Goal: Task Accomplishment & Management: Manage account settings

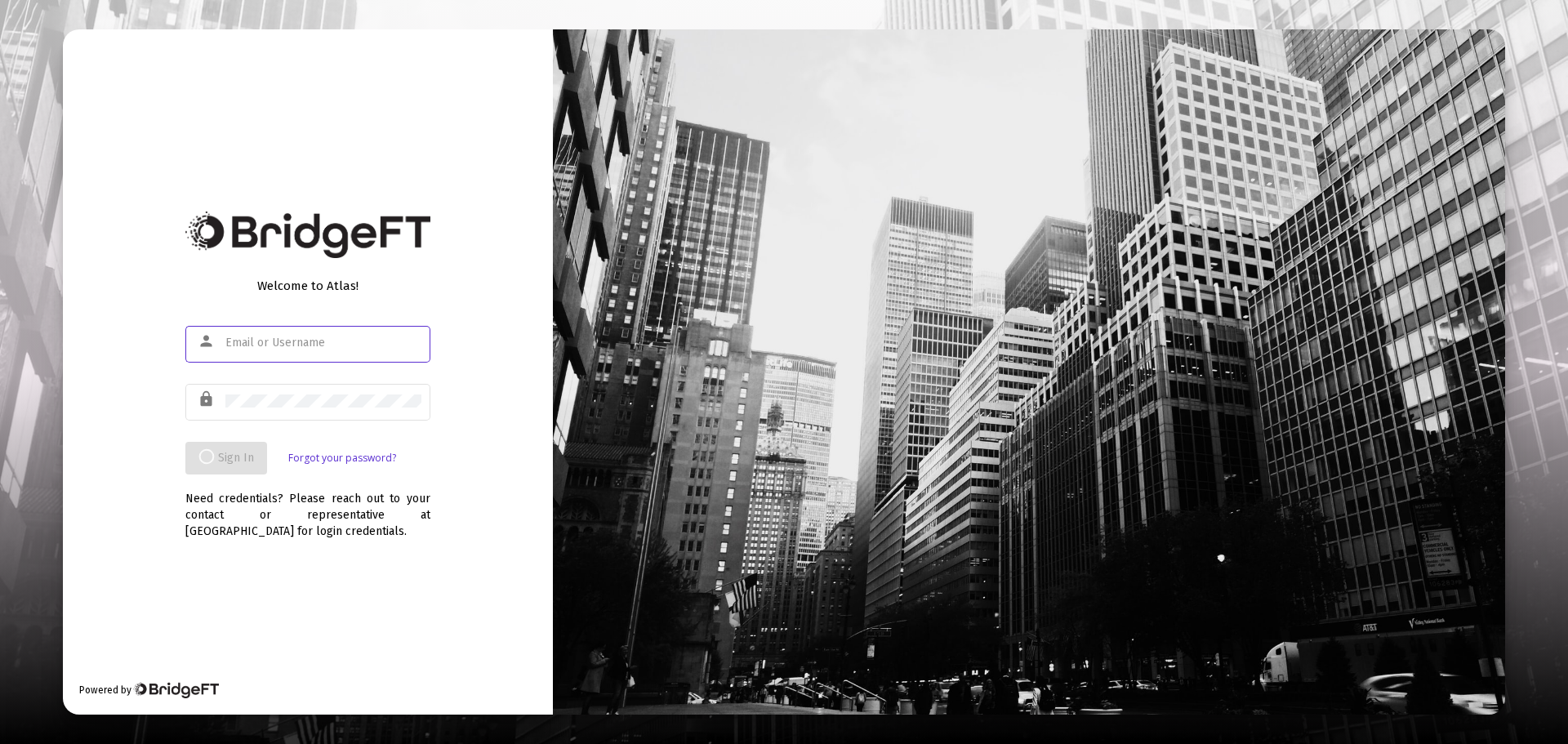
type input "brian@sapientroad.com"
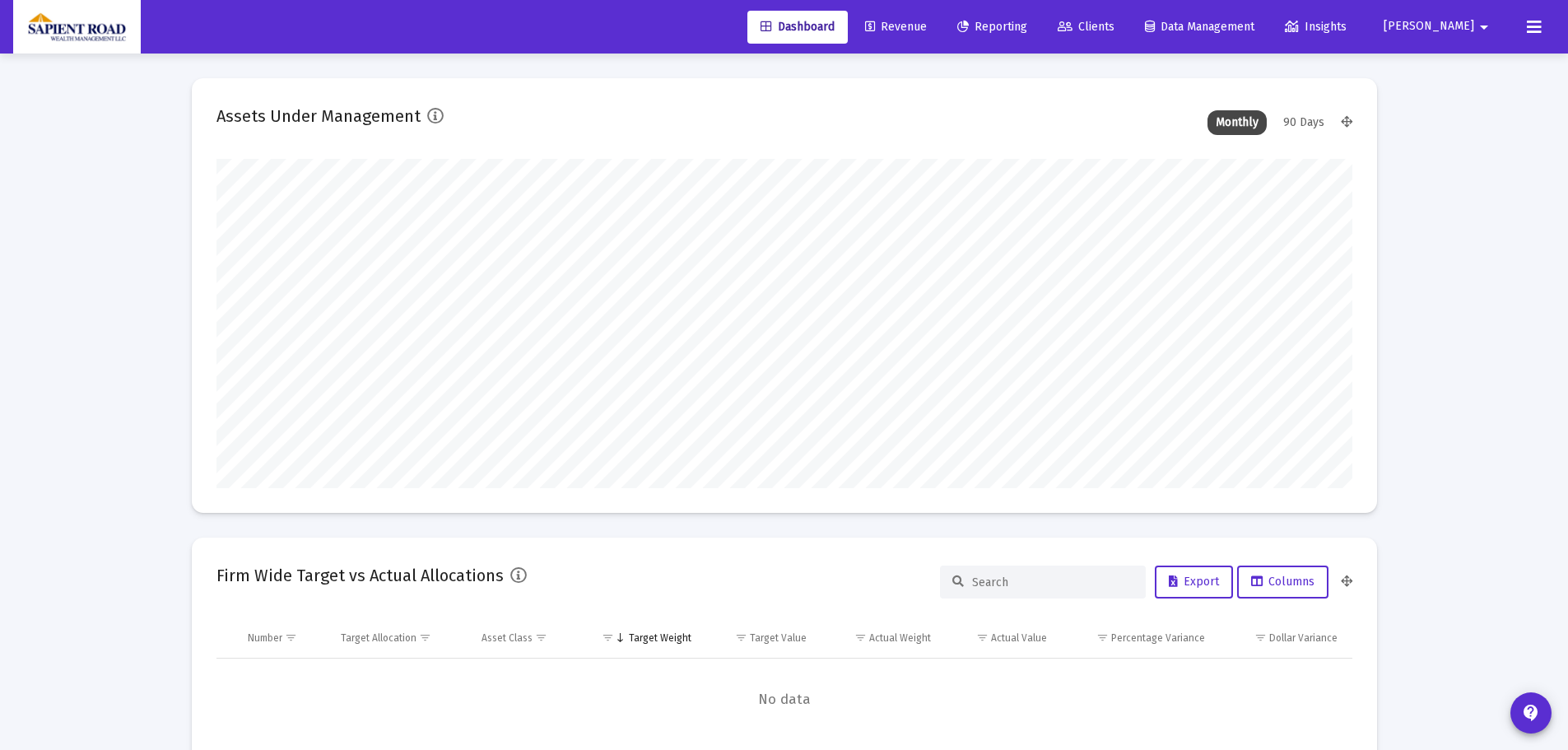
scroll to position [329, 1136]
type input "2025-10-03"
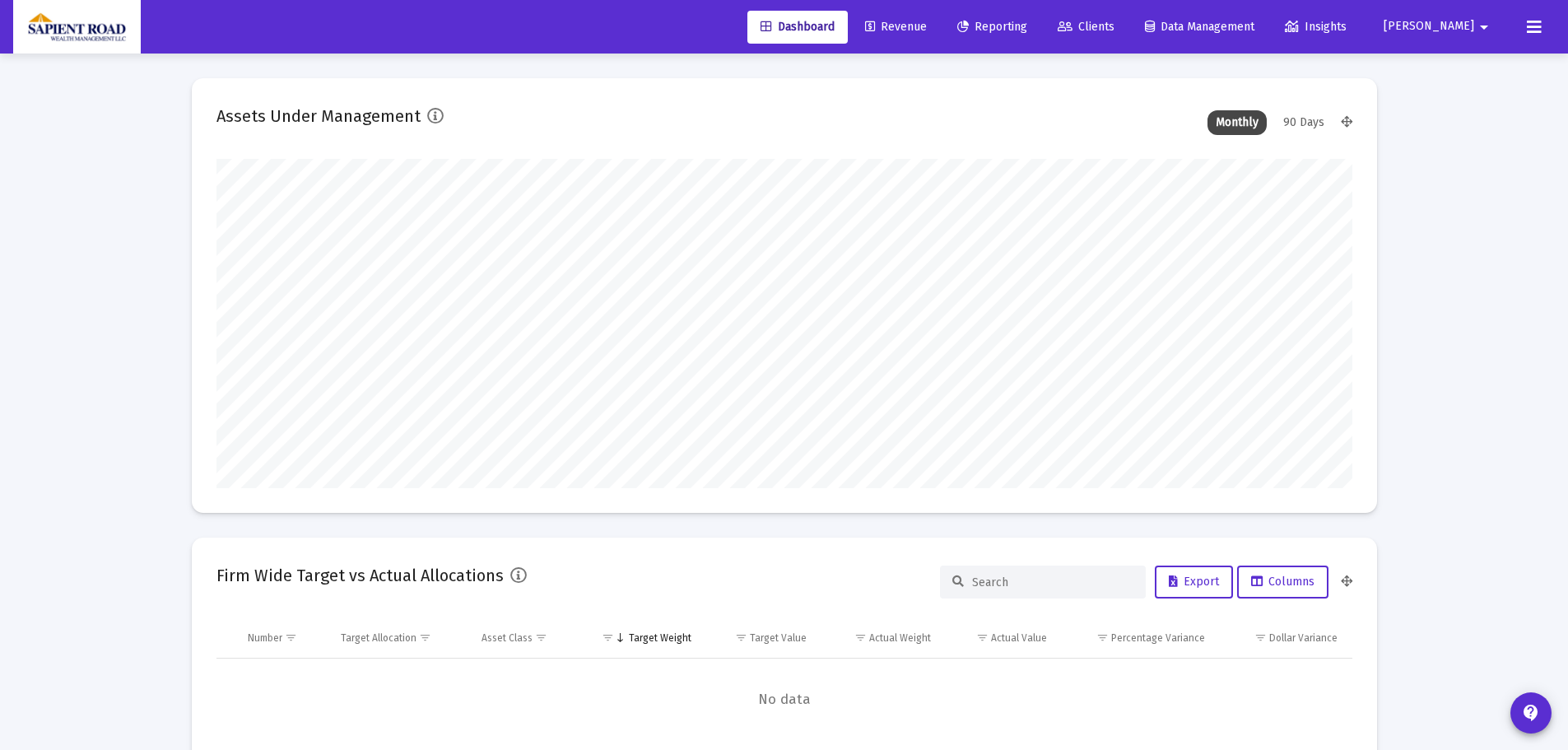
click at [926, 23] on span "Revenue" at bounding box center [895, 26] width 61 height 14
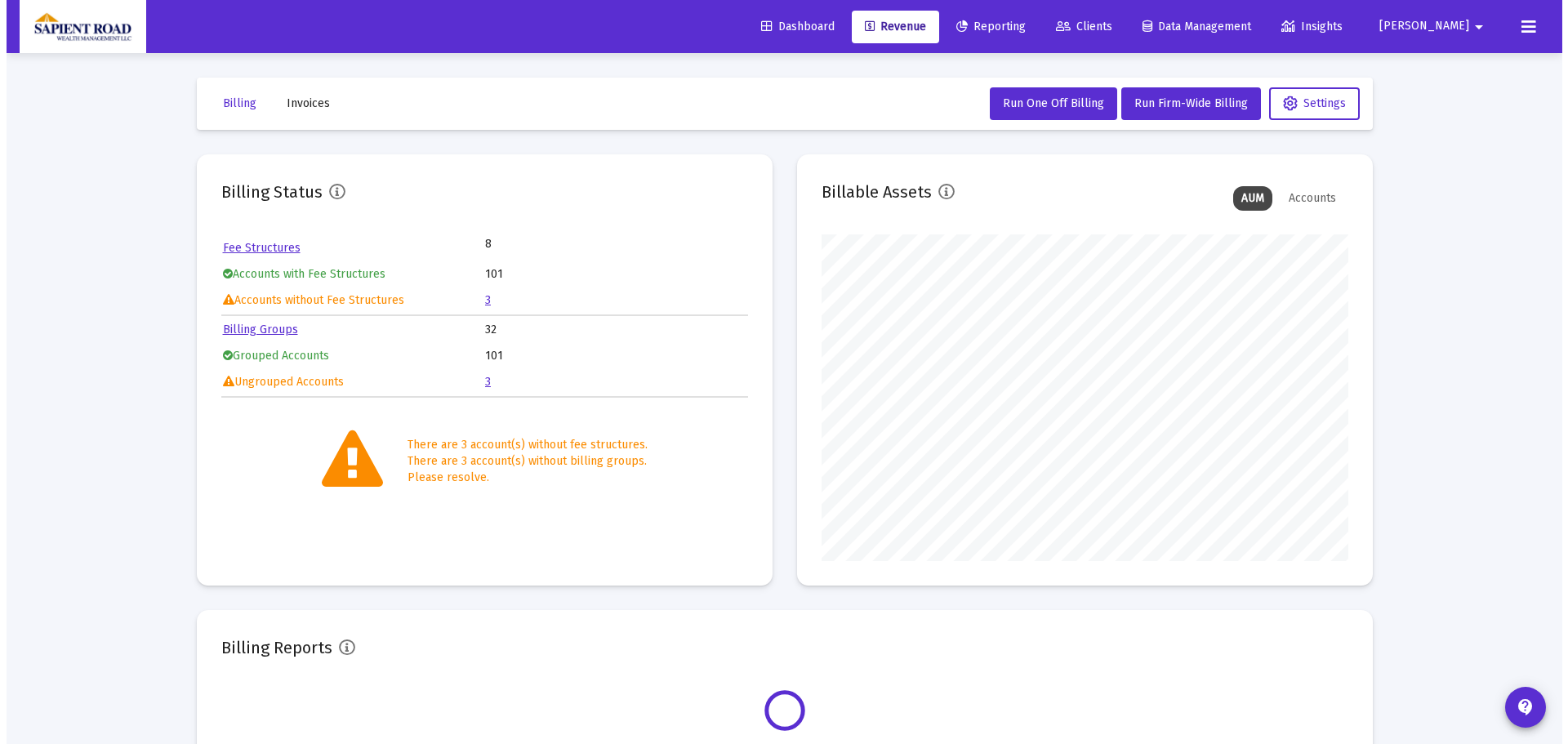
scroll to position [327, 527]
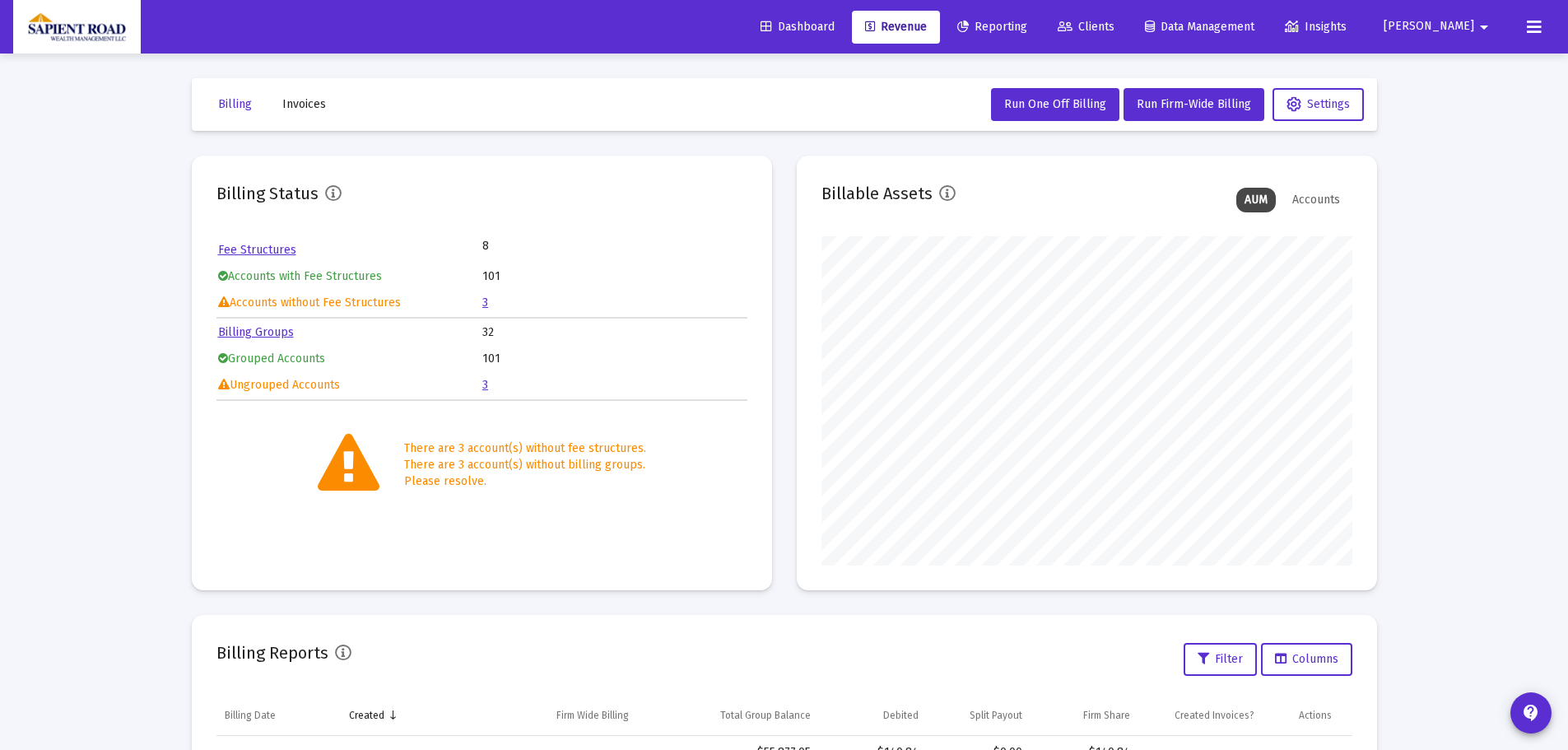
click at [486, 303] on link "3" at bounding box center [485, 302] width 6 height 14
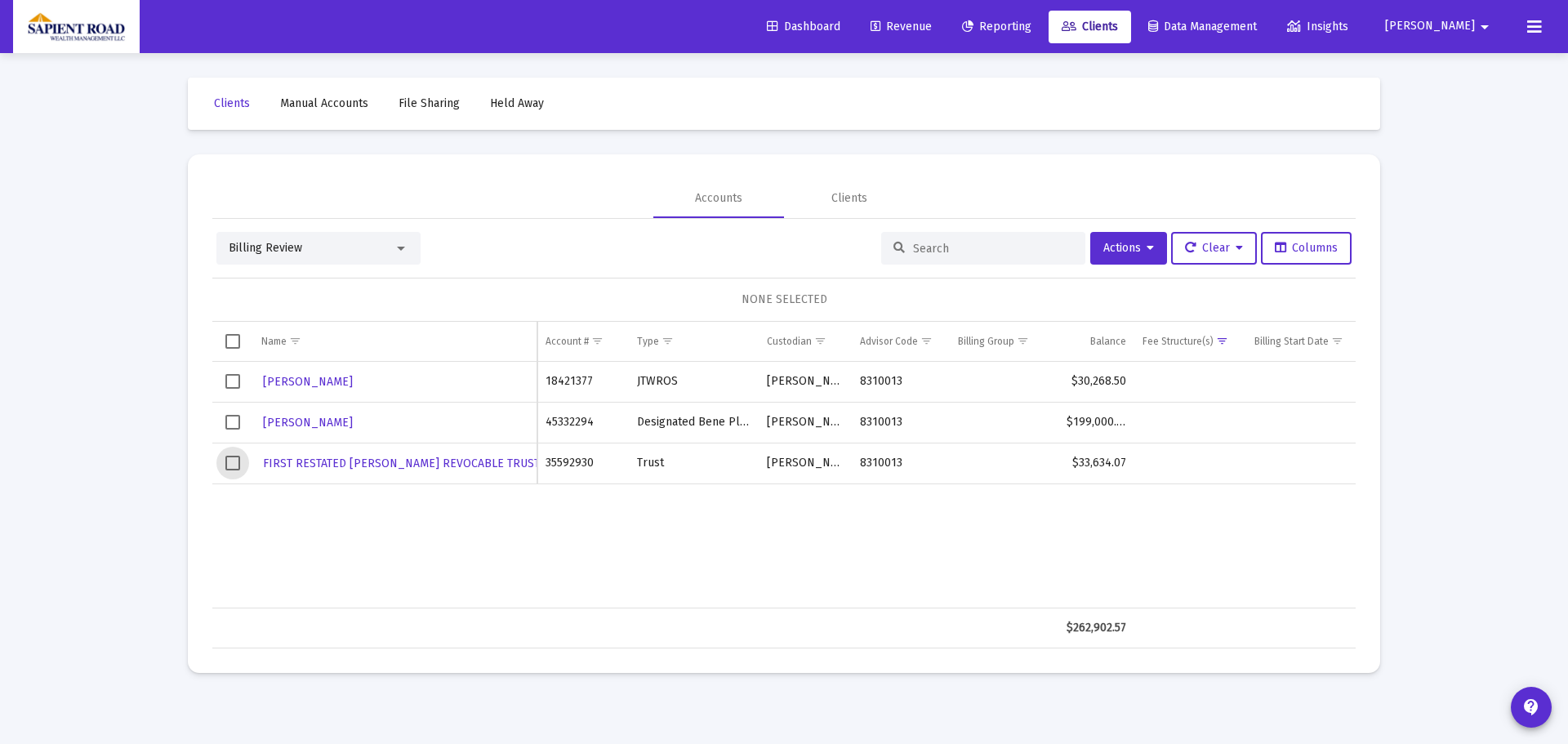
click at [229, 465] on span "Select row" at bounding box center [233, 463] width 15 height 15
click at [1138, 246] on span "Actions" at bounding box center [1129, 247] width 51 height 14
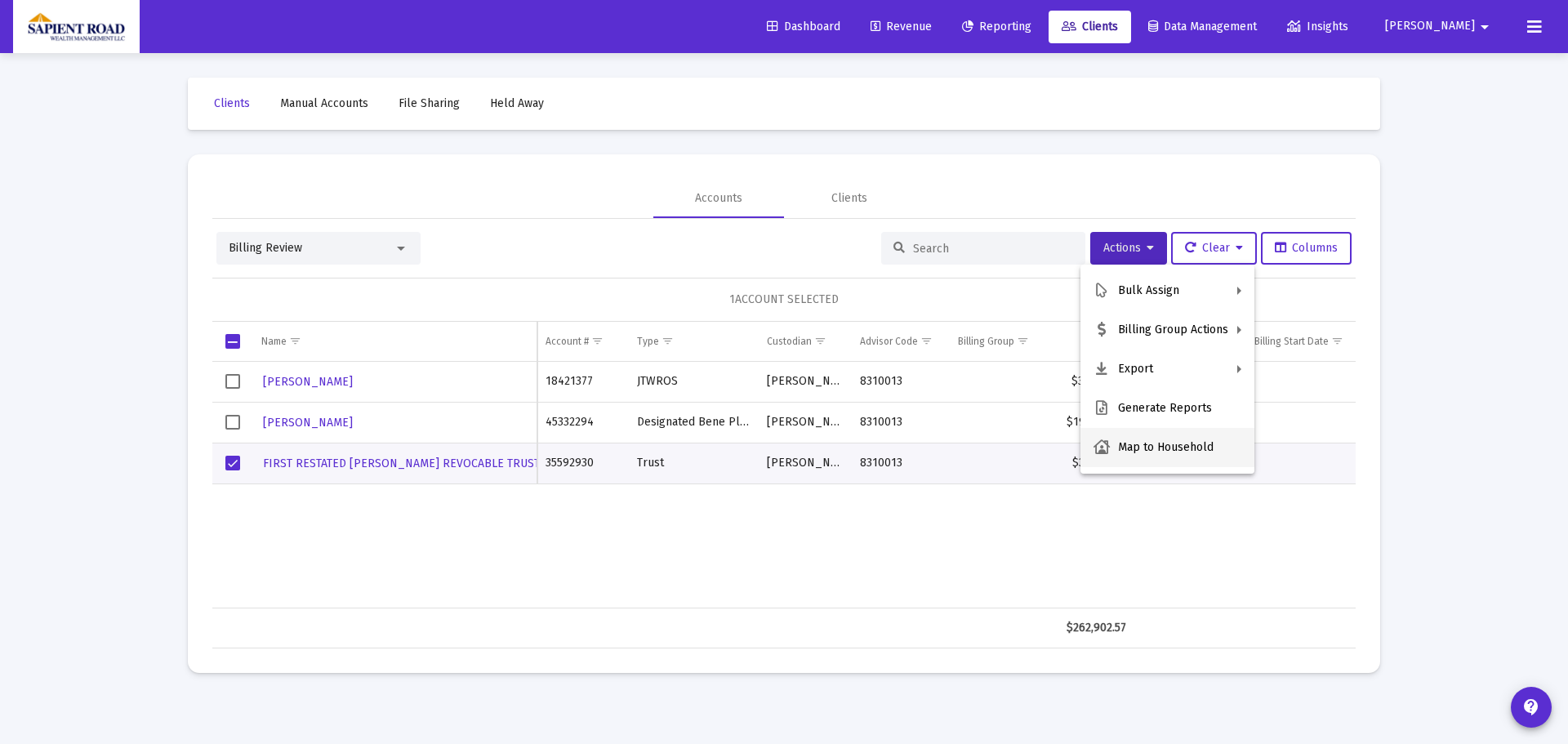
click at [1155, 453] on button "Map to Household" at bounding box center [1167, 447] width 174 height 39
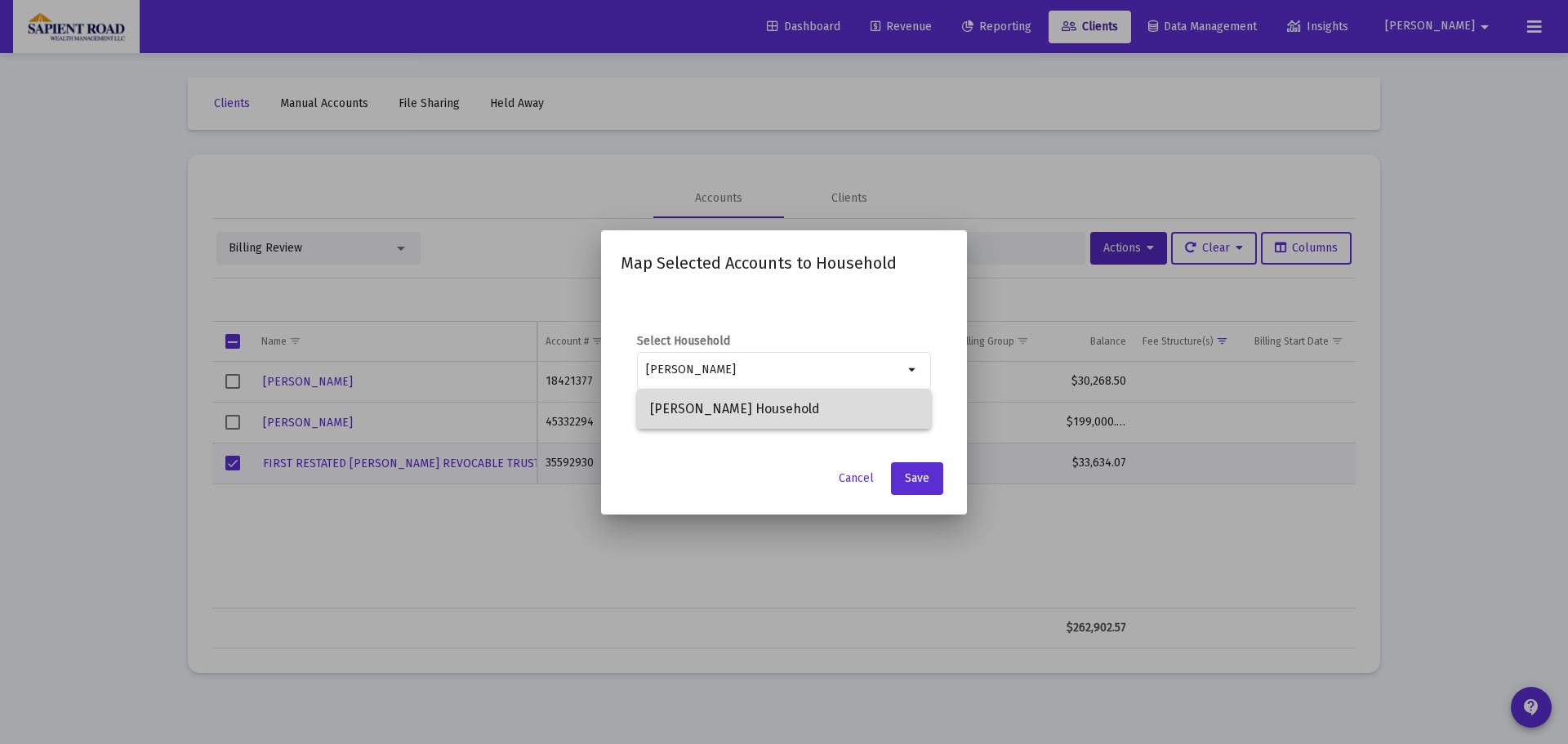
click at [710, 413] on span "Joan A Gillespie Household" at bounding box center [784, 409] width 268 height 39
type input "Joan A Gillespie Household"
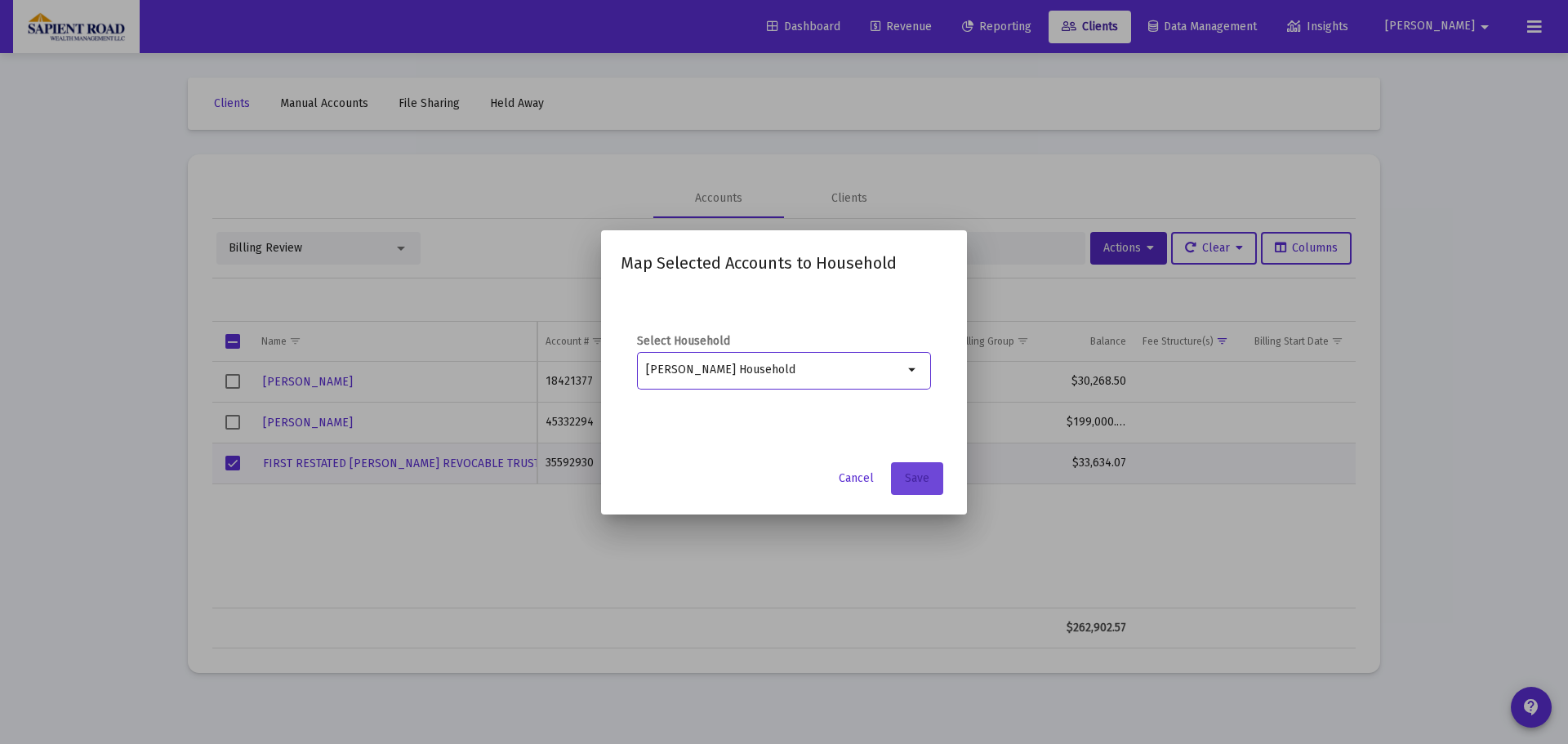
click at [901, 476] on button "Save" at bounding box center [917, 478] width 52 height 33
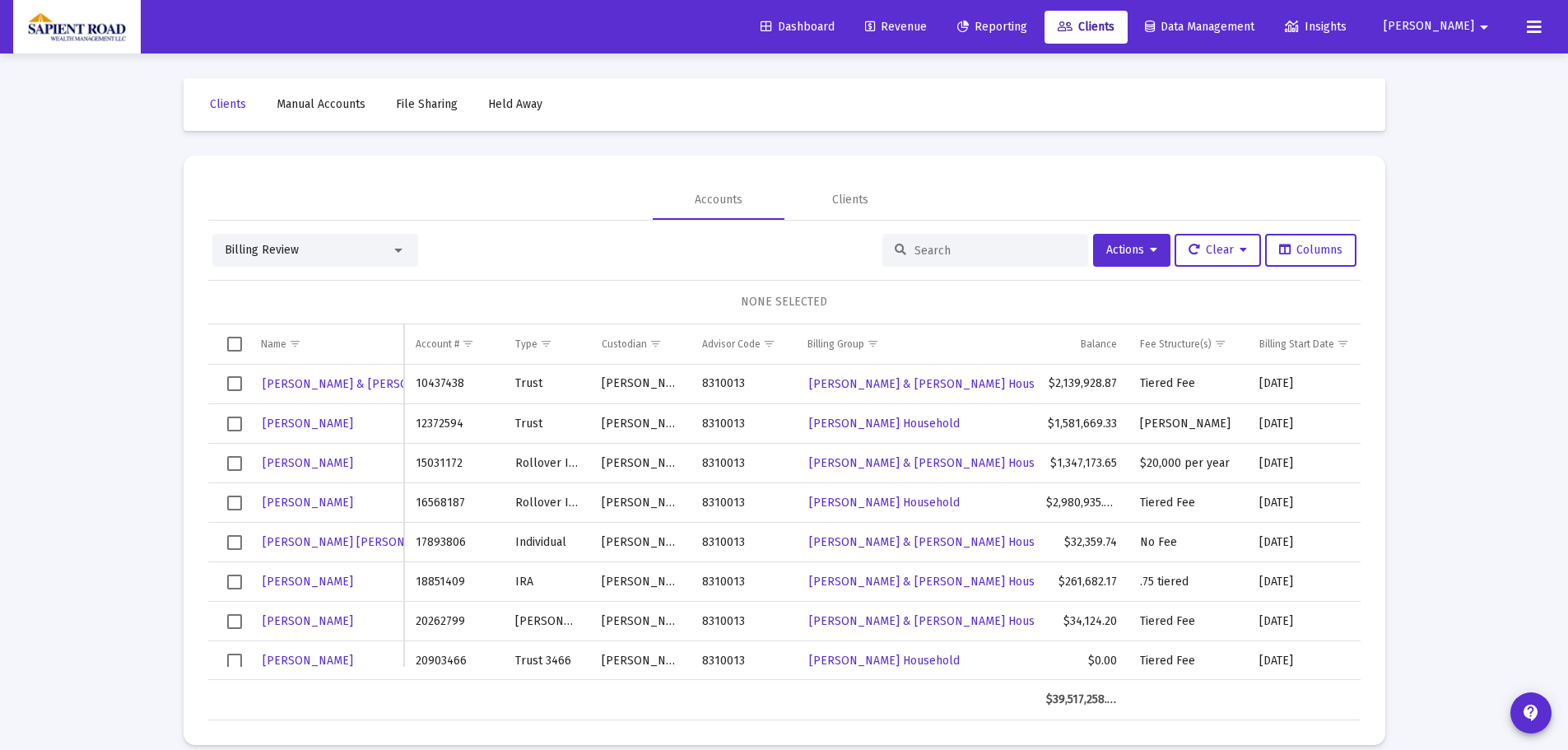
click at [926, 25] on span "Revenue" at bounding box center [895, 26] width 61 height 14
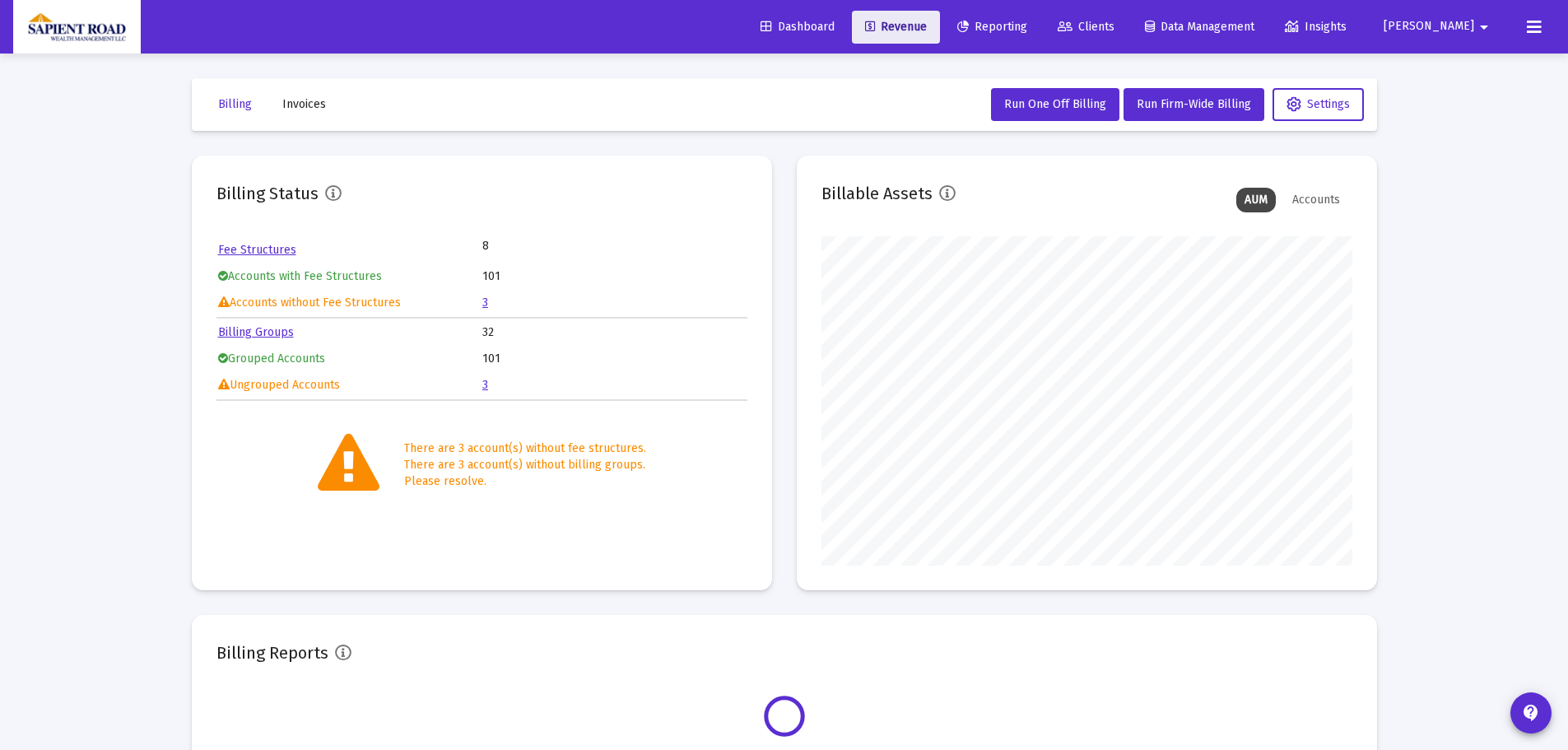
scroll to position [329, 531]
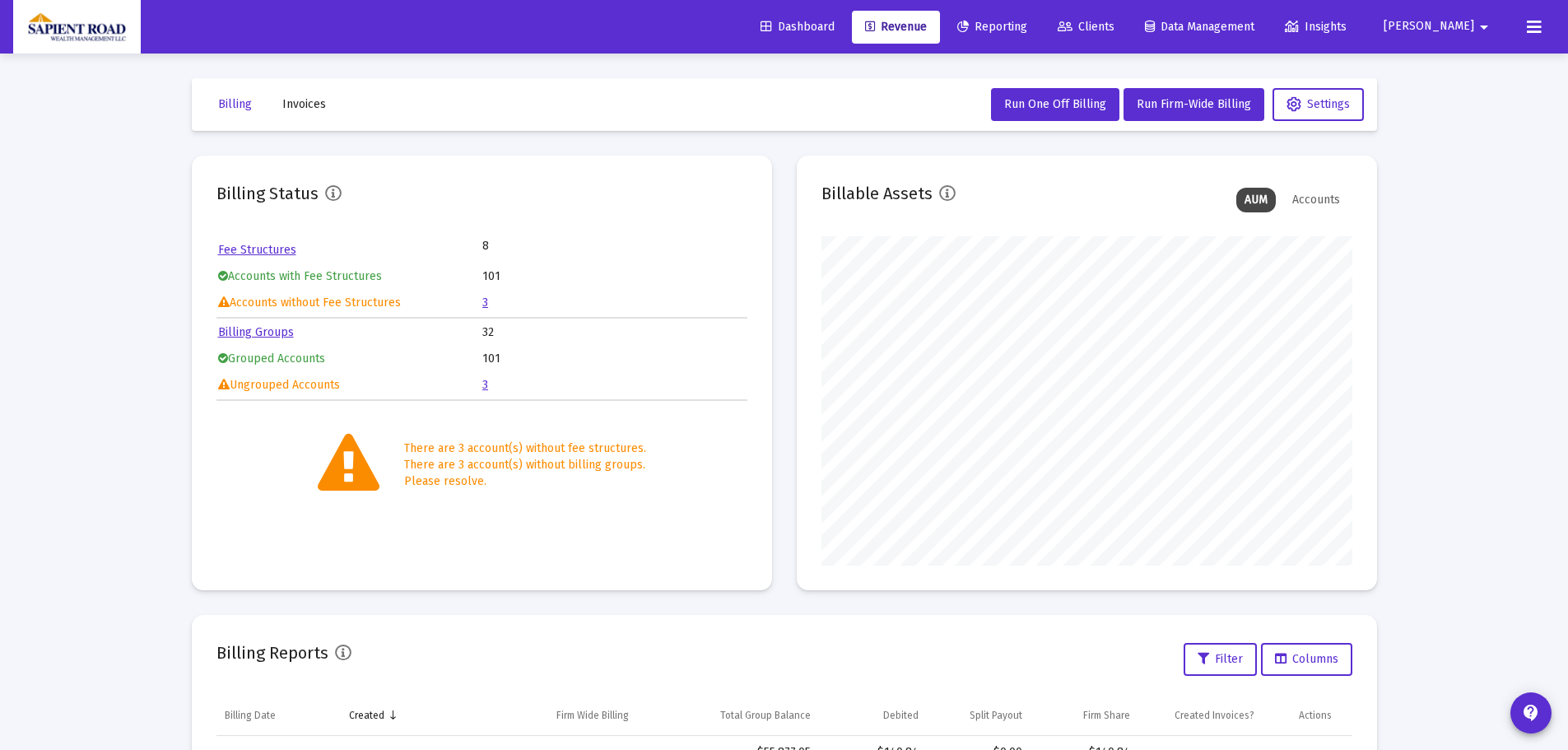
click at [484, 386] on link "3" at bounding box center [485, 384] width 6 height 14
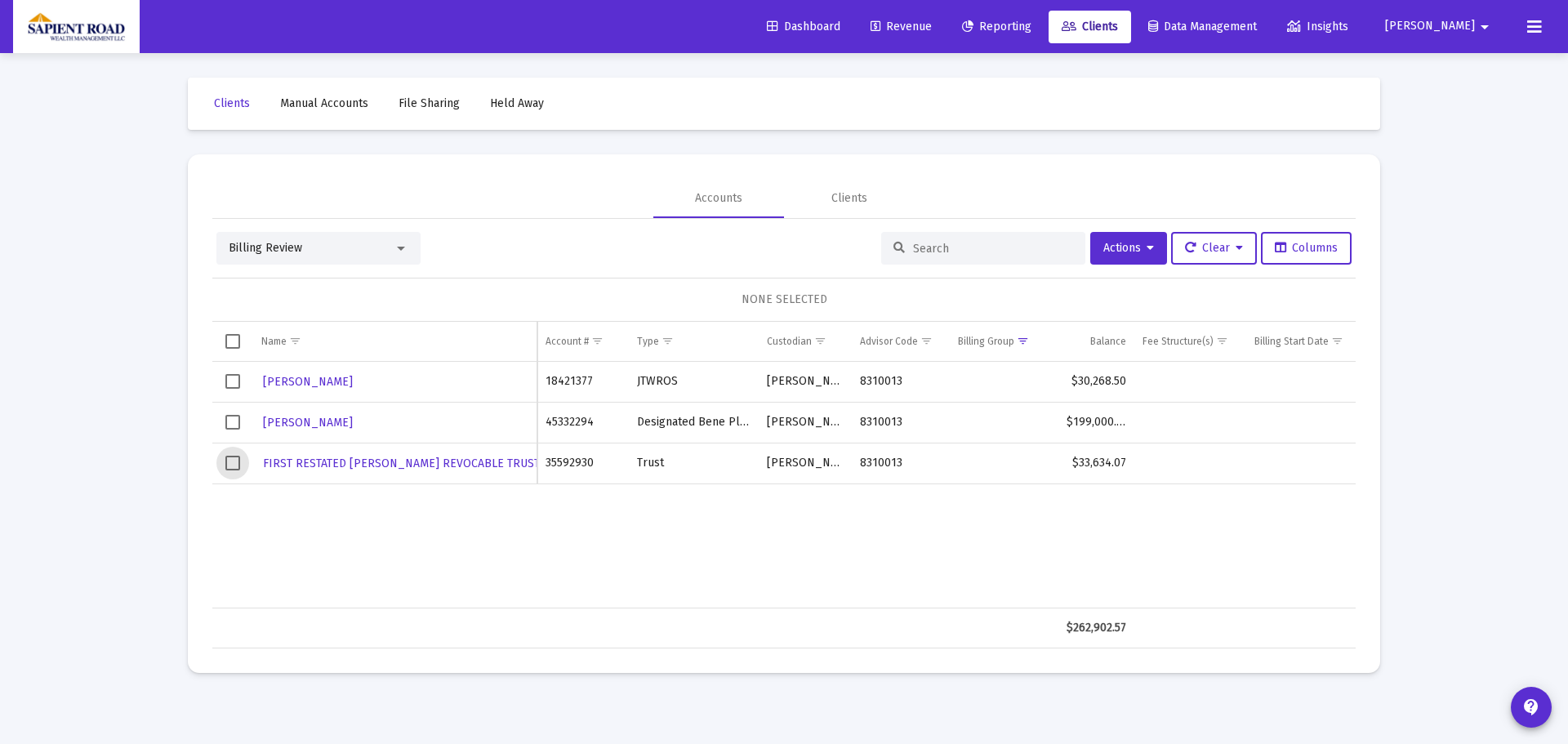
click at [233, 461] on span "Select row" at bounding box center [233, 463] width 15 height 15
click at [1125, 248] on span "Actions" at bounding box center [1129, 247] width 51 height 14
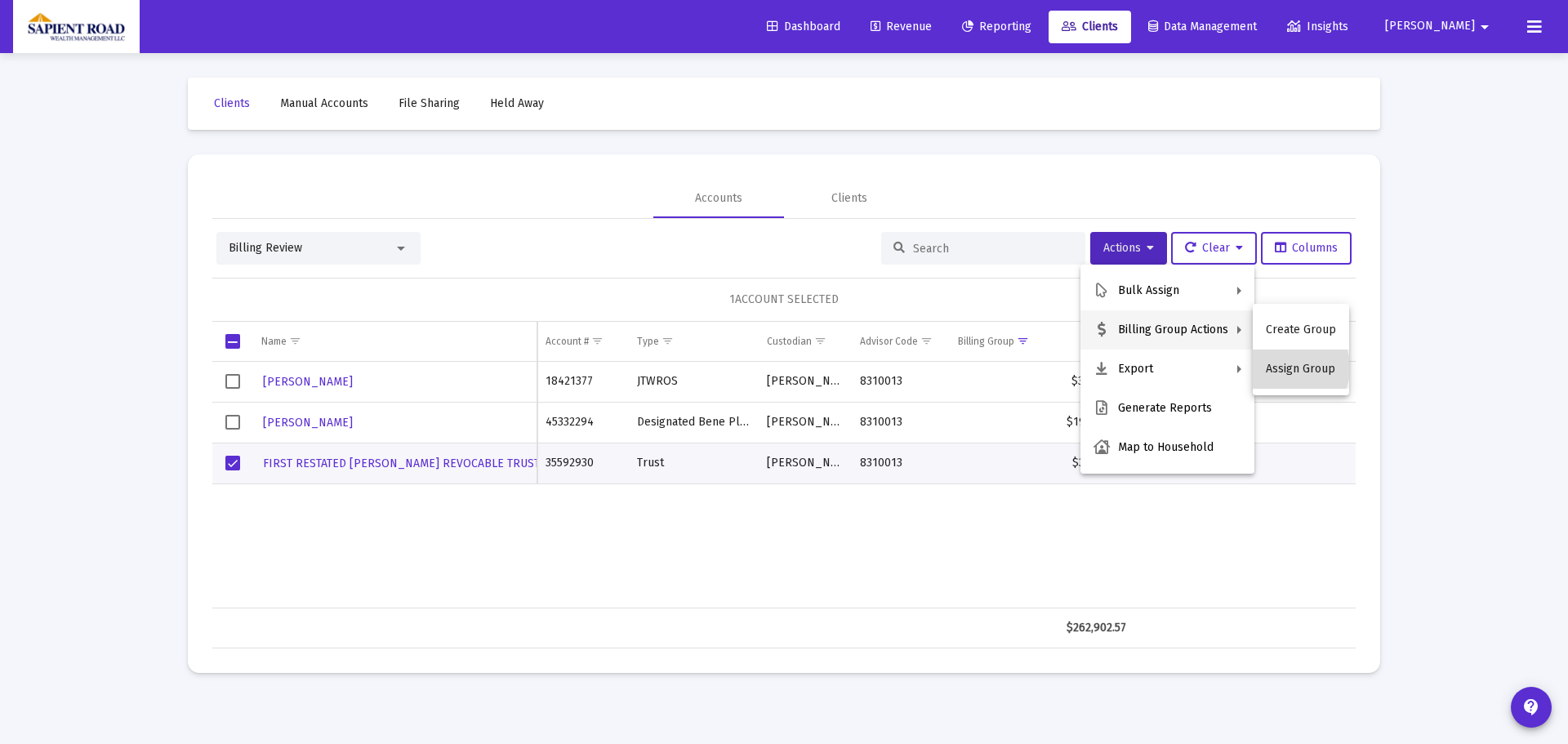
click at [1283, 368] on button "Assign Group" at bounding box center [1300, 369] width 96 height 39
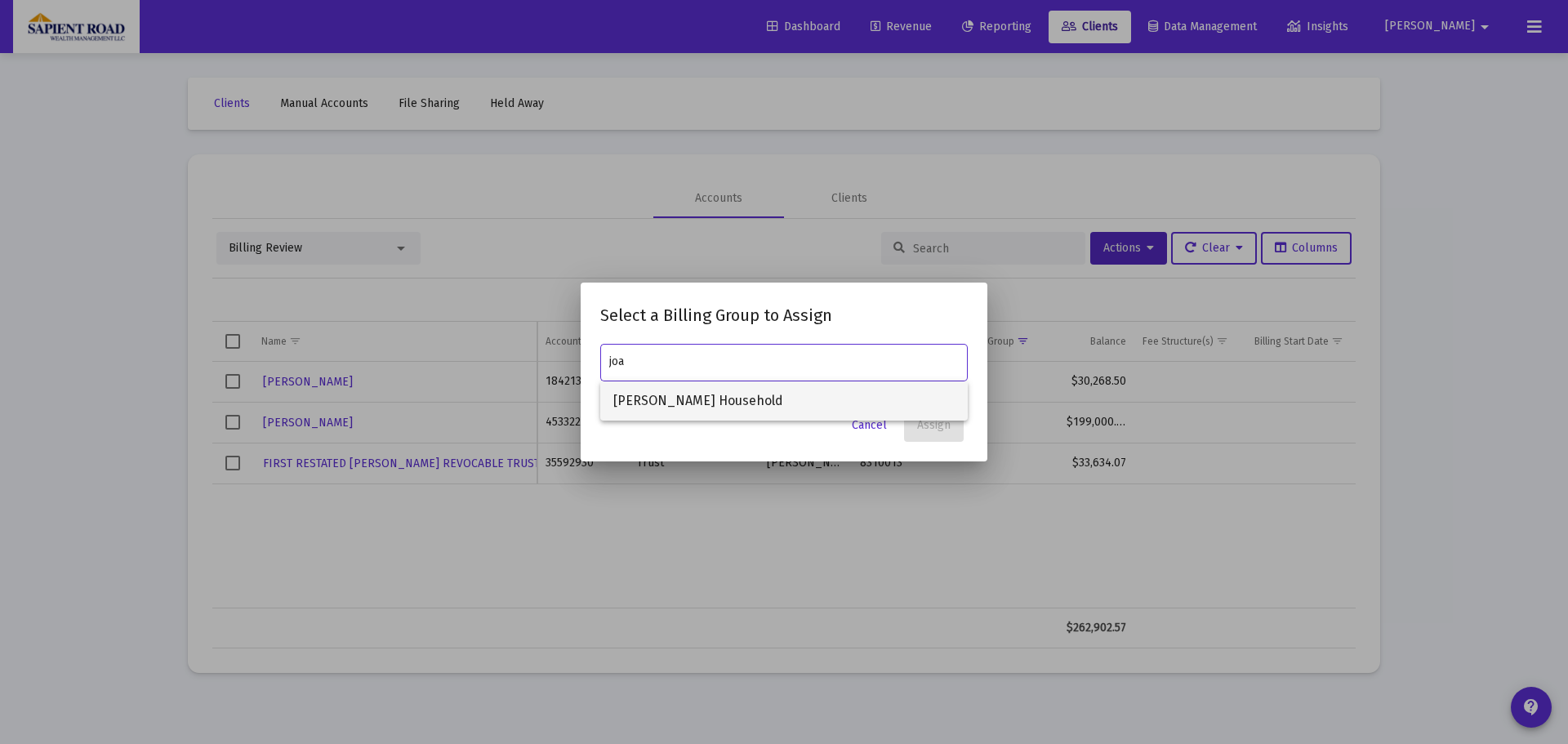
click at [740, 400] on span "[PERSON_NAME] Household" at bounding box center [784, 401] width 342 height 39
type input "[PERSON_NAME] Household"
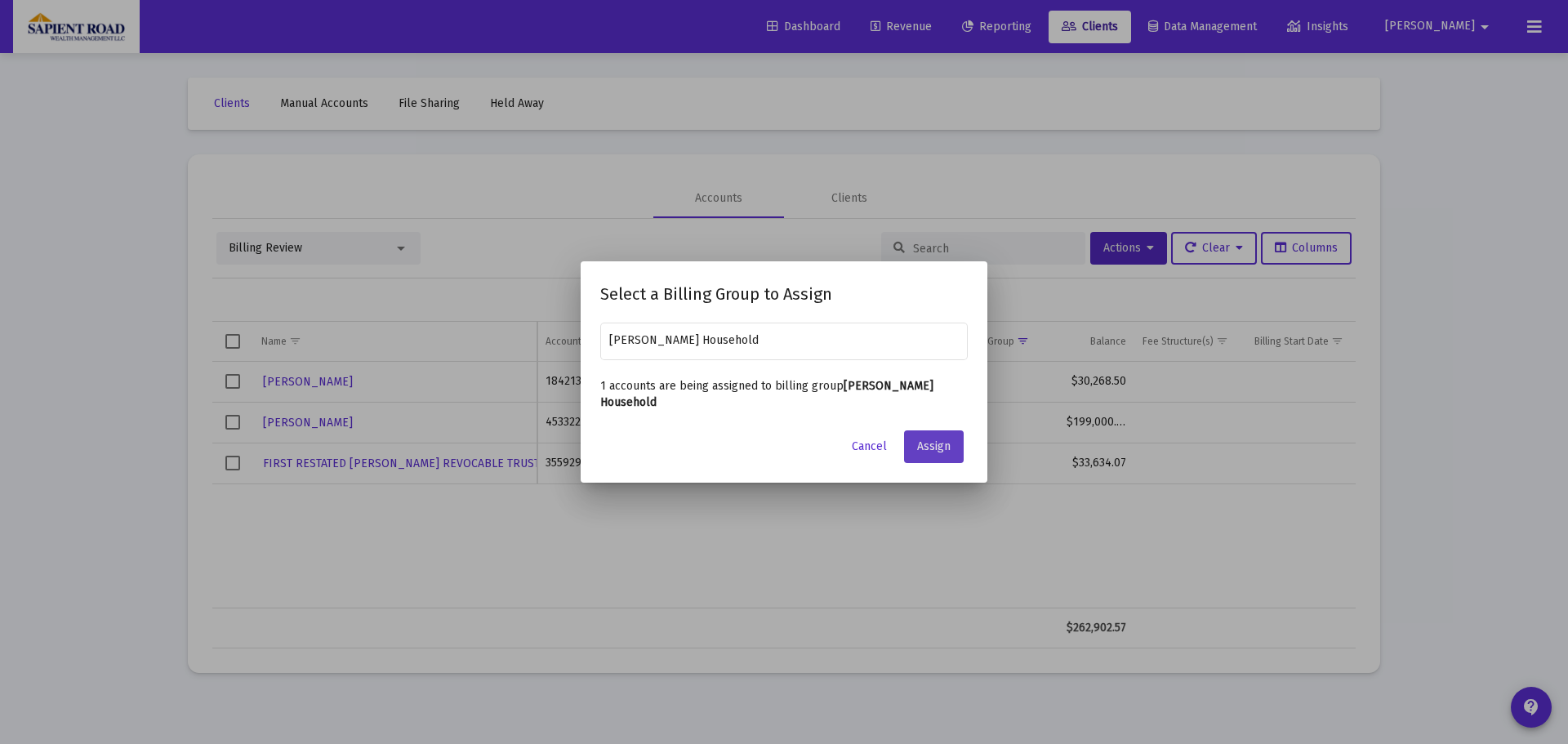
click at [947, 450] on span "Assign" at bounding box center [934, 445] width 34 height 14
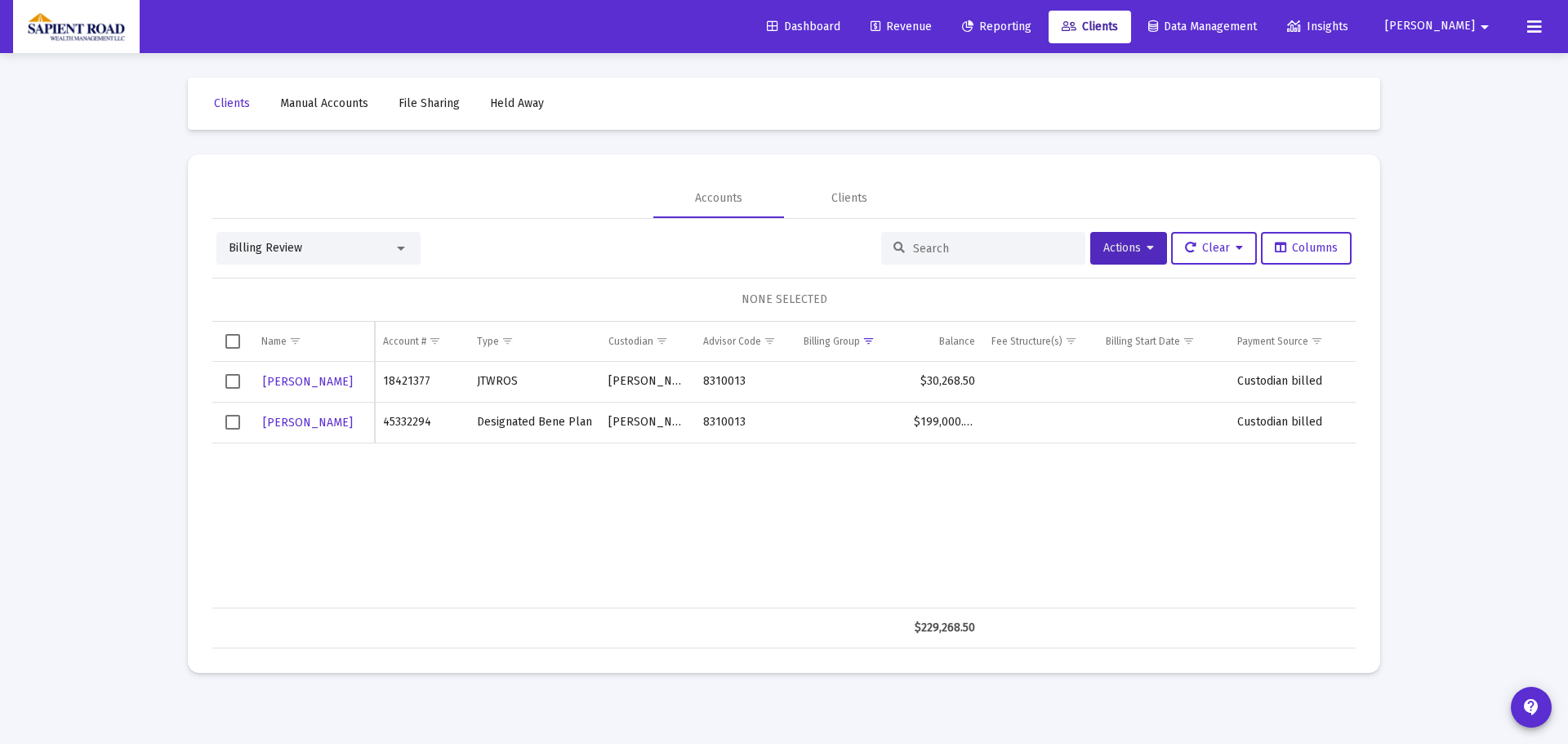
click at [931, 22] on span "Revenue" at bounding box center [901, 26] width 61 height 14
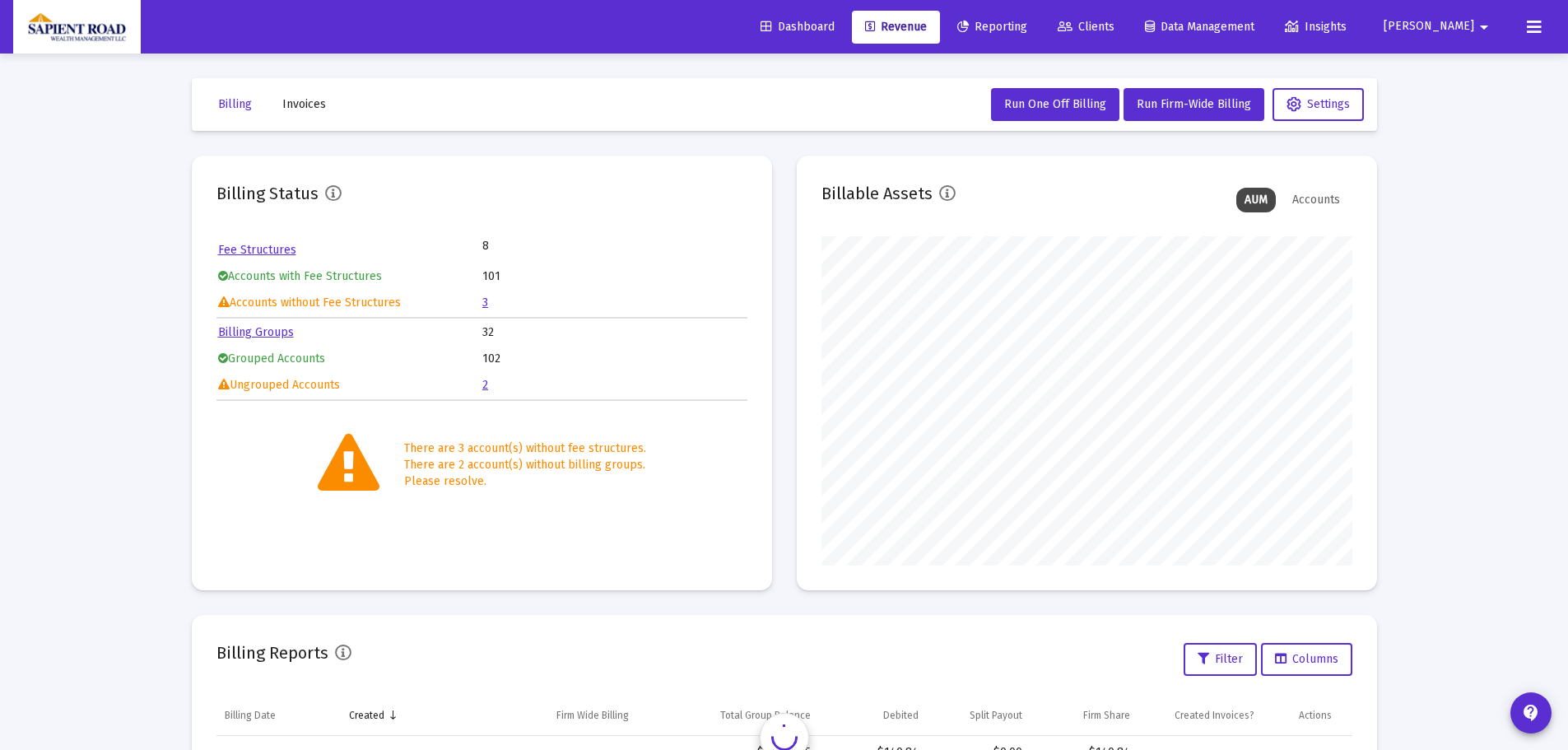
scroll to position [329, 531]
click at [484, 303] on link "3" at bounding box center [485, 302] width 6 height 14
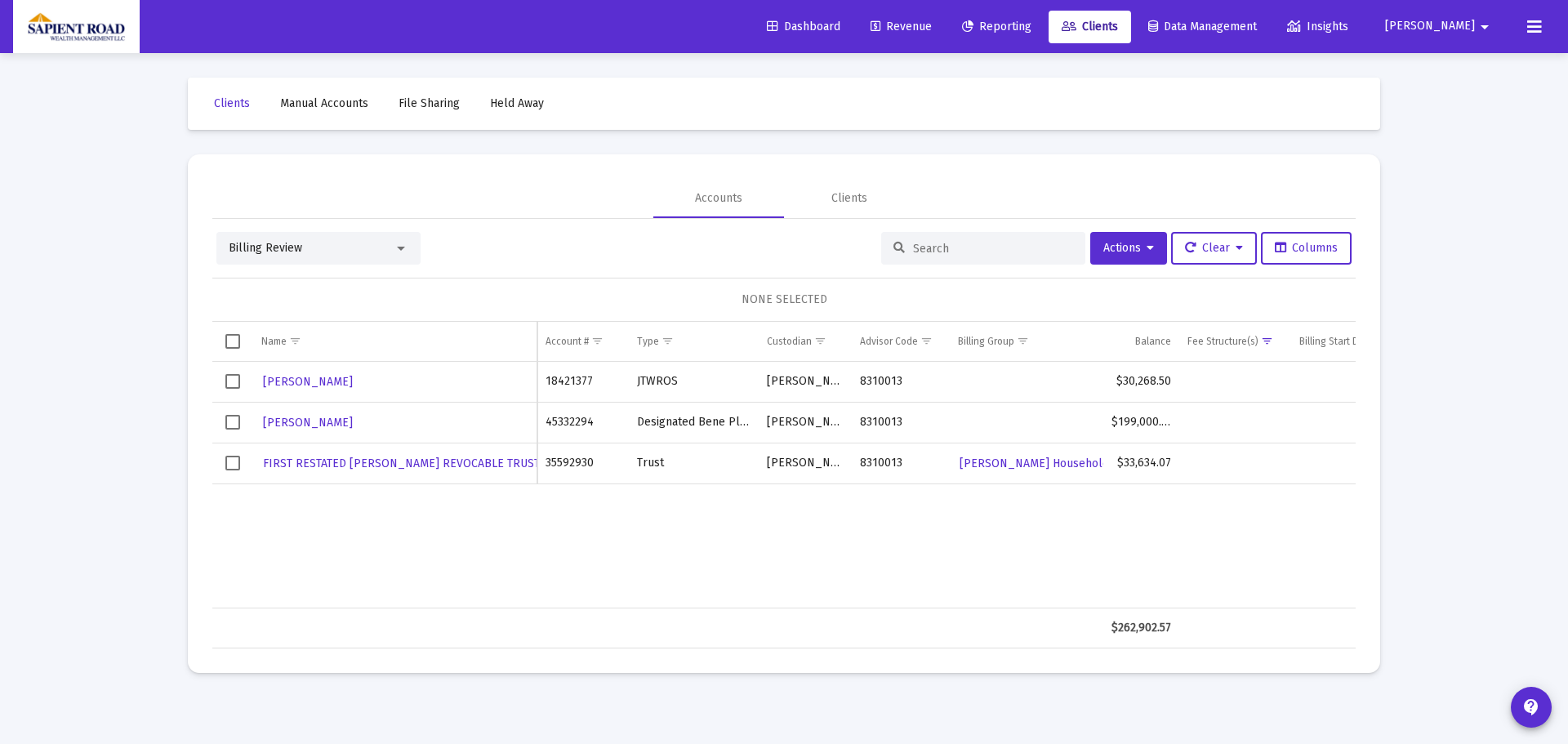
click at [230, 463] on span "Select row" at bounding box center [233, 463] width 15 height 15
click at [1147, 254] on icon at bounding box center [1150, 248] width 7 height 11
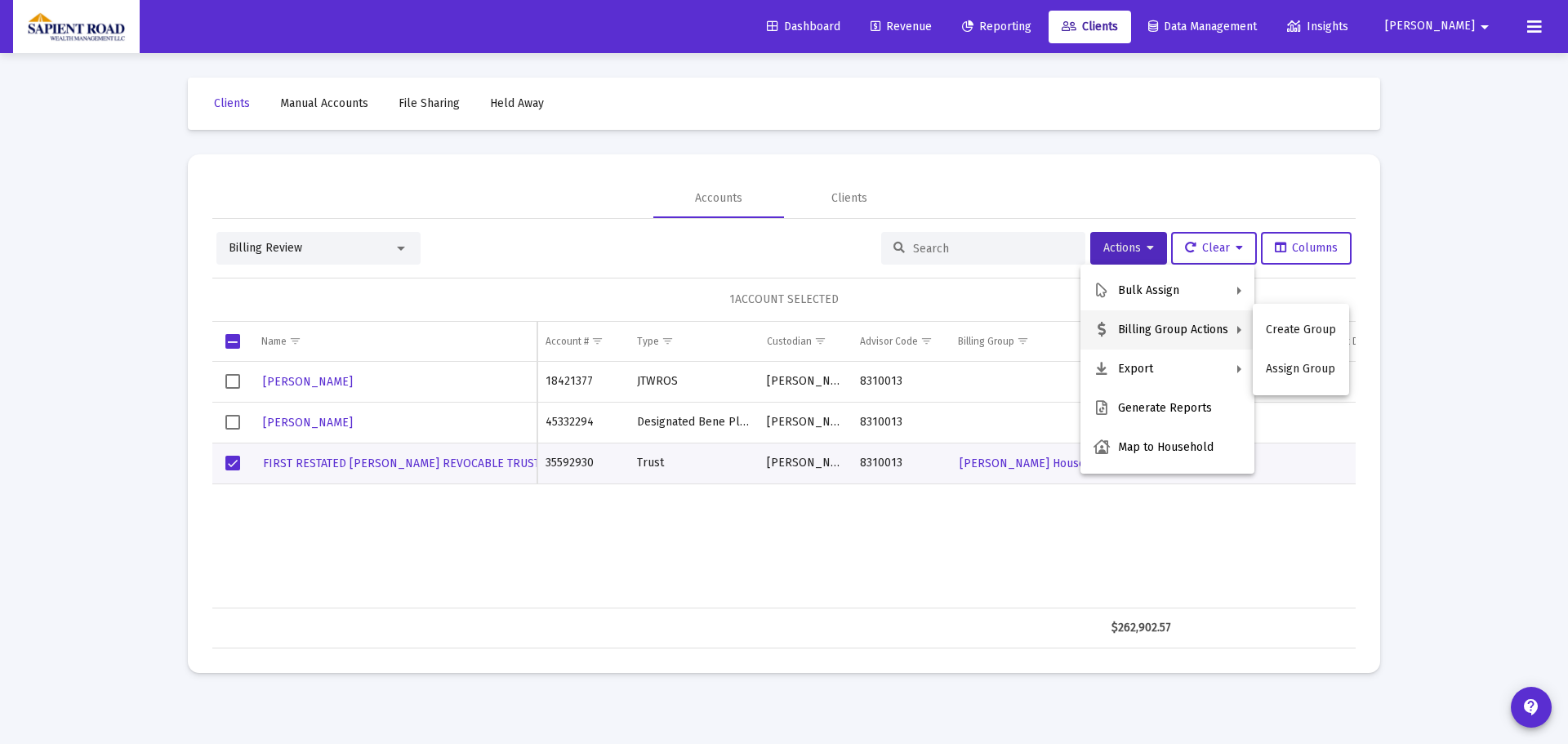
drag, startPoint x: 564, startPoint y: 233, endPoint x: 336, endPoint y: 149, distance: 243.0
click at [563, 233] on div at bounding box center [784, 372] width 1568 height 744
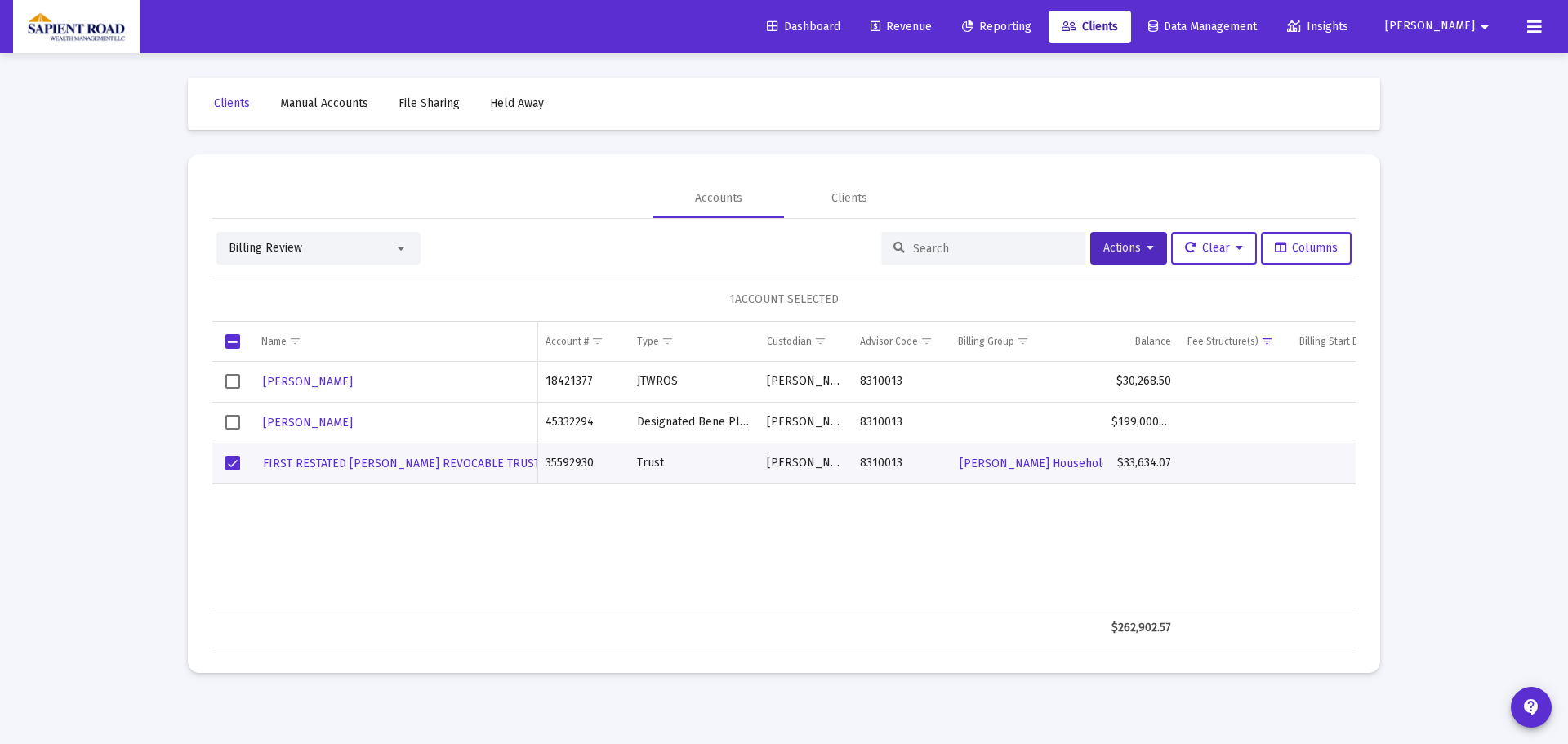
click at [931, 22] on span "Revenue" at bounding box center [901, 26] width 61 height 14
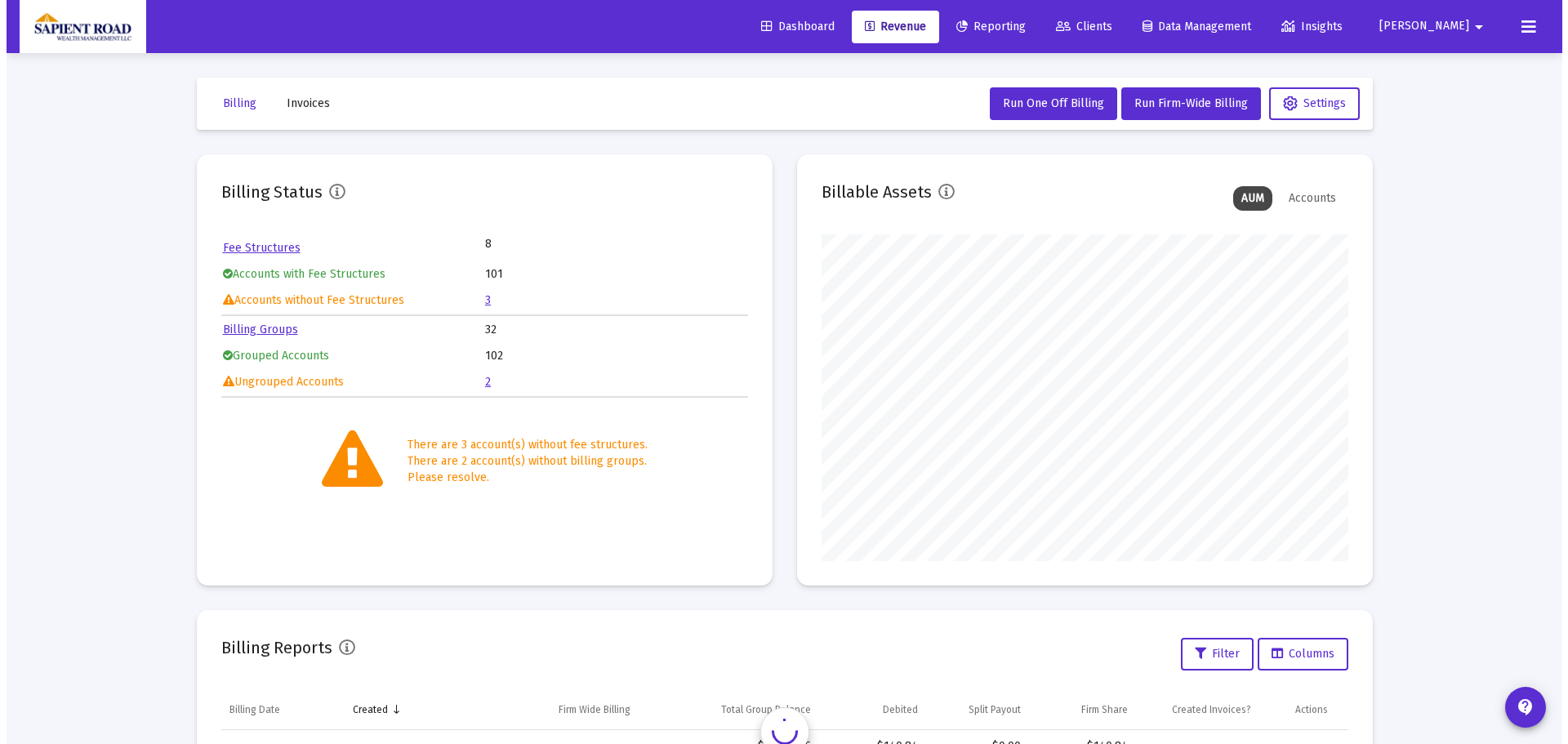
scroll to position [327, 527]
click at [481, 300] on link "3" at bounding box center [481, 299] width 6 height 14
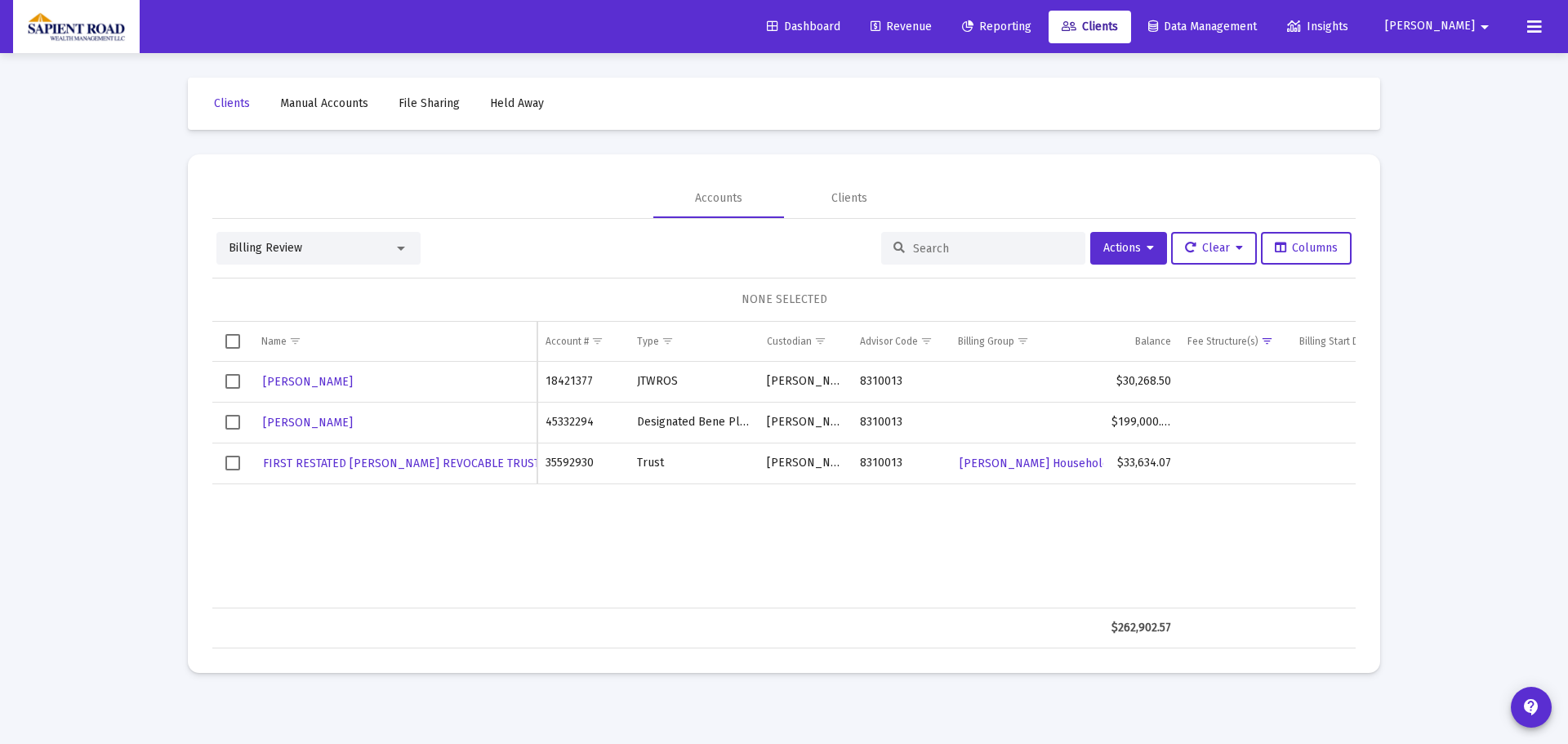
click at [232, 466] on span "Select row" at bounding box center [233, 463] width 15 height 15
click at [1129, 245] on span "Actions" at bounding box center [1129, 247] width 51 height 14
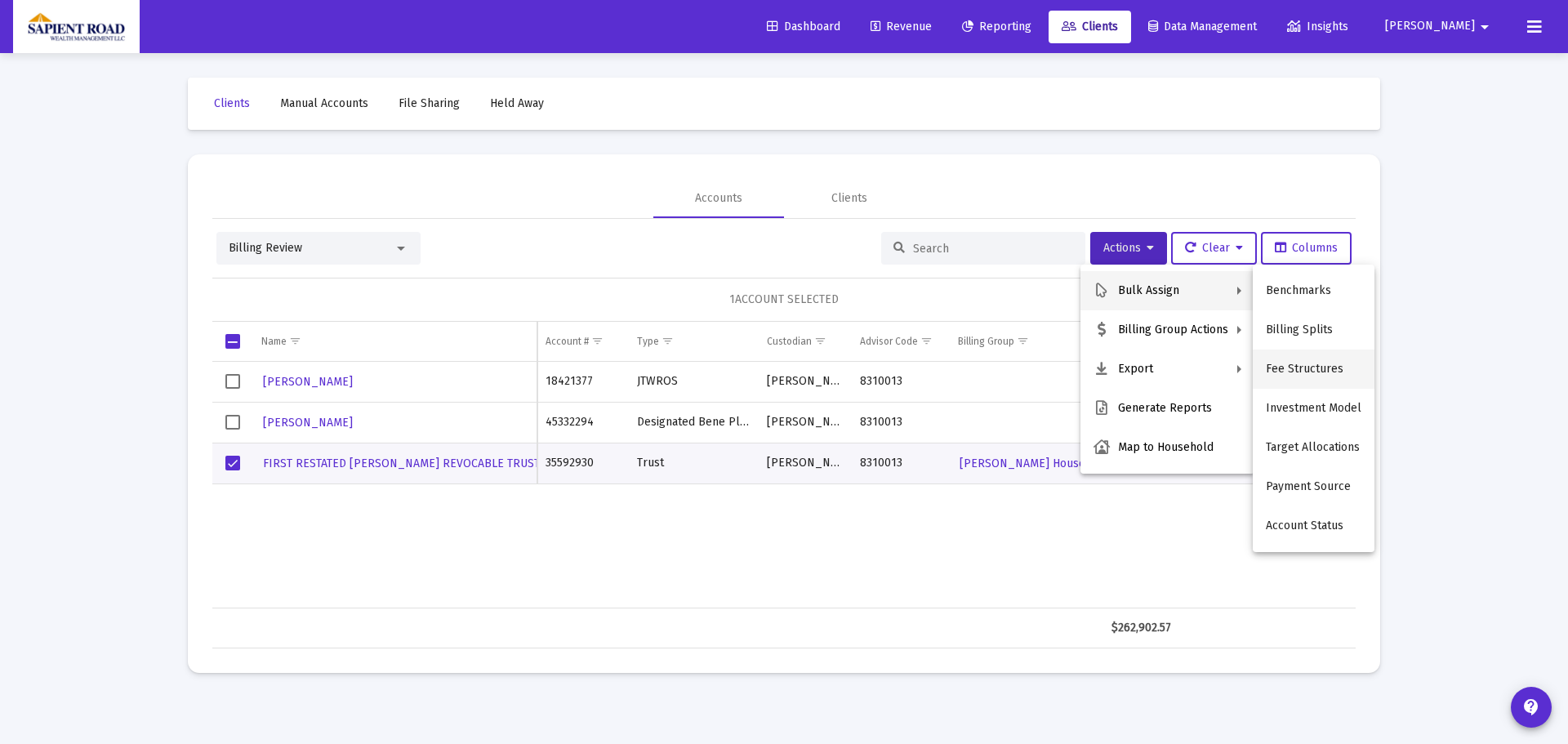
click at [1279, 366] on button "Fee Structures" at bounding box center [1313, 369] width 122 height 39
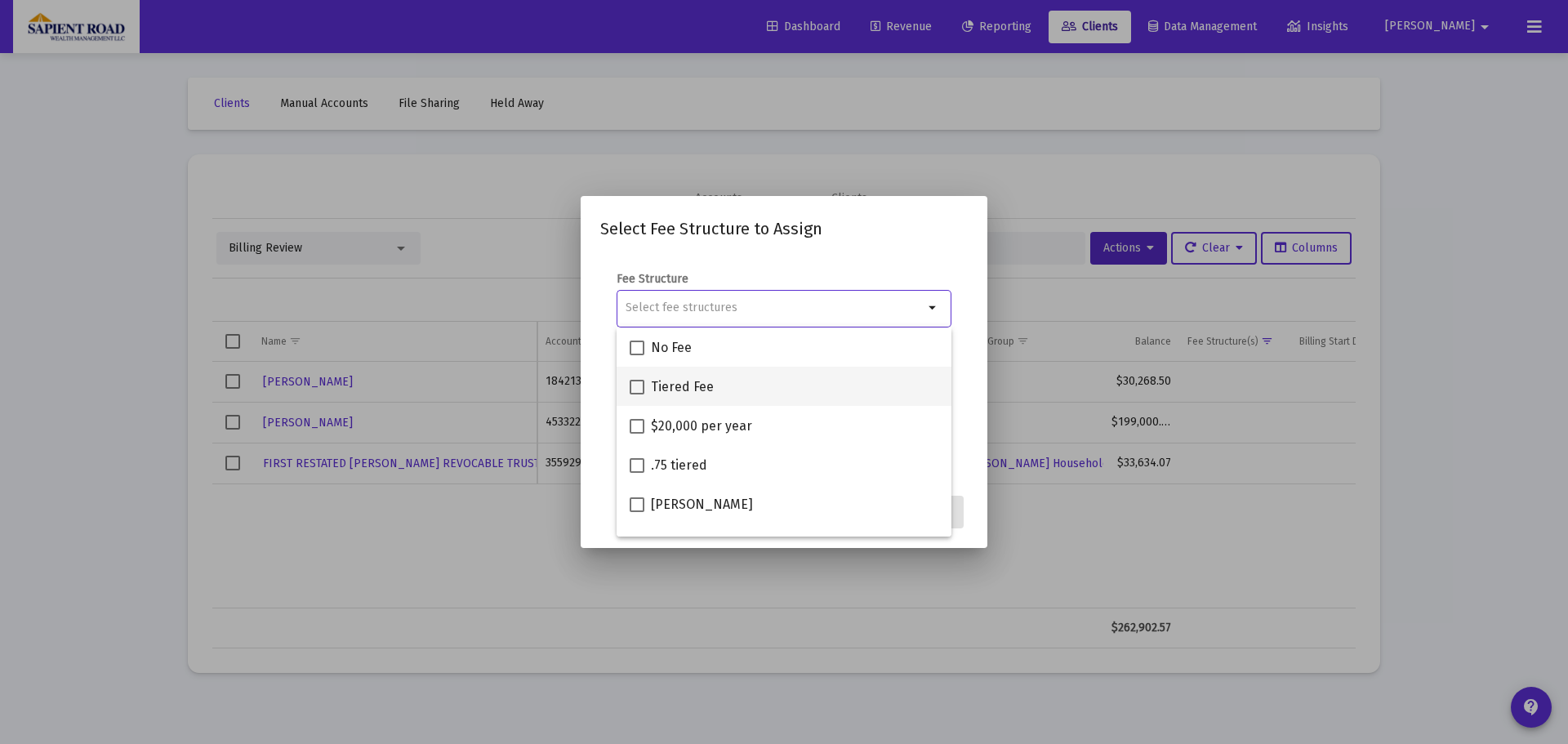
click at [636, 388] on span at bounding box center [637, 387] width 15 height 15
click at [637, 394] on input "Tiered Fee" at bounding box center [637, 394] width 1 height 1
checkbox input "true"
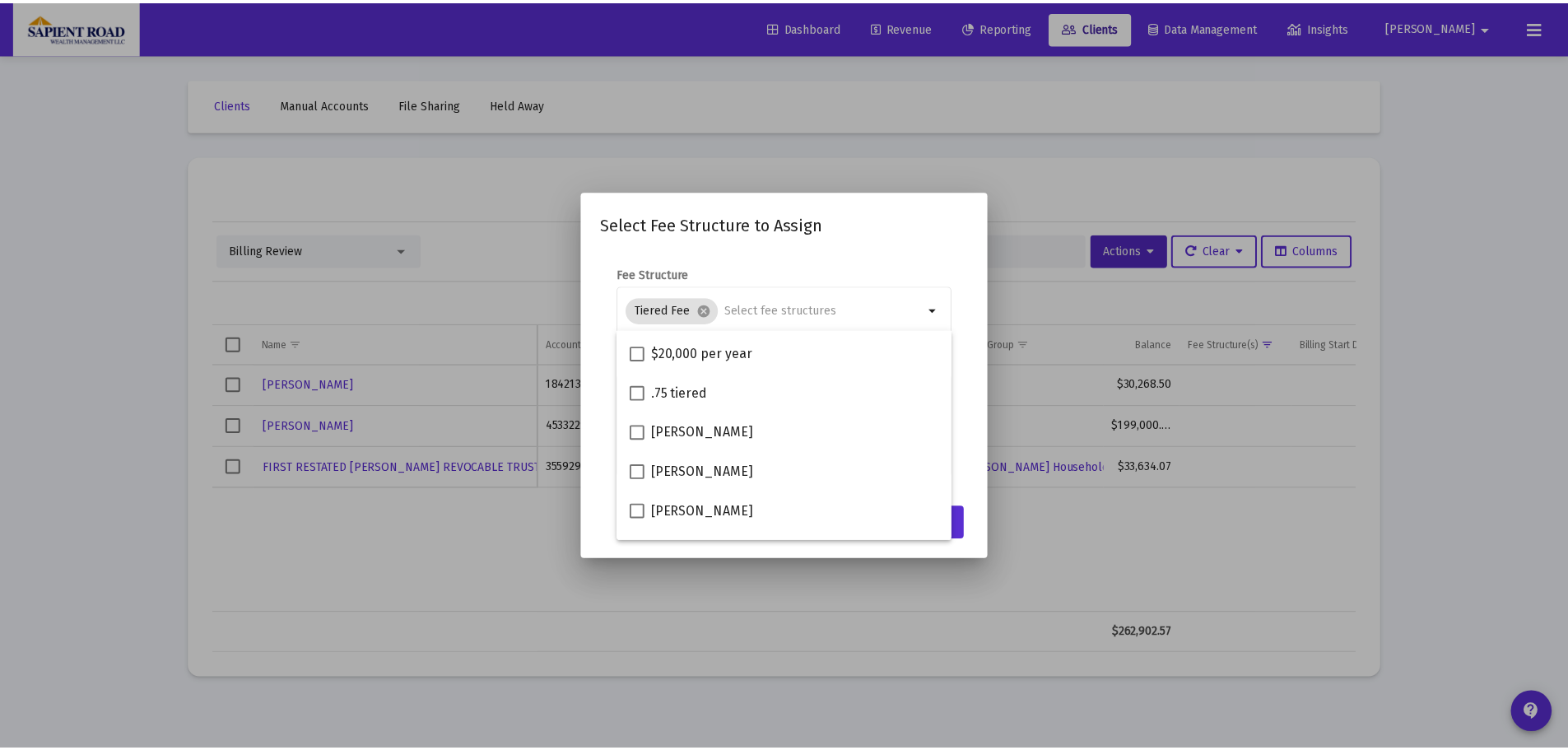
scroll to position [106, 0]
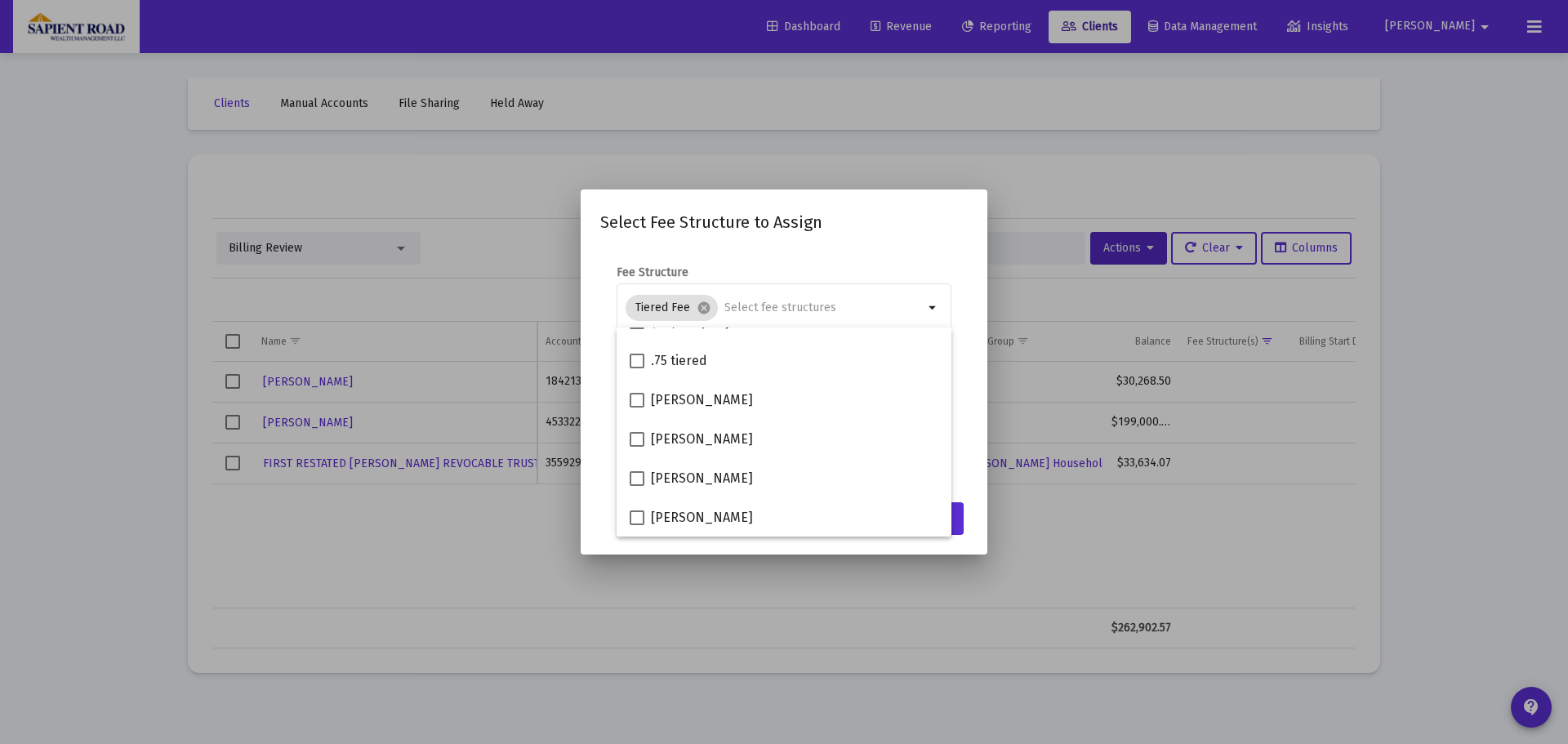
click at [972, 464] on mat-dialog-content "Fee Structure Tiered Fee cancel arrow_drop_down Notes You are assigning 1 accou…" at bounding box center [784, 370] width 406 height 244
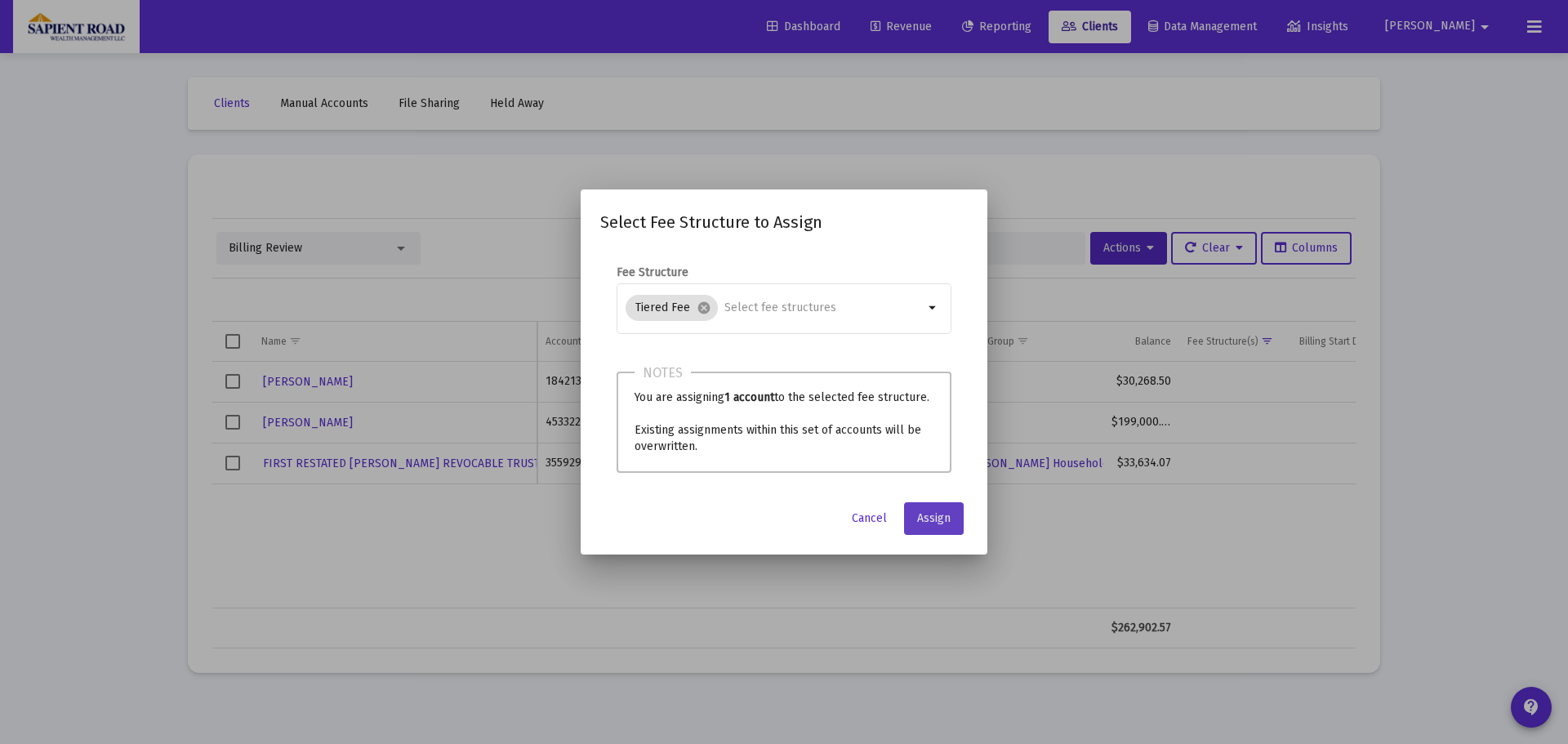
click at [940, 518] on span "Assign" at bounding box center [934, 518] width 34 height 14
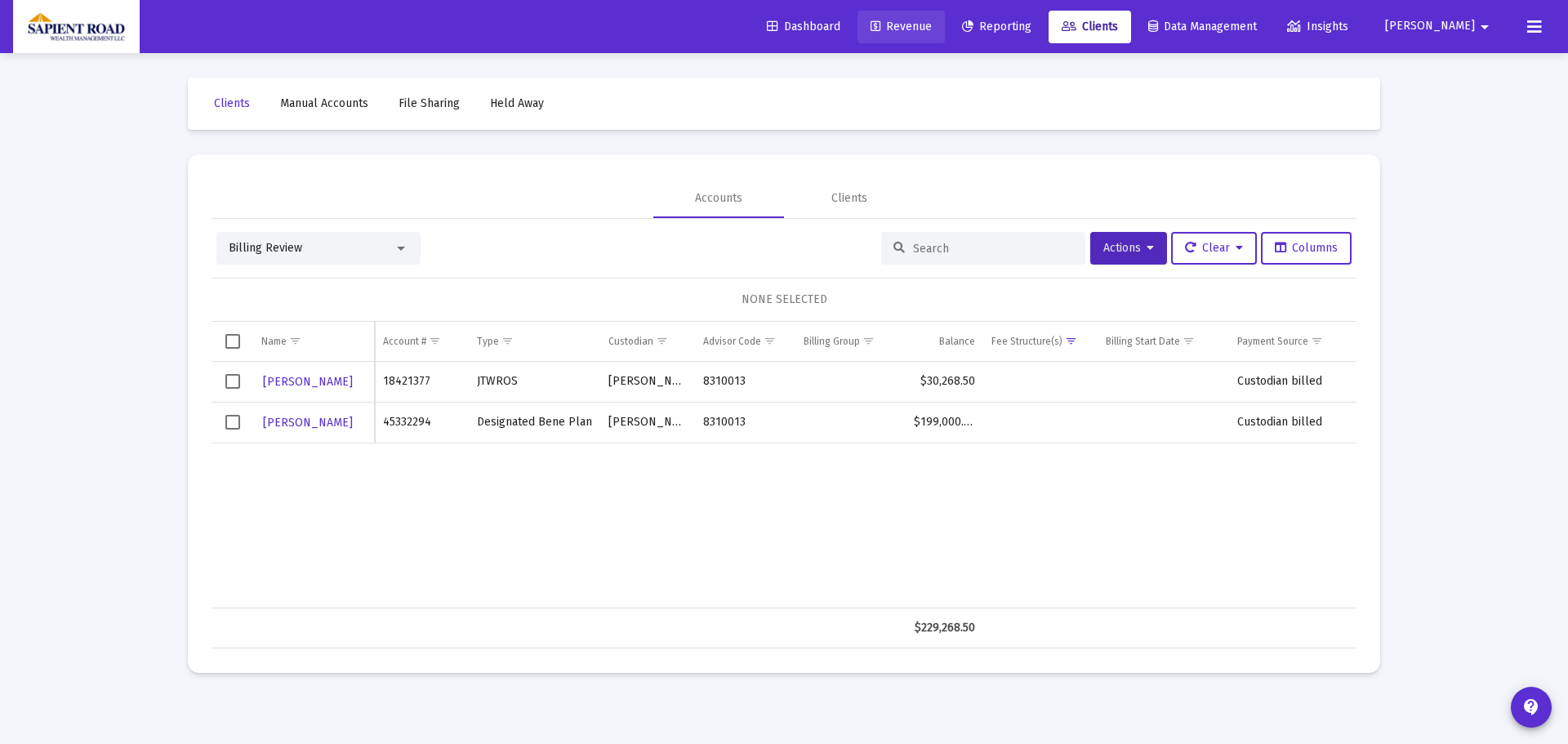
click at [931, 20] on span "Revenue" at bounding box center [901, 26] width 61 height 14
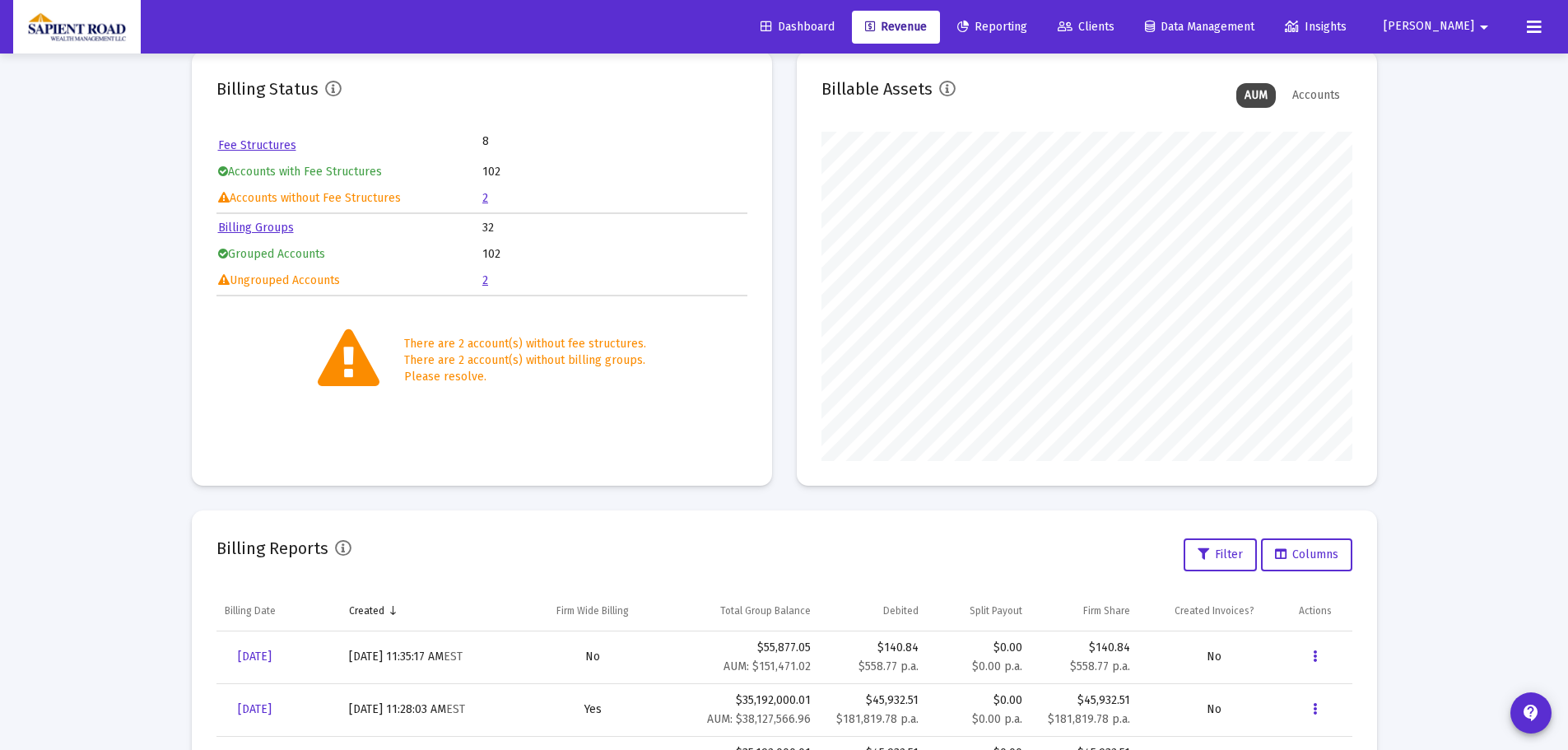
scroll to position [82, 0]
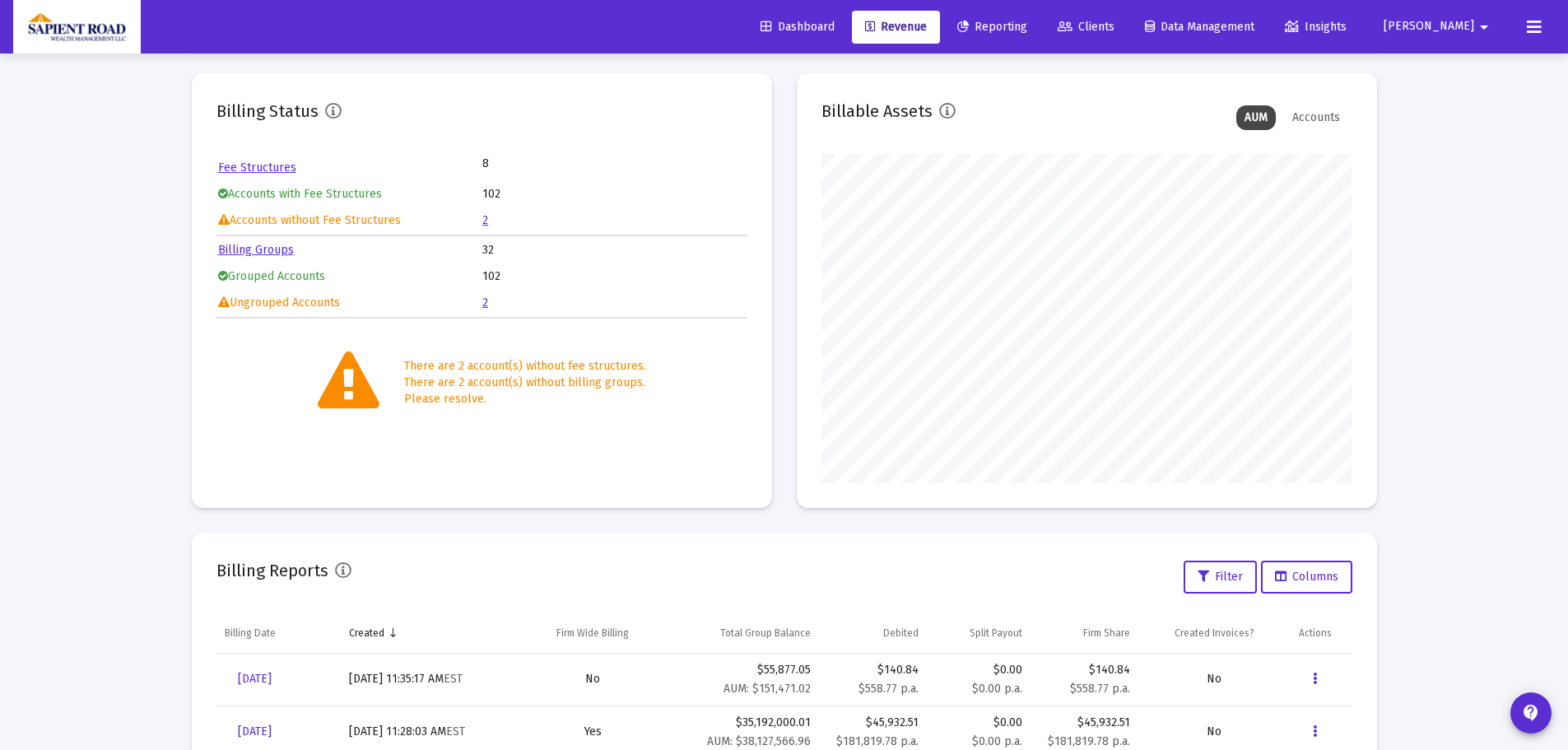
click at [484, 307] on link "2" at bounding box center [485, 302] width 6 height 14
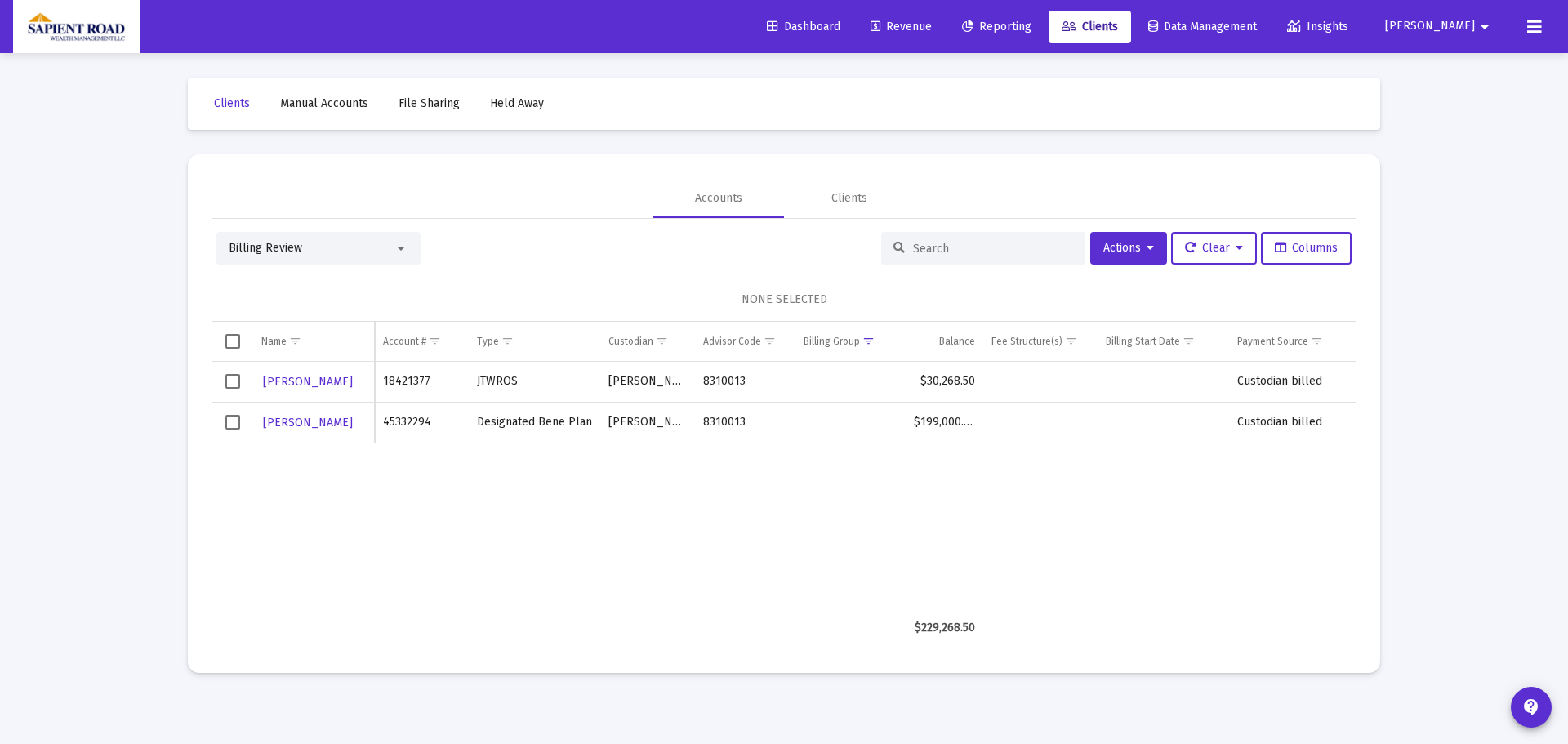
click at [237, 382] on span "Select row" at bounding box center [233, 382] width 15 height 15
click at [1125, 250] on span "Actions" at bounding box center [1129, 247] width 51 height 14
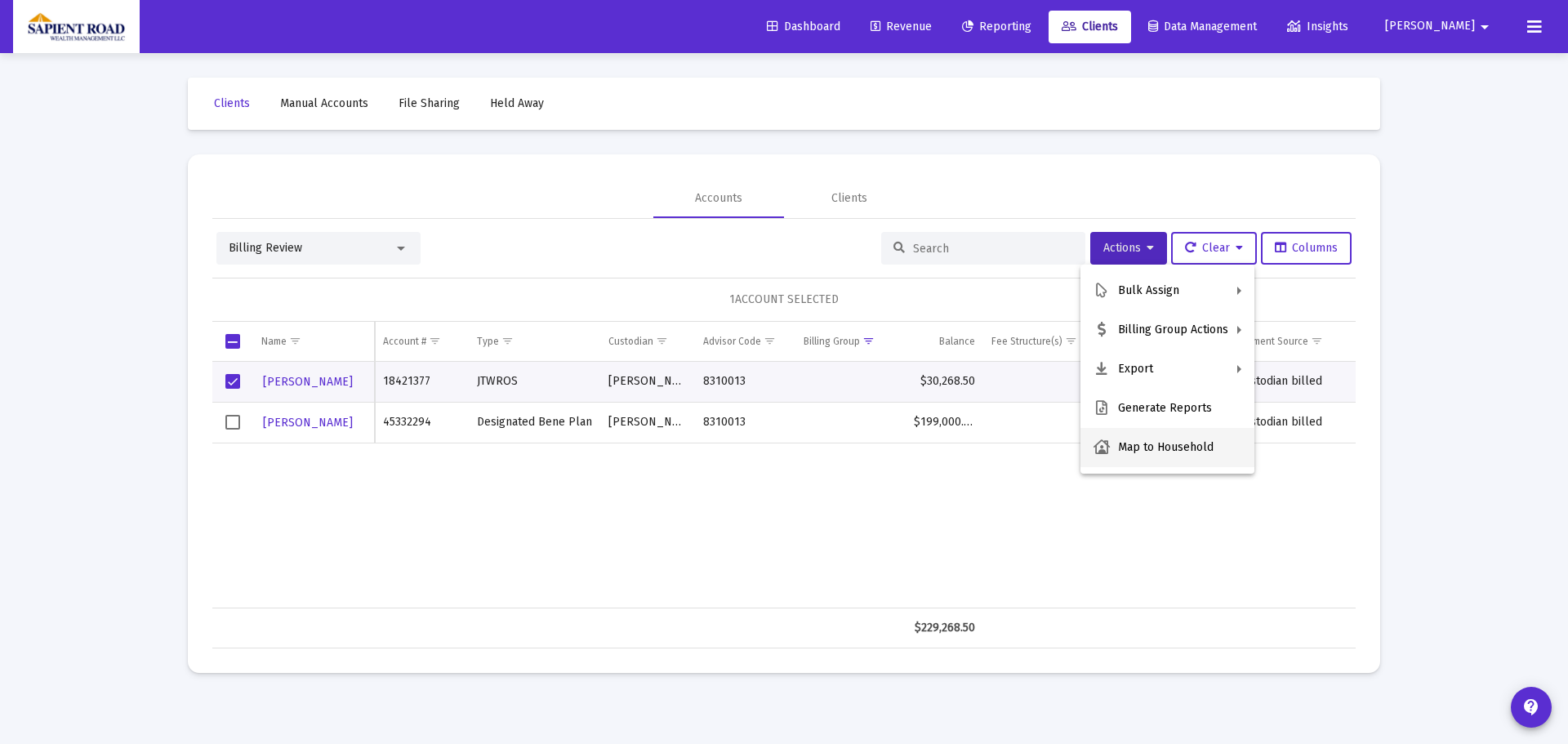
click at [1204, 445] on button "Map to Household" at bounding box center [1167, 447] width 174 height 39
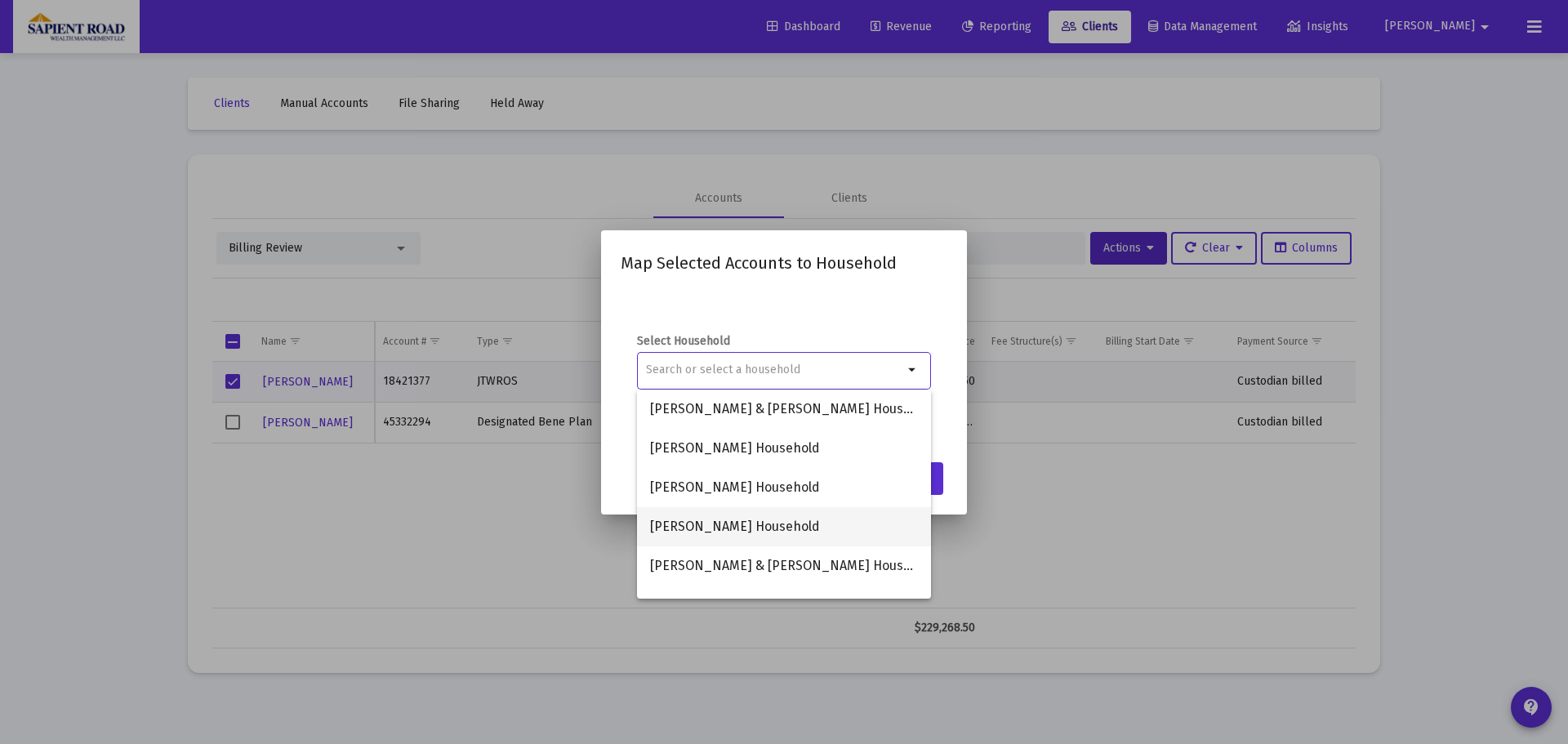
click at [740, 528] on span "[PERSON_NAME] Household" at bounding box center [784, 527] width 268 height 39
type input "[PERSON_NAME] Household"
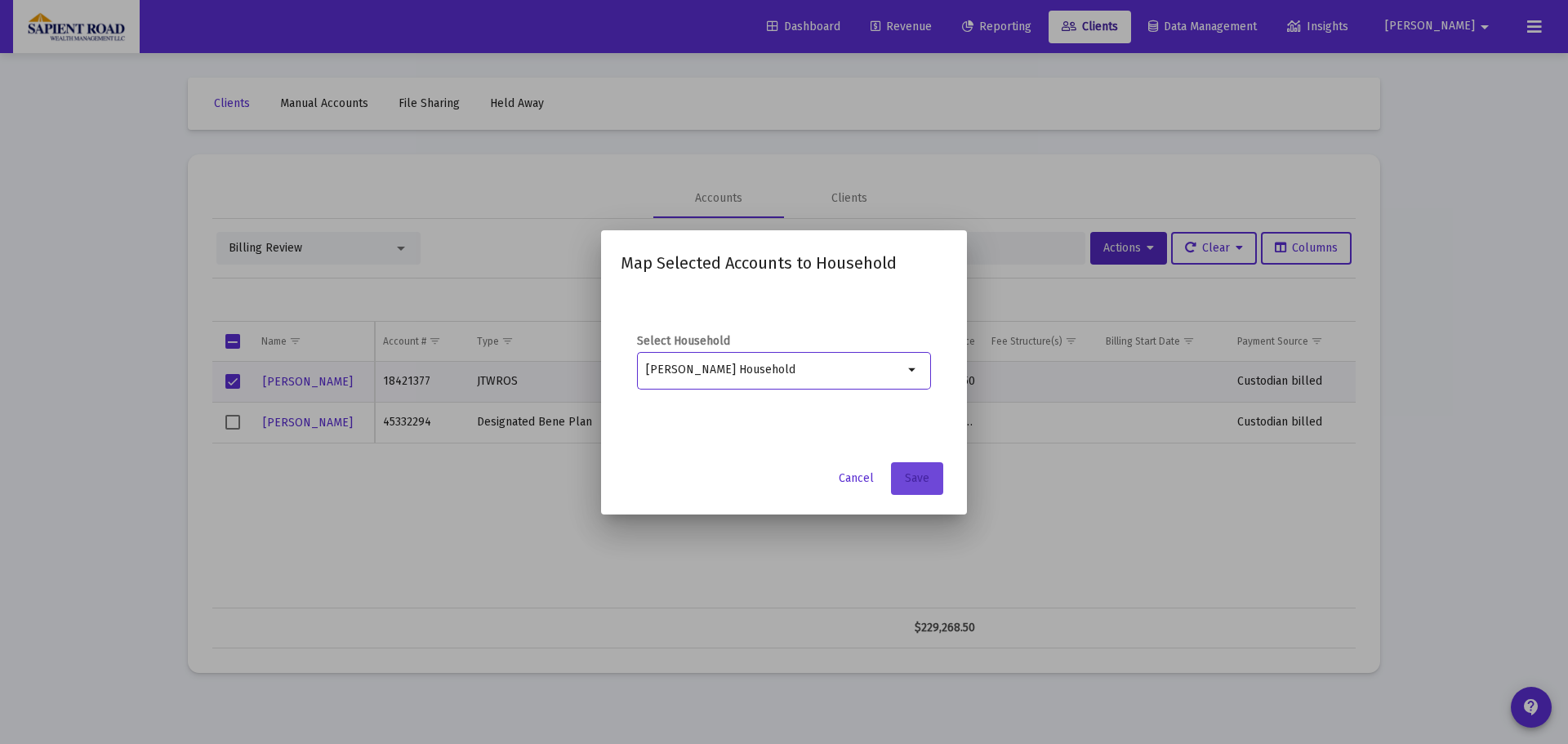
click at [913, 478] on span "Save" at bounding box center [917, 477] width 24 height 14
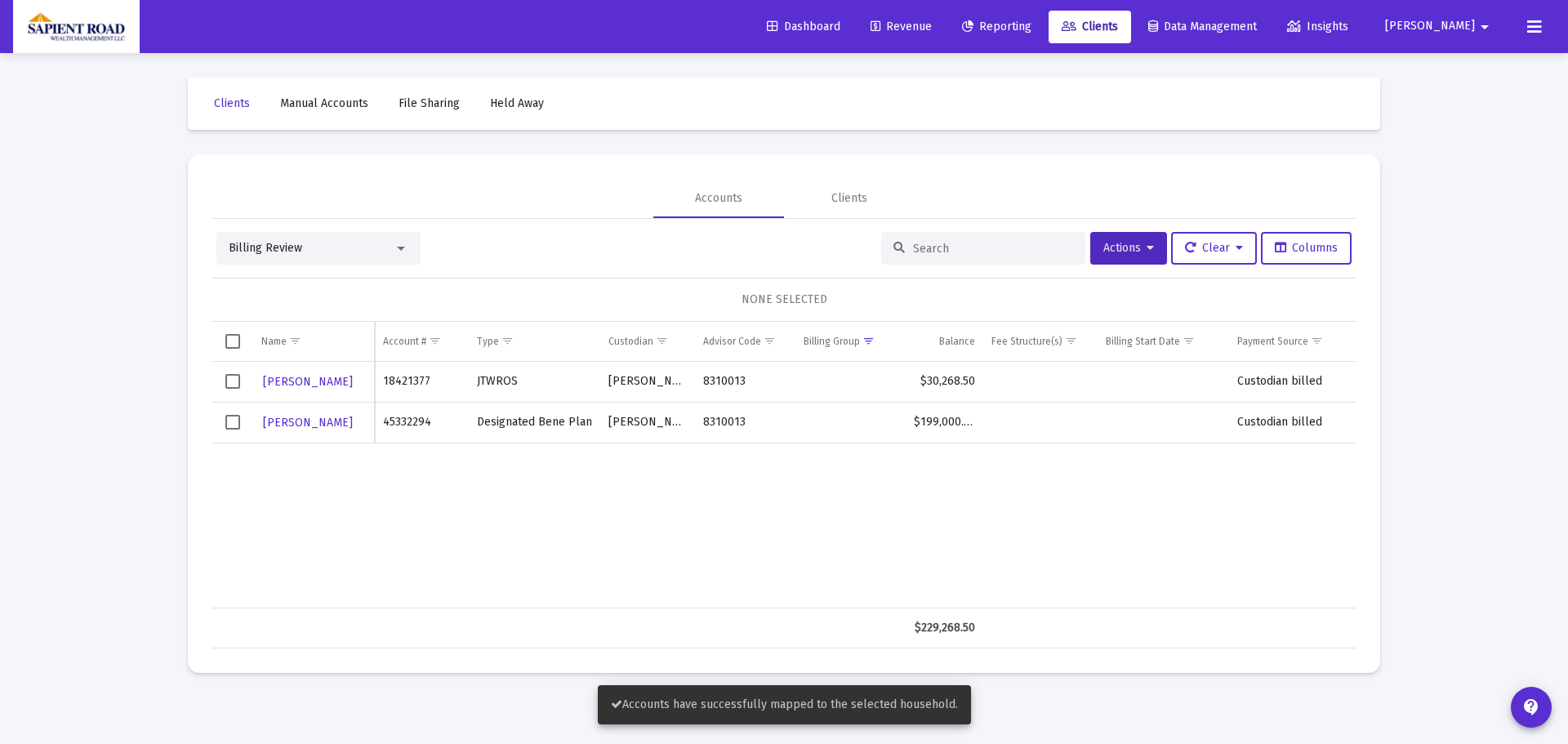
click at [233, 424] on span "Select row" at bounding box center [233, 422] width 15 height 15
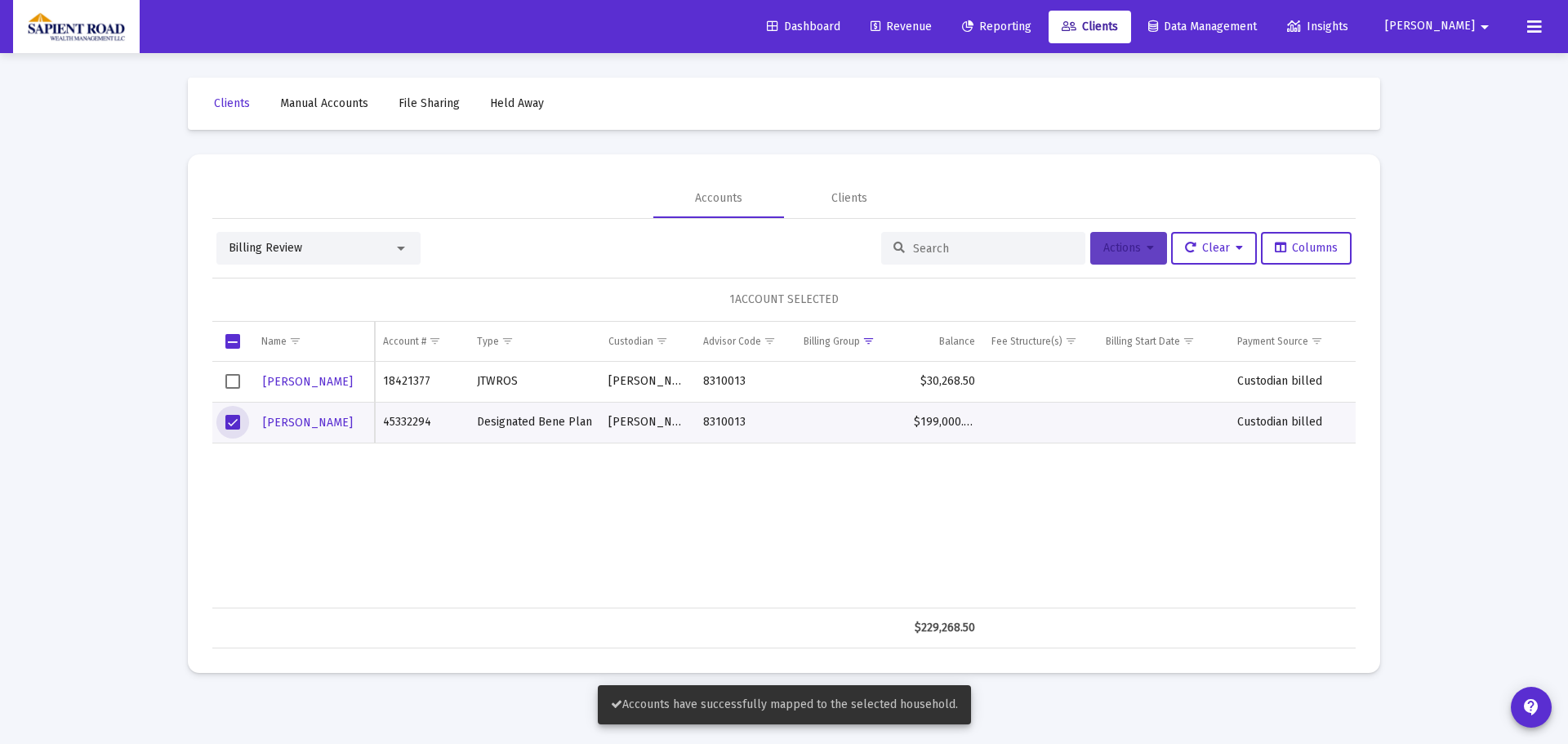
click at [1132, 247] on span "Actions" at bounding box center [1129, 247] width 51 height 14
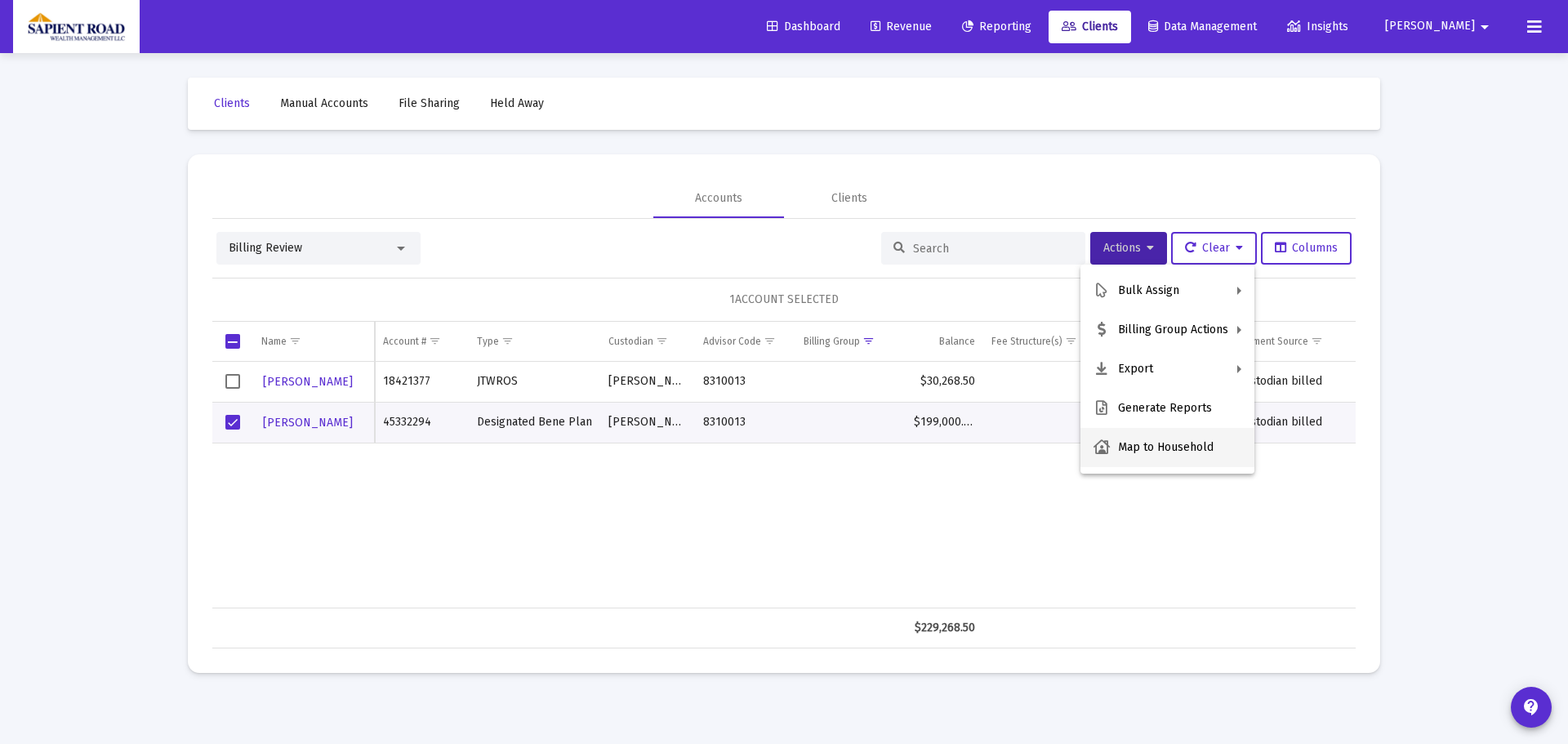
click at [1153, 440] on button "Map to Household" at bounding box center [1167, 447] width 174 height 39
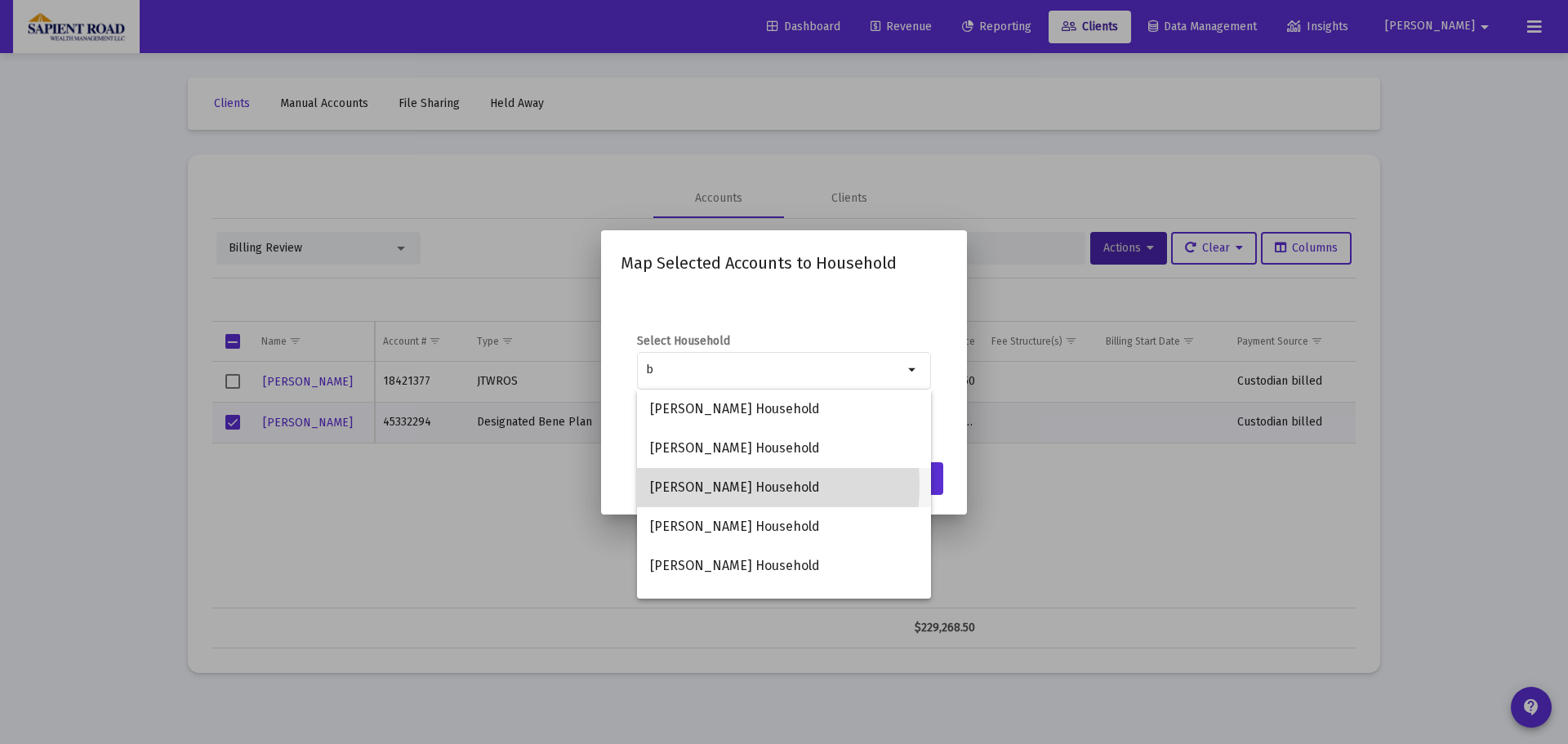
click at [695, 485] on span "[PERSON_NAME] Household" at bounding box center [784, 488] width 268 height 39
type input "[PERSON_NAME] Household"
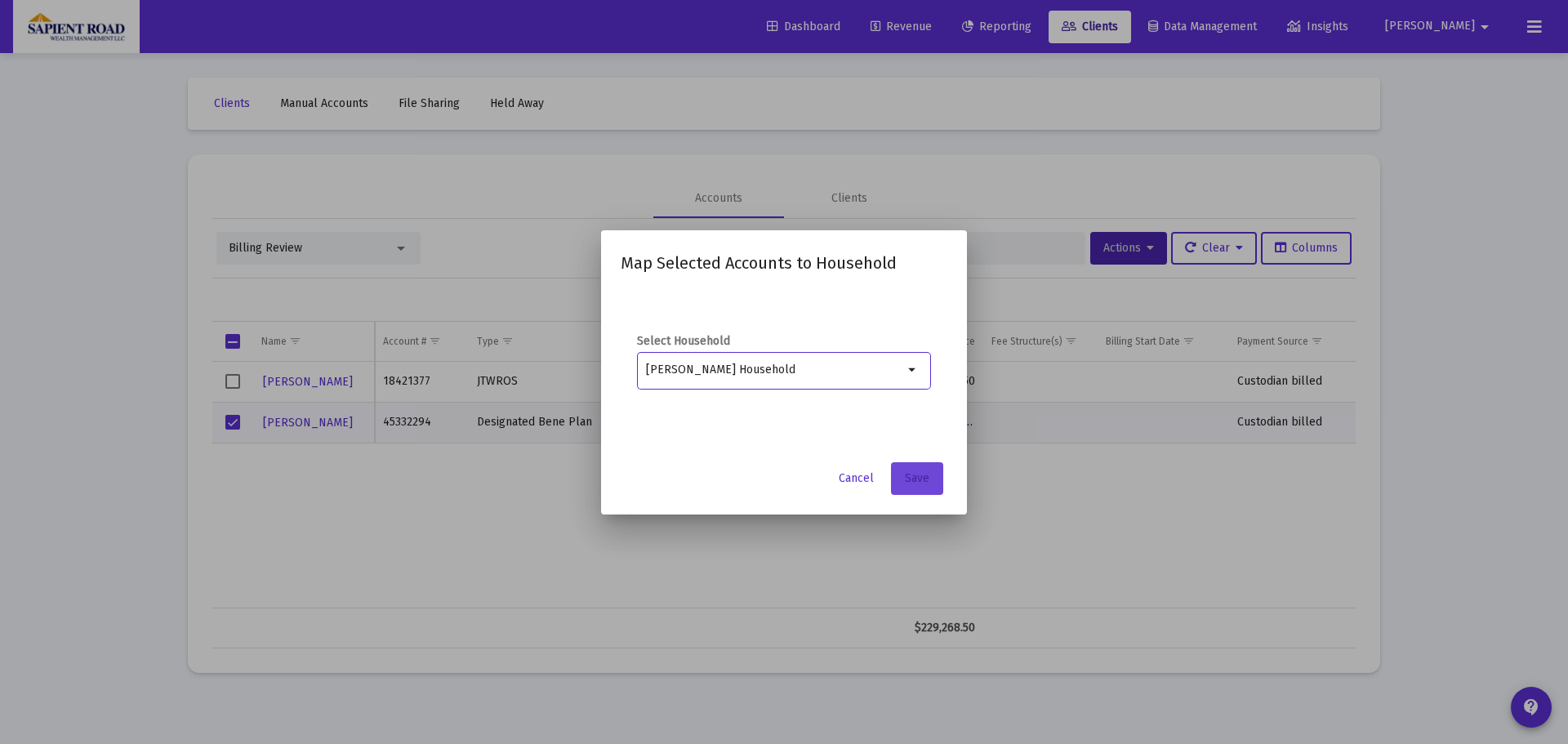
click at [912, 467] on button "Save" at bounding box center [917, 478] width 52 height 33
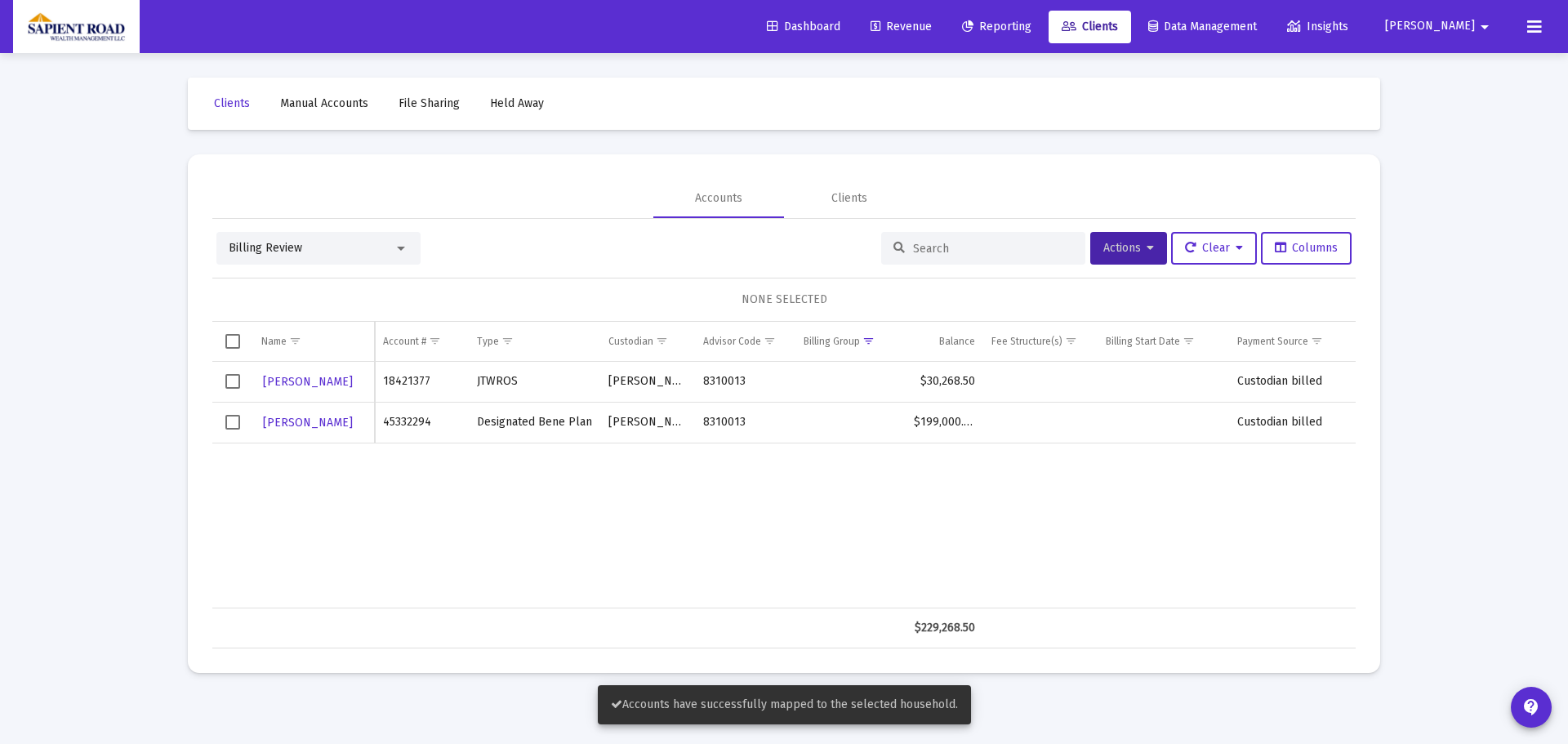
click at [931, 20] on span "Revenue" at bounding box center [901, 26] width 61 height 14
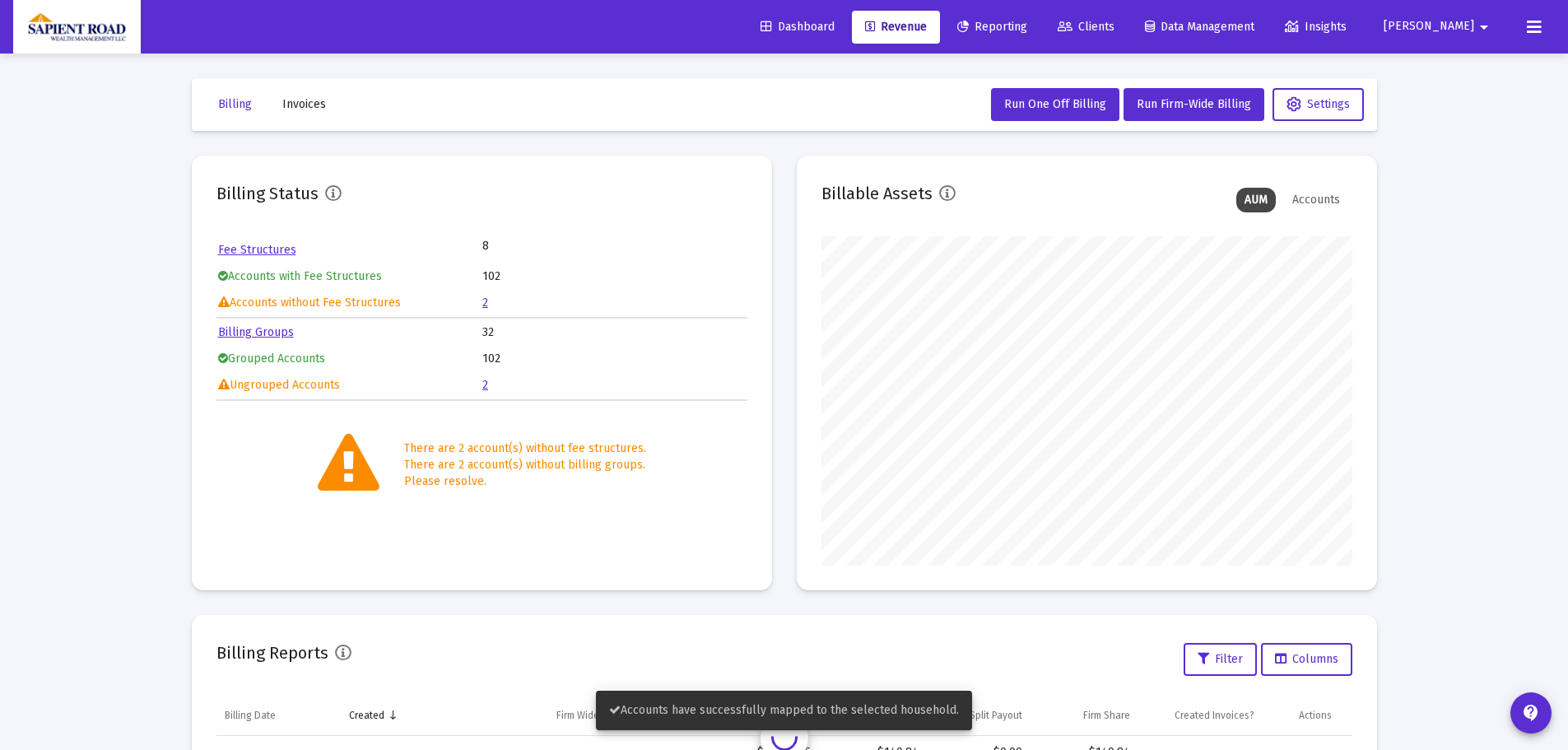
scroll to position [329, 531]
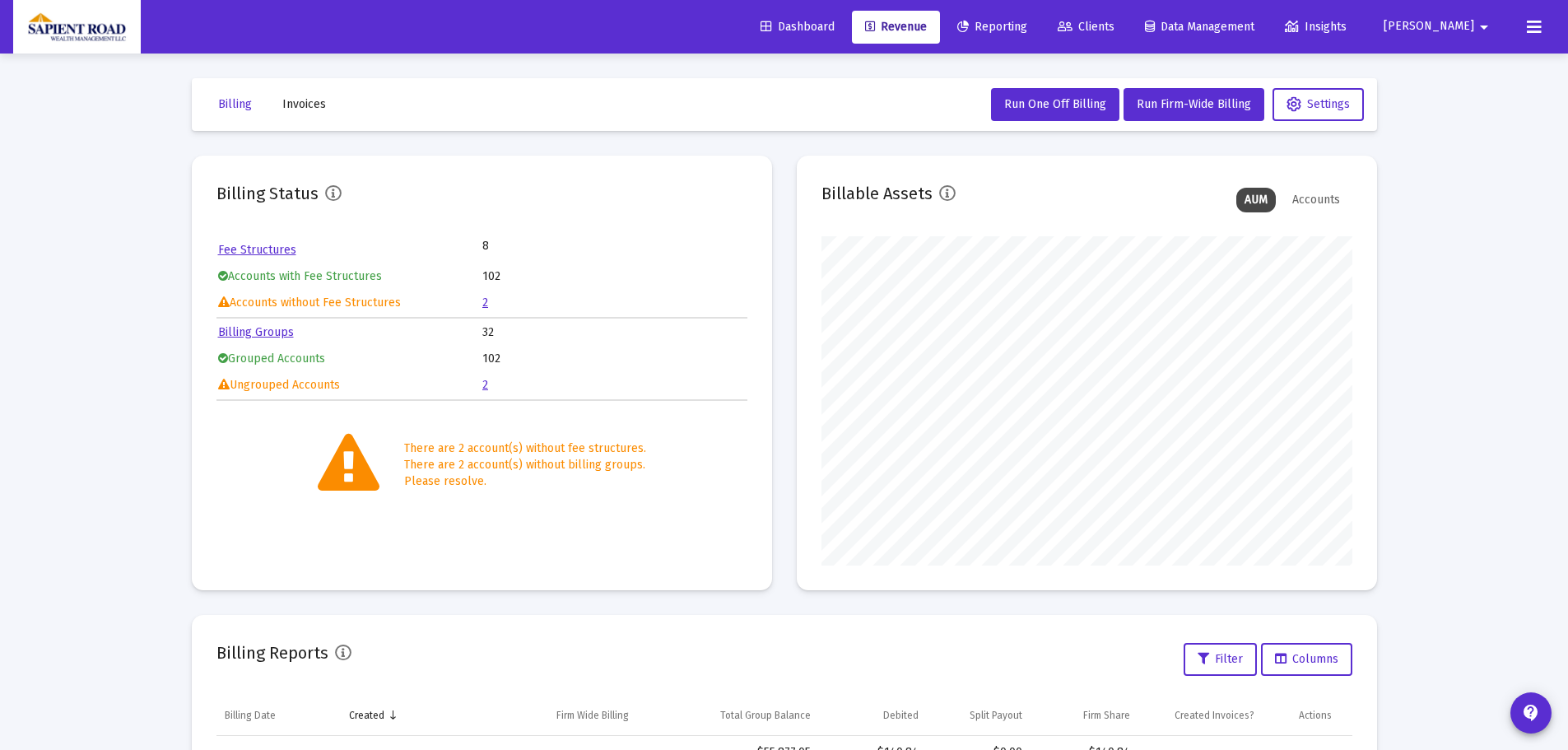
click at [485, 300] on link "2" at bounding box center [485, 302] width 6 height 14
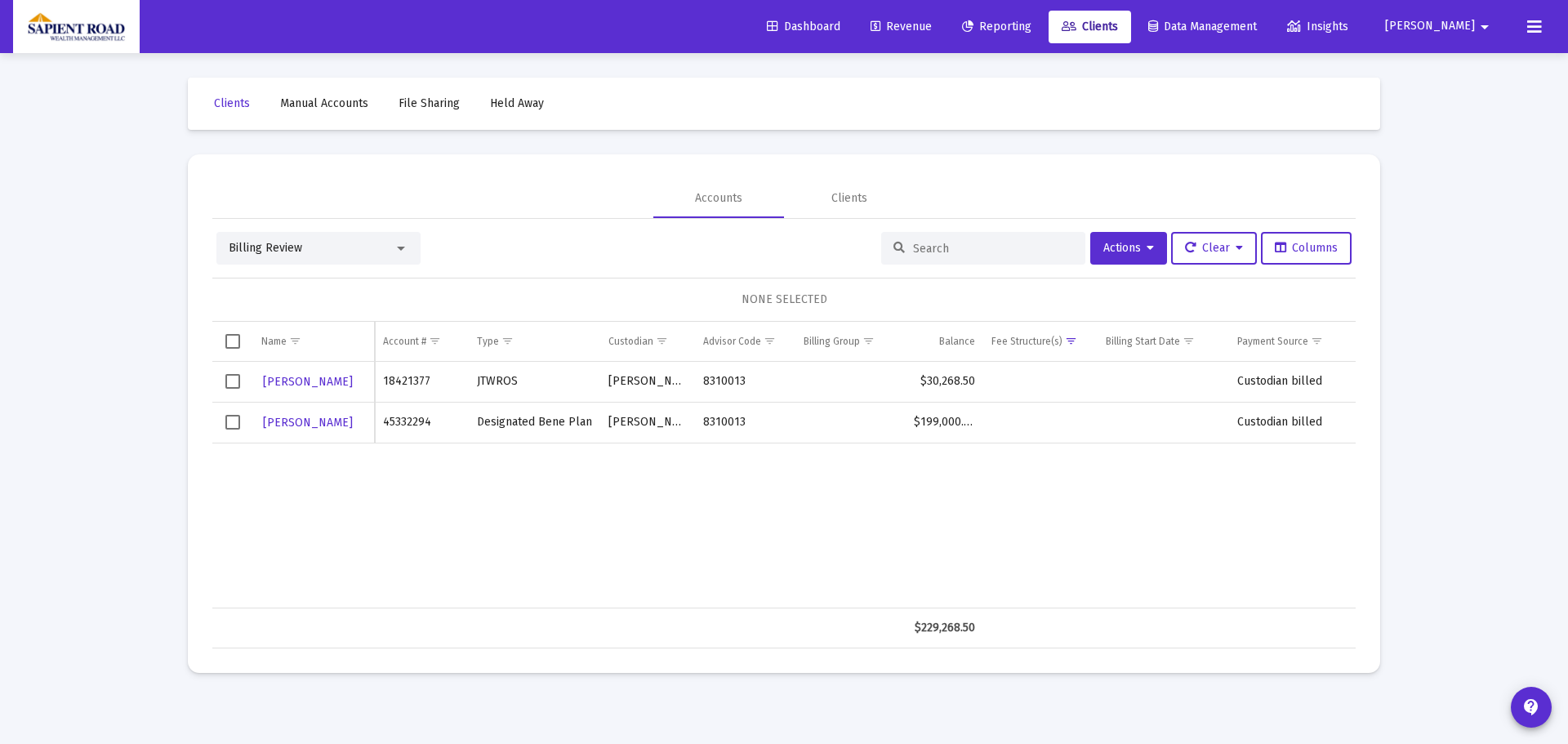
click at [231, 386] on span "Select row" at bounding box center [233, 382] width 15 height 15
click at [236, 425] on span "Select row" at bounding box center [233, 422] width 15 height 15
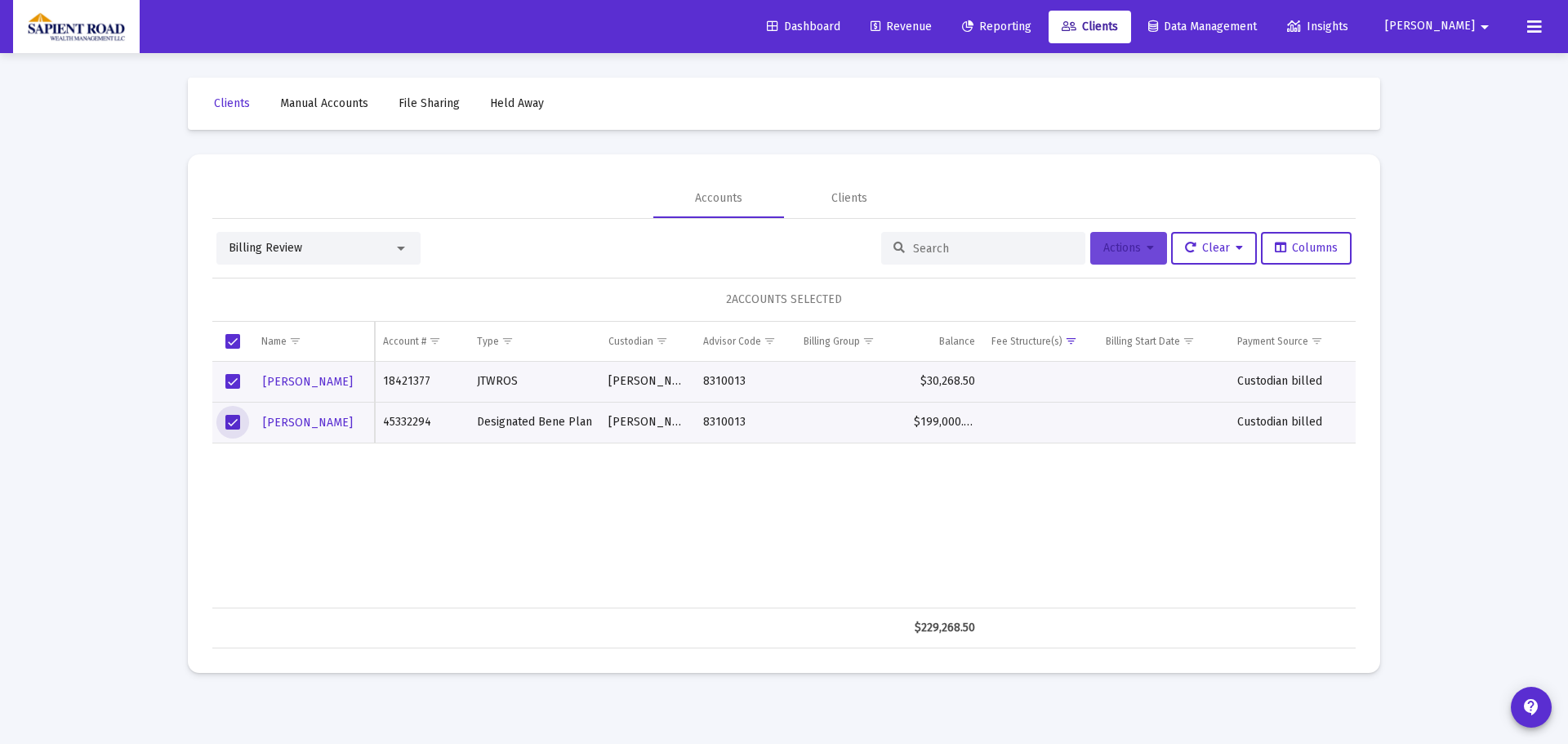
click at [1131, 257] on button "Actions" at bounding box center [1129, 248] width 77 height 33
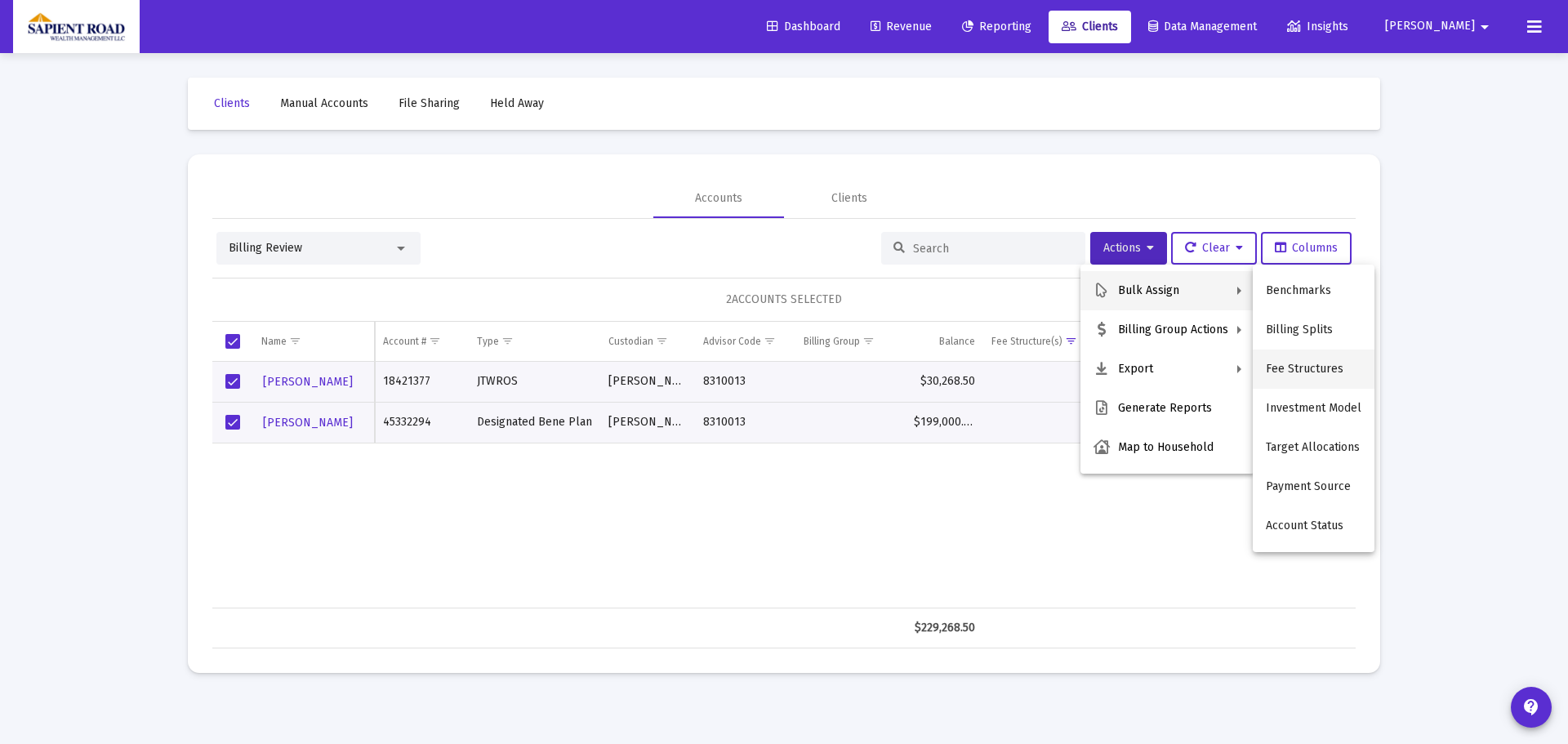
click at [1311, 367] on button "Fee Structures" at bounding box center [1313, 369] width 122 height 39
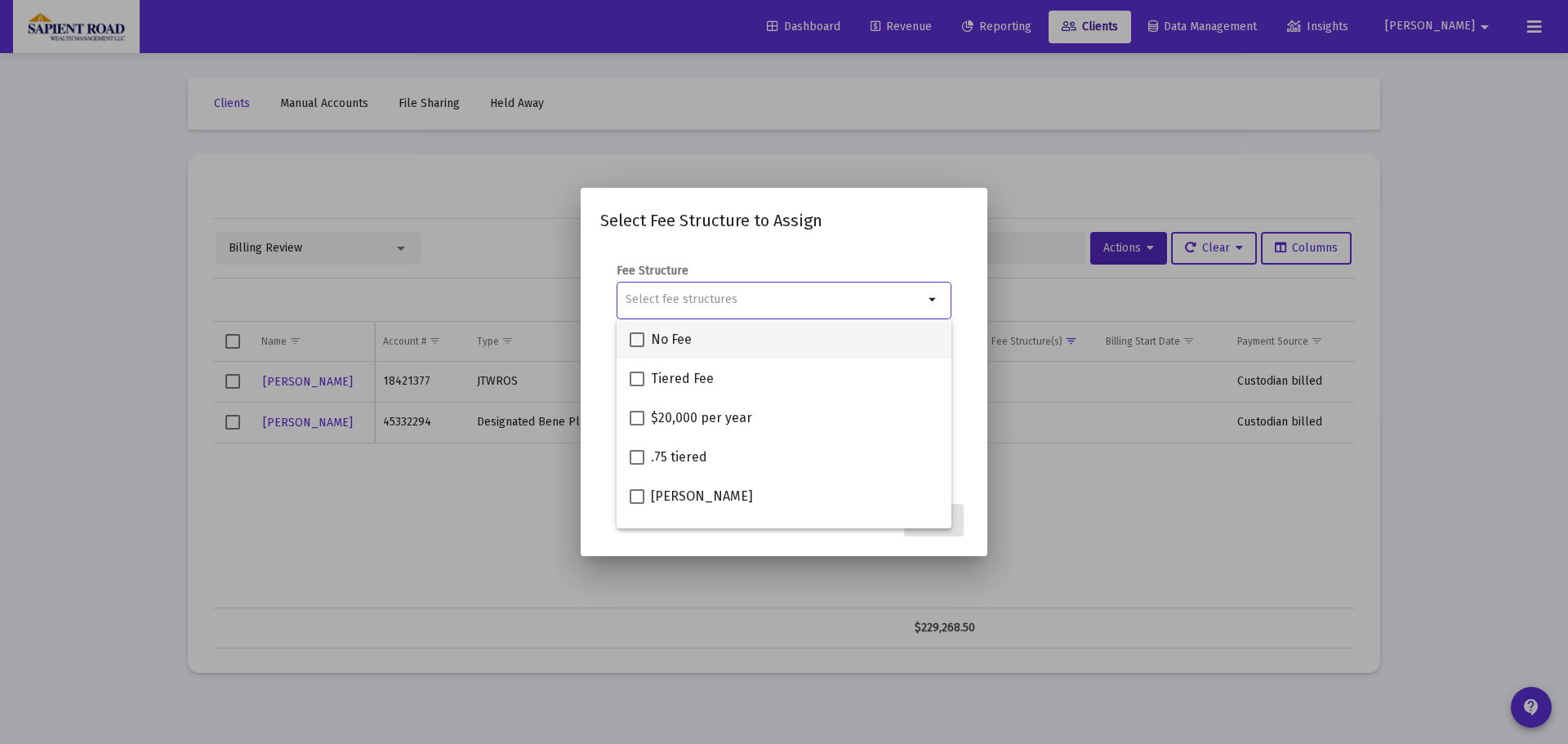
click at [641, 336] on span at bounding box center [637, 340] width 15 height 15
click at [637, 347] on input "No Fee" at bounding box center [637, 347] width 1 height 1
checkbox input "true"
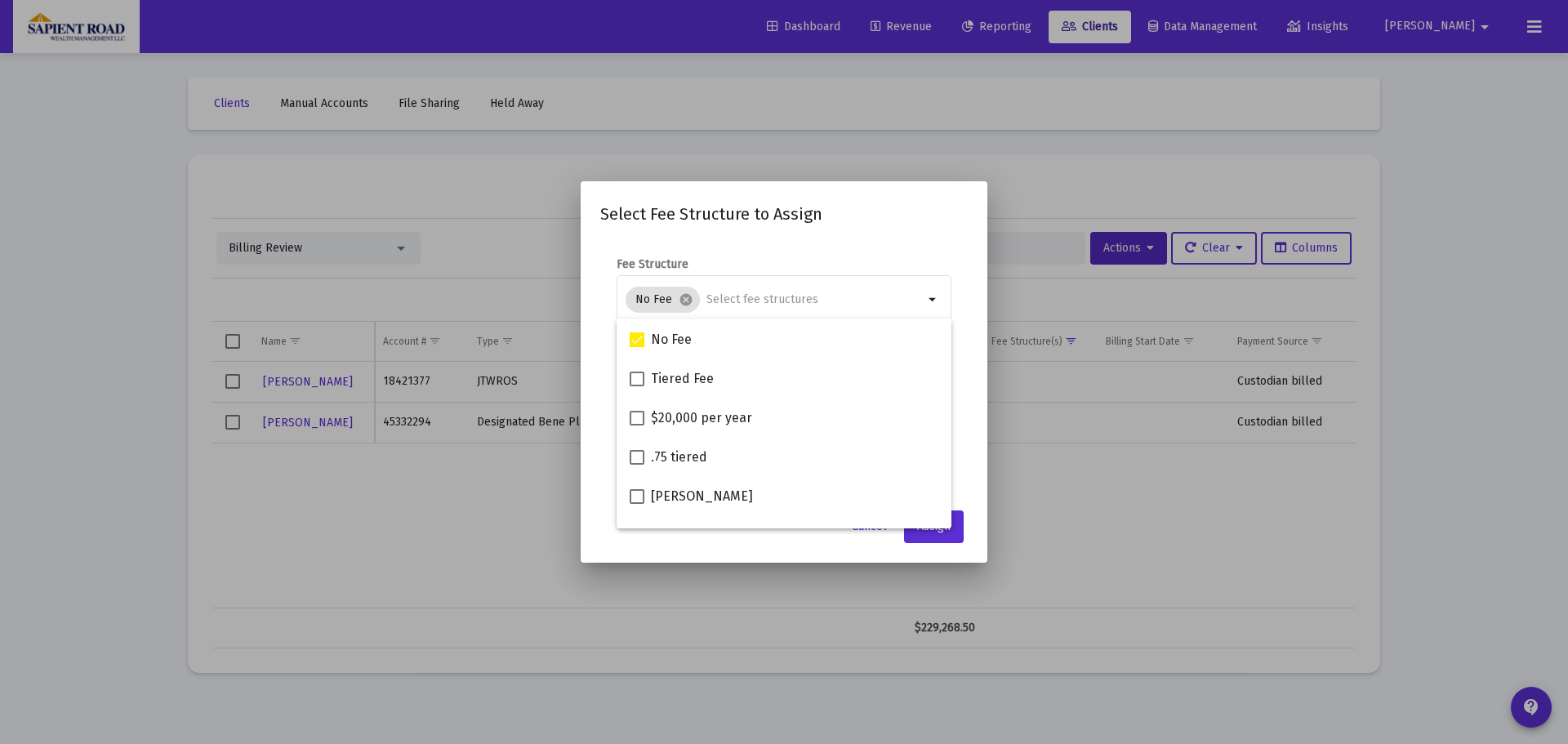
click at [966, 460] on form "Fee Structure No Fee cancel arrow_drop_down Notes You are assigning 2 accounts …" at bounding box center [784, 369] width 368 height 225
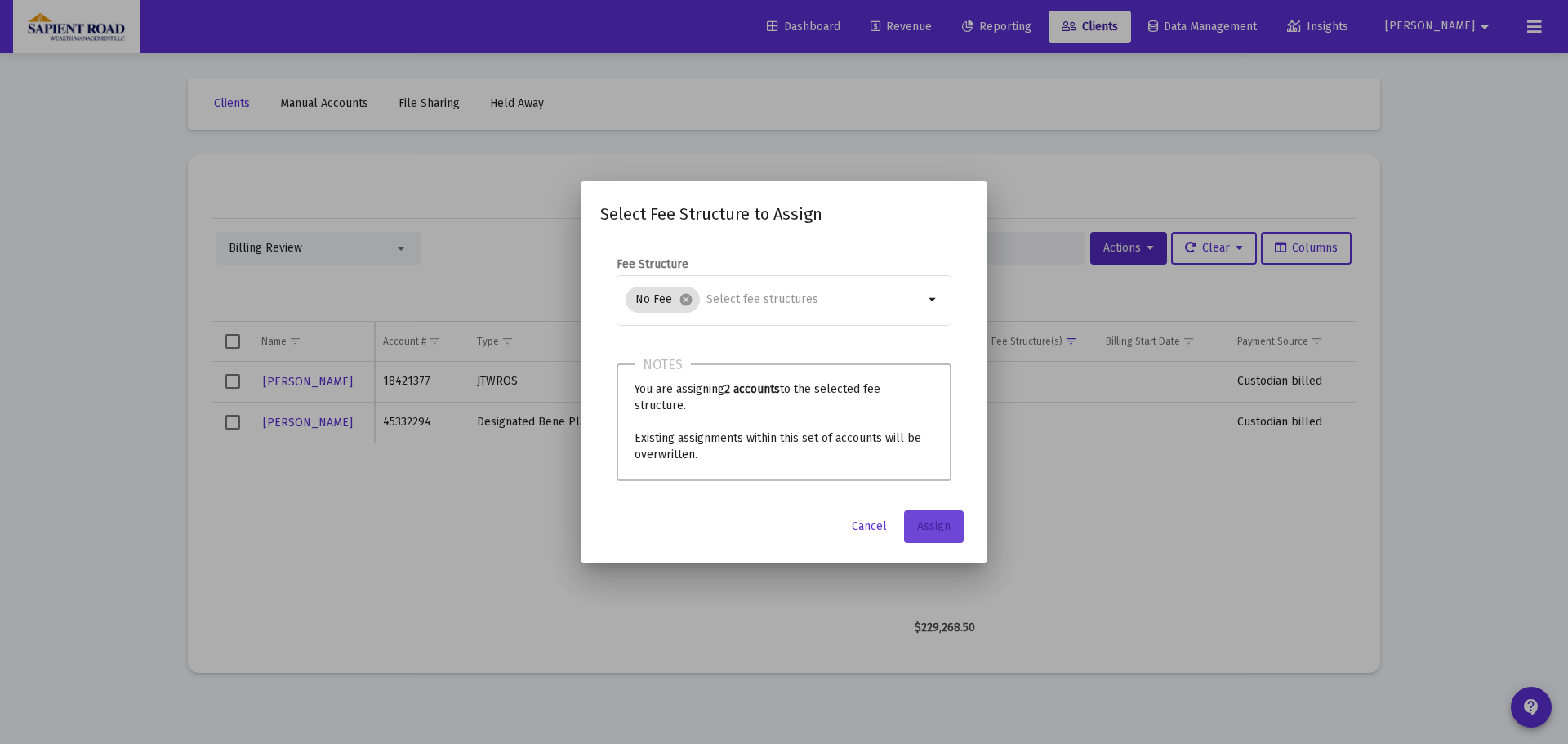
click at [940, 528] on span "Assign" at bounding box center [934, 526] width 34 height 14
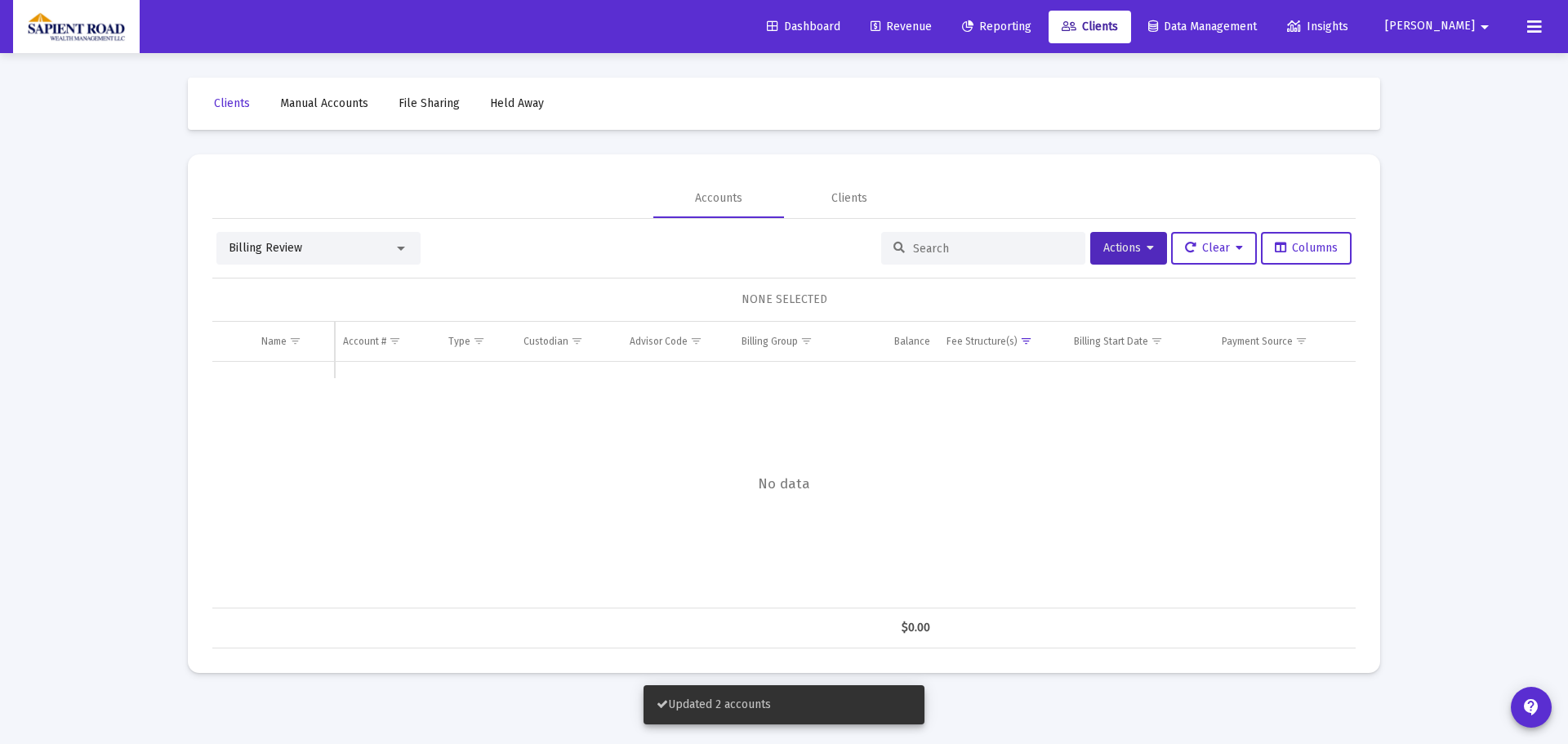
click at [931, 22] on span "Revenue" at bounding box center [901, 26] width 61 height 14
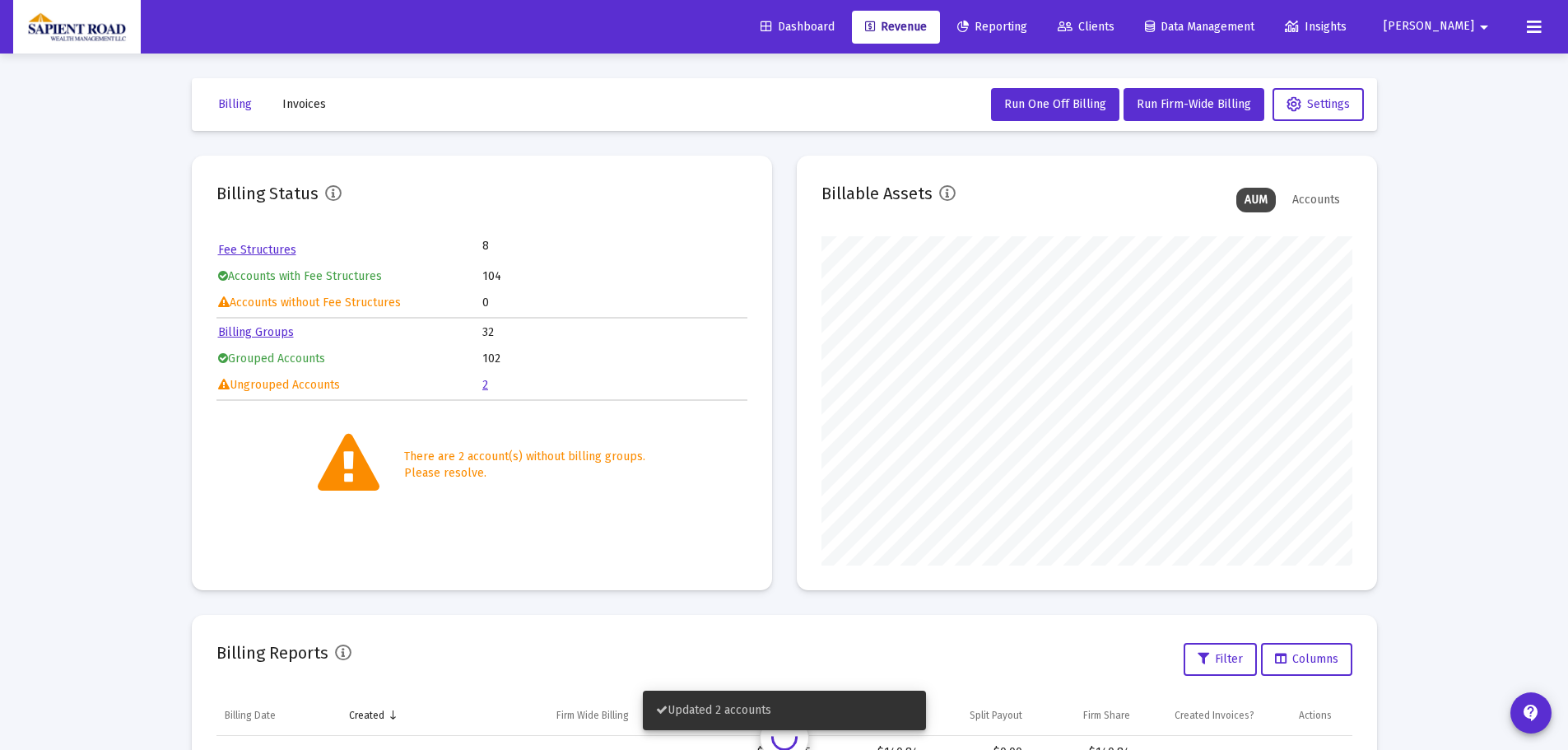
scroll to position [329, 531]
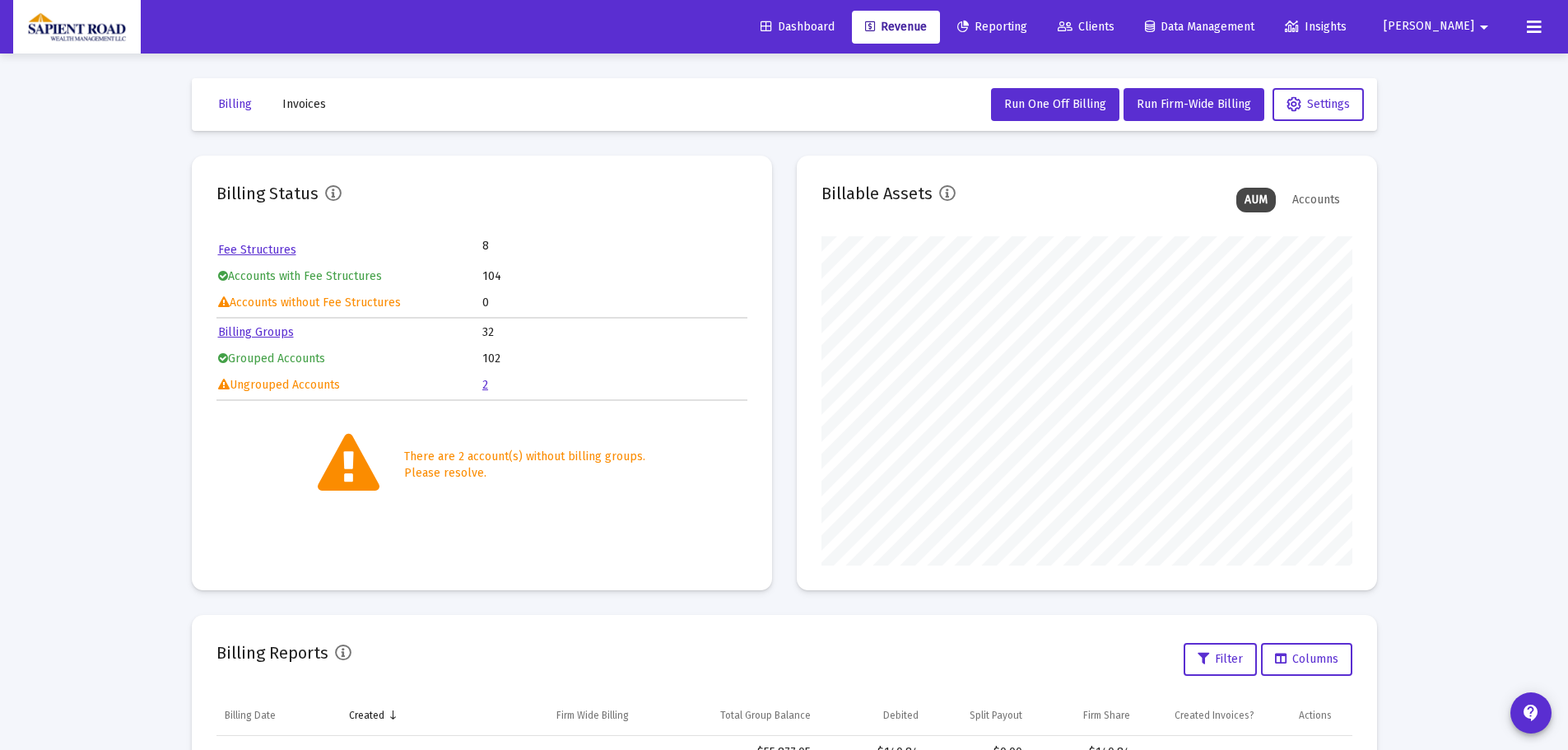
click at [482, 388] on link "2" at bounding box center [485, 384] width 6 height 14
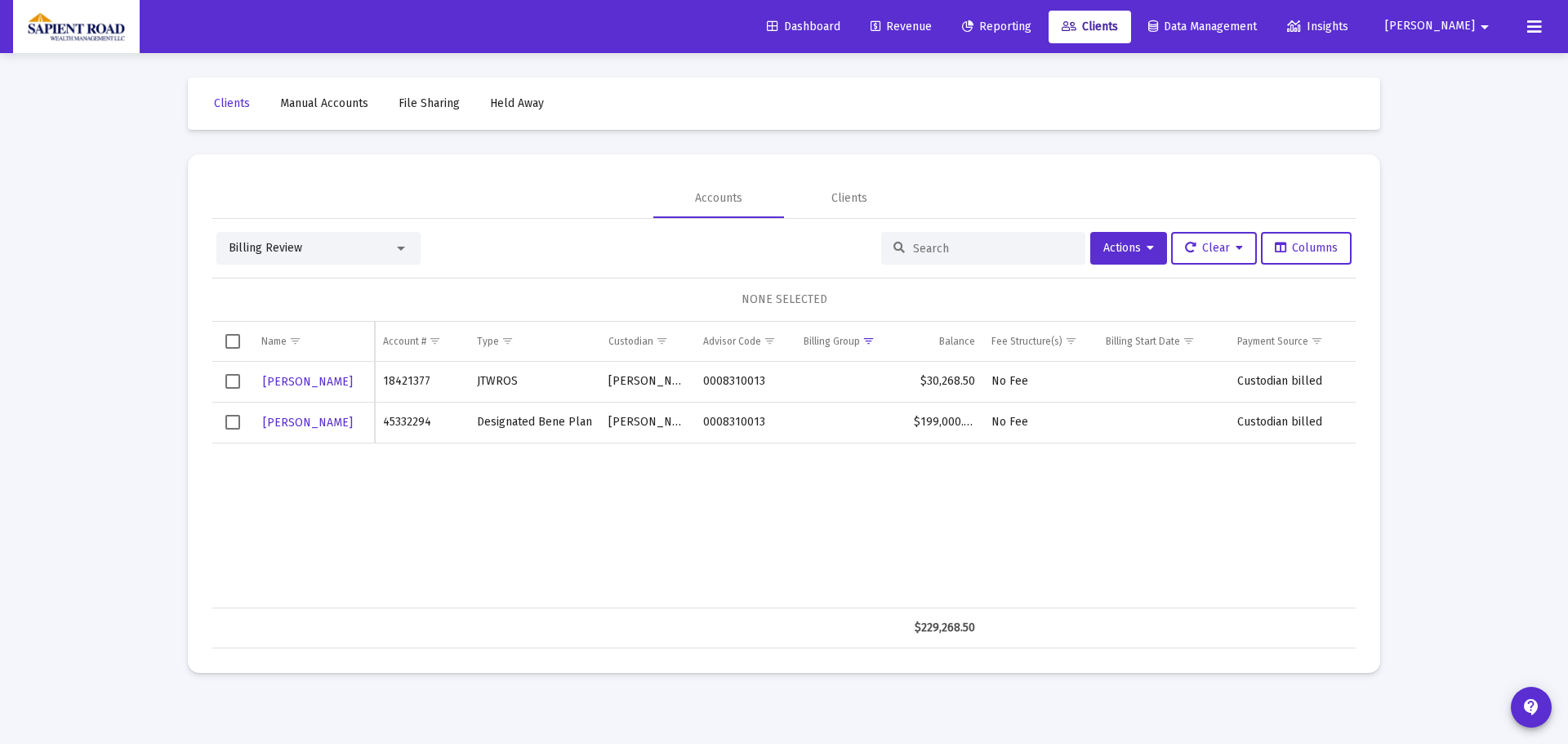
click at [238, 387] on span "Select row" at bounding box center [233, 382] width 15 height 15
click at [235, 415] on span "Select row" at bounding box center [233, 422] width 15 height 15
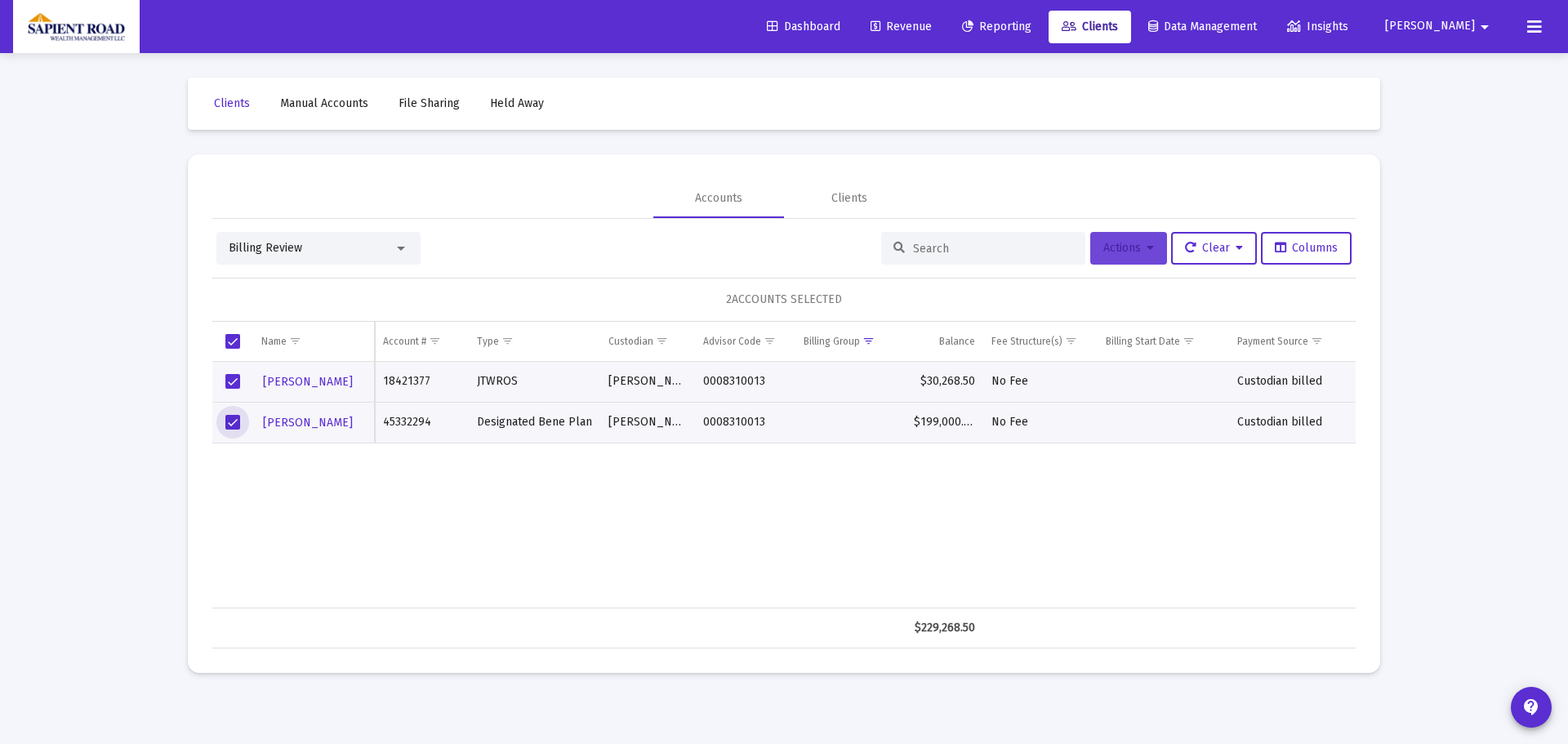
click at [1110, 255] on button "Actions" at bounding box center [1129, 248] width 77 height 33
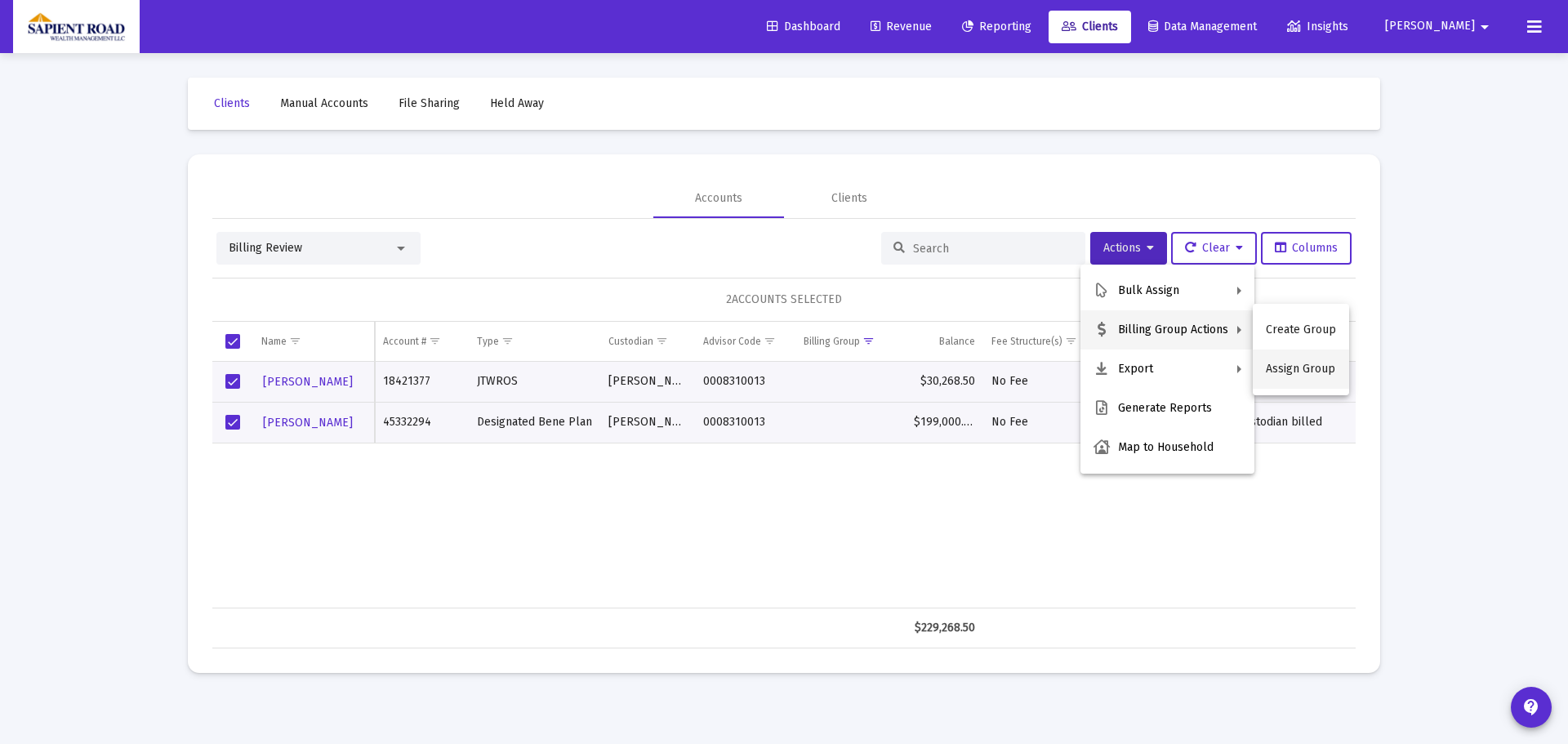
click at [1282, 371] on button "Assign Group" at bounding box center [1300, 369] width 96 height 39
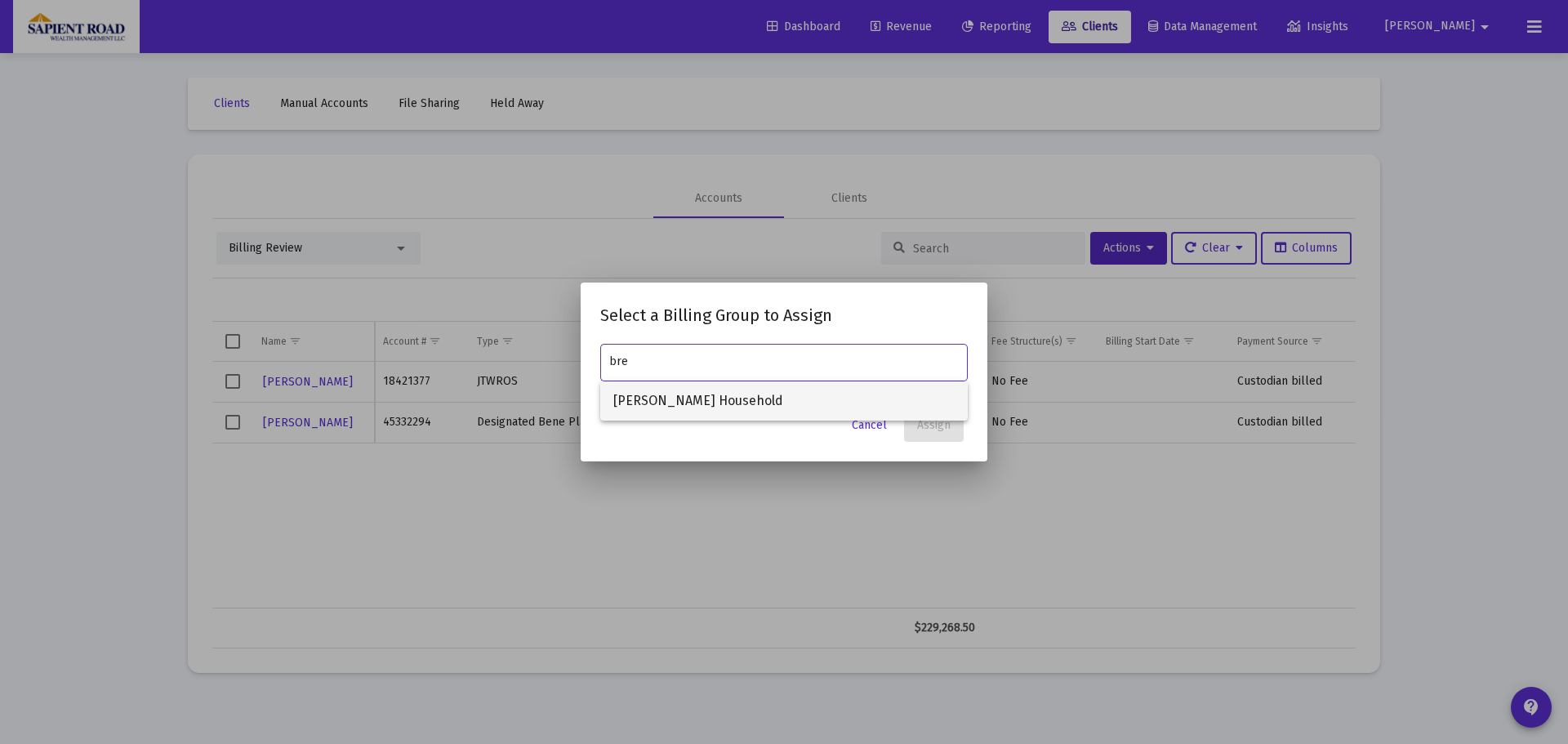
click at [740, 393] on span "[PERSON_NAME] Household" at bounding box center [784, 401] width 342 height 39
type input "[PERSON_NAME] Household"
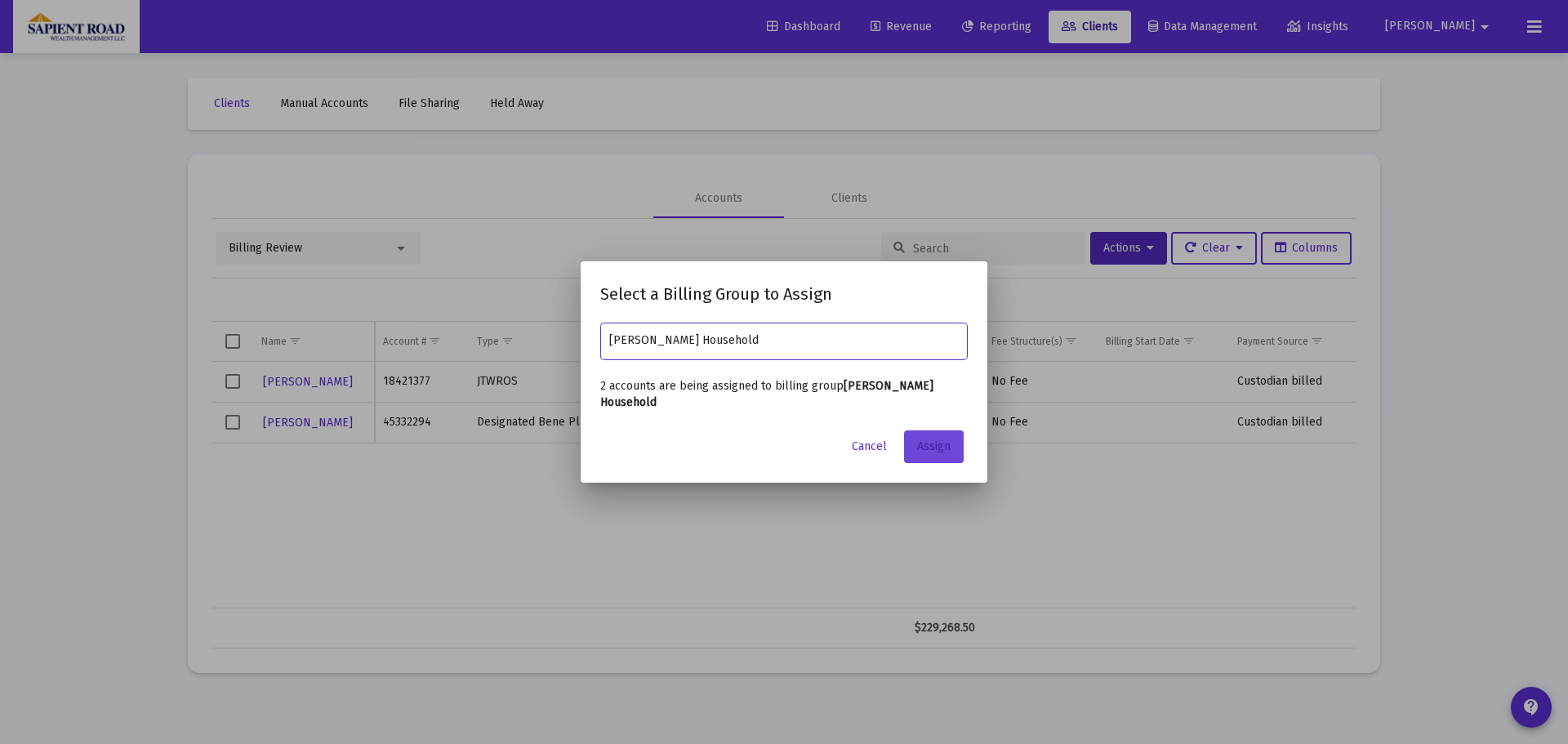
click at [937, 445] on span "Assign" at bounding box center [934, 445] width 34 height 14
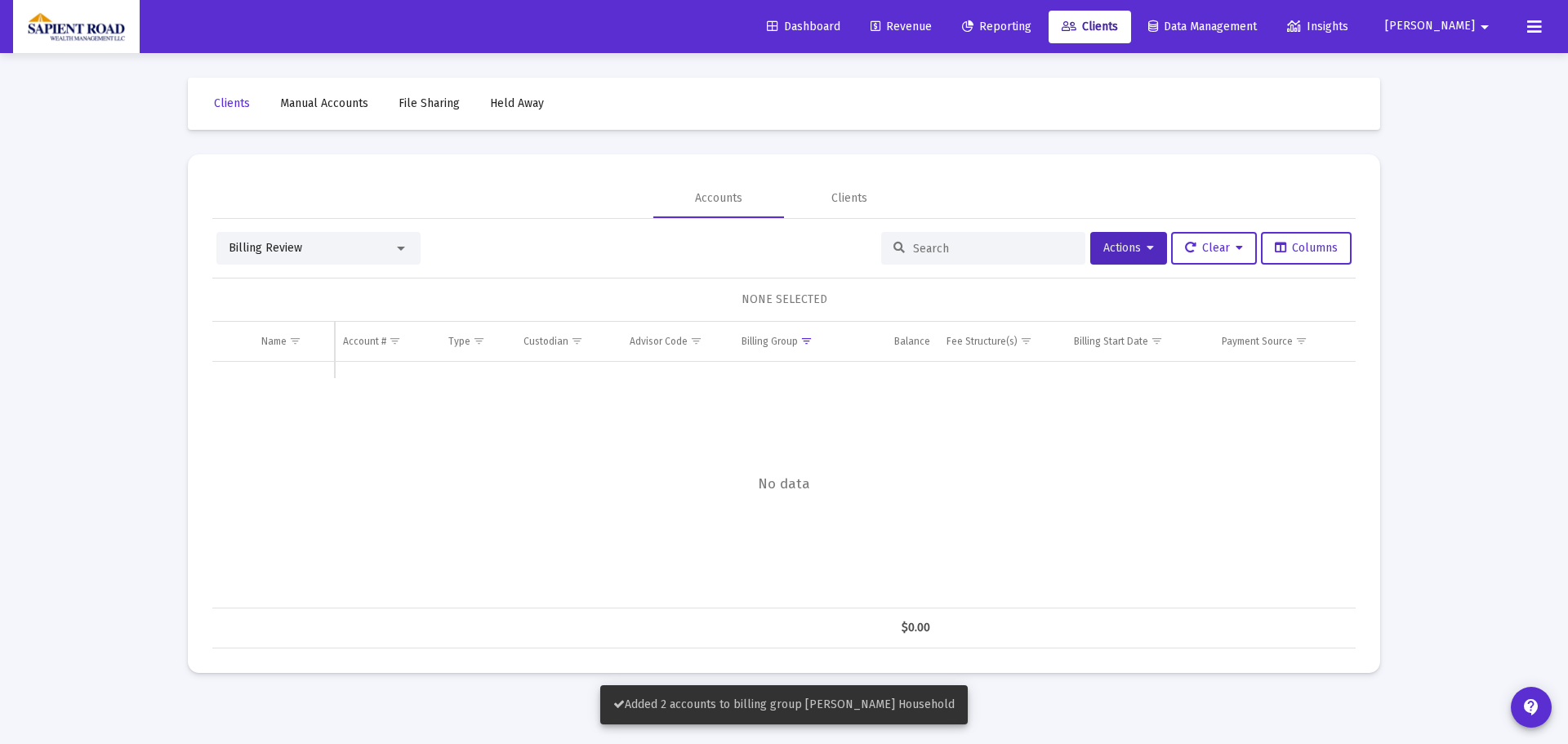
click at [931, 24] on span "Revenue" at bounding box center [901, 26] width 61 height 14
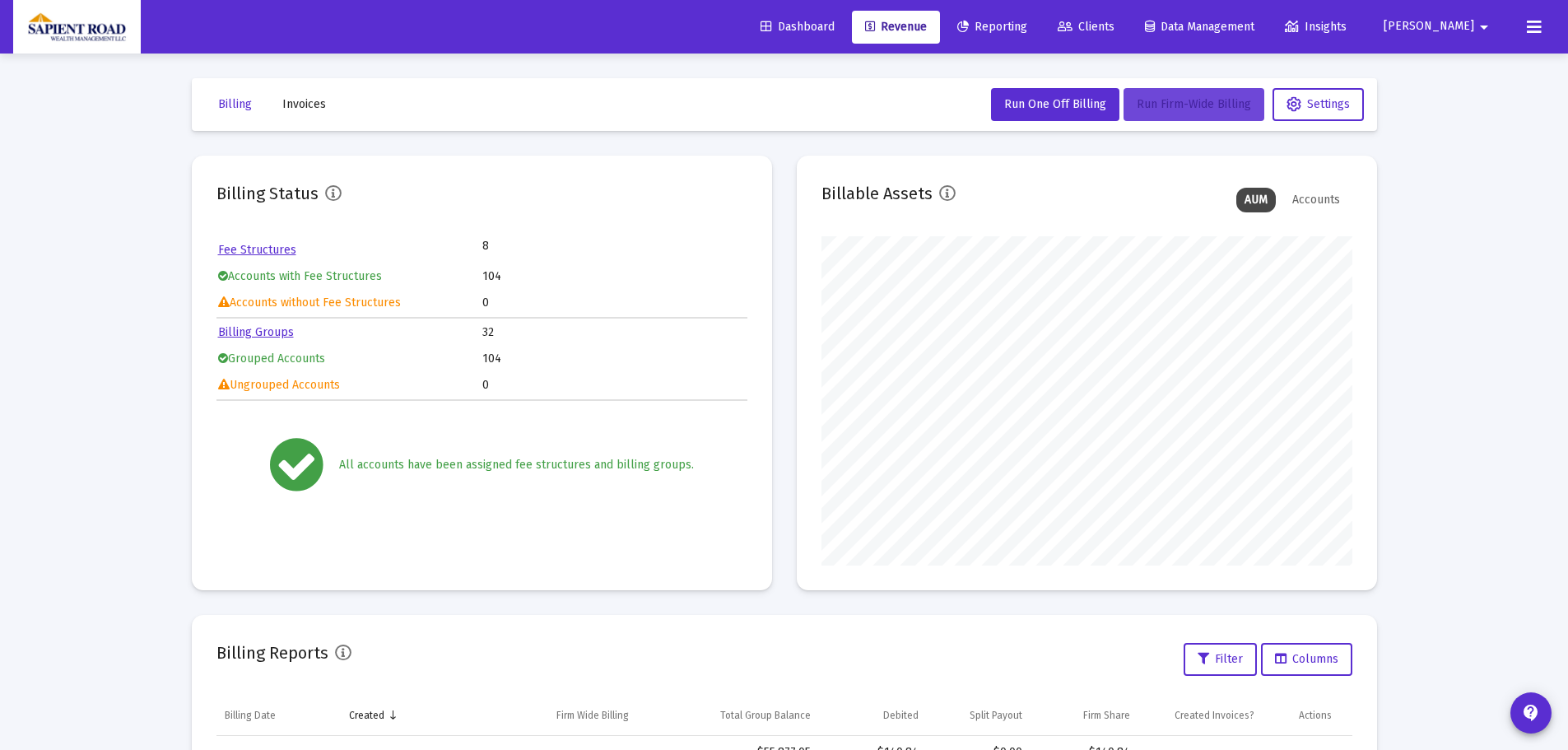
click at [1158, 98] on span "Run Firm-Wide Billing" at bounding box center [1193, 104] width 114 height 14
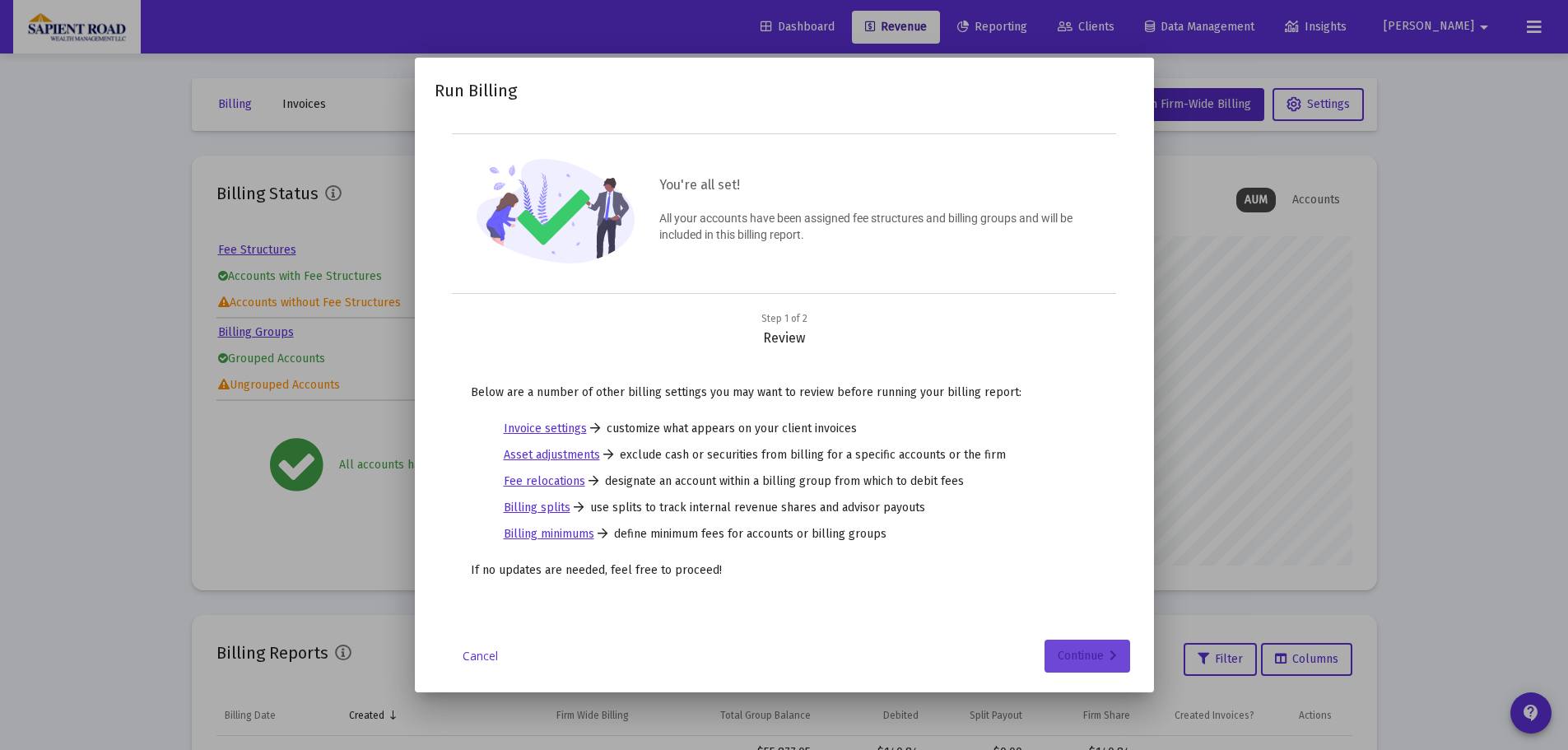
click at [1093, 644] on div "Continue" at bounding box center [1087, 656] width 59 height 33
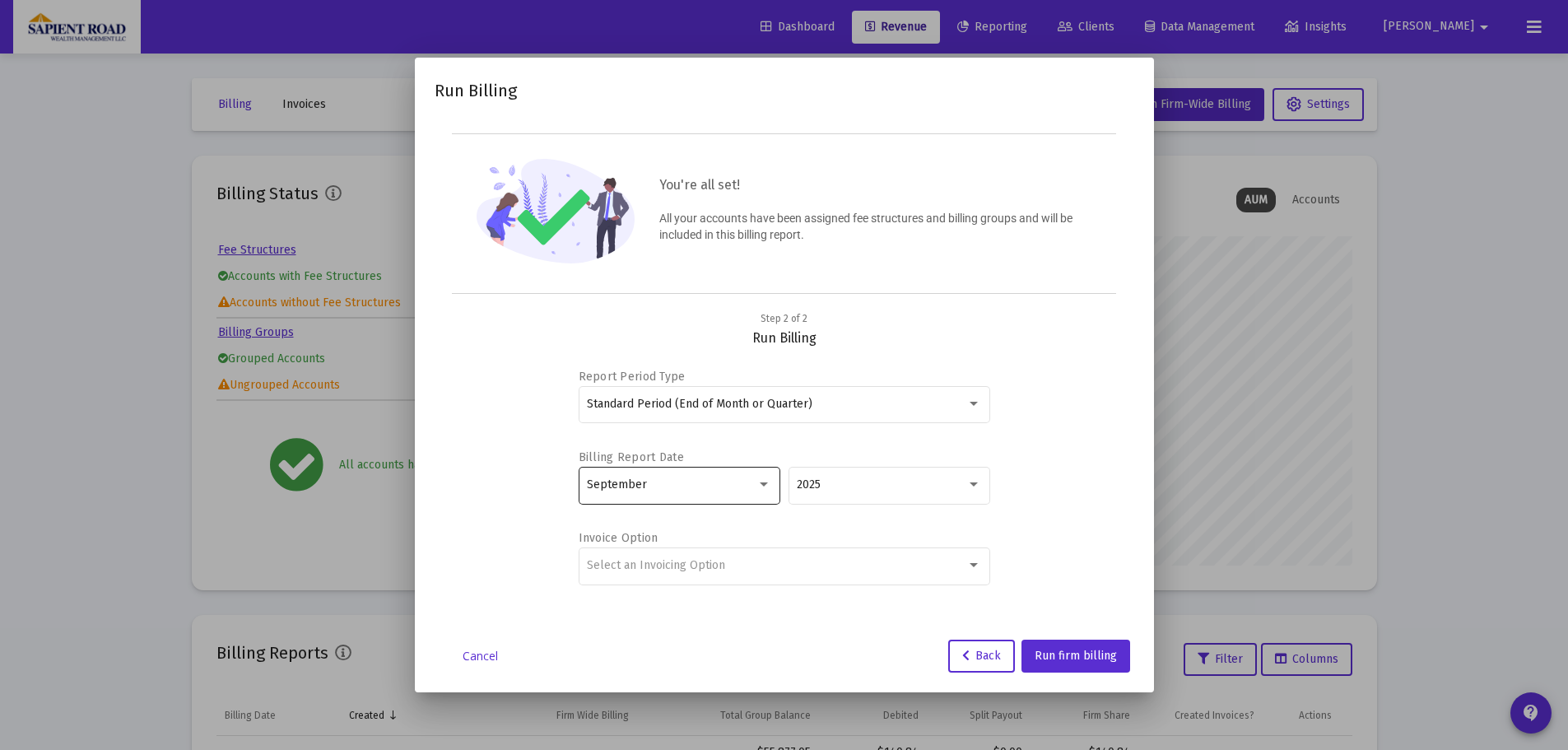
click at [762, 483] on div at bounding box center [763, 484] width 8 height 4
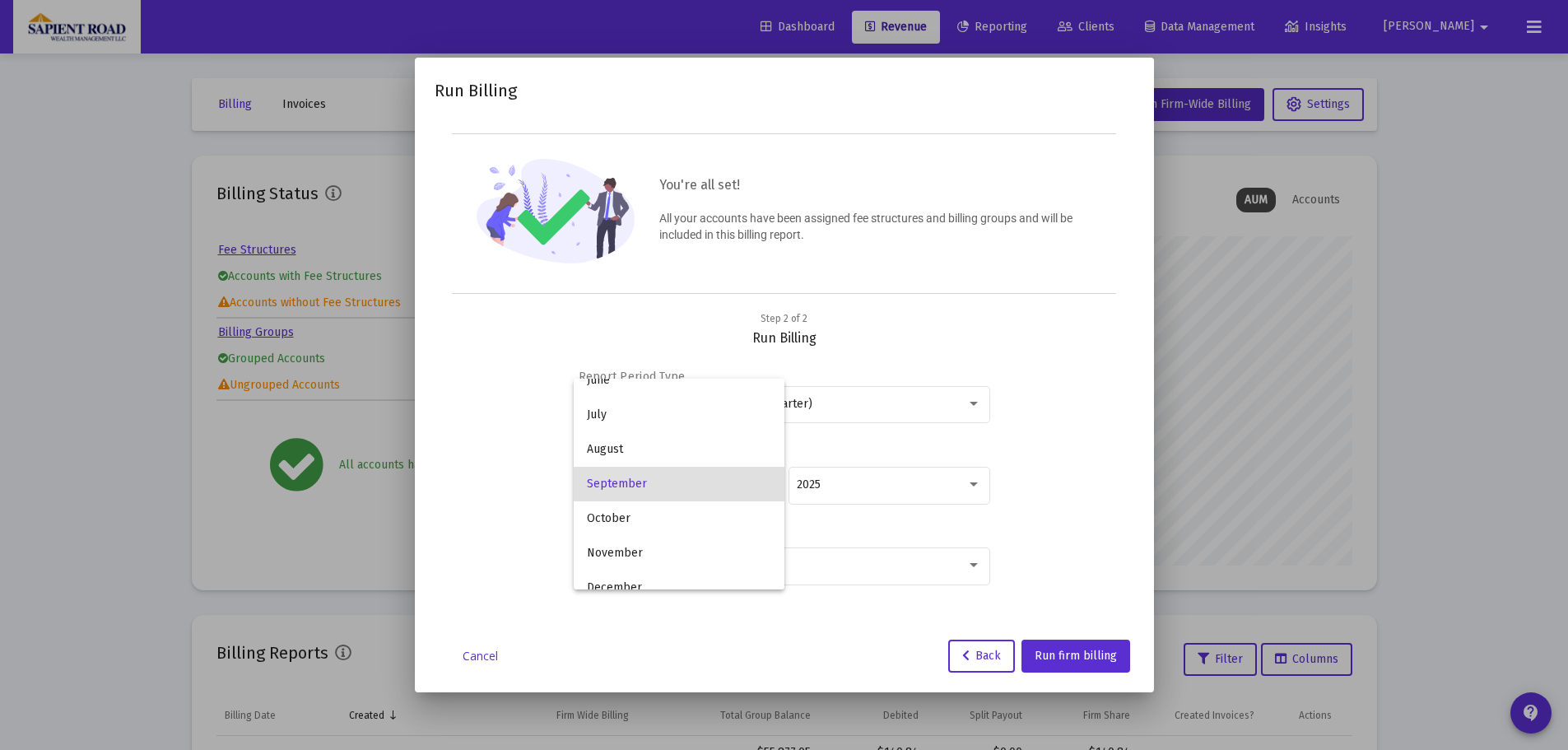
click at [943, 333] on div at bounding box center [784, 375] width 1568 height 750
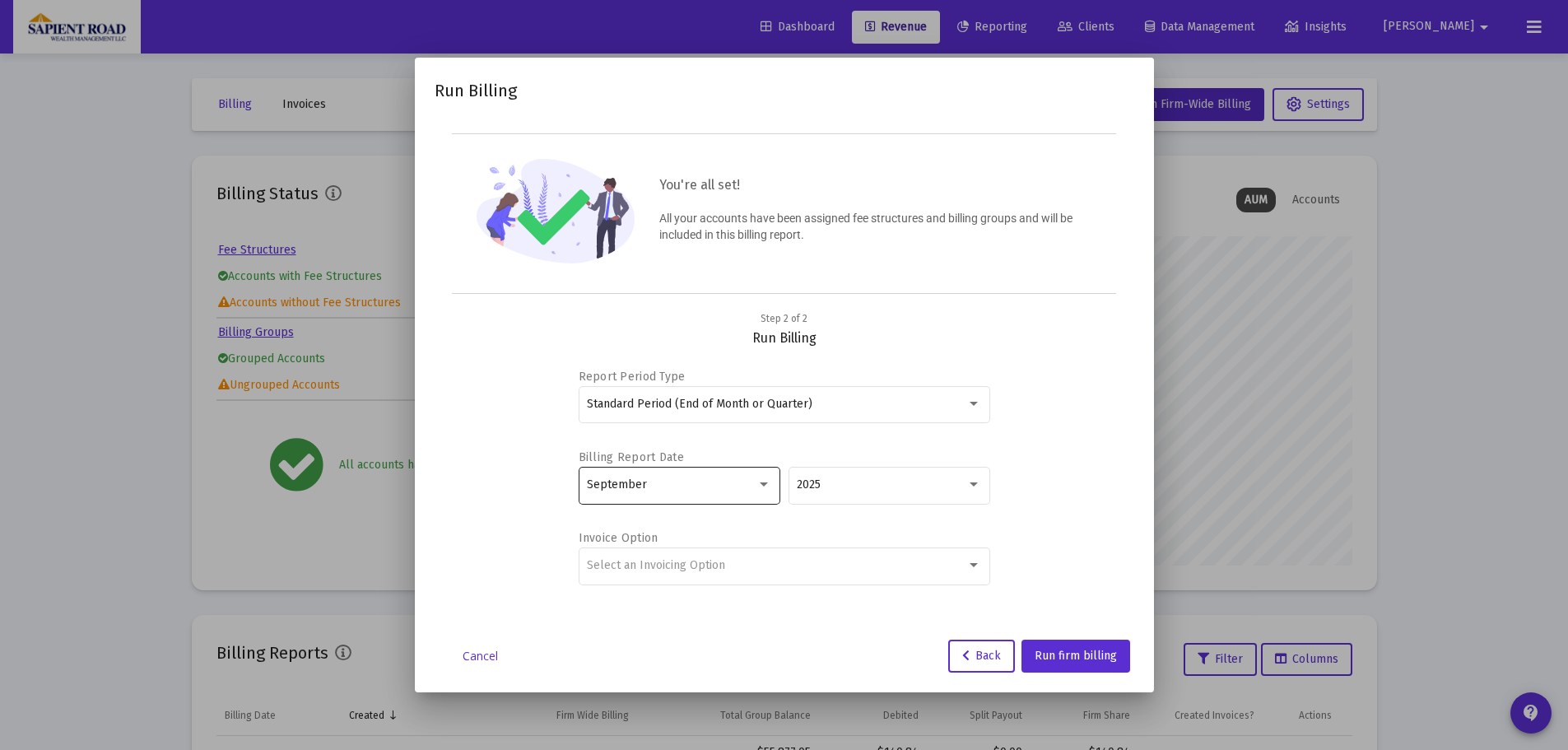
click at [762, 483] on div at bounding box center [763, 484] width 8 height 4
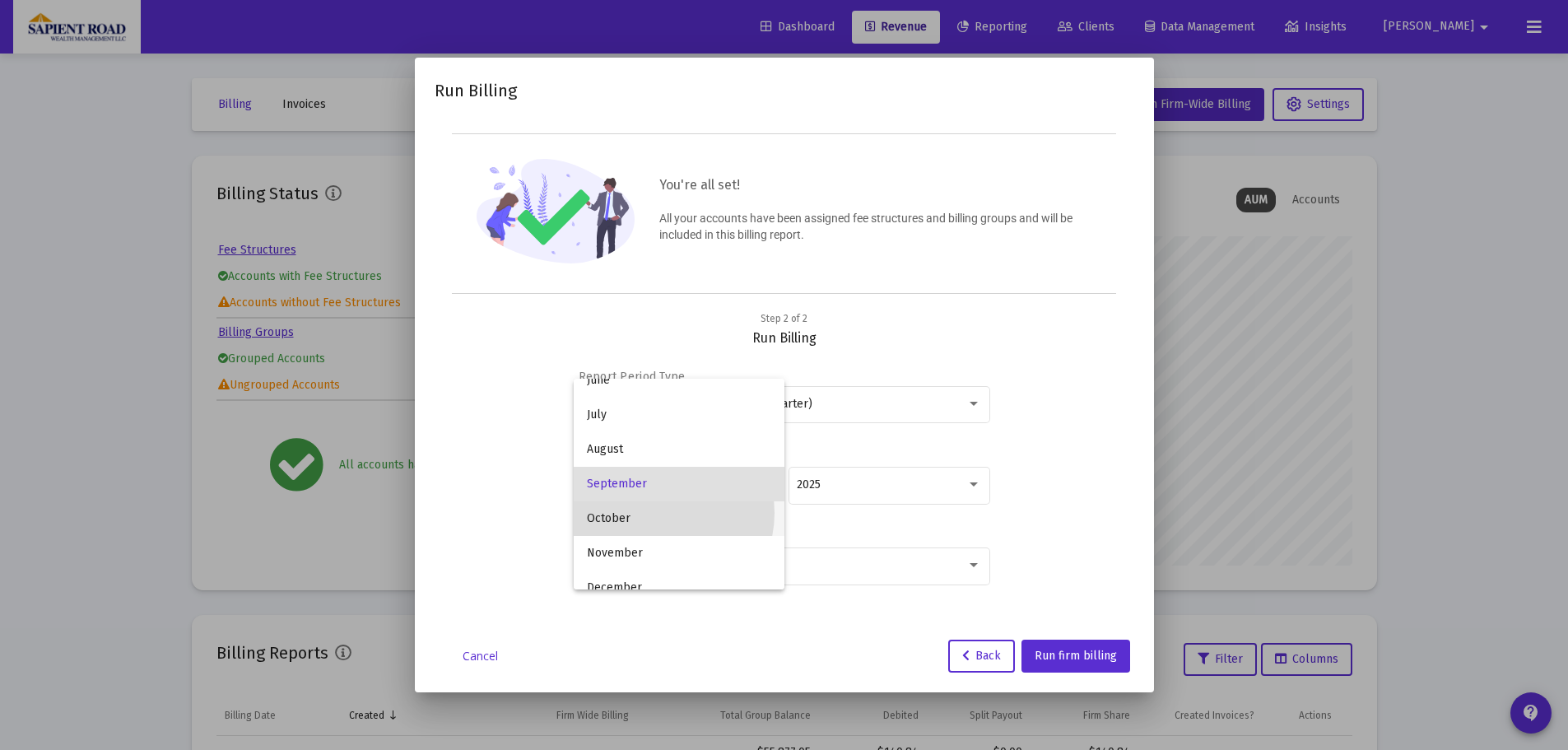
click at [659, 512] on span "October" at bounding box center [678, 518] width 184 height 35
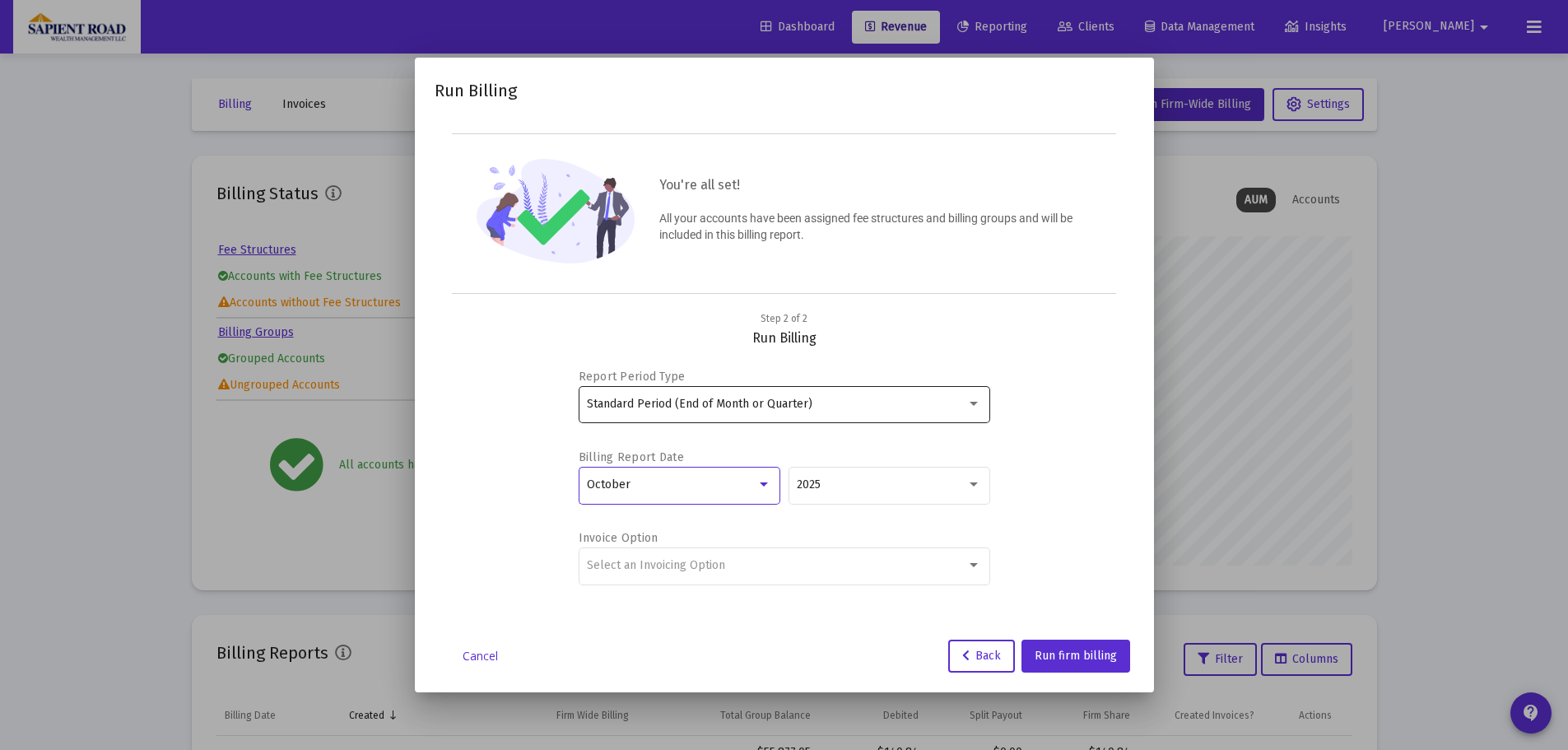
click at [963, 405] on div "Standard Period (End of Month or Quarter)" at bounding box center [776, 404] width 379 height 13
click at [964, 403] on span "Standard Period (End of Month or Quarter)" at bounding box center [784, 403] width 394 height 35
click at [970, 402] on div at bounding box center [974, 404] width 8 height 4
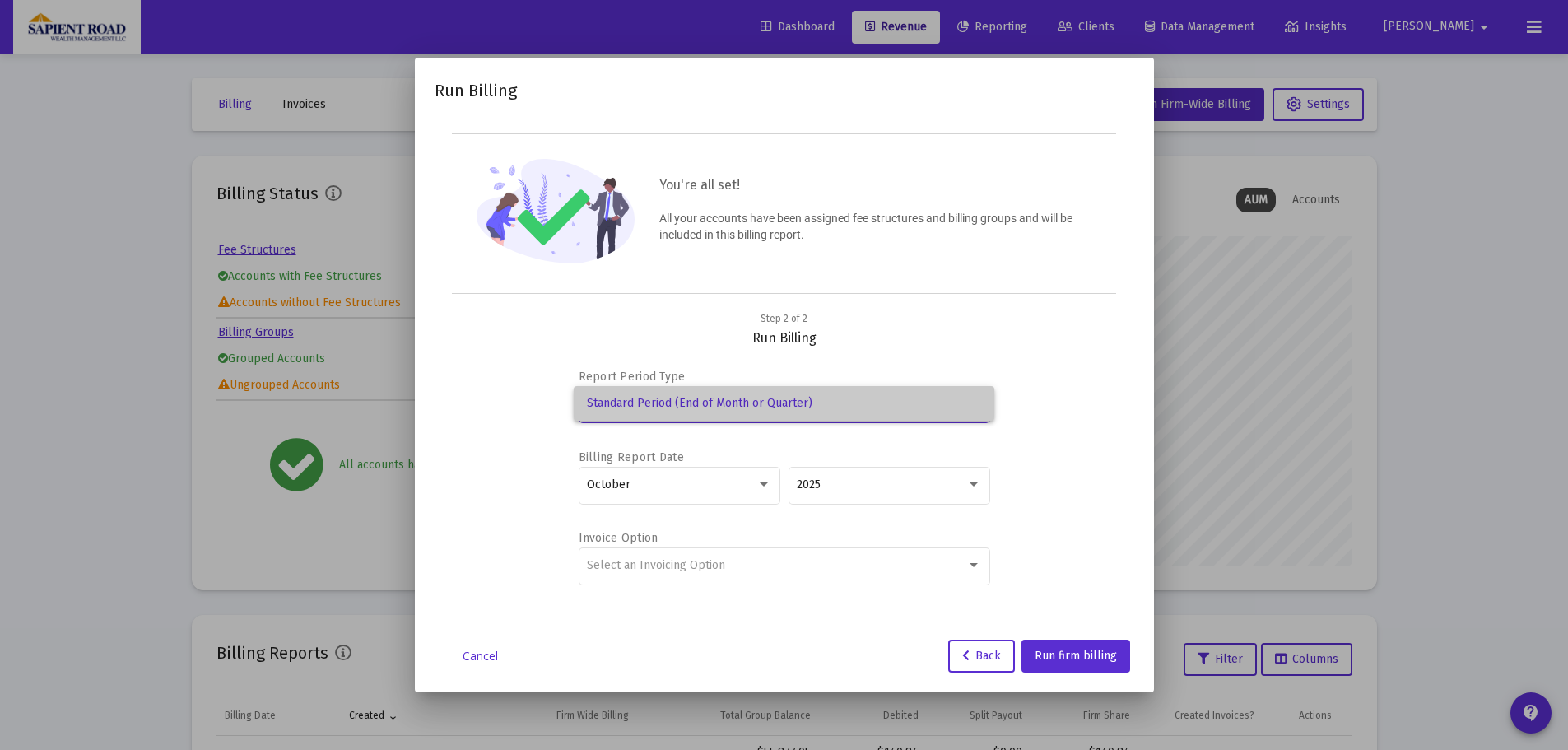
click at [737, 407] on span "Standard Period (End of Month or Quarter)" at bounding box center [784, 403] width 394 height 35
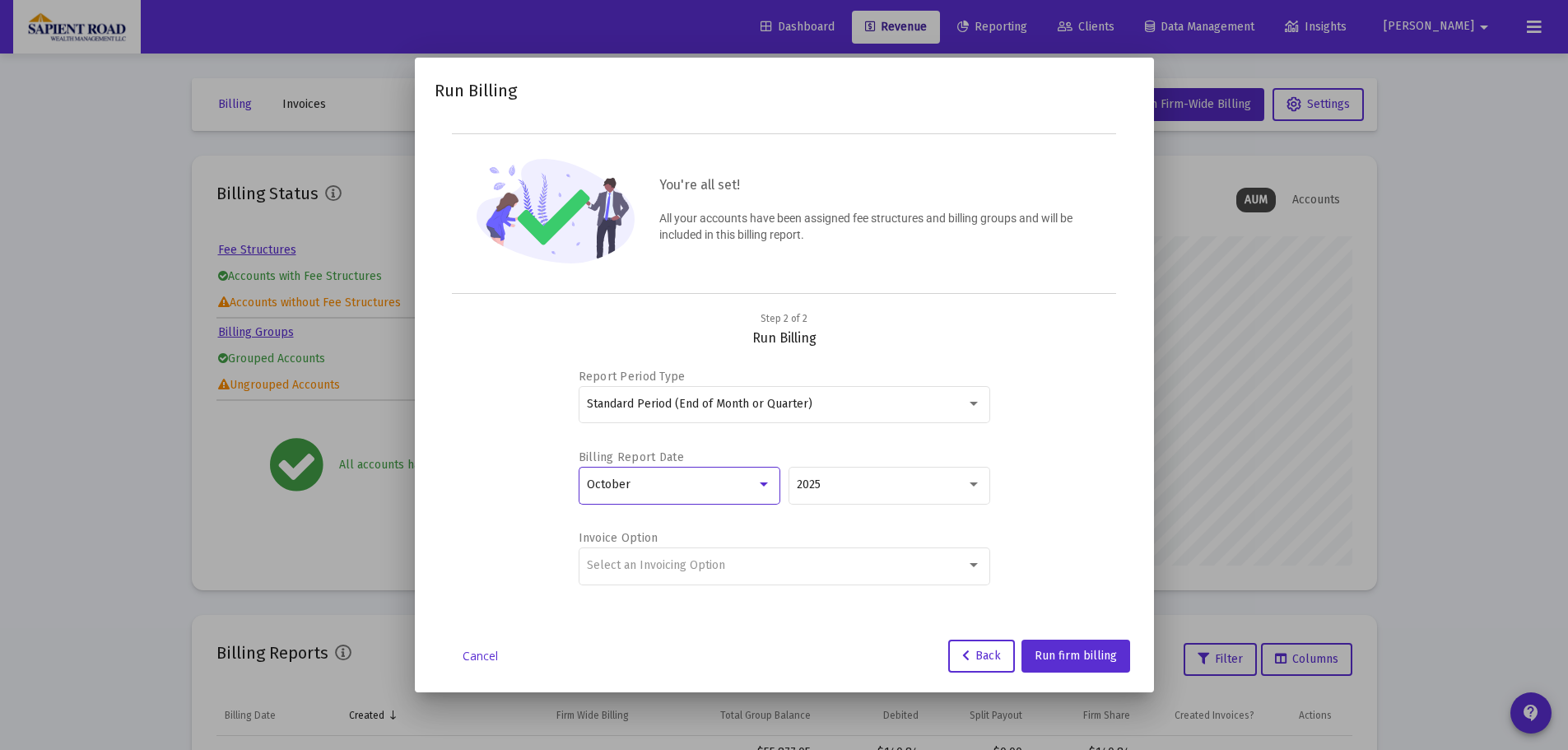
click at [726, 487] on div "October" at bounding box center [672, 485] width 170 height 13
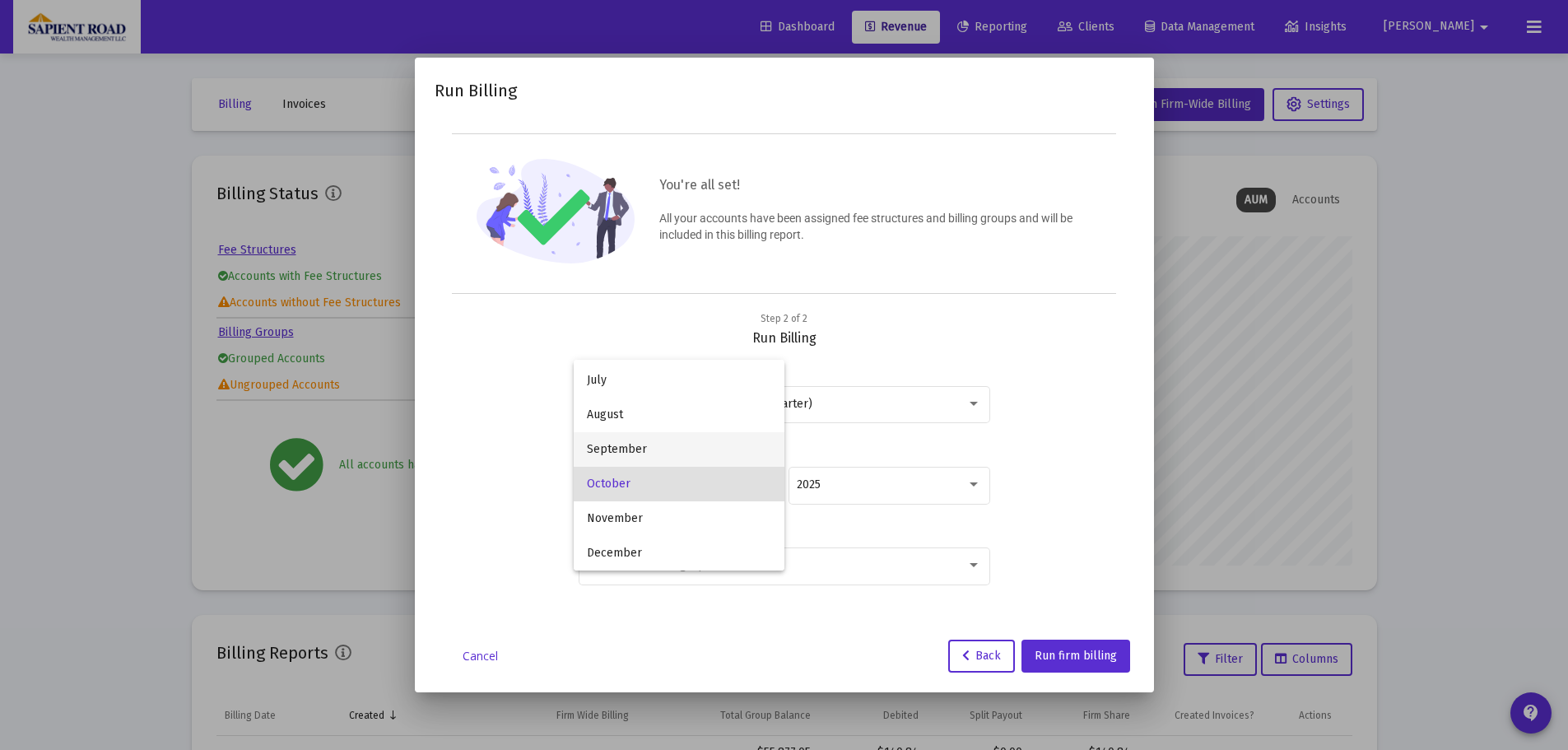
click at [684, 450] on span "September" at bounding box center [678, 449] width 184 height 35
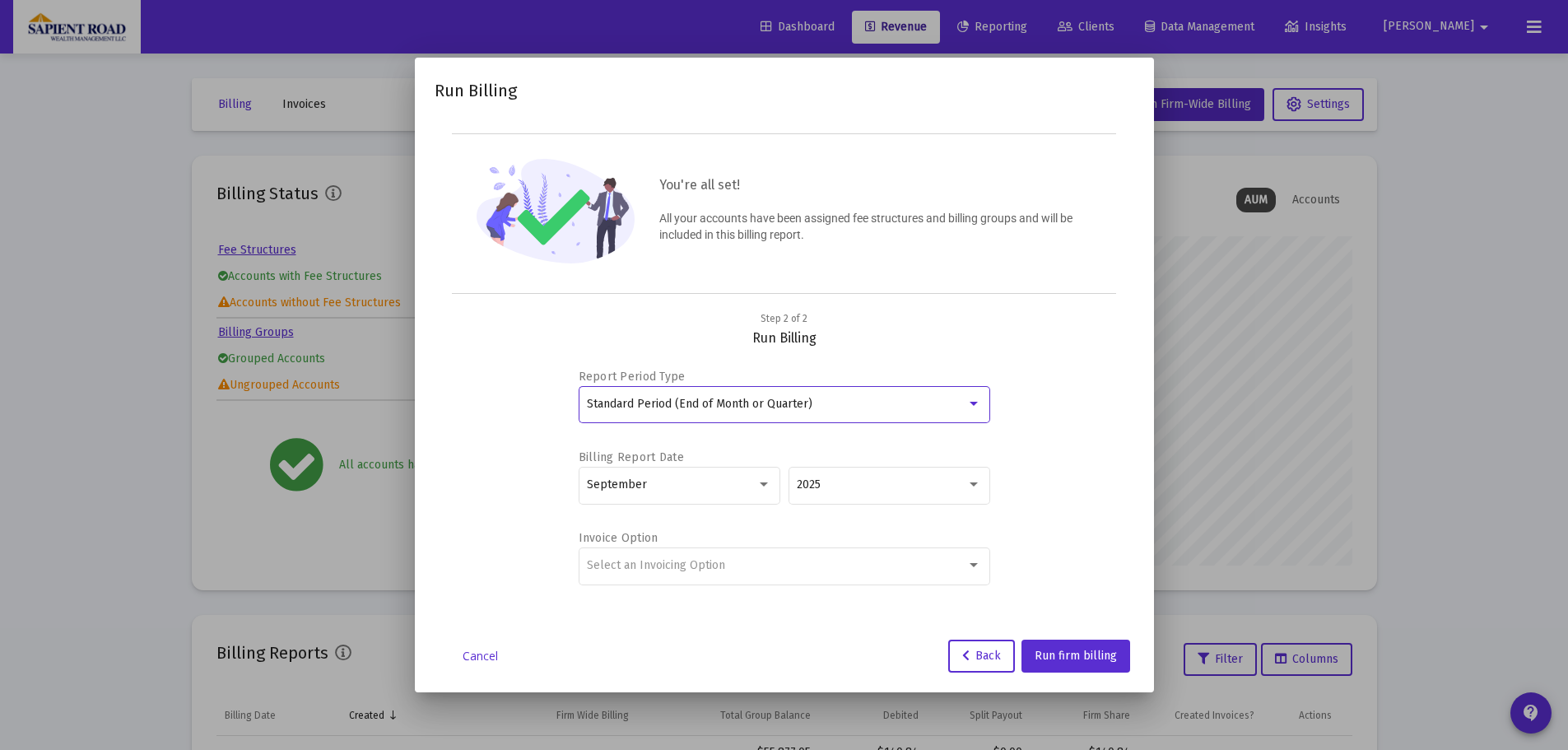
click at [976, 399] on div at bounding box center [974, 404] width 15 height 13
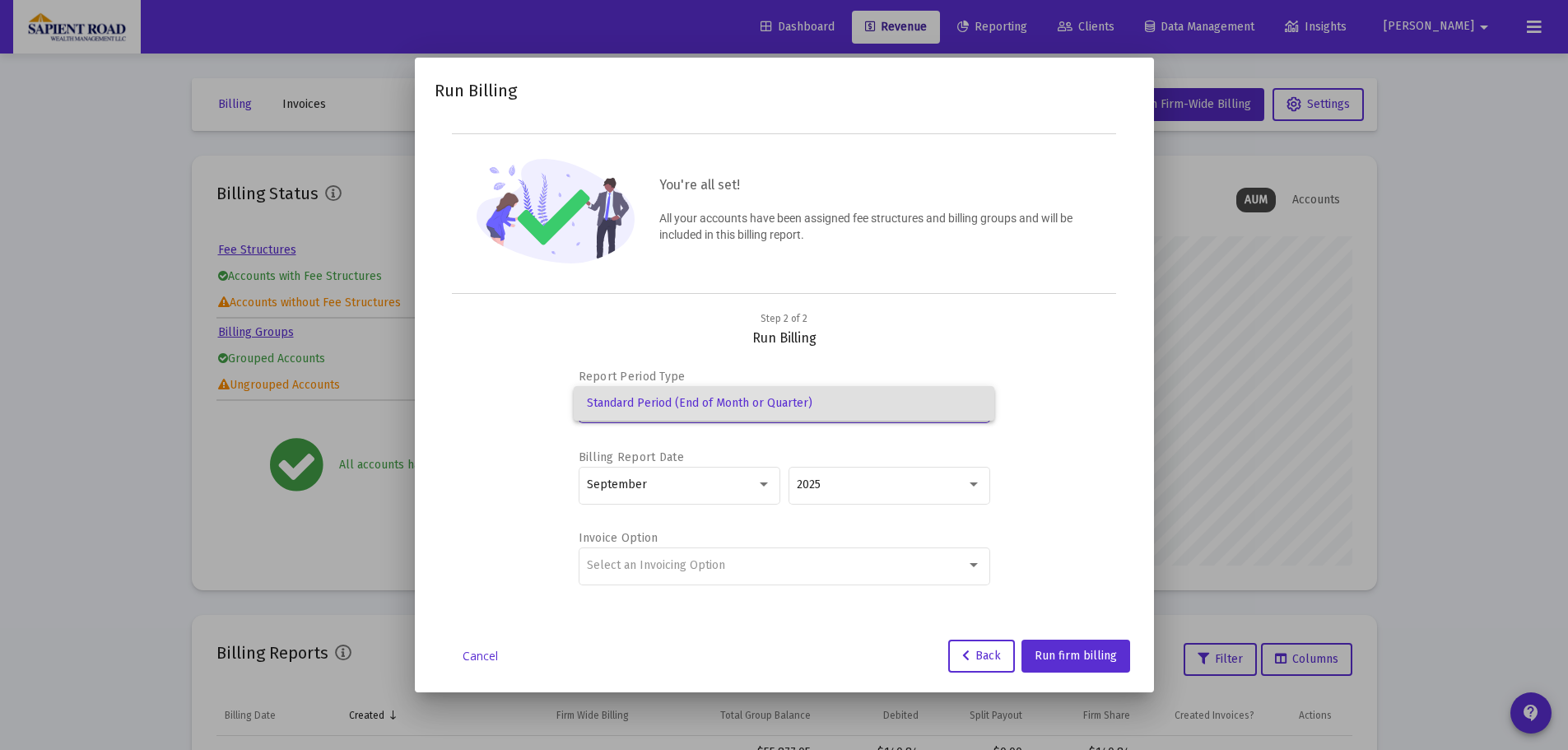
click at [976, 399] on span "Standard Period (End of Month or Quarter)" at bounding box center [784, 403] width 394 height 35
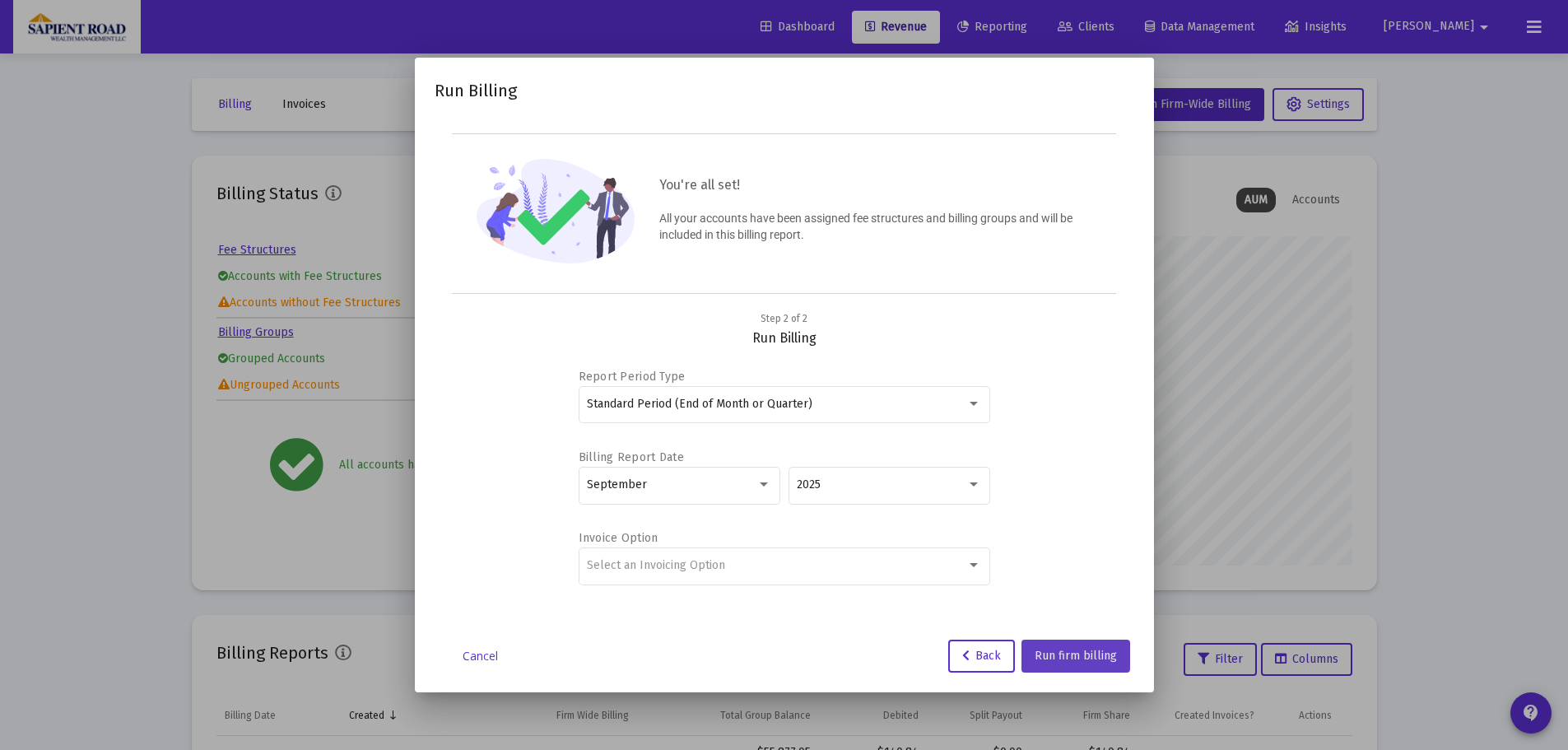
click at [1065, 652] on span "Run firm billing" at bounding box center [1076, 655] width 82 height 14
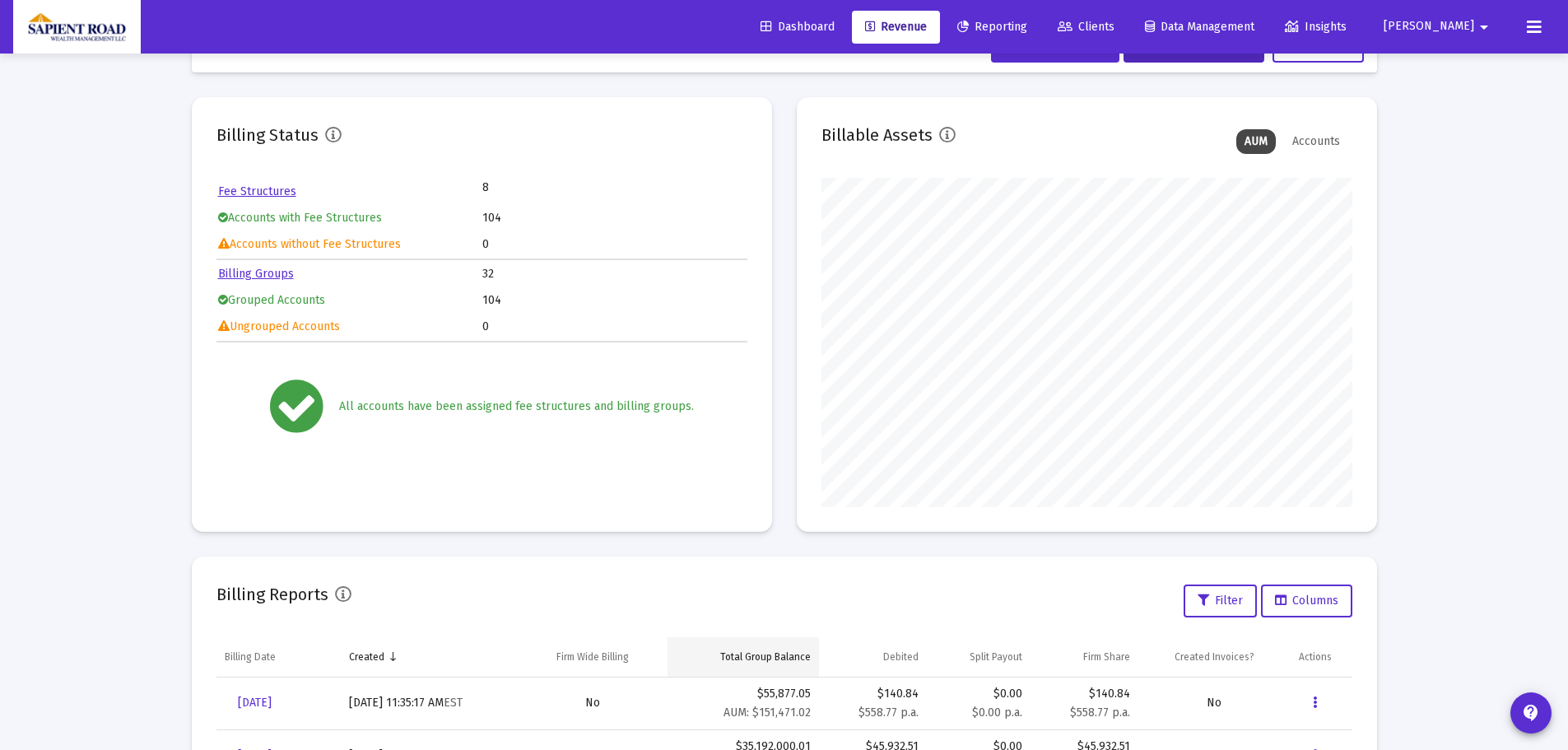
scroll to position [82, 0]
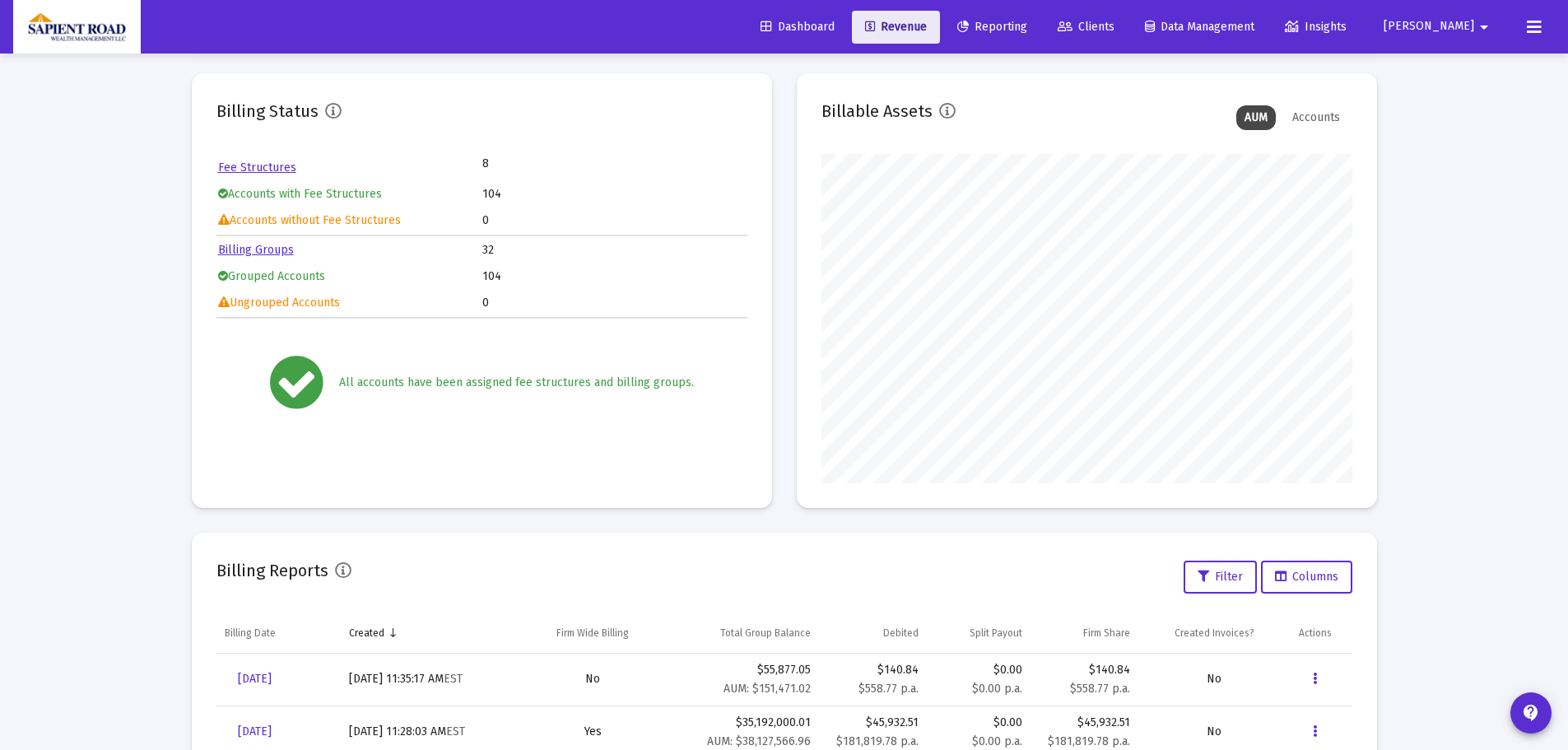
click at [926, 25] on span "Revenue" at bounding box center [895, 26] width 61 height 14
click at [1037, 16] on link "Reporting" at bounding box center [993, 26] width 96 height 33
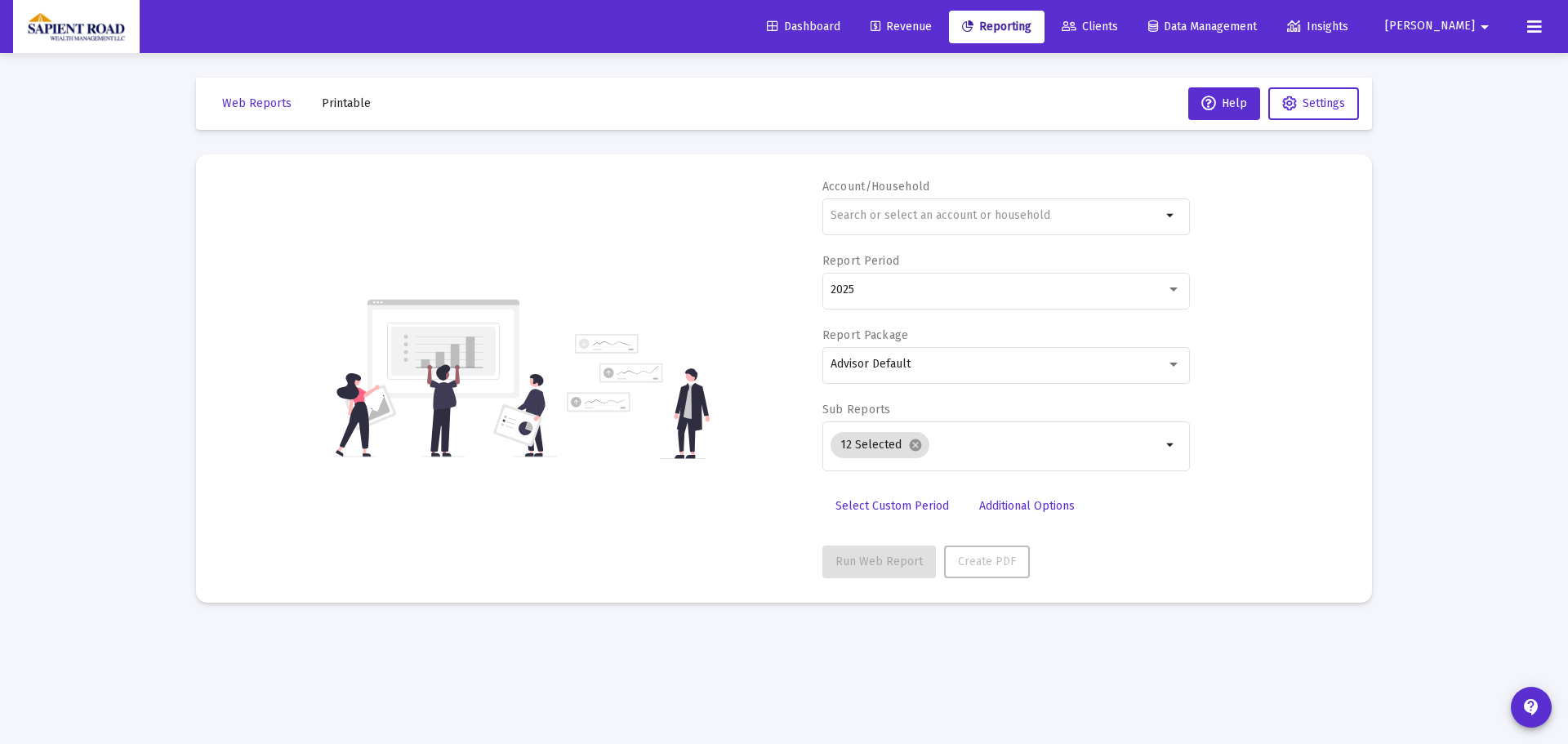
click at [931, 29] on span "Revenue" at bounding box center [901, 26] width 61 height 14
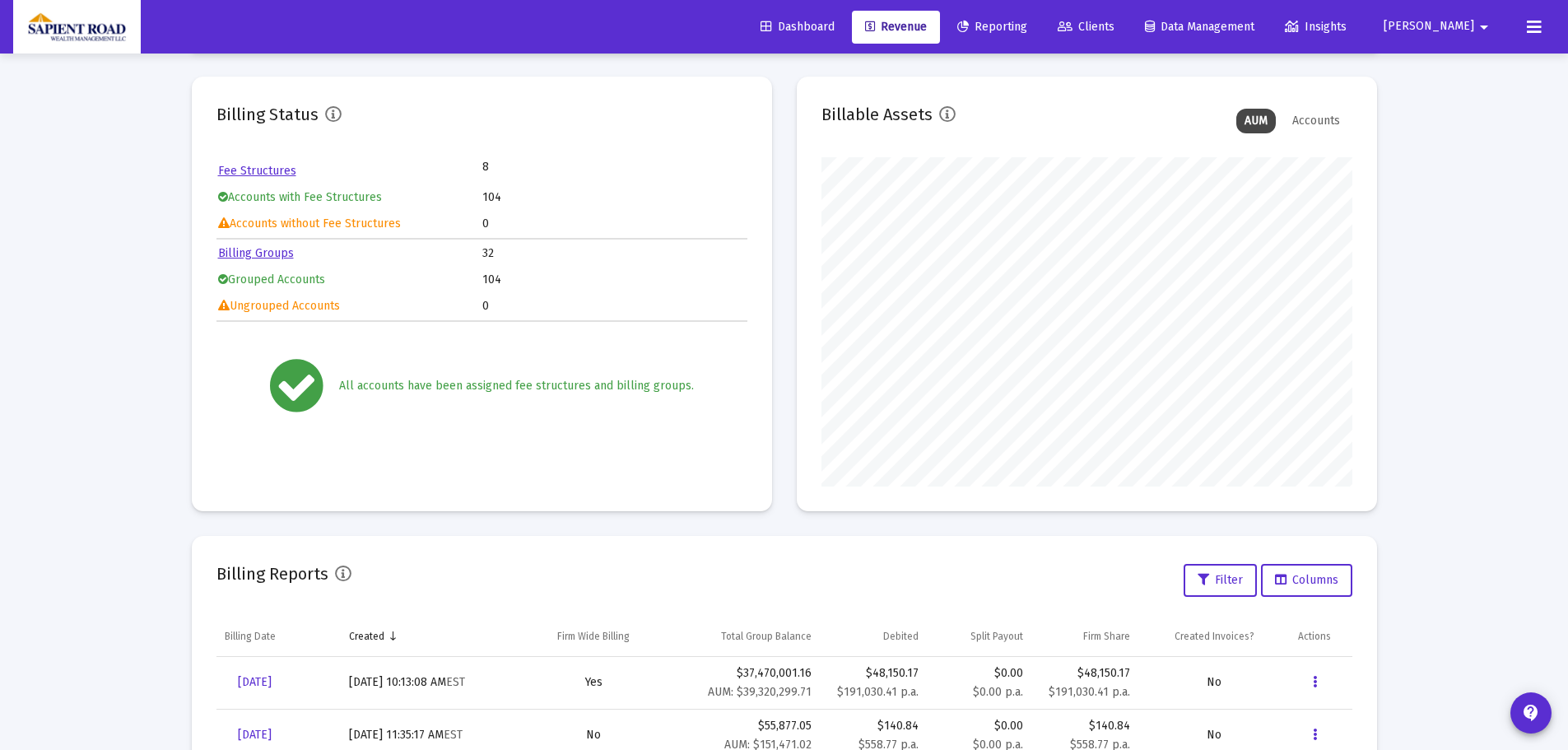
scroll to position [164, 0]
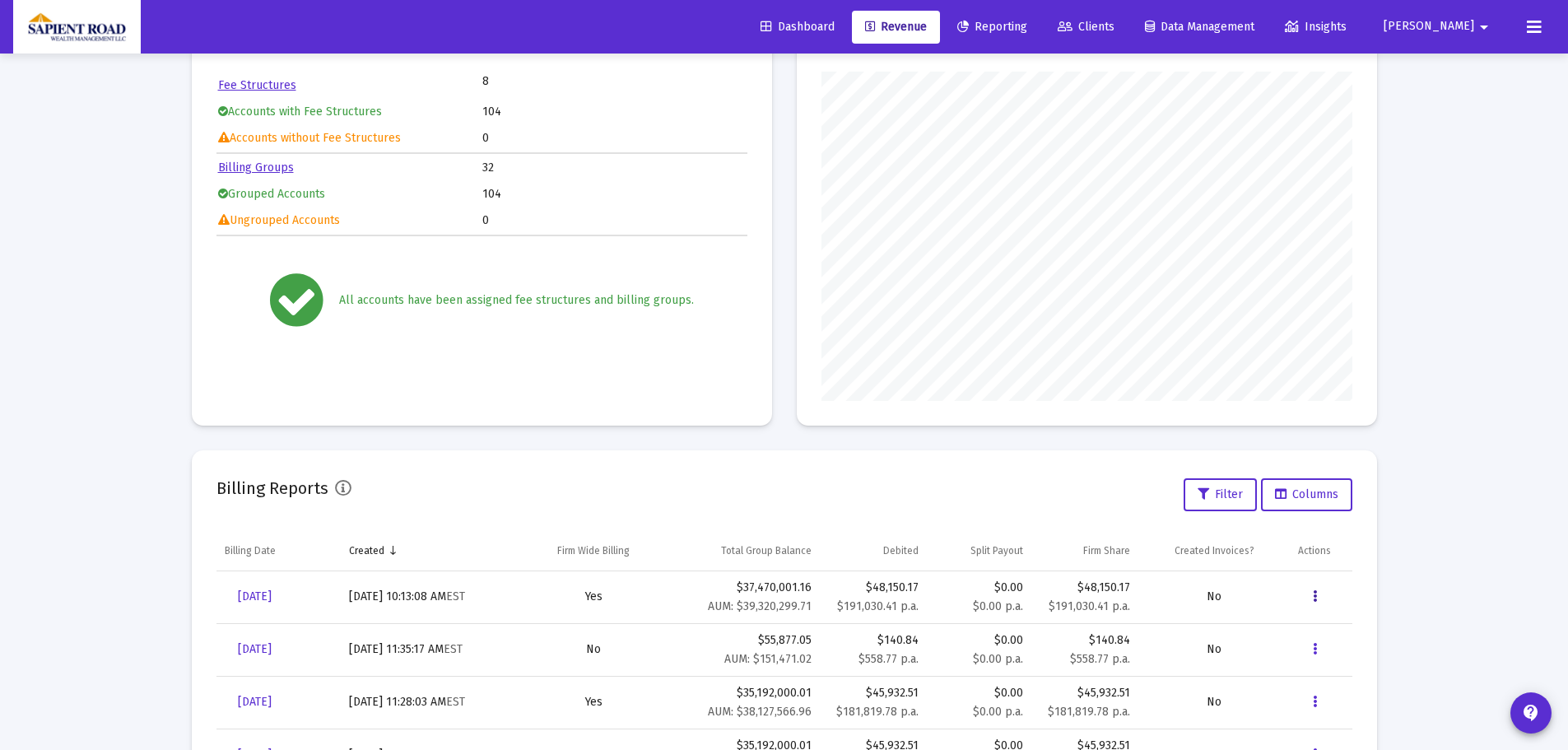
click at [1309, 590] on button "Data grid" at bounding box center [1314, 596] width 33 height 33
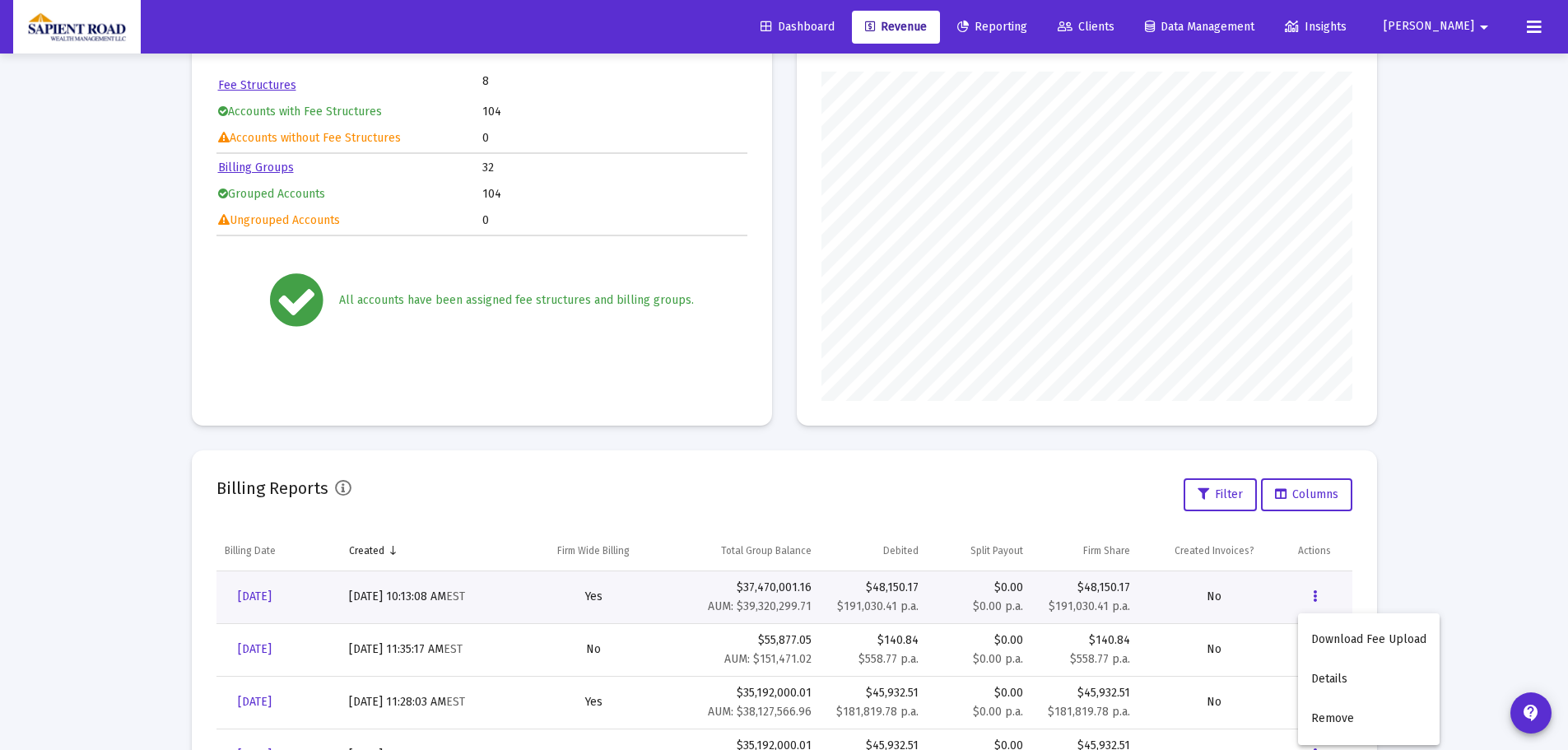
click at [1326, 647] on button "Download Fee Upload" at bounding box center [1369, 640] width 142 height 40
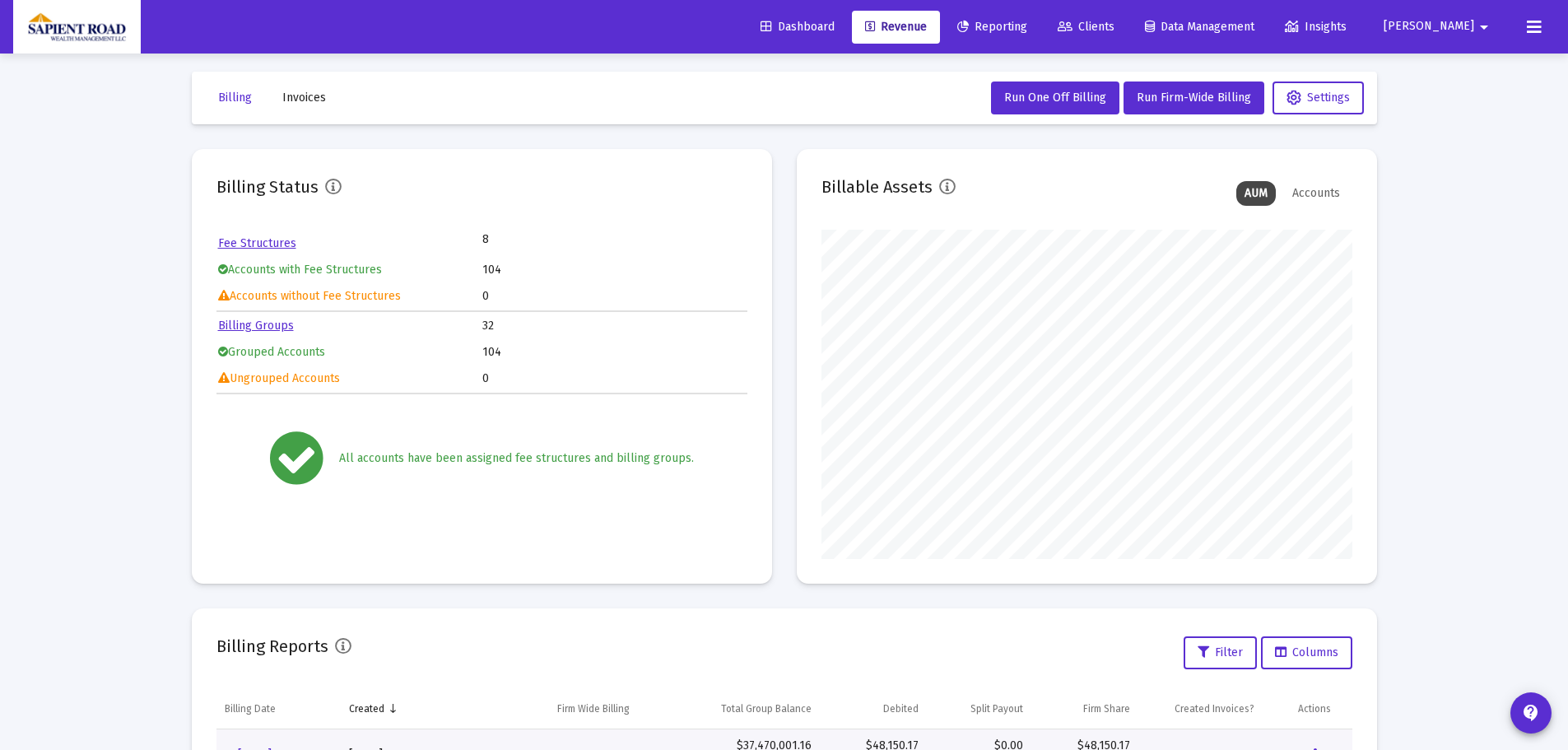
scroll to position [0, 0]
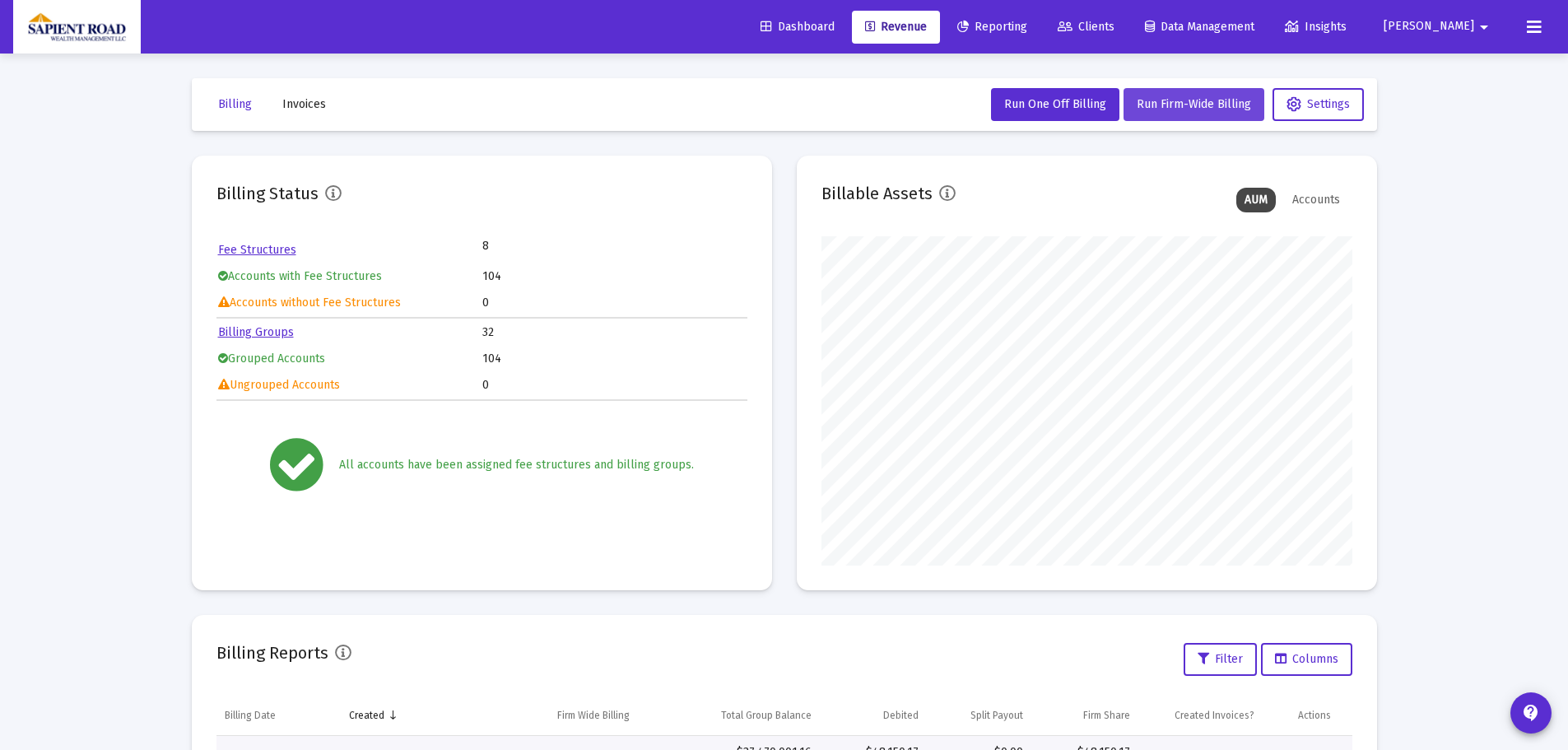
click at [1141, 102] on span "Run Firm-Wide Billing" at bounding box center [1193, 104] width 114 height 14
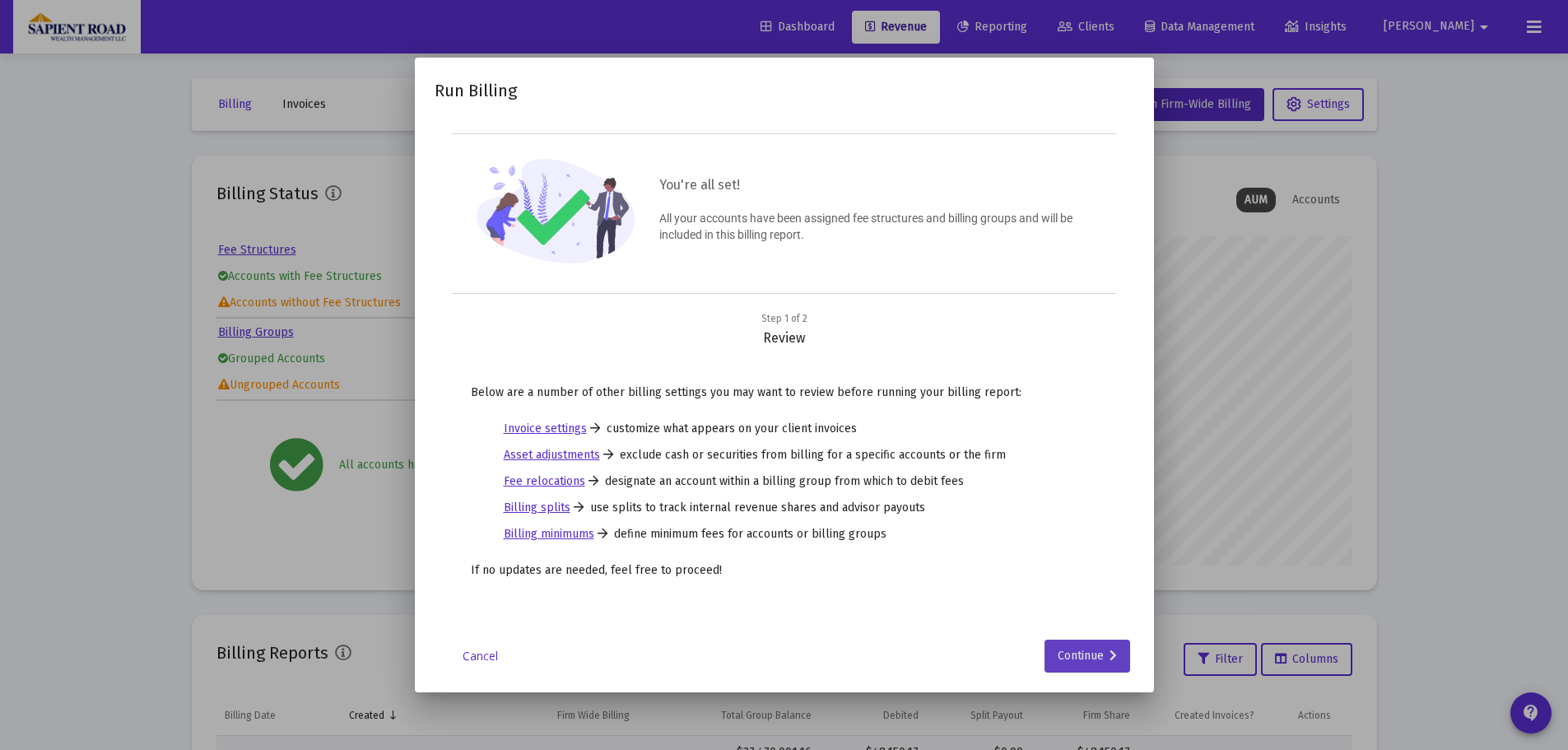
click at [1054, 657] on button "Continue" at bounding box center [1087, 656] width 86 height 33
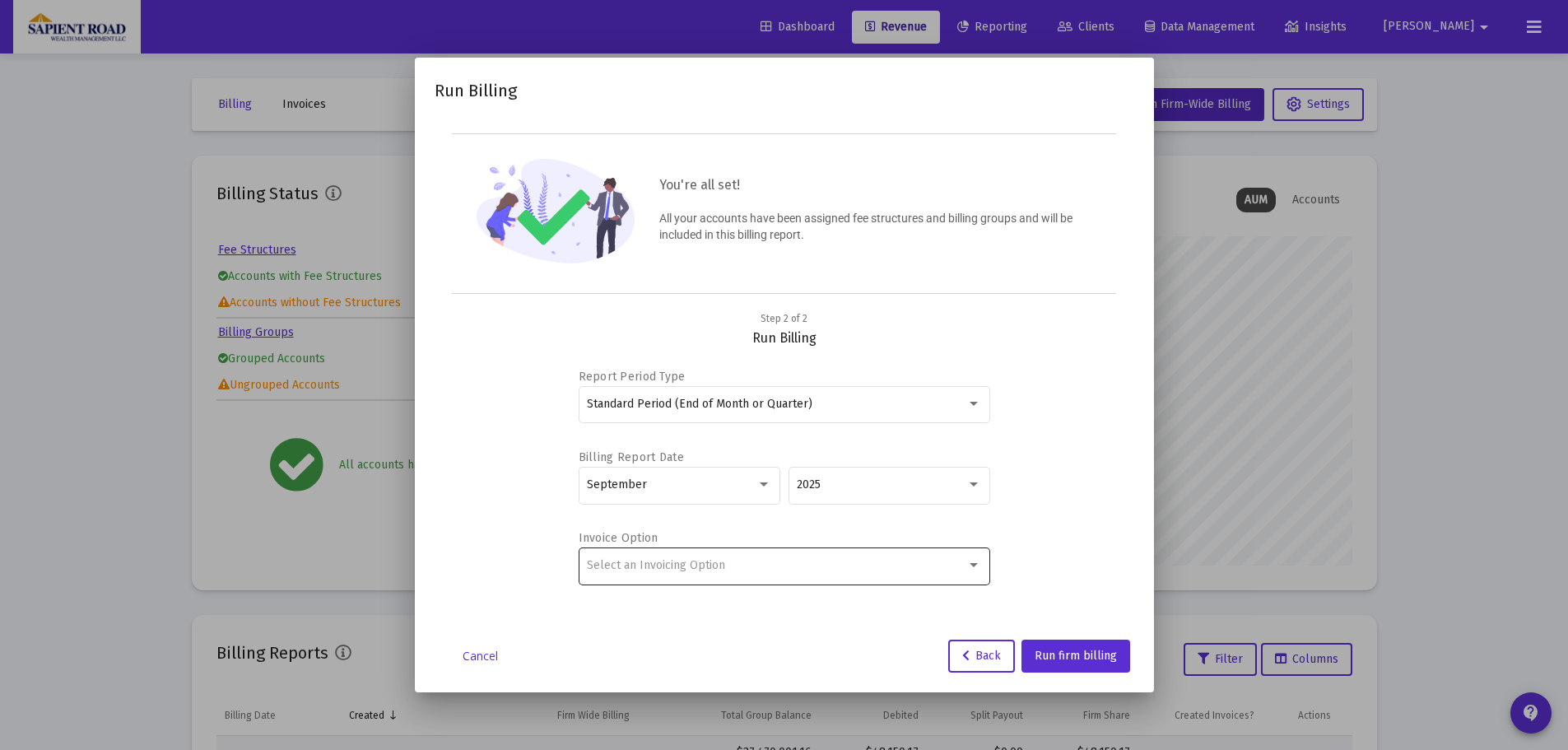
click at [972, 567] on div at bounding box center [974, 565] width 15 height 13
click at [549, 465] on div at bounding box center [784, 375] width 1568 height 750
click at [973, 402] on div at bounding box center [974, 404] width 8 height 4
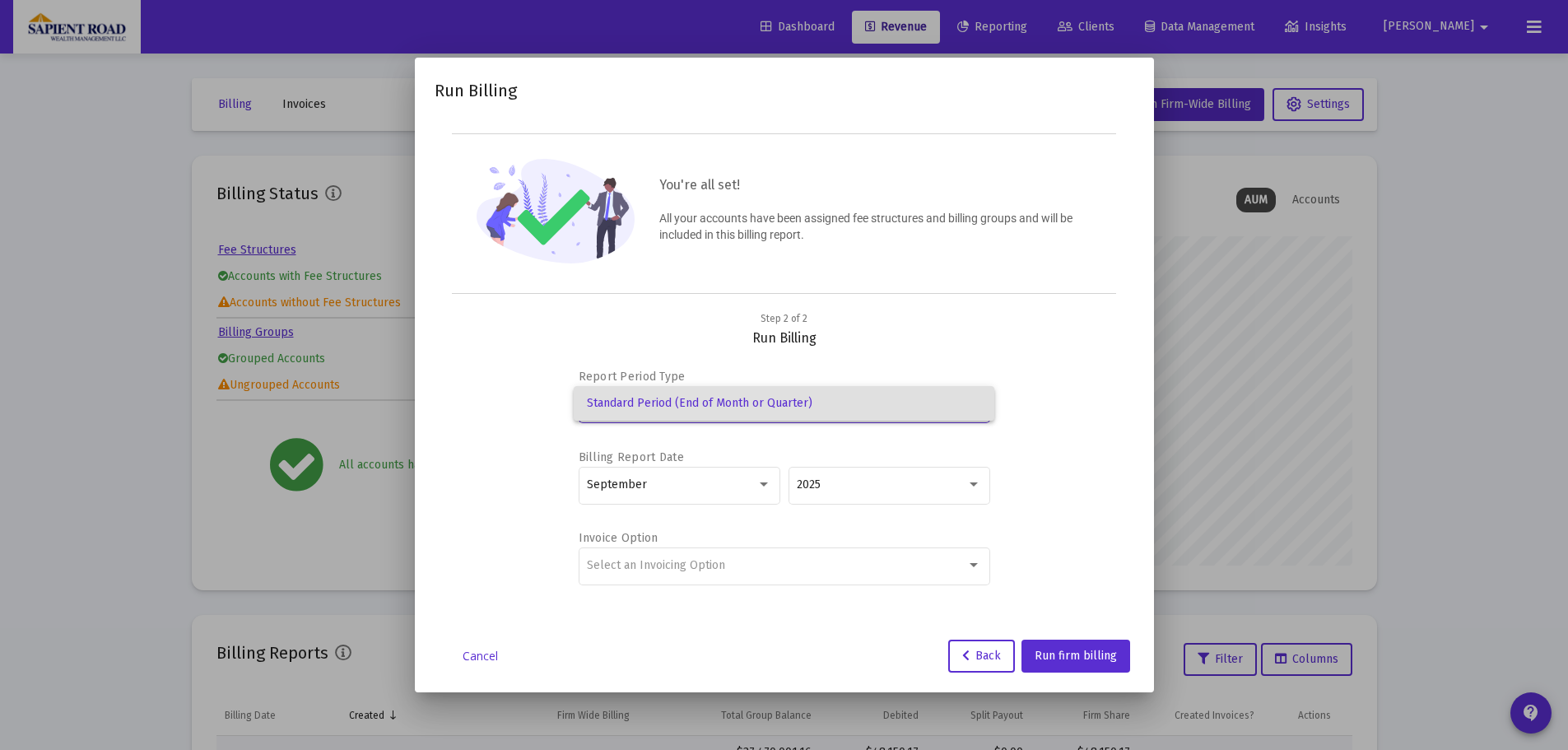
click at [973, 402] on span "Standard Period (End of Month or Quarter)" at bounding box center [784, 403] width 394 height 35
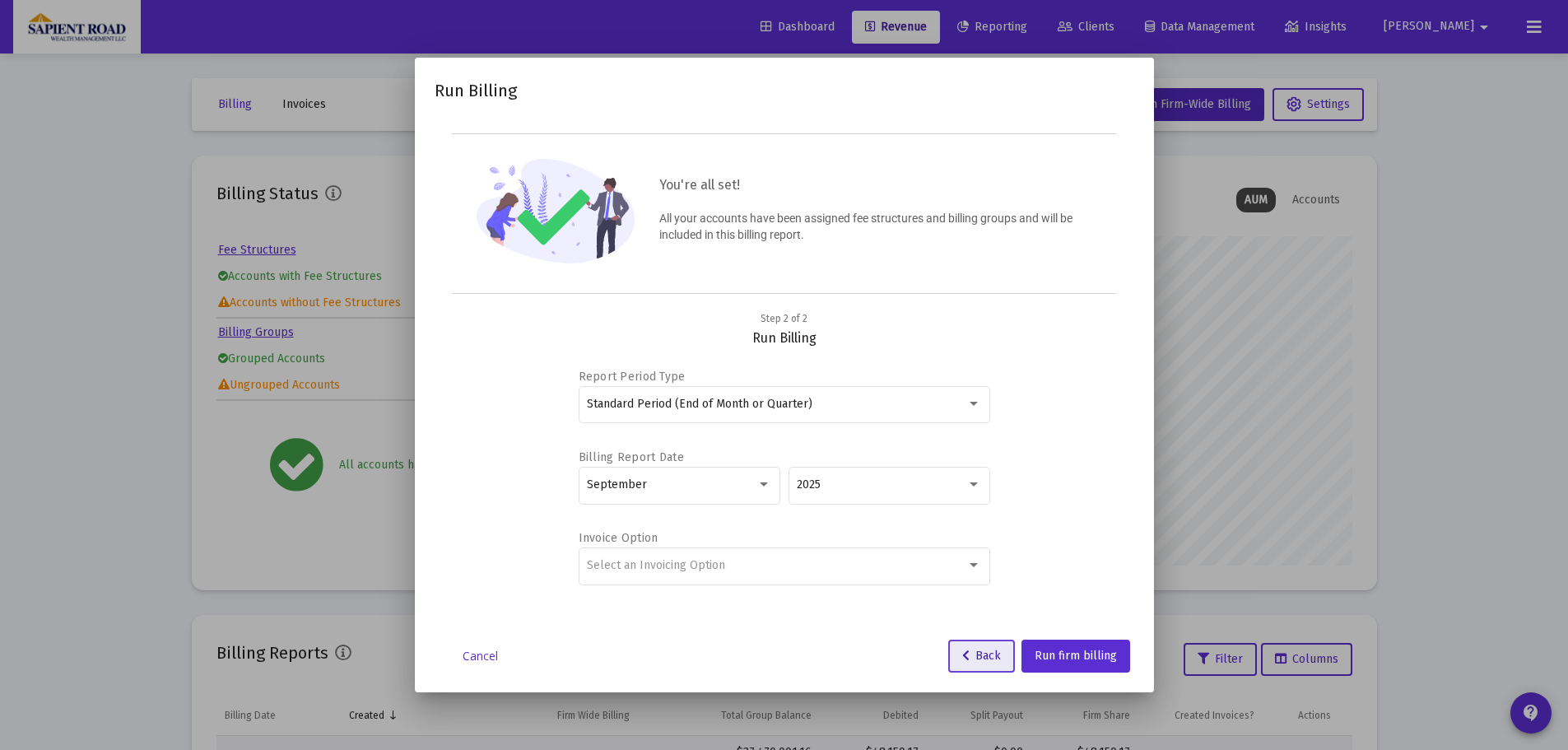
click at [982, 648] on span "Back" at bounding box center [981, 655] width 39 height 14
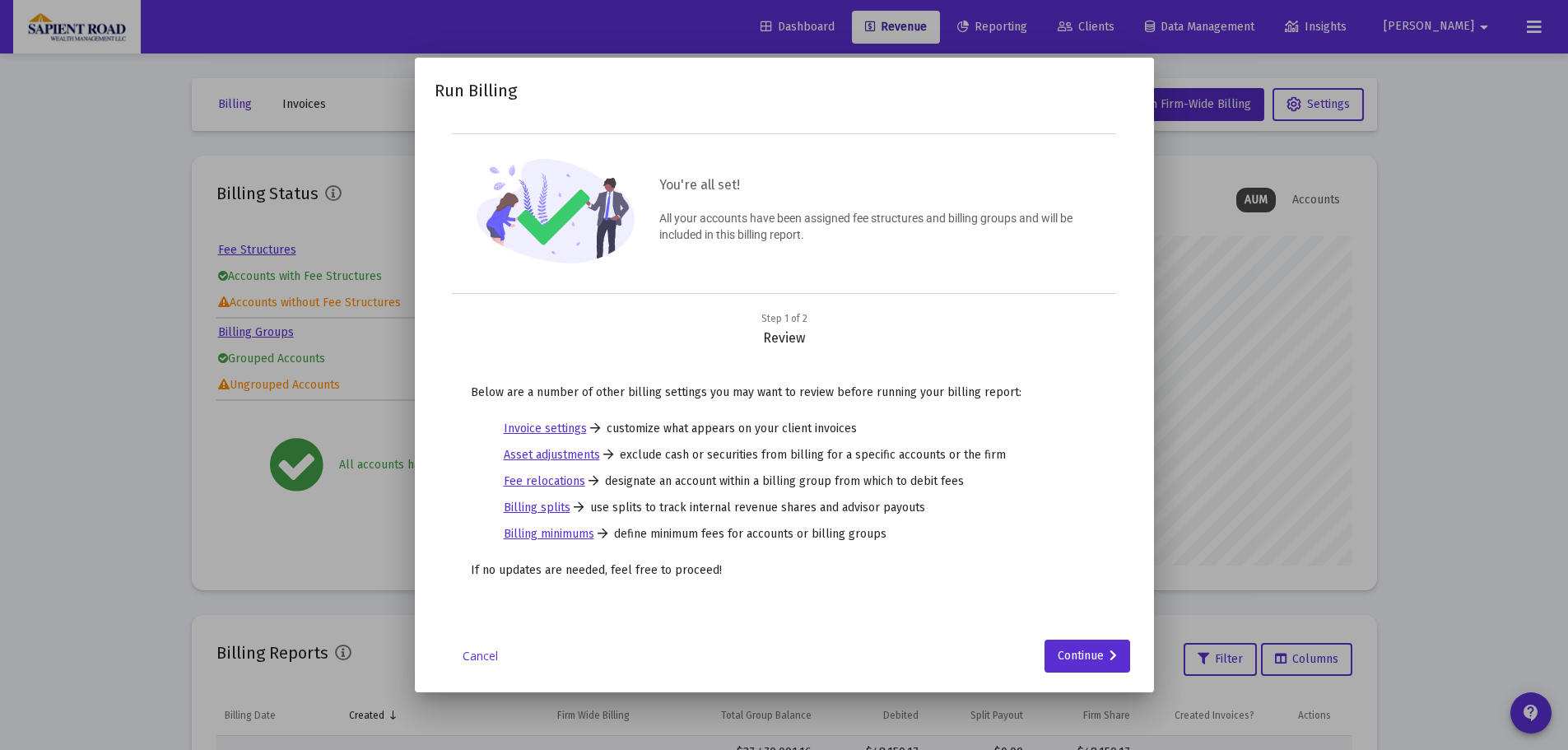
click at [1343, 305] on div at bounding box center [784, 375] width 1568 height 750
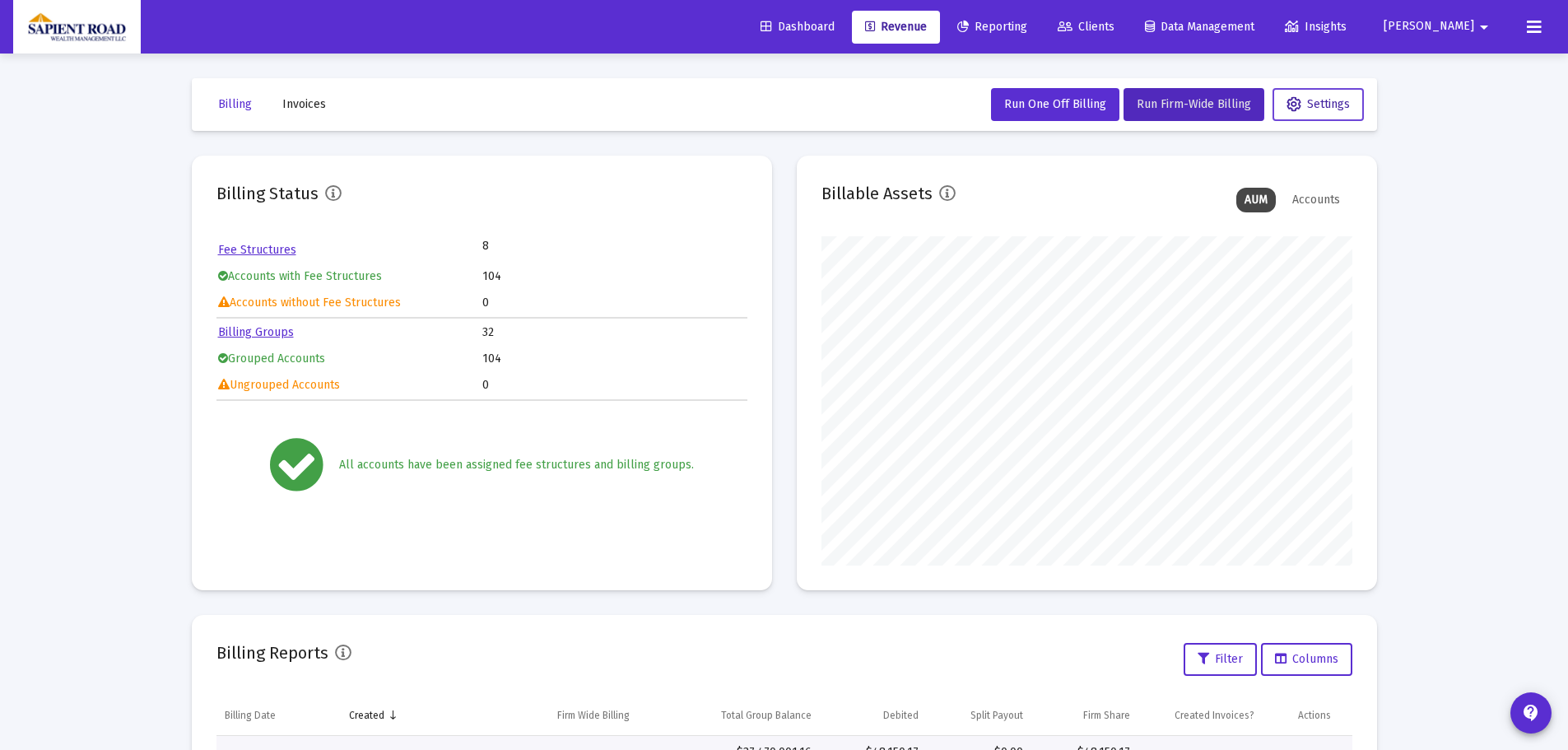
click at [1282, 103] on button "Settings" at bounding box center [1318, 104] width 92 height 33
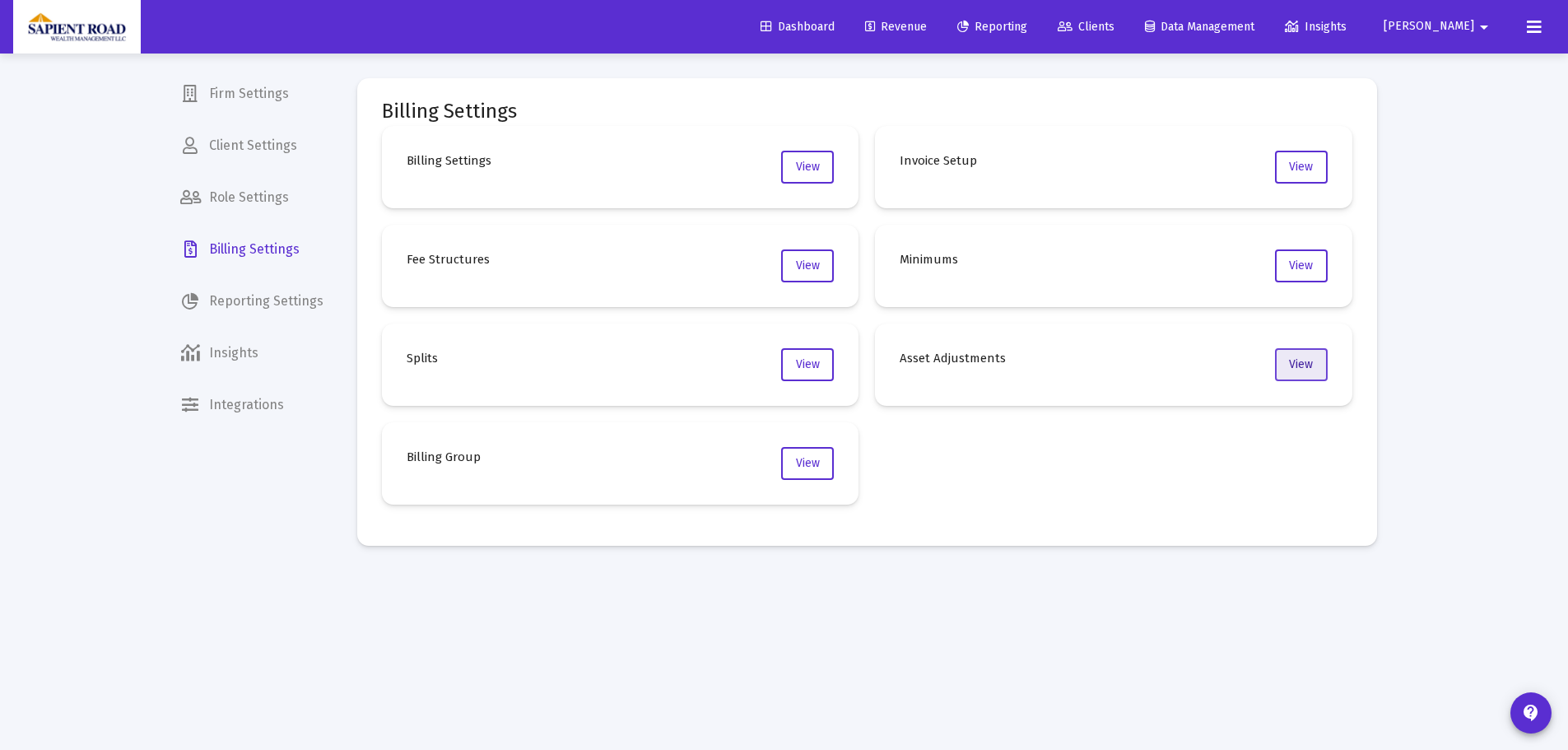
click at [1297, 367] on span "View" at bounding box center [1300, 364] width 24 height 14
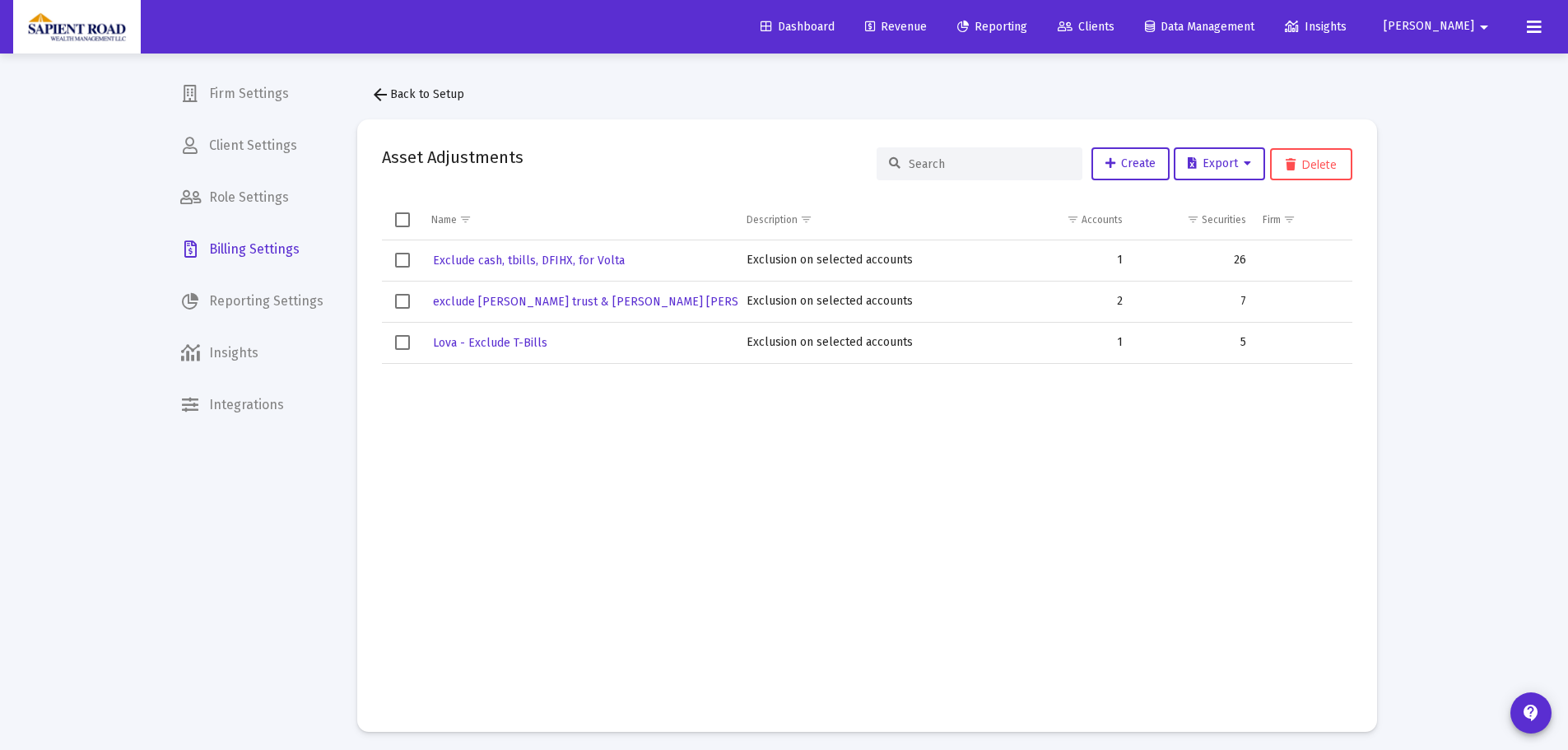
click at [408, 335] on span "Select row" at bounding box center [403, 342] width 15 height 15
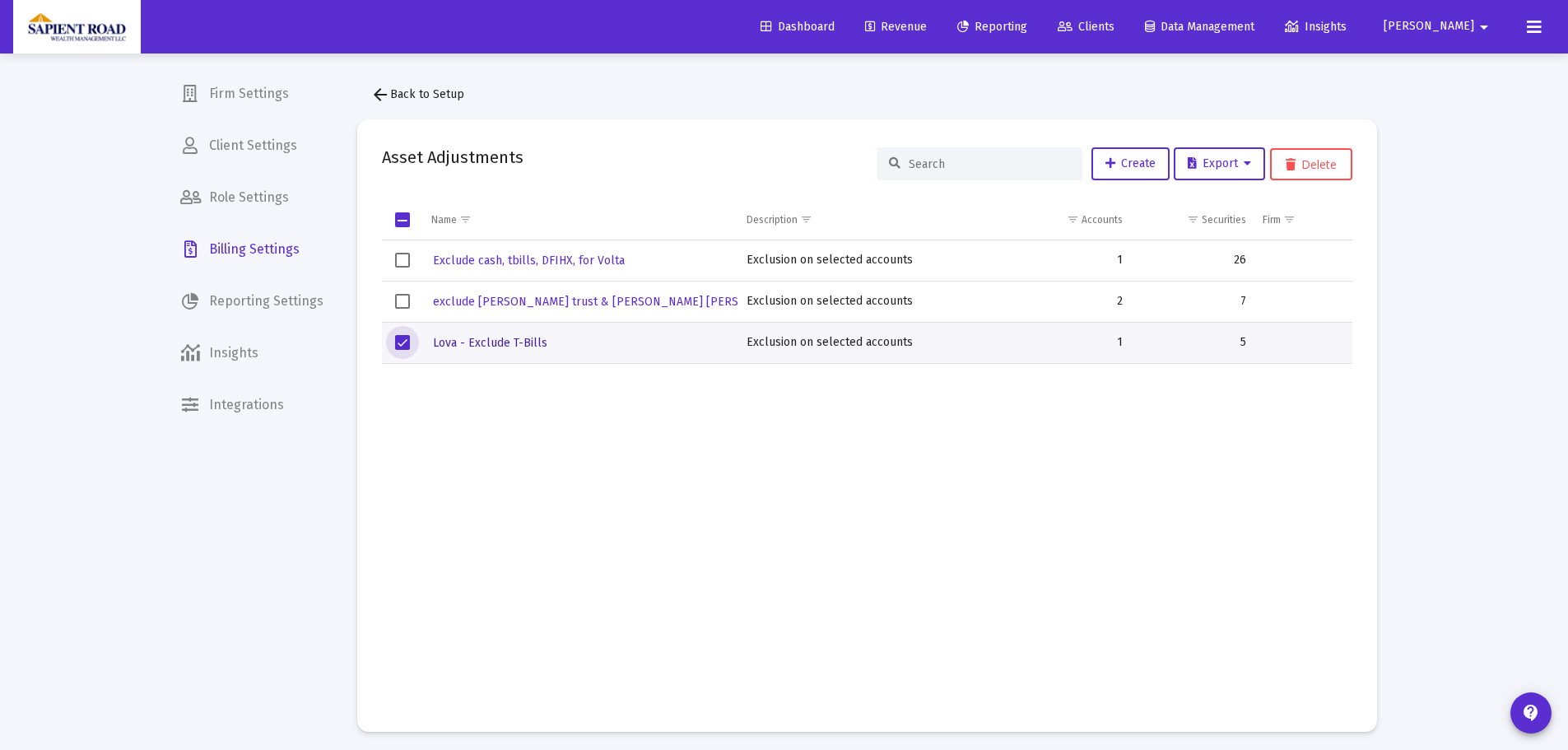
click at [493, 336] on span "Lova - Exclude T-Bills" at bounding box center [490, 342] width 114 height 14
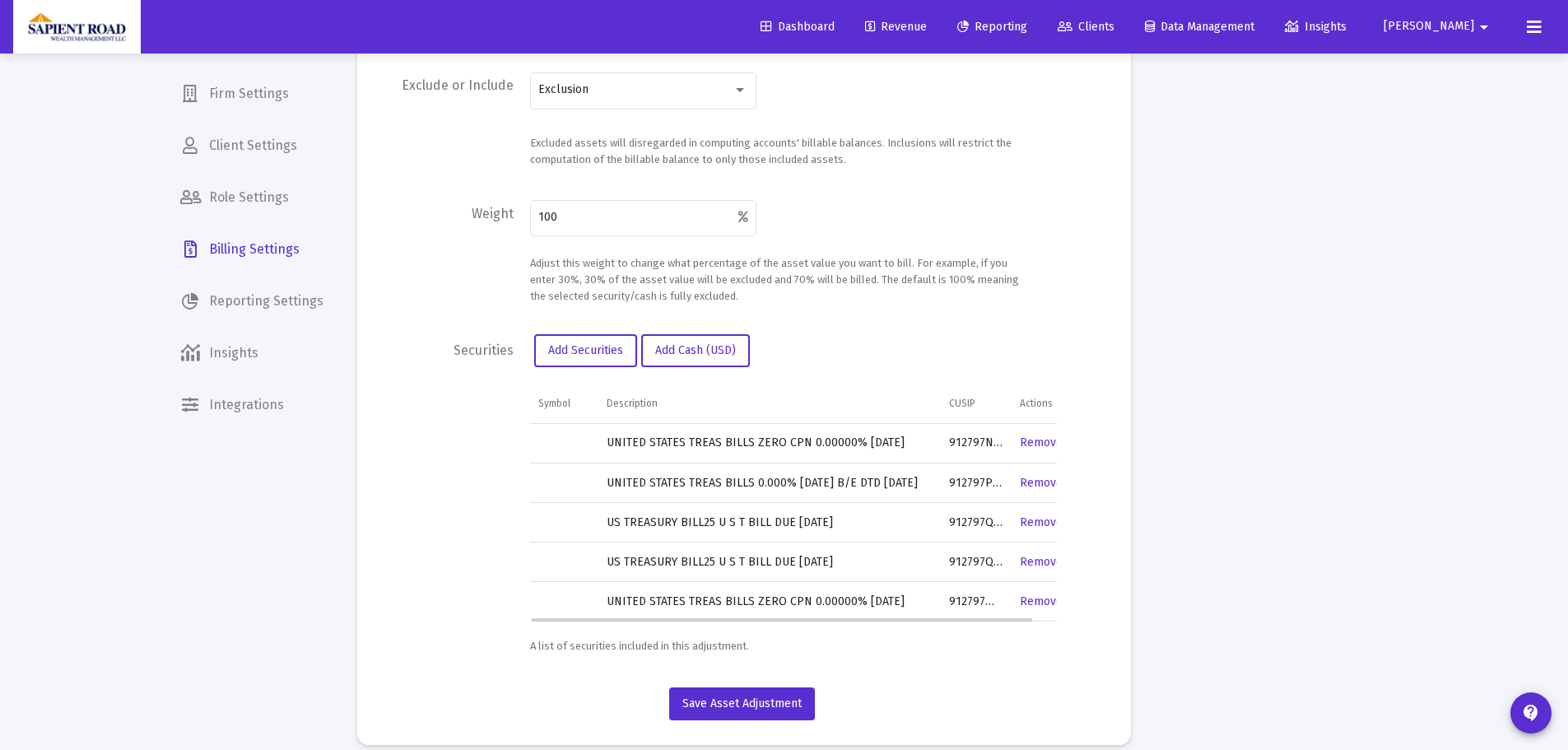
scroll to position [513, 0]
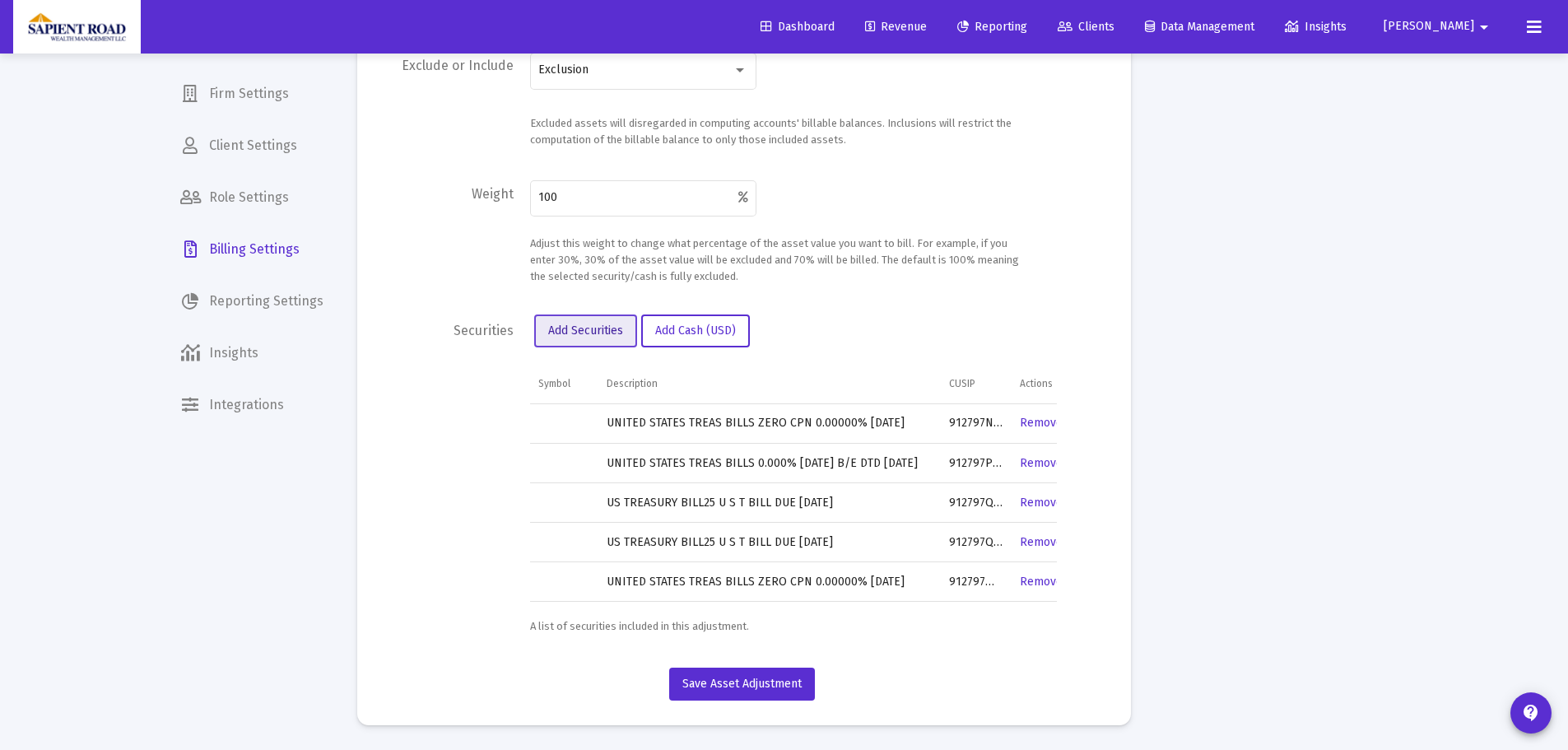
click at [572, 330] on span "Add Securities" at bounding box center [585, 330] width 75 height 14
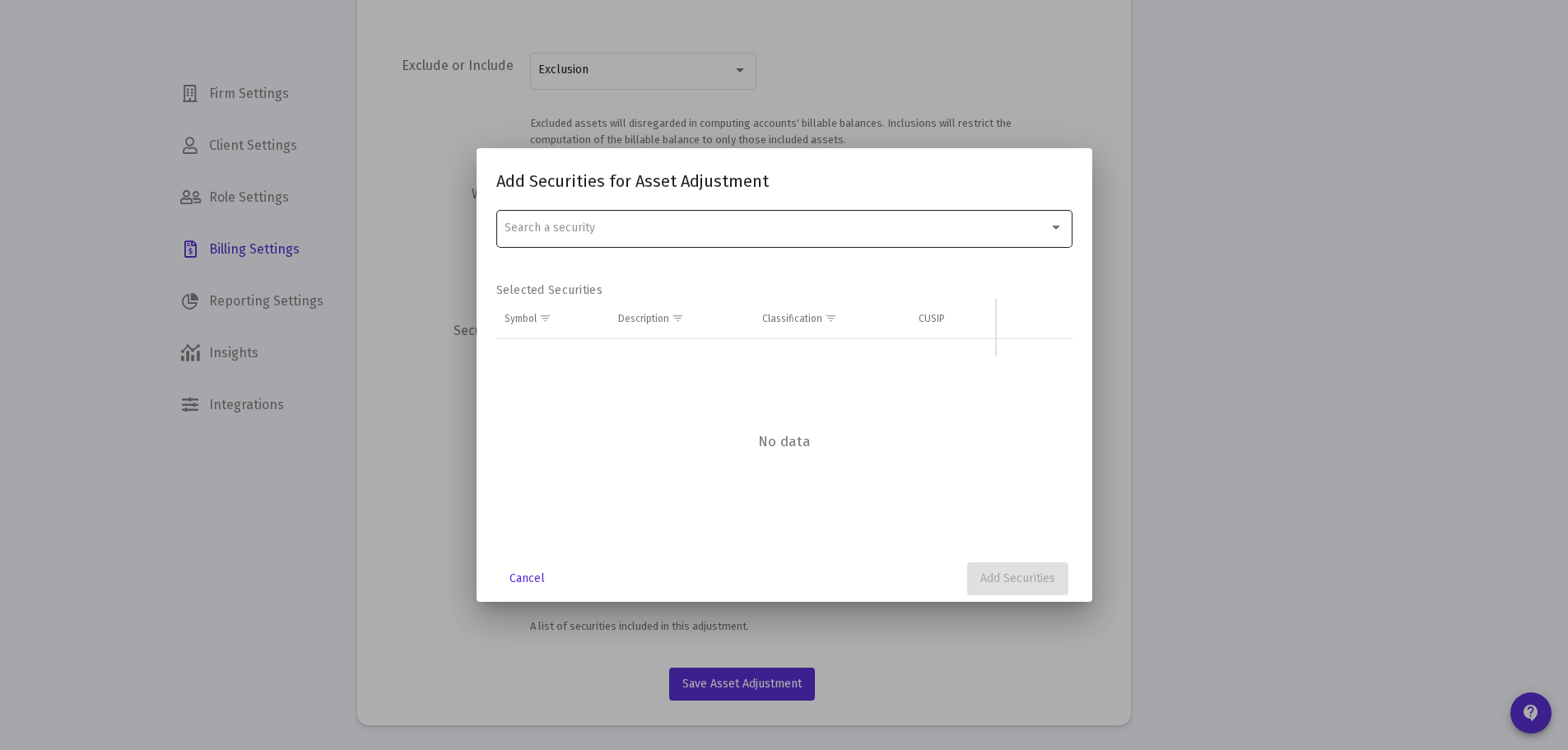
click at [675, 222] on div "Search a security" at bounding box center [776, 228] width 544 height 13
click at [676, 240] on input "dropdown search" at bounding box center [784, 226] width 585 height 35
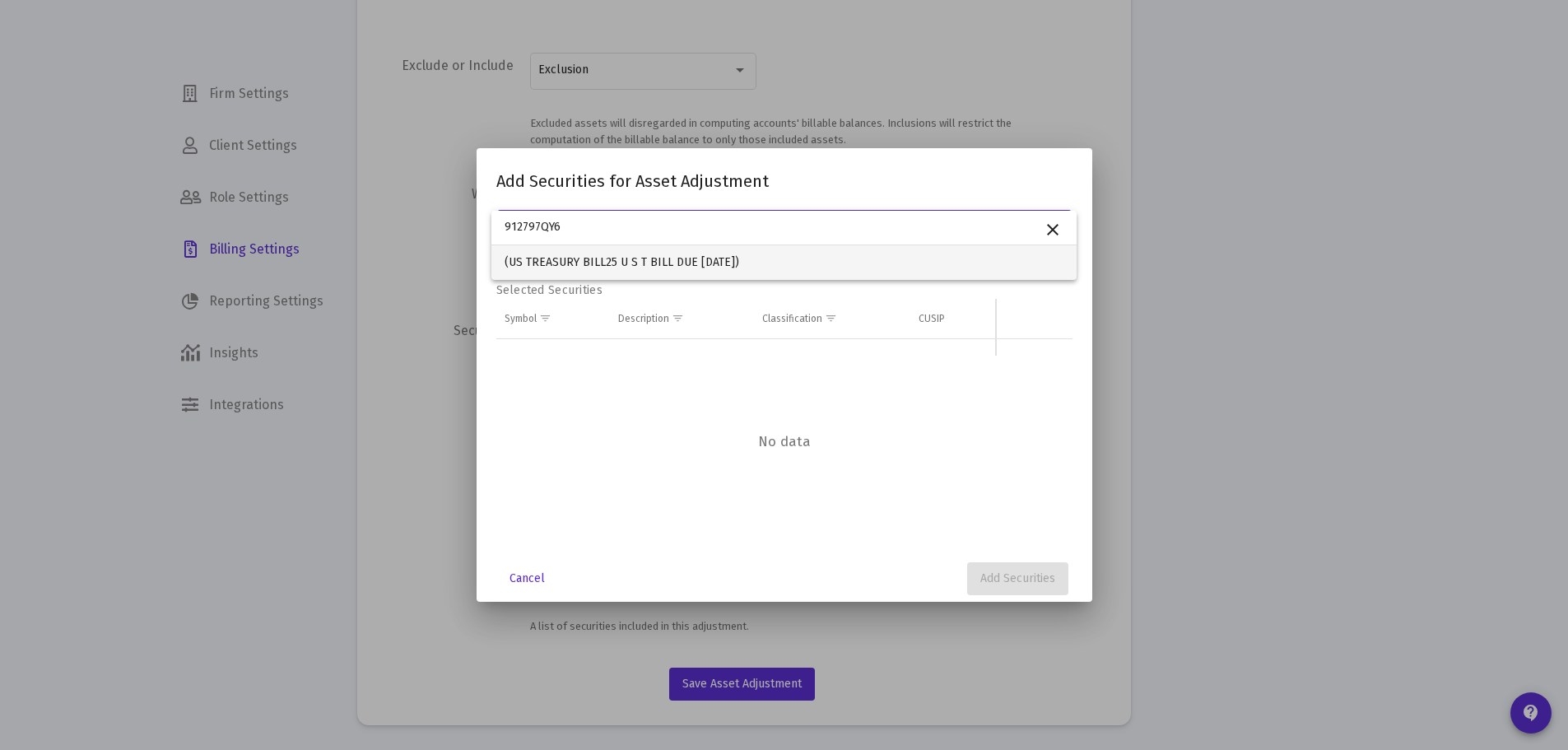
type input "912797QY6"
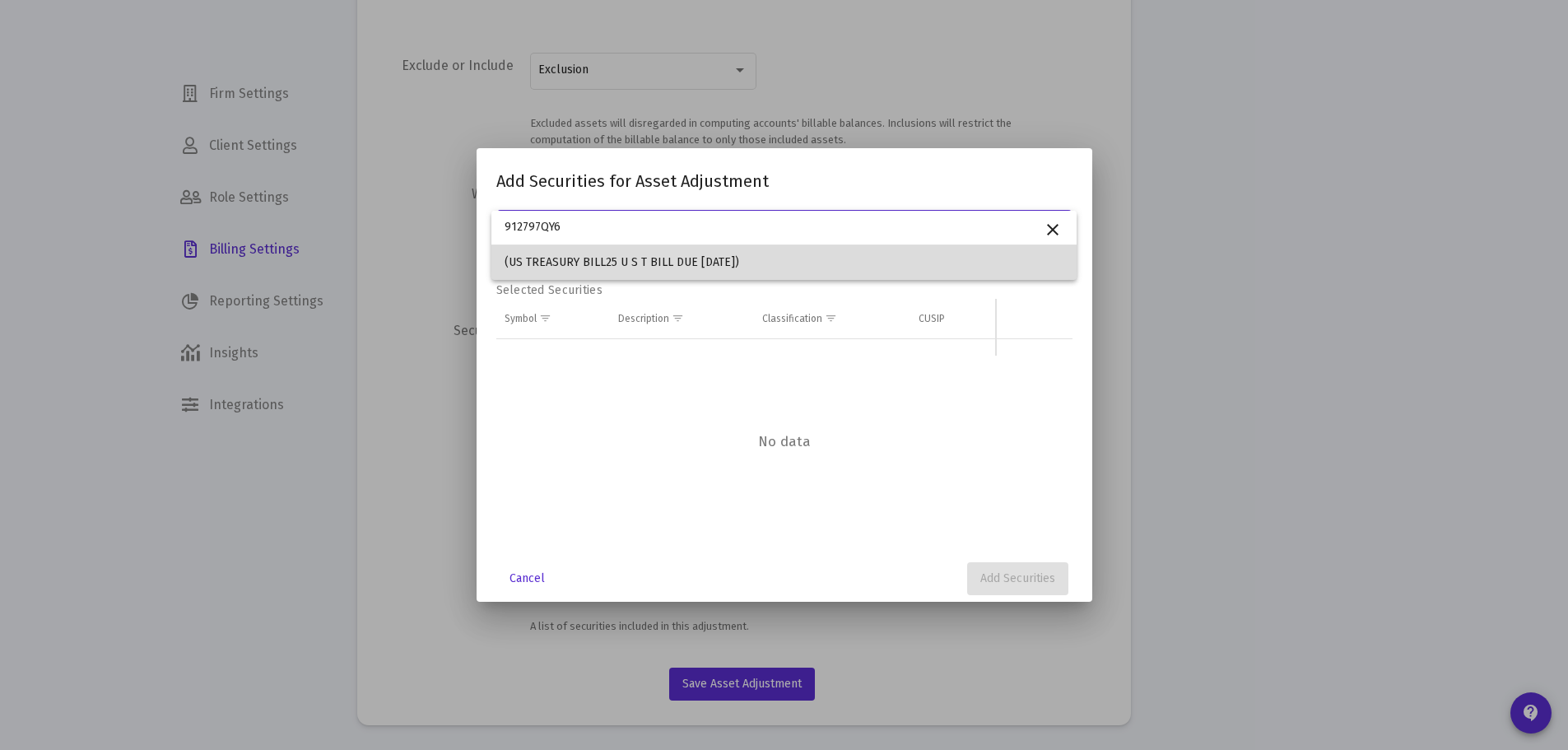
click at [625, 255] on span "(US TREASURY BILL25 U S T BILL DUE [DATE])" at bounding box center [784, 262] width 559 height 35
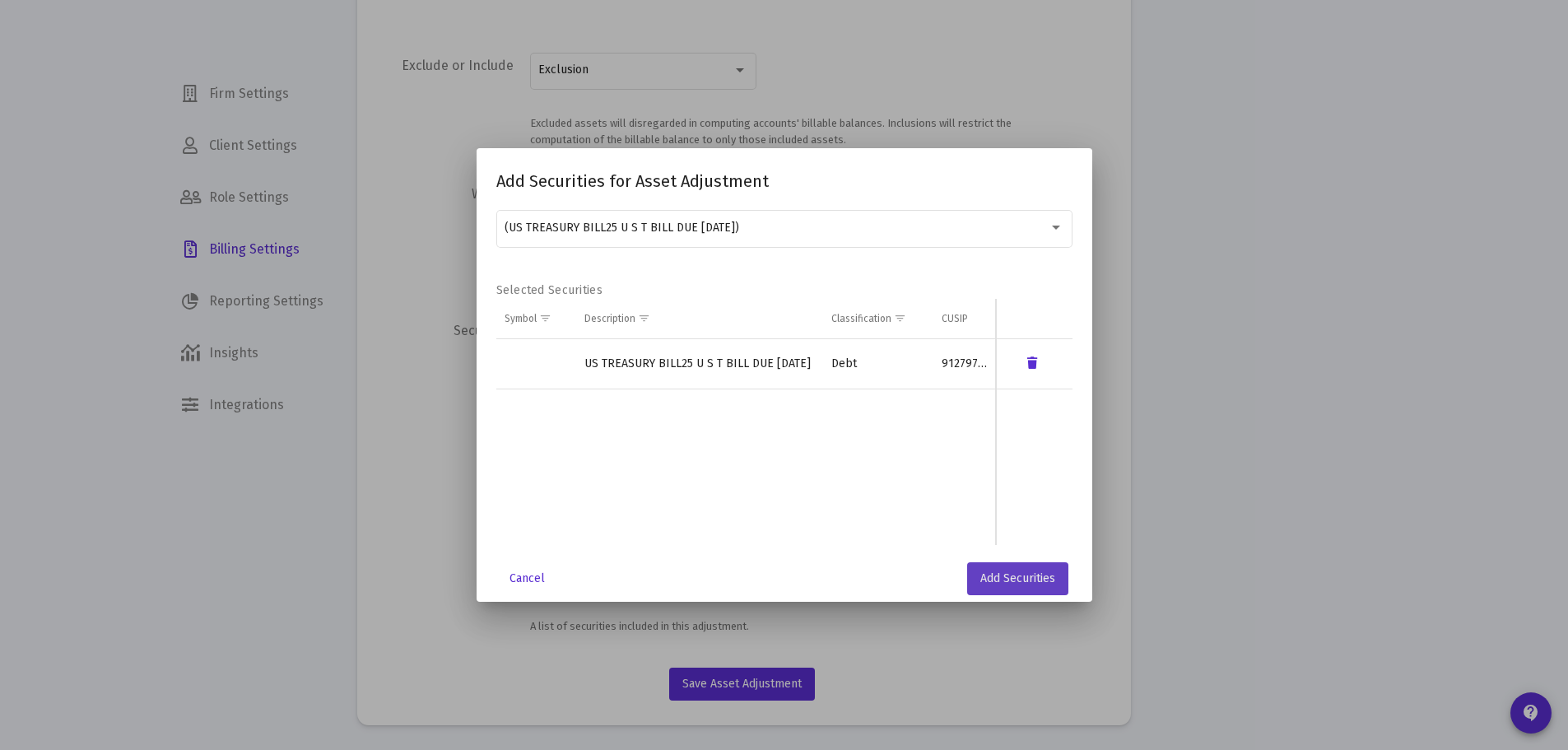
click at [1015, 578] on span "Add Securities" at bounding box center [1017, 577] width 75 height 14
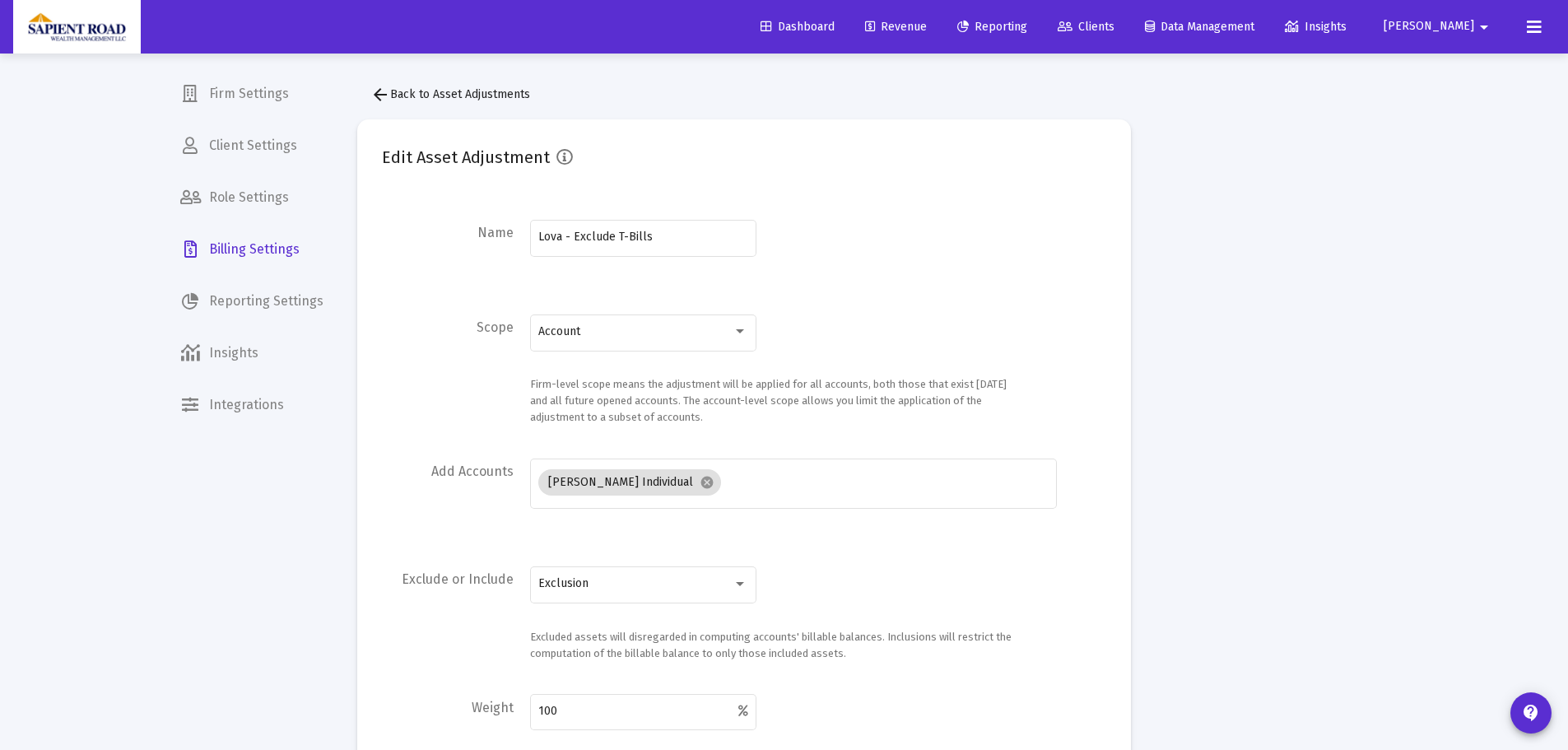
scroll to position [513, 0]
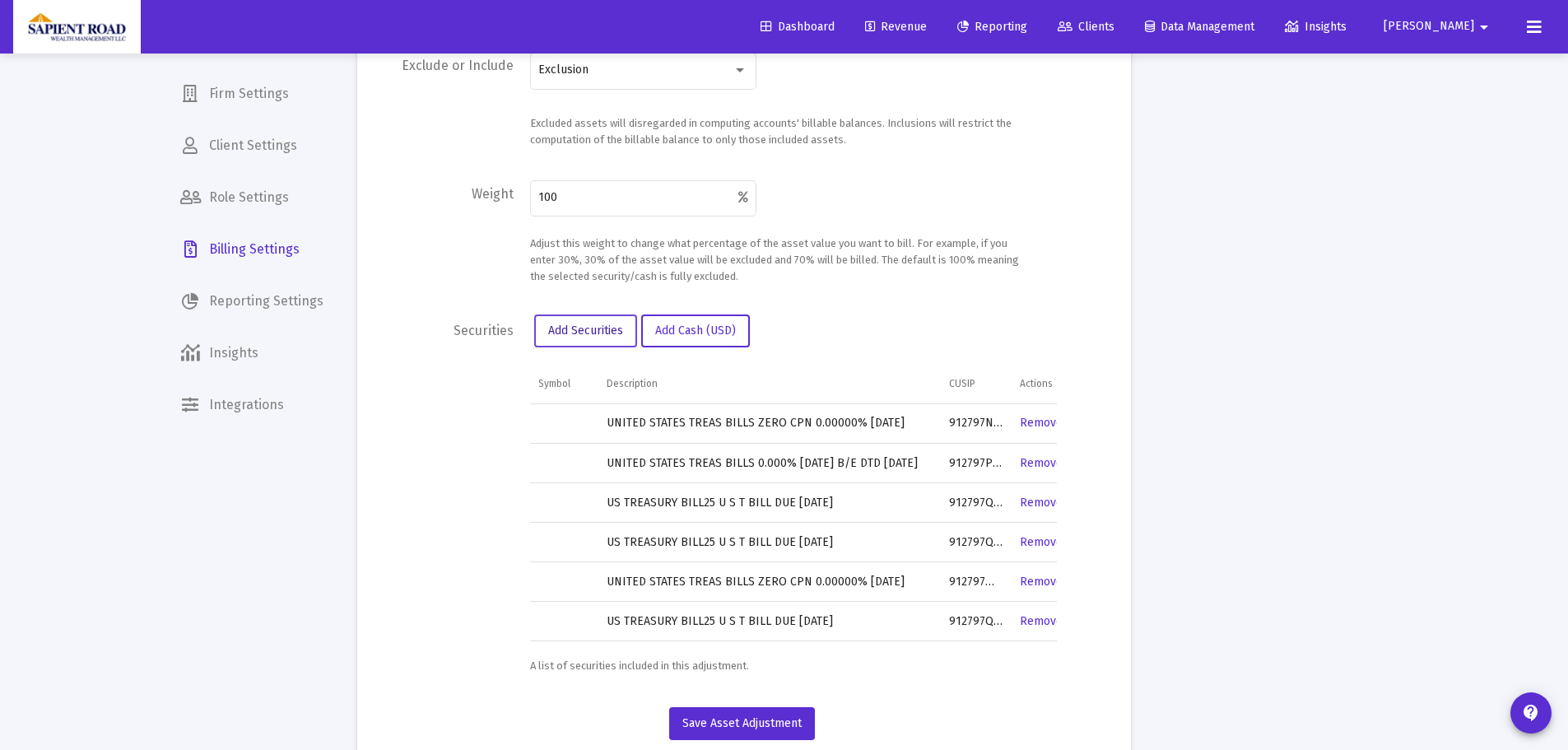
click at [606, 334] on span "Add Securities" at bounding box center [585, 330] width 75 height 14
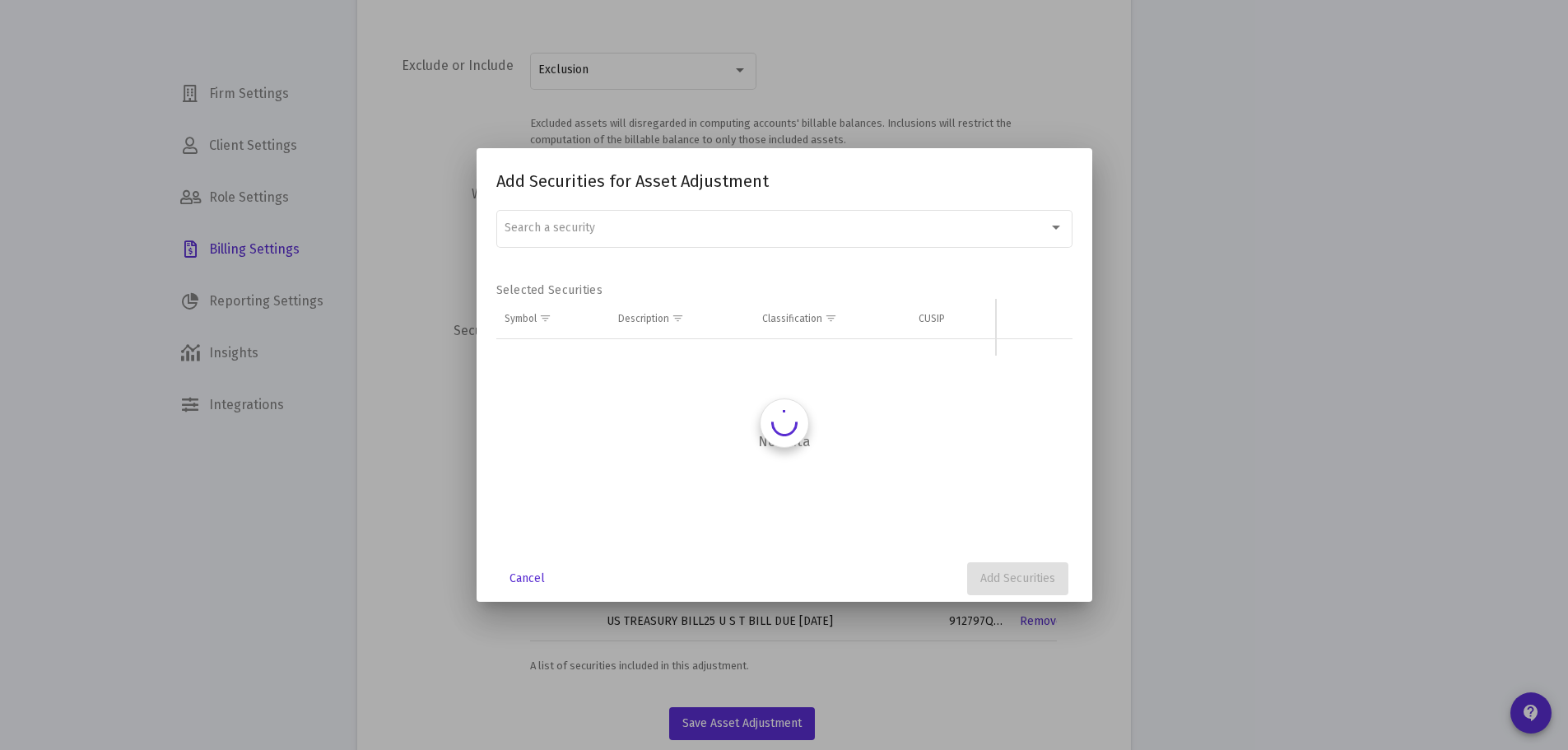
scroll to position [0, 0]
click at [687, 219] on div "Search a security" at bounding box center [784, 227] width 559 height 41
paste input "912797NU7"
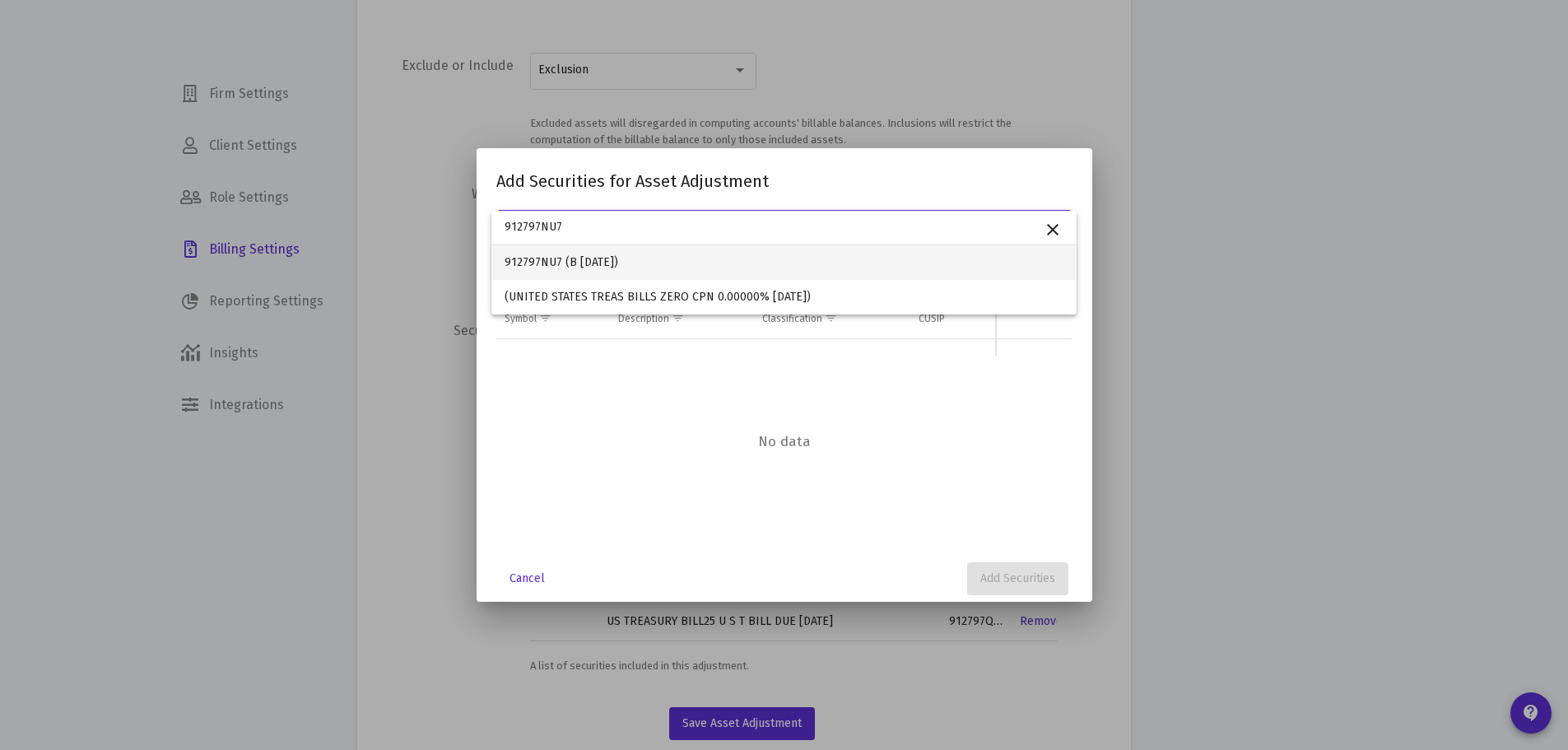
type input "912797NU7"
click at [555, 259] on span "912797NU7 (B [DATE])" at bounding box center [784, 262] width 559 height 35
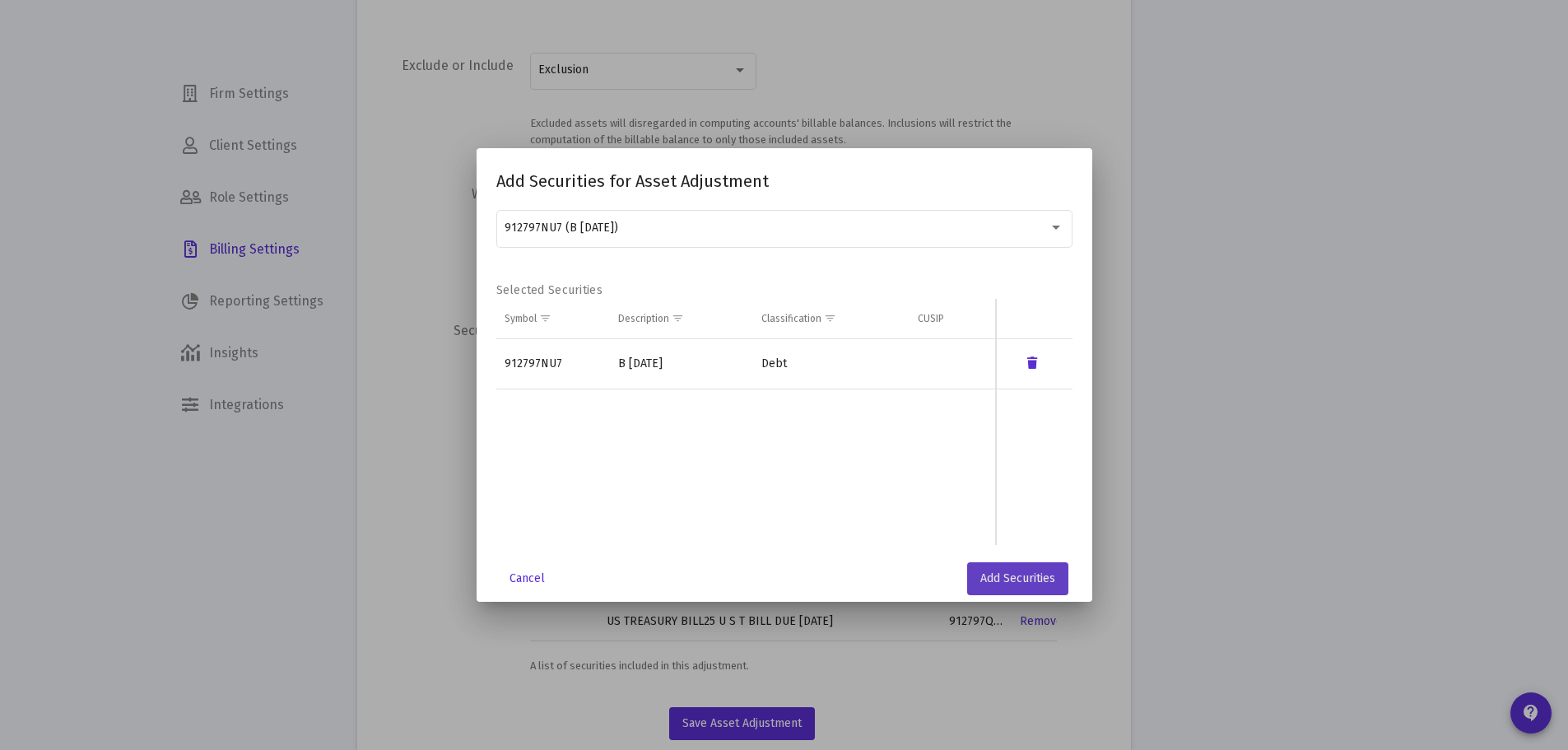
click at [1005, 568] on button "Add Securities" at bounding box center [1017, 578] width 101 height 33
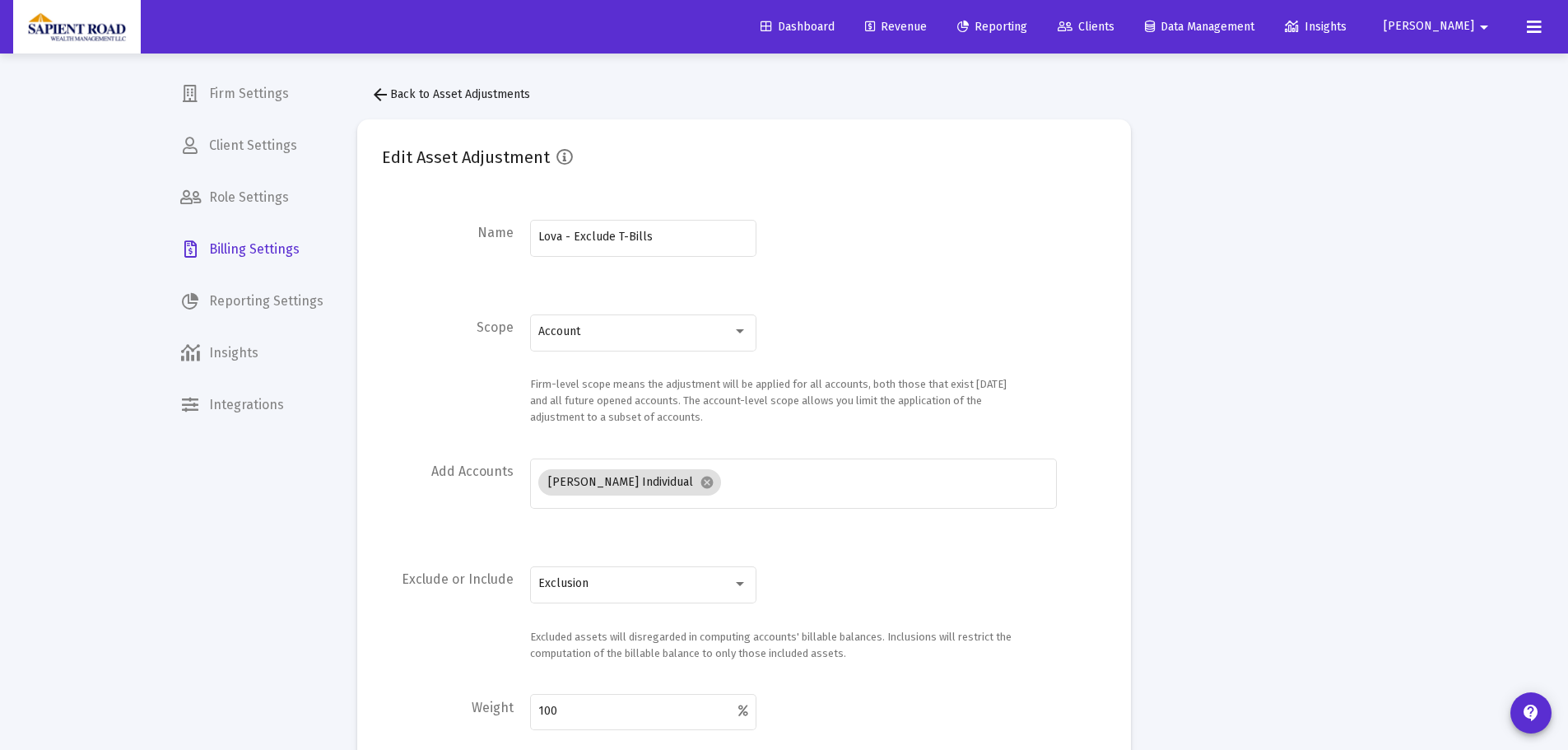
scroll to position [513, 0]
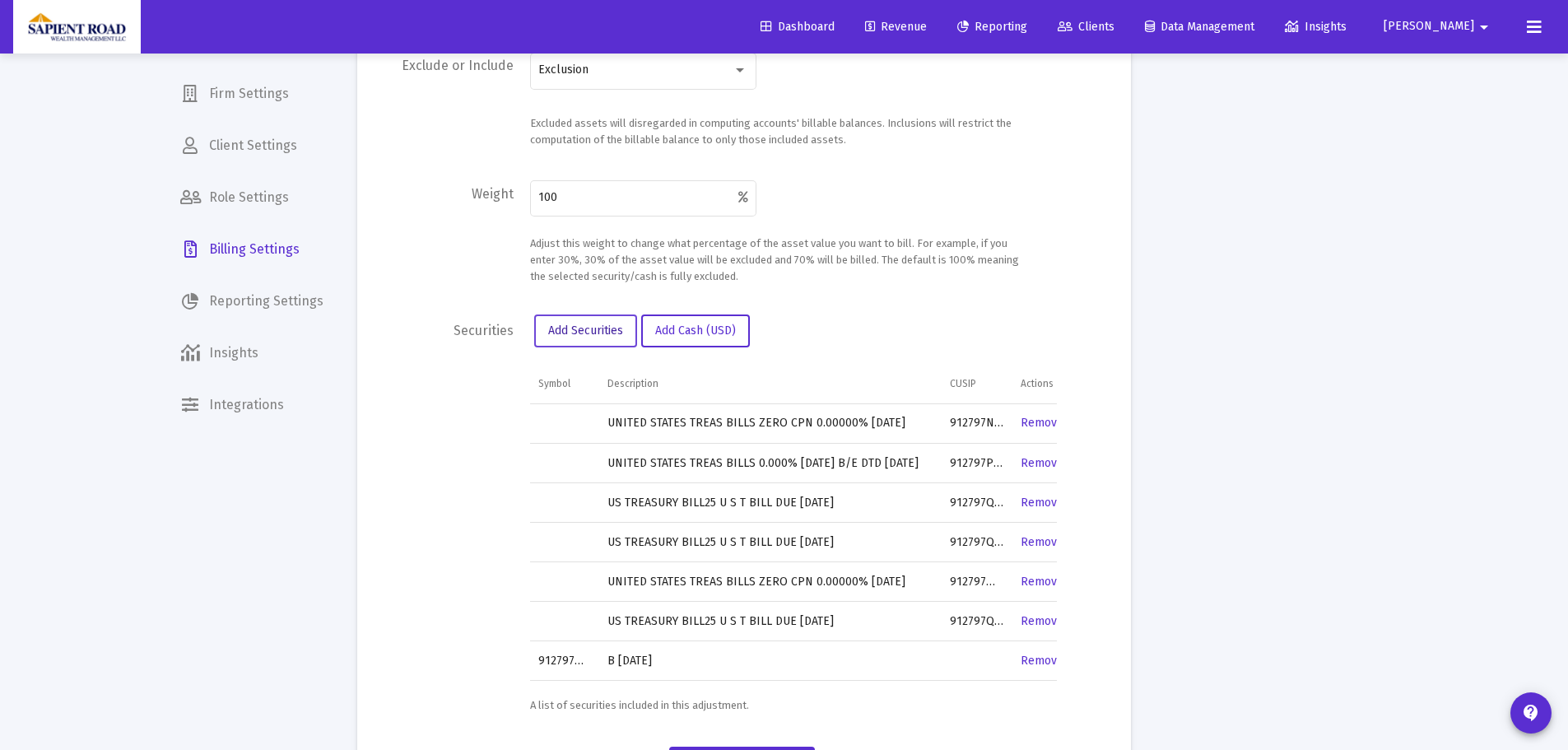
click at [589, 322] on button "Add Securities" at bounding box center [585, 330] width 103 height 33
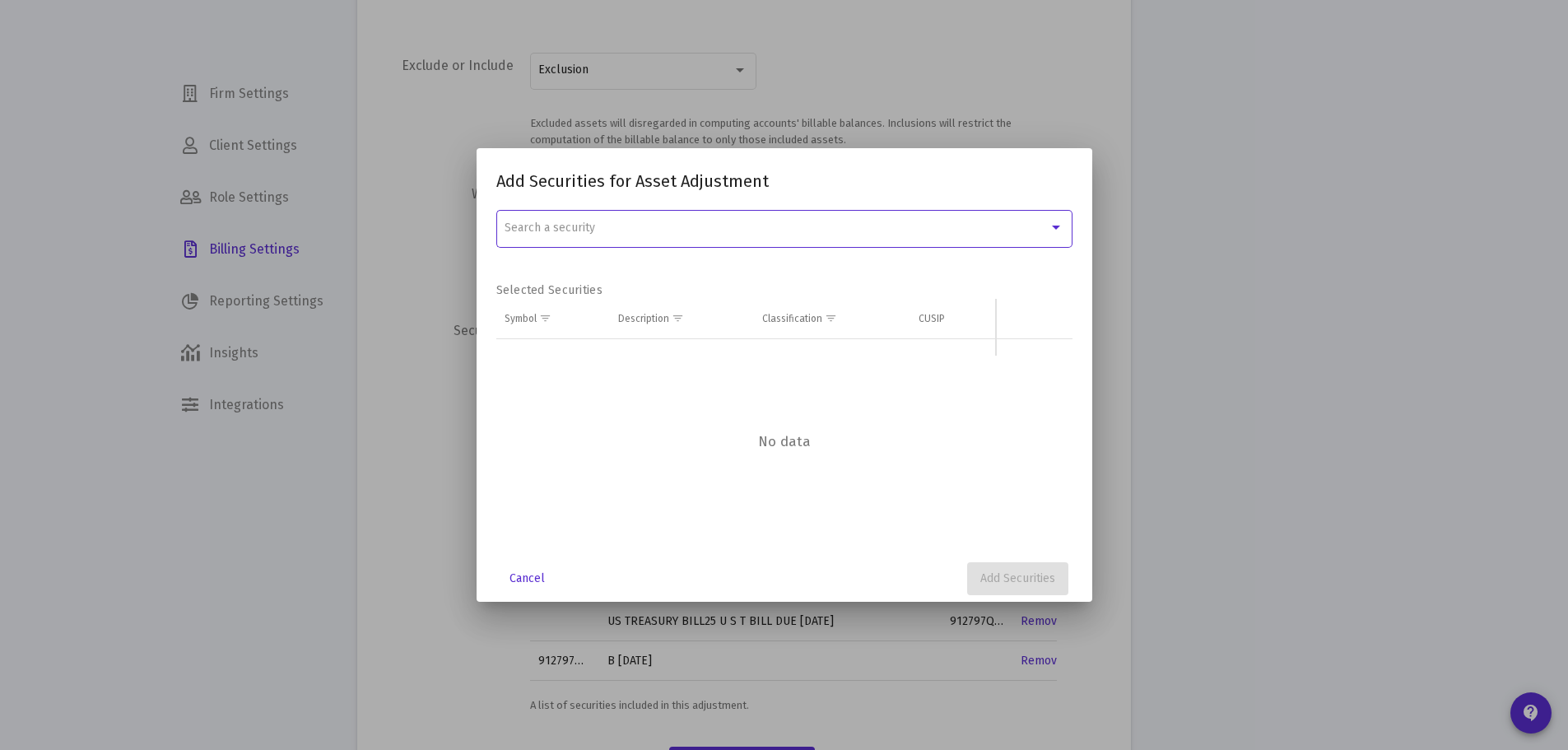
click at [584, 240] on div "Search a security" at bounding box center [784, 227] width 559 height 41
click at [585, 234] on input "dropdown search" at bounding box center [784, 226] width 585 height 35
click at [585, 232] on input "dropdown search" at bounding box center [784, 226] width 585 height 35
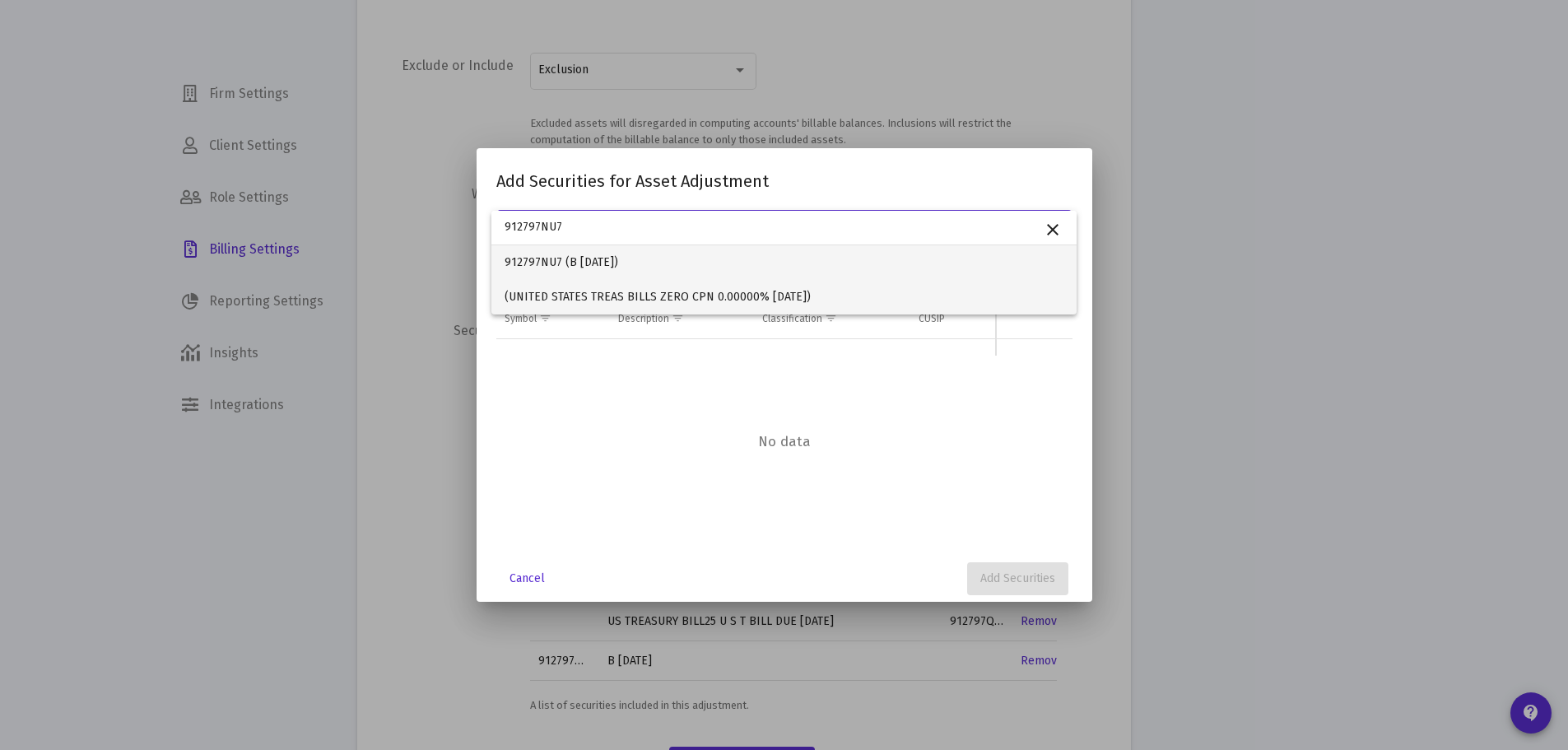
type input "912797NU7"
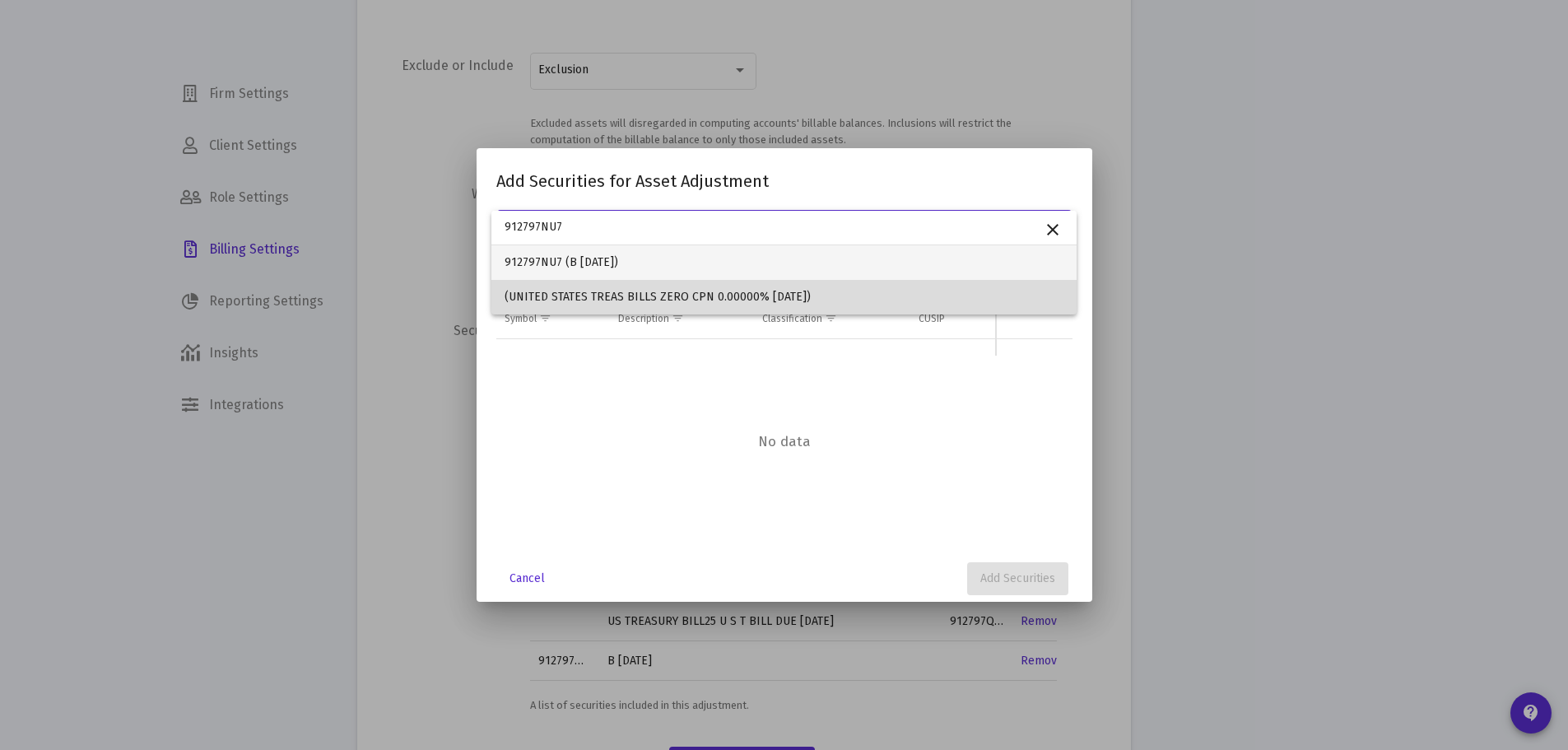
click at [575, 292] on span "(UNITED STATES TREAS BILLS ZERO CPN 0.00000% [DATE])" at bounding box center [784, 297] width 559 height 35
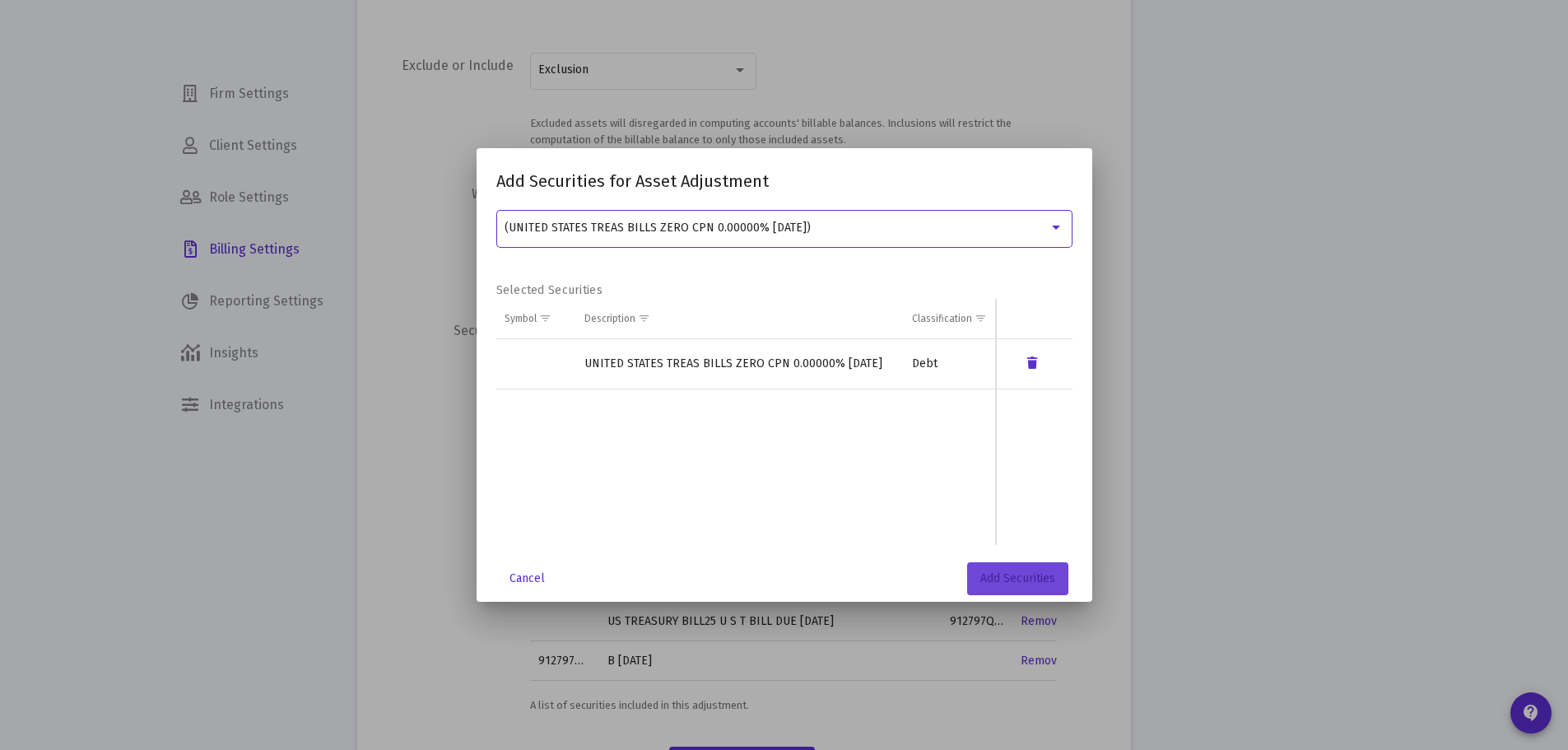
click at [993, 573] on span "Add Securities" at bounding box center [1017, 577] width 75 height 14
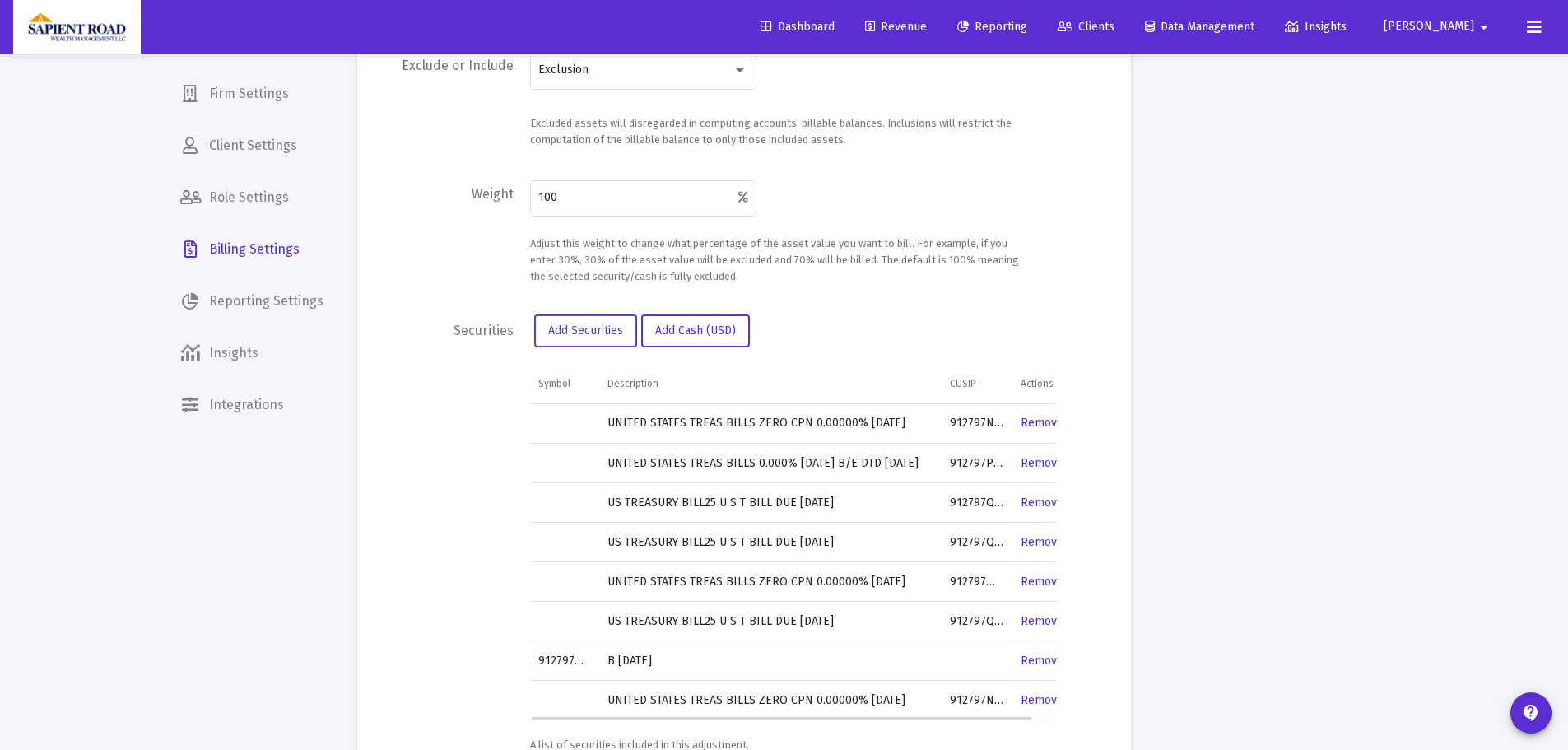
scroll to position [596, 0]
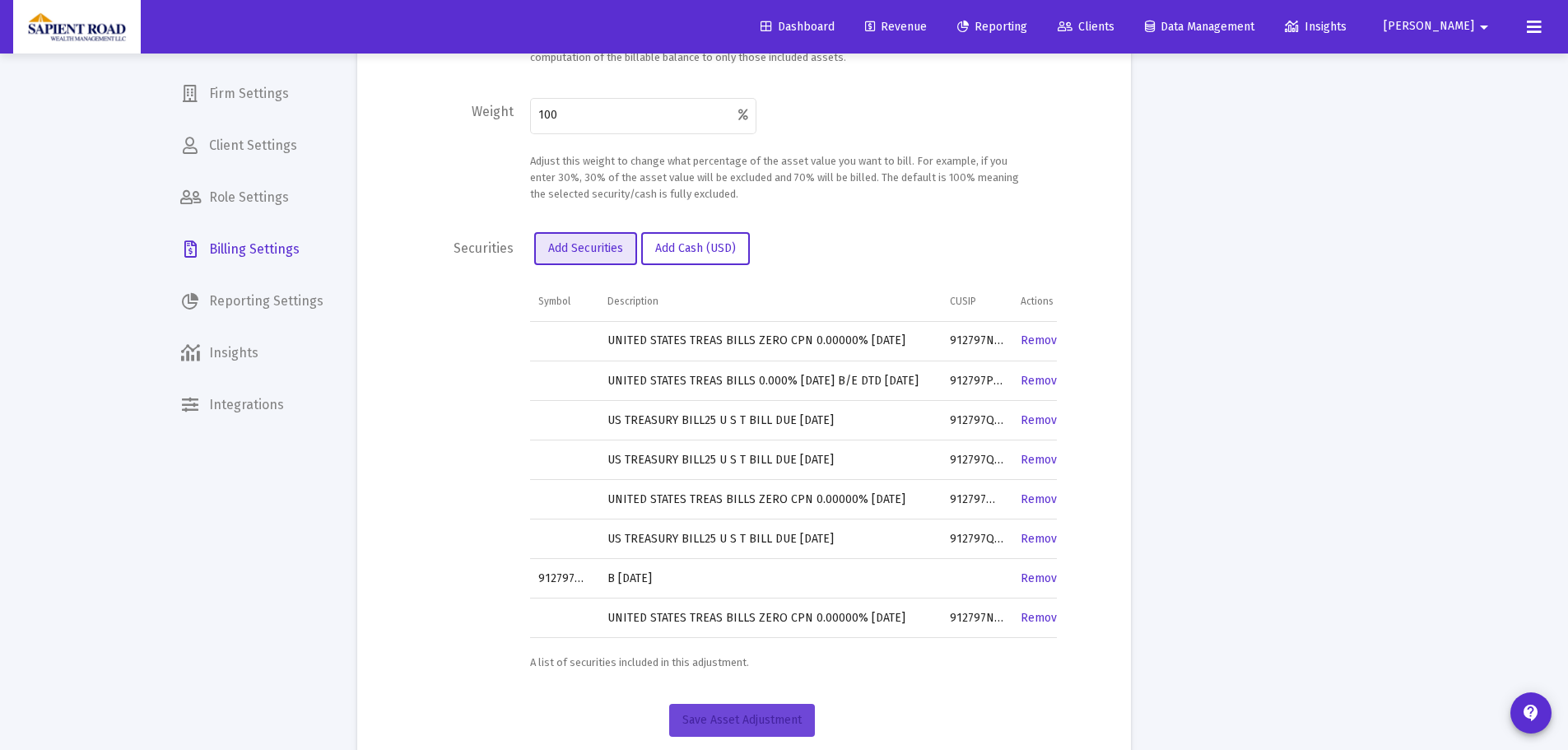
click at [763, 725] on span "Save Asset Adjustment" at bounding box center [742, 719] width 119 height 14
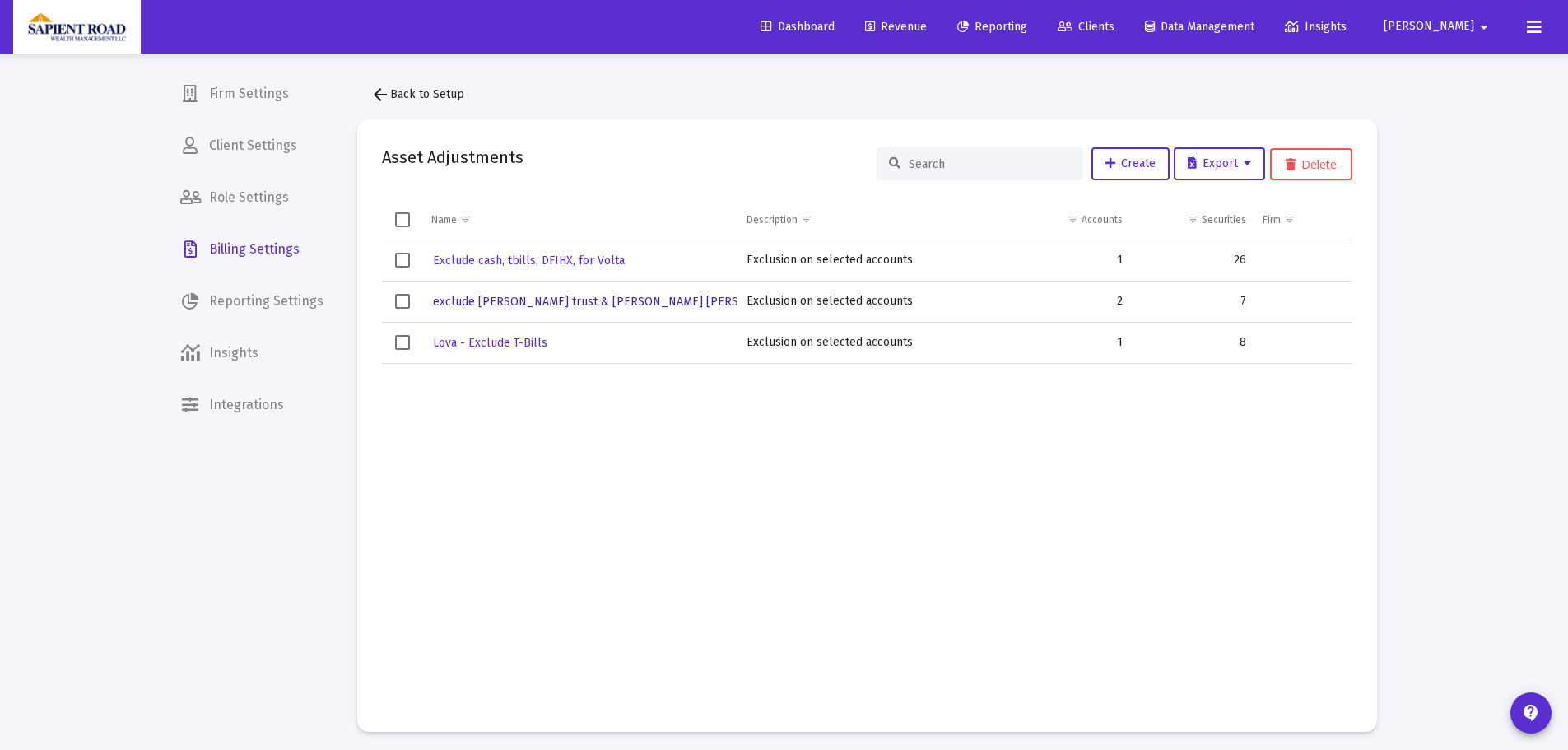
click at [490, 305] on span "exclude [PERSON_NAME] trust & [PERSON_NAME] [PERSON_NAME]" at bounding box center [615, 301] width 364 height 14
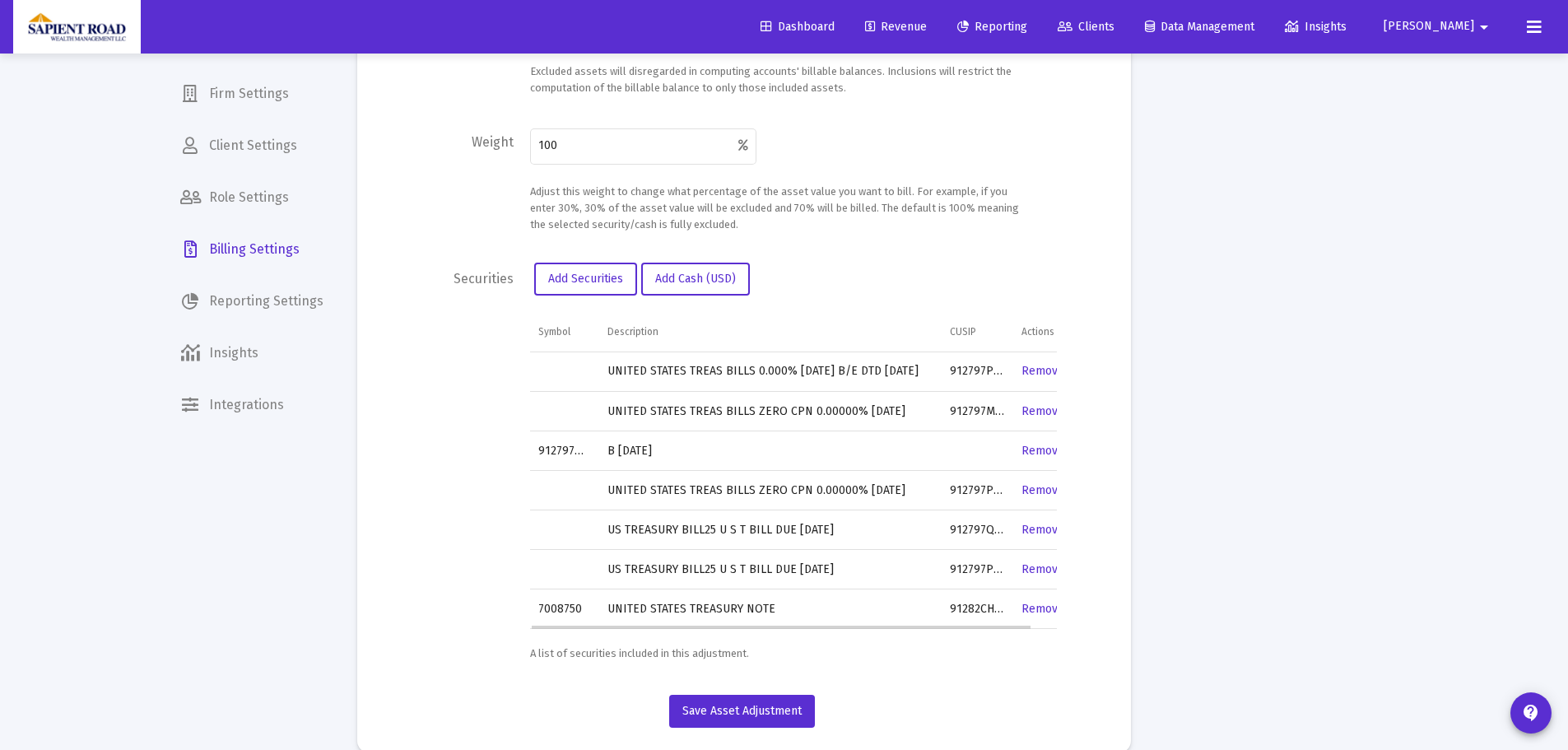
scroll to position [592, 0]
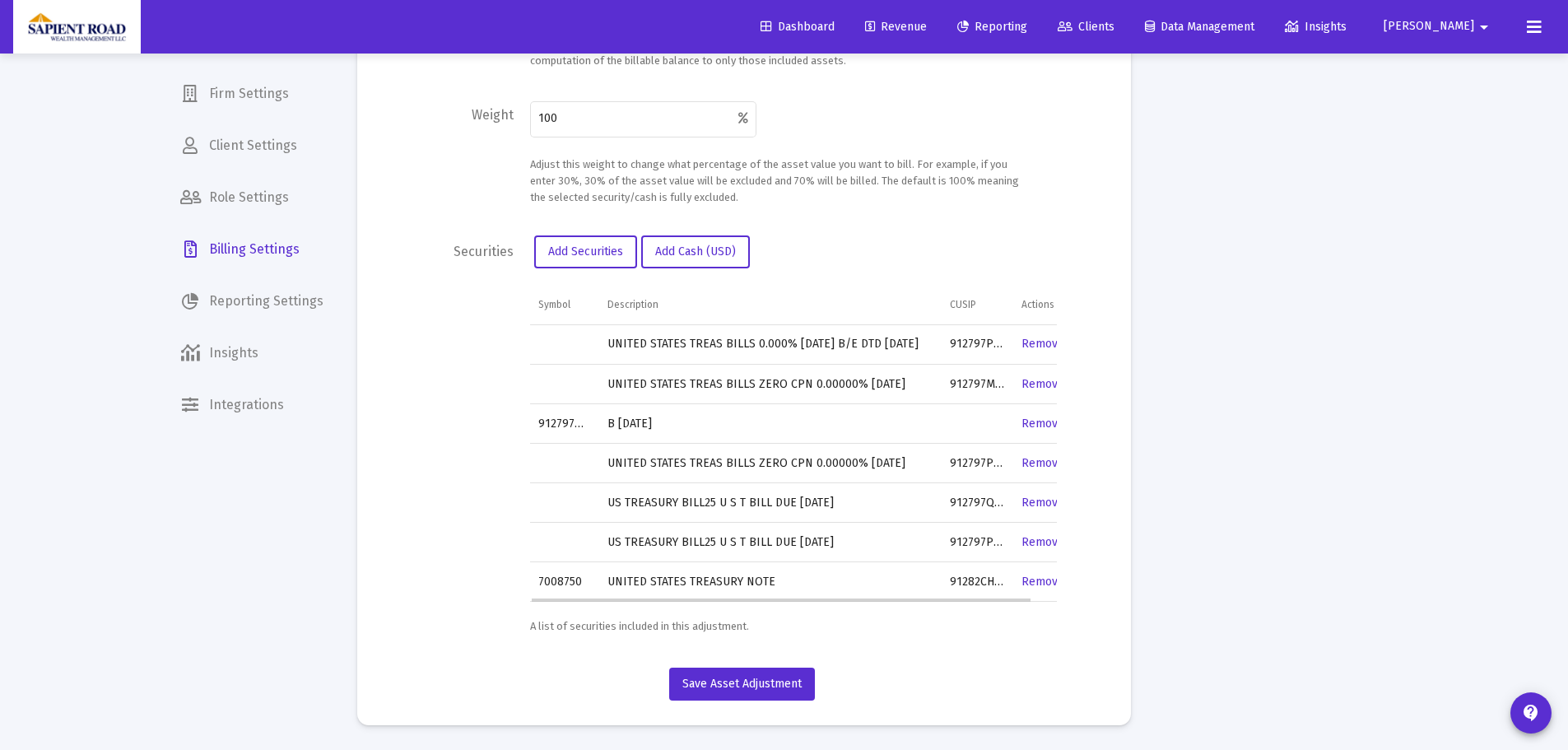
click at [1037, 342] on link "Remove" at bounding box center [1043, 343] width 42 height 14
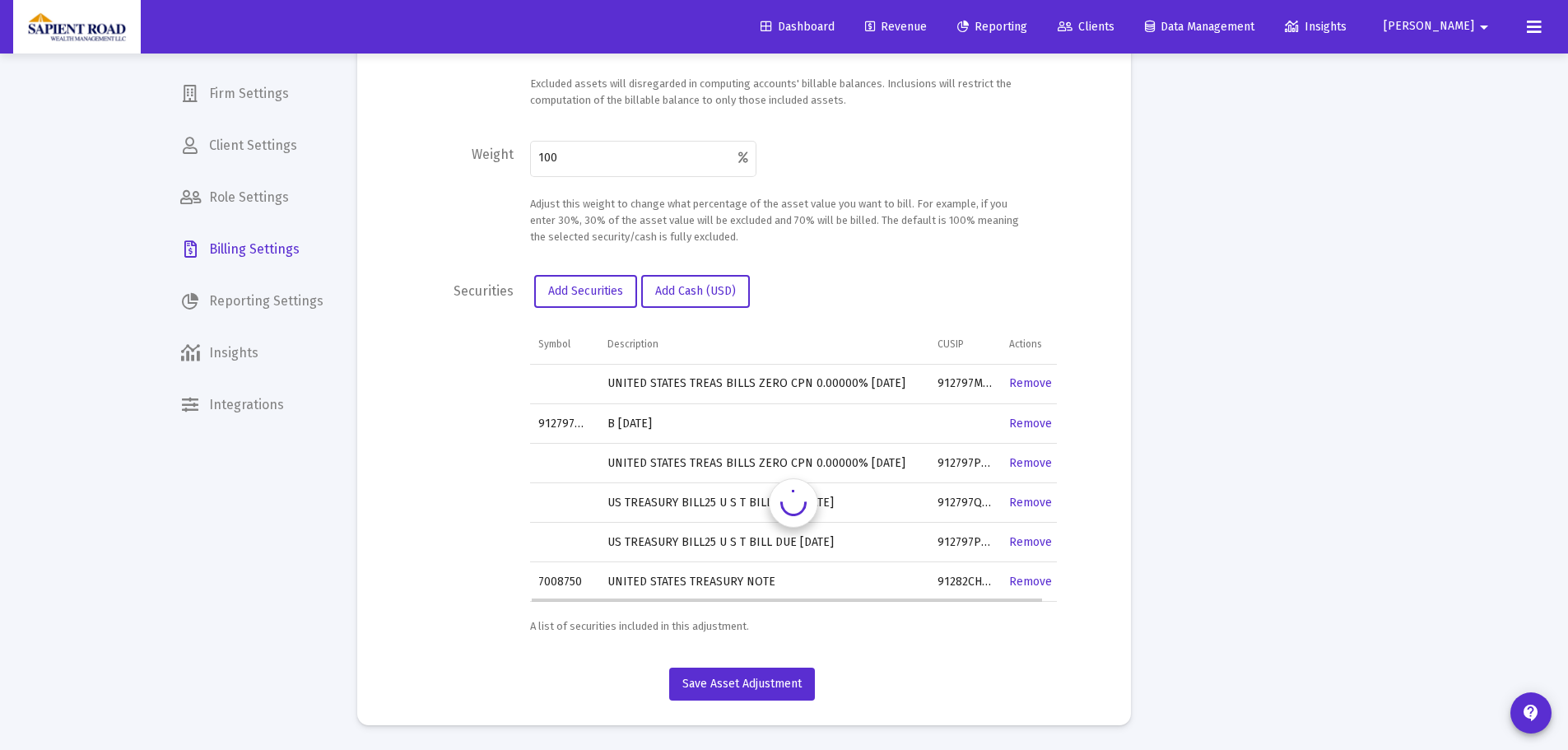
scroll to position [553, 0]
click at [1031, 423] on link "Remove" at bounding box center [1030, 423] width 42 height 14
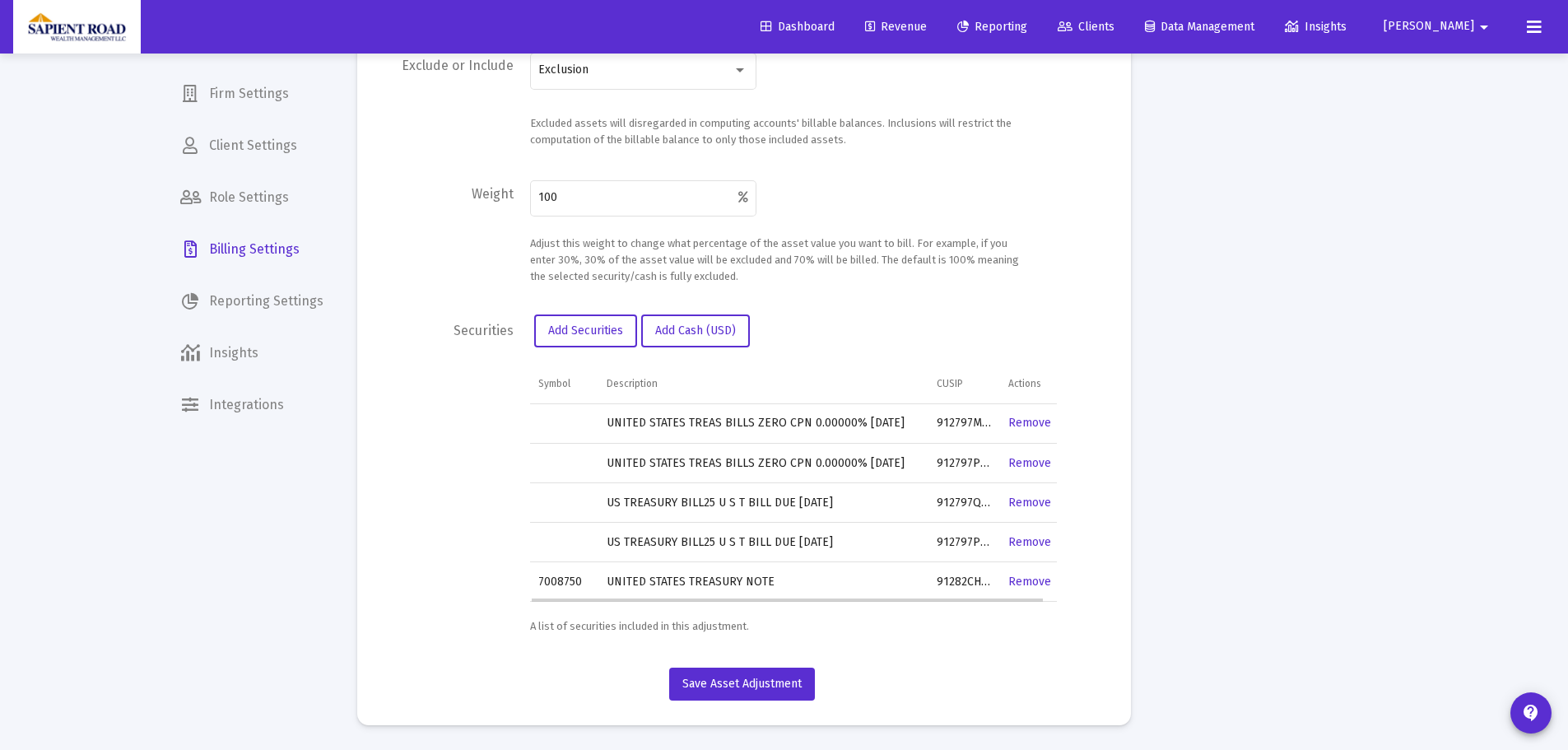
click at [1029, 461] on link "Remove" at bounding box center [1029, 462] width 42 height 14
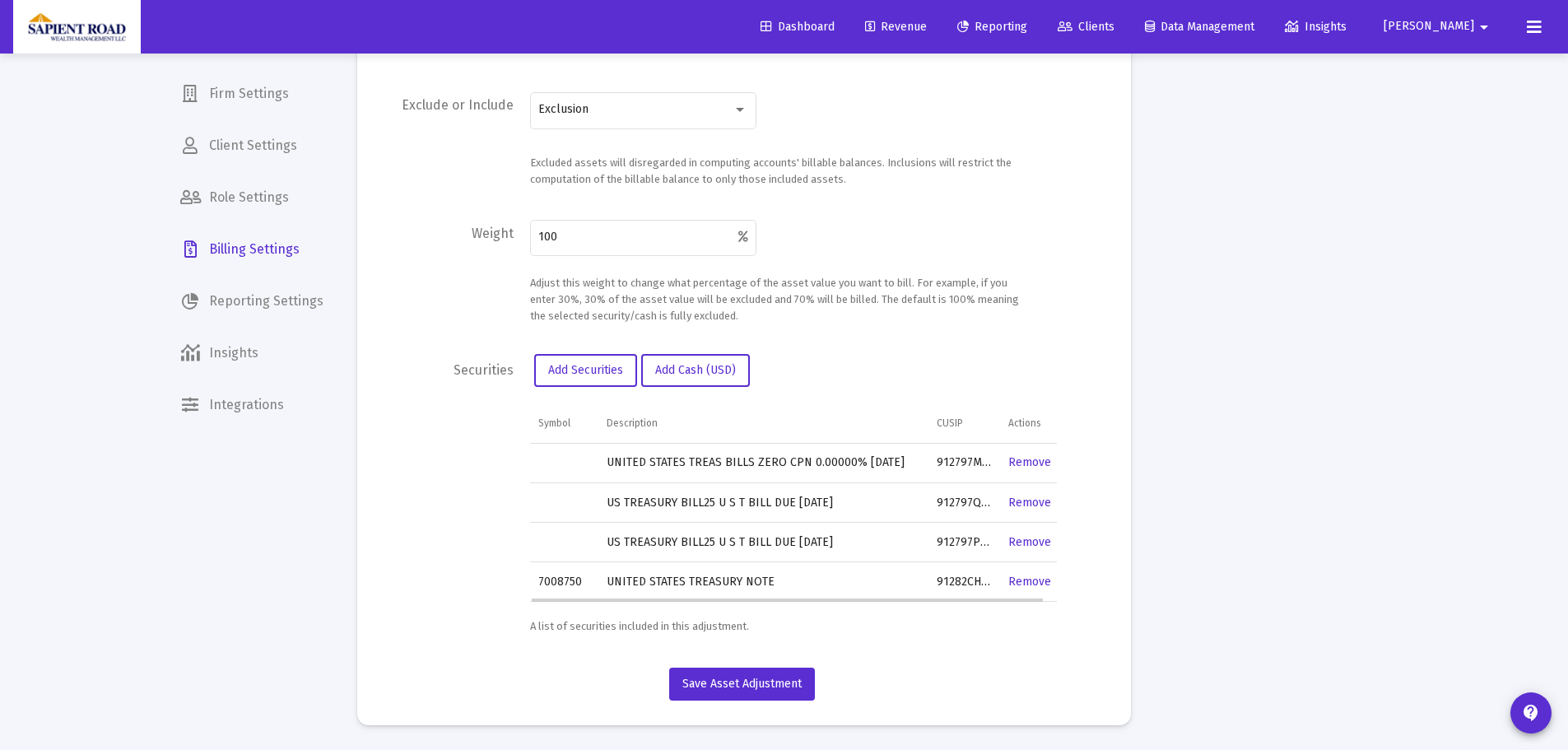
click at [1031, 459] on link "Remove" at bounding box center [1029, 461] width 42 height 14
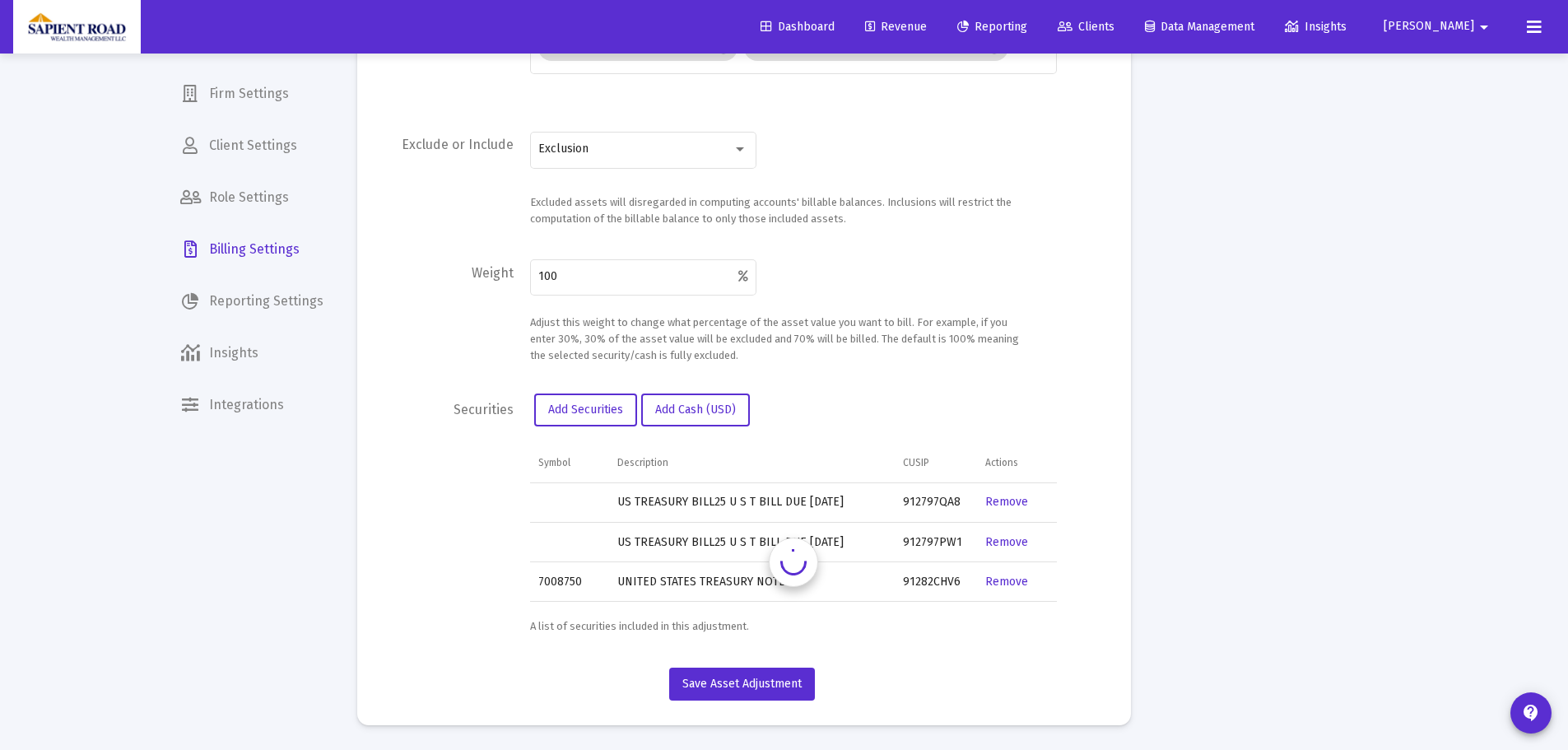
scroll to position [435, 0]
click at [1013, 500] on link "Remove" at bounding box center [1006, 501] width 42 height 14
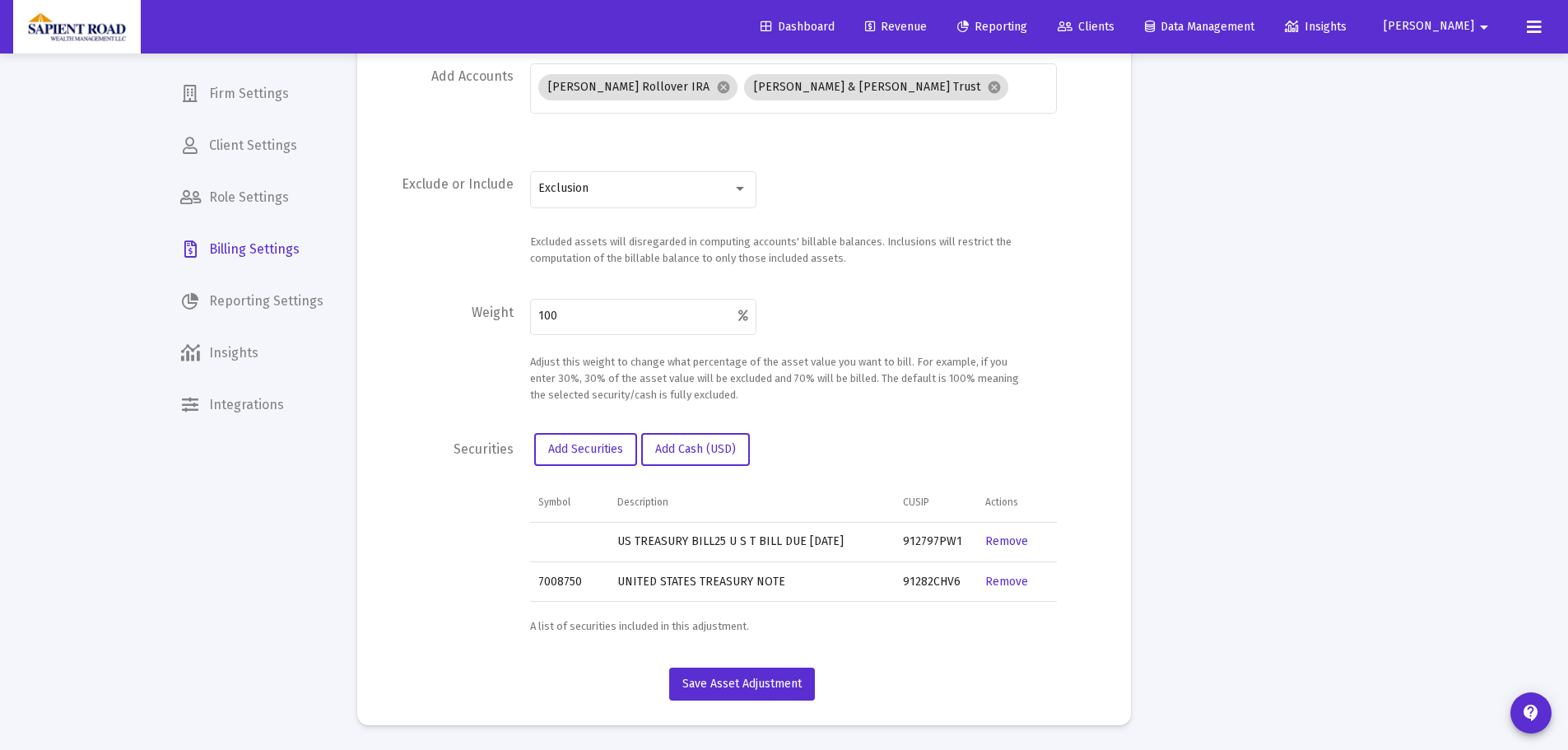
click at [1009, 544] on link "Remove" at bounding box center [1006, 541] width 42 height 14
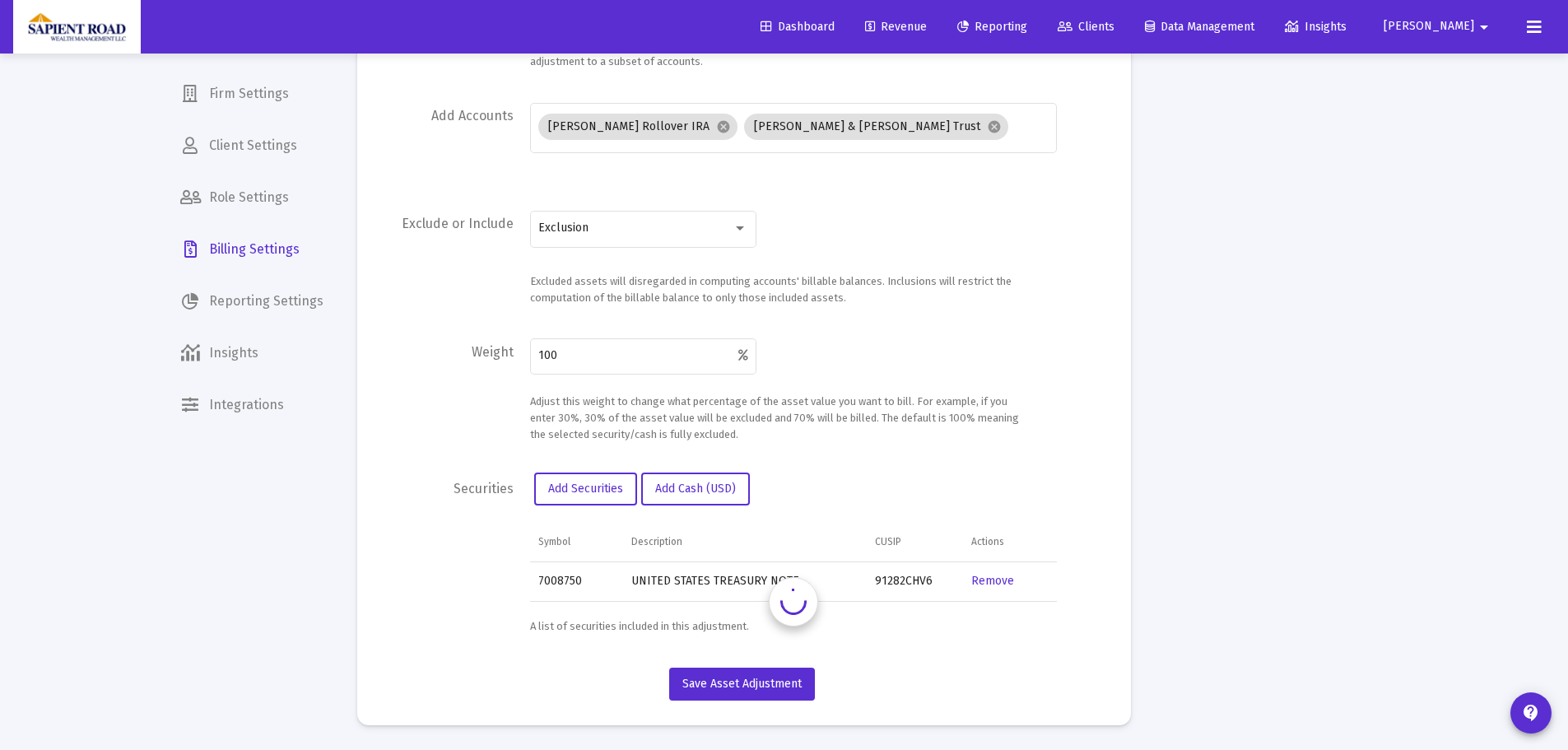
scroll to position [356, 0]
click at [997, 589] on div "Remove" at bounding box center [1009, 580] width 76 height 16
click at [997, 586] on link "Remove" at bounding box center [992, 580] width 42 height 14
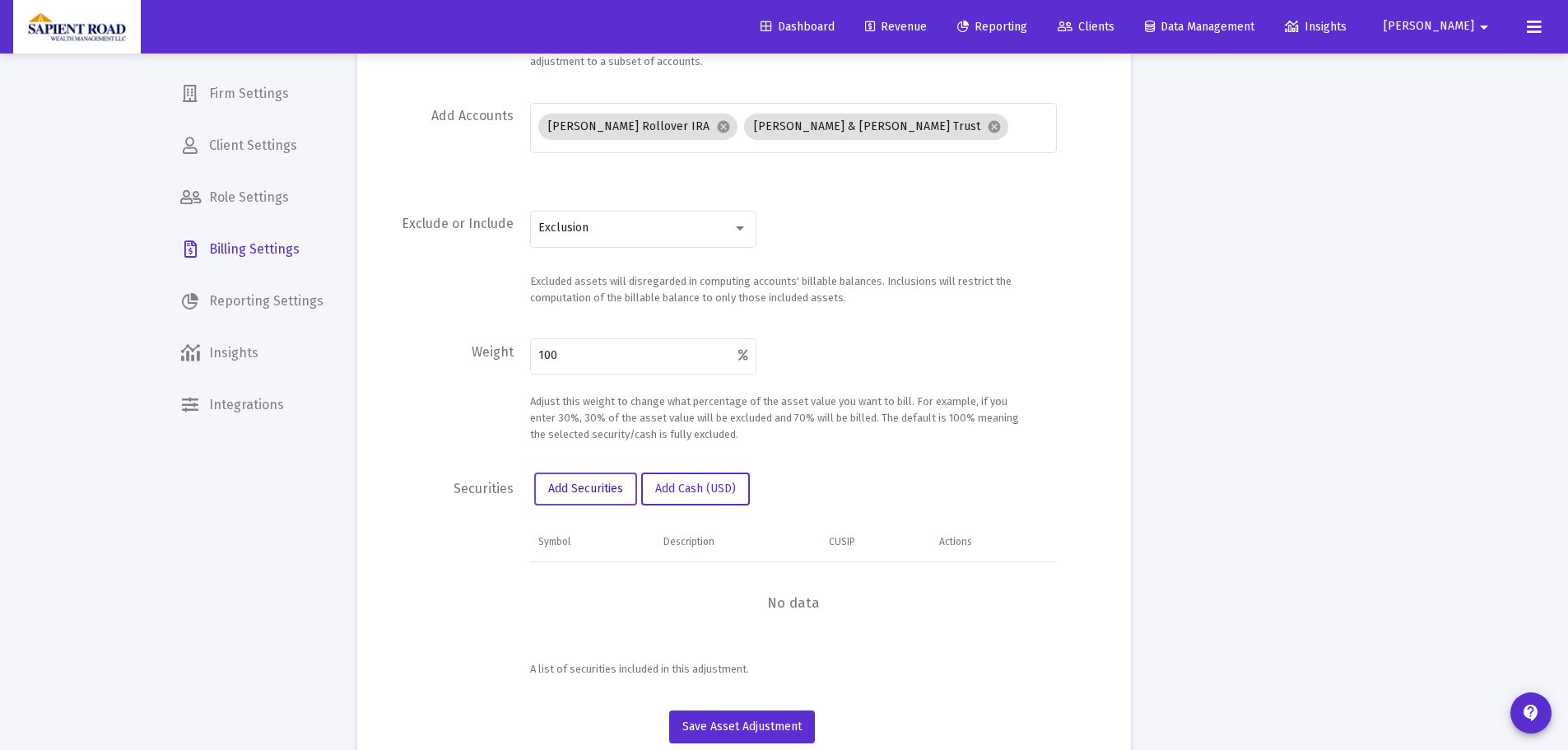
click at [604, 489] on span "Add Securities" at bounding box center [585, 488] width 75 height 14
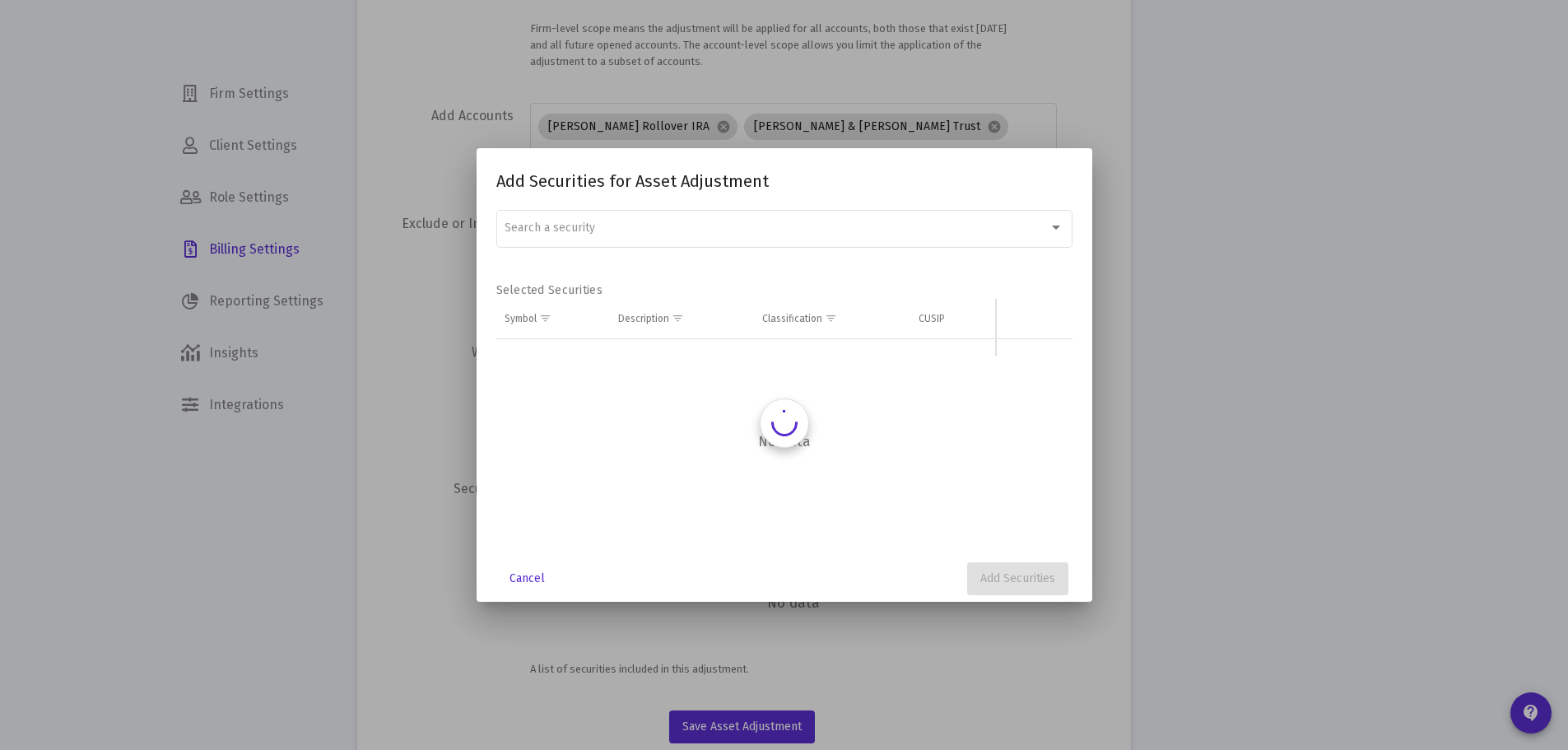
scroll to position [0, 0]
click at [605, 223] on div "Search a security" at bounding box center [776, 228] width 544 height 13
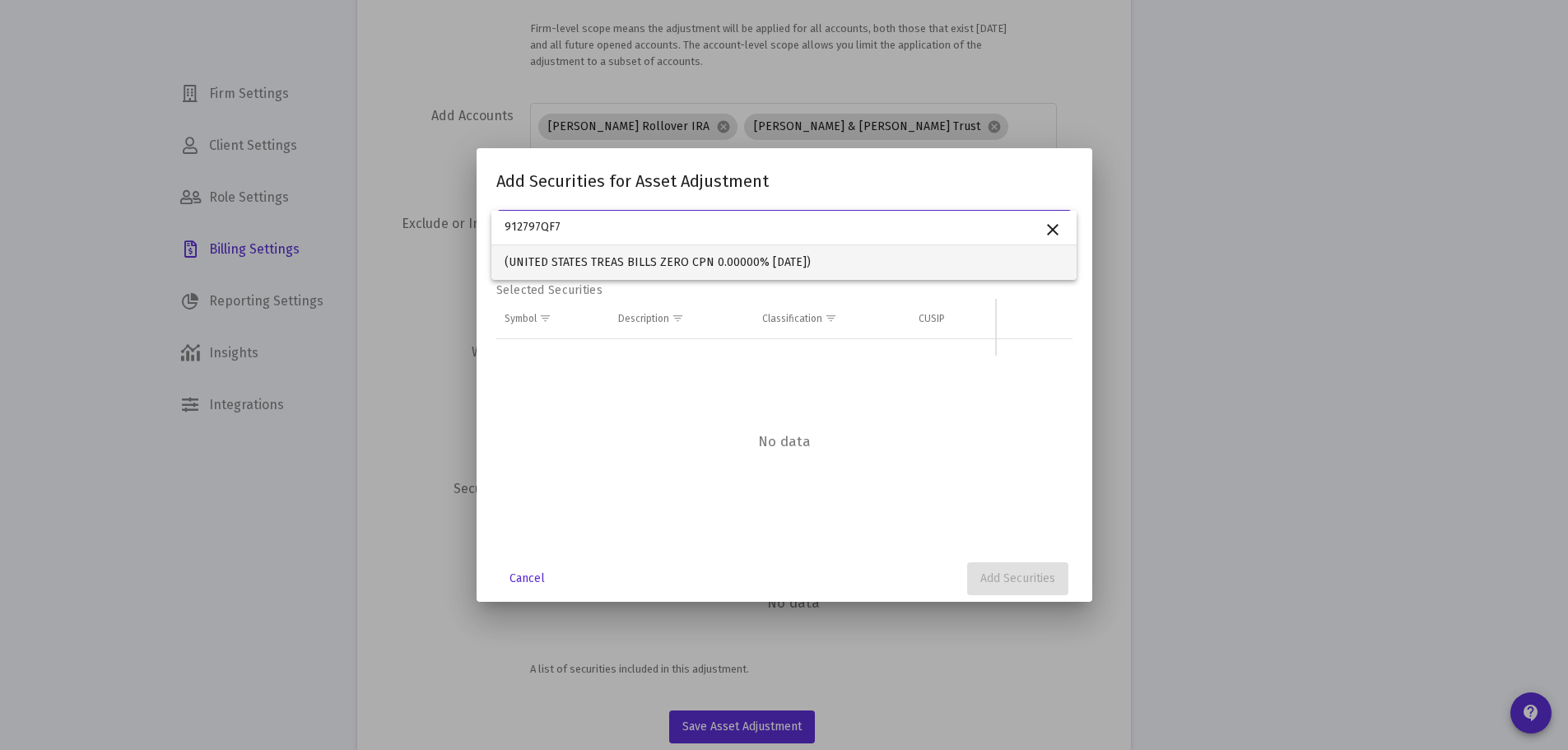
type input "912797QF7"
click at [612, 263] on span "(UNITED STATES TREAS BILLS ZERO CPN 0.00000% [DATE])" at bounding box center [784, 262] width 559 height 35
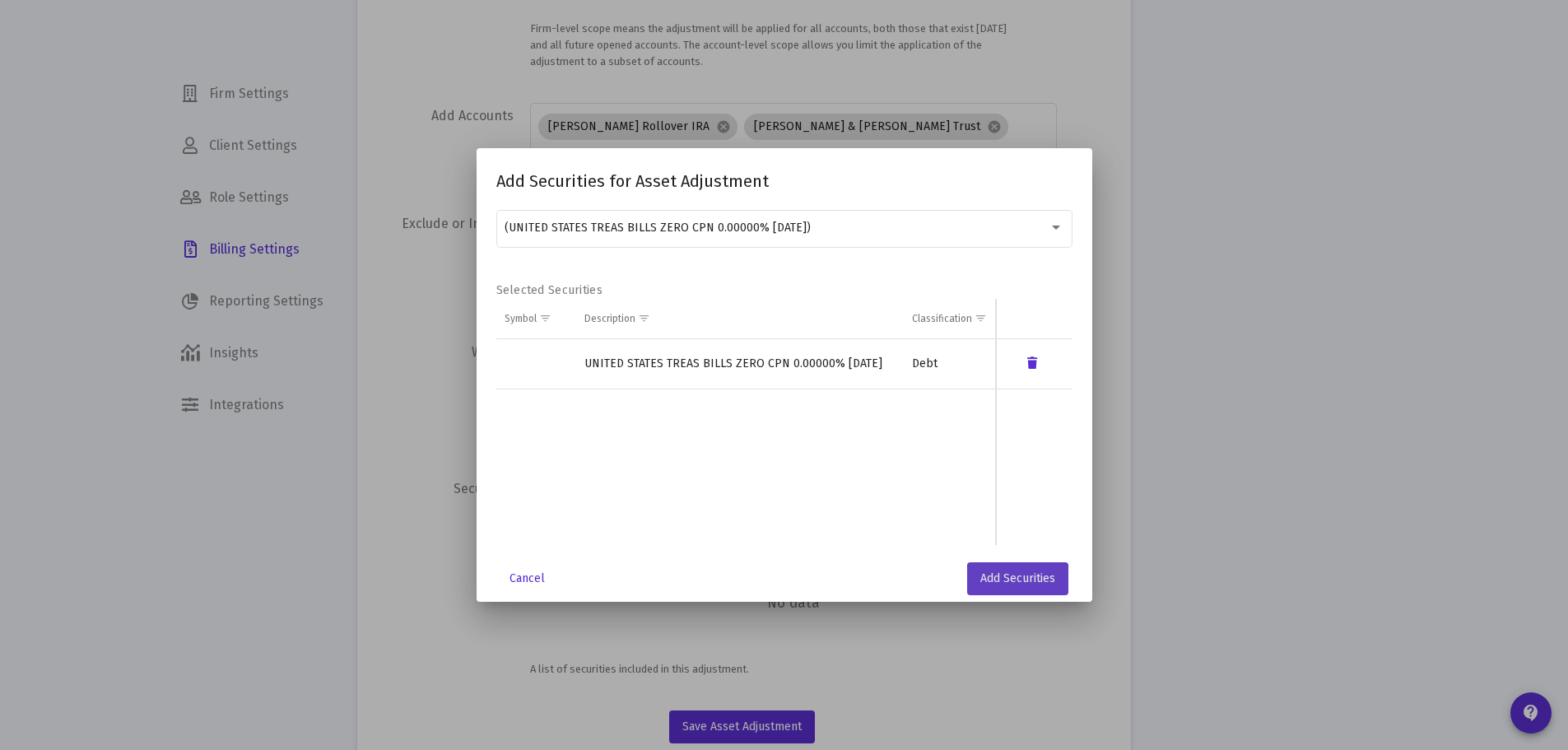
click at [976, 566] on button "Add Securities" at bounding box center [1017, 578] width 101 height 33
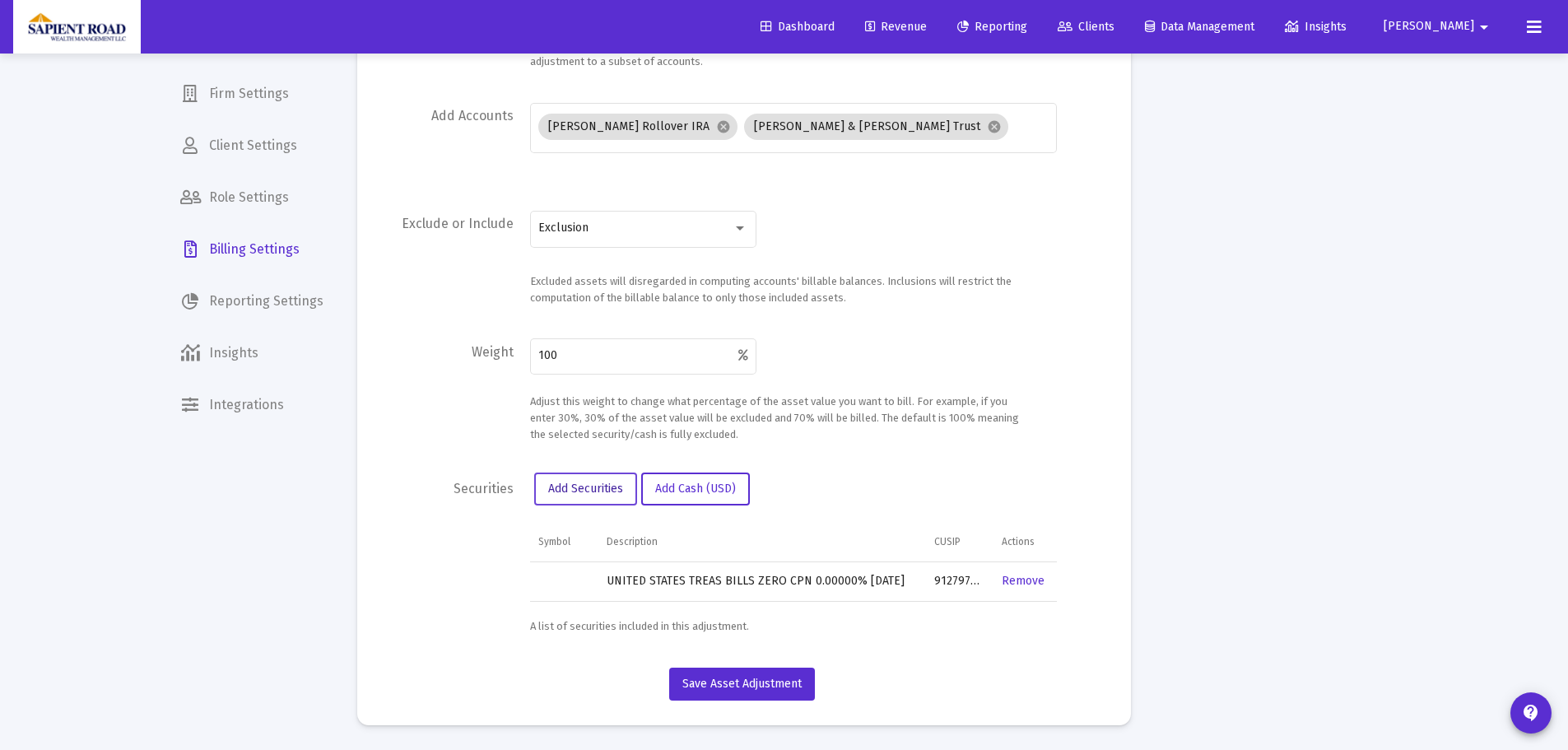
click at [562, 489] on span "Add Securities" at bounding box center [585, 488] width 75 height 14
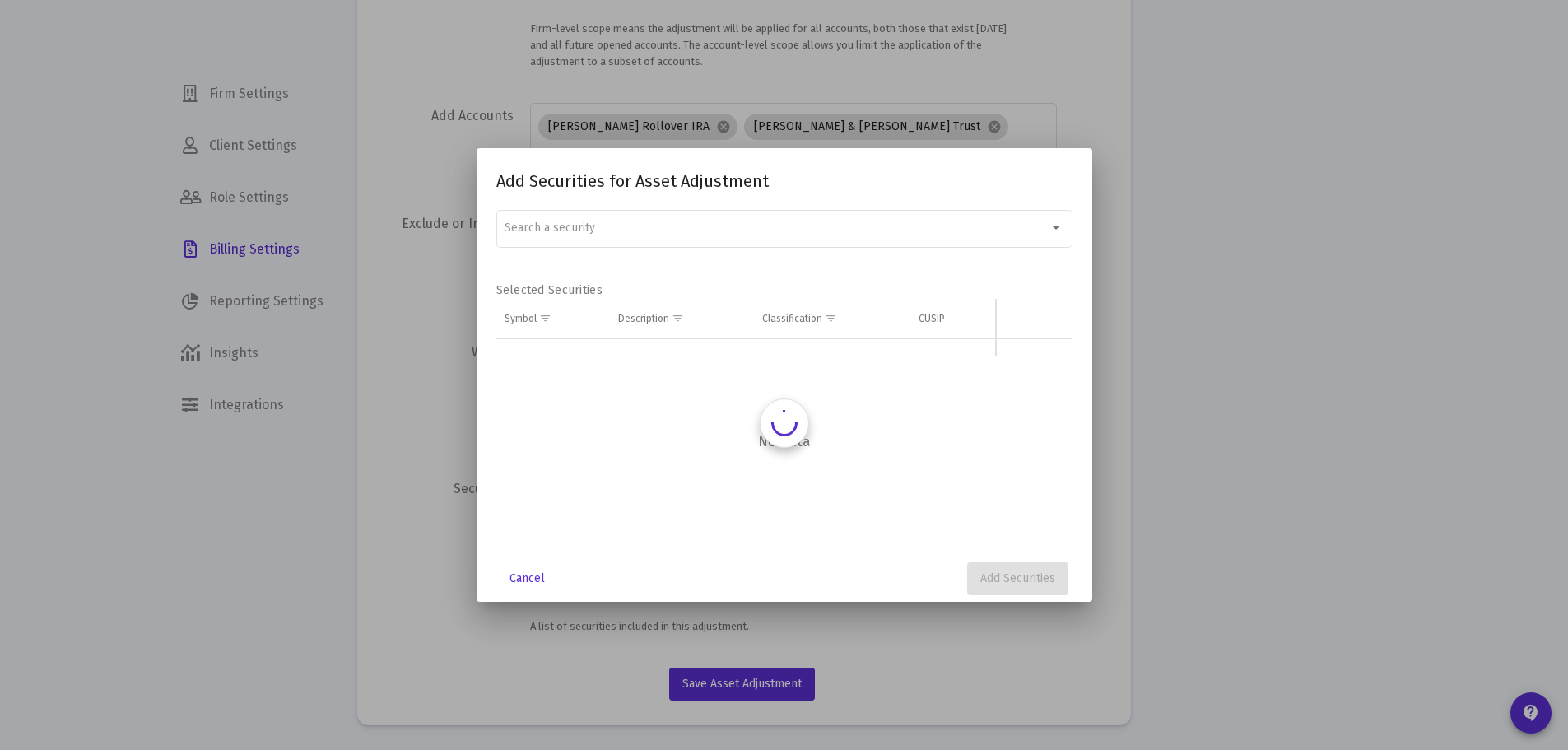
scroll to position [0, 0]
click at [600, 235] on div "Search a security" at bounding box center [784, 227] width 559 height 41
paste input "912797RM1"
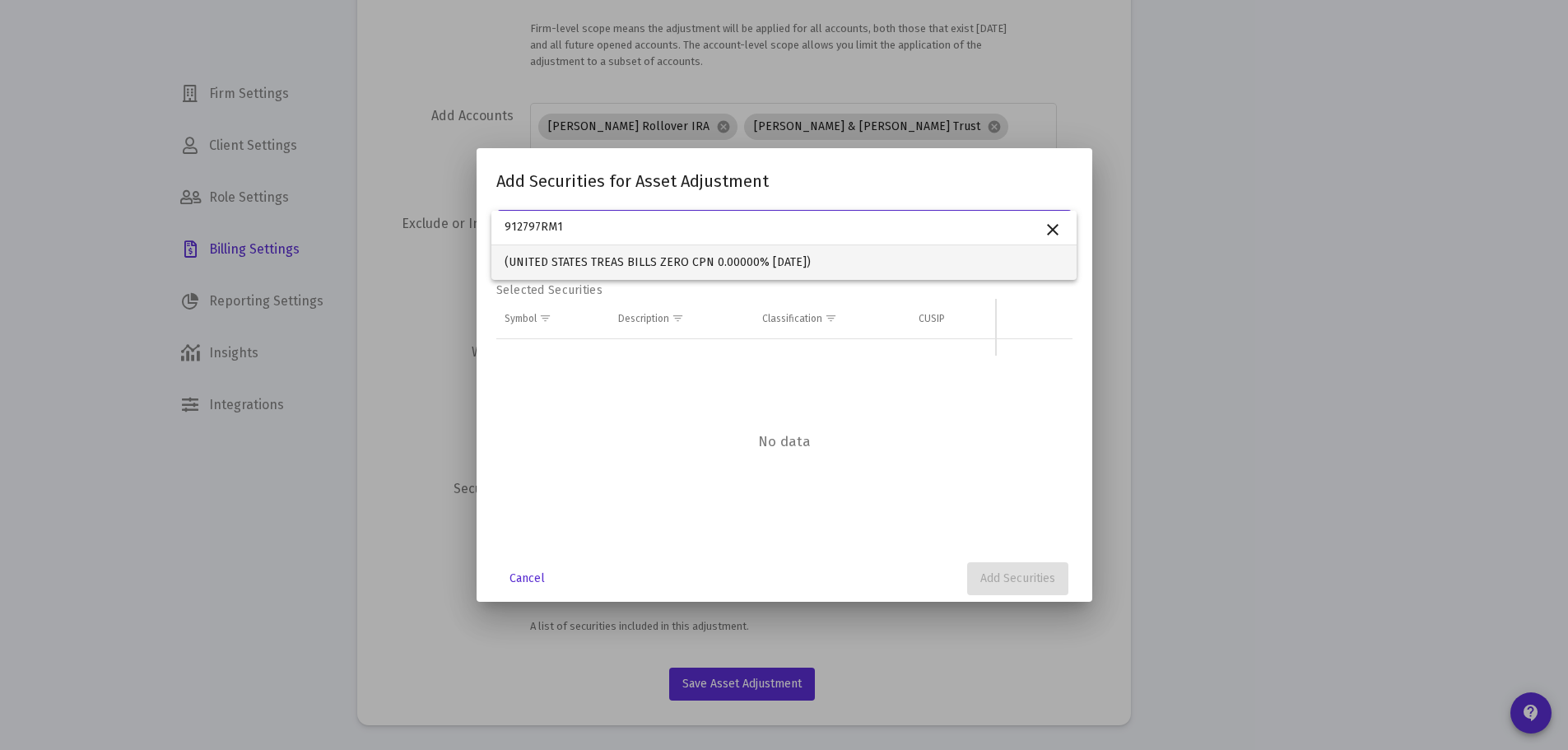
type input "912797RM1"
click at [577, 256] on span "(UNITED STATES TREAS BILLS ZERO CPN 0.00000% [DATE])" at bounding box center [784, 262] width 559 height 35
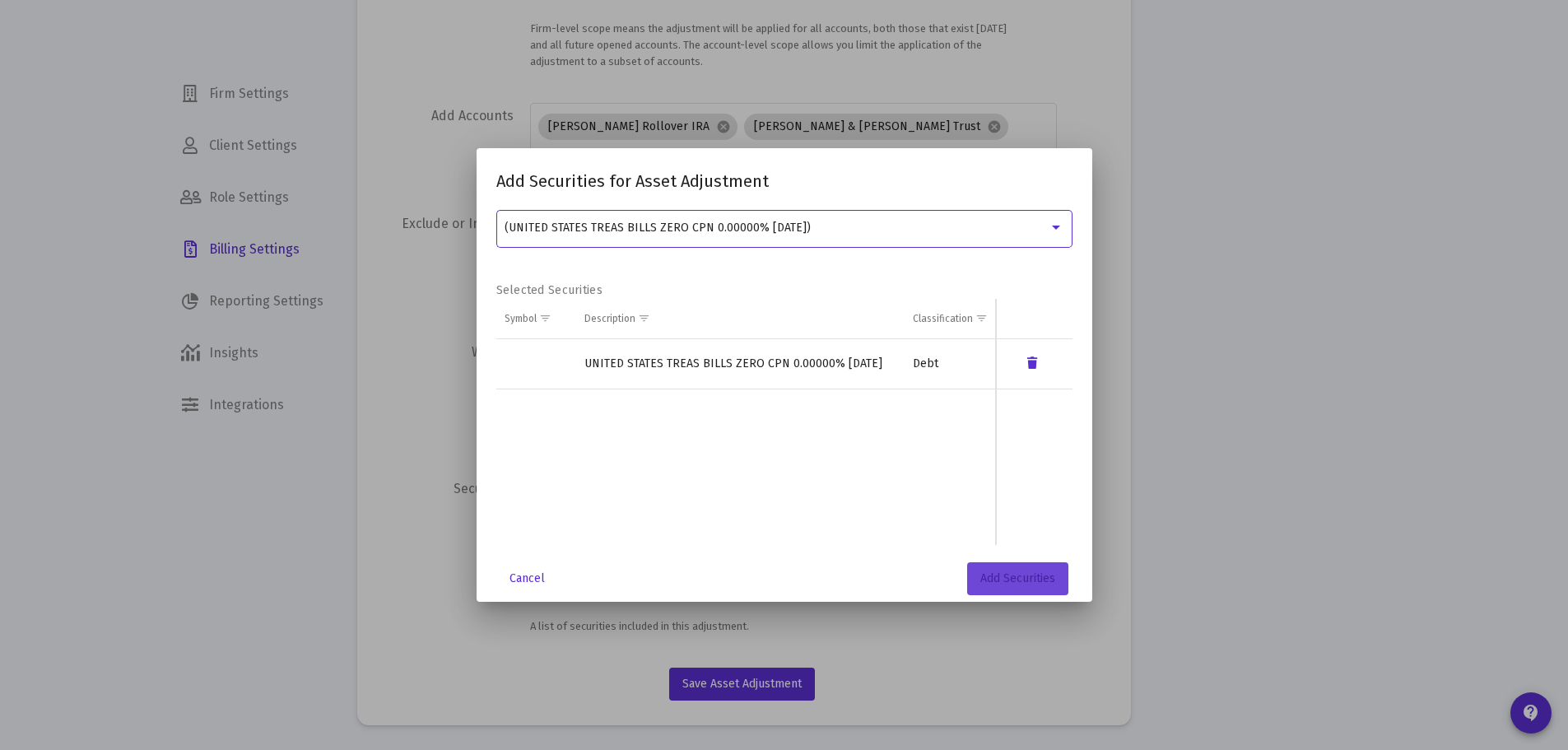
click at [978, 571] on button "Add Securities" at bounding box center [1017, 578] width 101 height 33
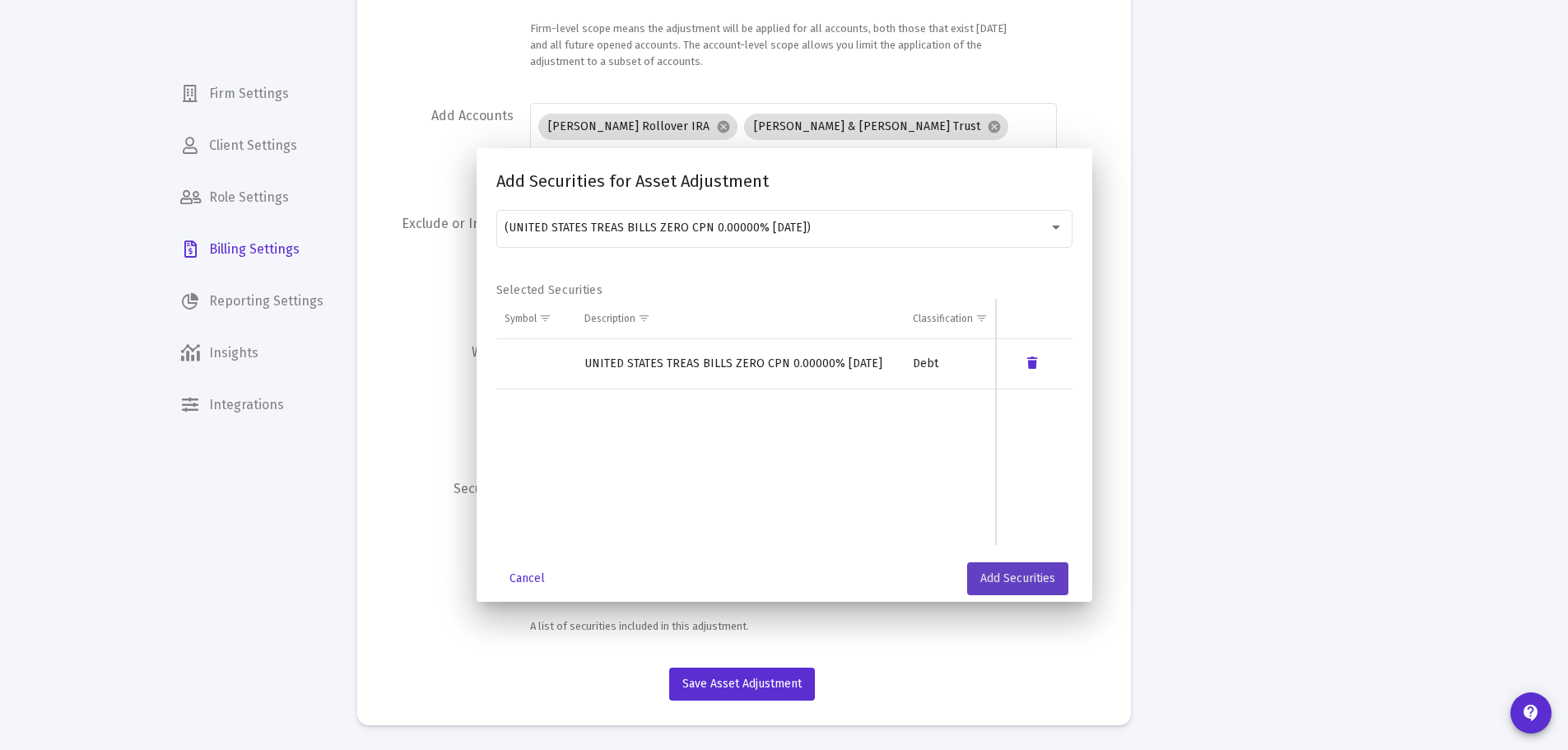
scroll to position [356, 0]
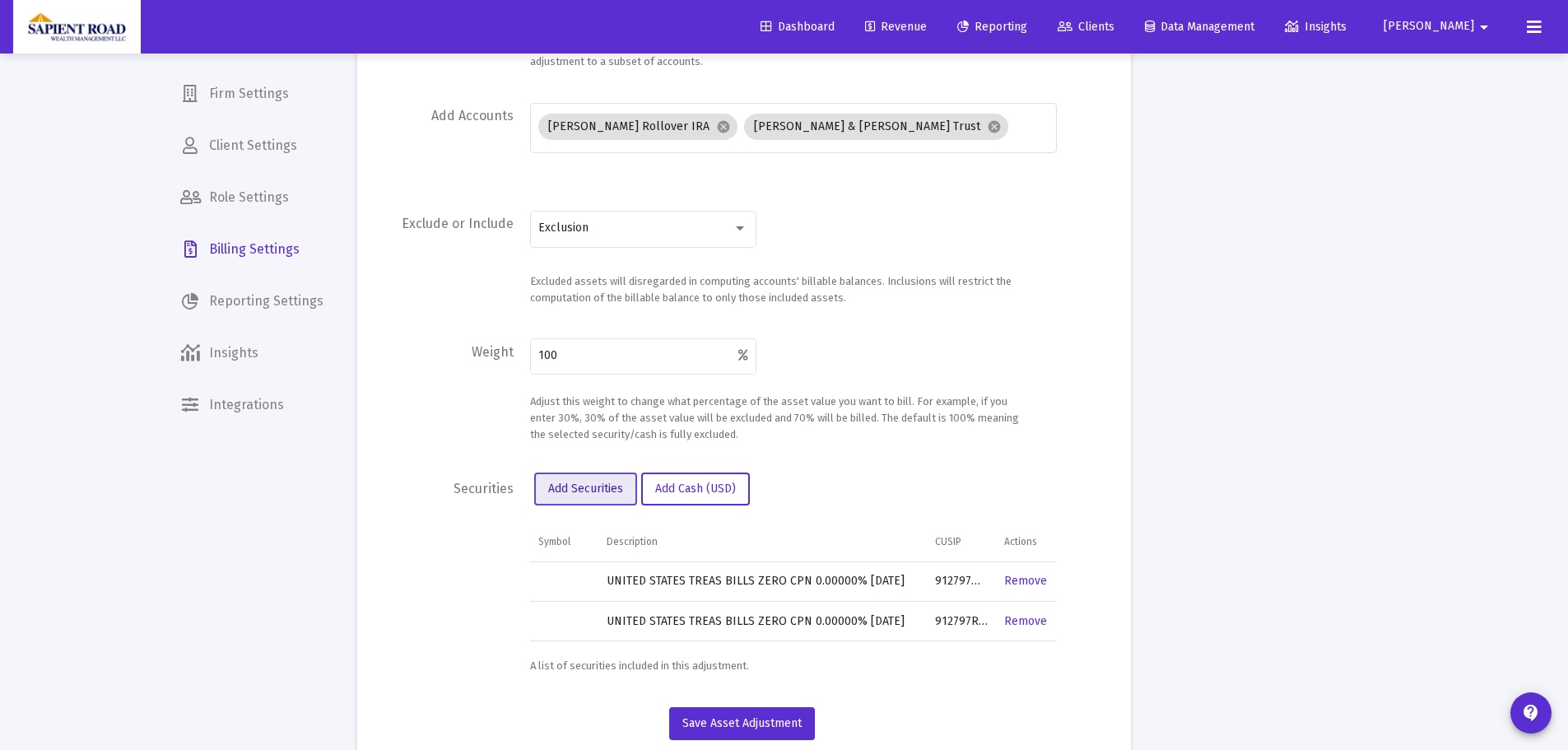
click at [616, 477] on button "Add Securities" at bounding box center [585, 489] width 103 height 33
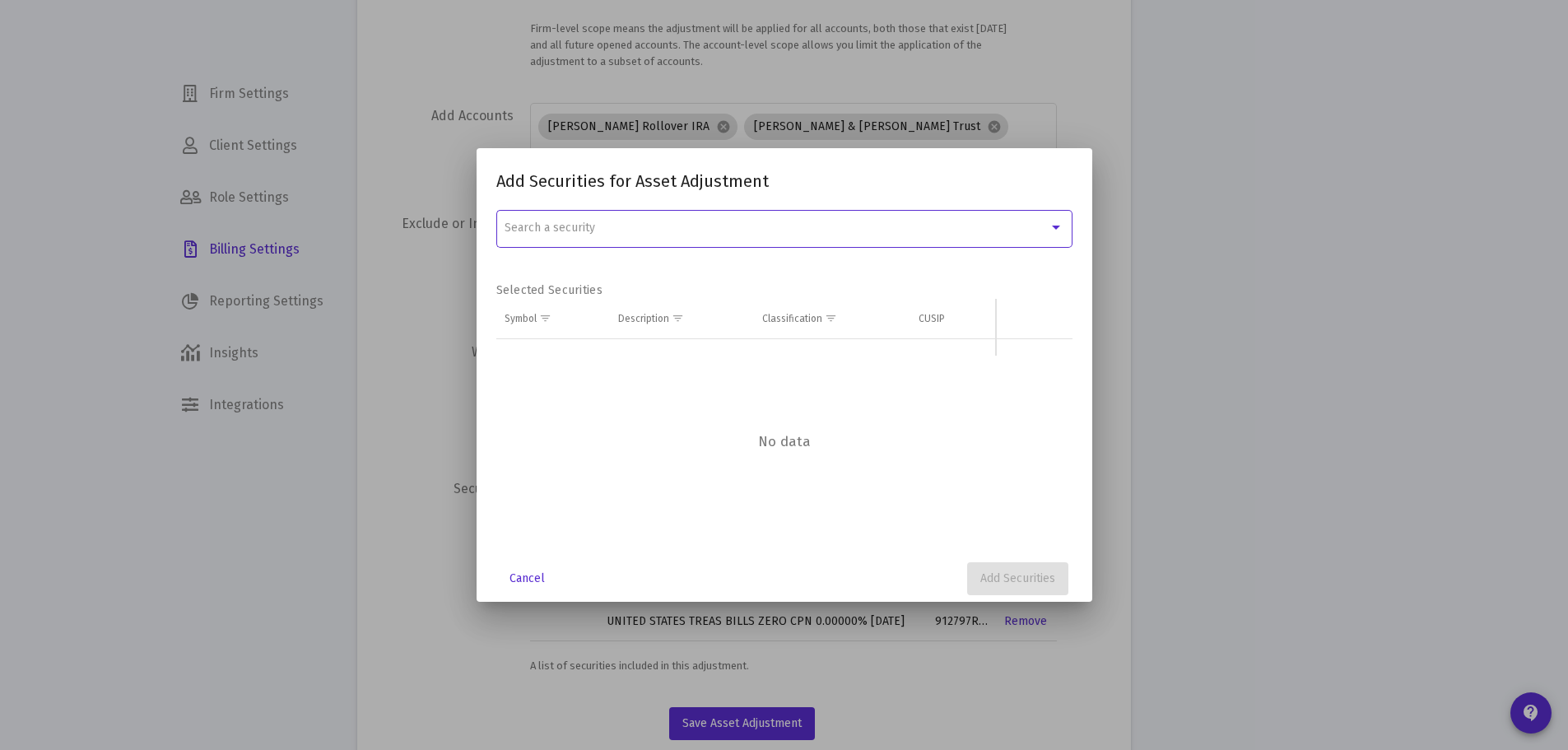
click at [661, 229] on div "Search a security" at bounding box center [776, 228] width 544 height 13
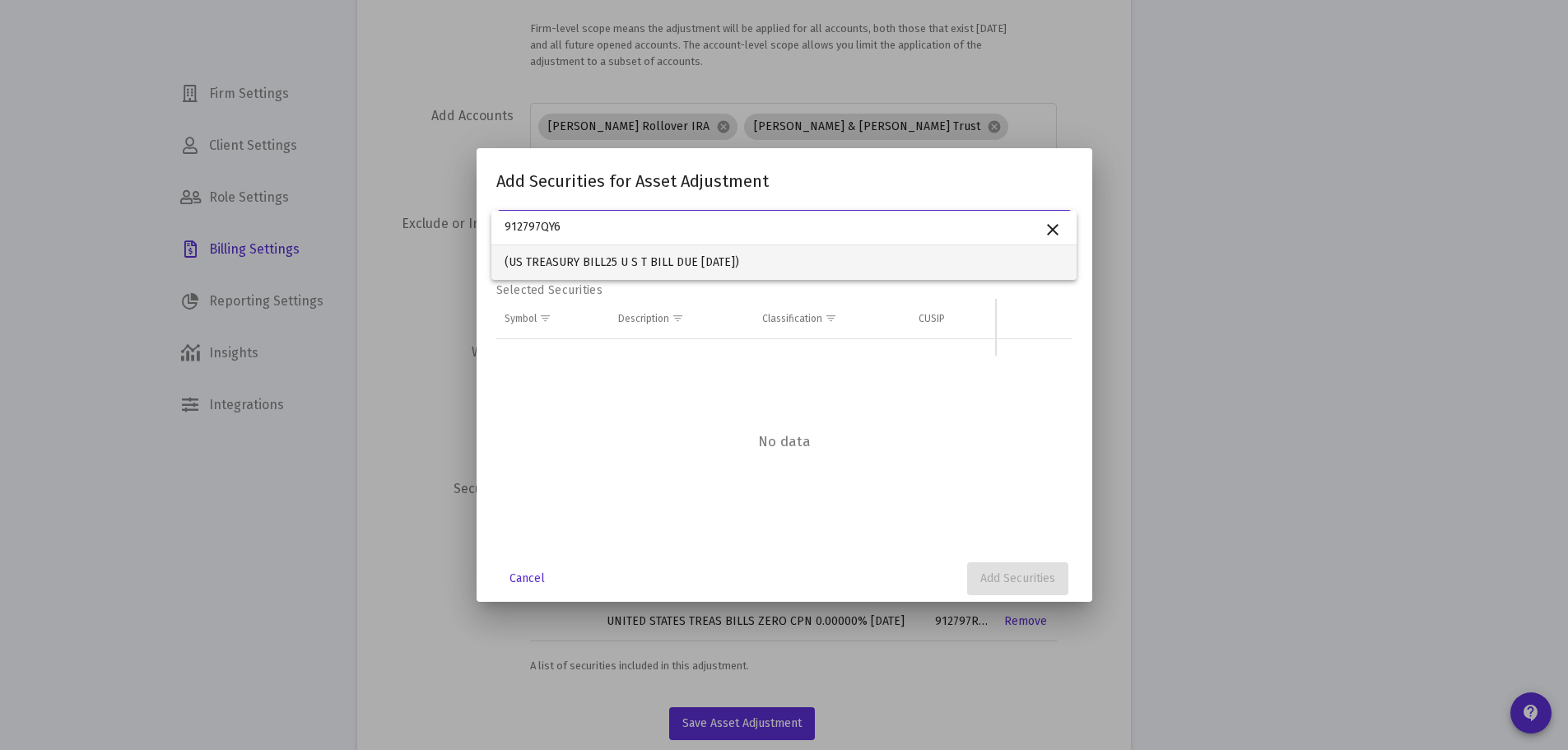
type input "912797QY6"
click at [637, 258] on span "(US TREASURY BILL25 U S T BILL DUE [DATE])" at bounding box center [784, 262] width 559 height 35
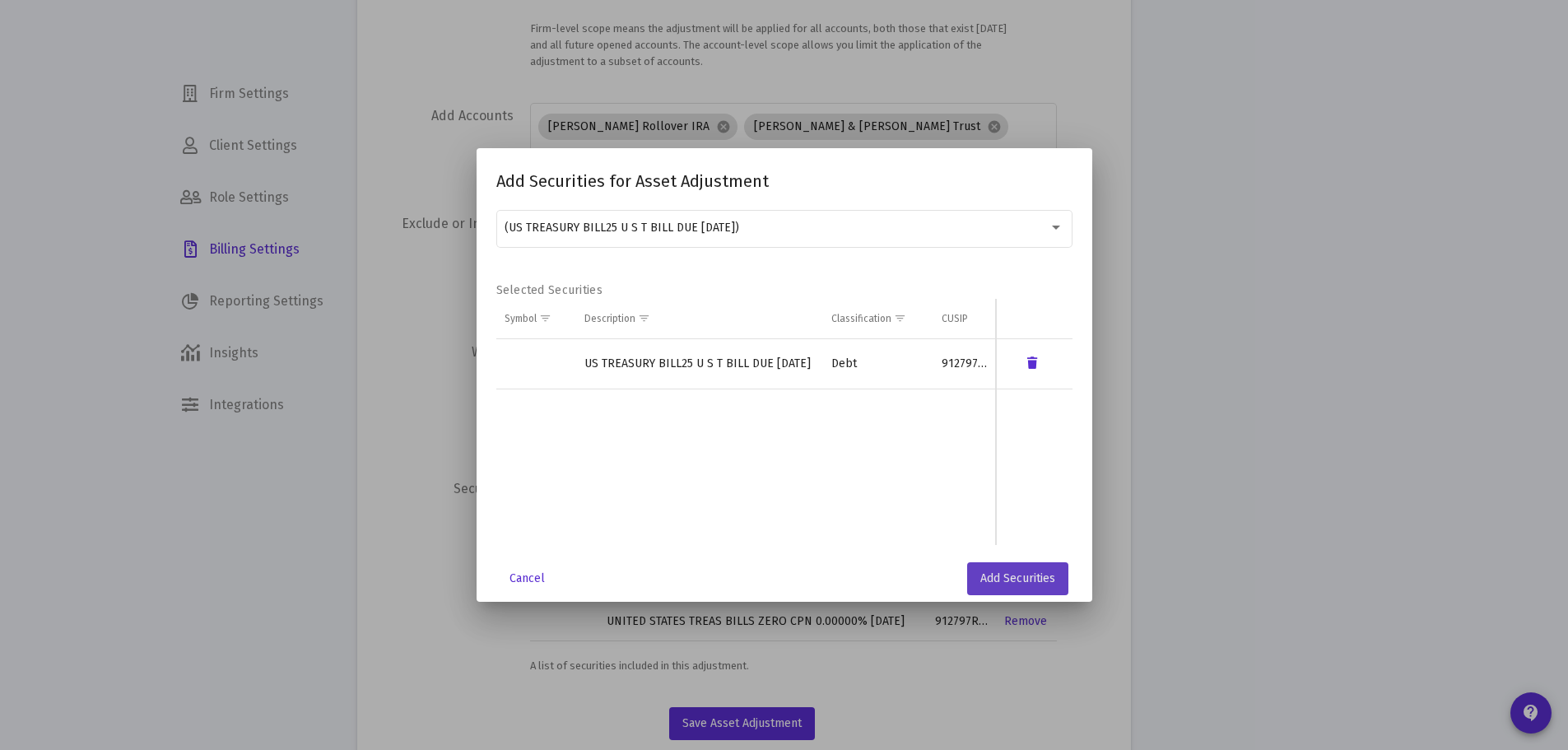
click at [990, 574] on span "Add Securities" at bounding box center [1017, 577] width 75 height 14
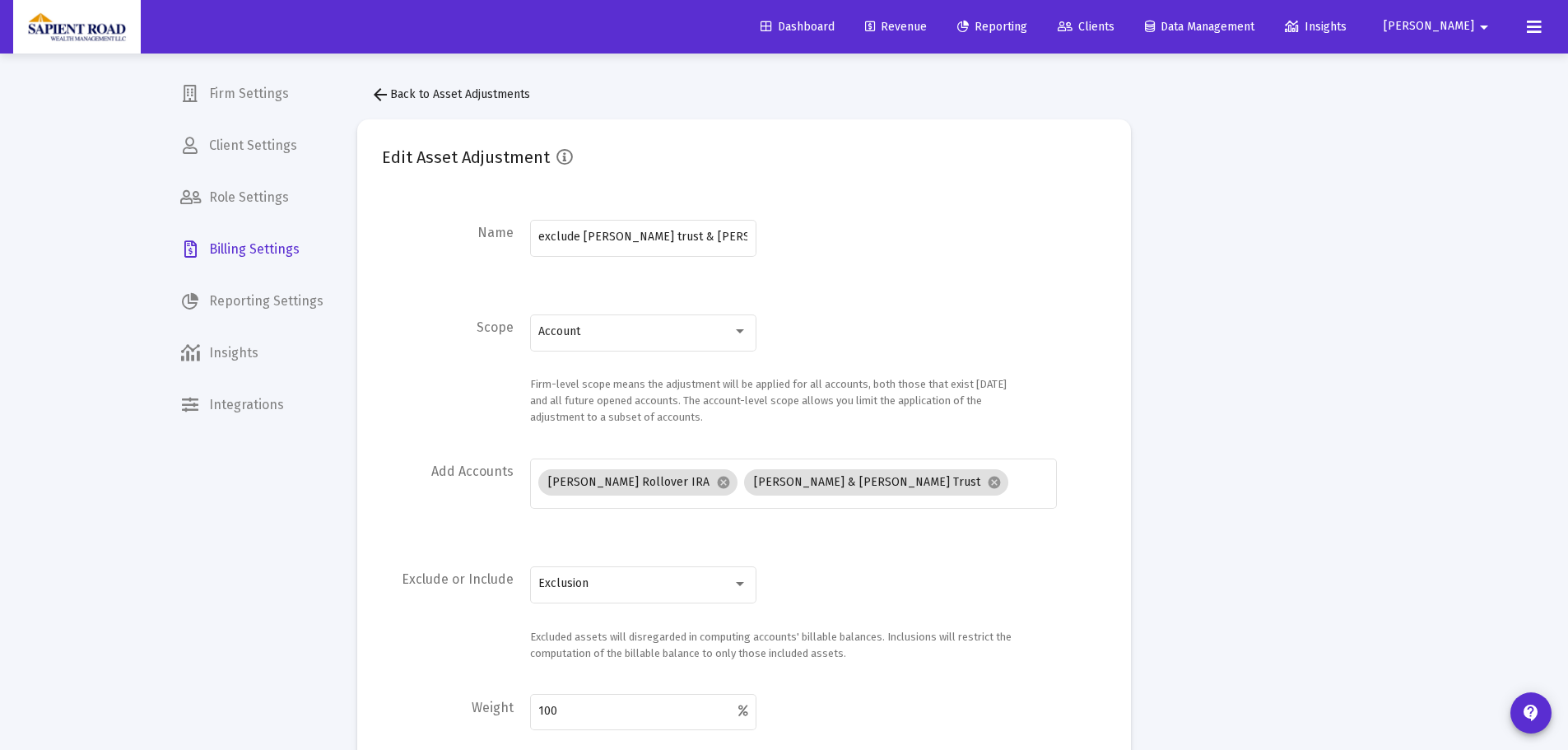
scroll to position [356, 0]
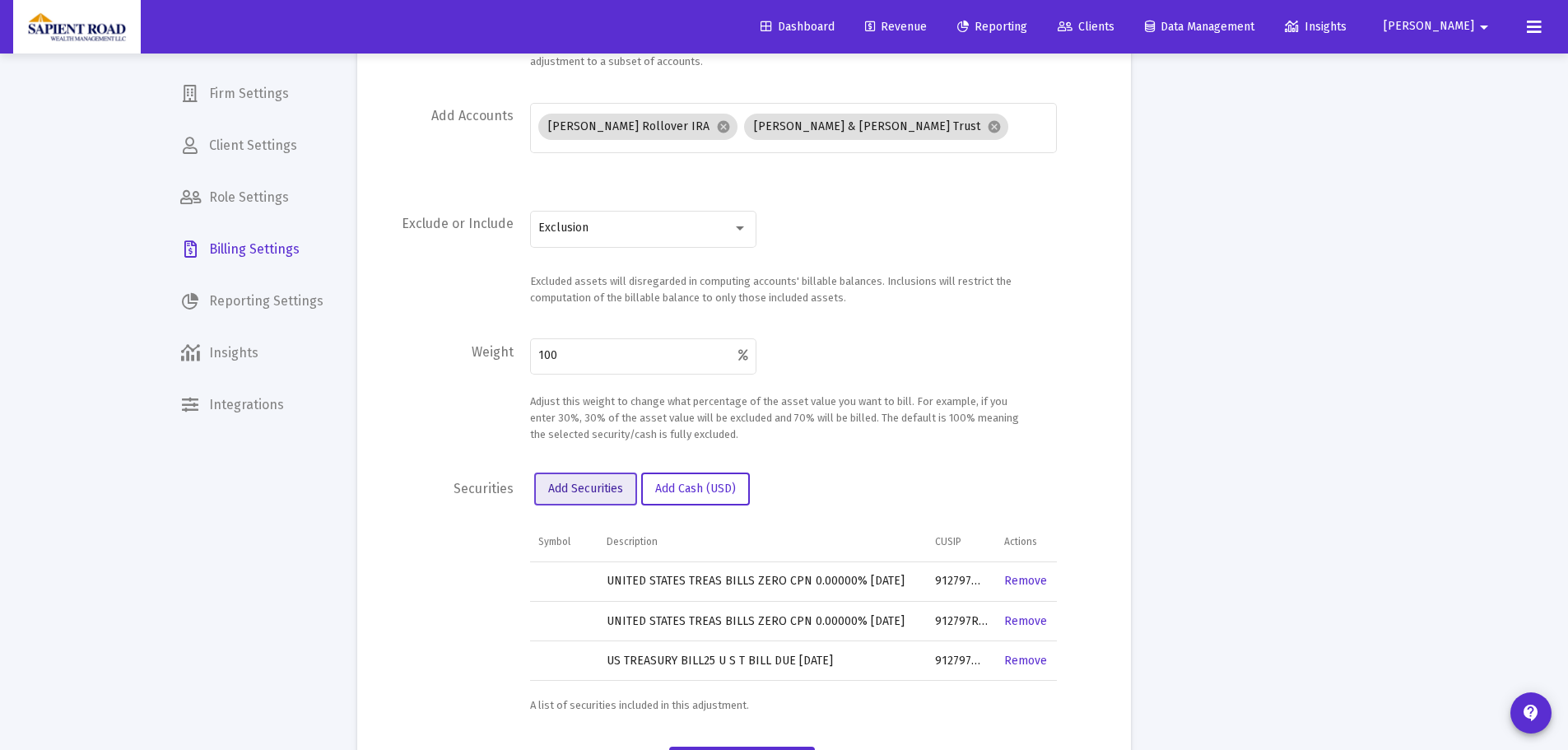
click at [580, 499] on button "Add Securities" at bounding box center [585, 489] width 103 height 33
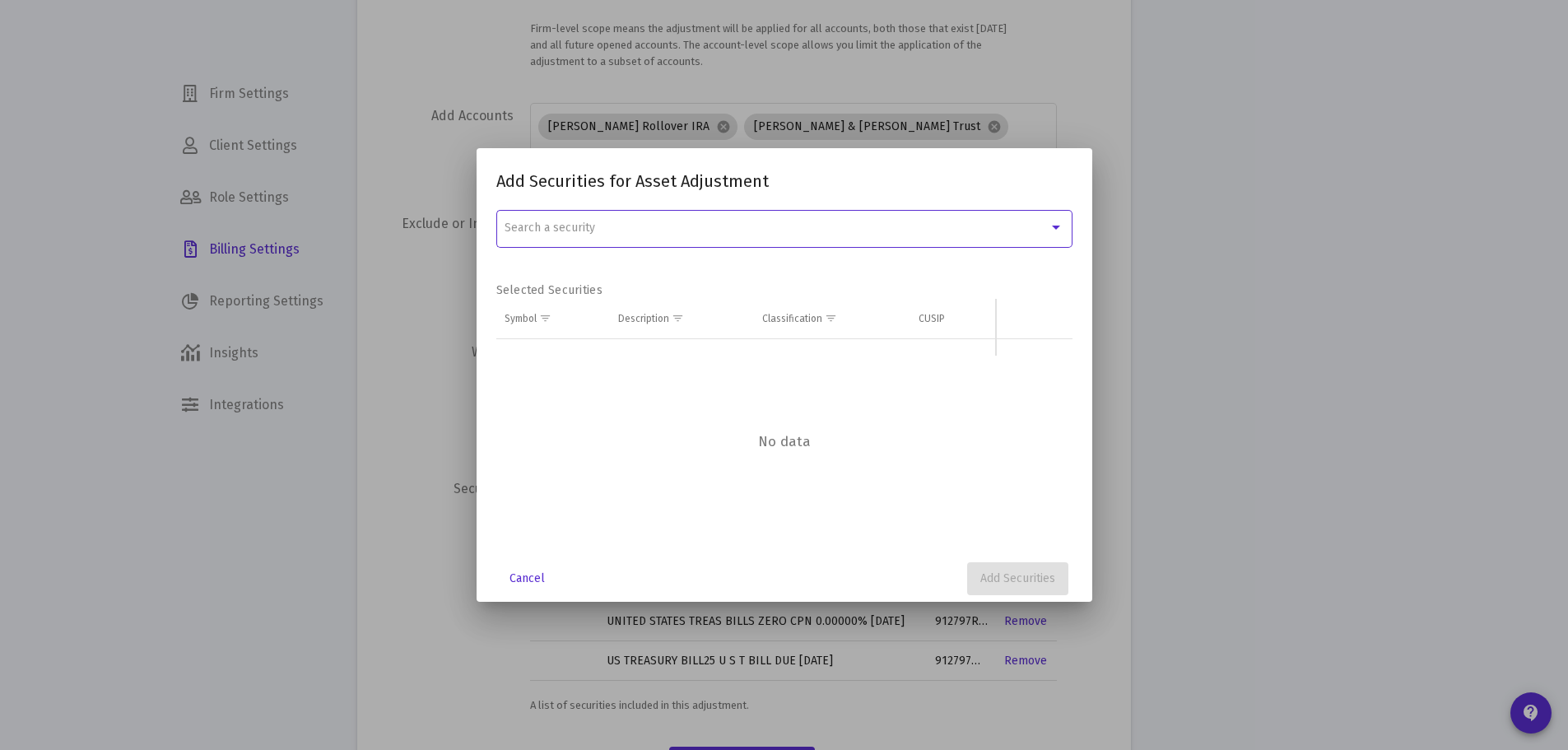
click at [623, 229] on div "Search a security" at bounding box center [776, 228] width 544 height 13
paste input "912797NL7"
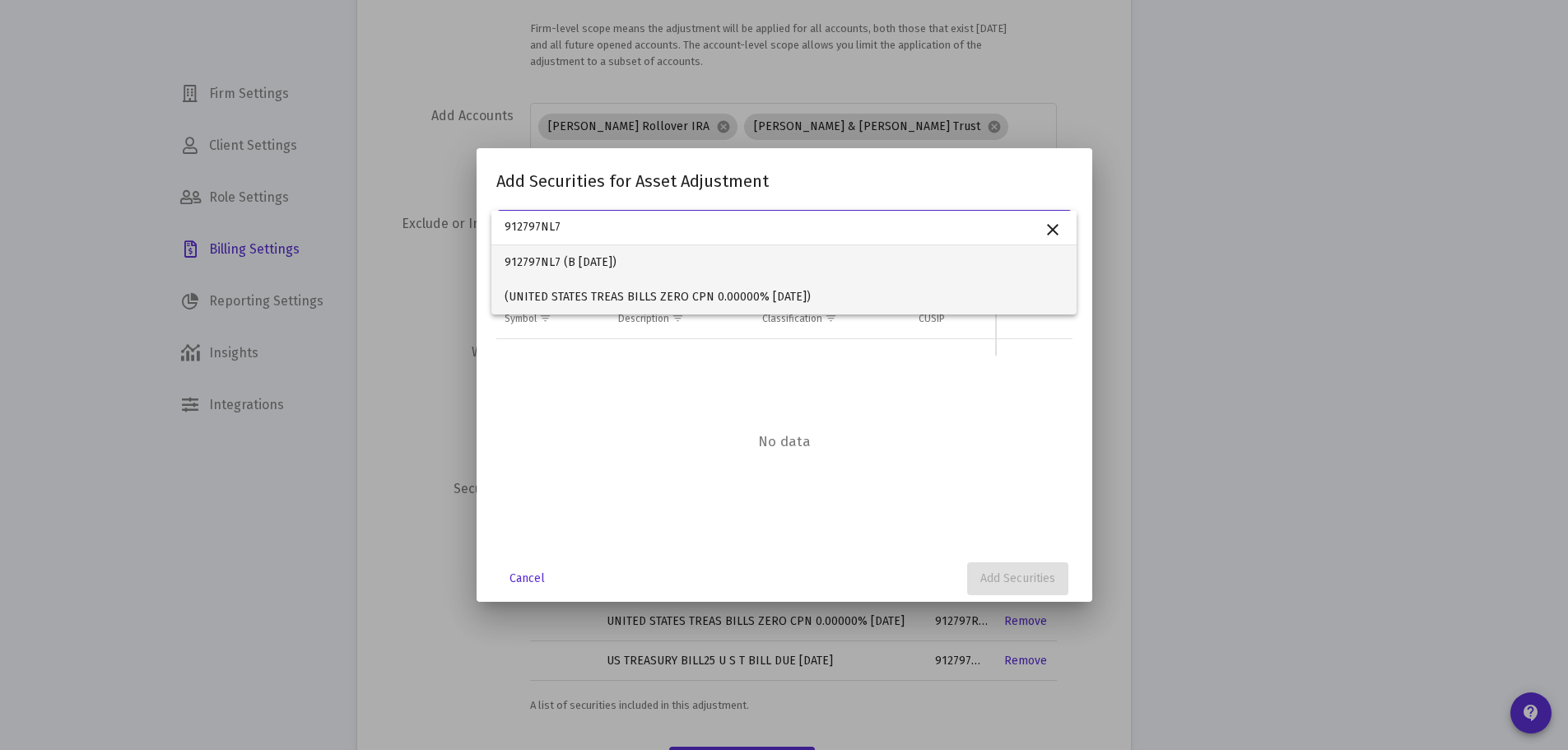
type input "912797NL7"
click at [537, 291] on span "(UNITED STATES TREAS BILLS ZERO CPN 0.00000% [DATE])" at bounding box center [784, 297] width 559 height 35
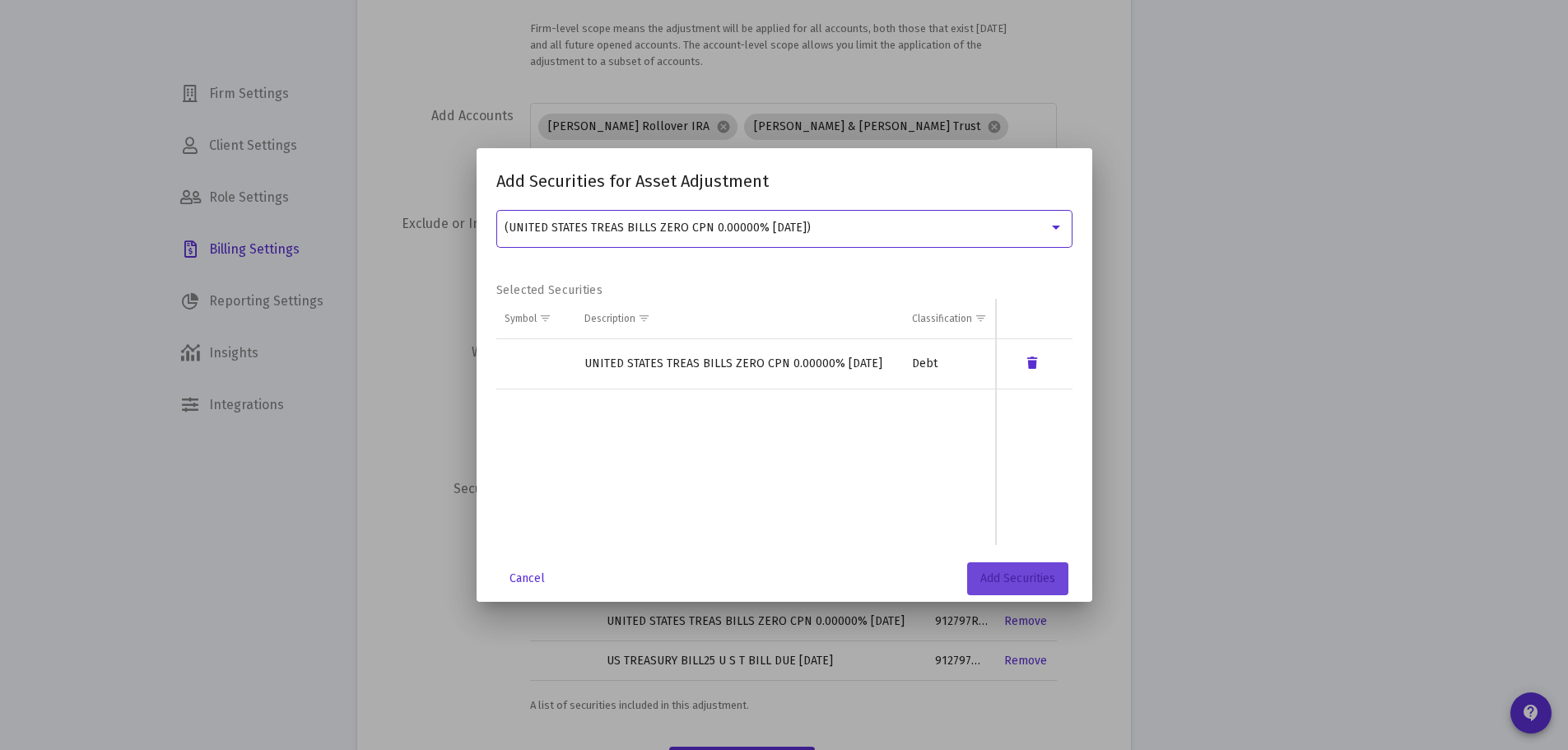
click at [996, 570] on button "Add Securities" at bounding box center [1017, 578] width 101 height 33
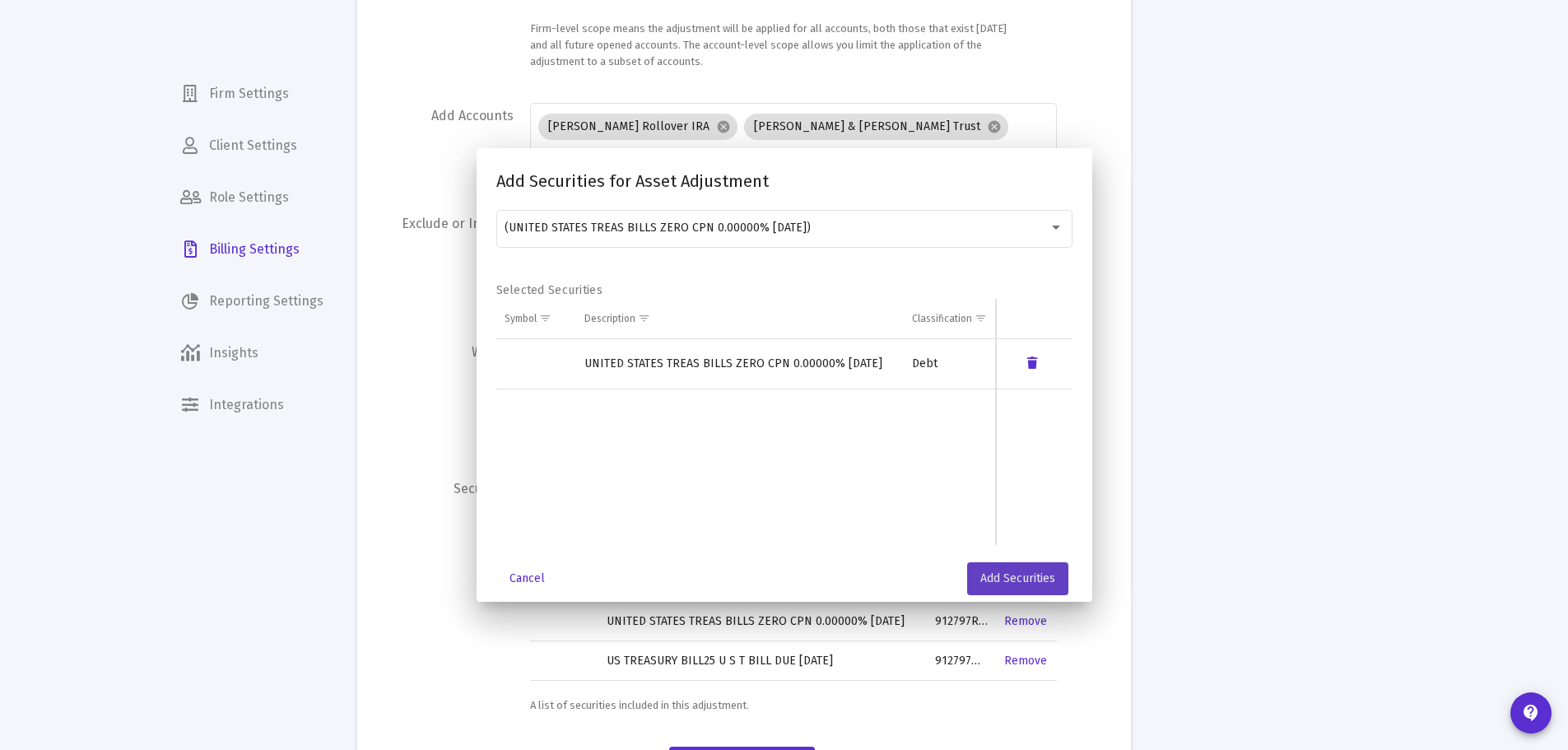
scroll to position [356, 0]
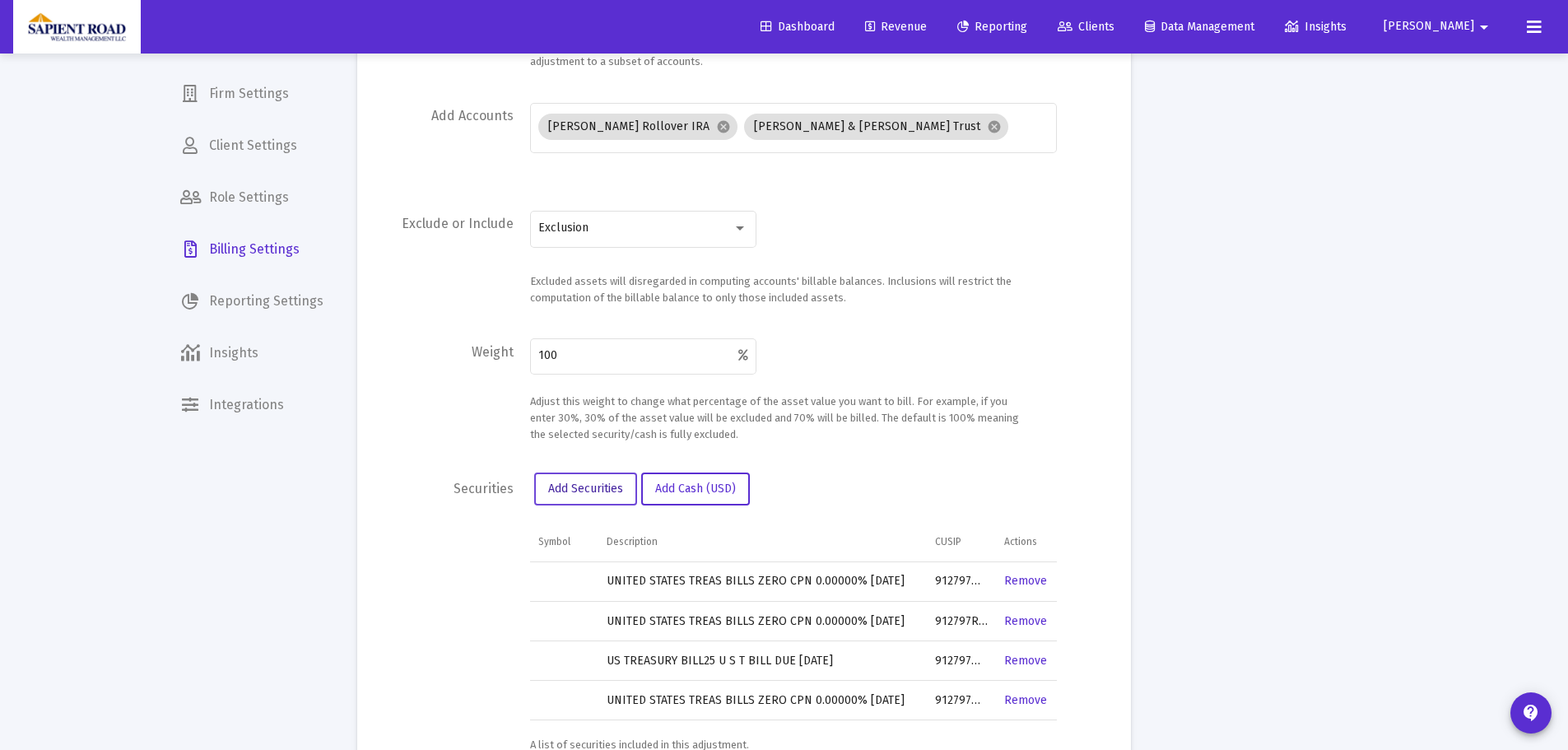
click at [590, 481] on span "Add Securities" at bounding box center [585, 488] width 75 height 14
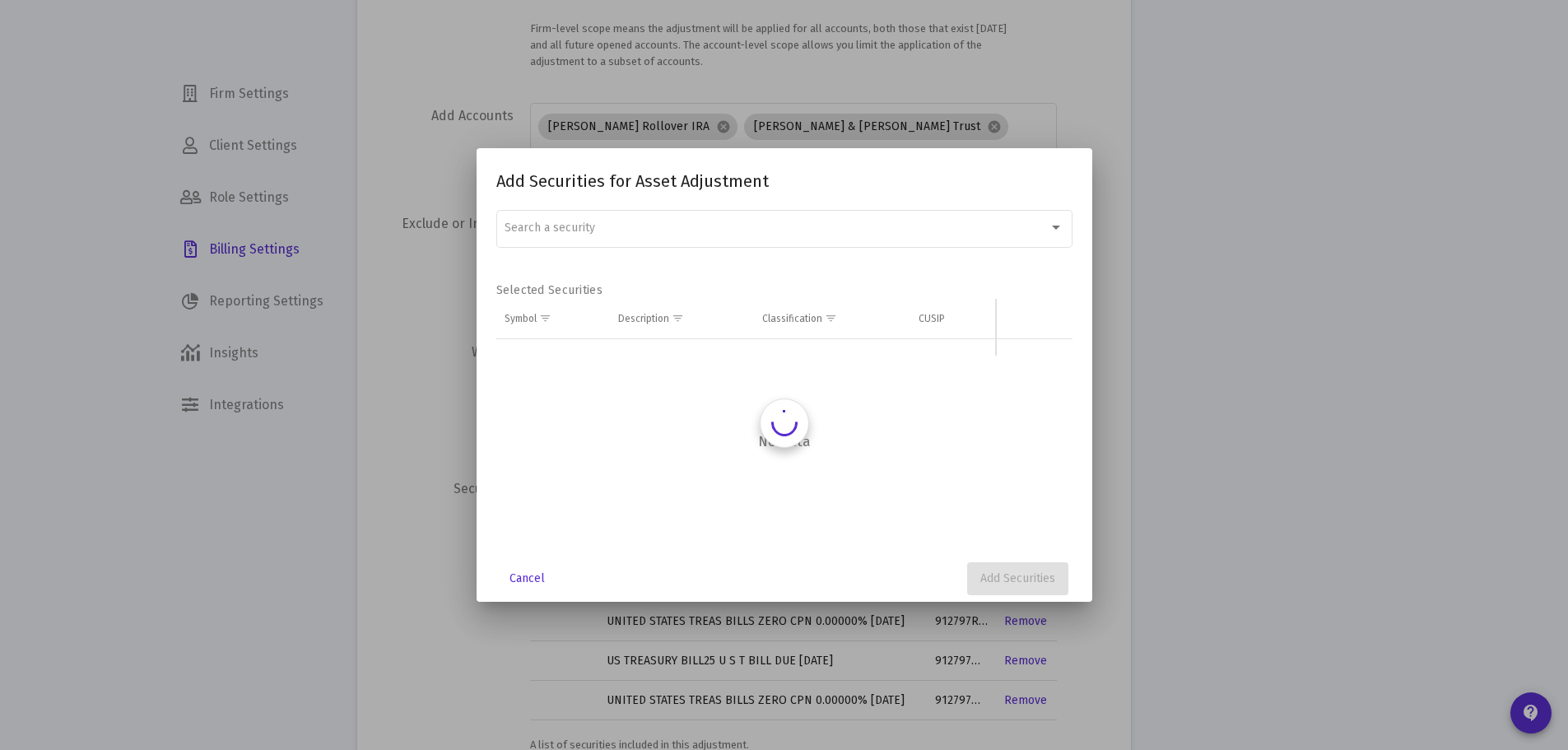
scroll to position [0, 0]
click at [600, 230] on div "Search a security" at bounding box center [776, 228] width 544 height 13
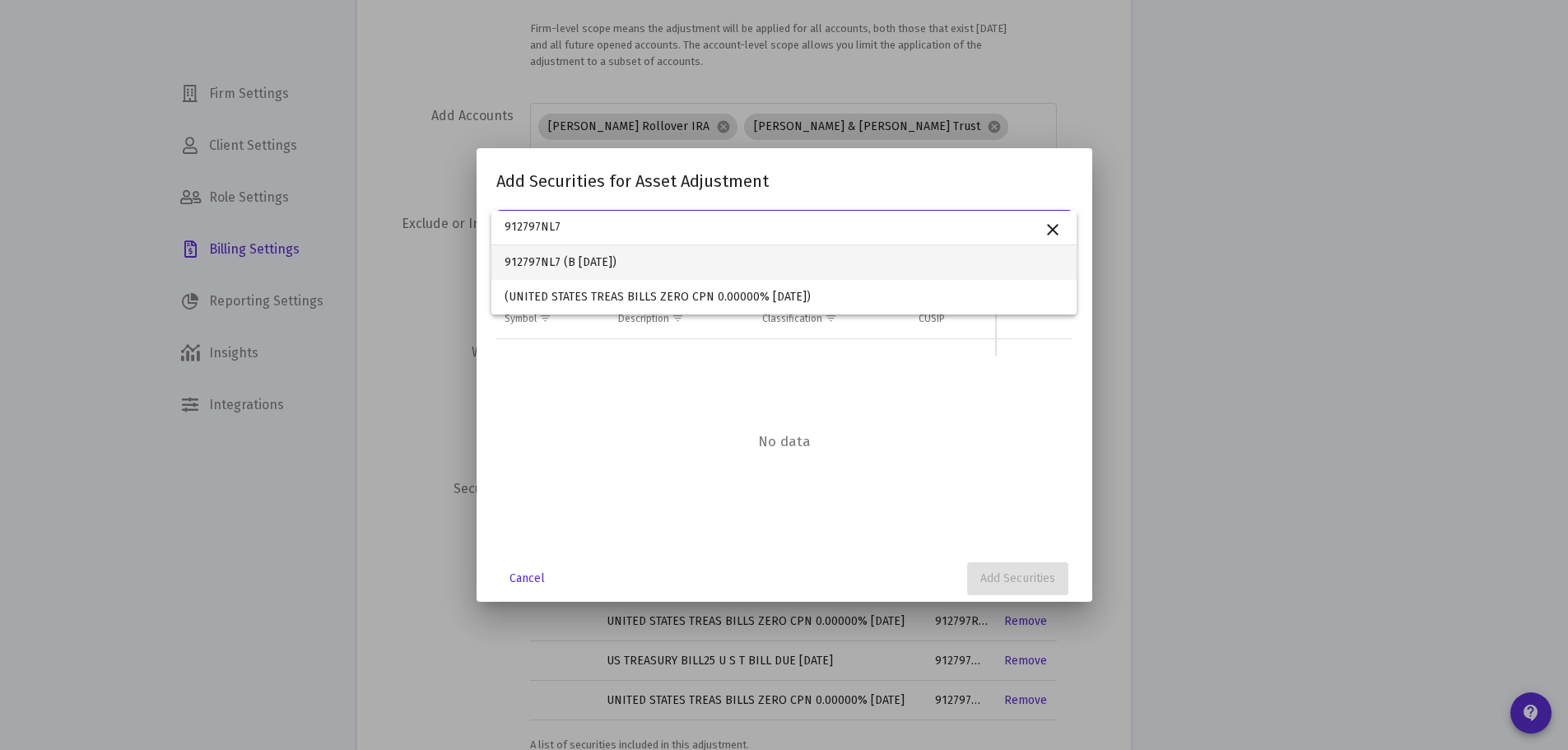
type input "912797NL7"
click at [548, 264] on span "912797NL7 (B [DATE])" at bounding box center [784, 262] width 559 height 35
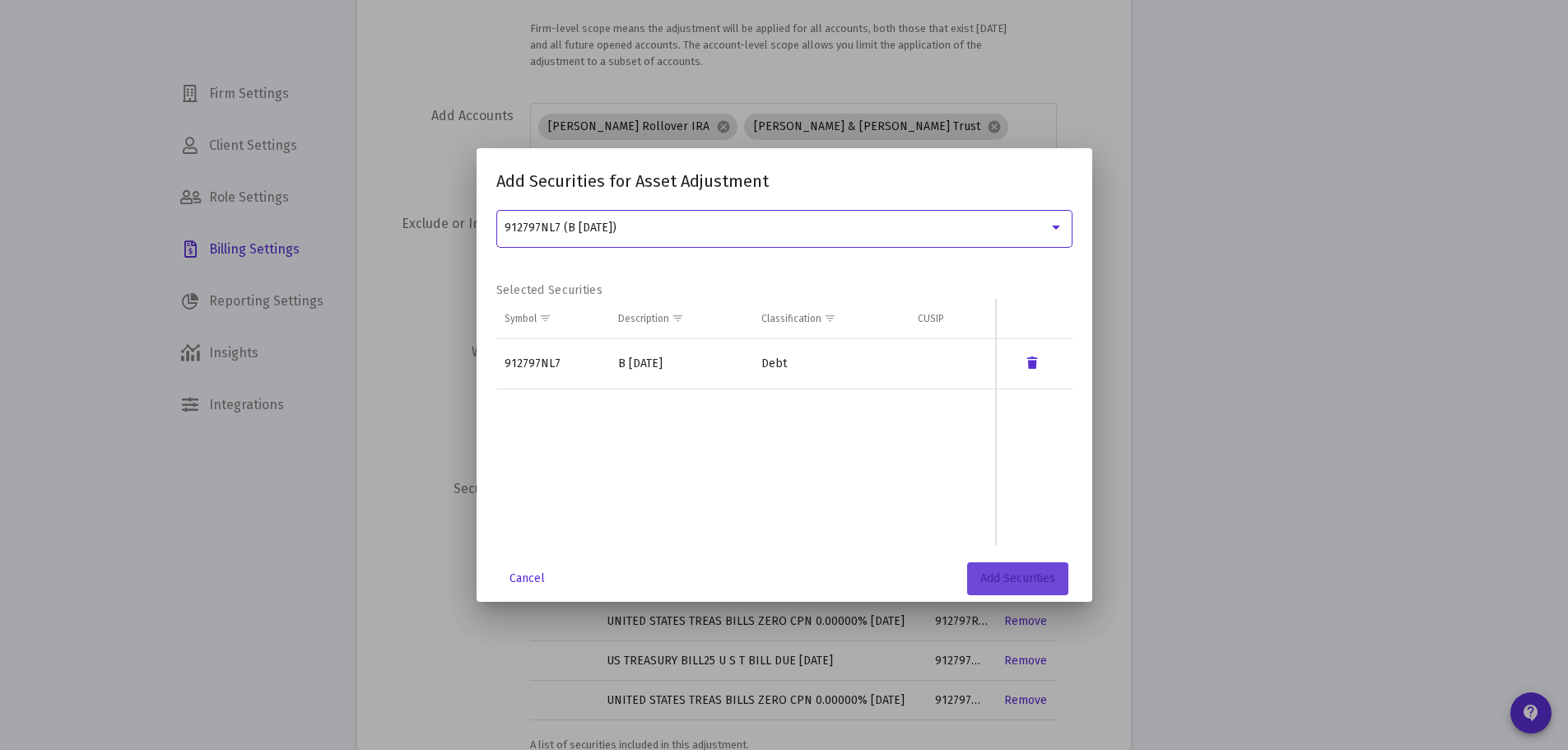
click at [993, 578] on span "Add Securities" at bounding box center [1017, 577] width 75 height 14
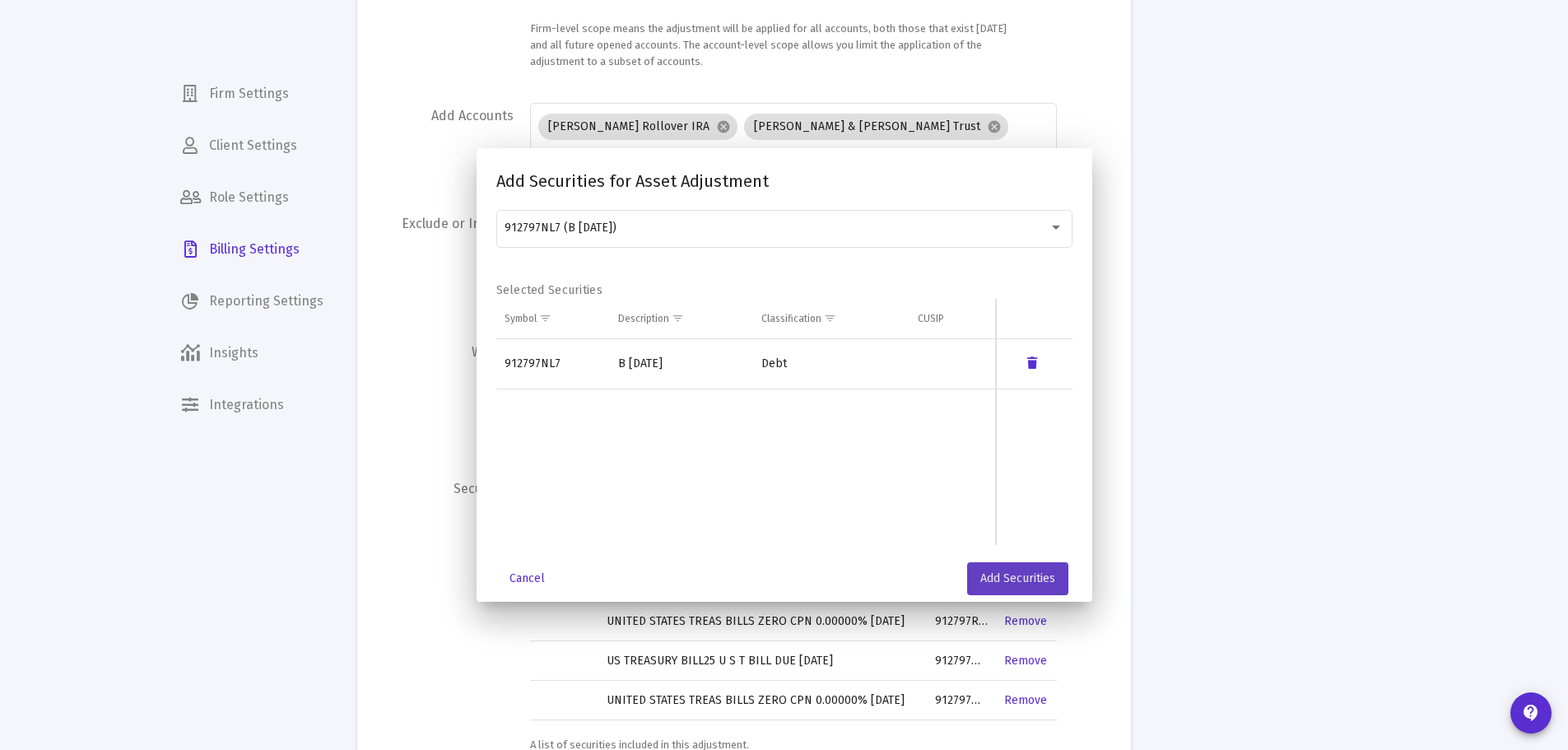
scroll to position [356, 0]
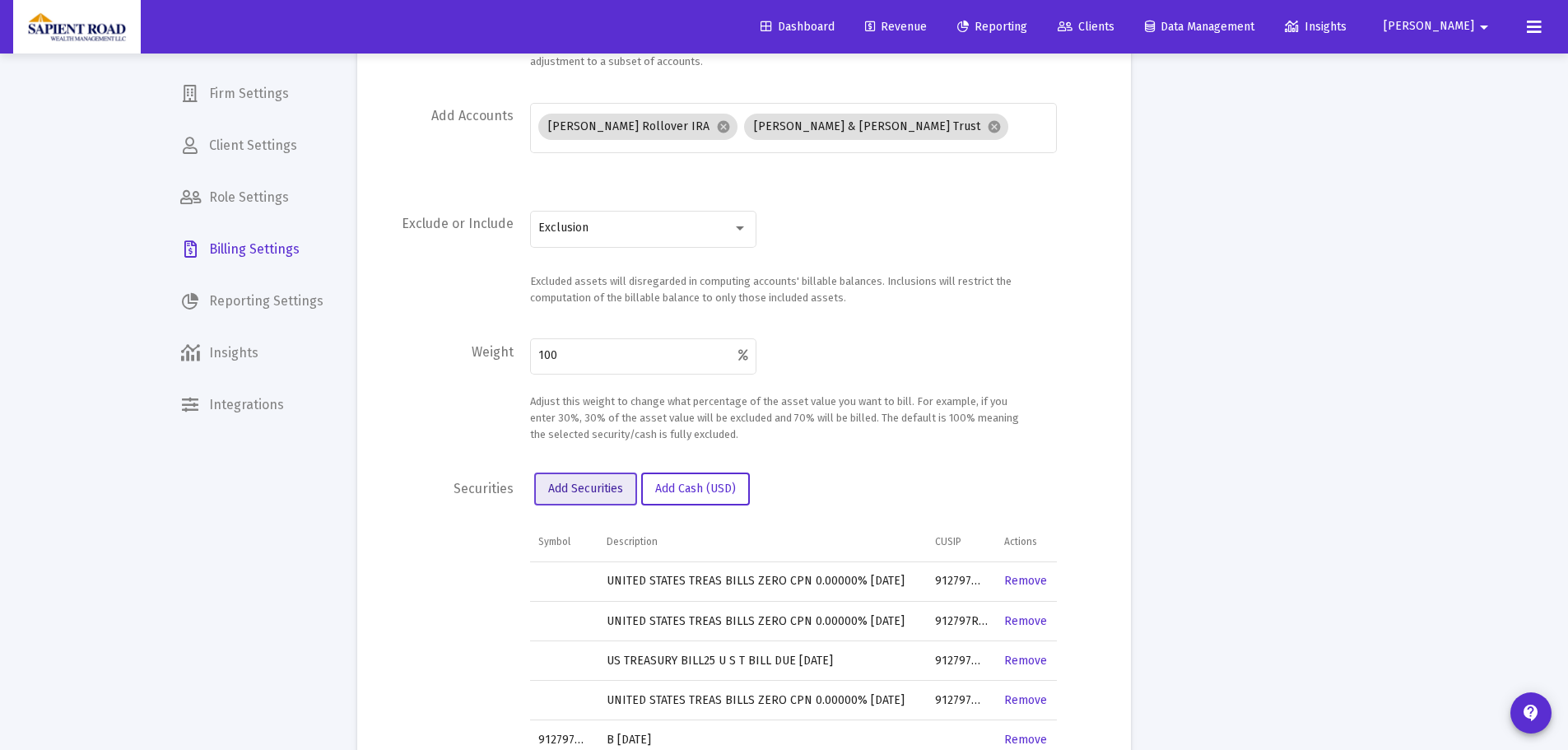
click at [593, 490] on span "Add Securities" at bounding box center [585, 488] width 75 height 14
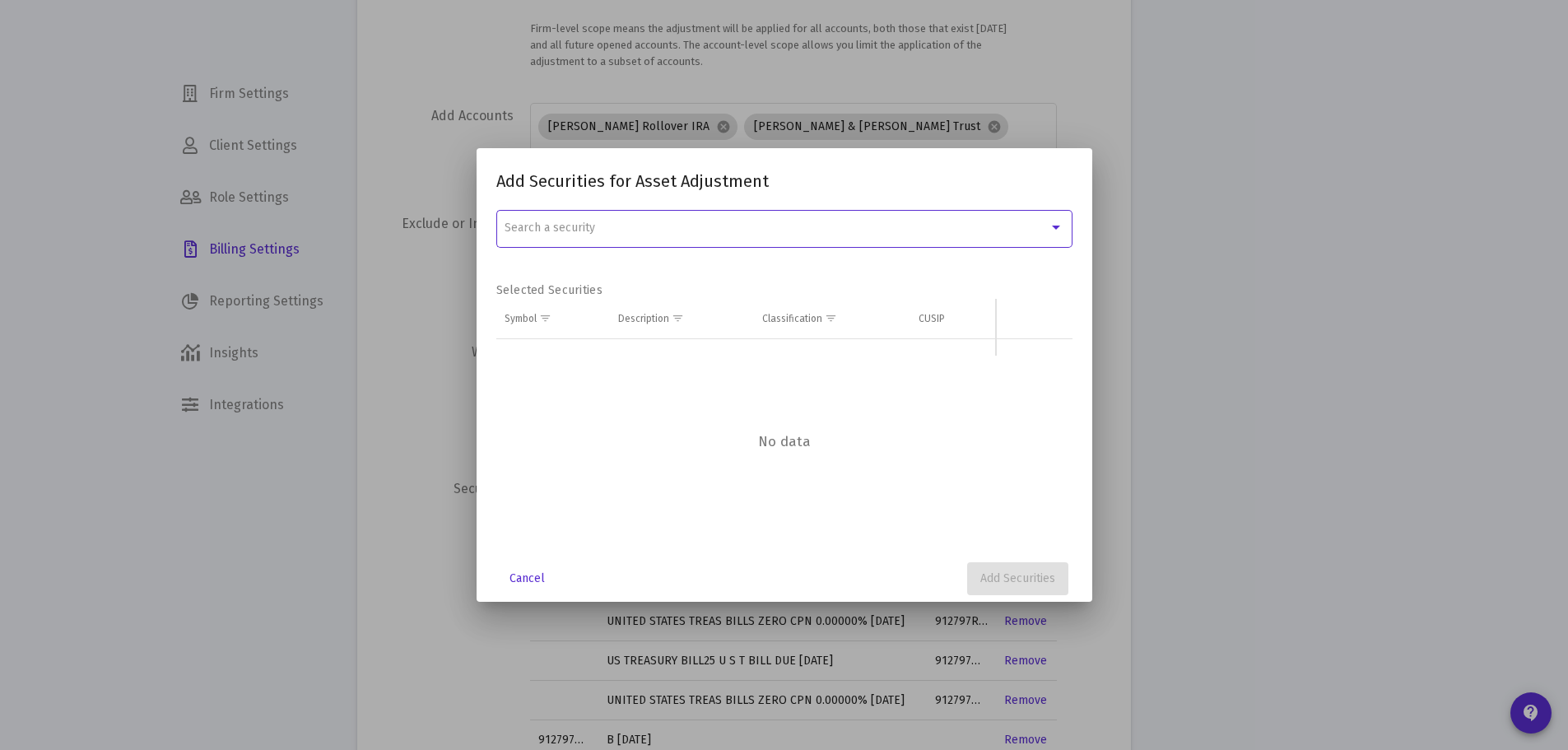
click at [603, 239] on div "Search a security" at bounding box center [784, 227] width 559 height 41
paste input "912797QS9"
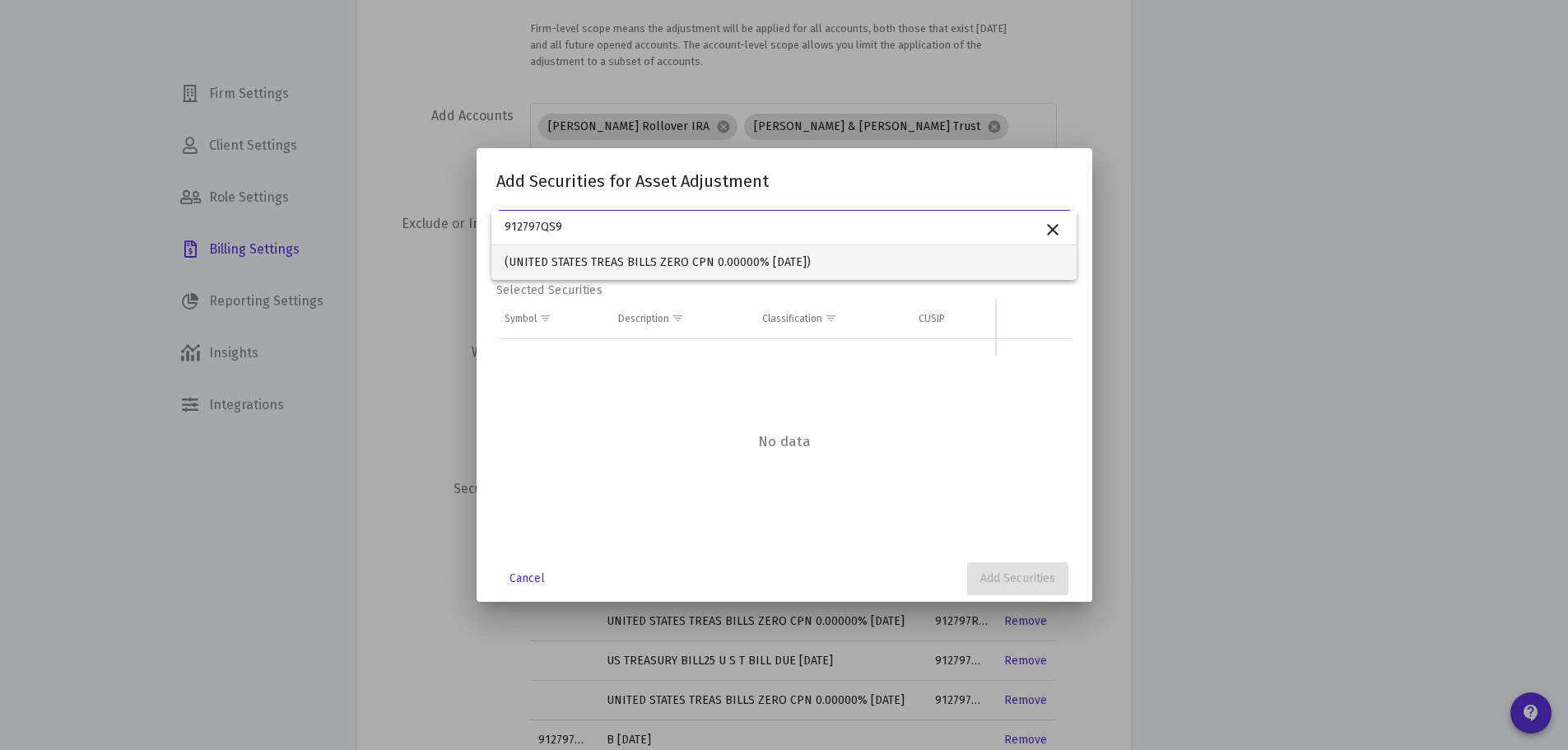
type input "912797QS9"
click at [708, 260] on span "(UNITED STATES TREAS BILLS ZERO CPN 0.00000% [DATE])" at bounding box center [784, 262] width 559 height 35
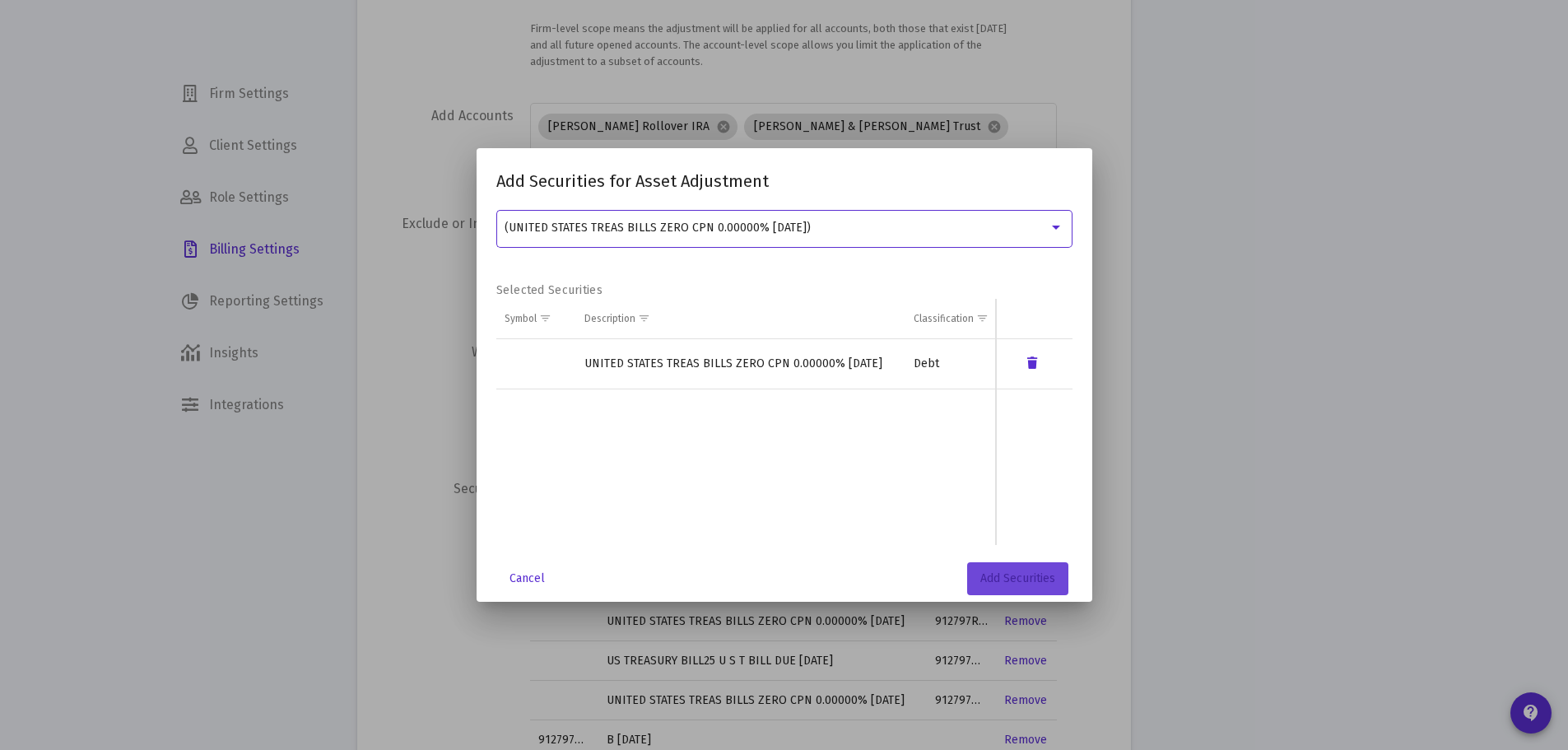
click at [980, 572] on span "Add Securities" at bounding box center [1017, 577] width 75 height 14
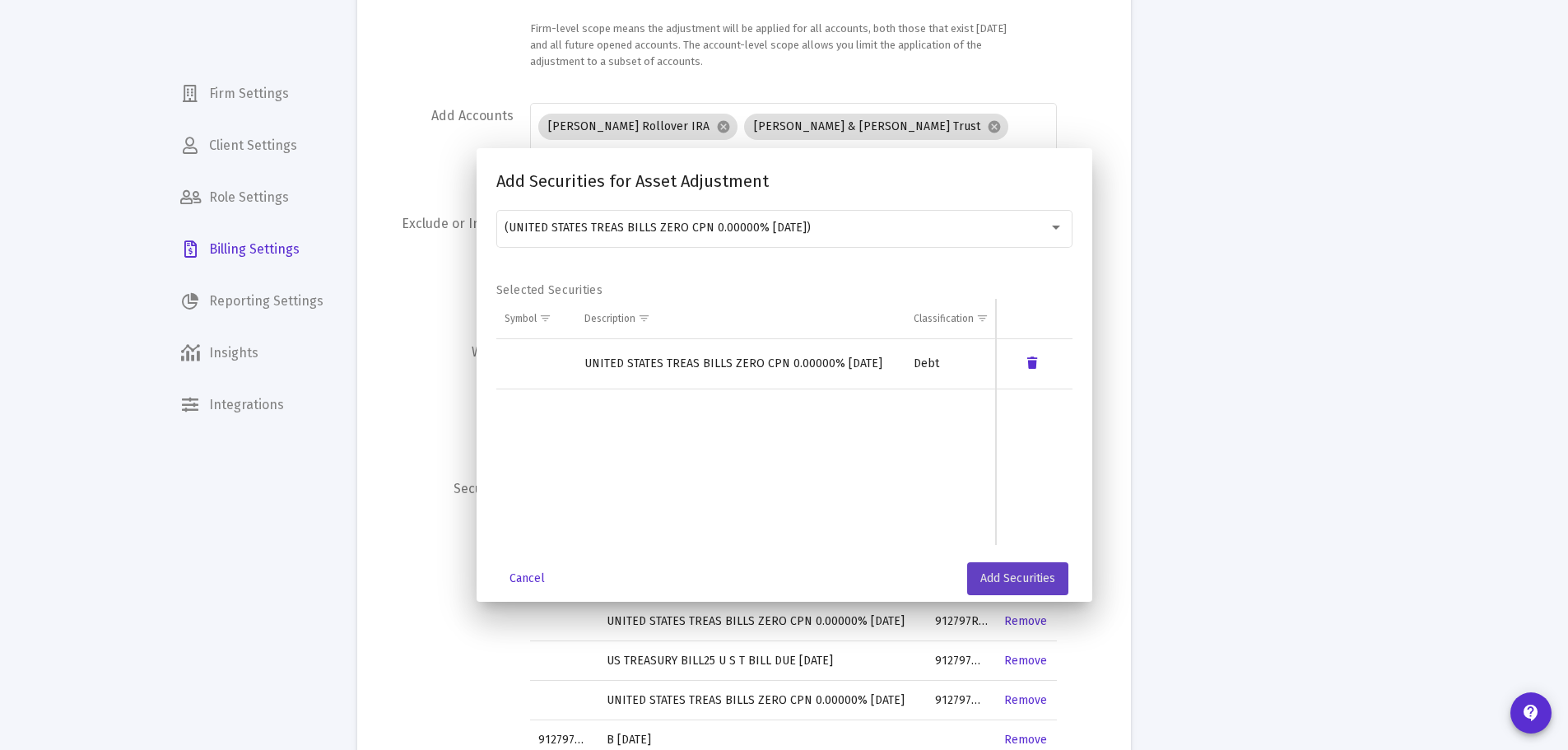
scroll to position [356, 0]
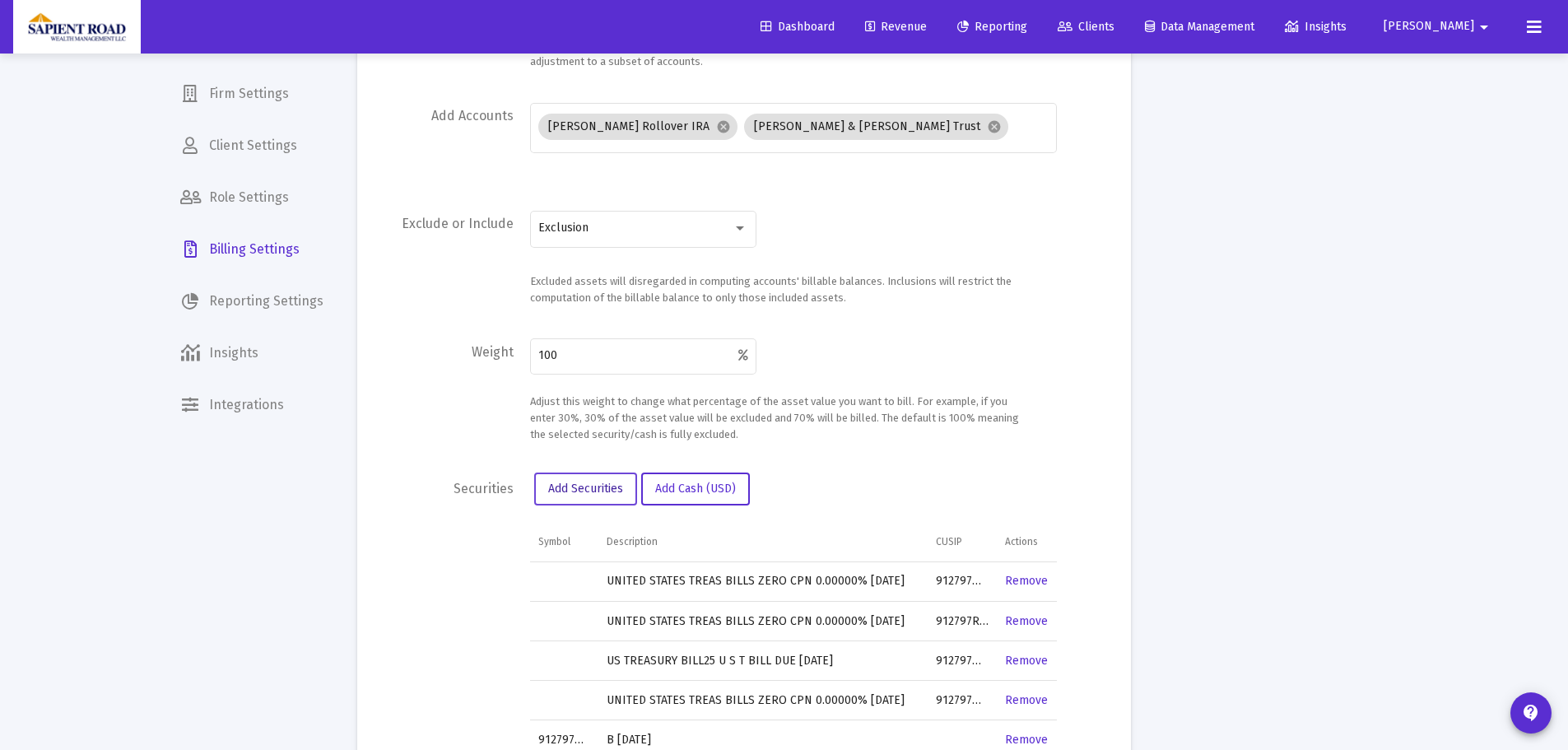
click at [568, 494] on span "Add Securities" at bounding box center [585, 488] width 75 height 14
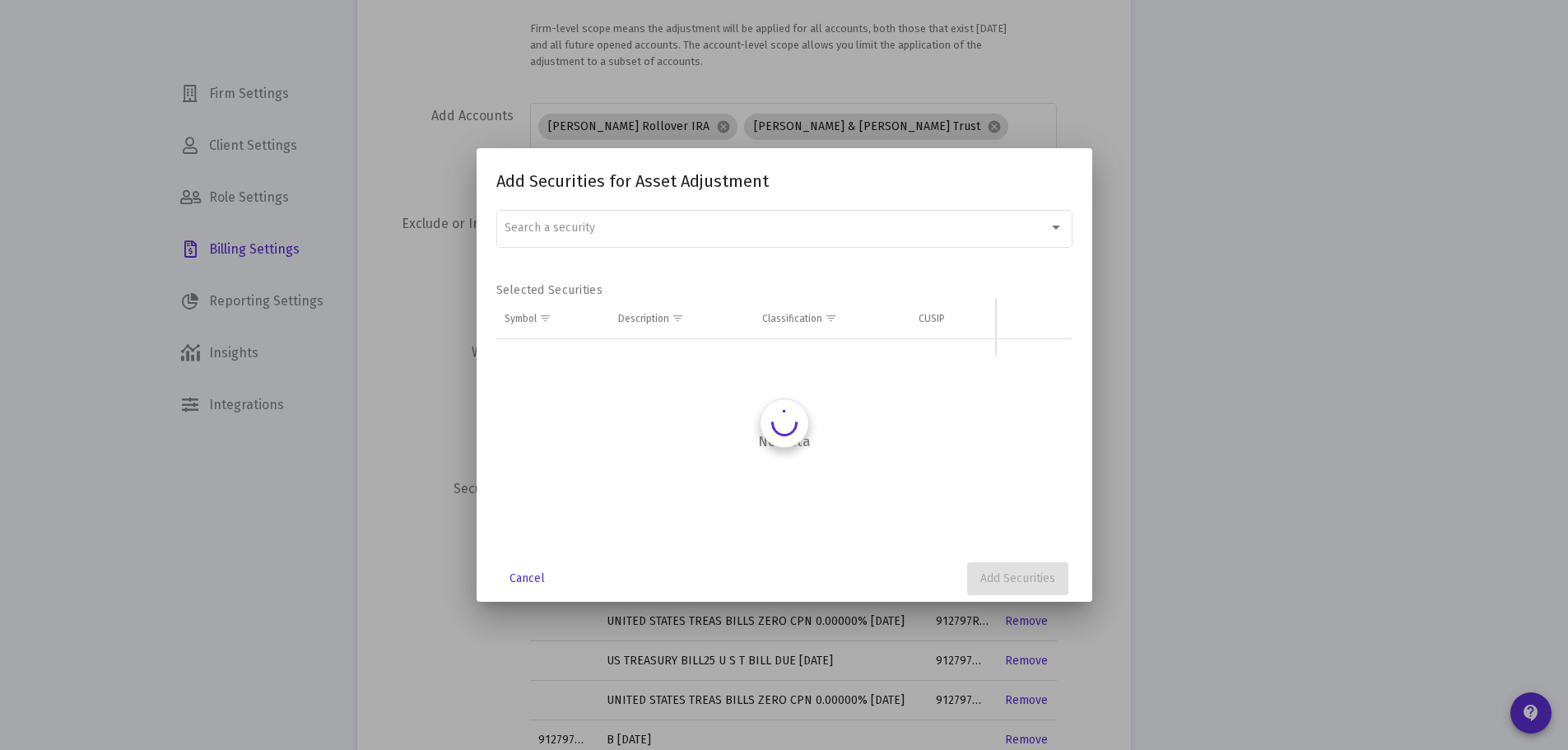
scroll to position [0, 0]
click at [607, 234] on div "Search a security" at bounding box center [776, 228] width 544 height 13
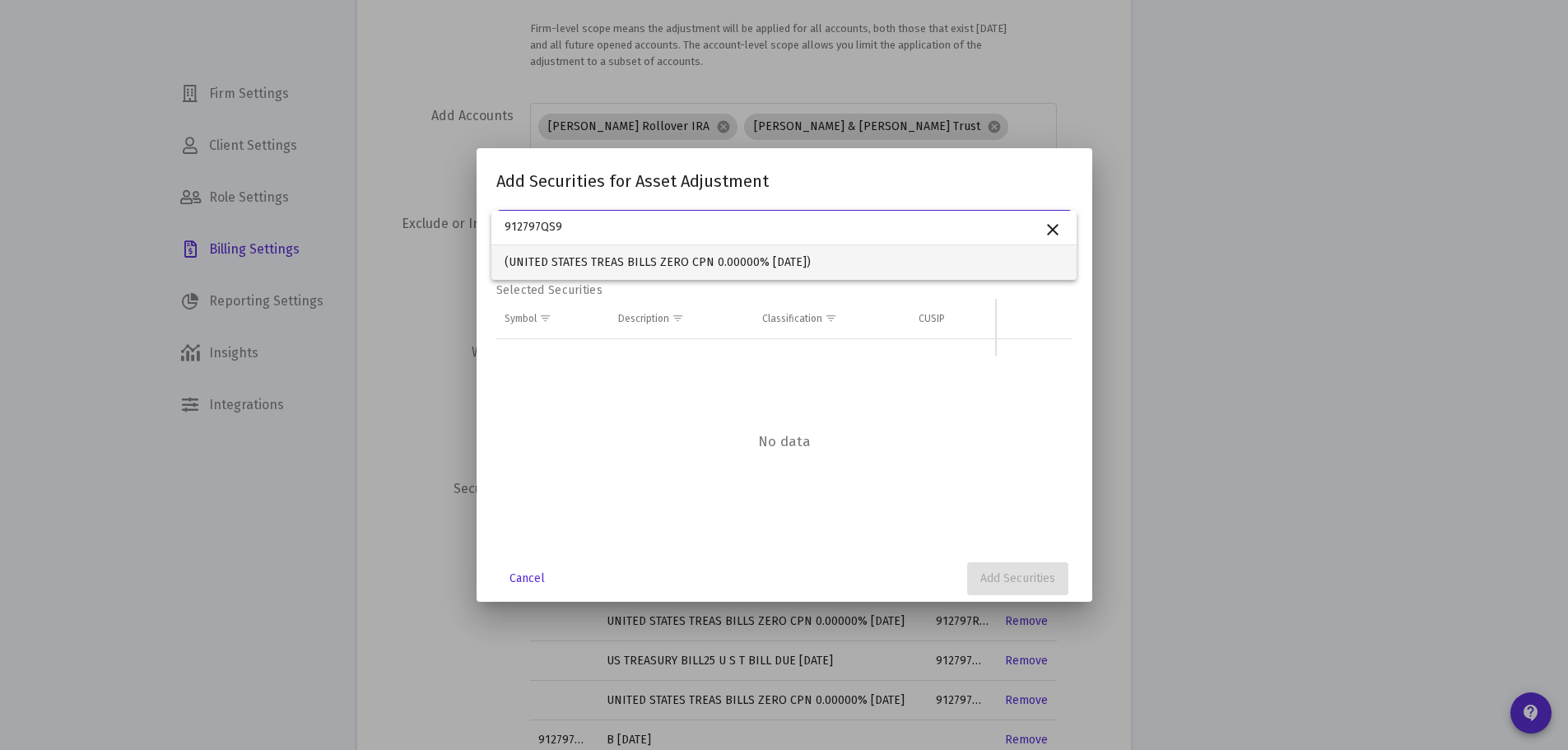
type input "912797QS9"
click at [598, 257] on span "(UNITED STATES TREAS BILLS ZERO CPN 0.00000% [DATE])" at bounding box center [784, 262] width 559 height 35
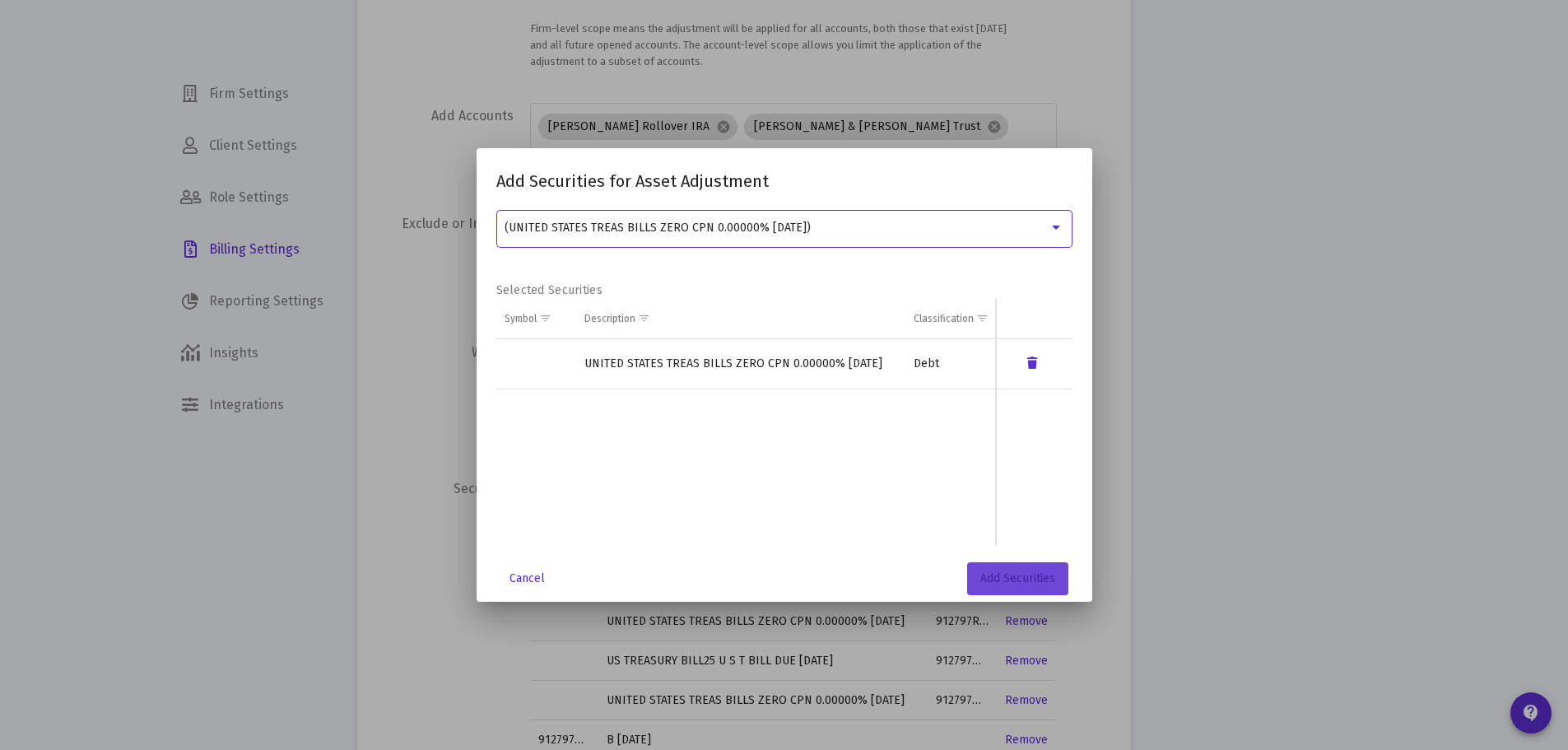
click at [1021, 571] on button "Add Securities" at bounding box center [1017, 578] width 101 height 33
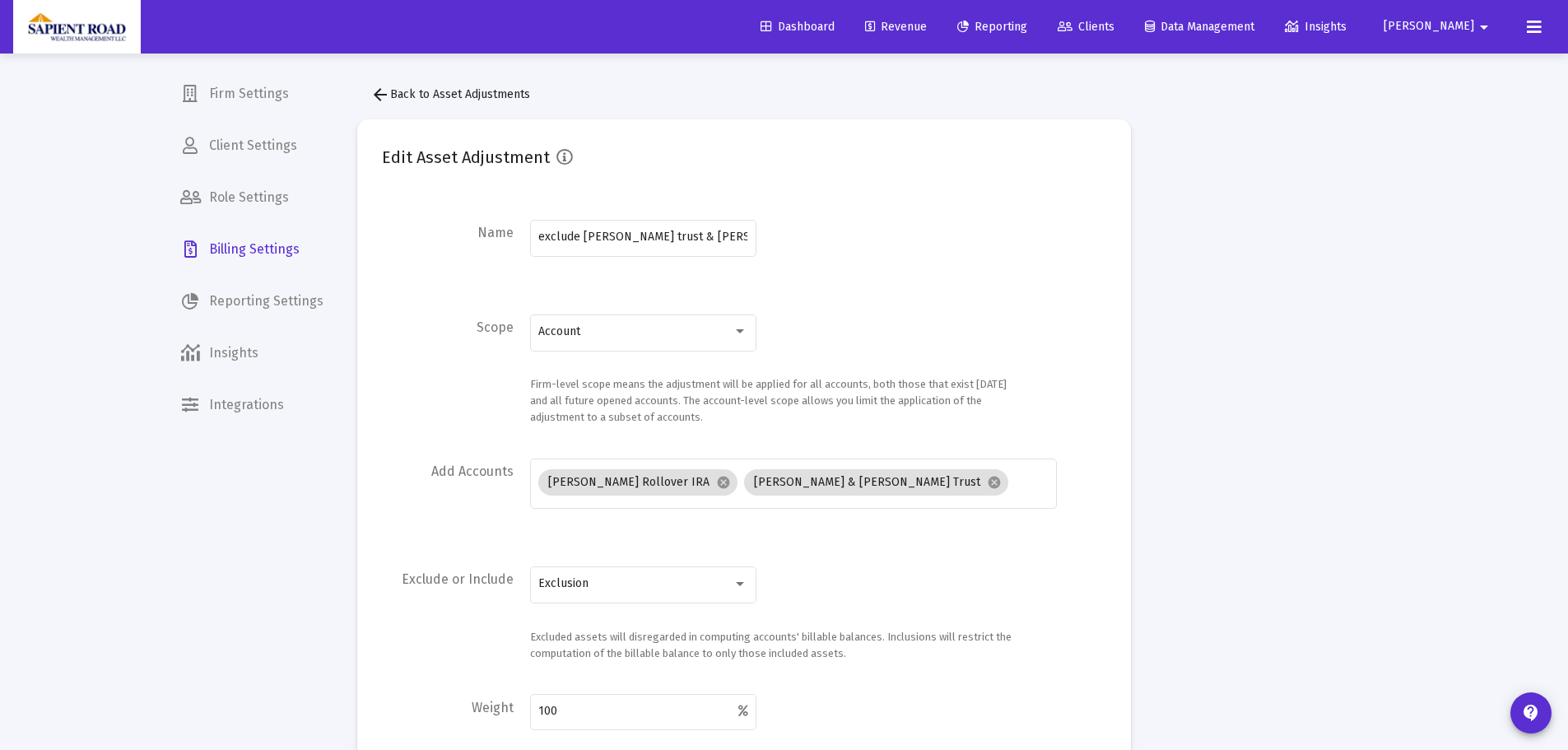
scroll to position [356, 0]
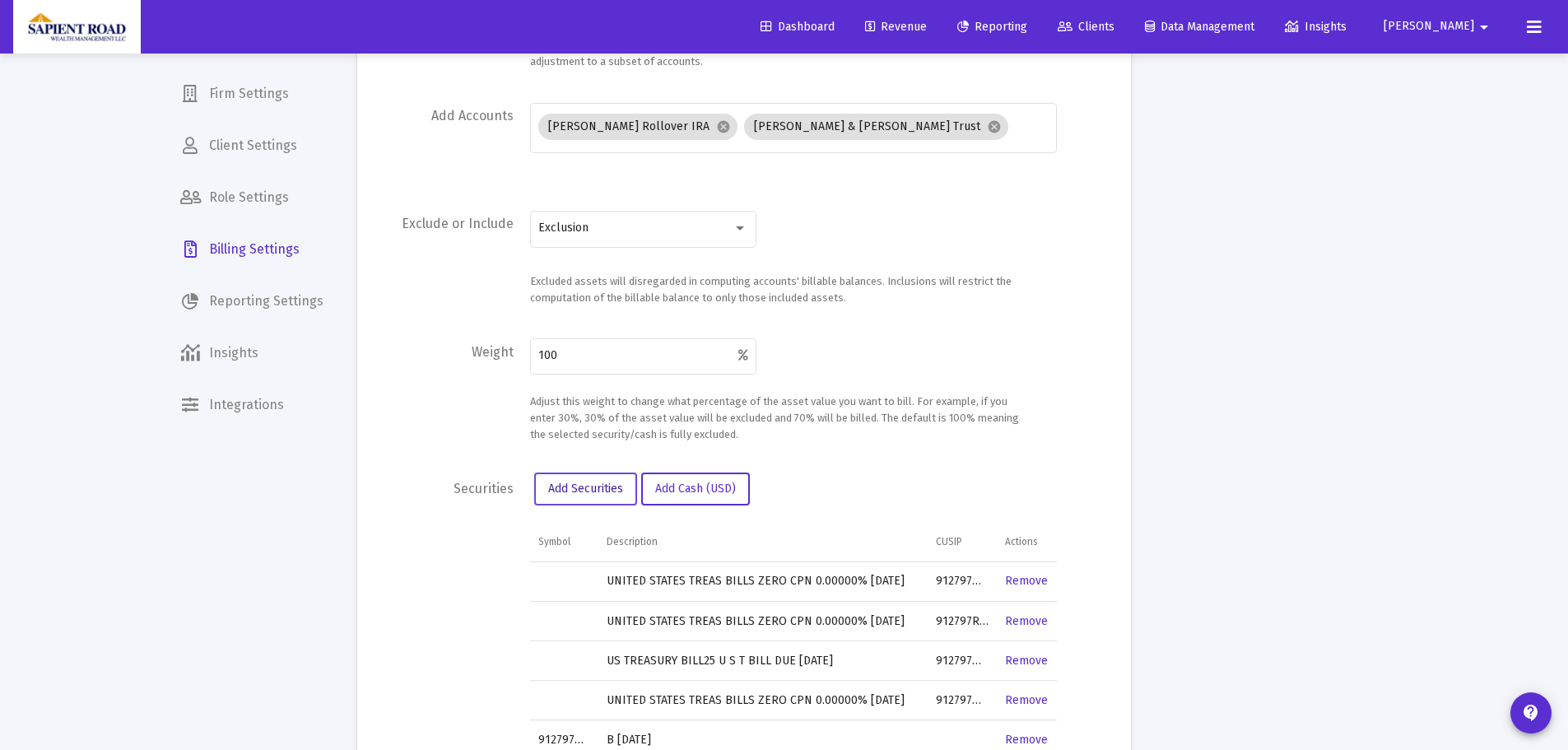
click at [590, 491] on span "Add Securities" at bounding box center [585, 488] width 75 height 14
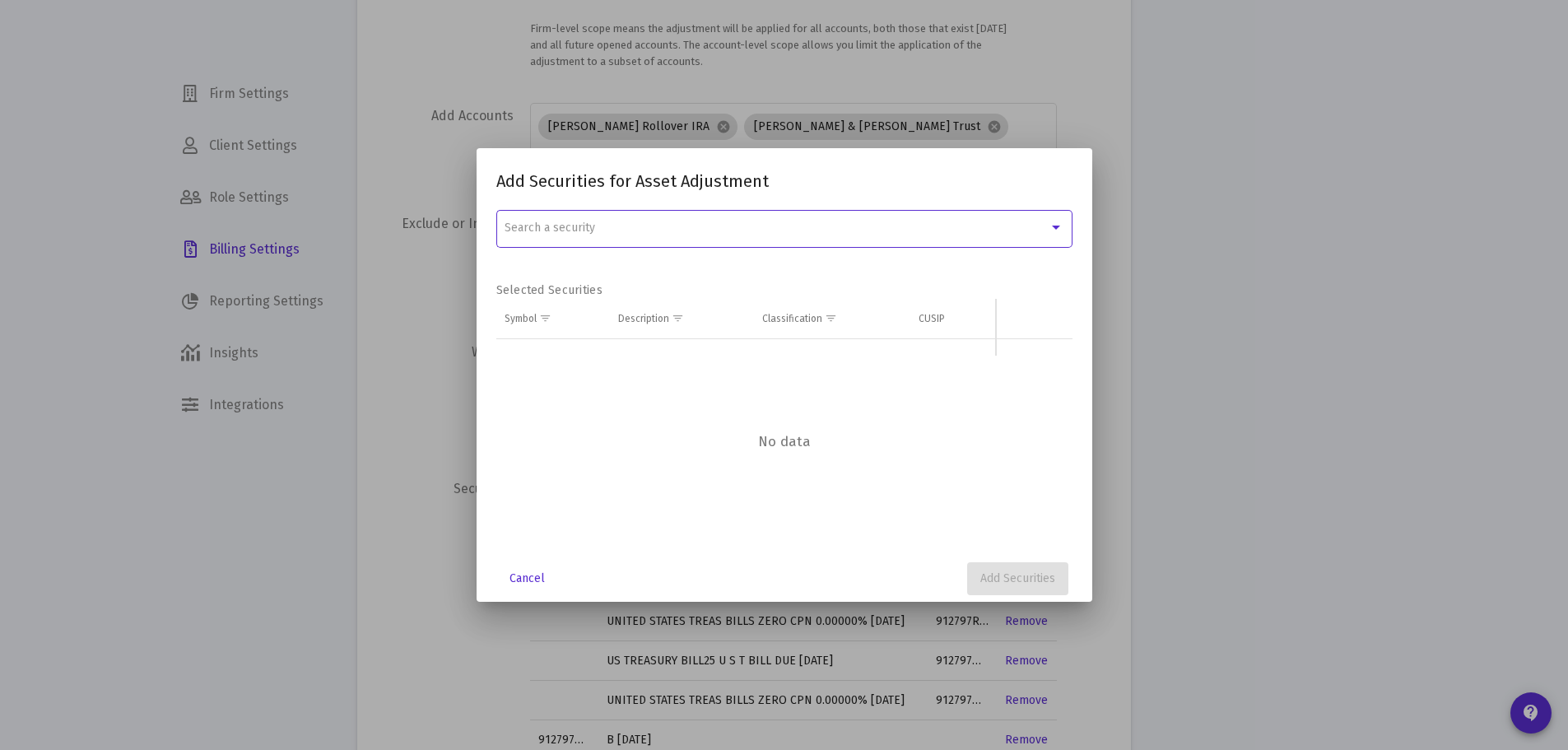
click at [677, 229] on div "Search a security" at bounding box center [776, 228] width 544 height 13
paste input "912797QY6"
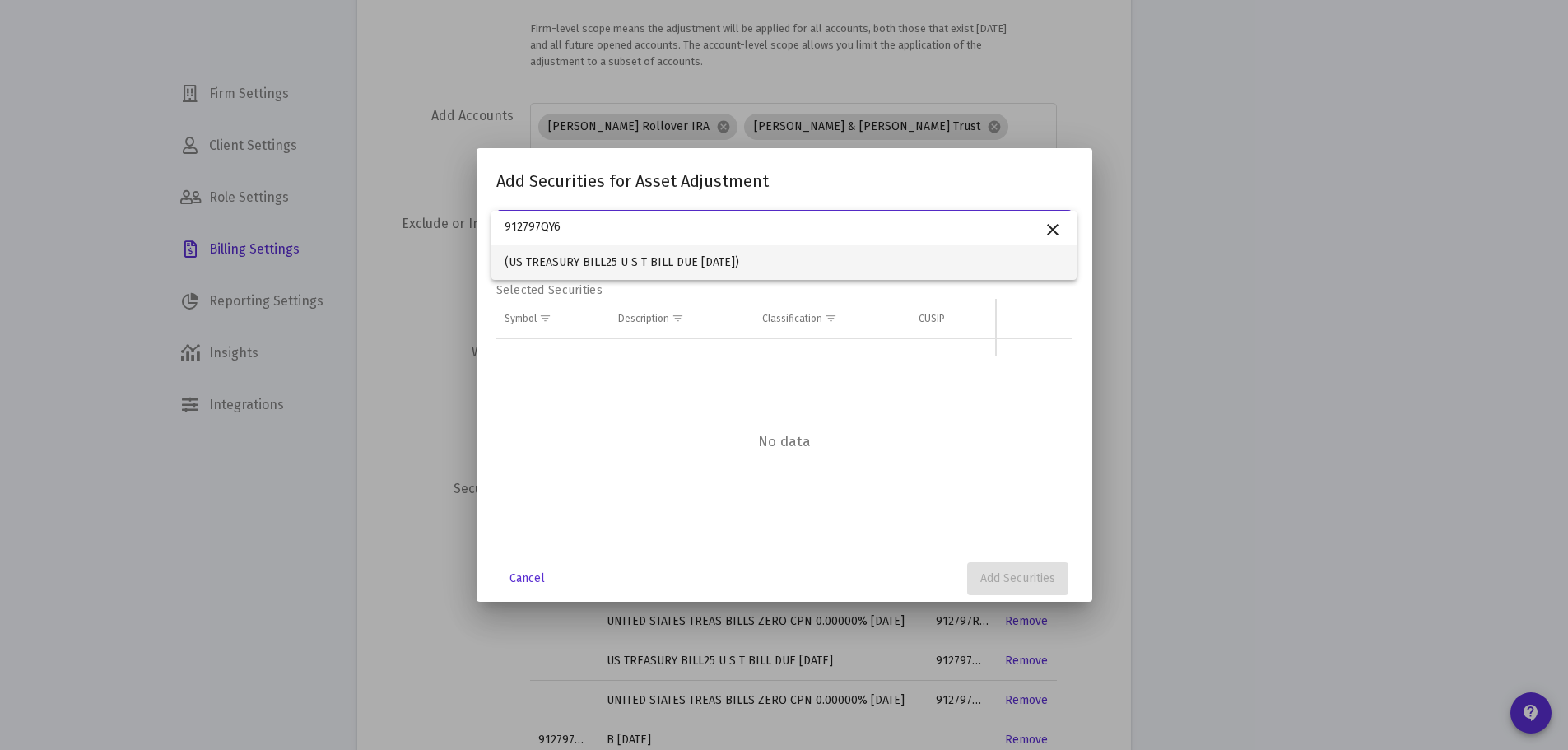
type input "912797QY6"
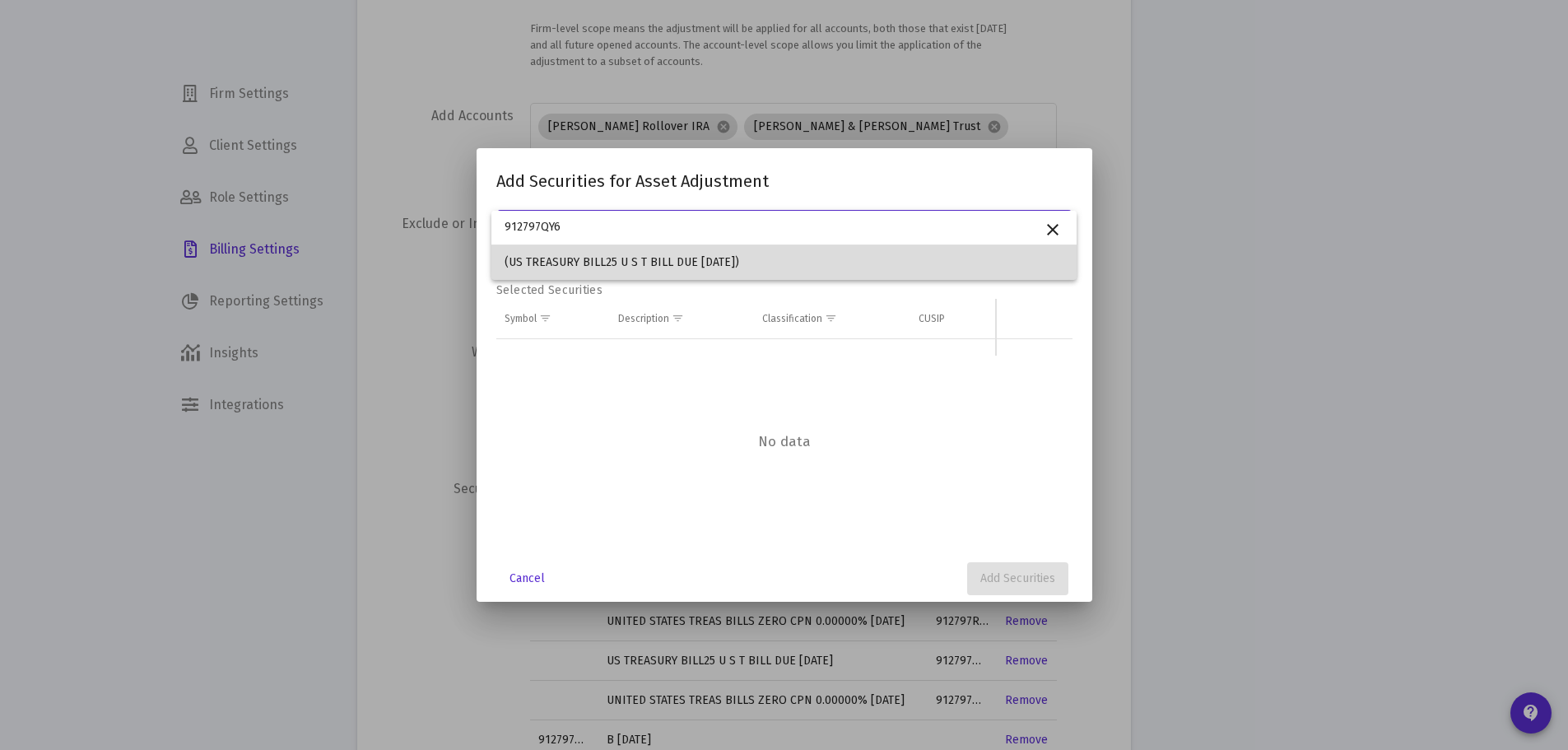
click at [551, 255] on span "(US TREASURY BILL25 U S T BILL DUE [DATE])" at bounding box center [784, 262] width 559 height 35
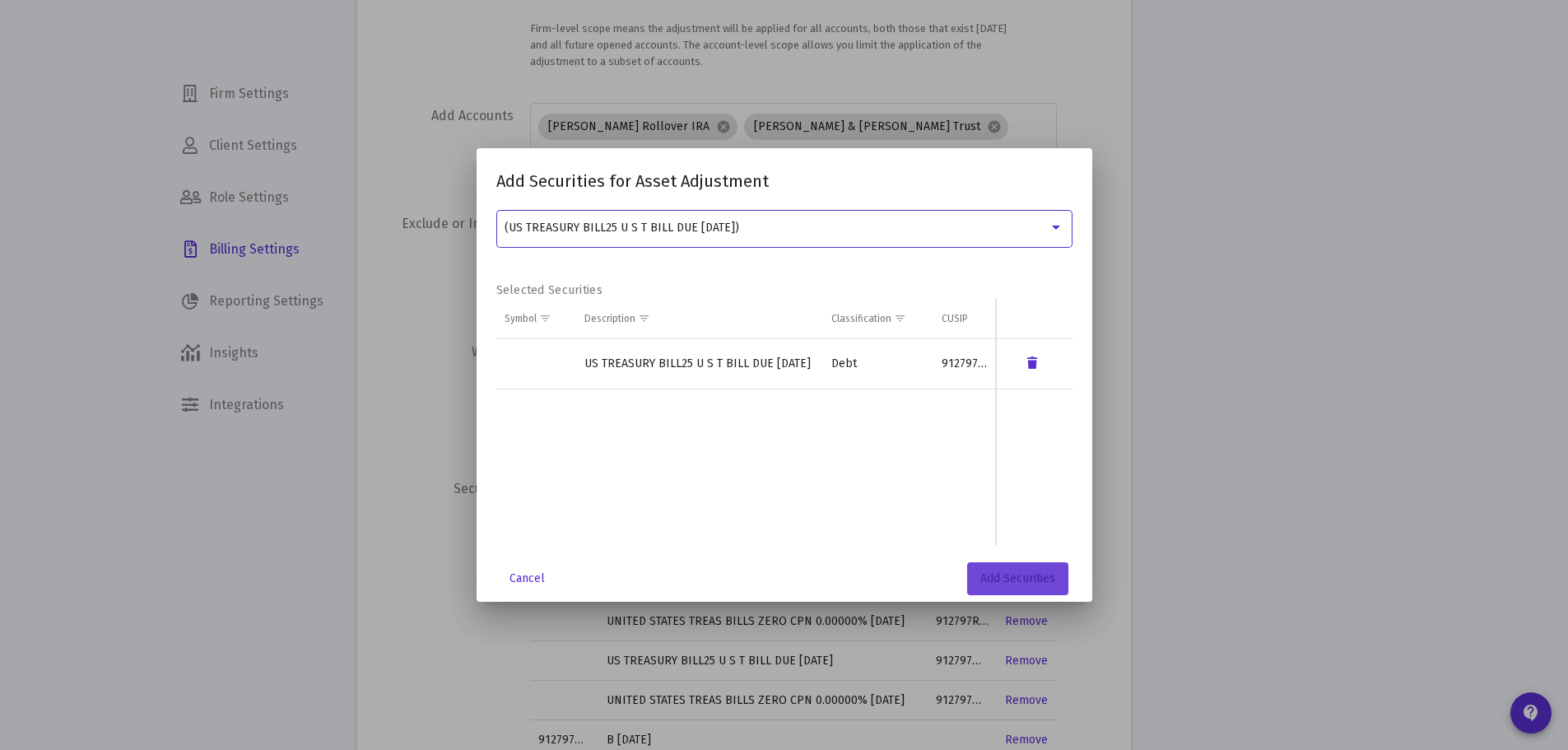
click at [1022, 581] on span "Add Securities" at bounding box center [1017, 577] width 75 height 14
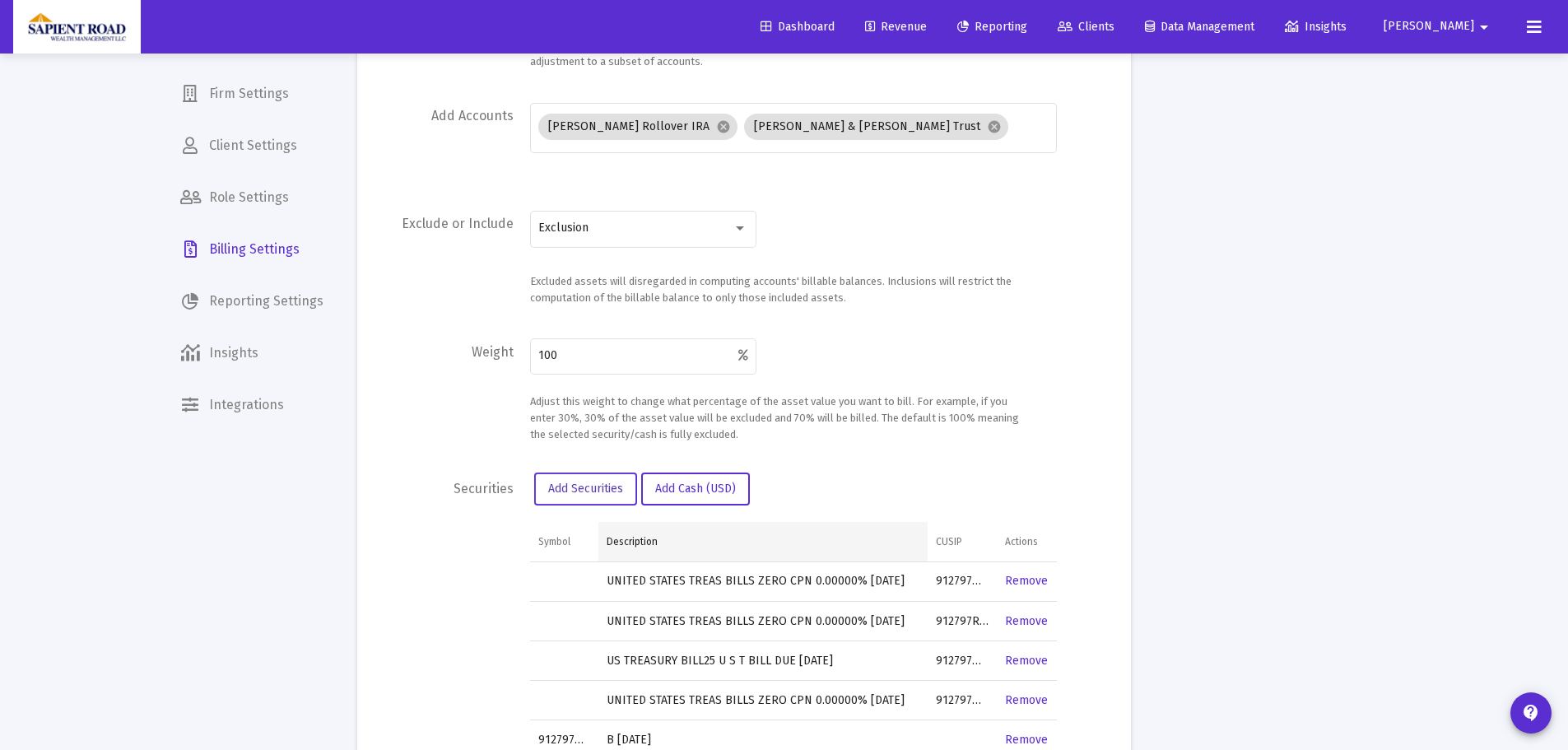
scroll to position [553, 0]
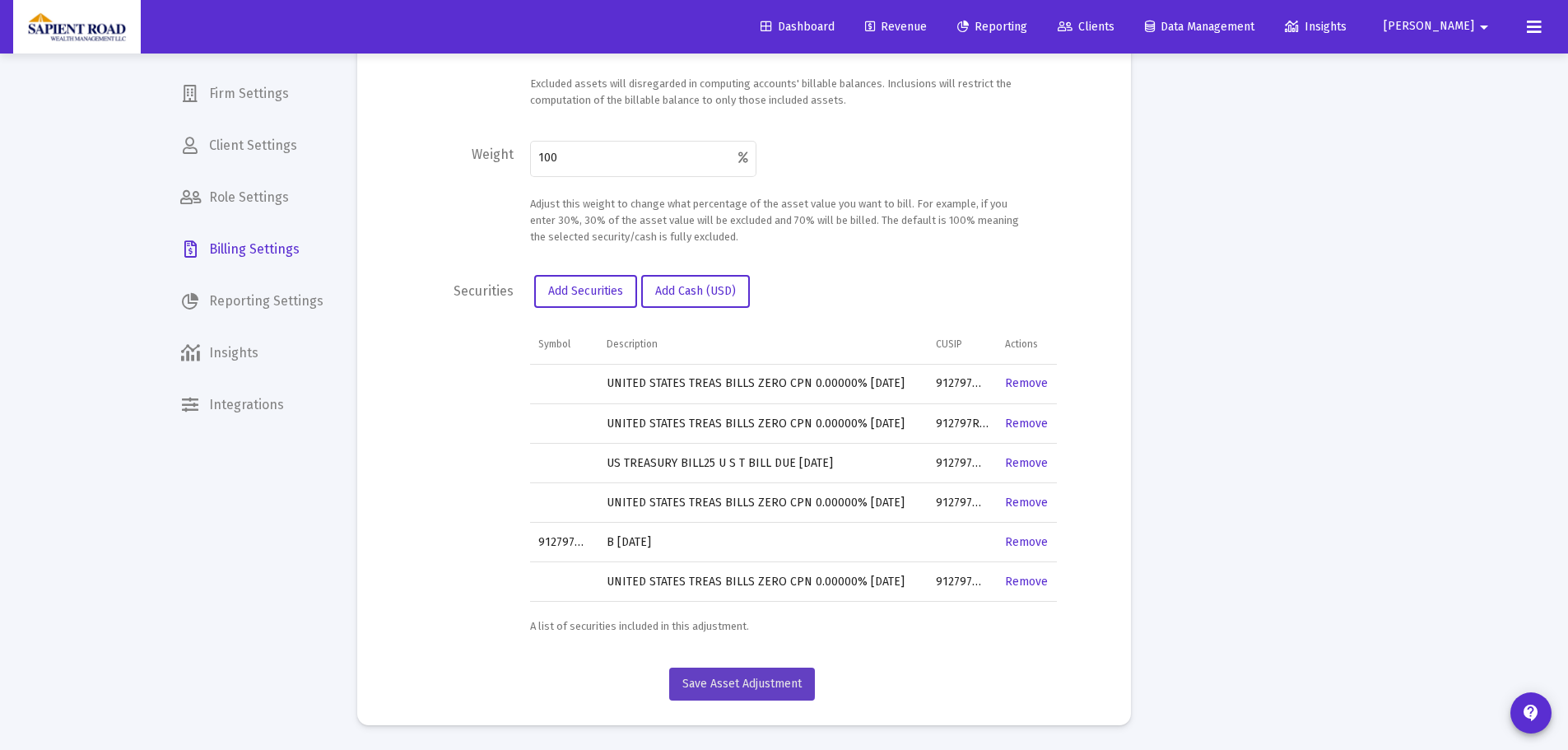
click at [740, 678] on span "Save Asset Adjustment" at bounding box center [742, 683] width 119 height 14
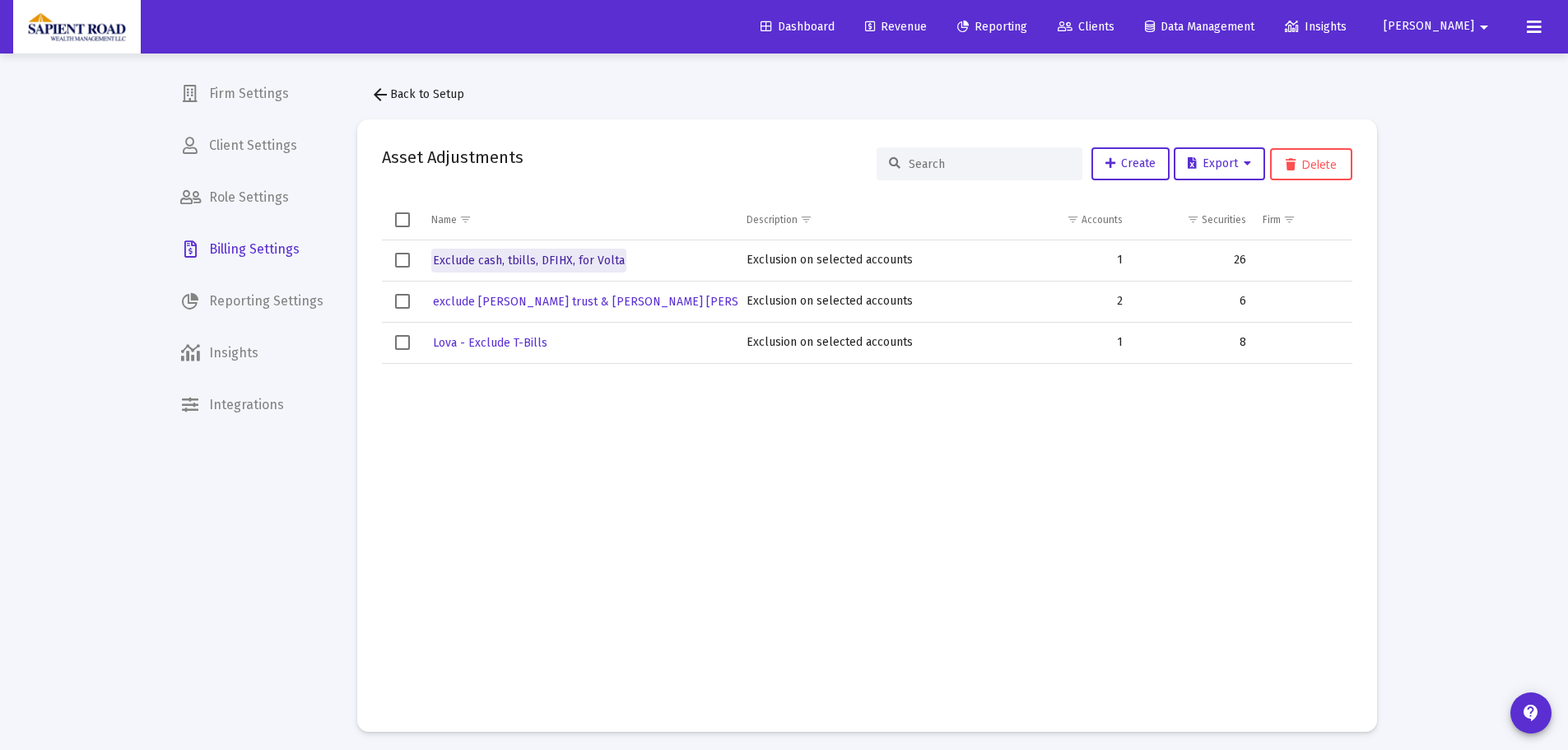
click at [531, 261] on span "Exclude cash, tbills, DFIHX, for Volta" at bounding box center [528, 260] width 192 height 14
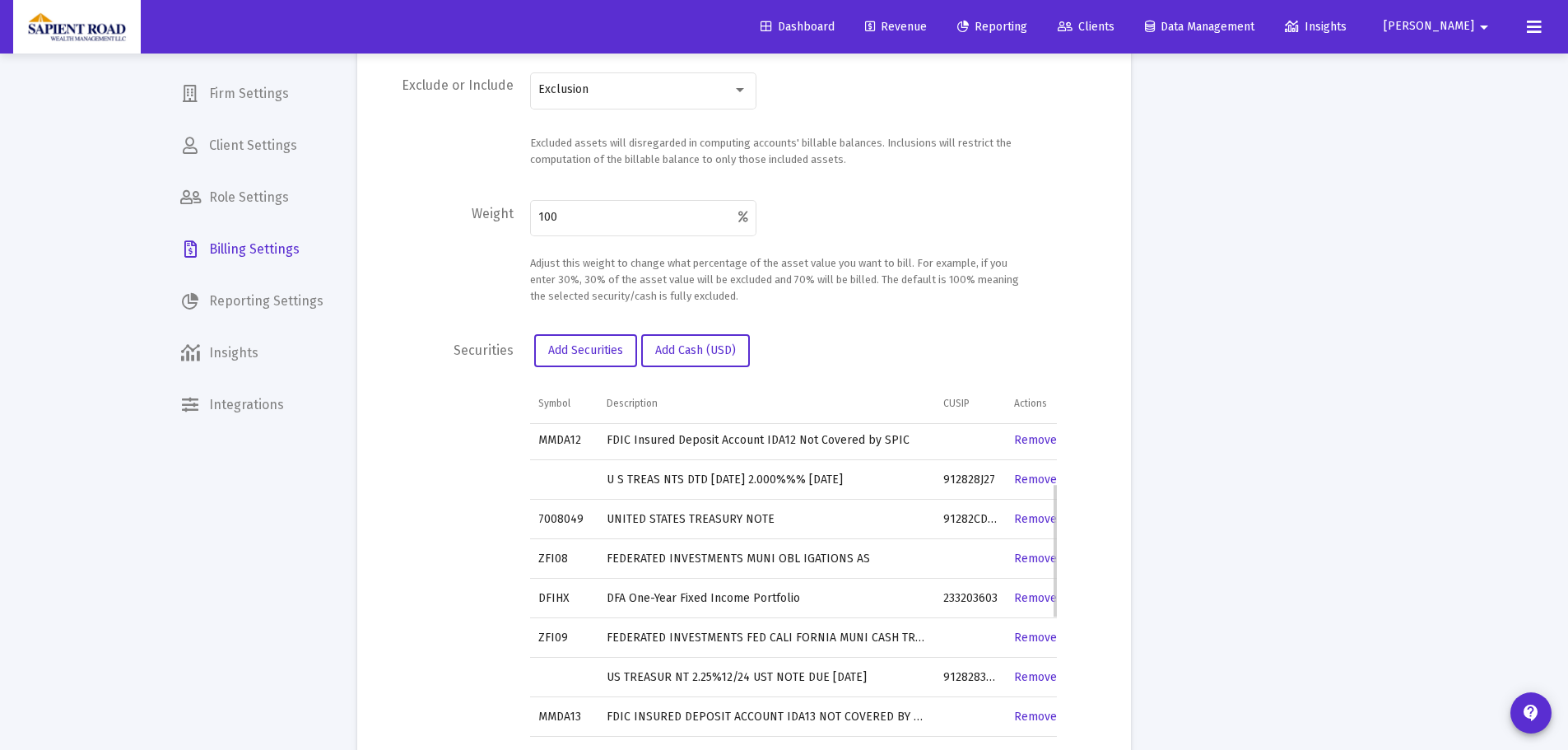
scroll to position [164, 0]
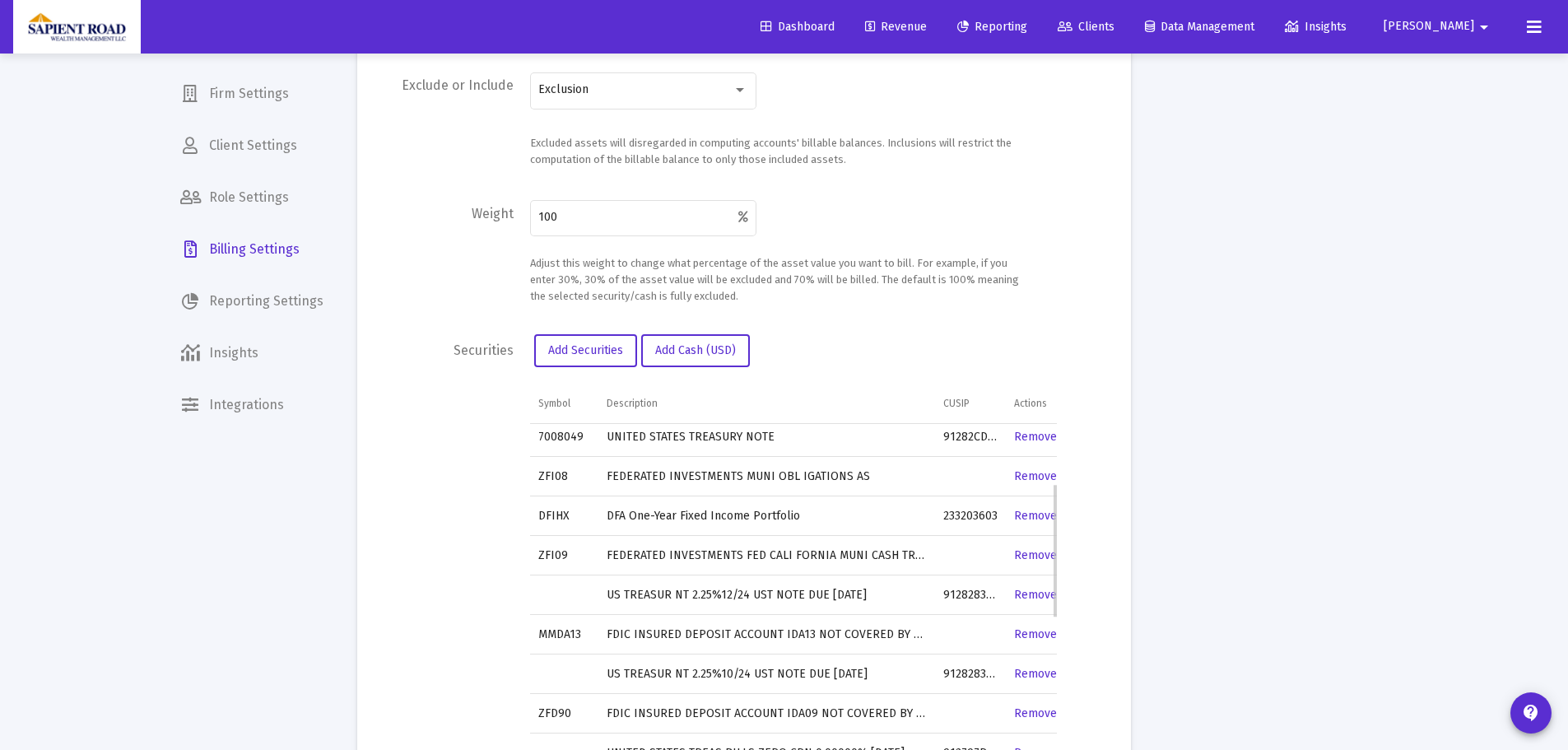
click at [1025, 596] on link "Remove" at bounding box center [1035, 594] width 42 height 14
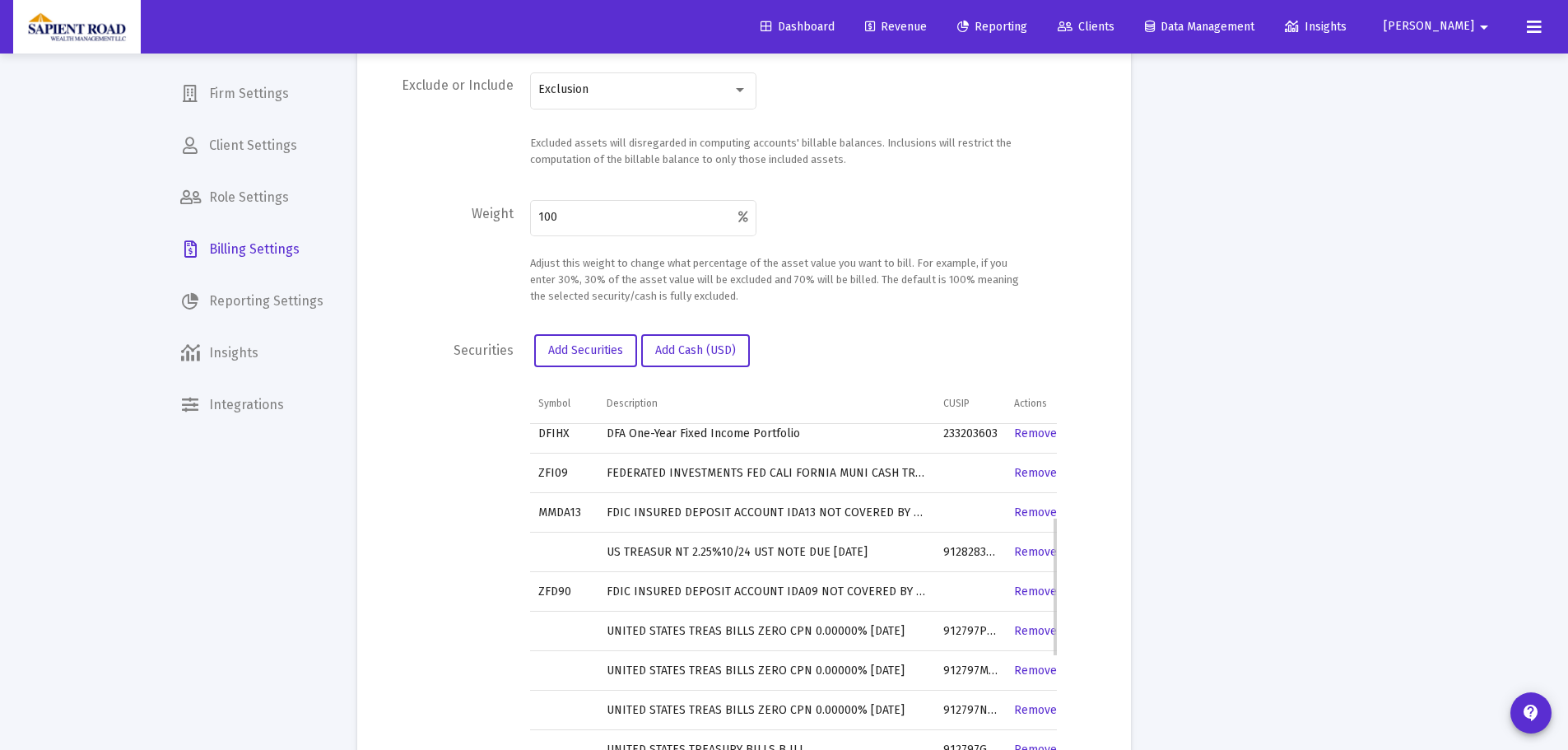
click at [1034, 555] on link "Remove" at bounding box center [1035, 551] width 42 height 14
click at [1026, 591] on link "Remove" at bounding box center [1035, 591] width 42 height 14
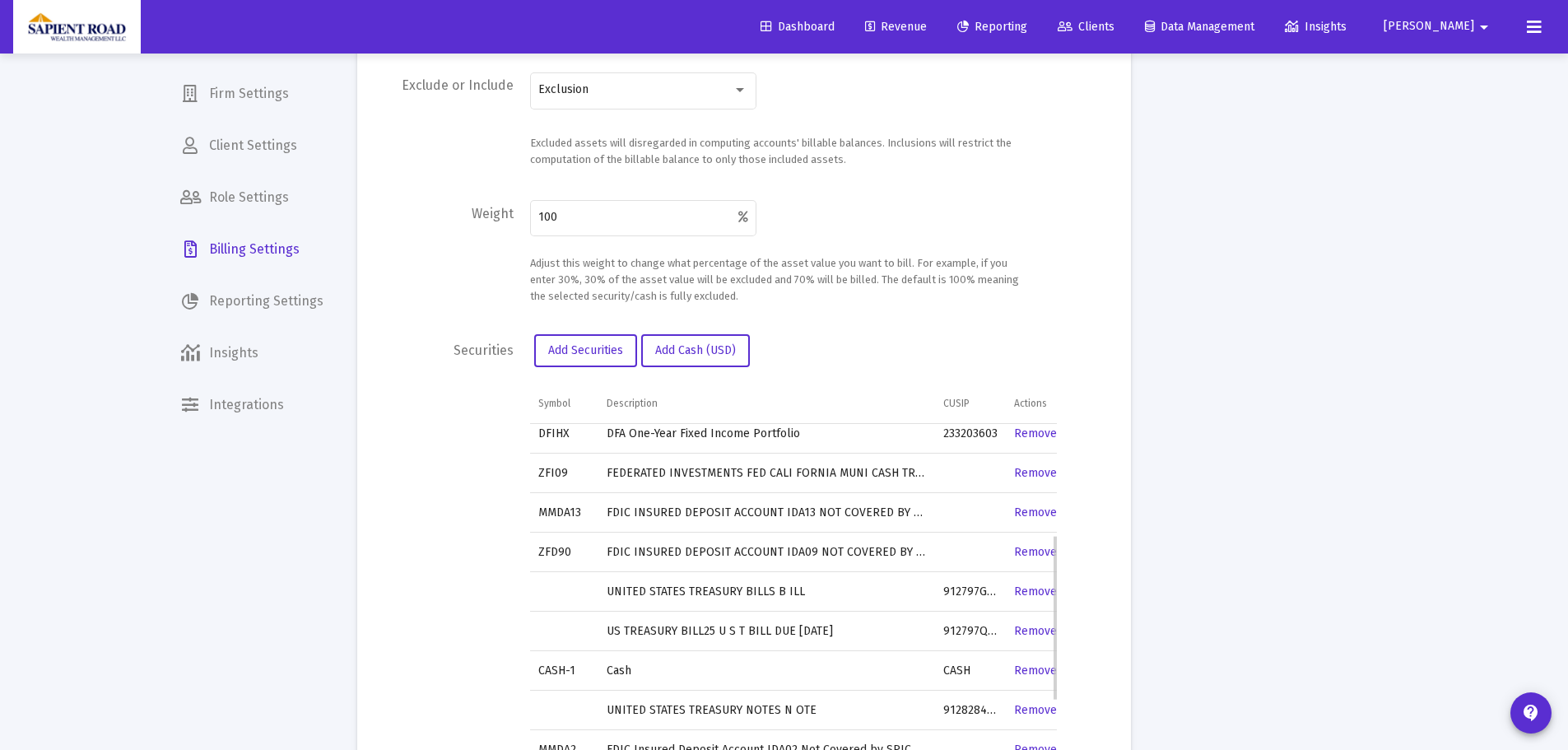
click at [1023, 628] on link "Remove" at bounding box center [1035, 630] width 42 height 14
click at [1023, 668] on link "Remove" at bounding box center [1035, 670] width 42 height 14
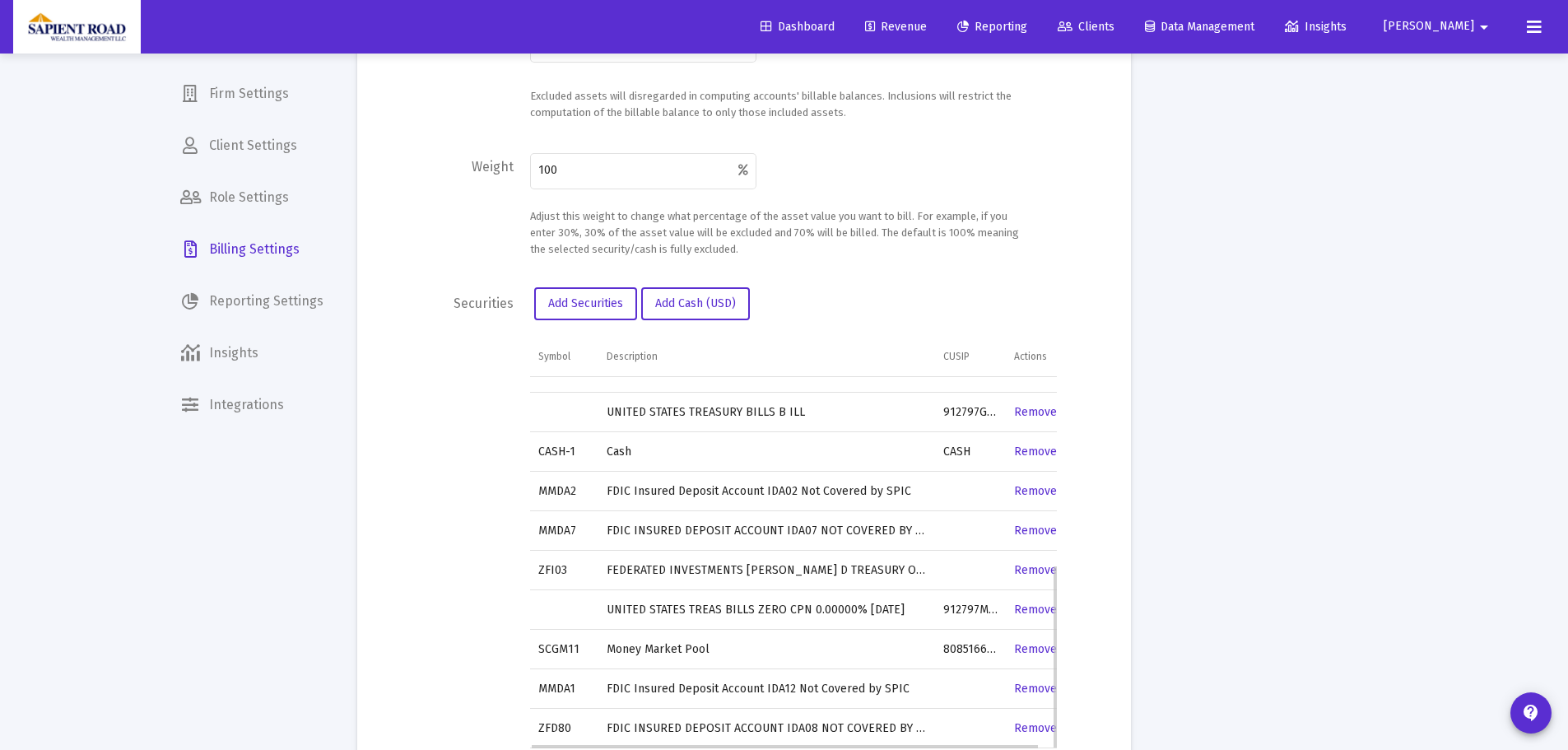
scroll to position [576, 0]
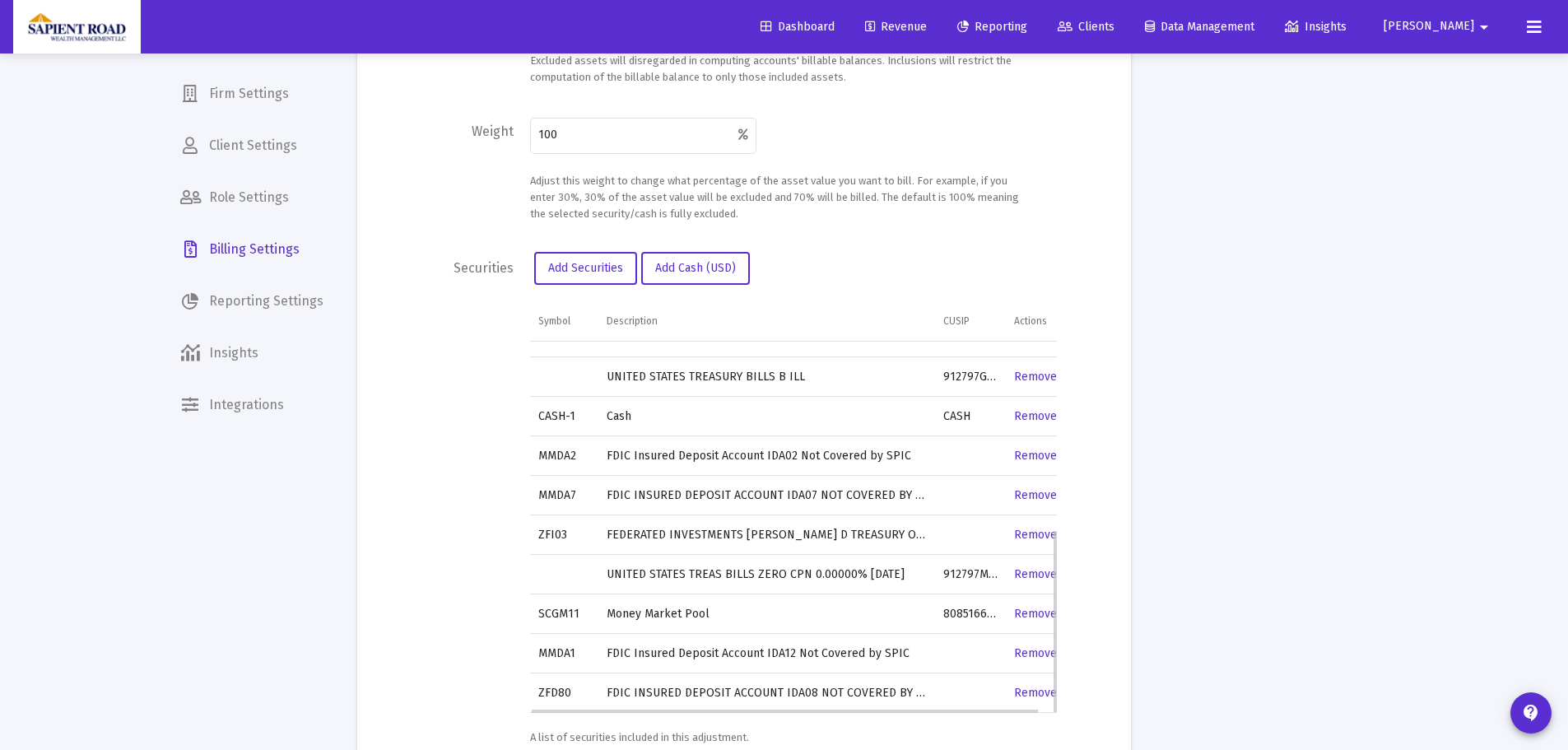
click at [1030, 575] on link "Remove" at bounding box center [1035, 574] width 42 height 14
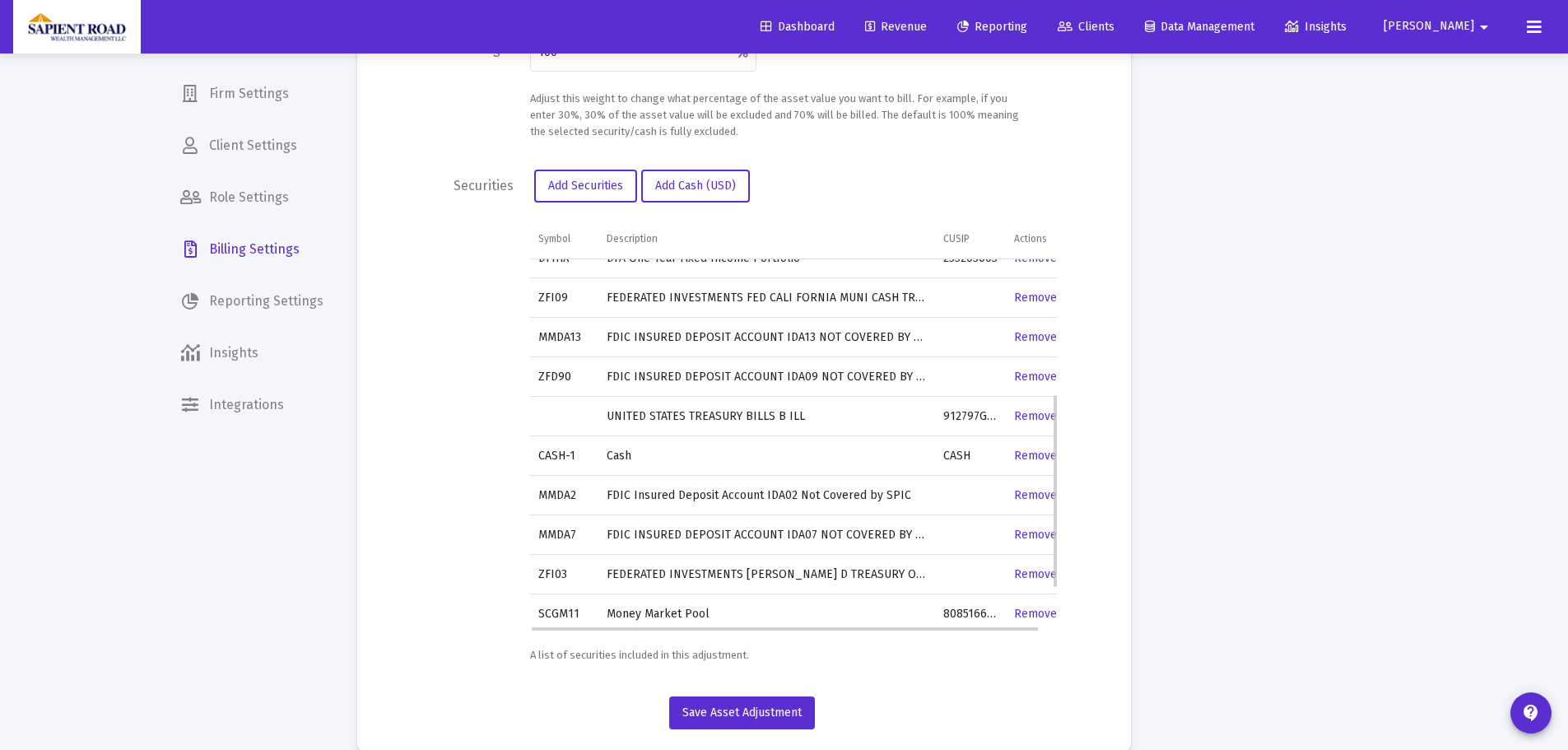
scroll to position [175, 0]
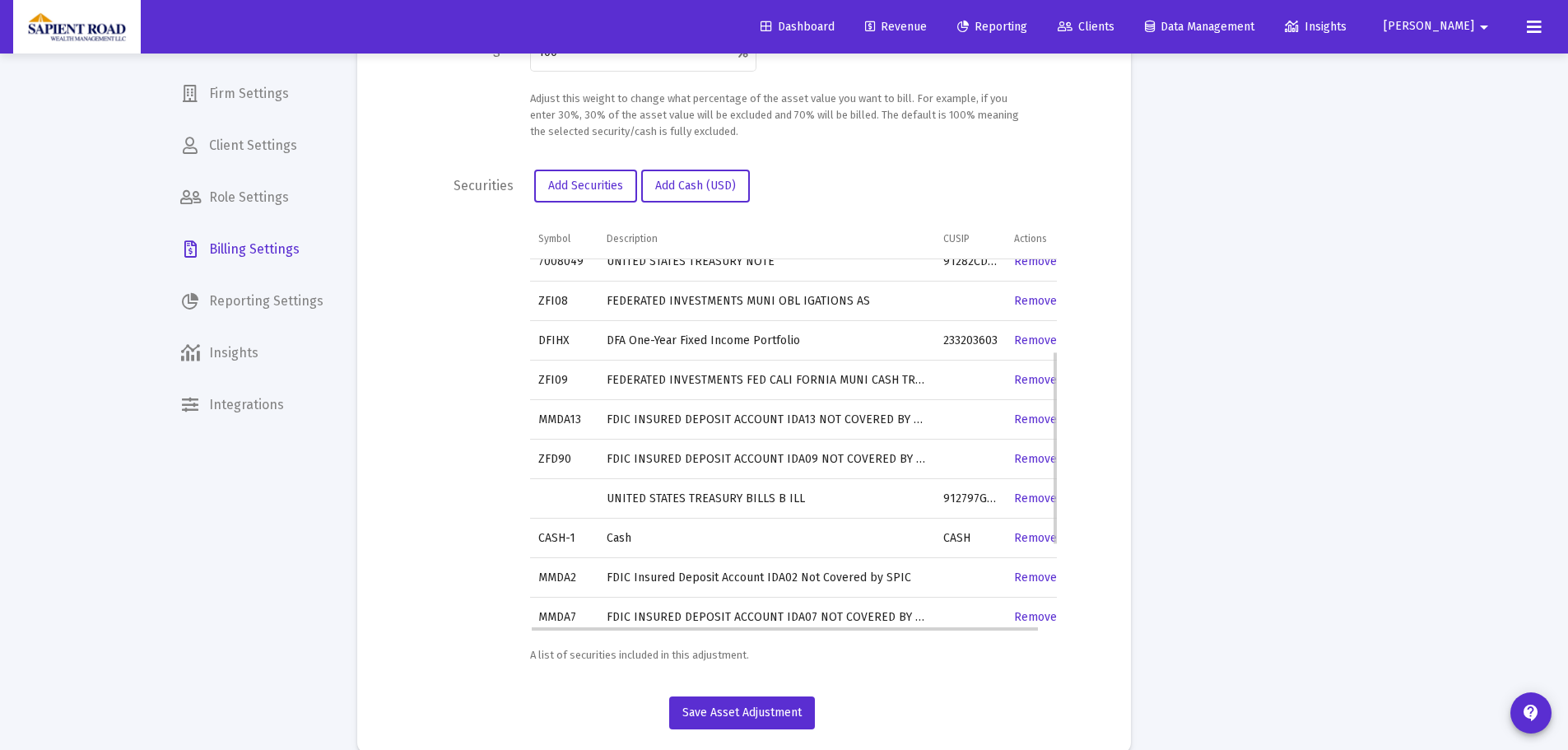
click at [1027, 495] on link "Remove" at bounding box center [1035, 498] width 42 height 14
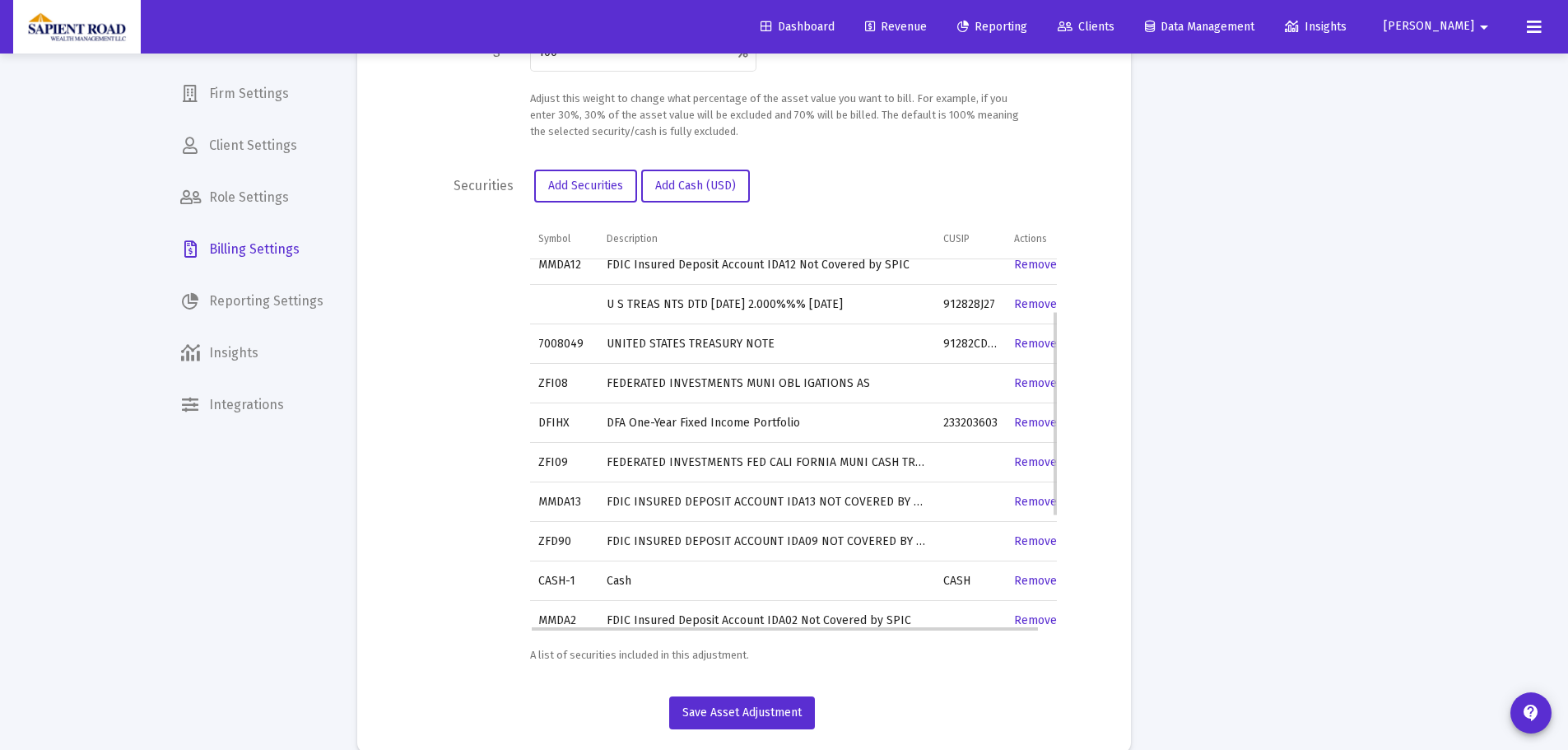
scroll to position [10, 0]
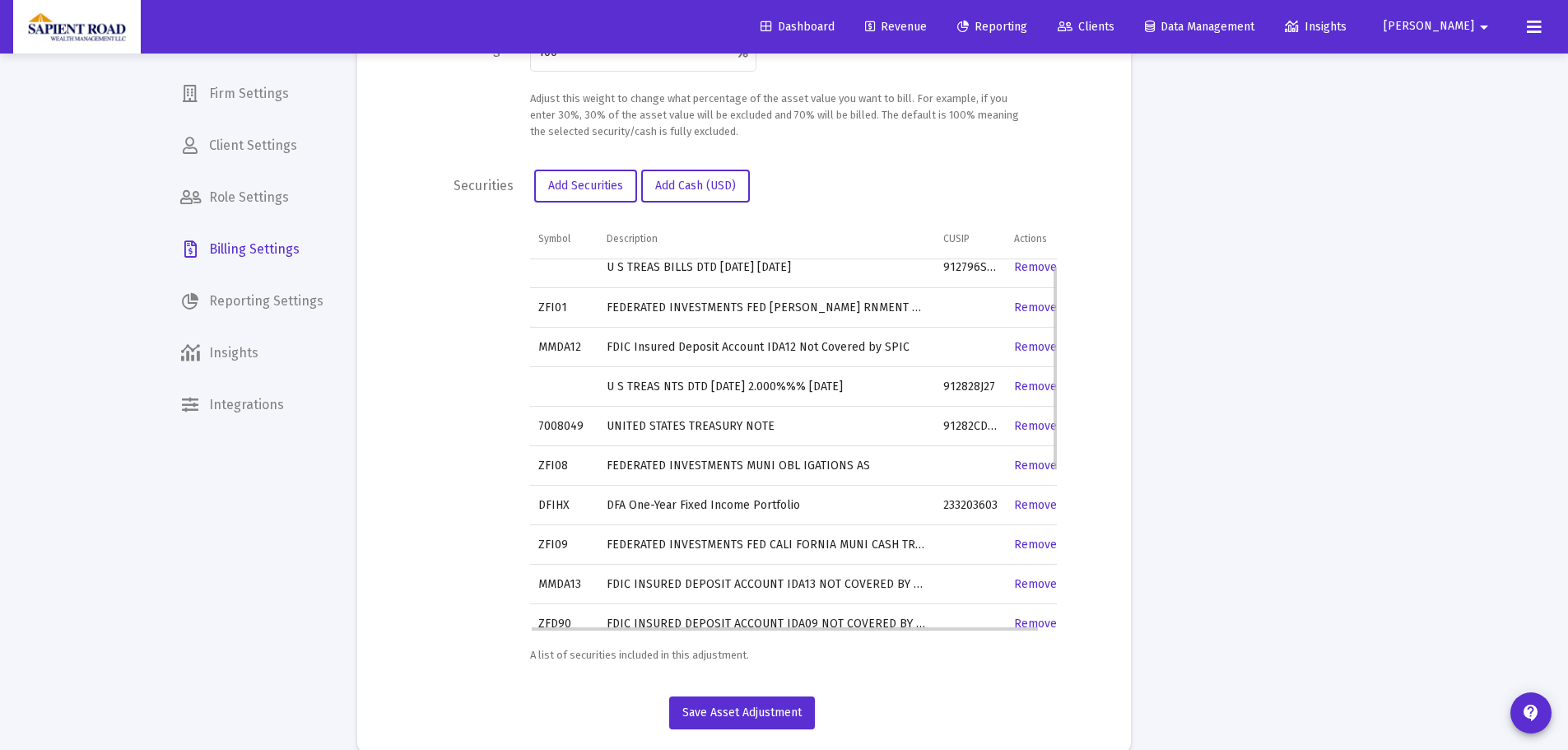
click at [1026, 388] on link "Remove" at bounding box center [1035, 386] width 42 height 14
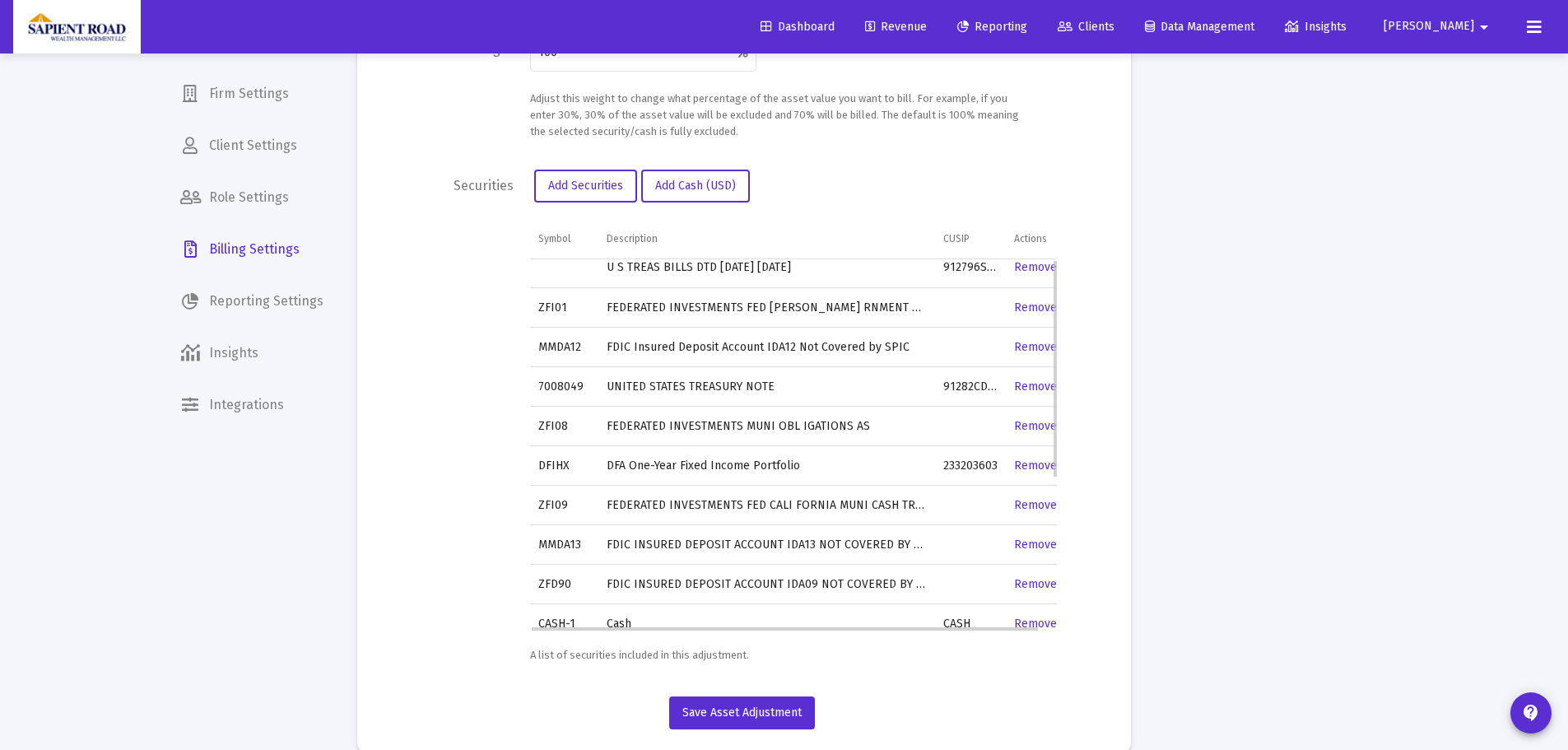
scroll to position [0, 0]
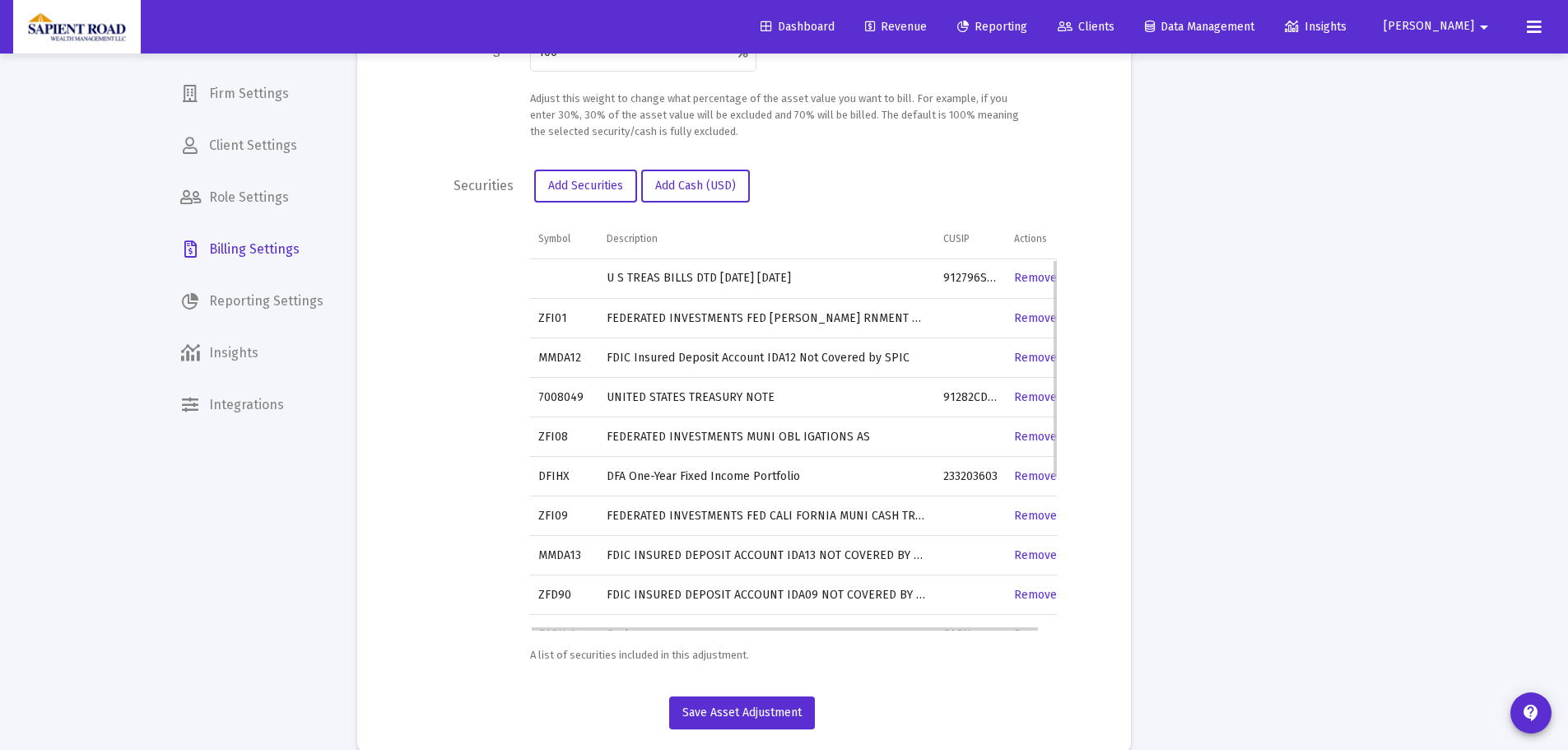
click at [1032, 277] on link "Remove" at bounding box center [1035, 277] width 42 height 14
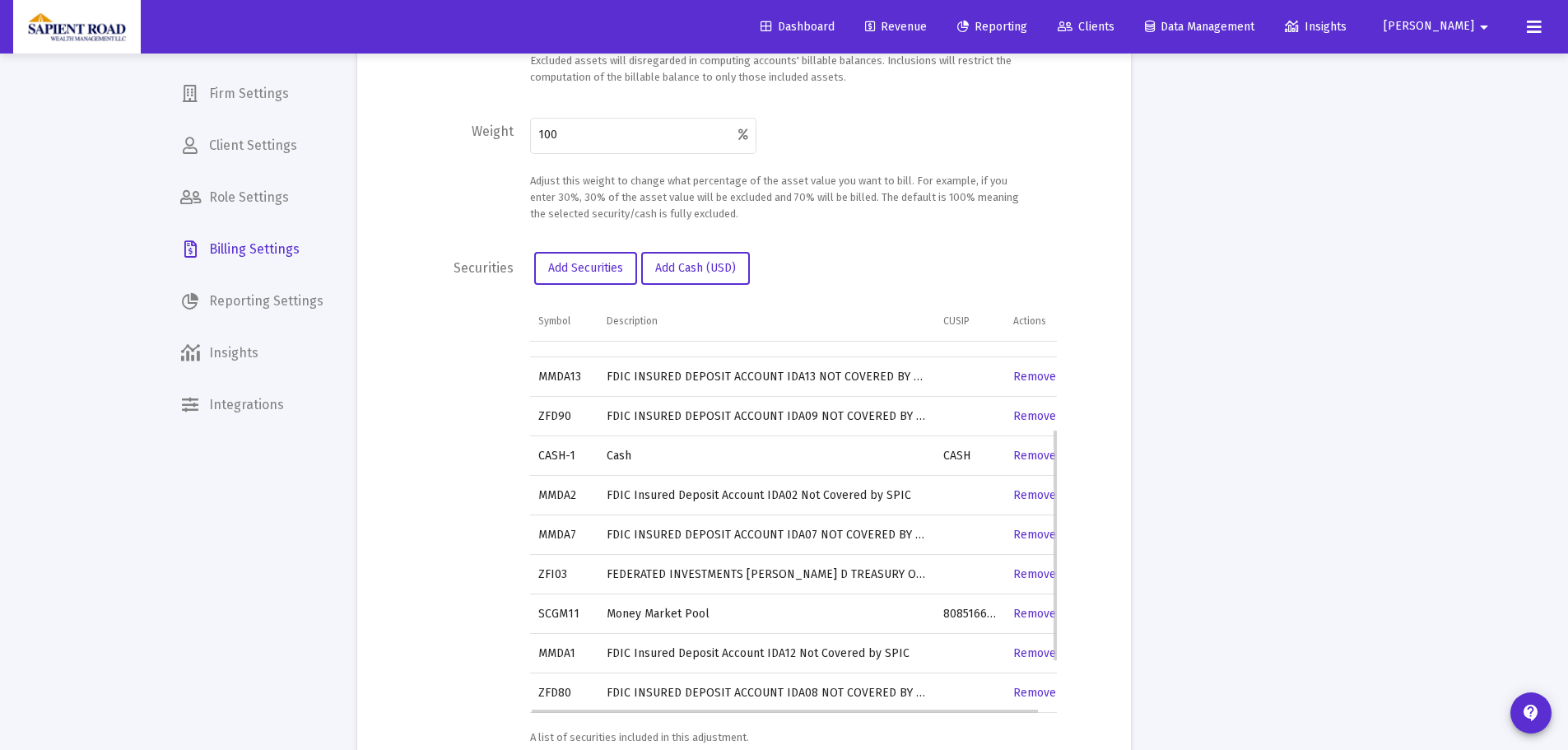
scroll to position [57, 0]
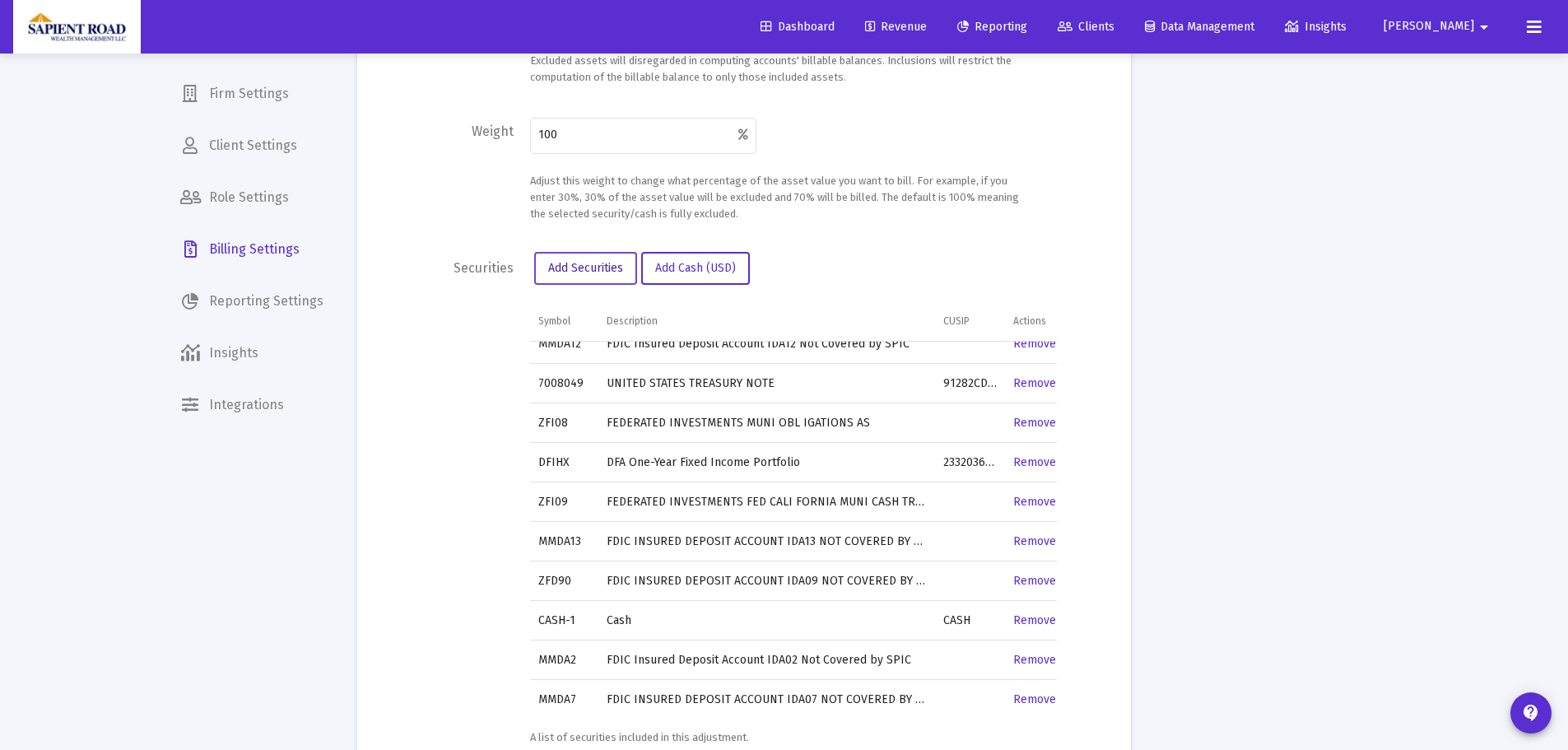
click at [588, 263] on span "Add Securities" at bounding box center [585, 268] width 75 height 14
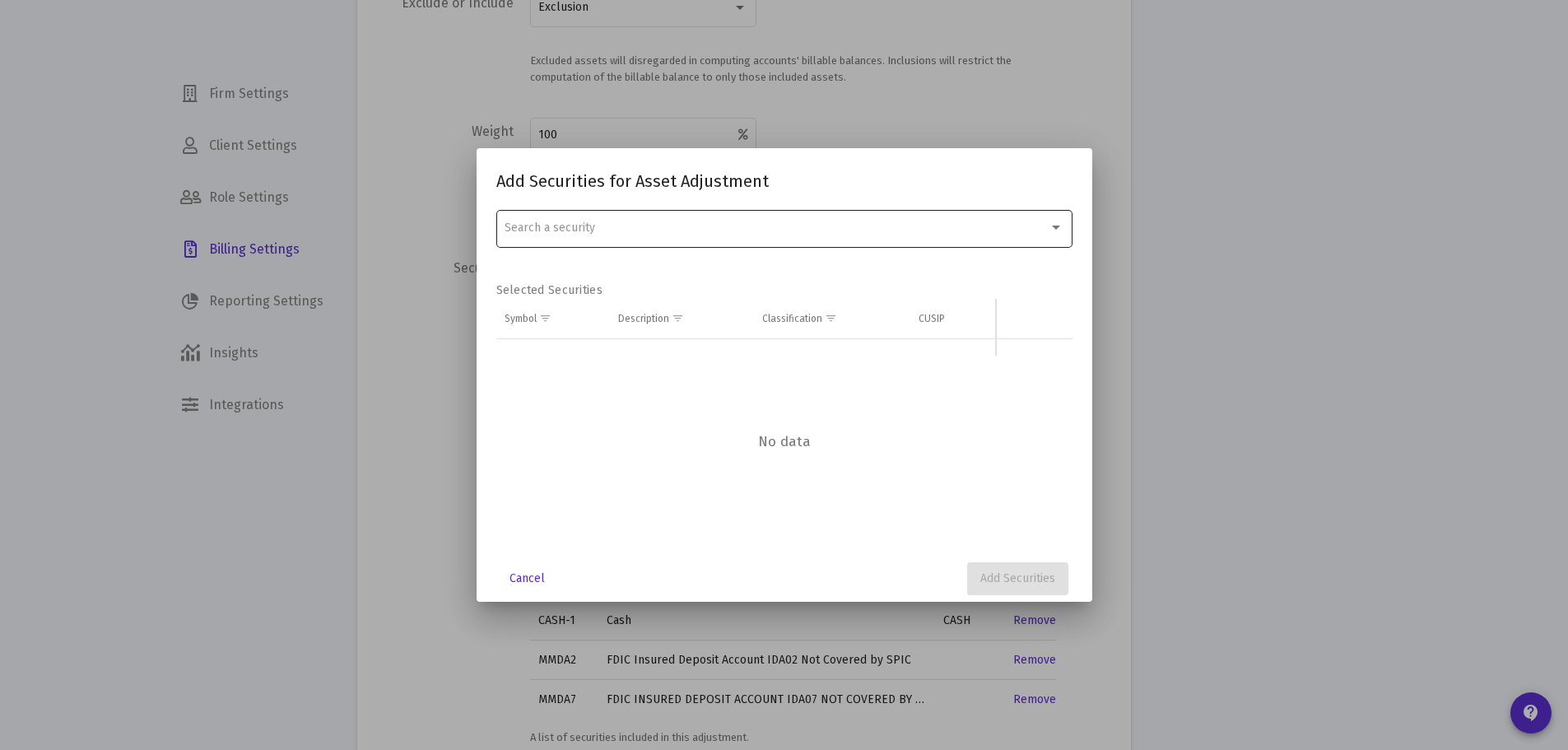
click at [673, 229] on div "Search a security" at bounding box center [776, 228] width 544 height 13
paste input "912797NU7"
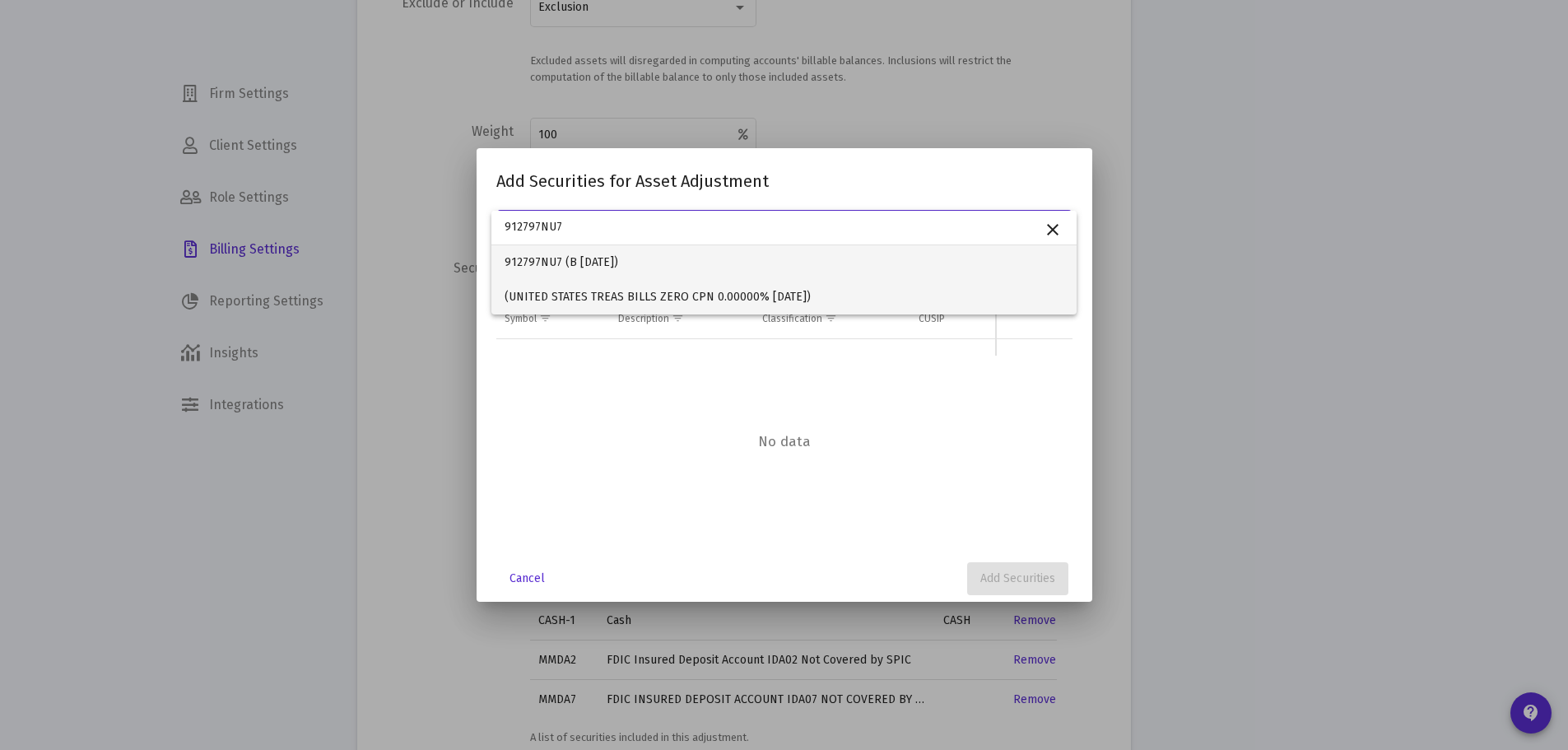
type input "912797NU7"
click at [592, 291] on span "(UNITED STATES TREAS BILLS ZERO CPN 0.00000% [DATE])" at bounding box center [784, 297] width 559 height 35
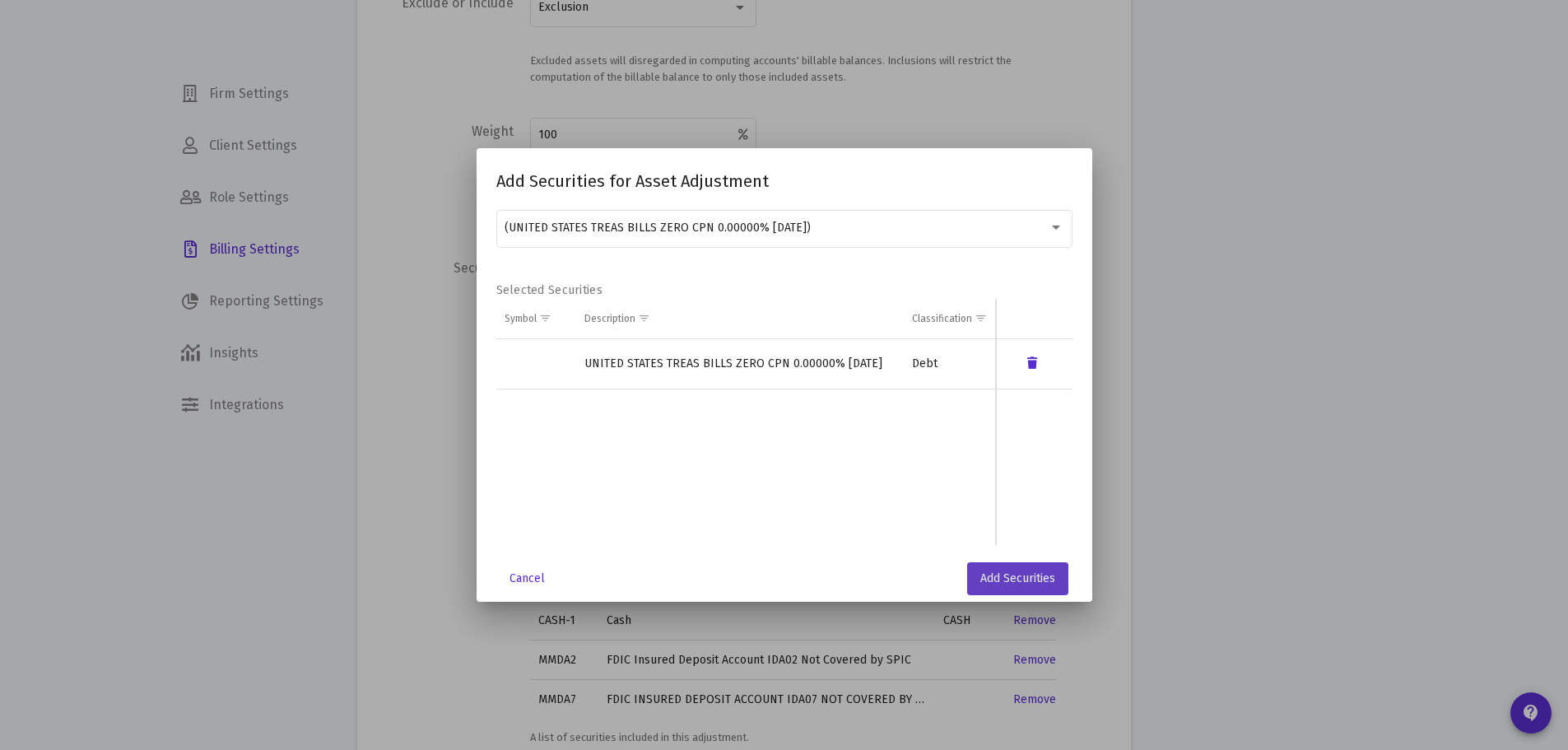
click at [983, 571] on button "Add Securities" at bounding box center [1017, 578] width 101 height 33
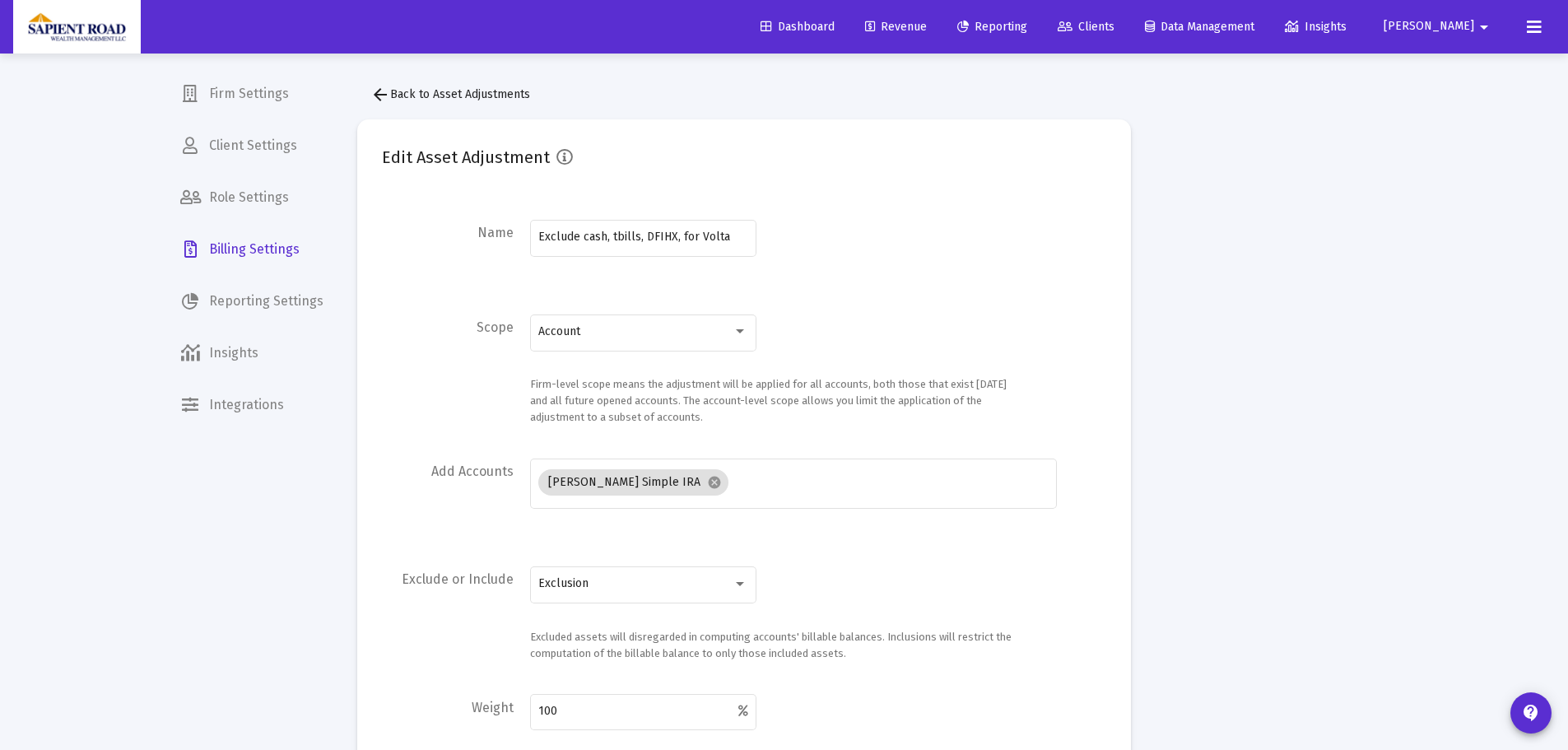
scroll to position [576, 0]
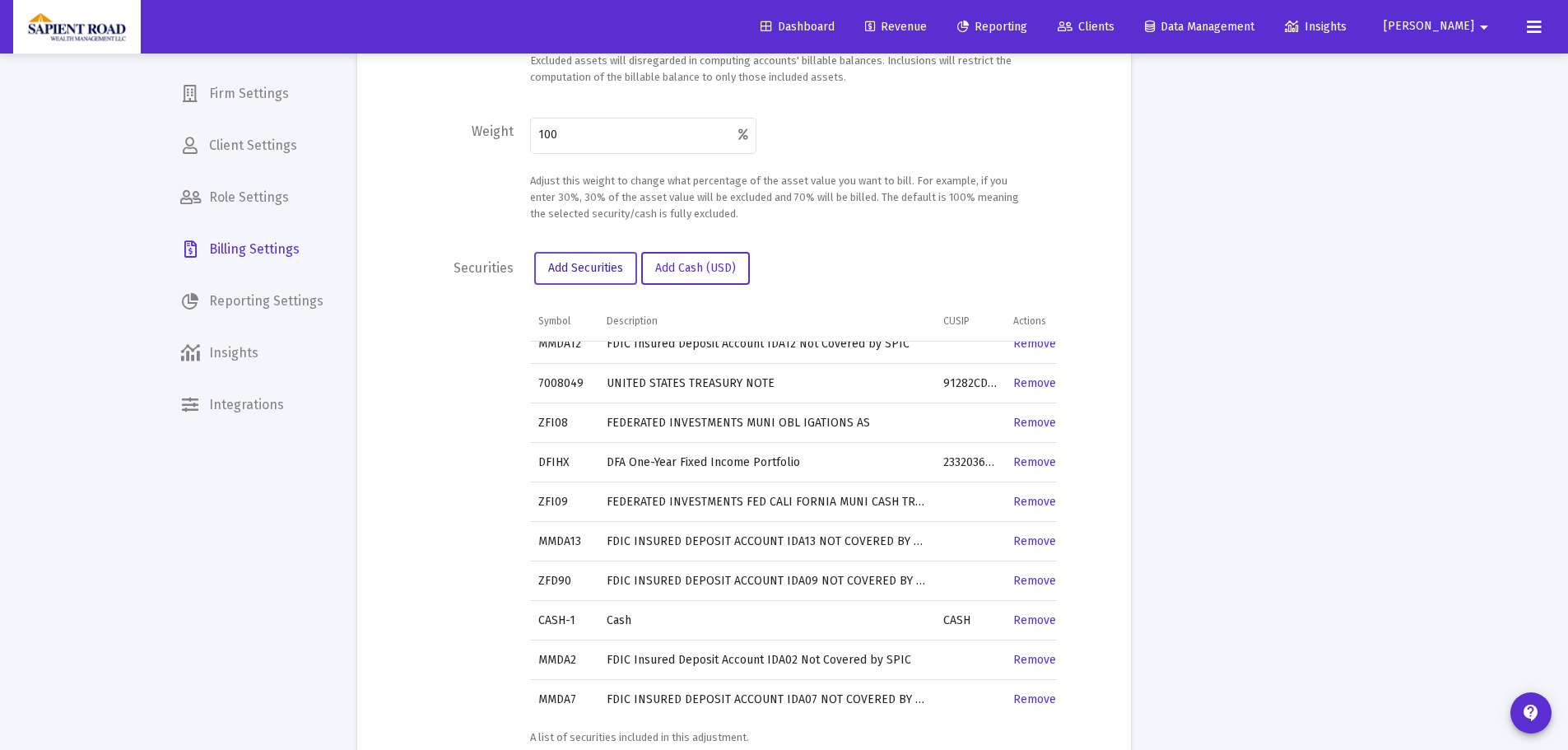
click at [584, 265] on span "Add Securities" at bounding box center [585, 268] width 75 height 14
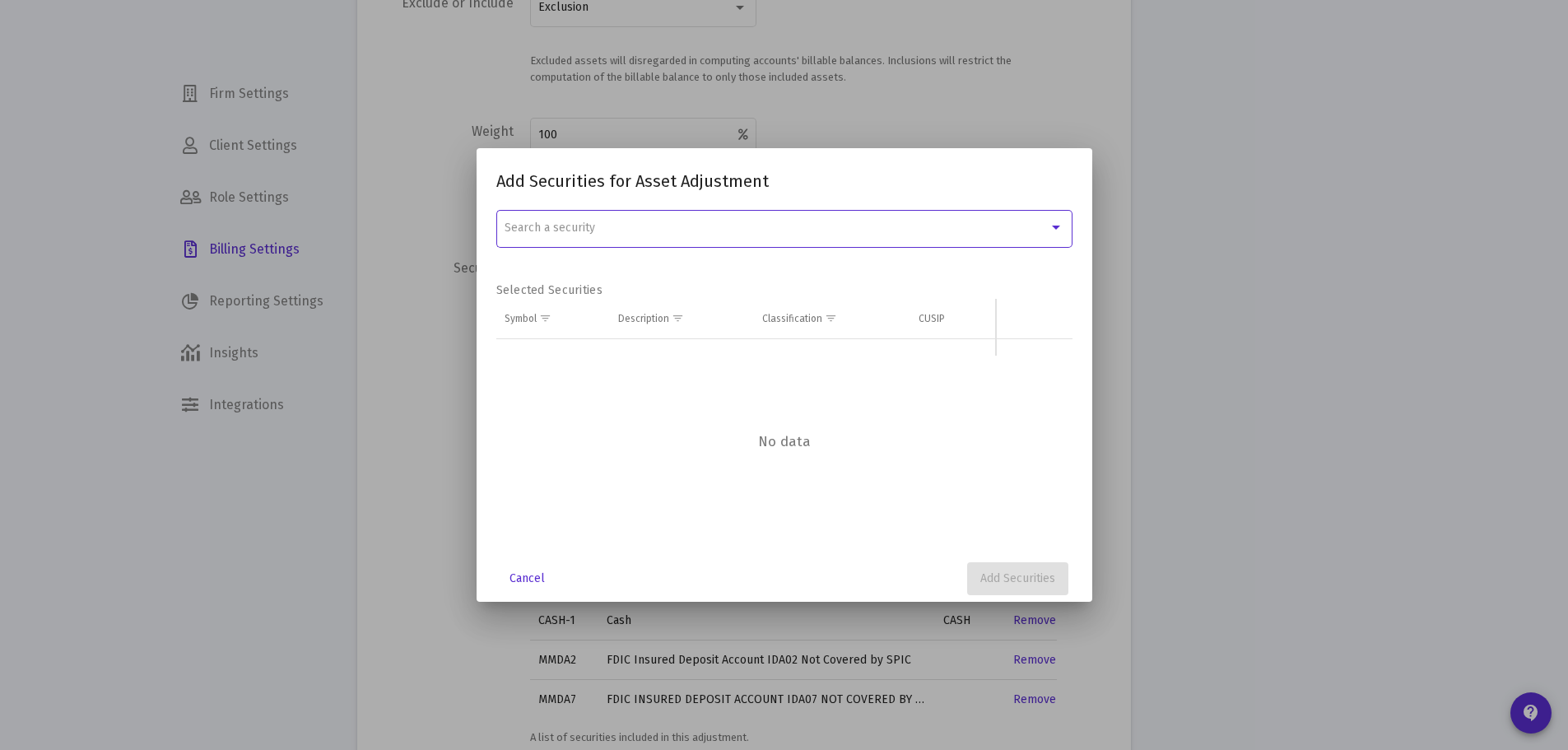
click at [618, 235] on div "Search a security" at bounding box center [784, 227] width 559 height 41
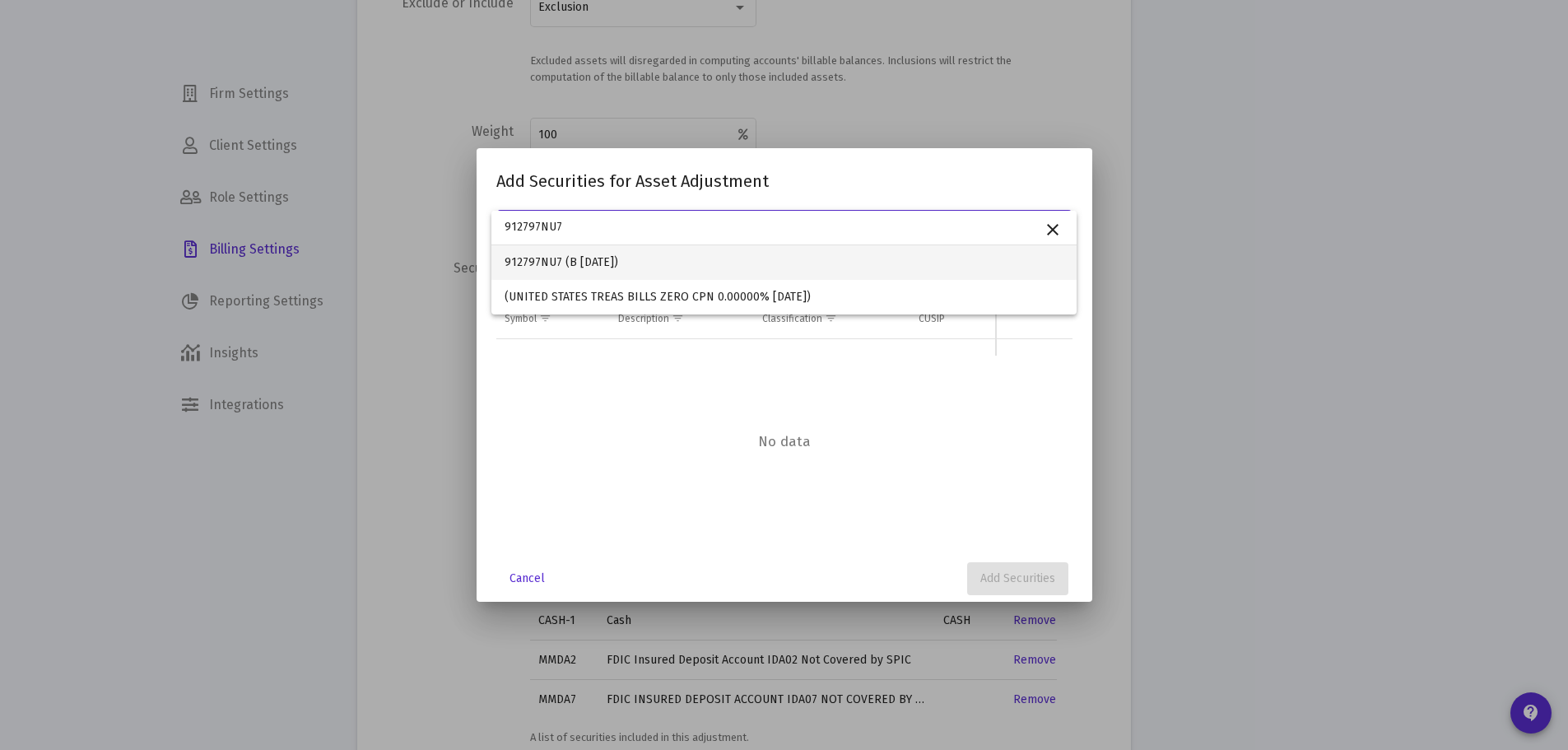
type input "912797NU7"
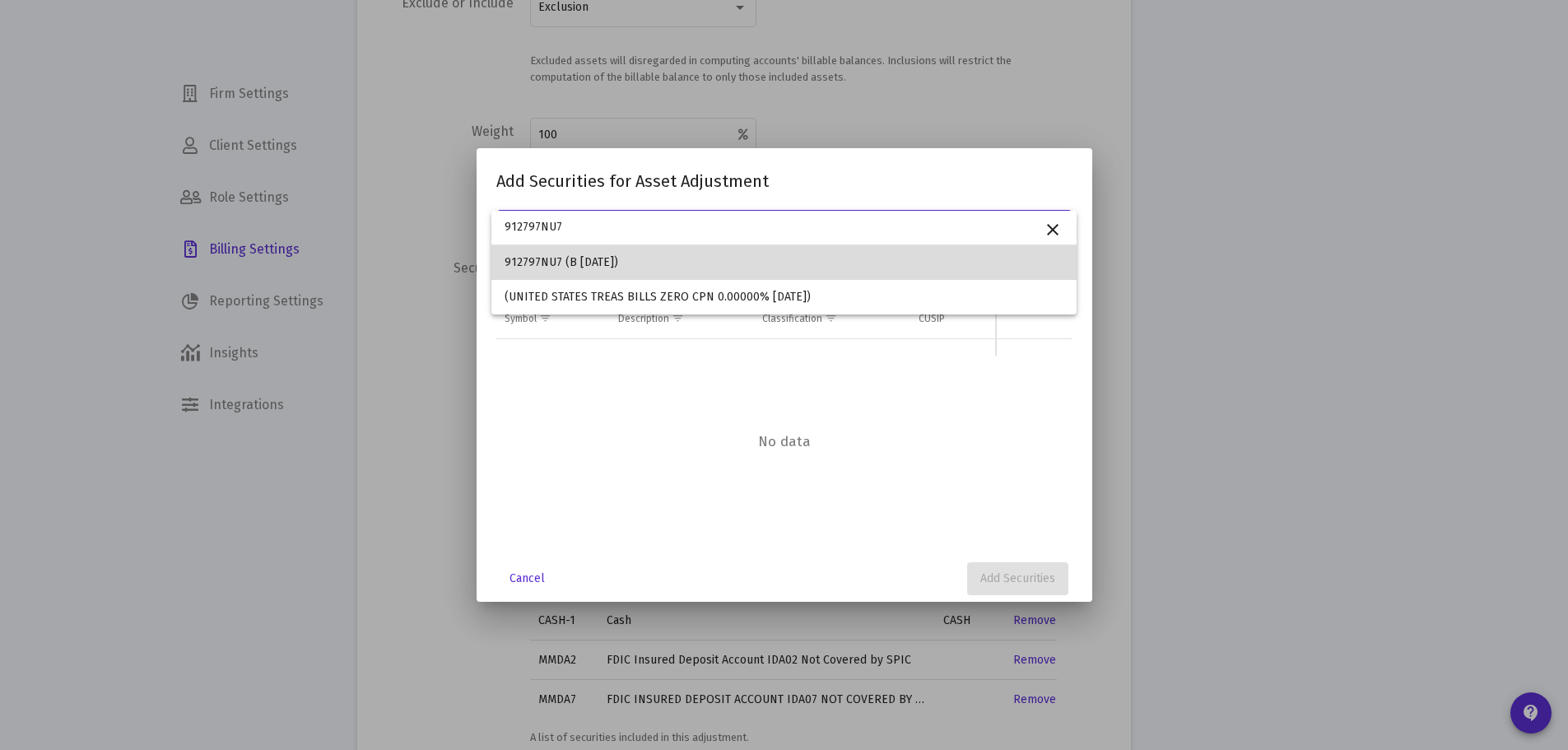
click at [592, 256] on span "912797NU7 (B [DATE])" at bounding box center [784, 262] width 559 height 35
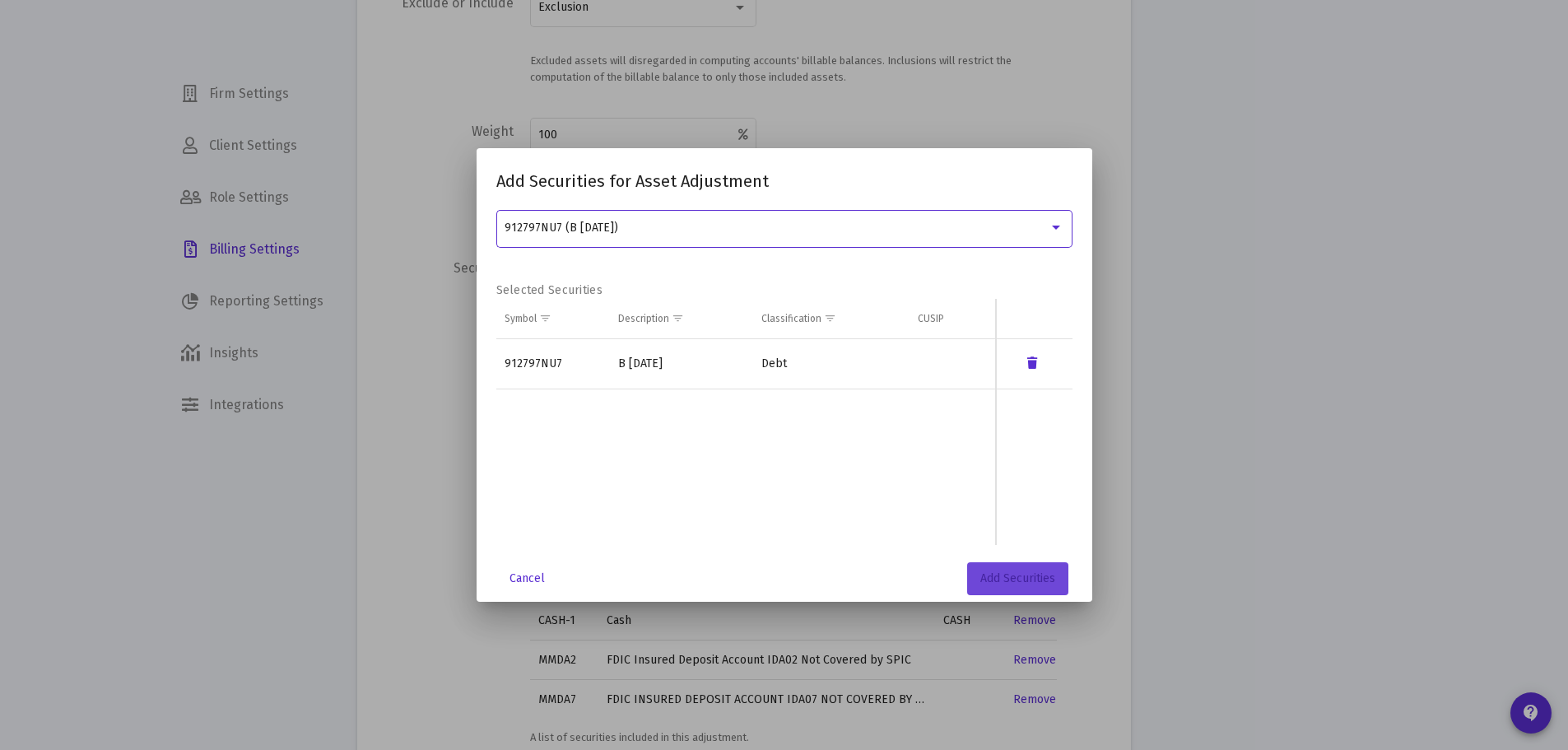
click at [990, 575] on span "Add Securities" at bounding box center [1017, 577] width 75 height 14
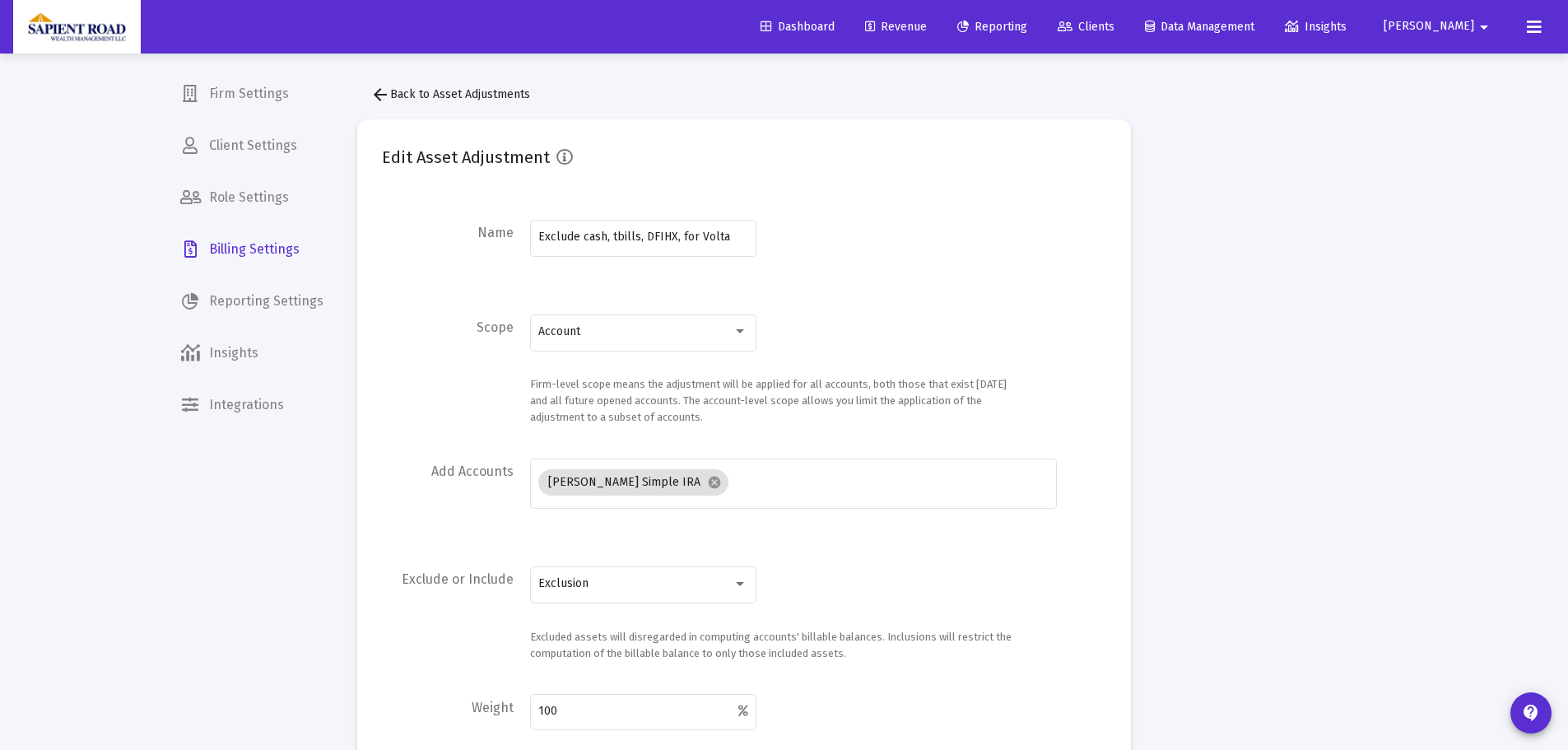
scroll to position [576, 0]
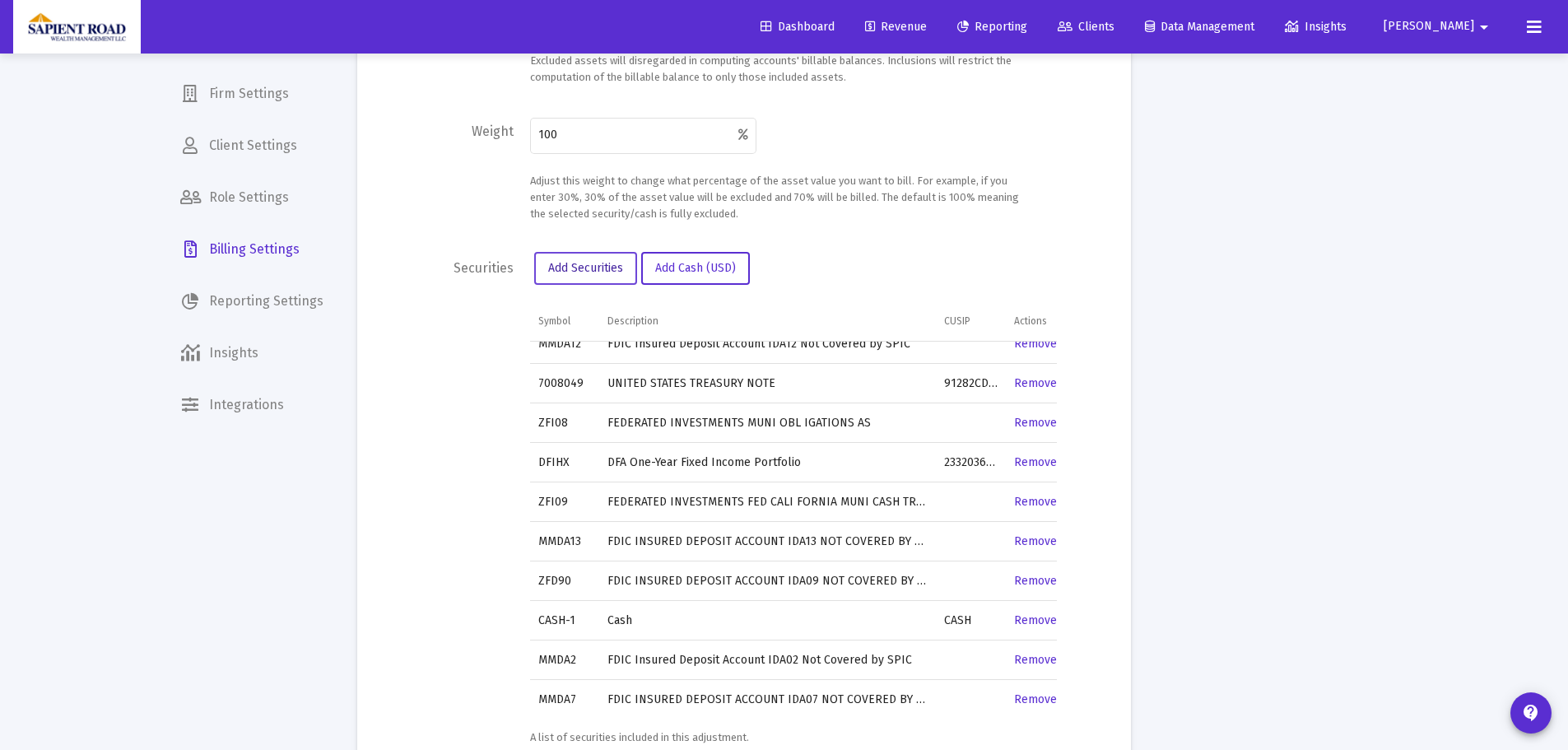
click at [607, 274] on span "Add Securities" at bounding box center [585, 268] width 75 height 14
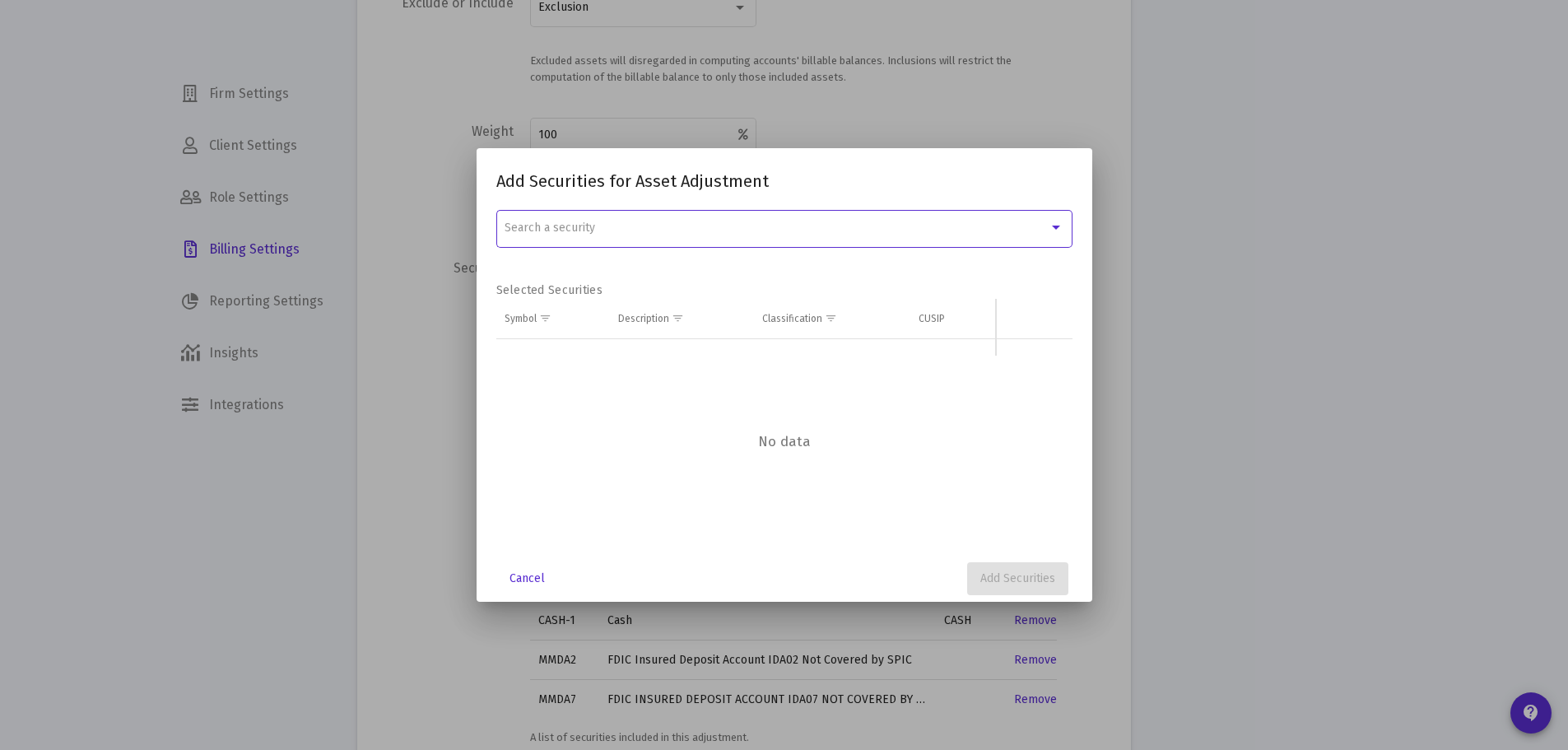
click at [673, 230] on div "Search a security" at bounding box center [776, 228] width 544 height 13
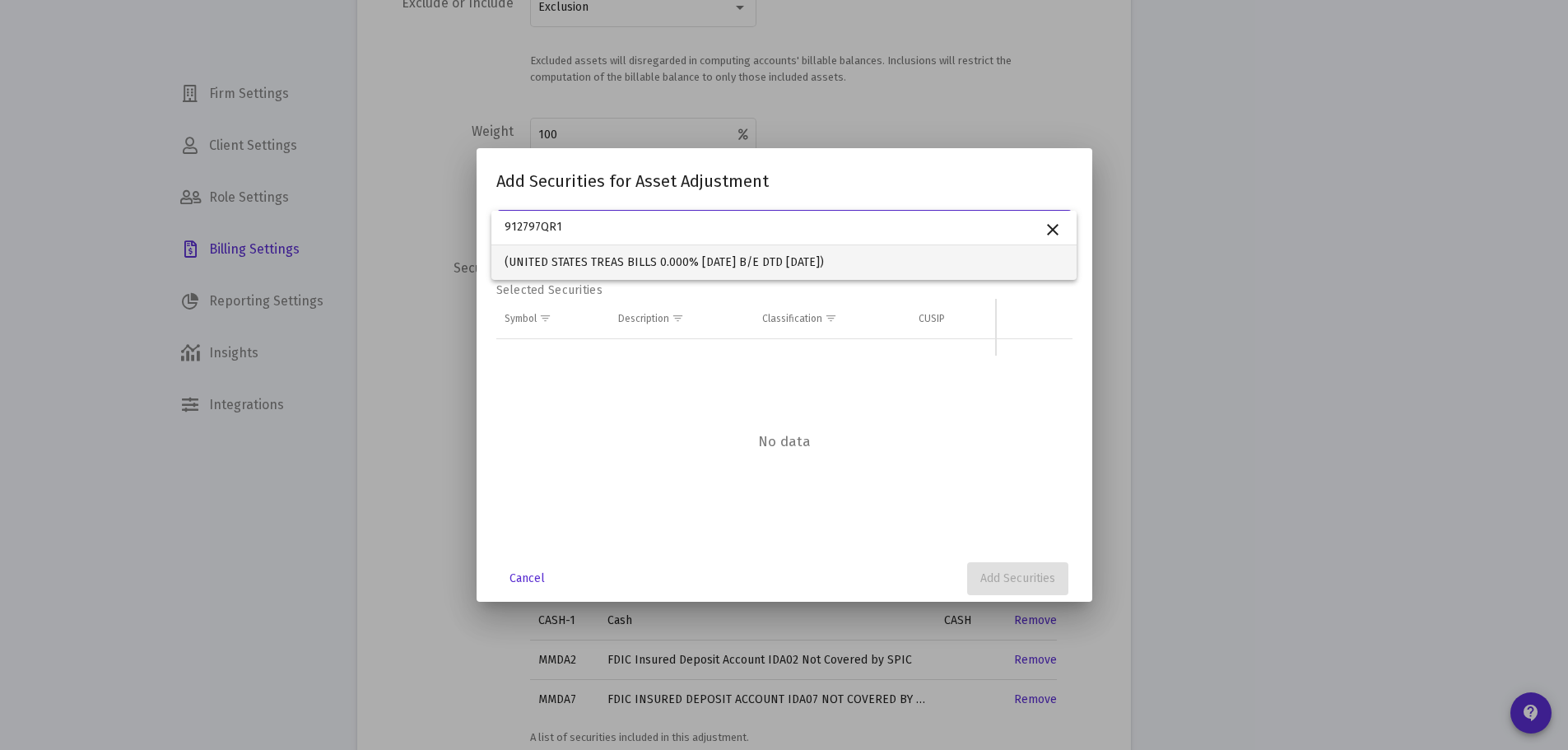
type input "912797QR1"
click at [575, 264] on span "(UNITED STATES TREAS BILLS 0.000% [DATE] B/E DTD [DATE])" at bounding box center [784, 262] width 559 height 35
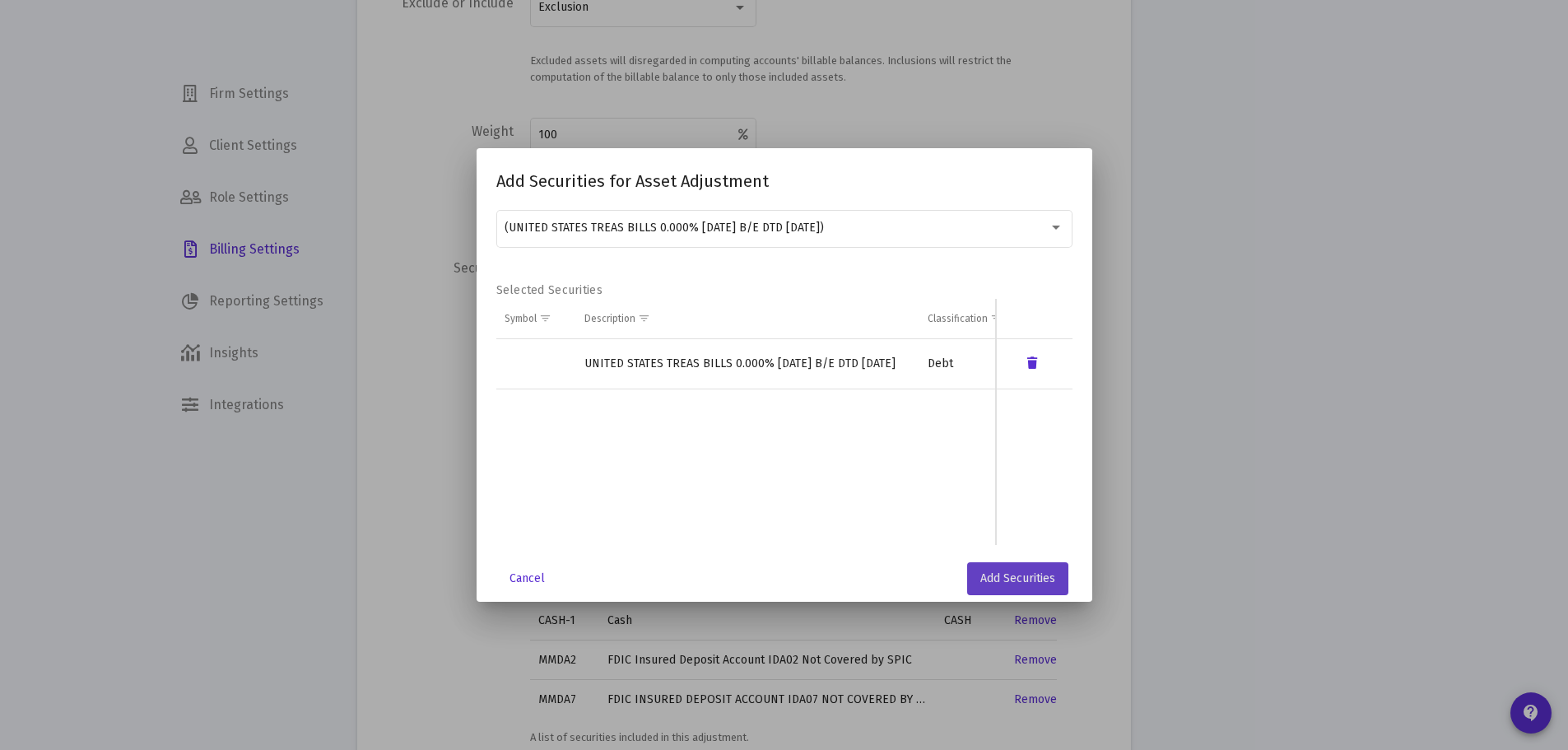
click at [971, 571] on button "Add Securities" at bounding box center [1017, 578] width 101 height 33
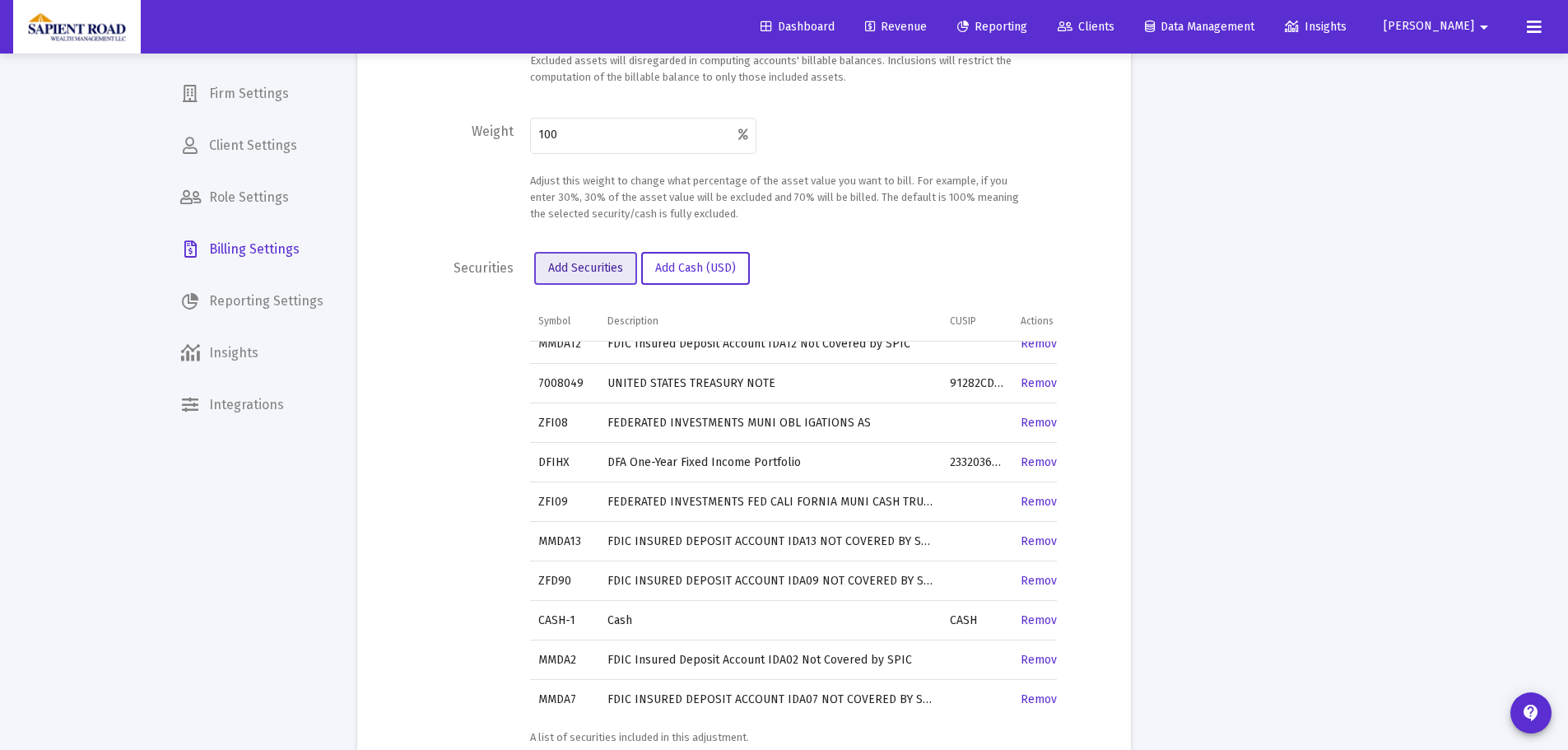
click at [551, 268] on span "Add Securities" at bounding box center [585, 268] width 75 height 14
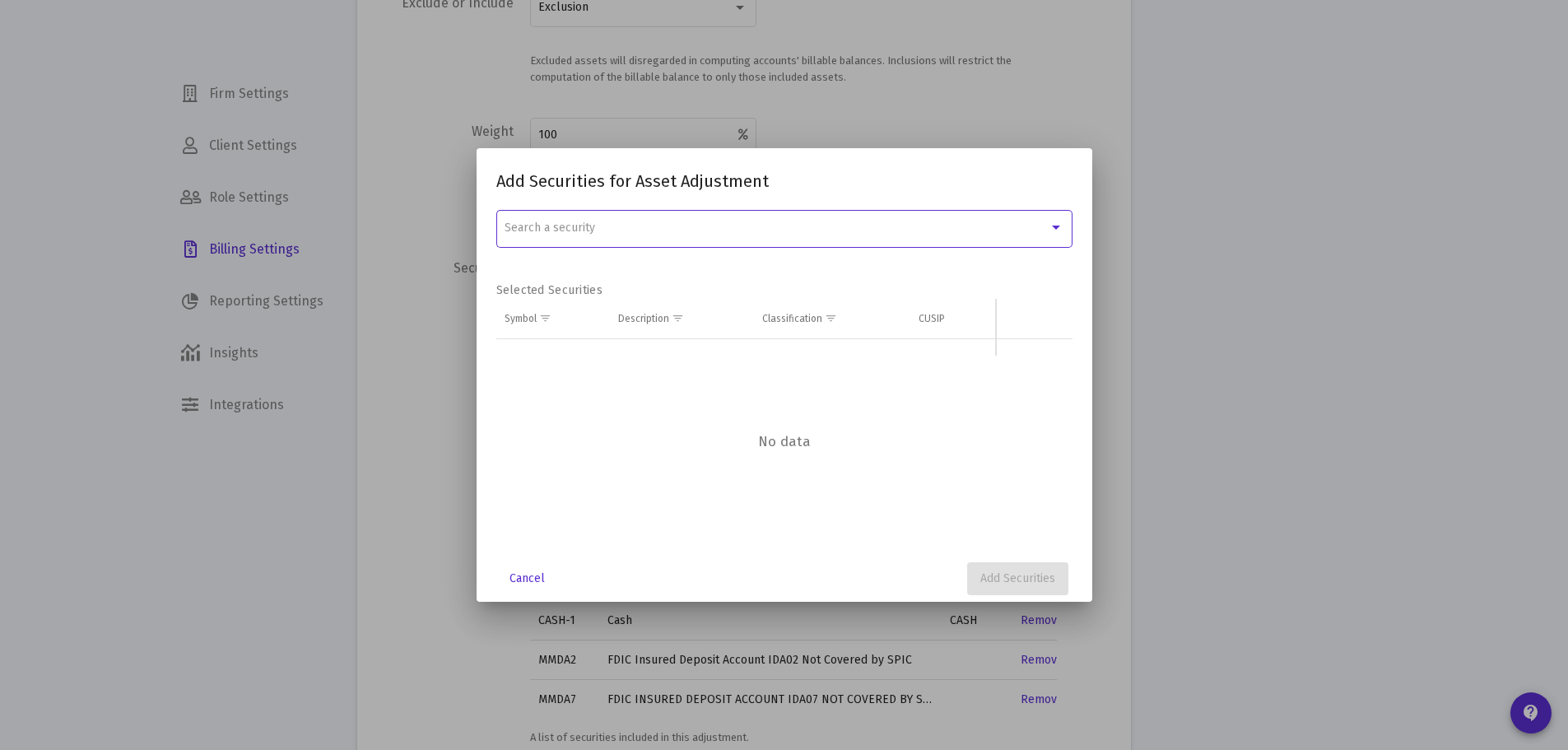
click at [646, 226] on div "Search a security" at bounding box center [776, 228] width 544 height 13
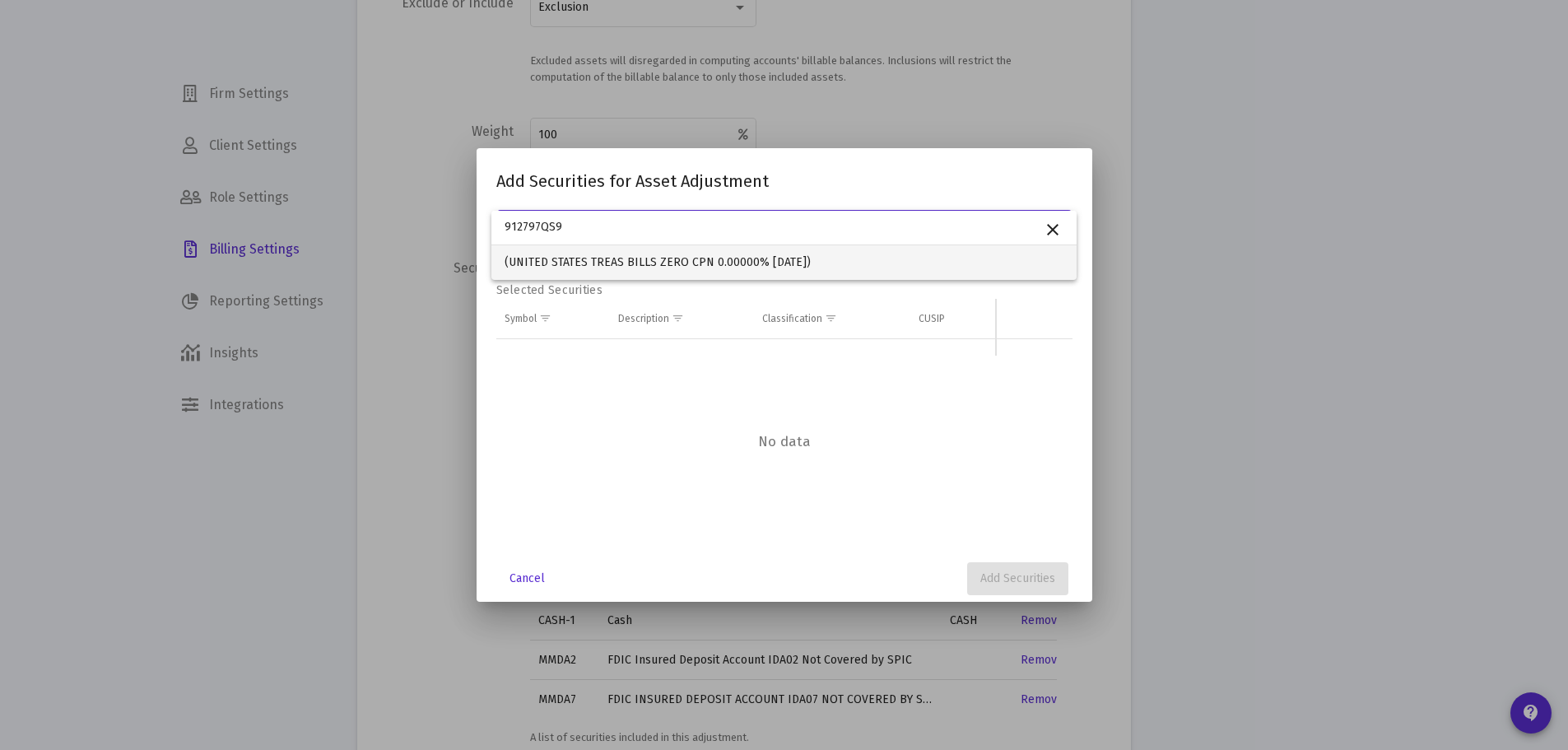
type input "912797QS9"
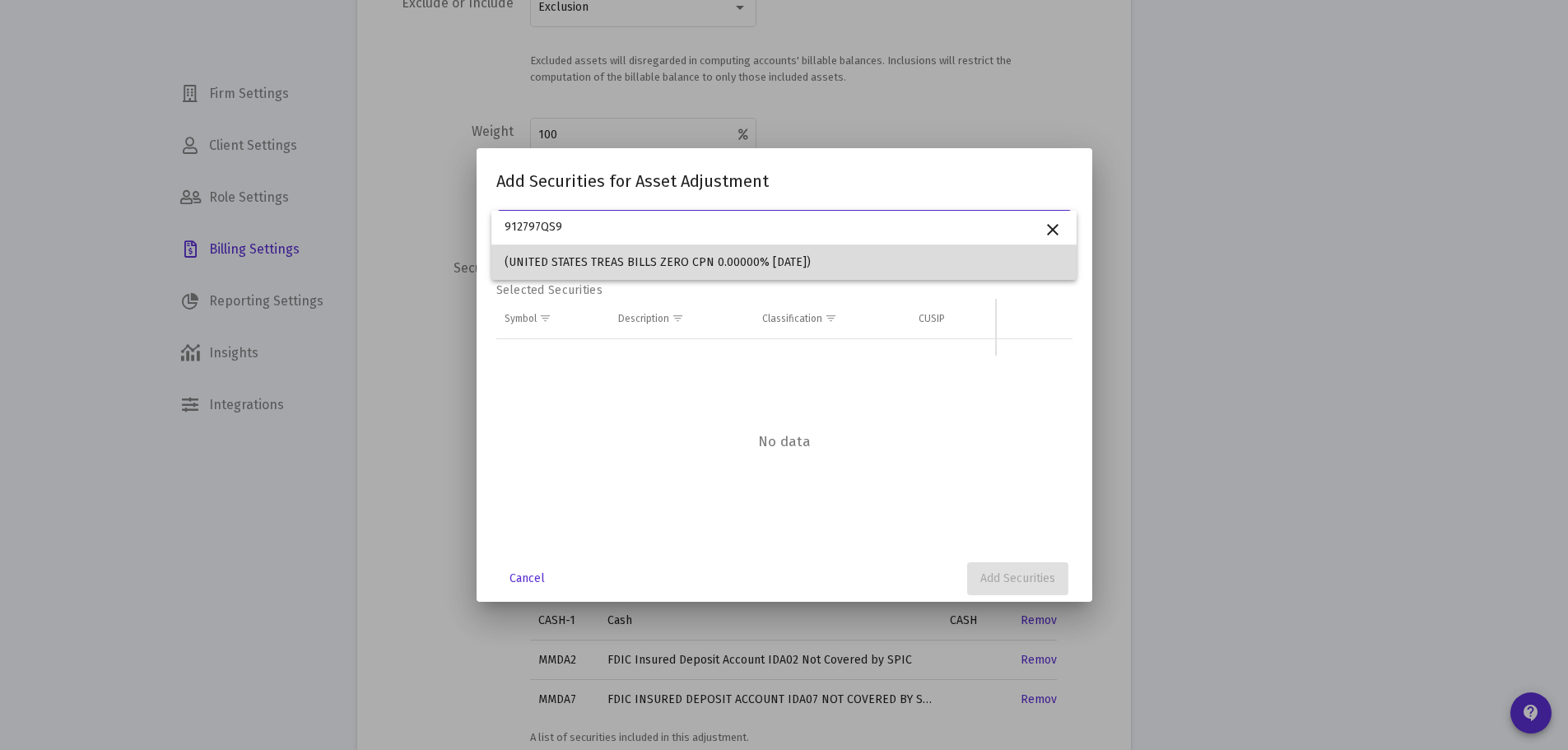
click at [630, 260] on span "(UNITED STATES TREAS BILLS ZERO CPN 0.00000% [DATE])" at bounding box center [784, 262] width 559 height 35
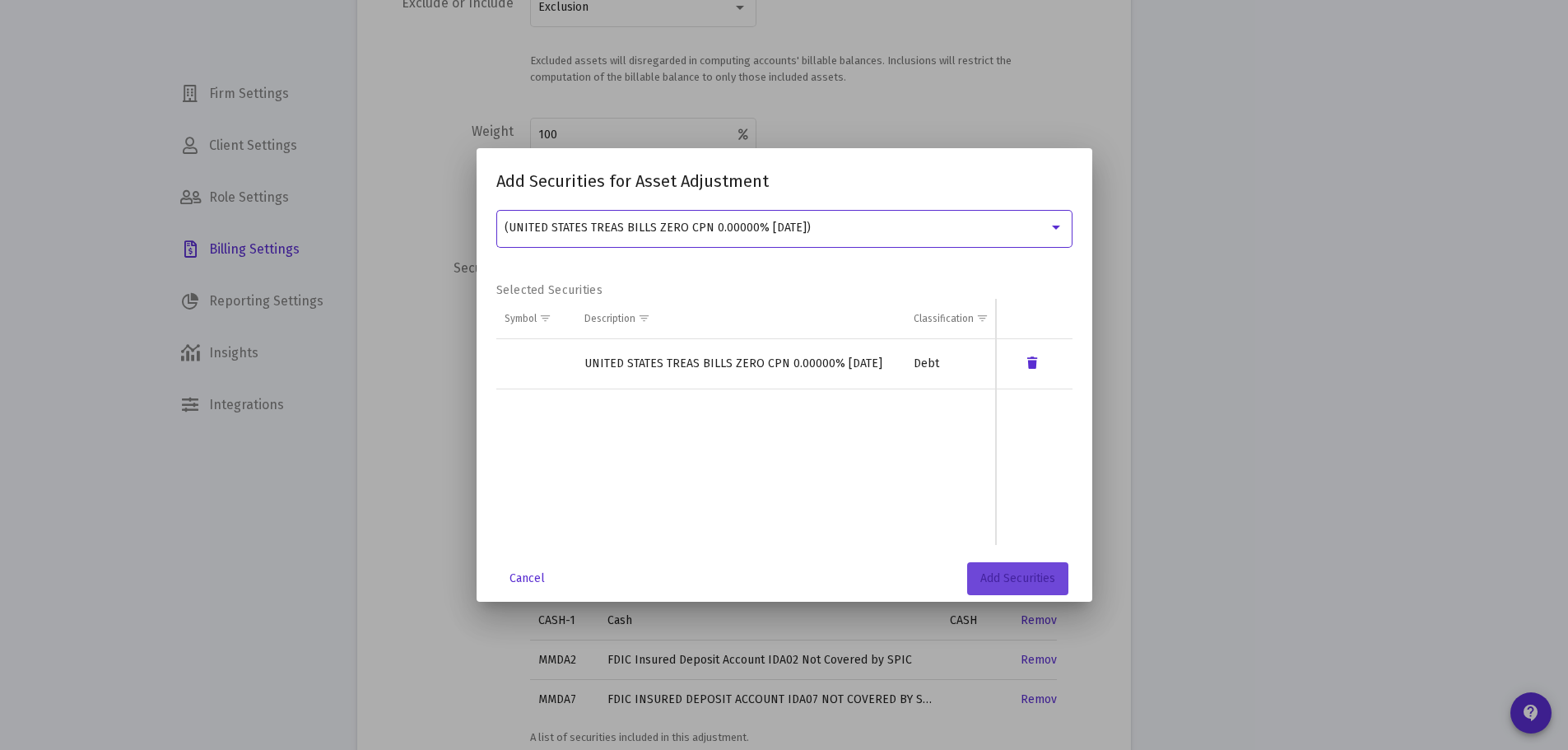
click at [1004, 580] on span "Add Securities" at bounding box center [1017, 577] width 75 height 14
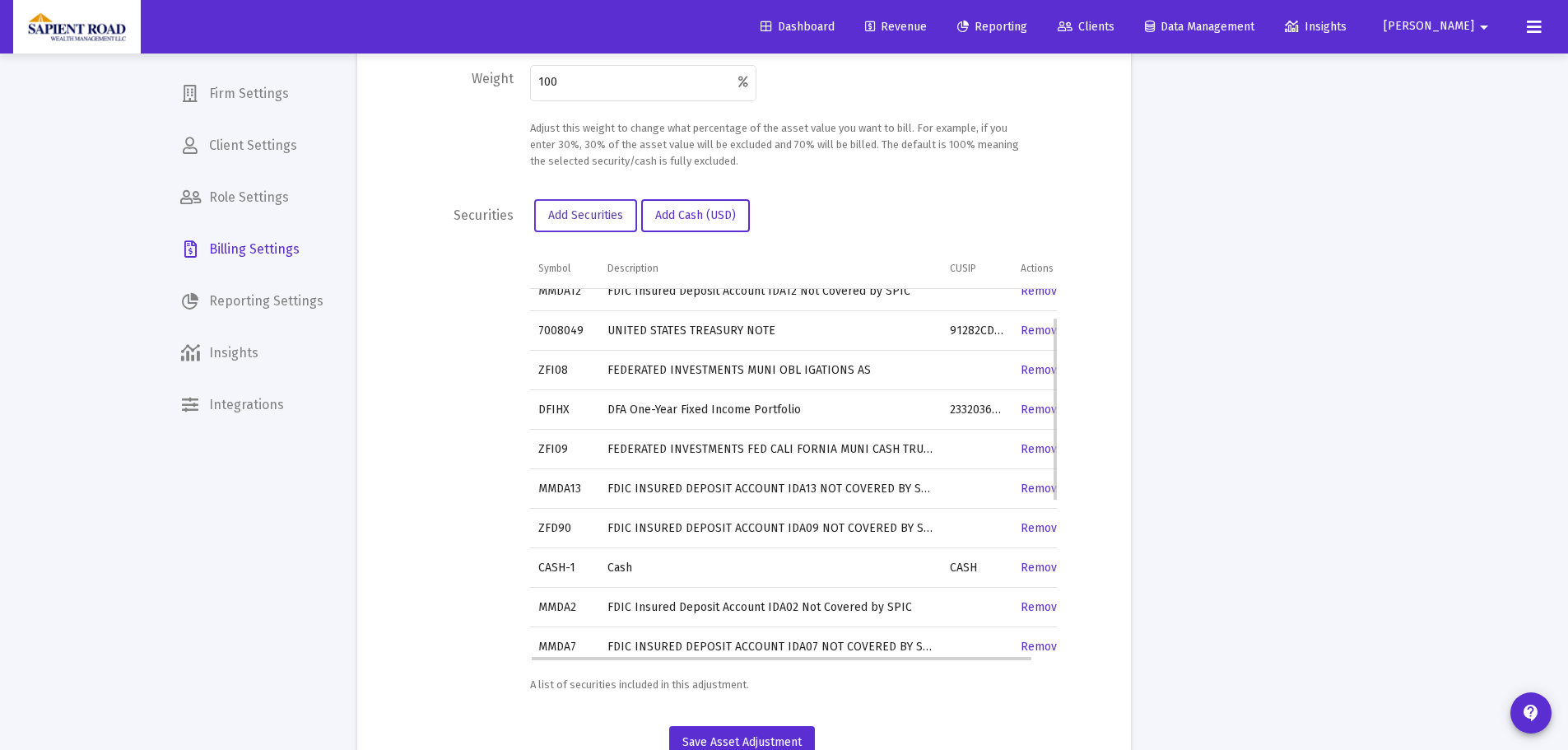
scroll to position [687, 0]
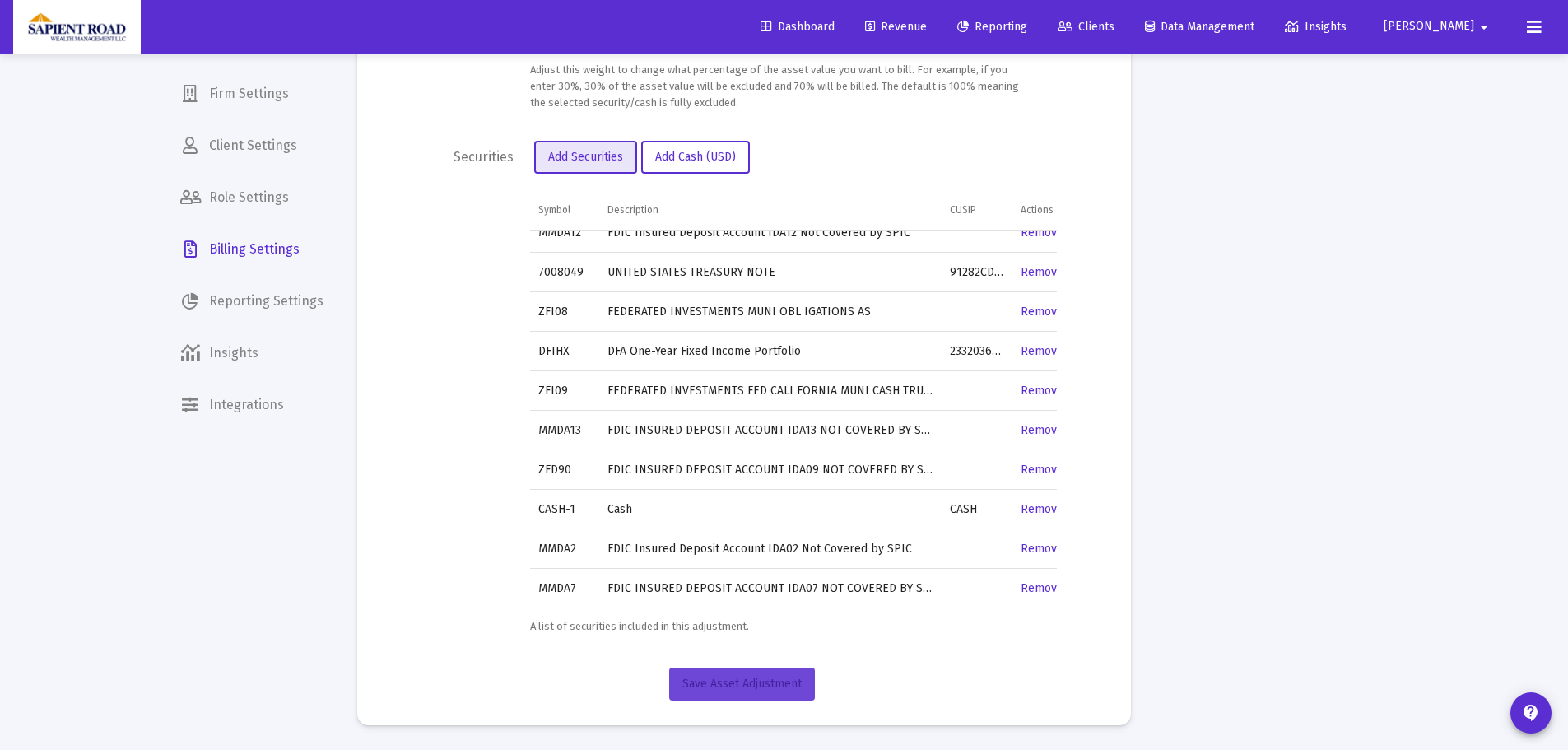
click at [760, 675] on button "Save Asset Adjustment" at bounding box center [742, 683] width 145 height 33
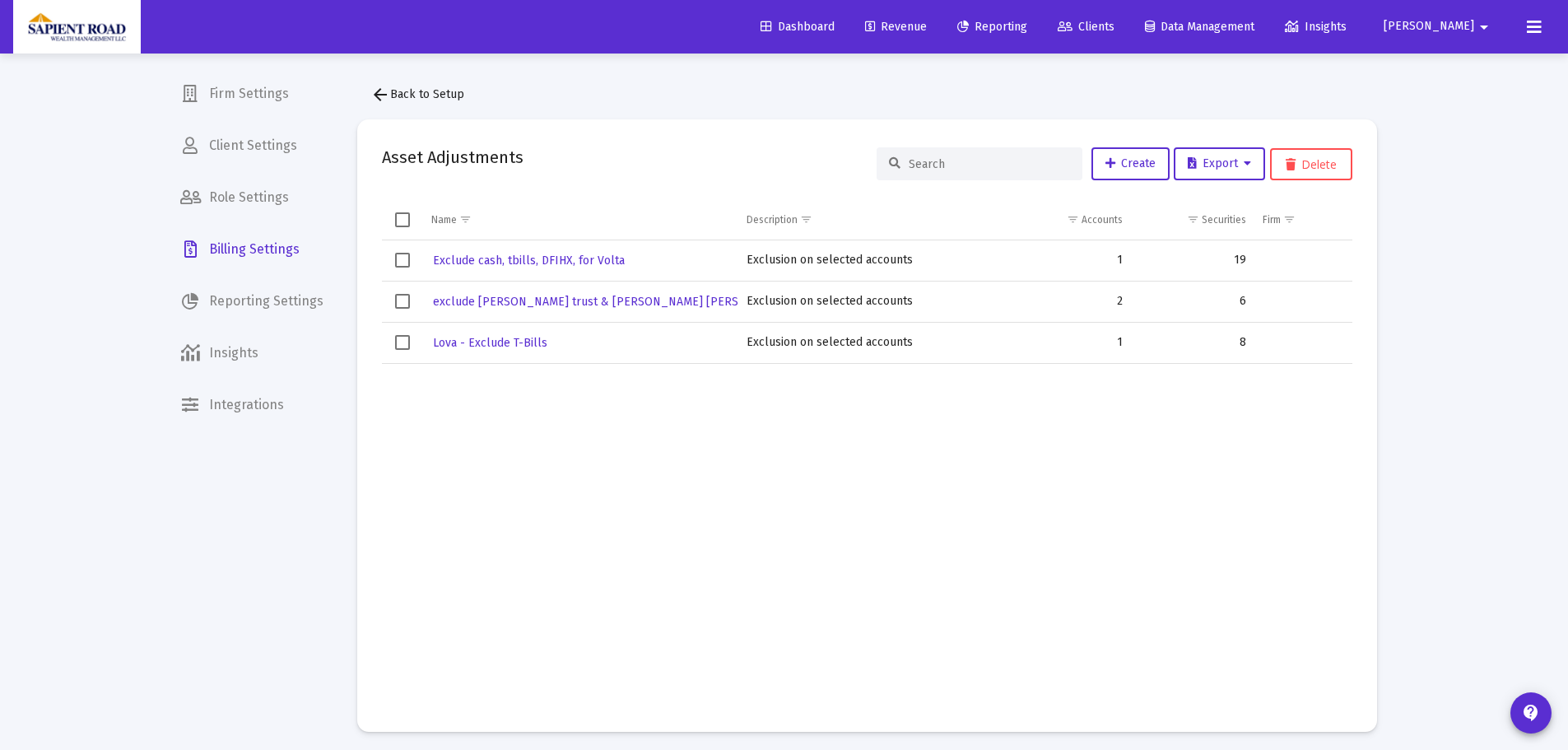
click at [1027, 23] on span "Reporting" at bounding box center [993, 26] width 70 height 14
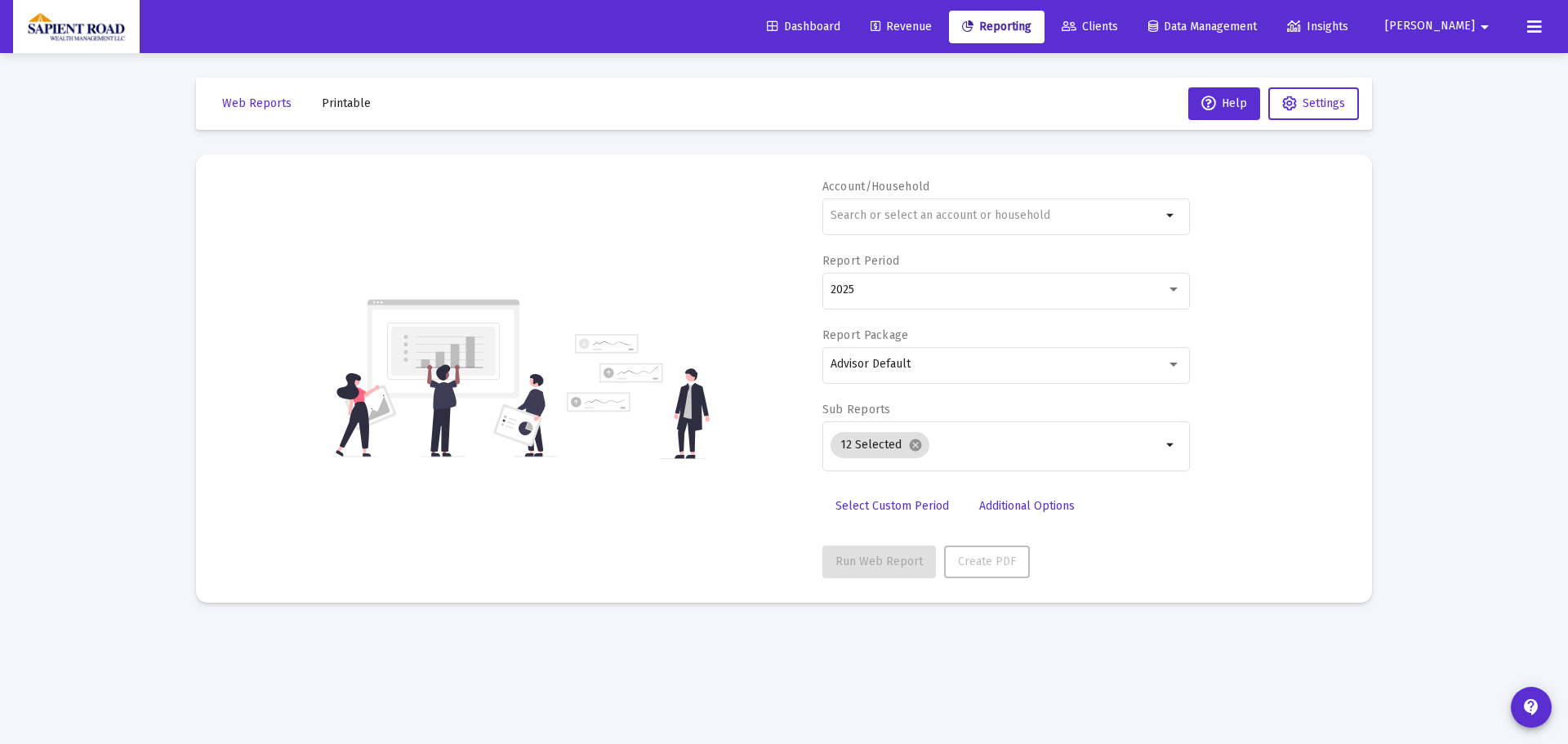
click at [931, 27] on span "Revenue" at bounding box center [901, 26] width 61 height 14
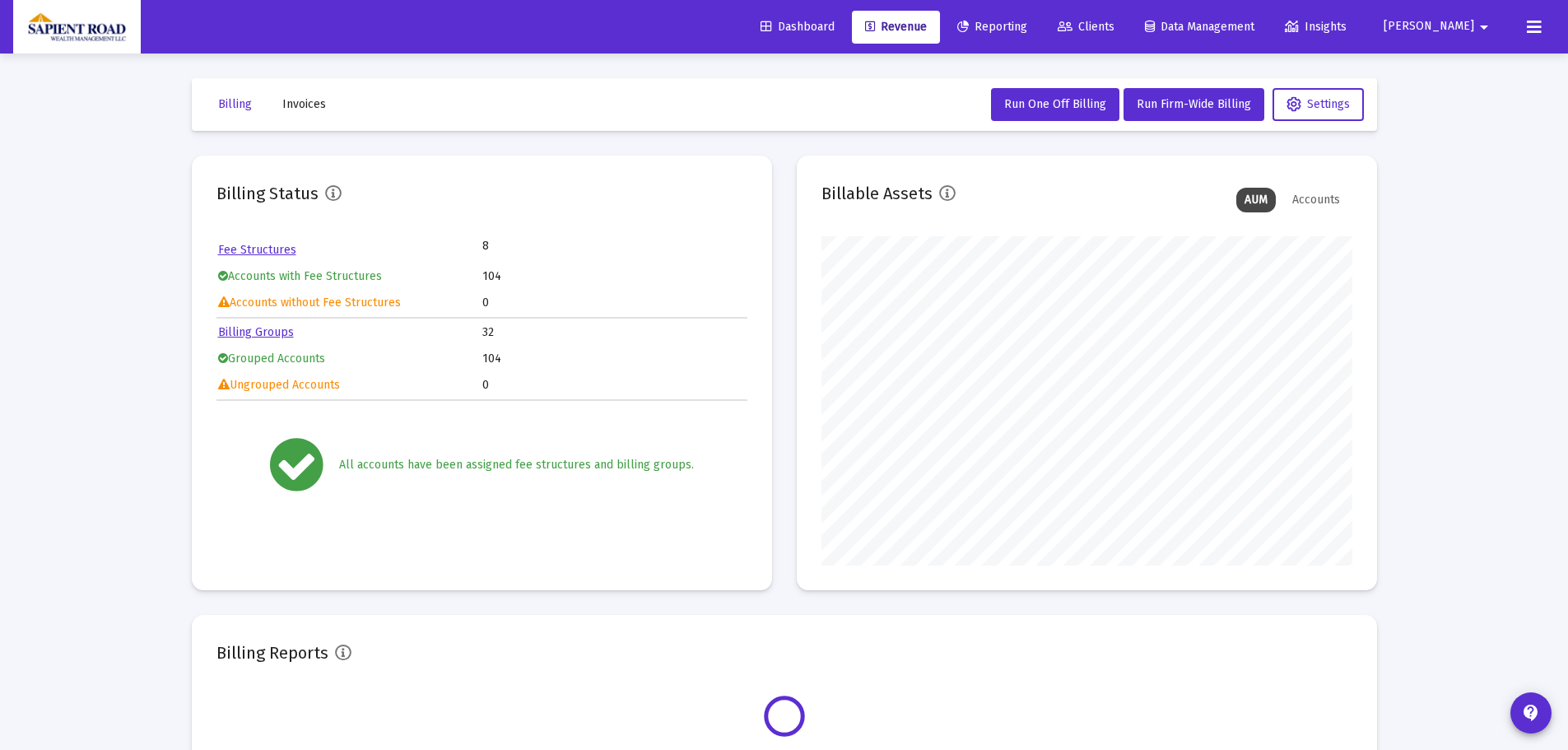
scroll to position [329, 531]
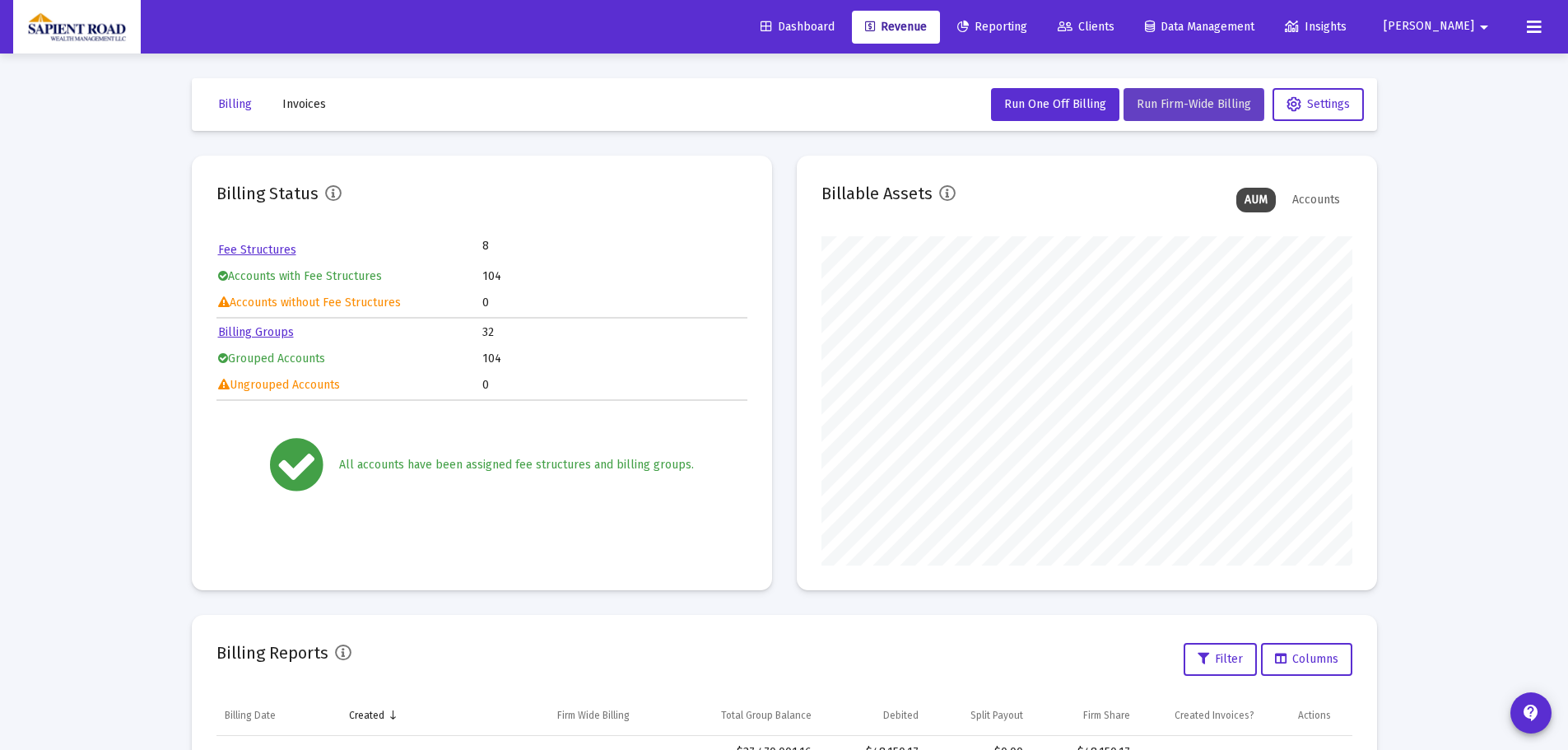
click at [1179, 106] on span "Run Firm-Wide Billing" at bounding box center [1193, 104] width 114 height 14
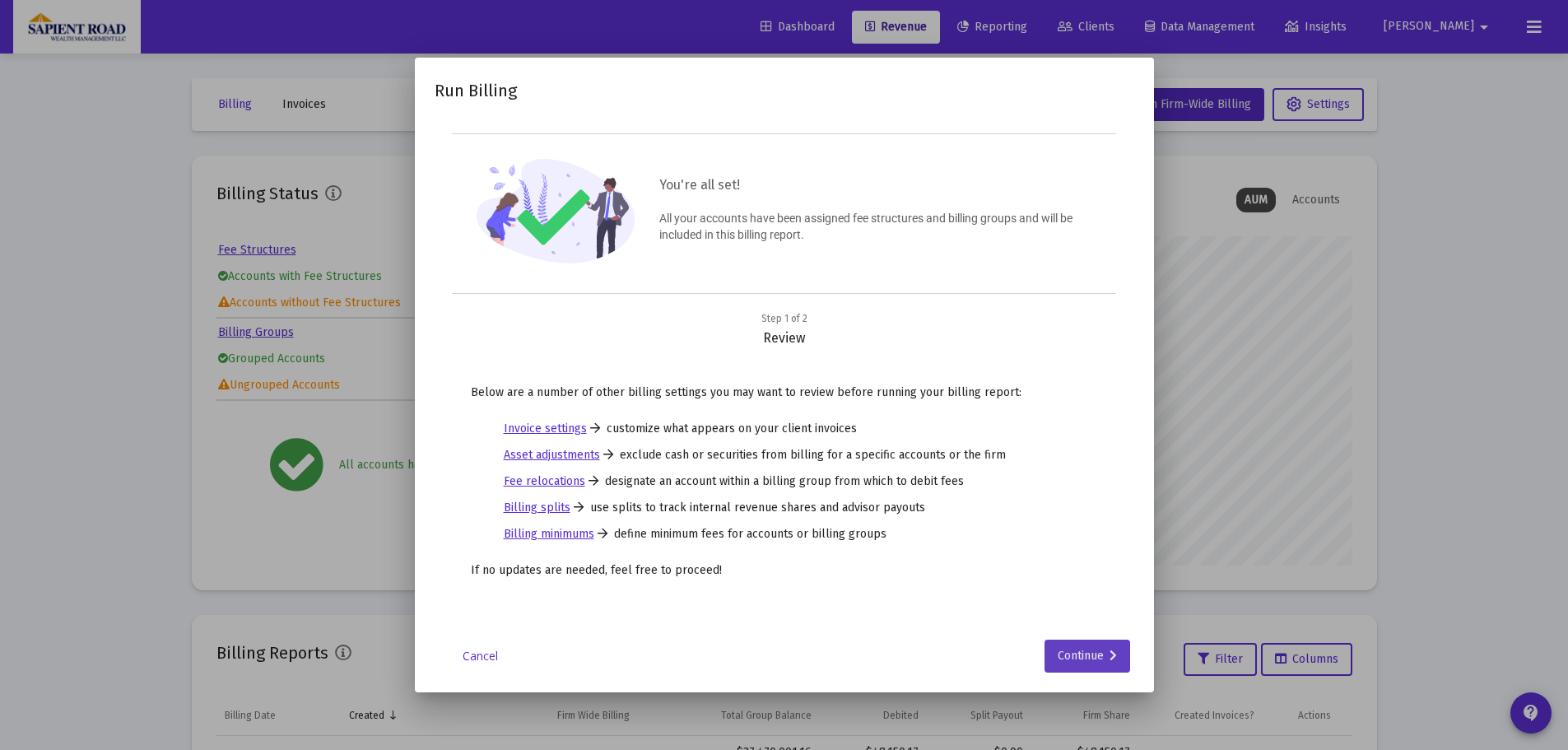
click at [1064, 663] on div "Continue" at bounding box center [1087, 656] width 59 height 33
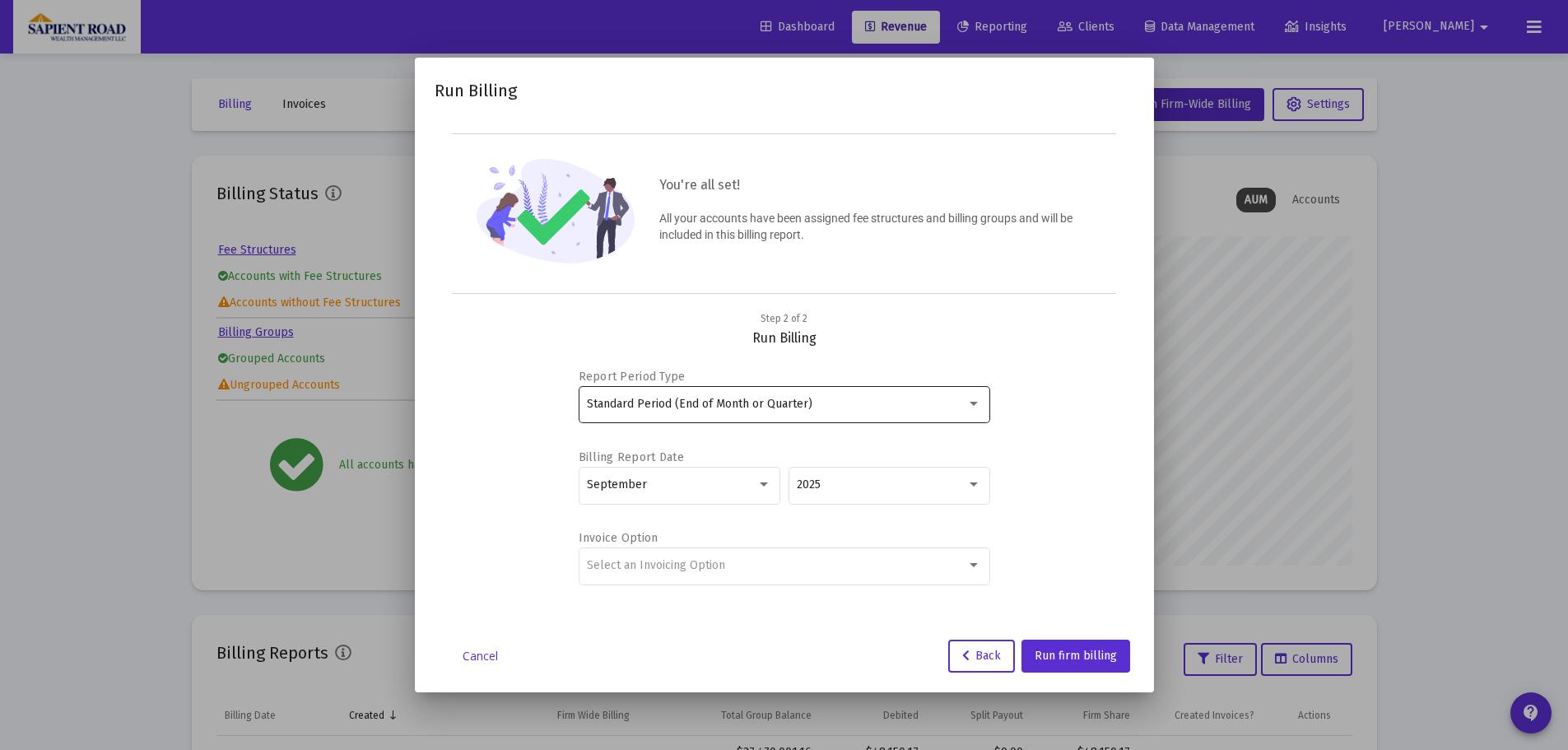
click at [971, 403] on div at bounding box center [974, 404] width 8 height 4
click at [760, 480] on div at bounding box center [784, 375] width 1568 height 750
click at [760, 480] on div at bounding box center [764, 485] width 15 height 13
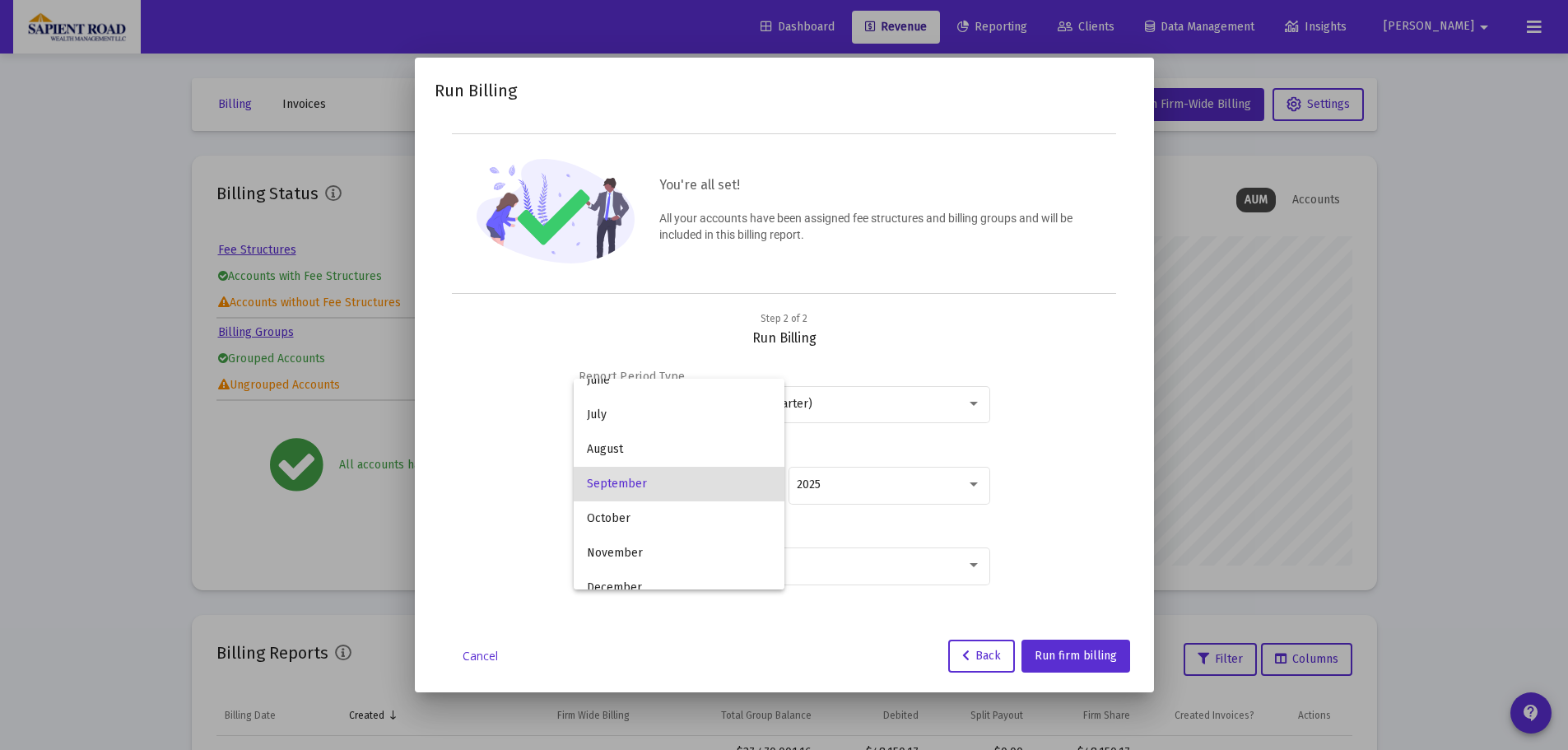
click at [760, 480] on mat-option "September" at bounding box center [678, 484] width 210 height 35
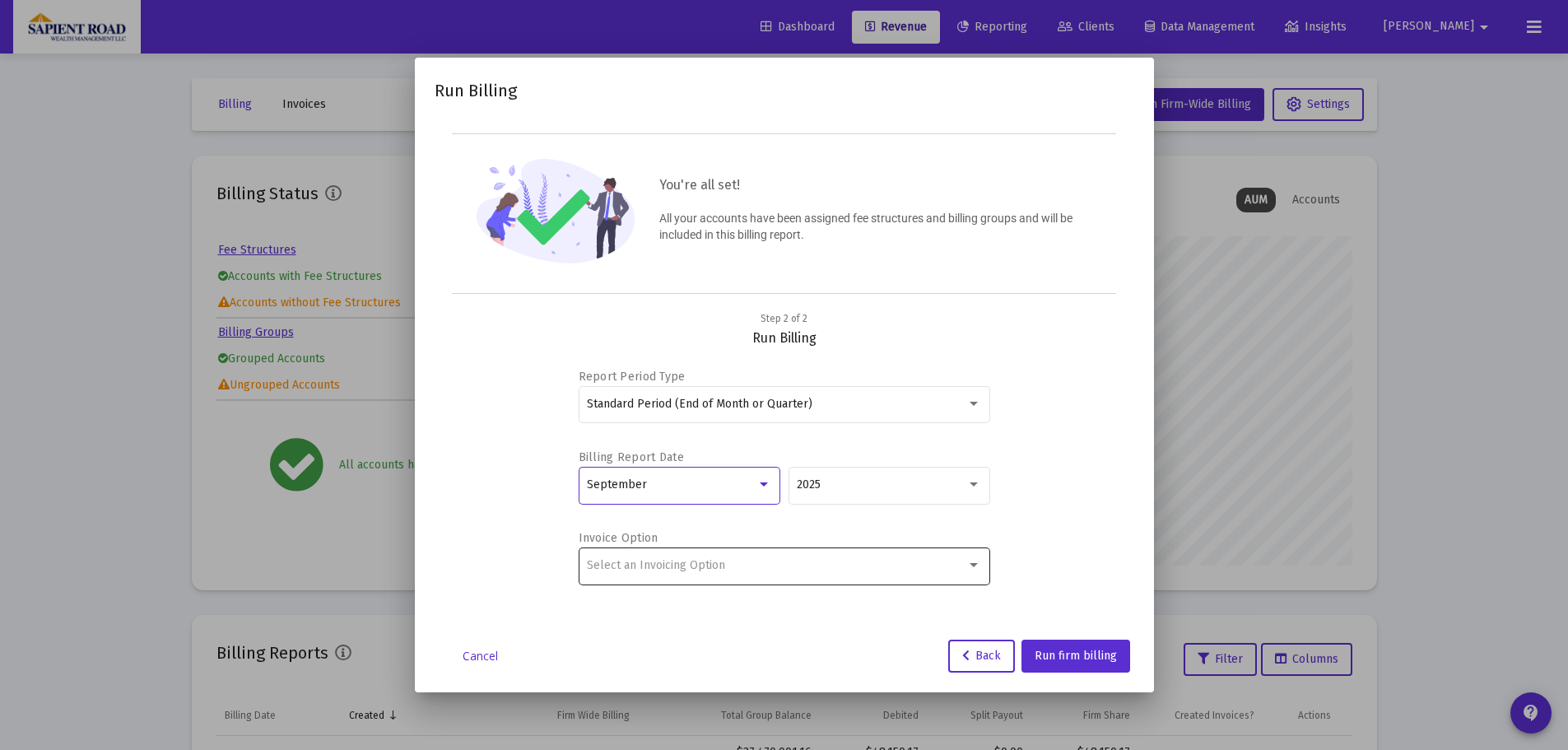
click at [629, 568] on span "Select an Invoicing Option" at bounding box center [656, 564] width 139 height 14
click at [1072, 473] on div at bounding box center [784, 375] width 1568 height 750
click at [971, 559] on div at bounding box center [974, 565] width 15 height 13
click at [1068, 512] on div at bounding box center [784, 375] width 1568 height 750
click at [468, 648] on link "Cancel" at bounding box center [480, 656] width 82 height 16
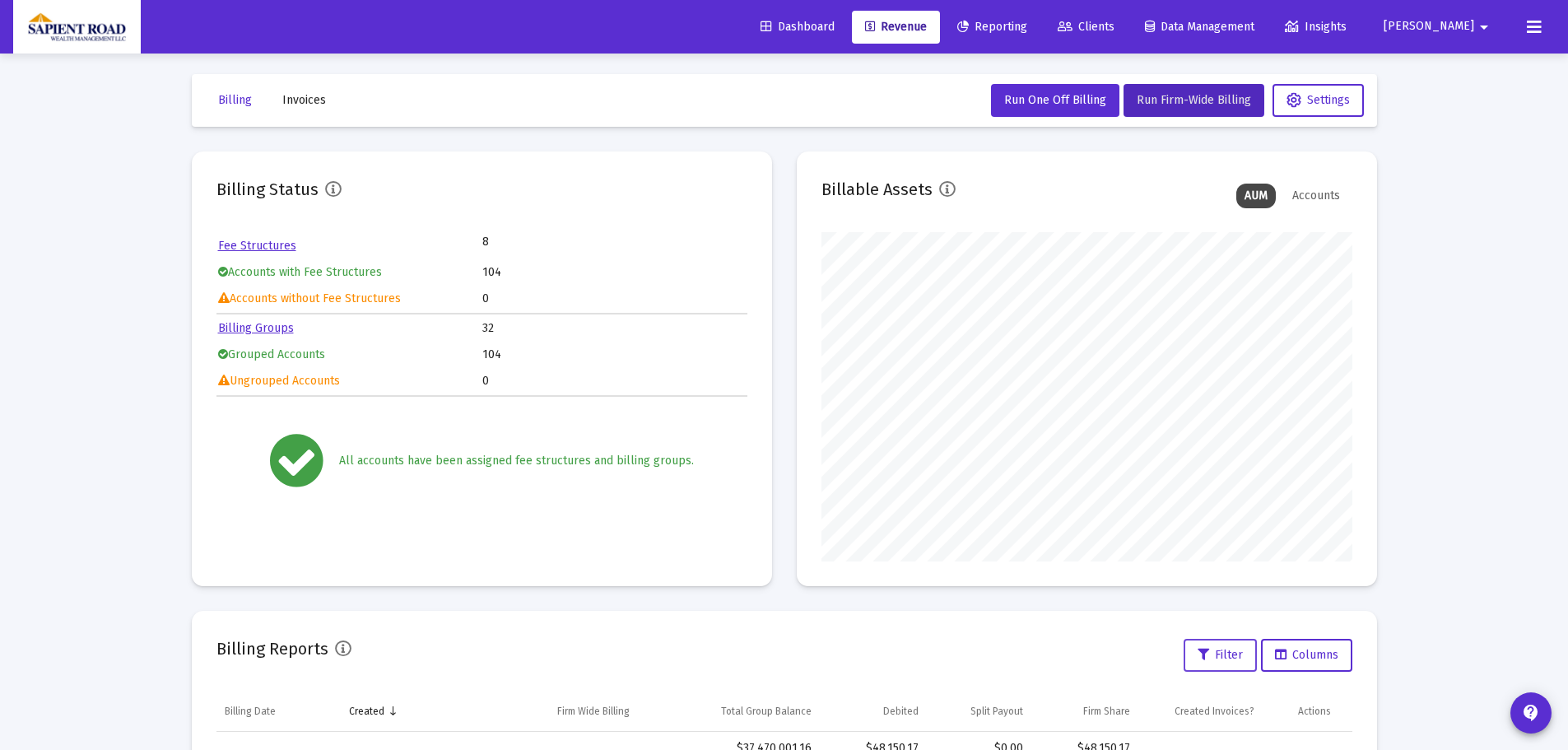
scroll to position [0, 0]
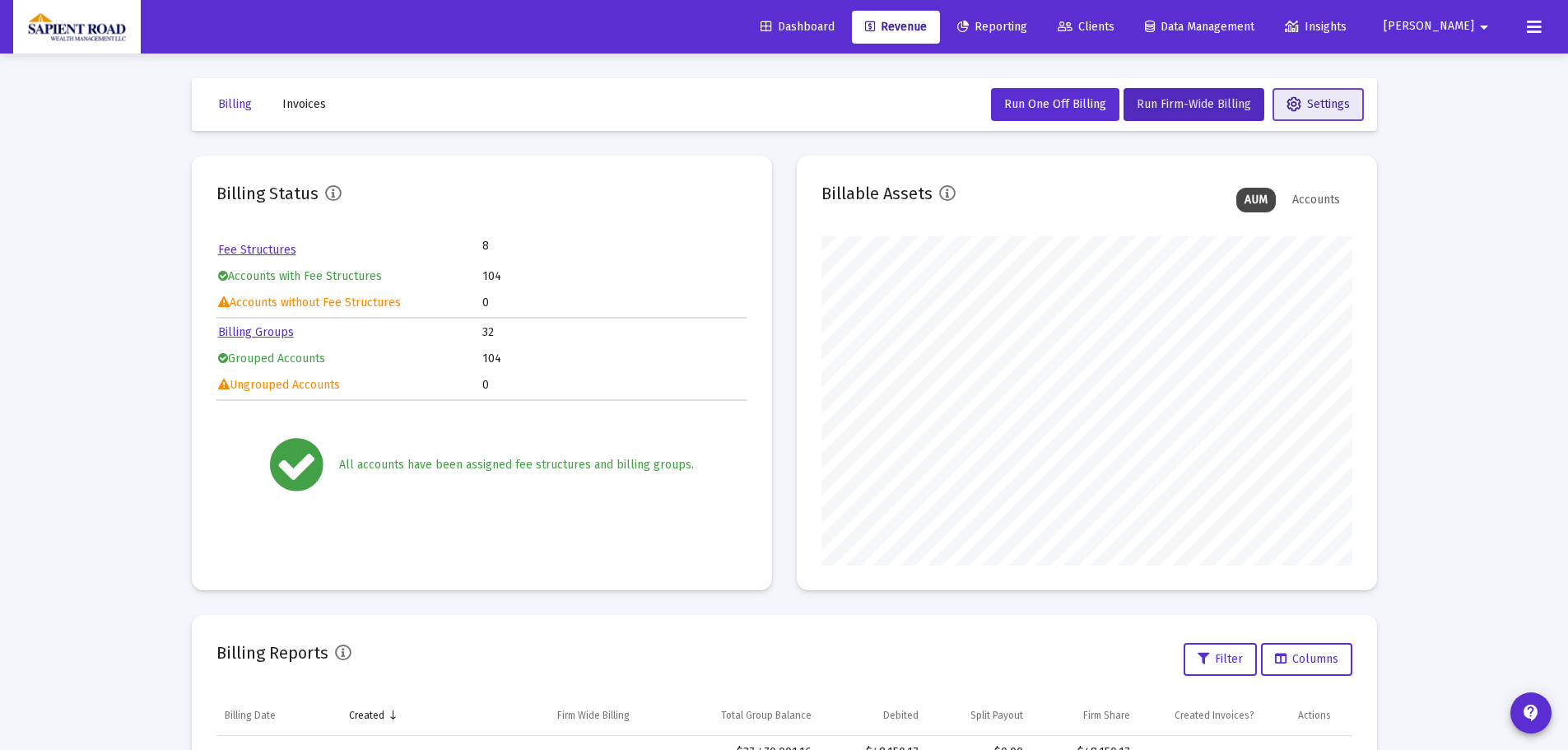
click at [1302, 98] on span "Settings" at bounding box center [1317, 104] width 63 height 14
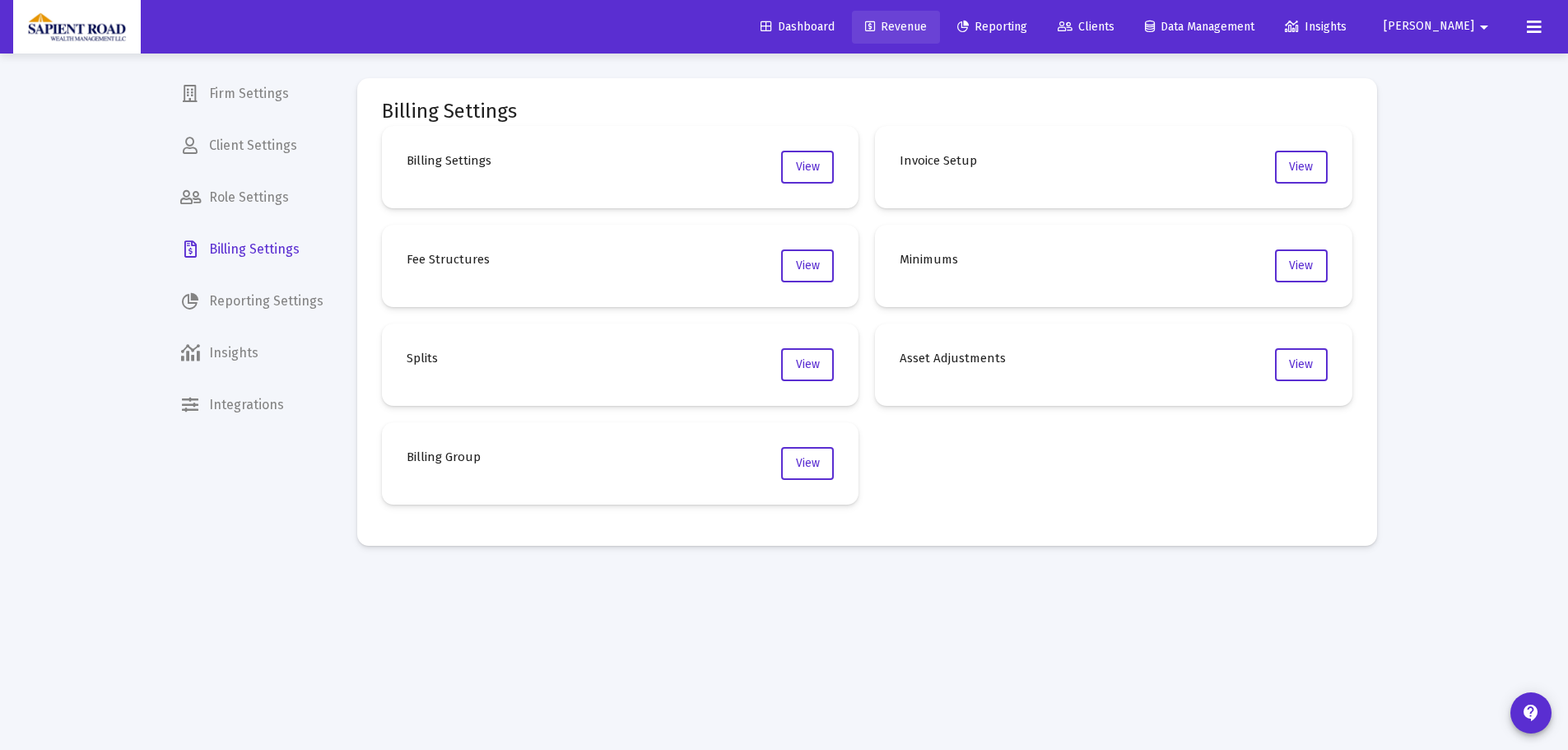
click at [926, 23] on span "Revenue" at bounding box center [895, 26] width 61 height 14
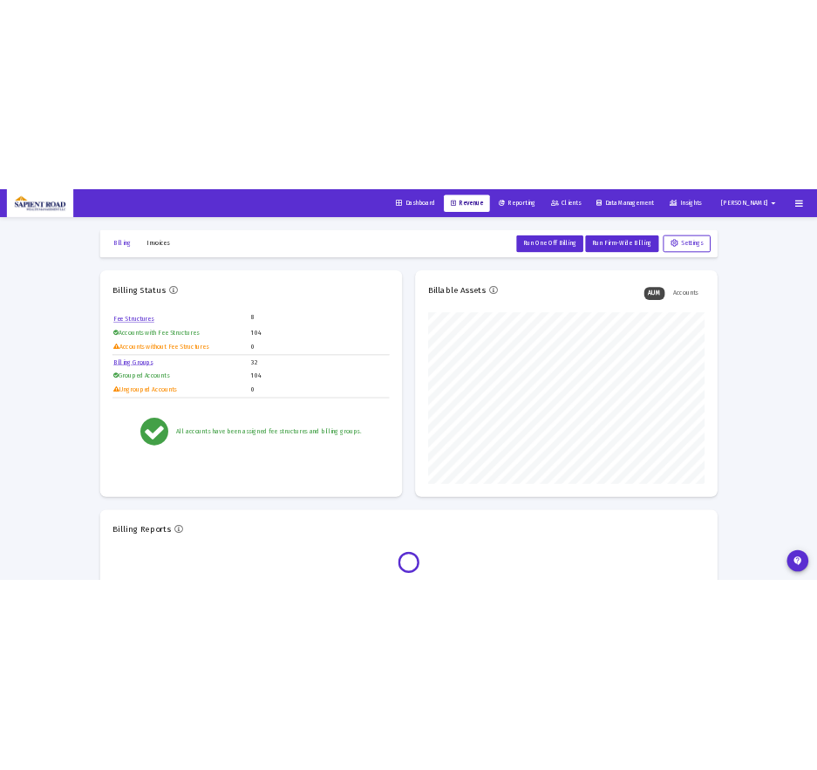
scroll to position [349, 563]
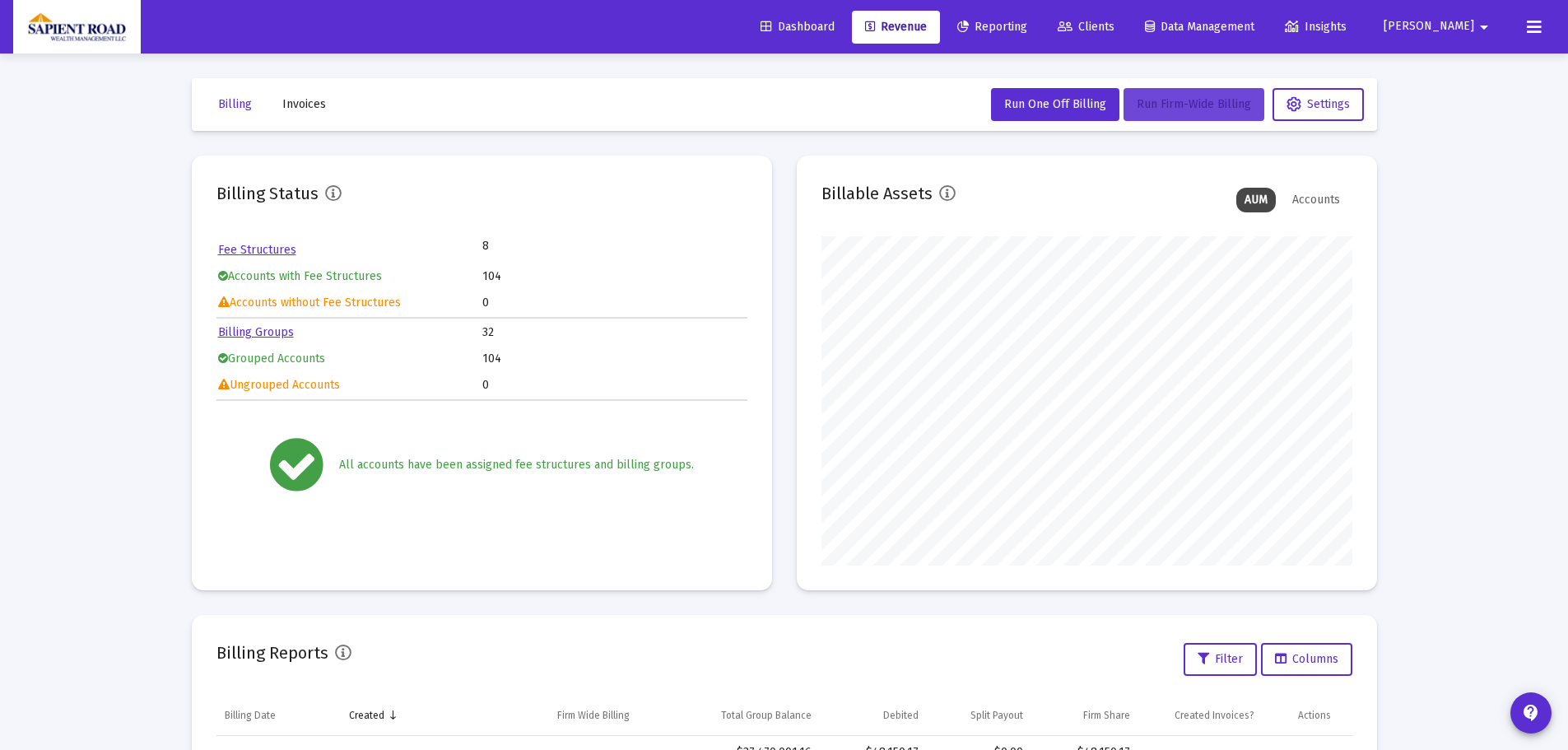
click at [1159, 104] on span "Run Firm-Wide Billing" at bounding box center [1193, 104] width 114 height 14
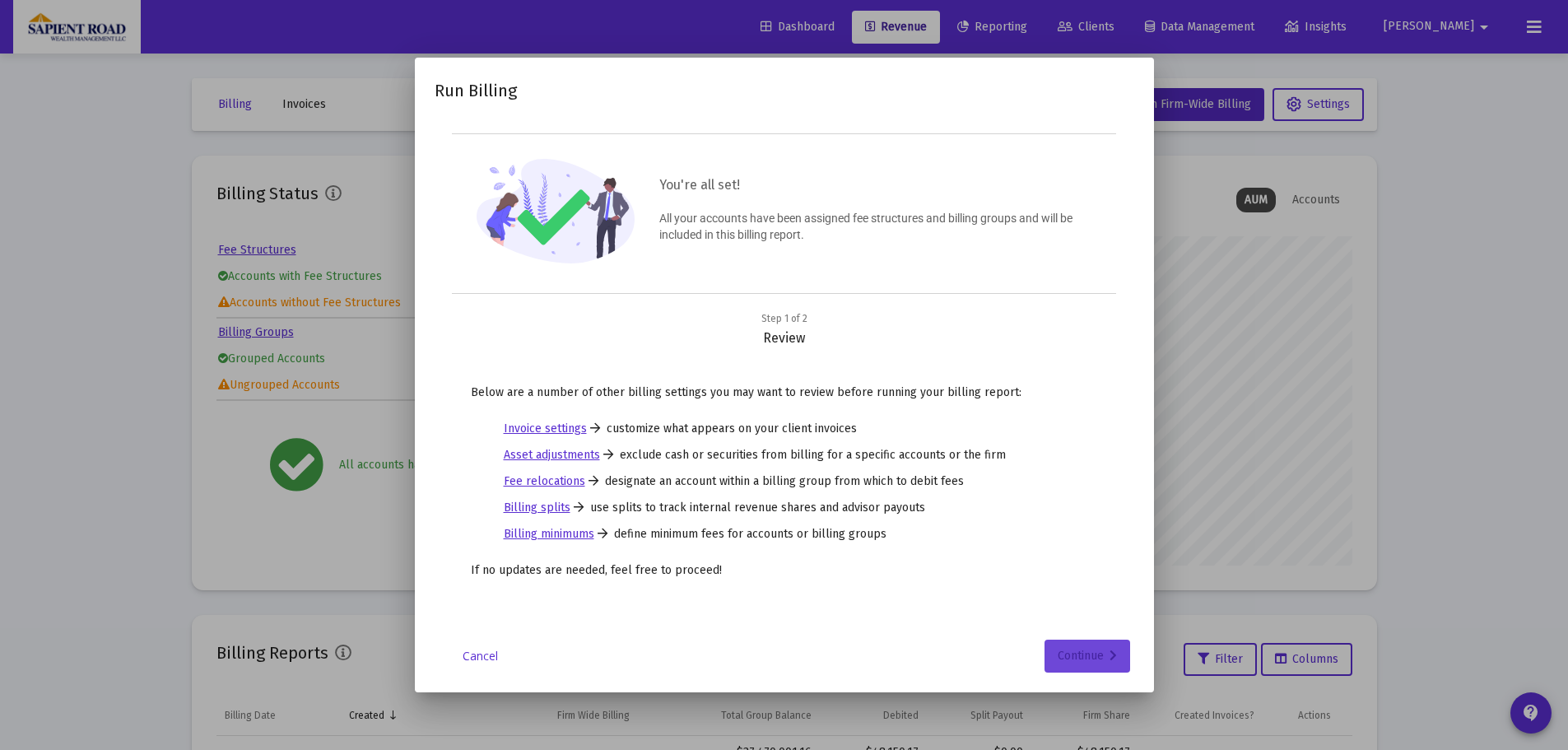
click at [1059, 658] on div "Continue" at bounding box center [1087, 656] width 59 height 33
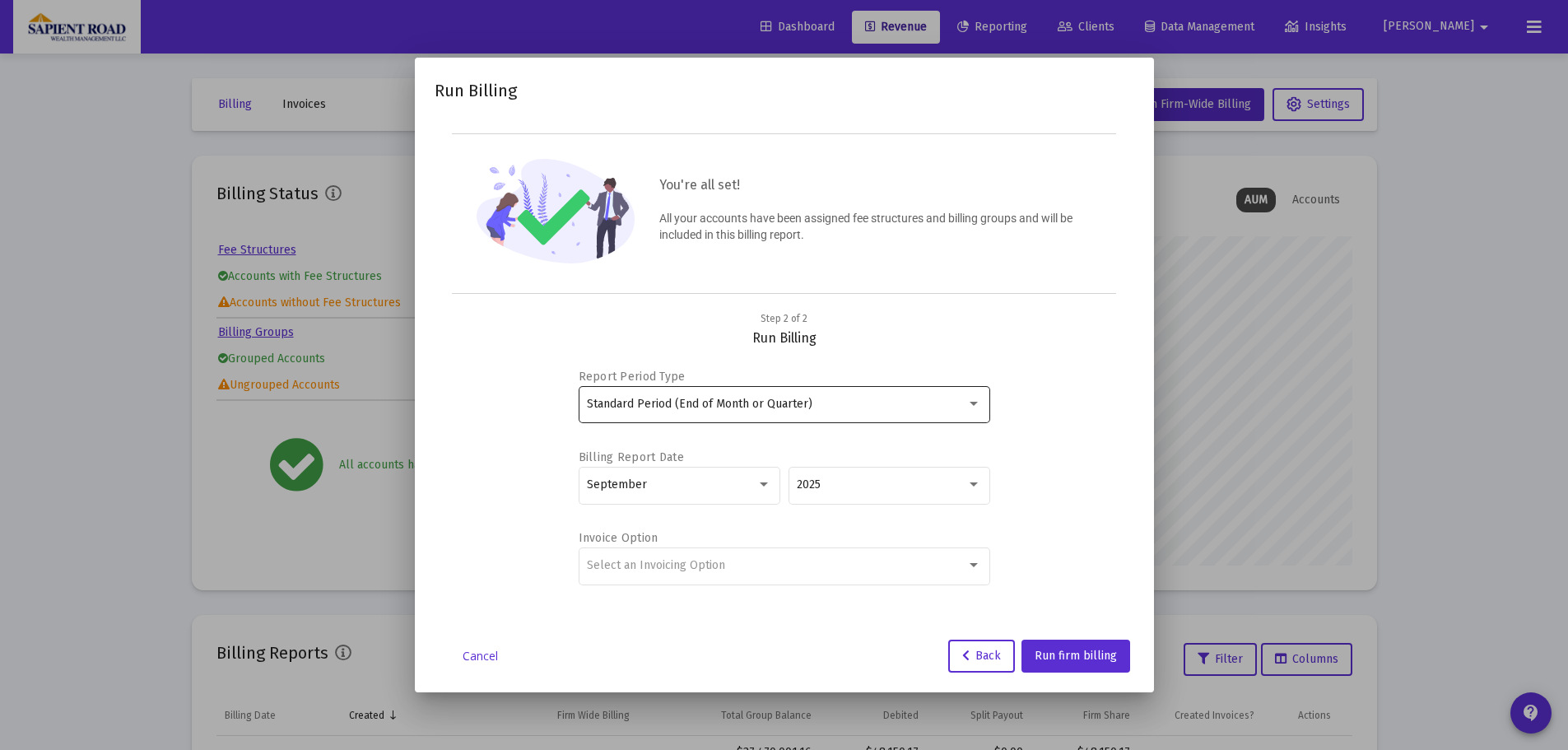
click at [984, 409] on div "Standard Period (End of Month or Quarter)" at bounding box center [784, 404] width 411 height 41
click at [976, 402] on span "Standard Period (End of Month or Quarter)" at bounding box center [784, 403] width 394 height 35
click at [815, 559] on div "Select an Invoicing Option" at bounding box center [776, 565] width 379 height 13
click at [1078, 653] on div at bounding box center [784, 375] width 1568 height 750
click at [1048, 656] on span "Run firm billing" at bounding box center [1076, 655] width 82 height 14
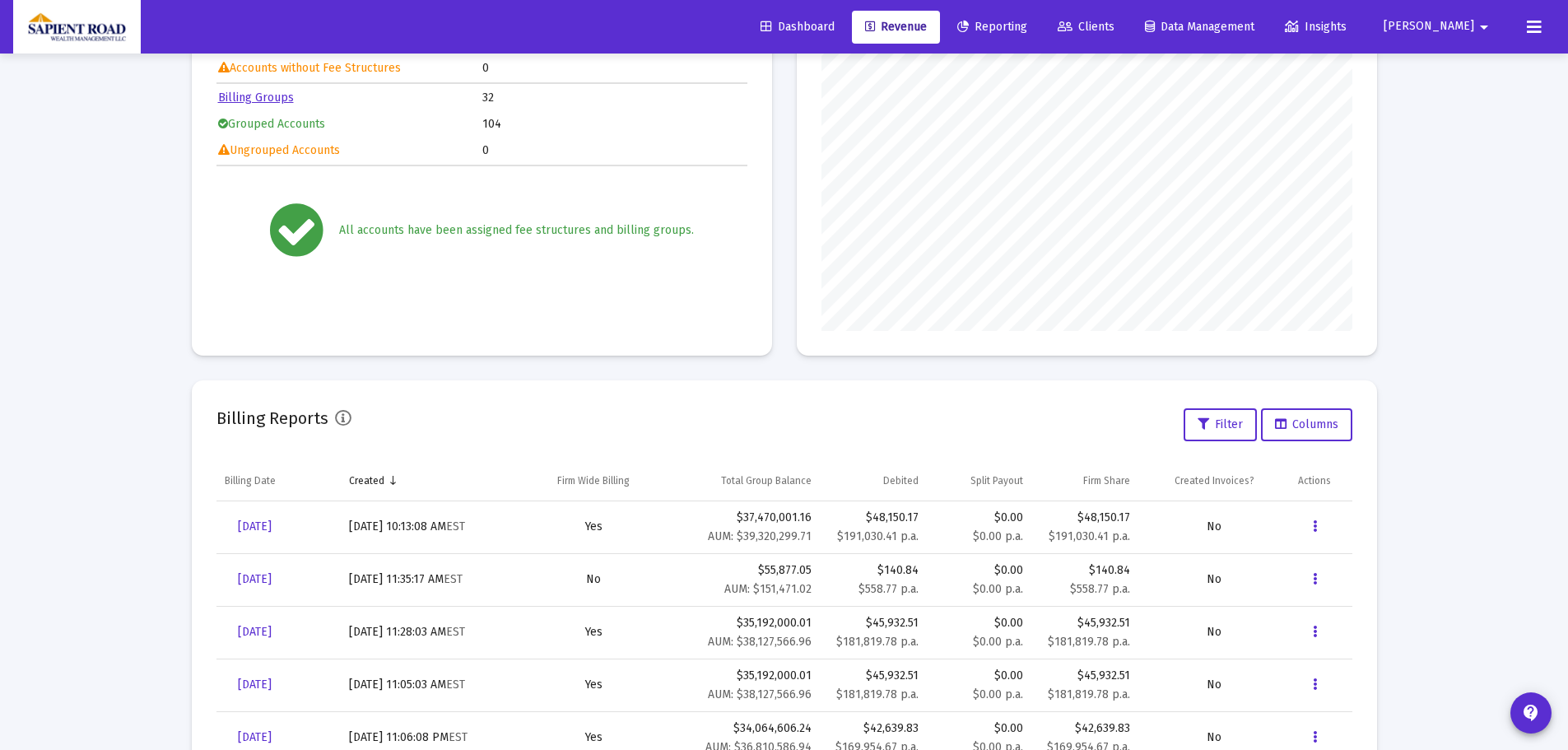
scroll to position [247, 0]
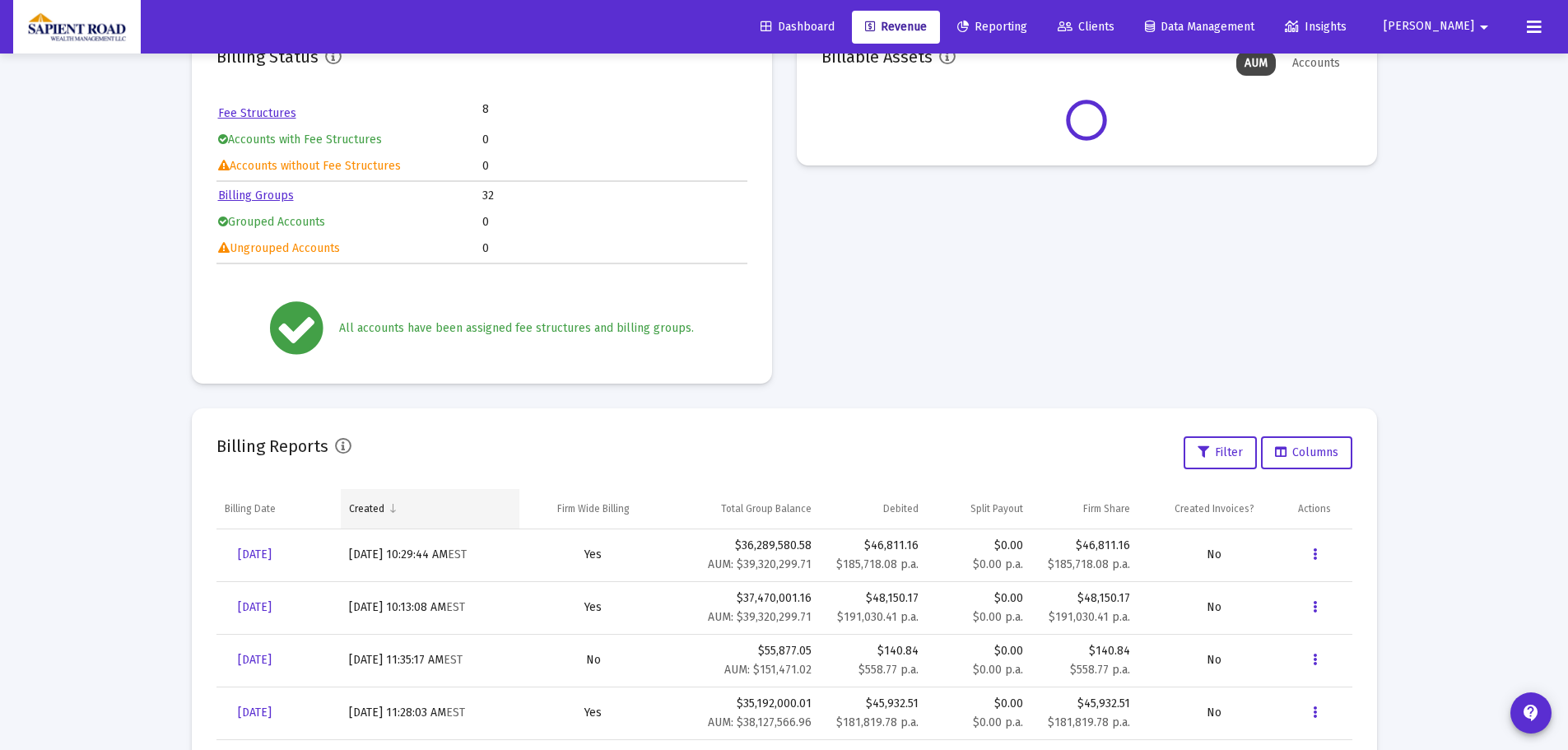
scroll to position [164, 0]
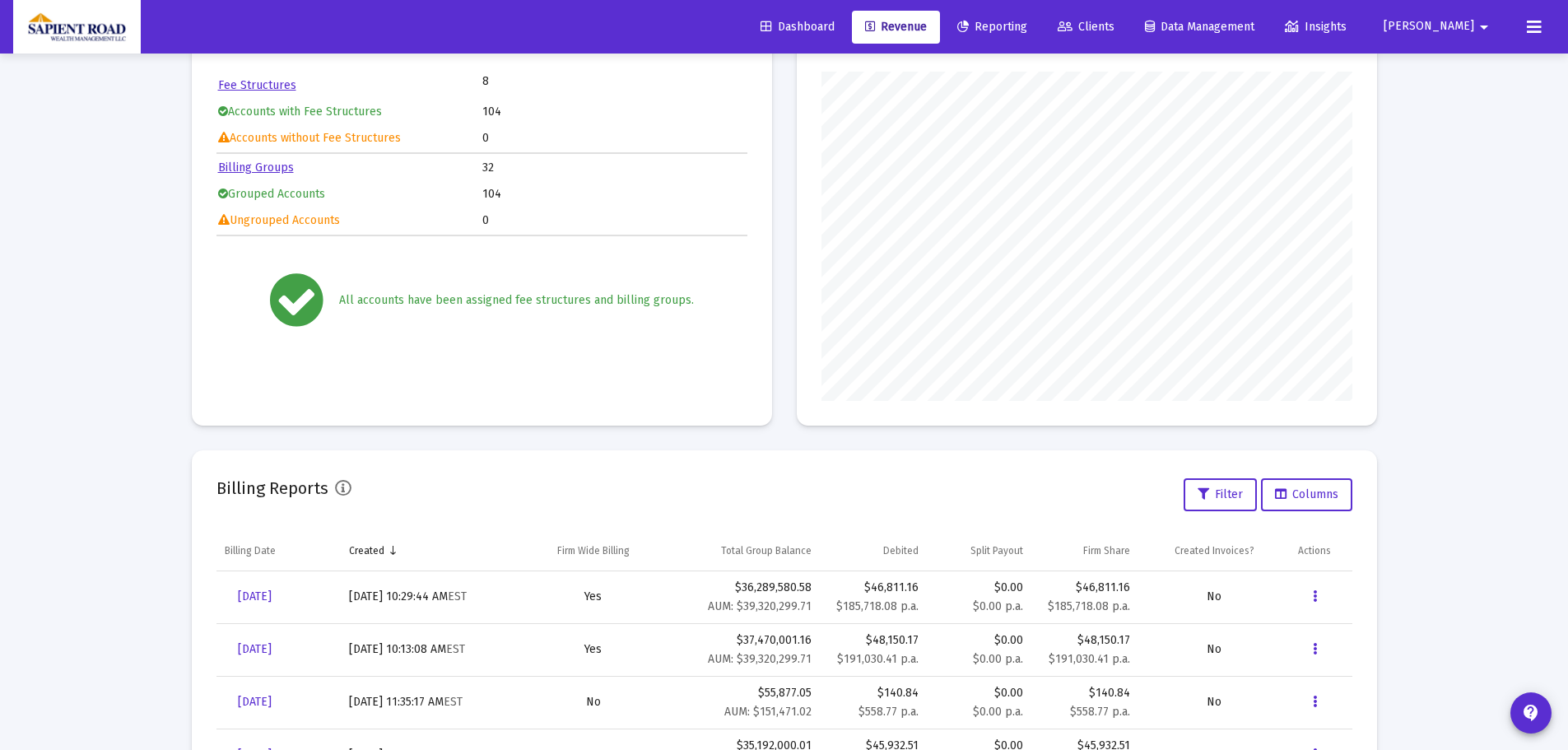
click at [1310, 520] on mat-card "Billing Reports Filter Columns Billing Date Created Firm Wide Billing Total Gro…" at bounding box center [784, 677] width 1185 height 455
click at [1314, 581] on button "Data grid" at bounding box center [1314, 596] width 33 height 33
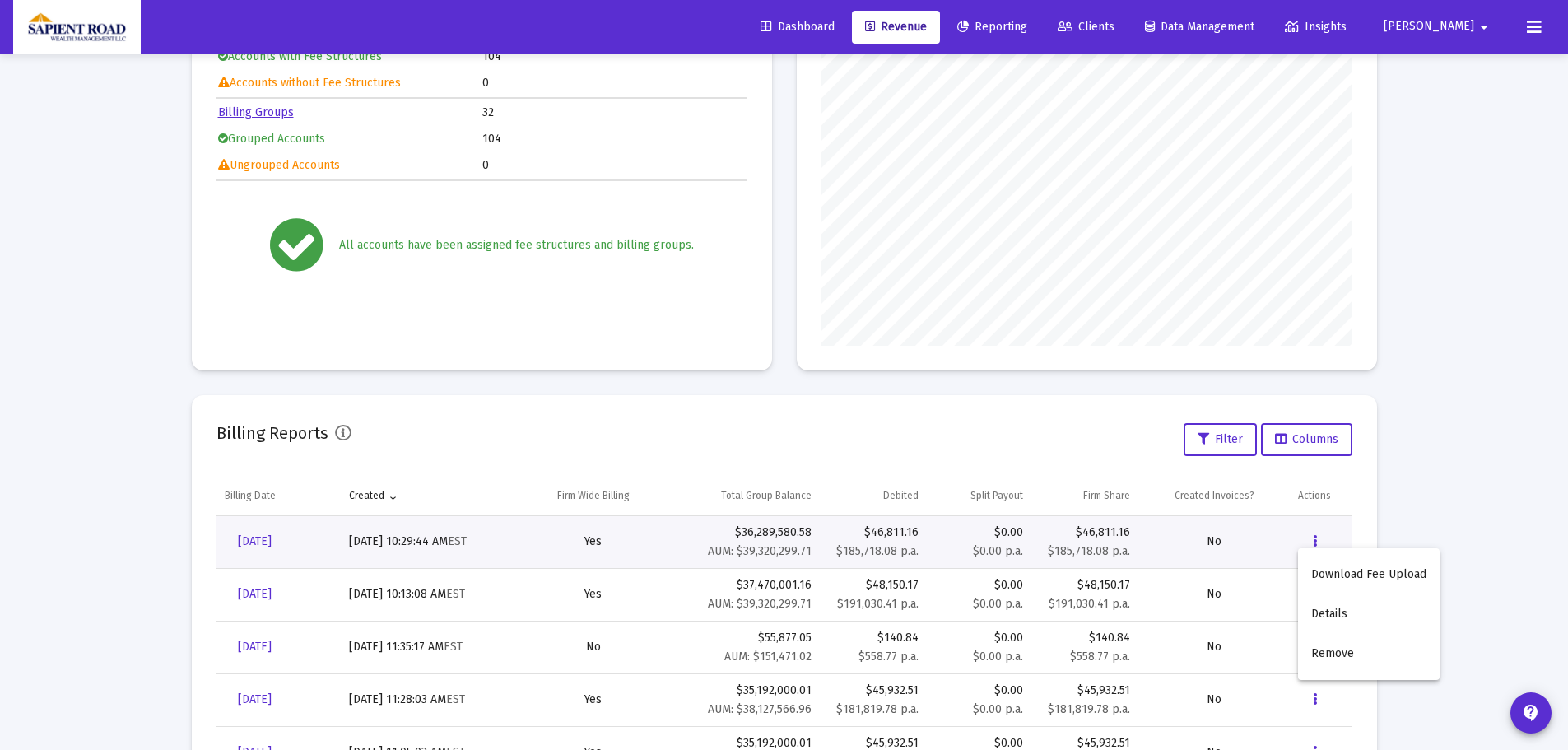
scroll to position [247, 0]
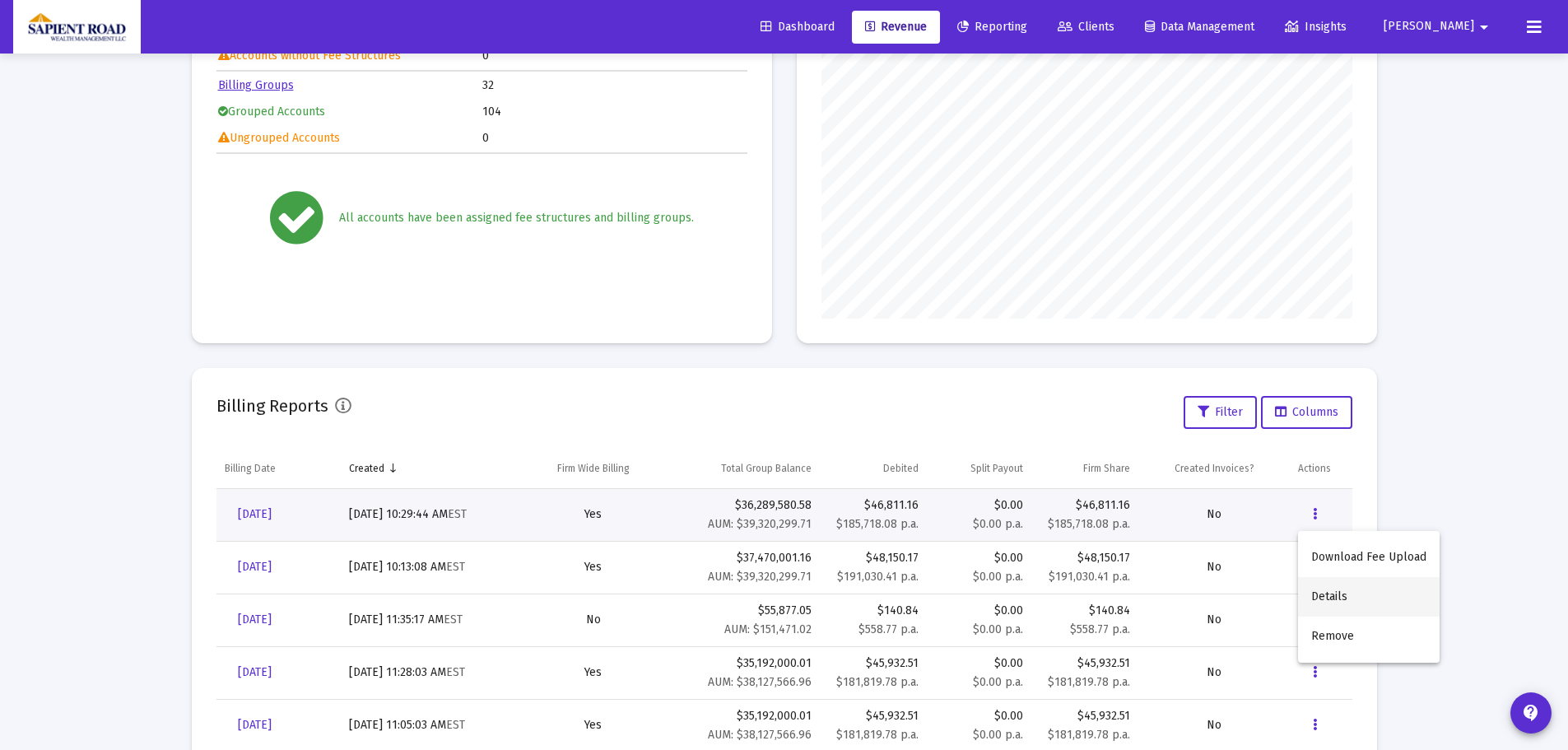
click at [1319, 590] on button "Details" at bounding box center [1369, 597] width 142 height 40
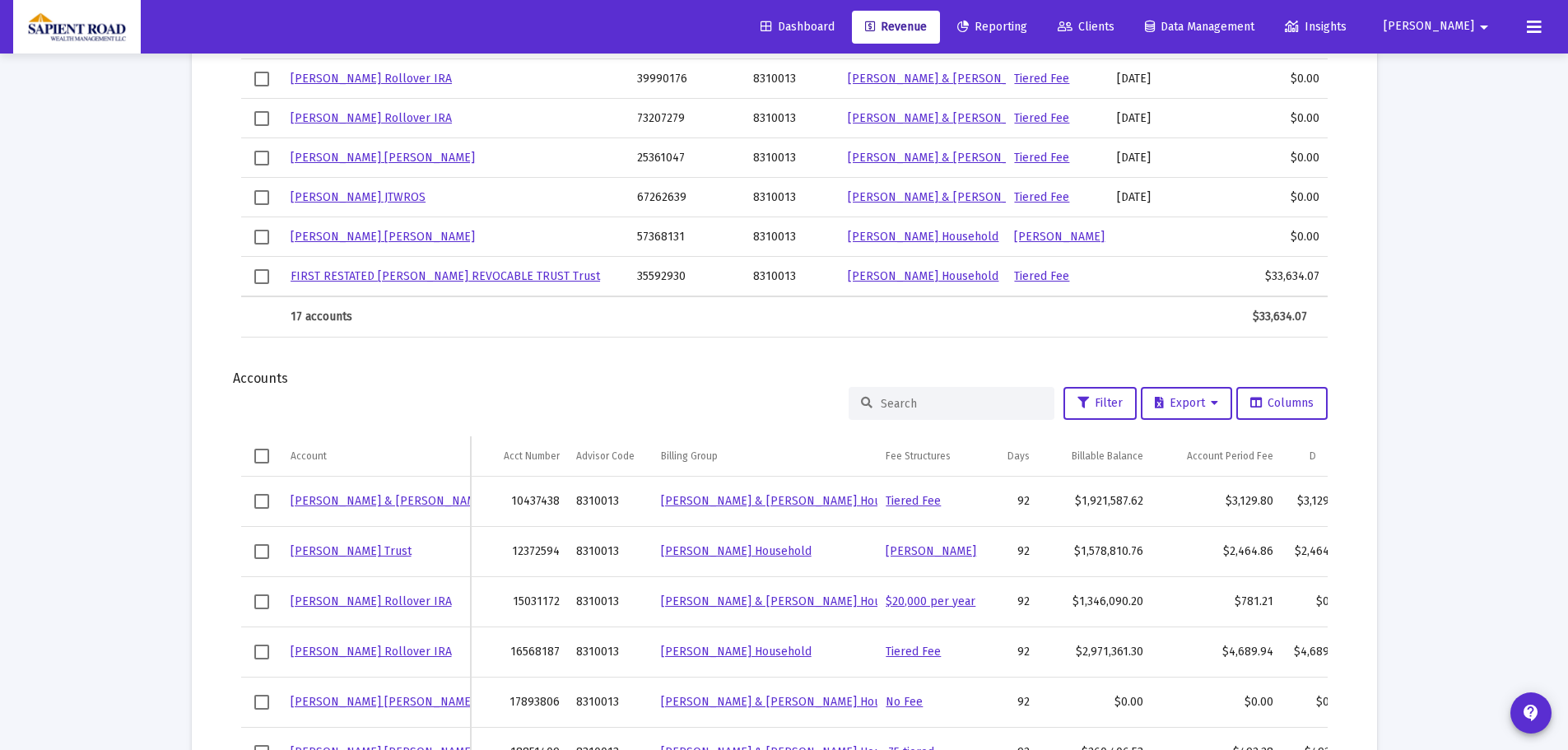
scroll to position [1809, 0]
click at [1210, 403] on icon at bounding box center [1214, 404] width 8 height 11
click at [1198, 441] on button "Export All Rows" at bounding box center [1190, 447] width 112 height 40
click at [926, 22] on span "Revenue" at bounding box center [895, 26] width 61 height 14
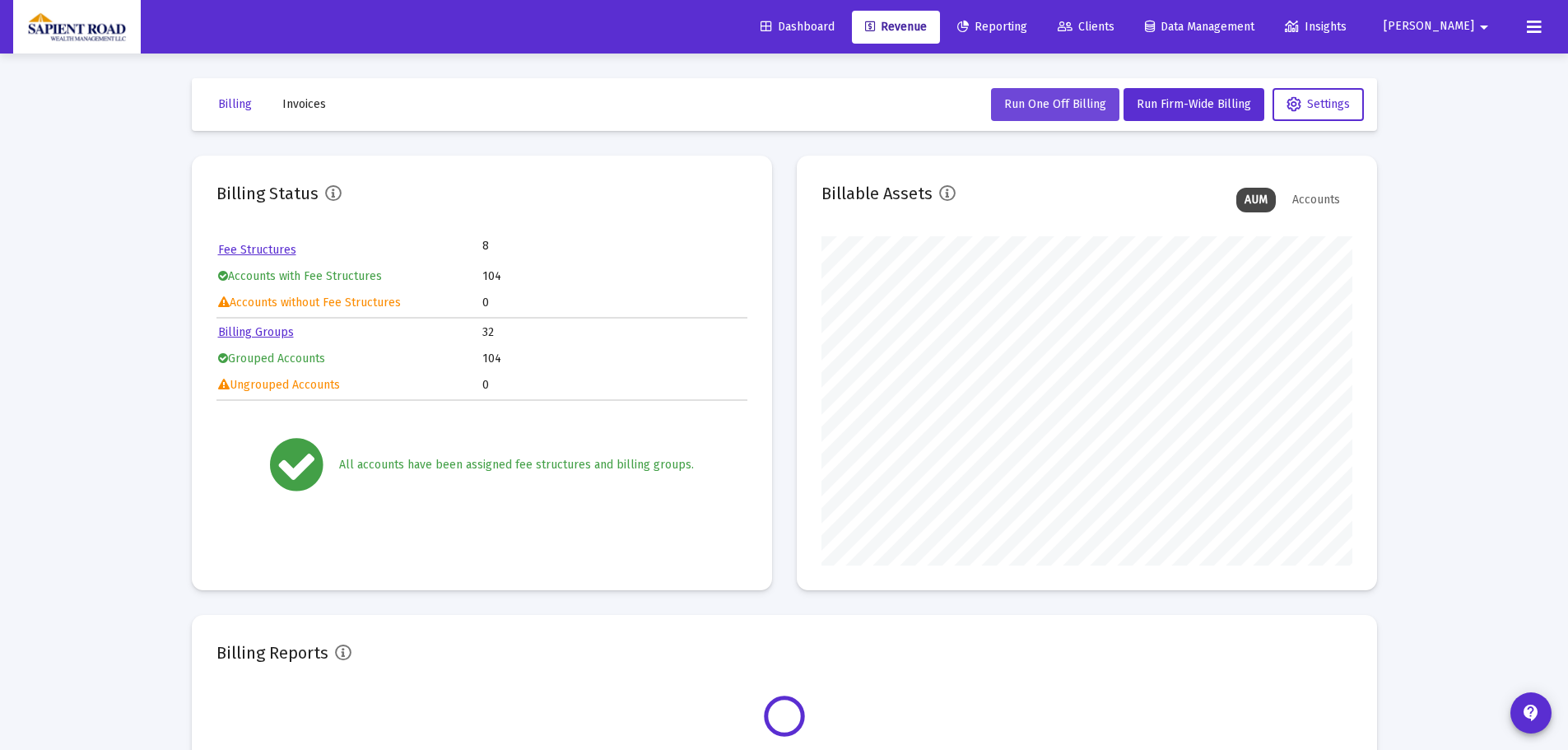
scroll to position [329, 531]
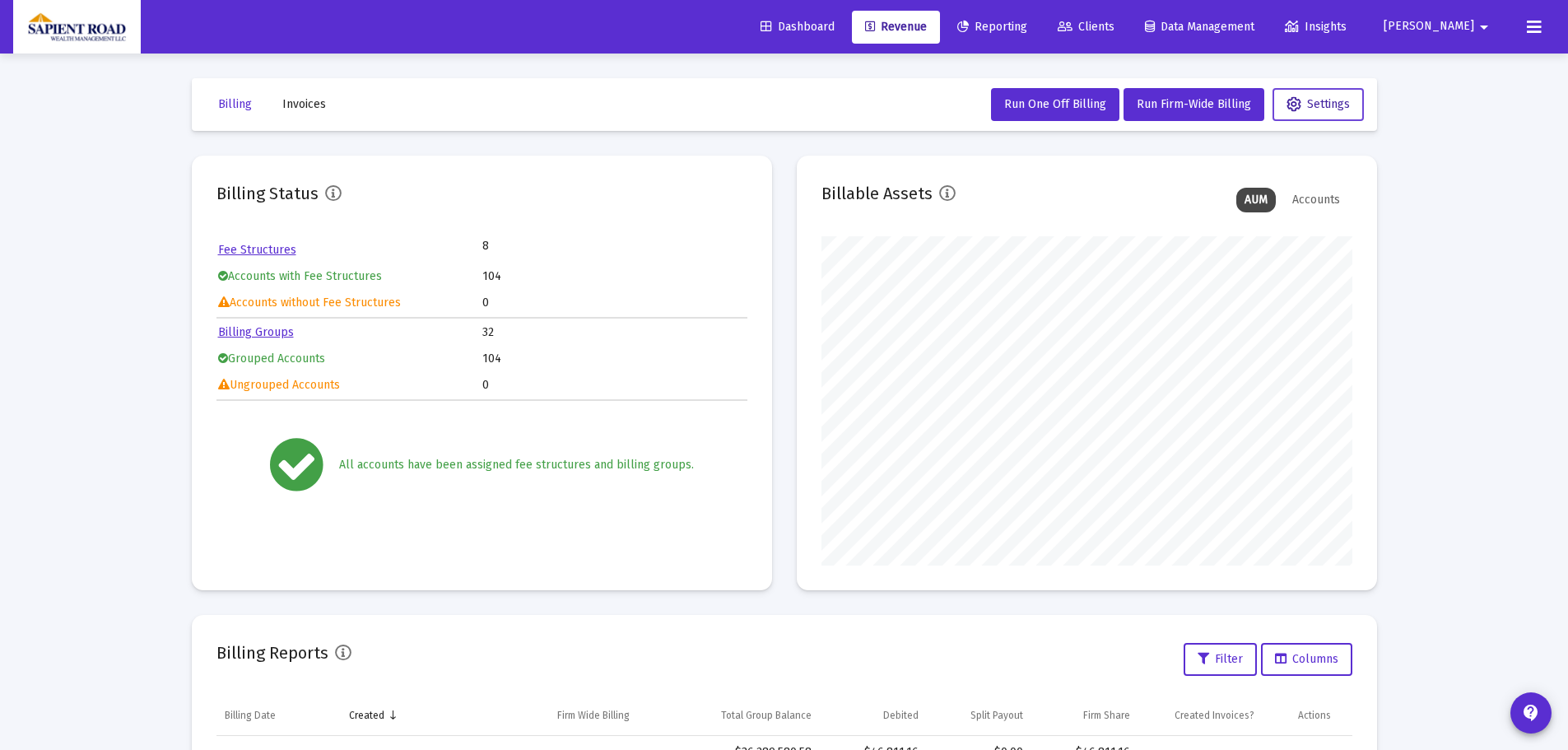
click at [1287, 100] on icon at bounding box center [1293, 105] width 15 height 15
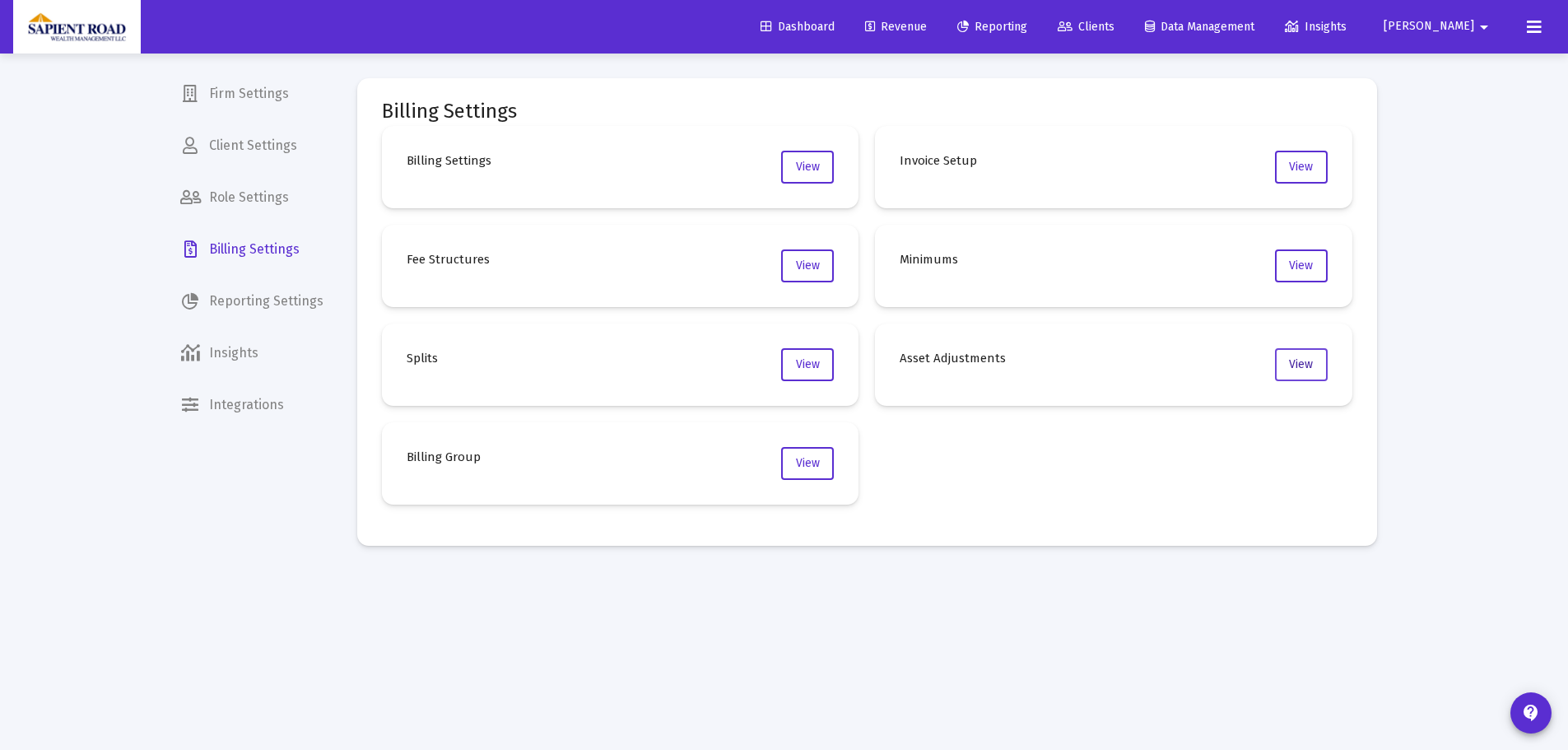
click at [1282, 359] on button "View" at bounding box center [1301, 364] width 53 height 33
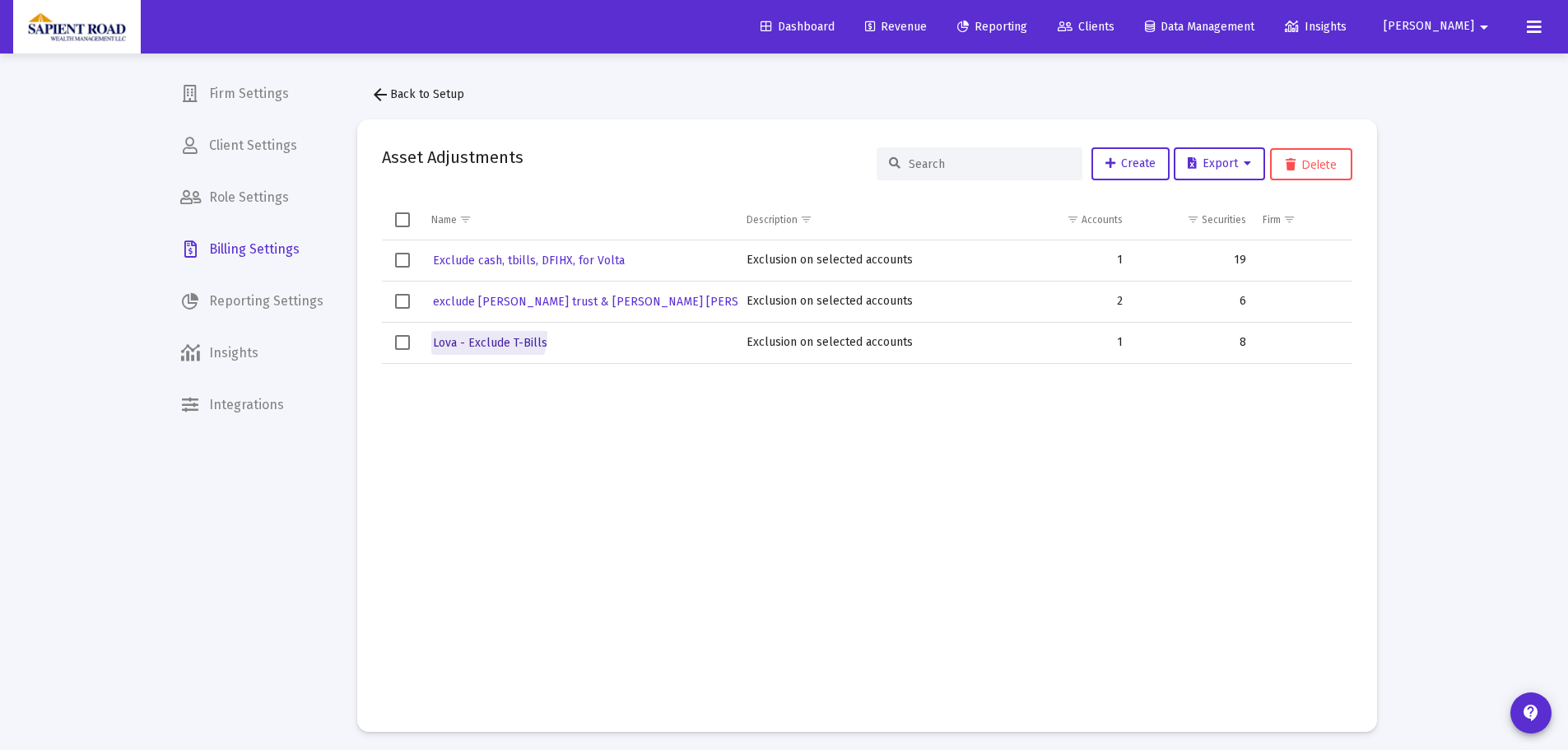
click at [472, 333] on link "Lova - Exclude T-Bills" at bounding box center [490, 342] width 118 height 24
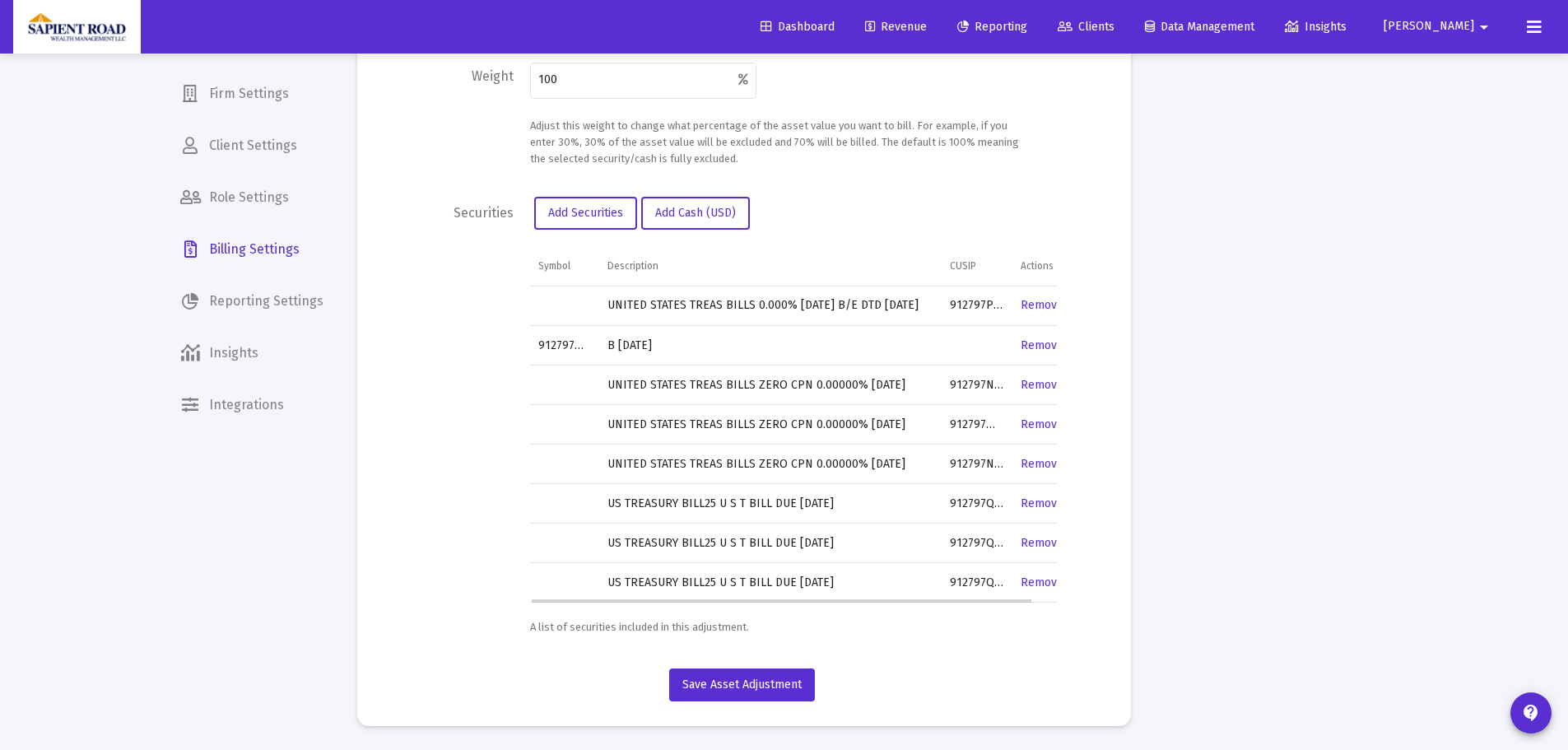
scroll to position [632, 0]
click at [569, 214] on span "Add Securities" at bounding box center [585, 211] width 75 height 14
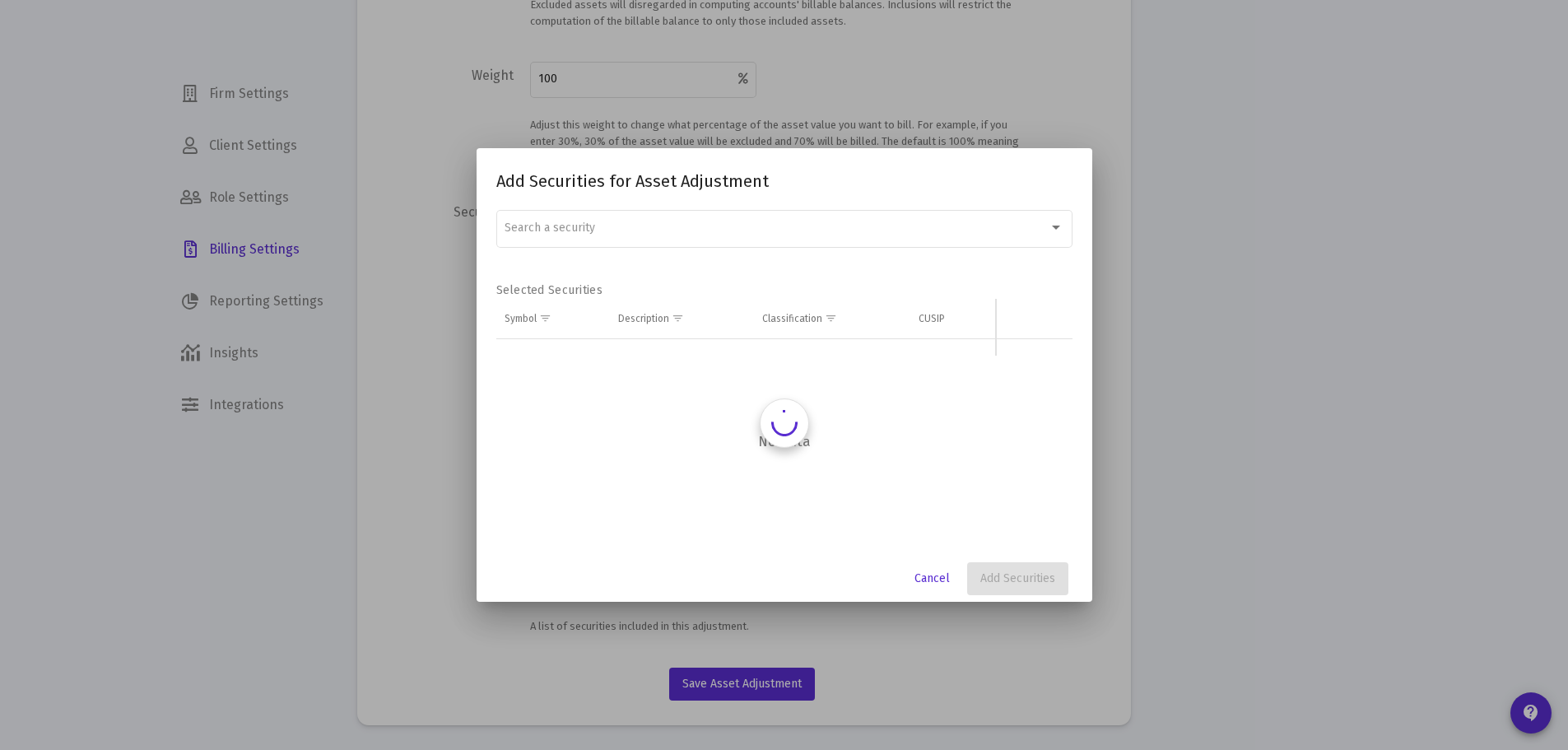
scroll to position [0, 0]
click at [710, 213] on div "Search a security" at bounding box center [784, 227] width 559 height 41
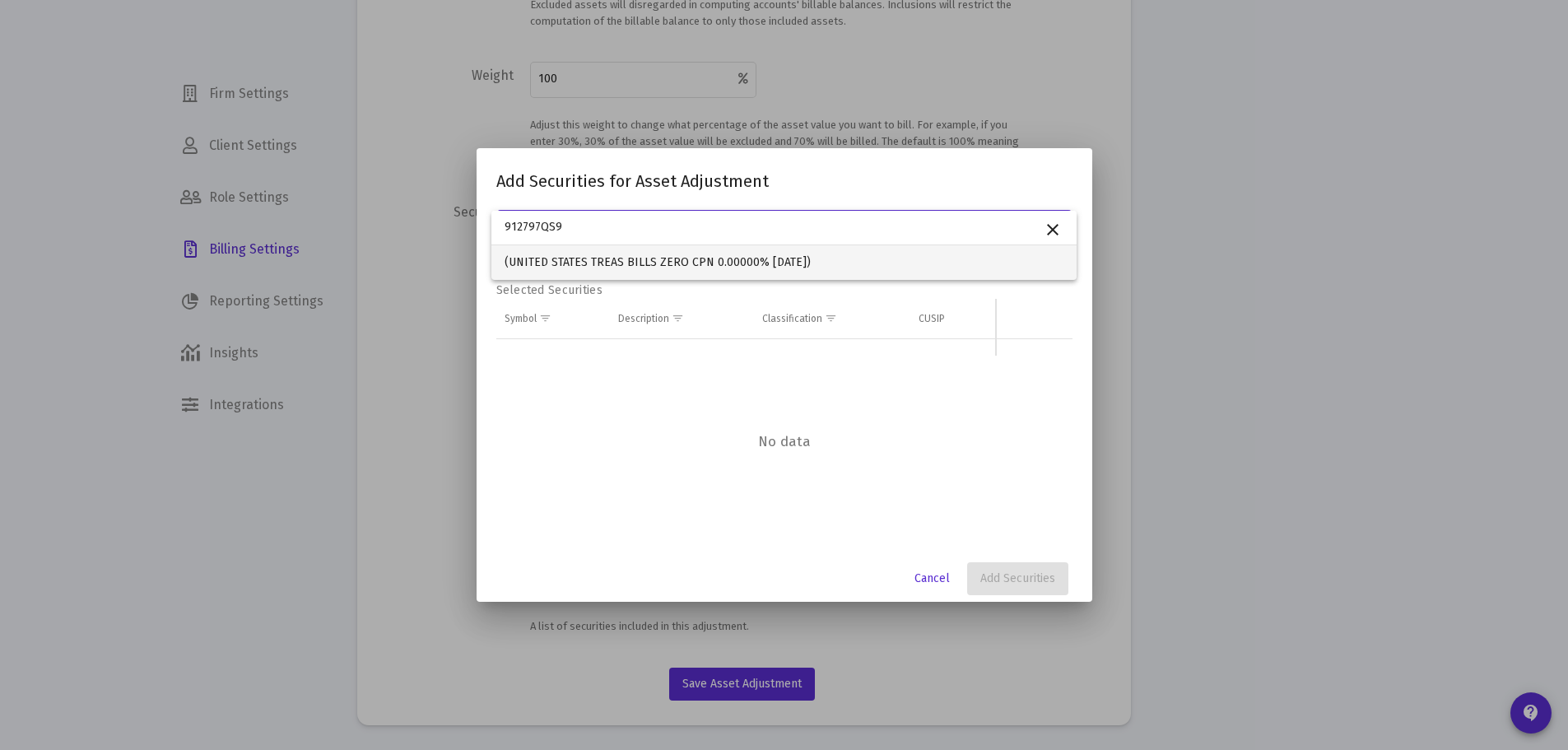
type input "912797QS9"
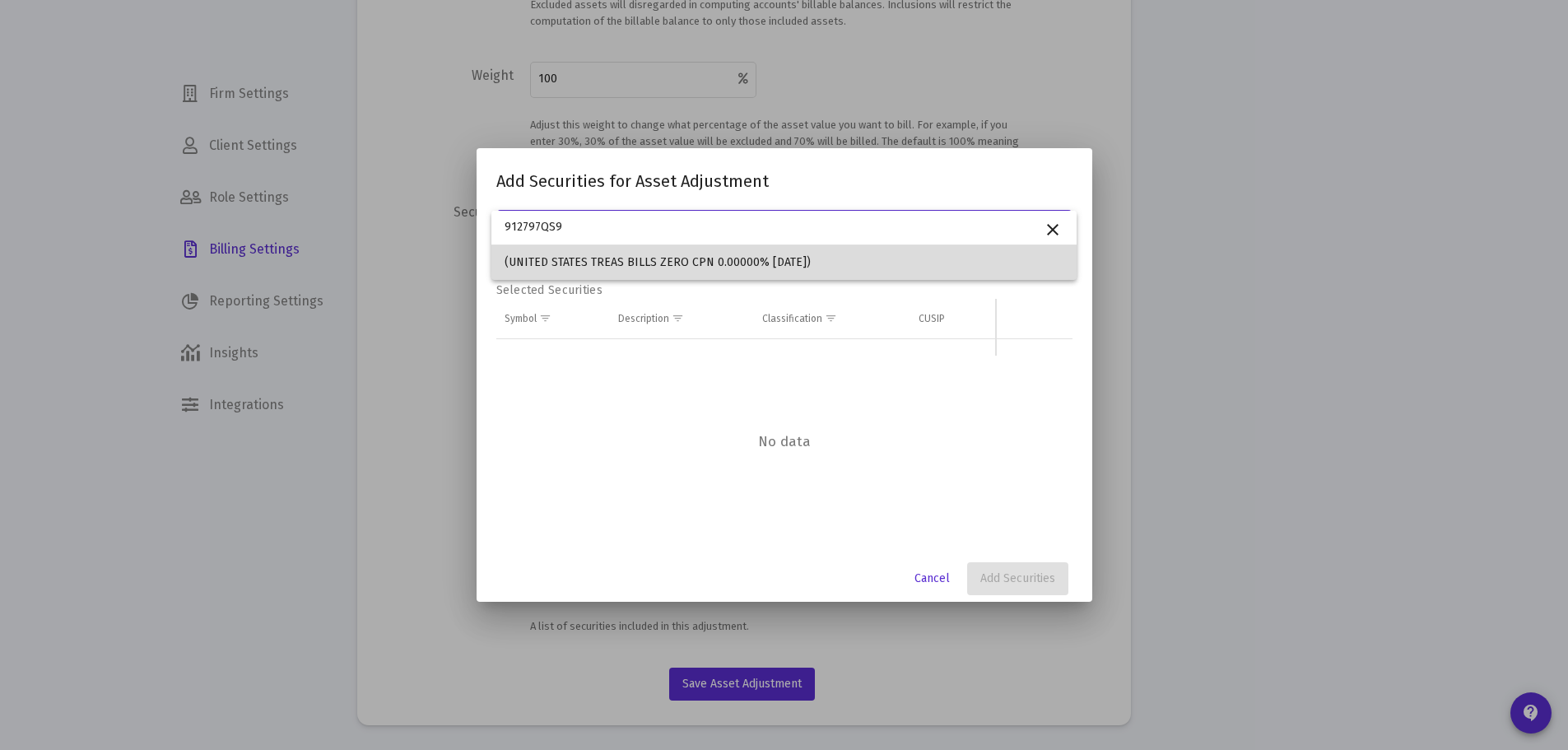
click at [549, 258] on span "(UNITED STATES TREAS BILLS ZERO CPN 0.00000% [DATE])" at bounding box center [784, 262] width 559 height 35
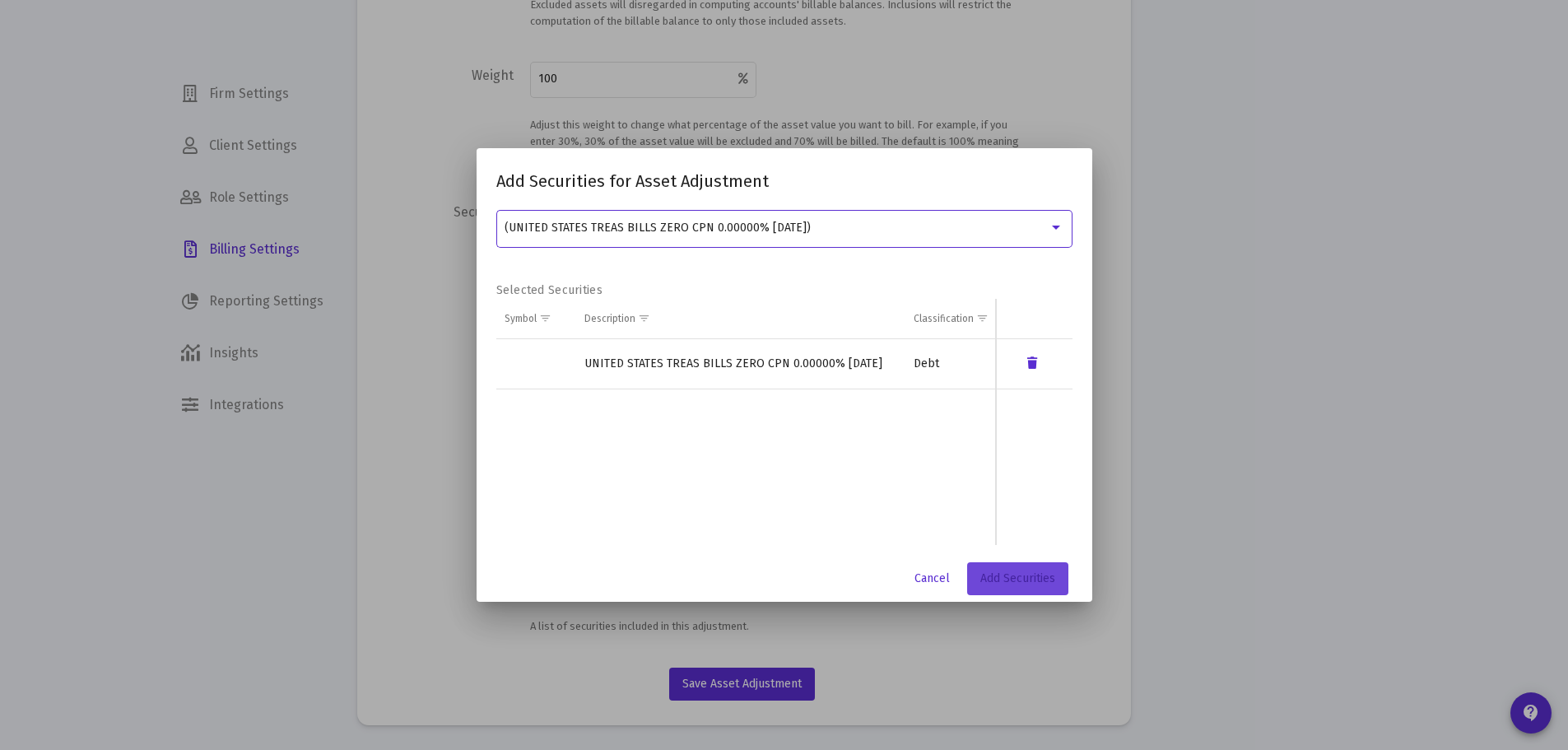
click at [982, 576] on span "Add Securities" at bounding box center [1017, 577] width 75 height 14
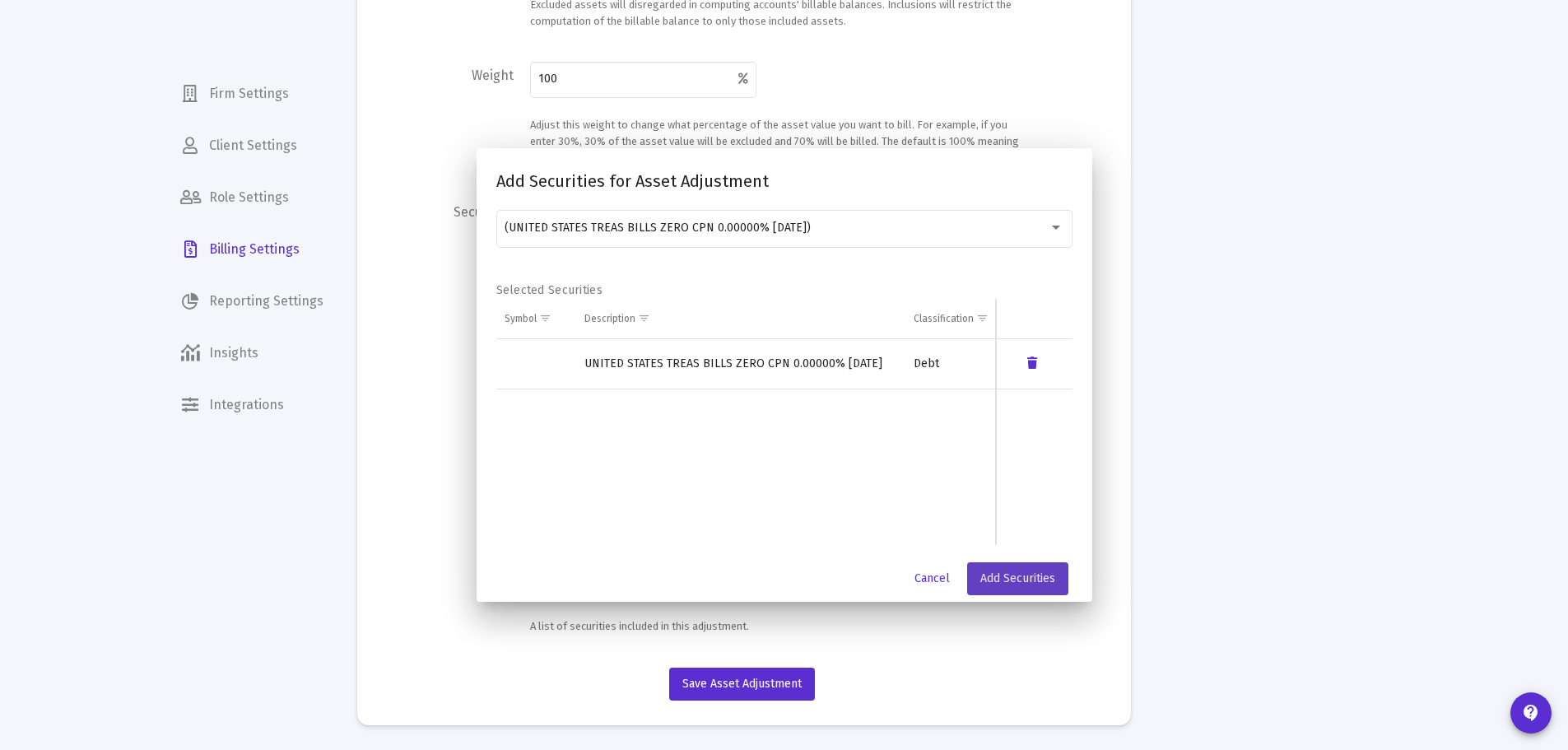
scroll to position [632, 0]
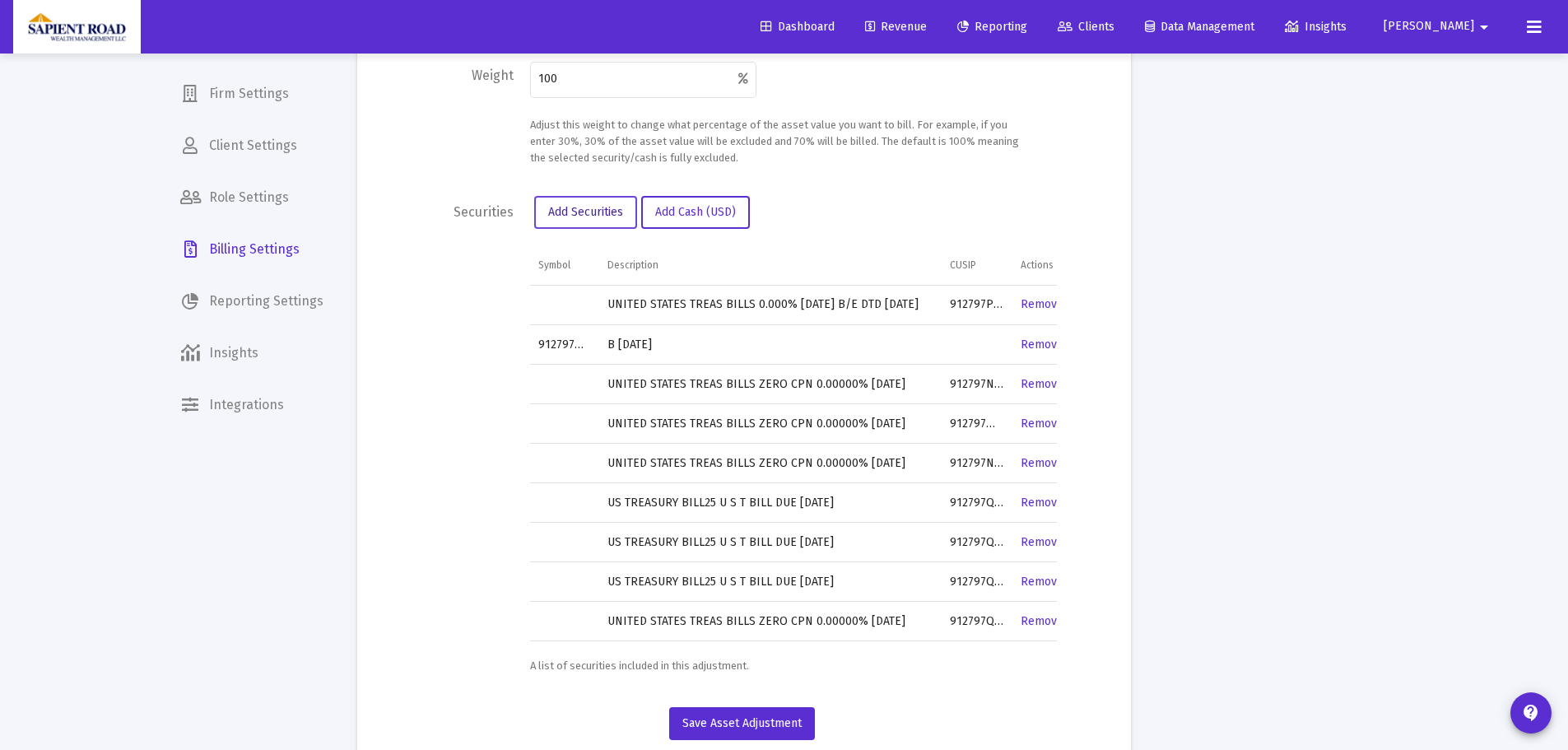
click at [593, 218] on span "Add Securities" at bounding box center [585, 211] width 75 height 14
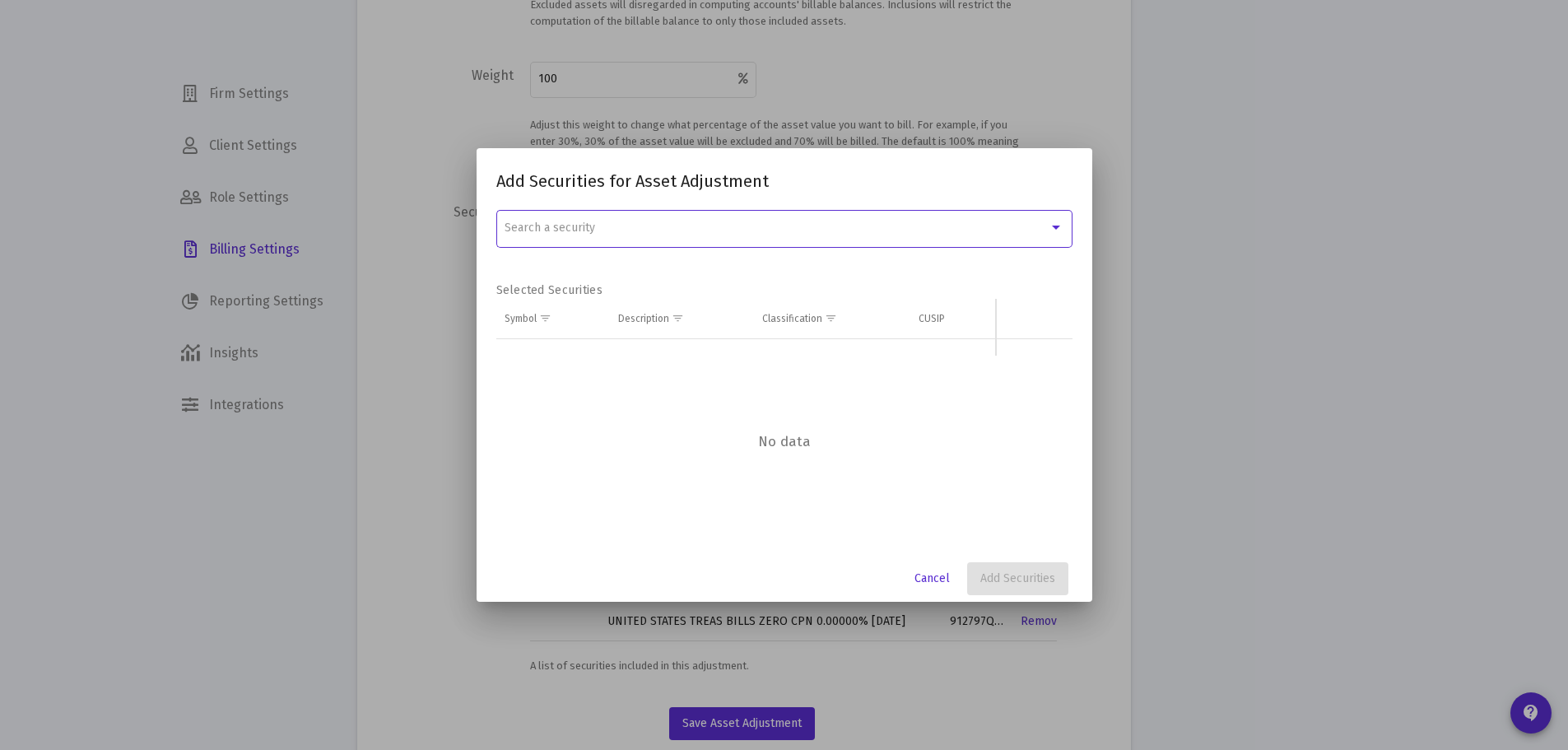
click at [679, 222] on div "Search a security" at bounding box center [776, 228] width 544 height 13
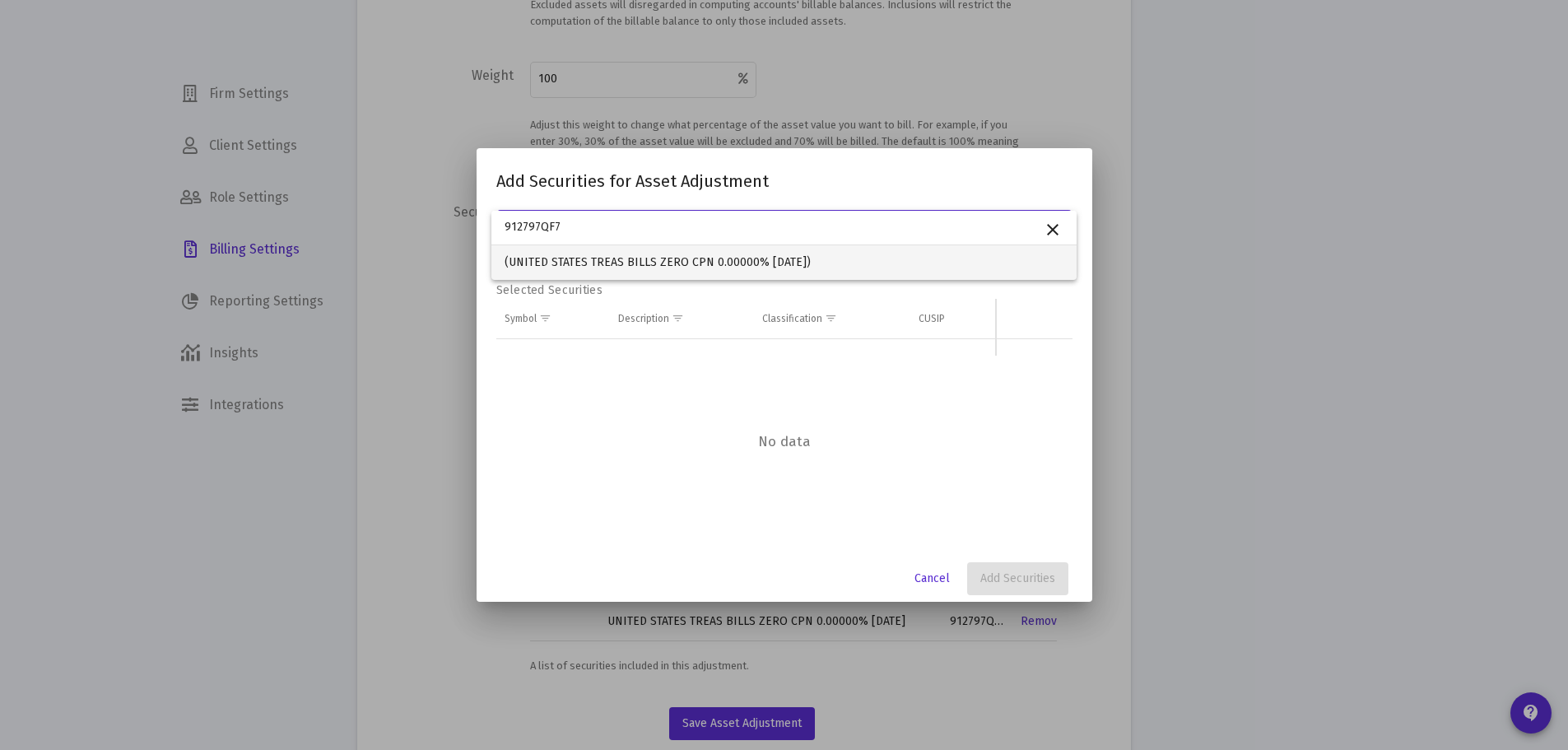
type input "912797QF7"
click at [586, 265] on span "(UNITED STATES TREAS BILLS ZERO CPN 0.00000% [DATE])" at bounding box center [784, 262] width 559 height 35
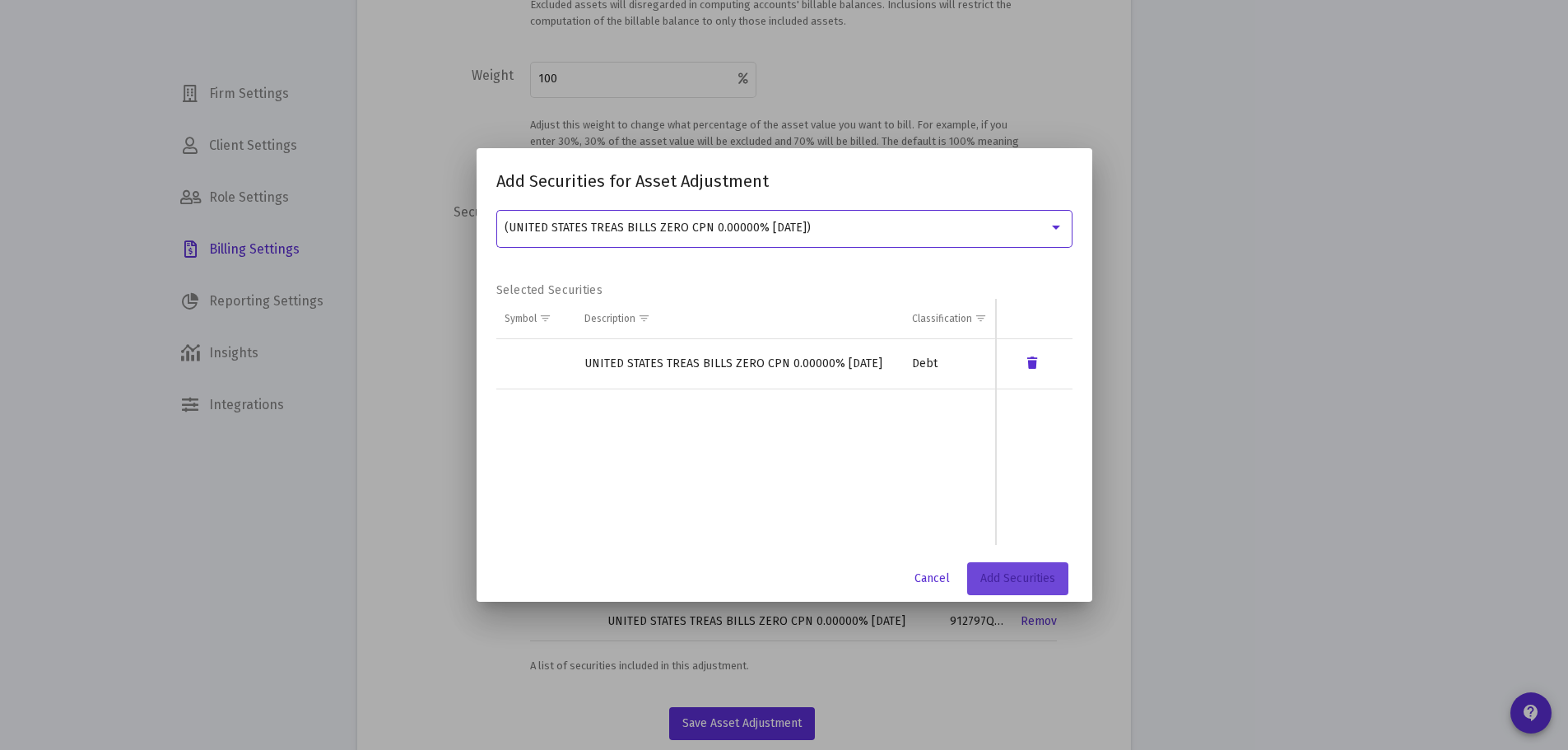
click at [1002, 571] on span "Add Securities" at bounding box center [1017, 577] width 75 height 14
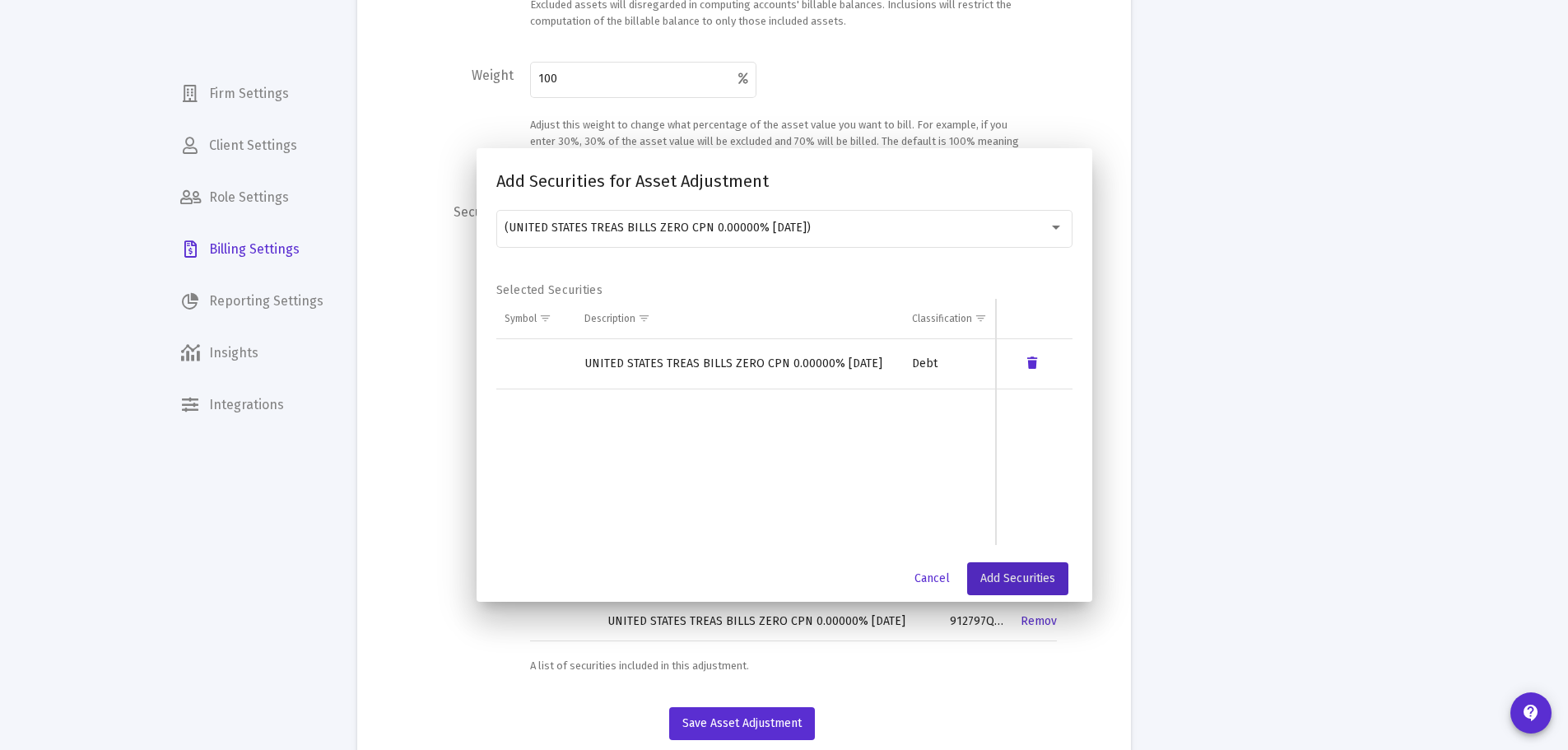
scroll to position [632, 0]
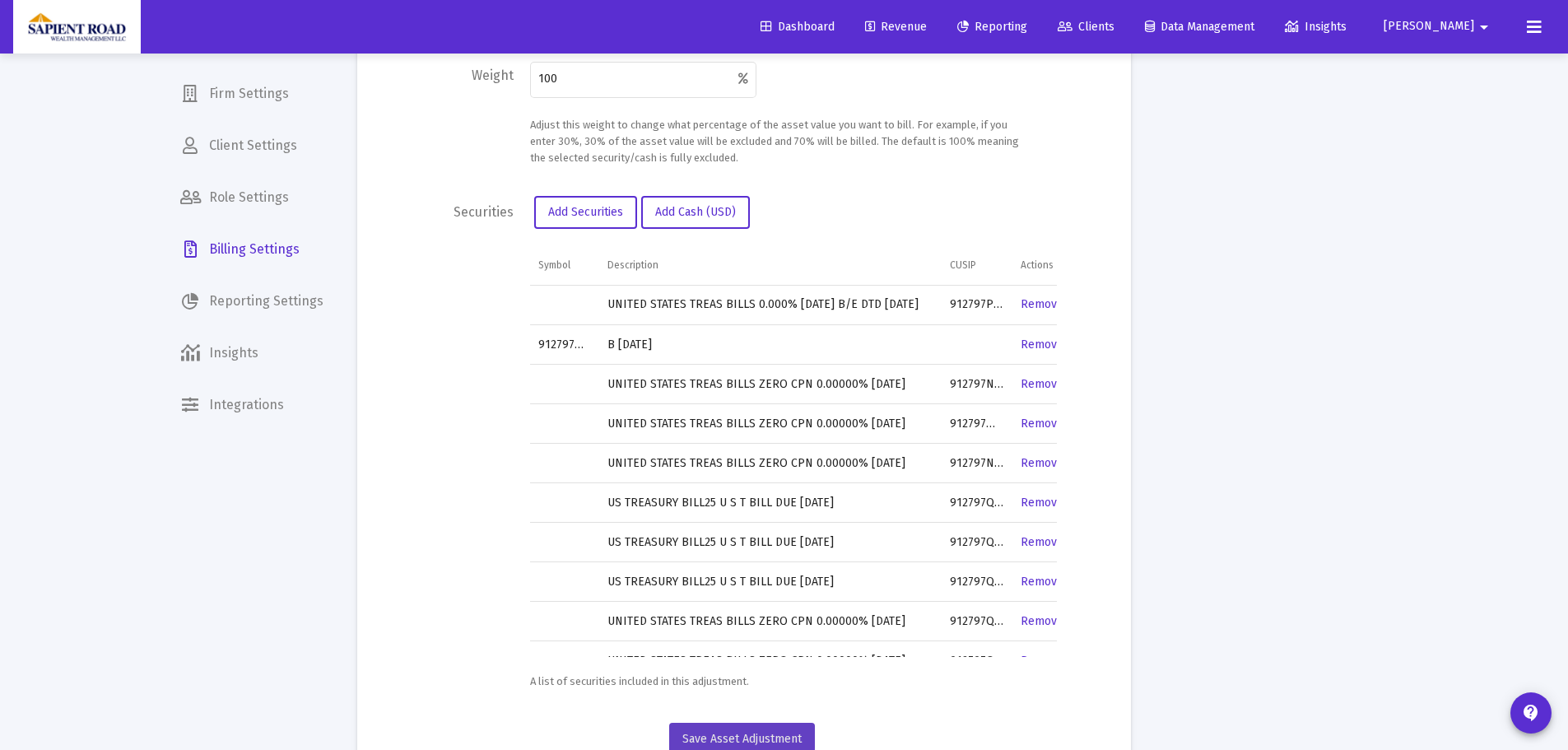
click at [729, 735] on span "Save Asset Adjustment" at bounding box center [742, 739] width 119 height 14
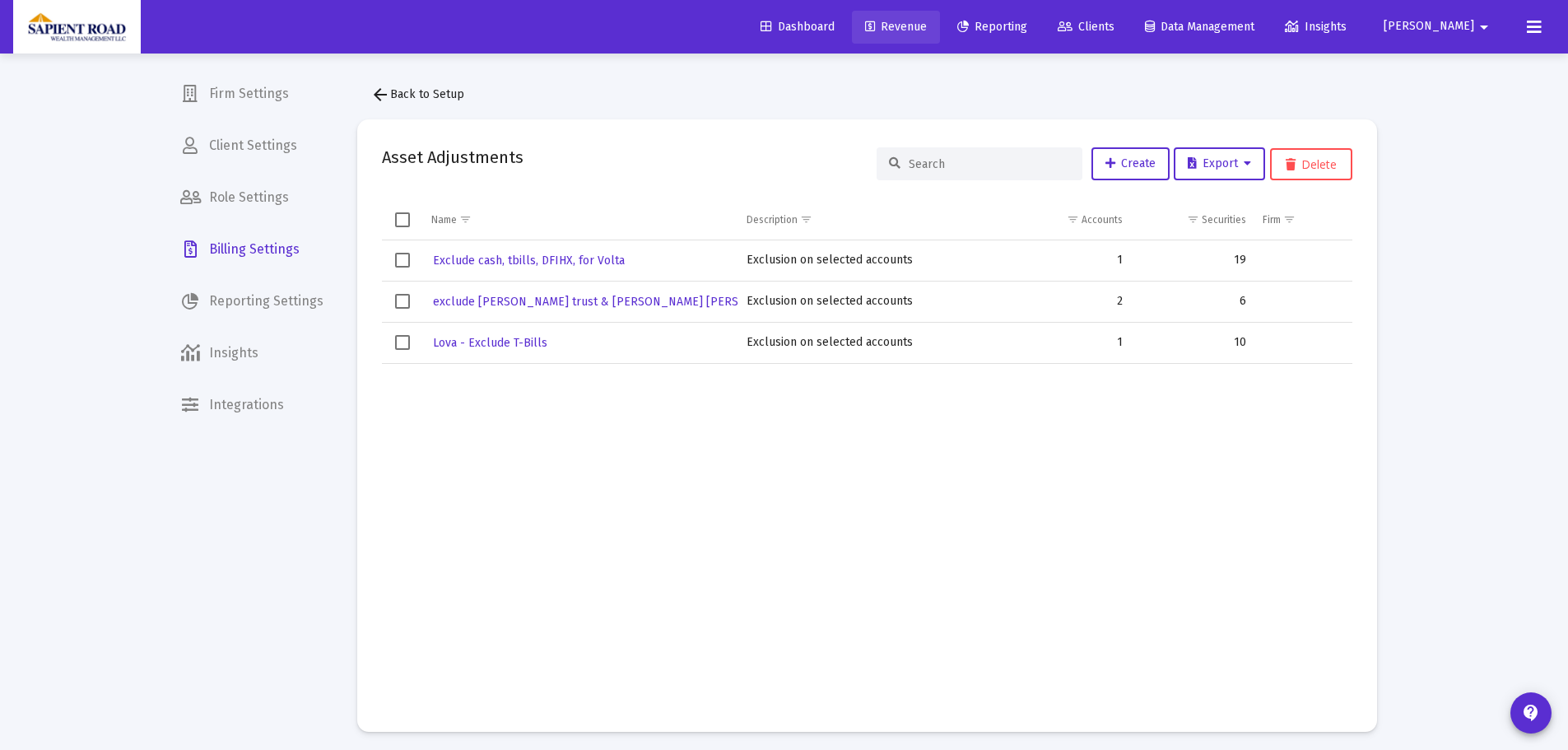
click at [926, 24] on span "Revenue" at bounding box center [895, 26] width 61 height 14
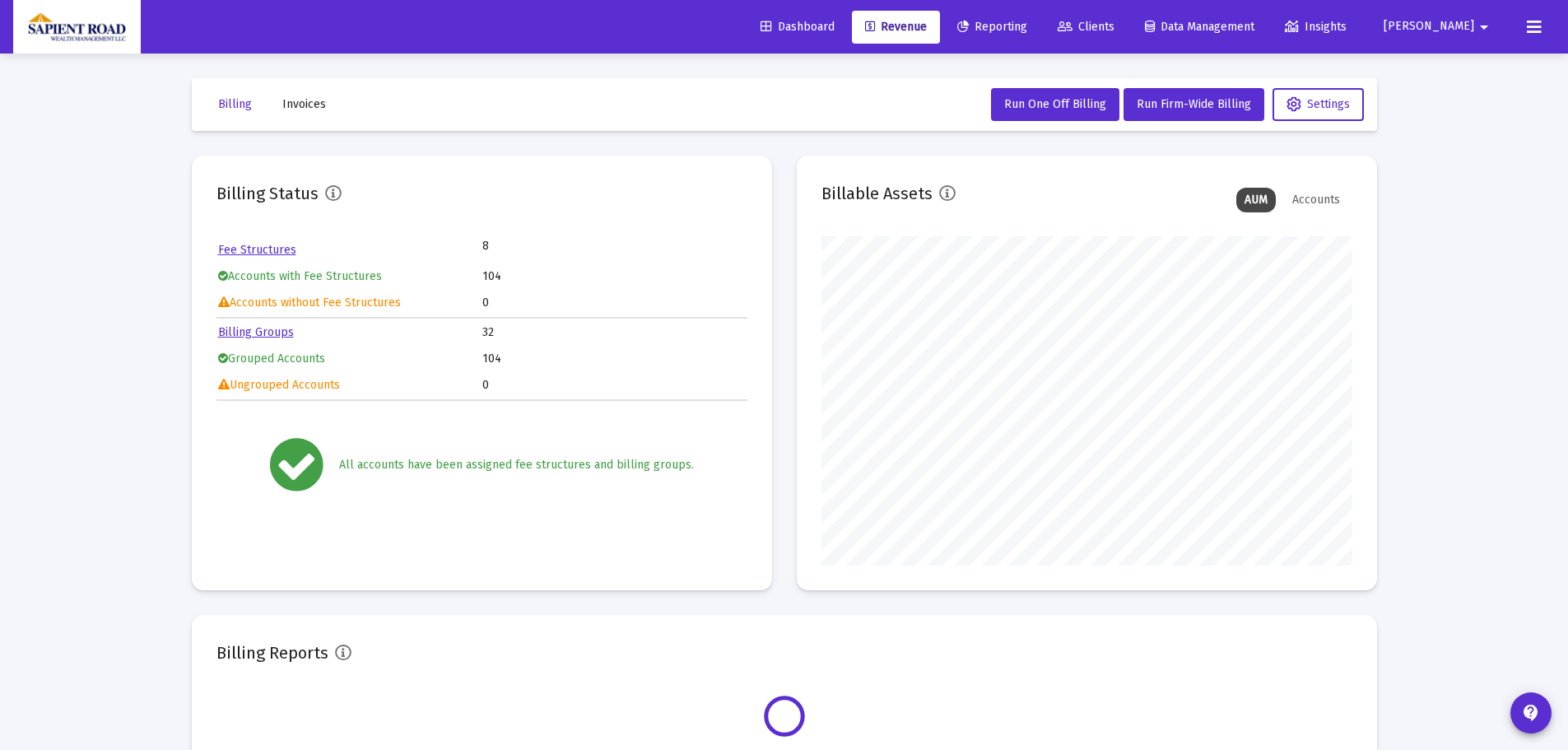
scroll to position [329, 531]
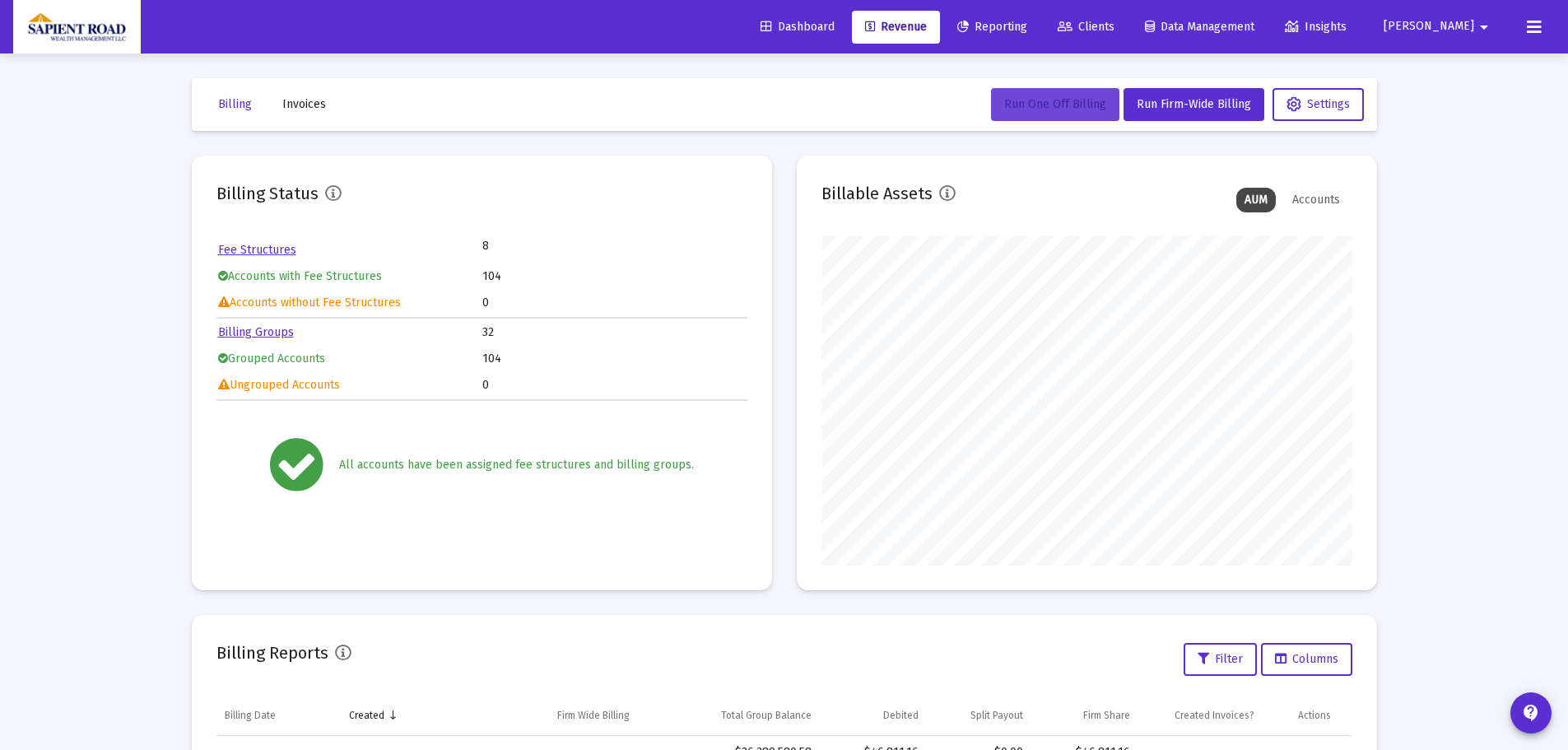
click at [1069, 116] on button "Run One Off Billing" at bounding box center [1055, 104] width 128 height 33
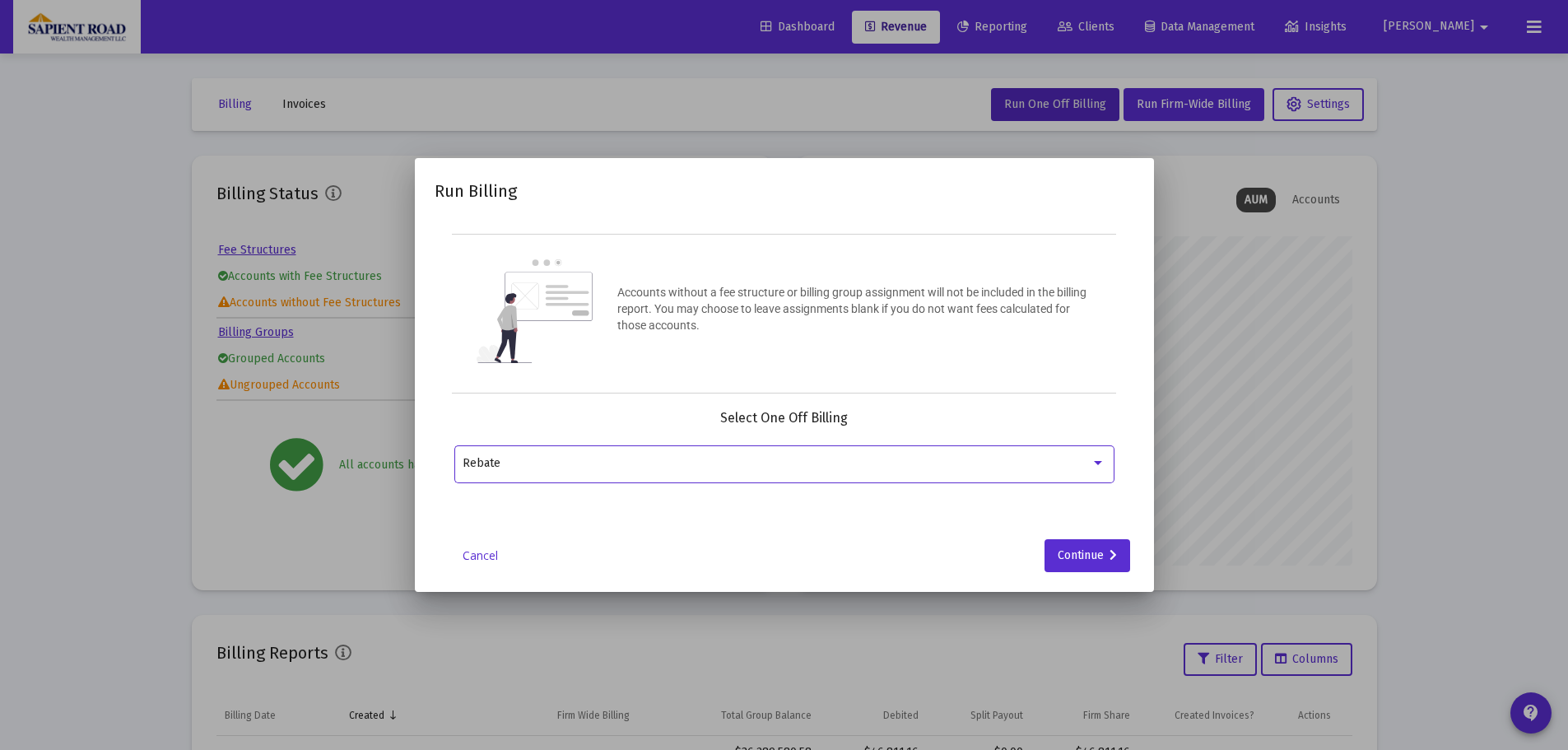
click at [1101, 458] on div at bounding box center [1098, 463] width 15 height 13
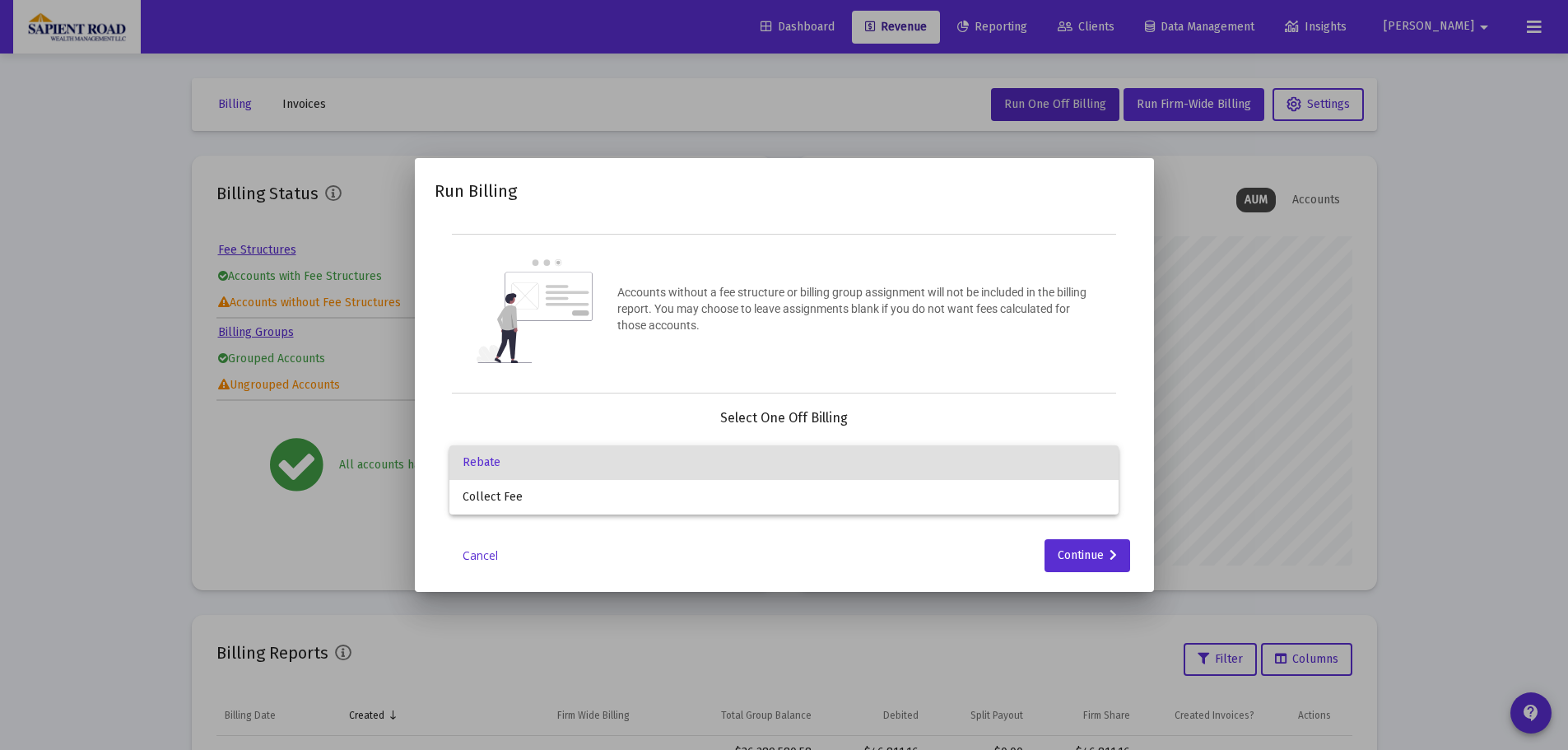
click at [1066, 335] on div at bounding box center [784, 375] width 1568 height 750
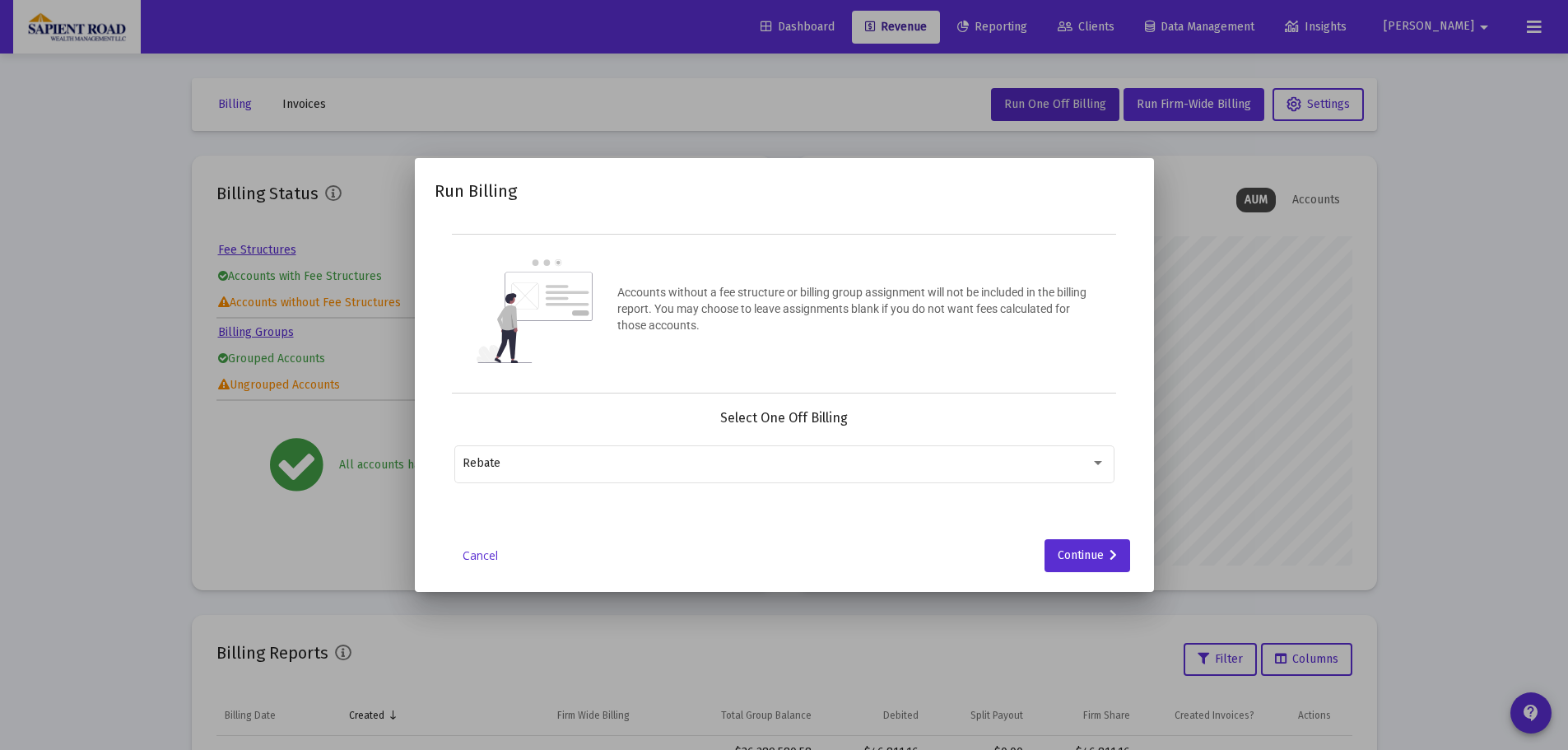
click at [1150, 107] on div at bounding box center [784, 375] width 1568 height 750
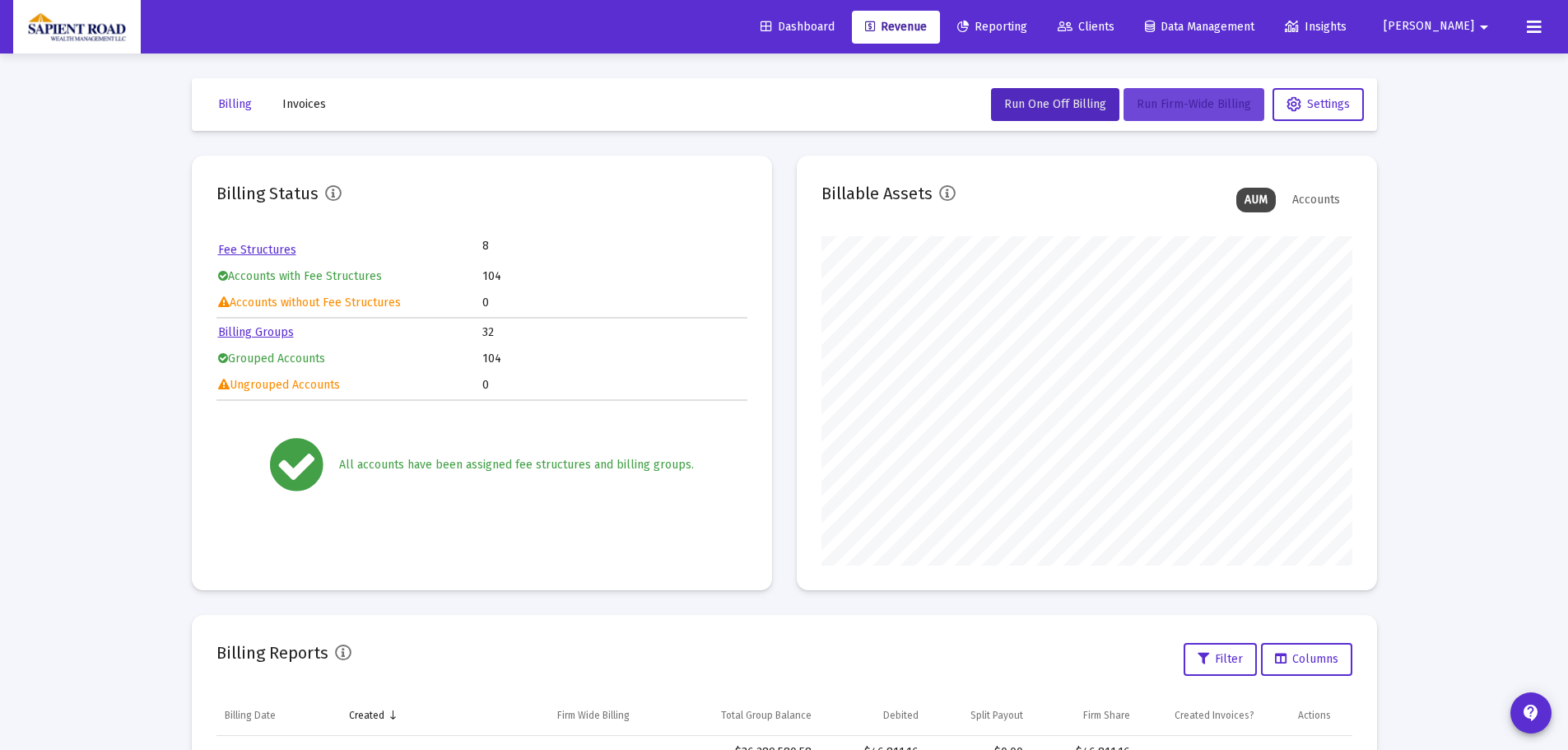
click at [1154, 105] on span "Run Firm-Wide Billing" at bounding box center [1193, 104] width 114 height 14
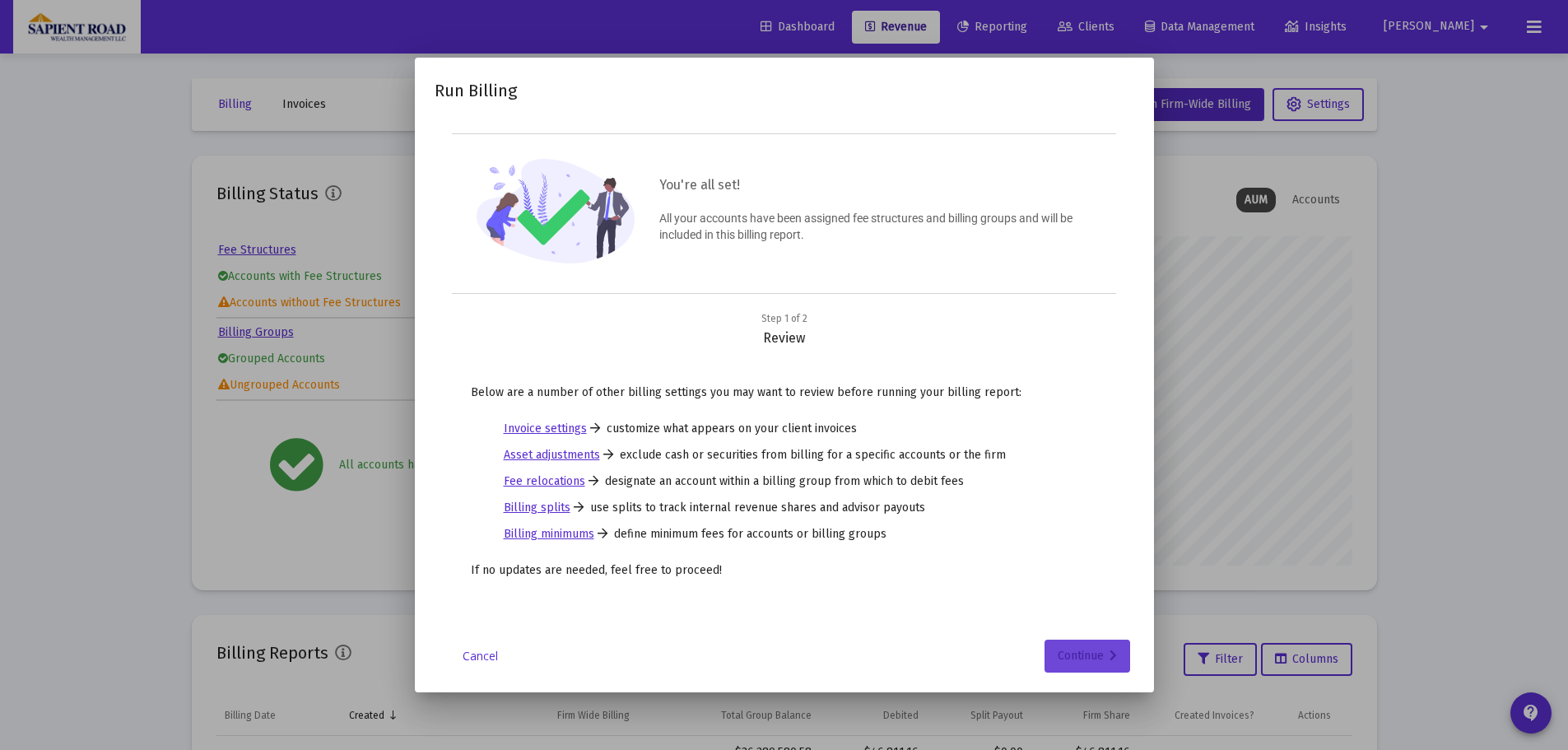
click at [1068, 652] on div "Continue" at bounding box center [1087, 656] width 59 height 33
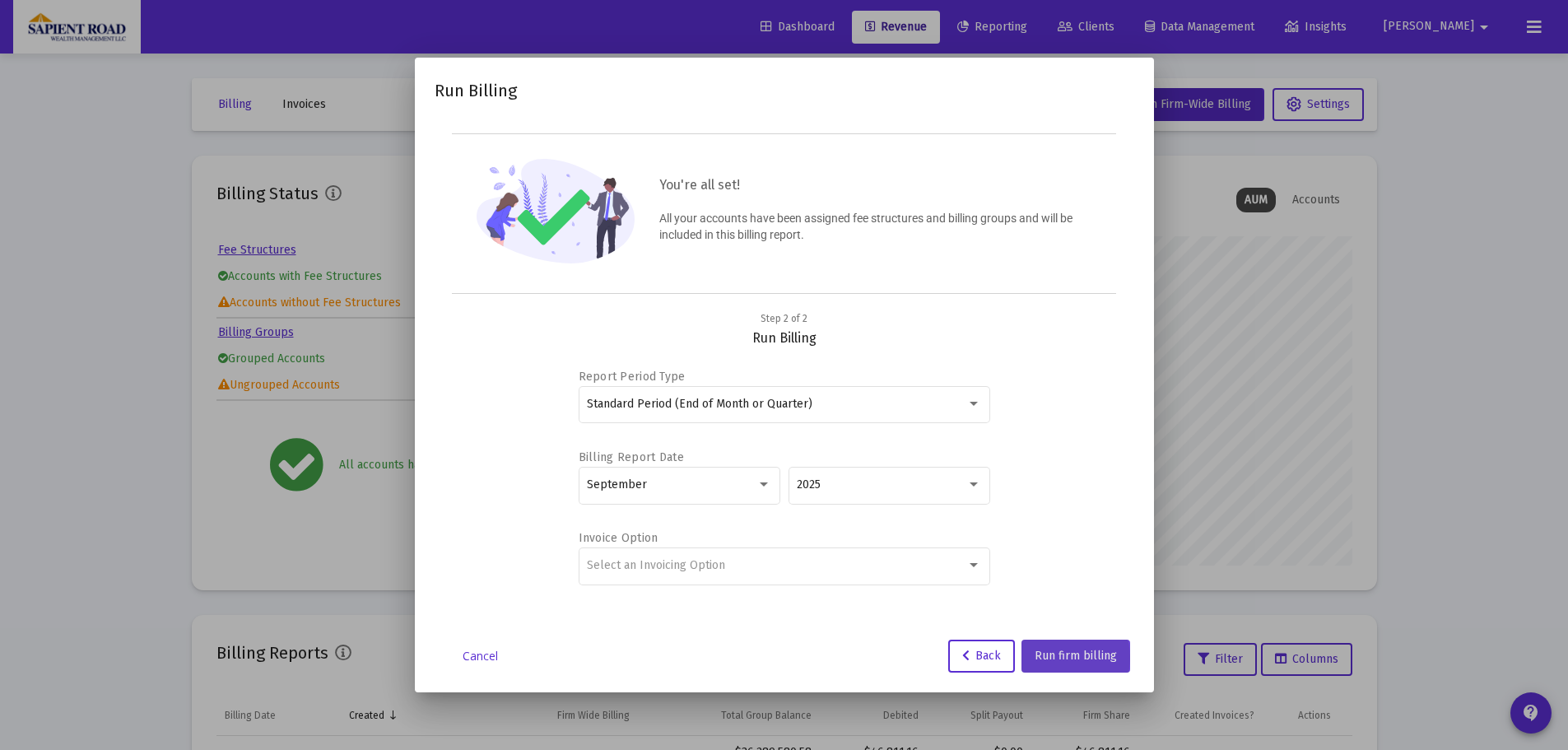
click at [1062, 657] on span "Run firm billing" at bounding box center [1076, 655] width 82 height 14
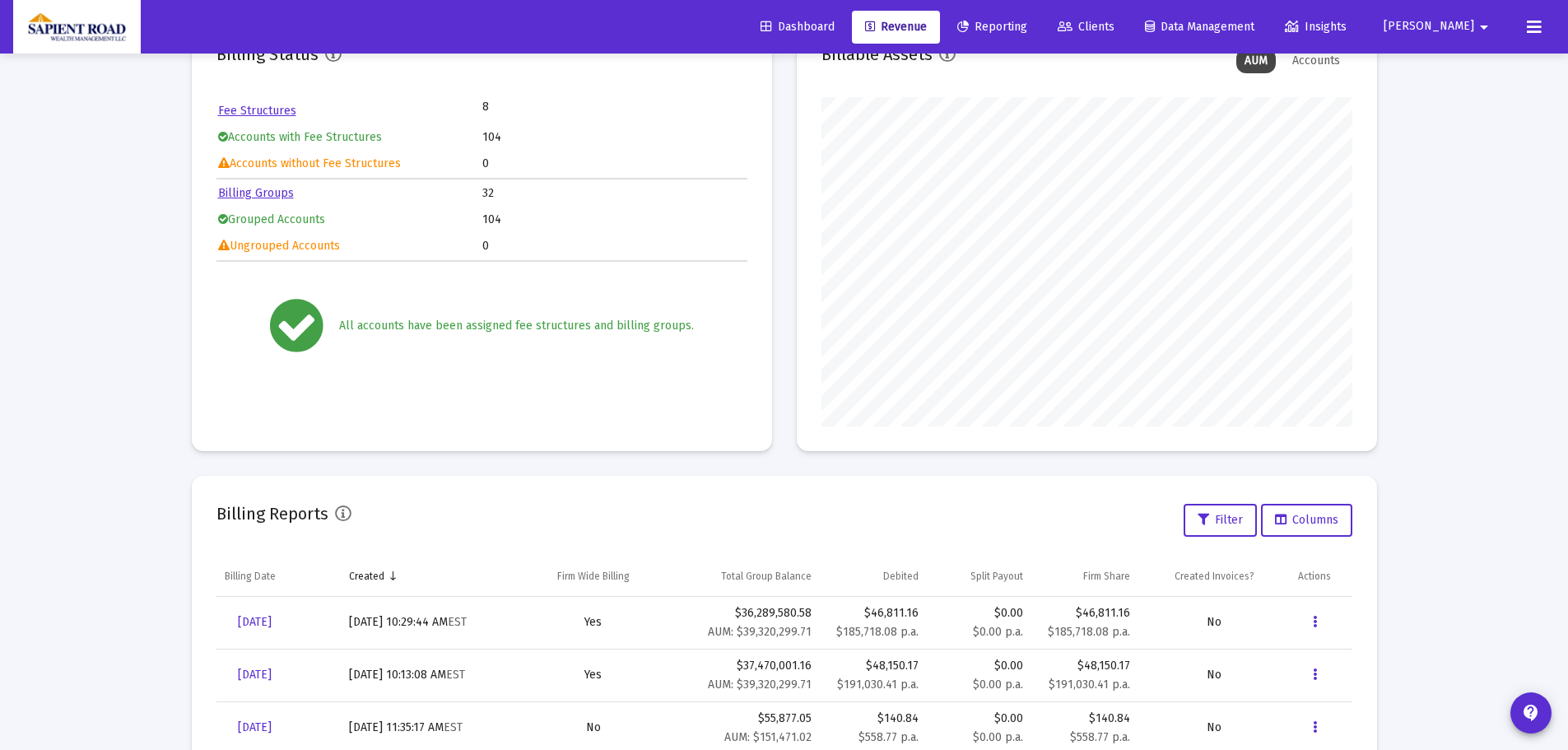
scroll to position [164, 0]
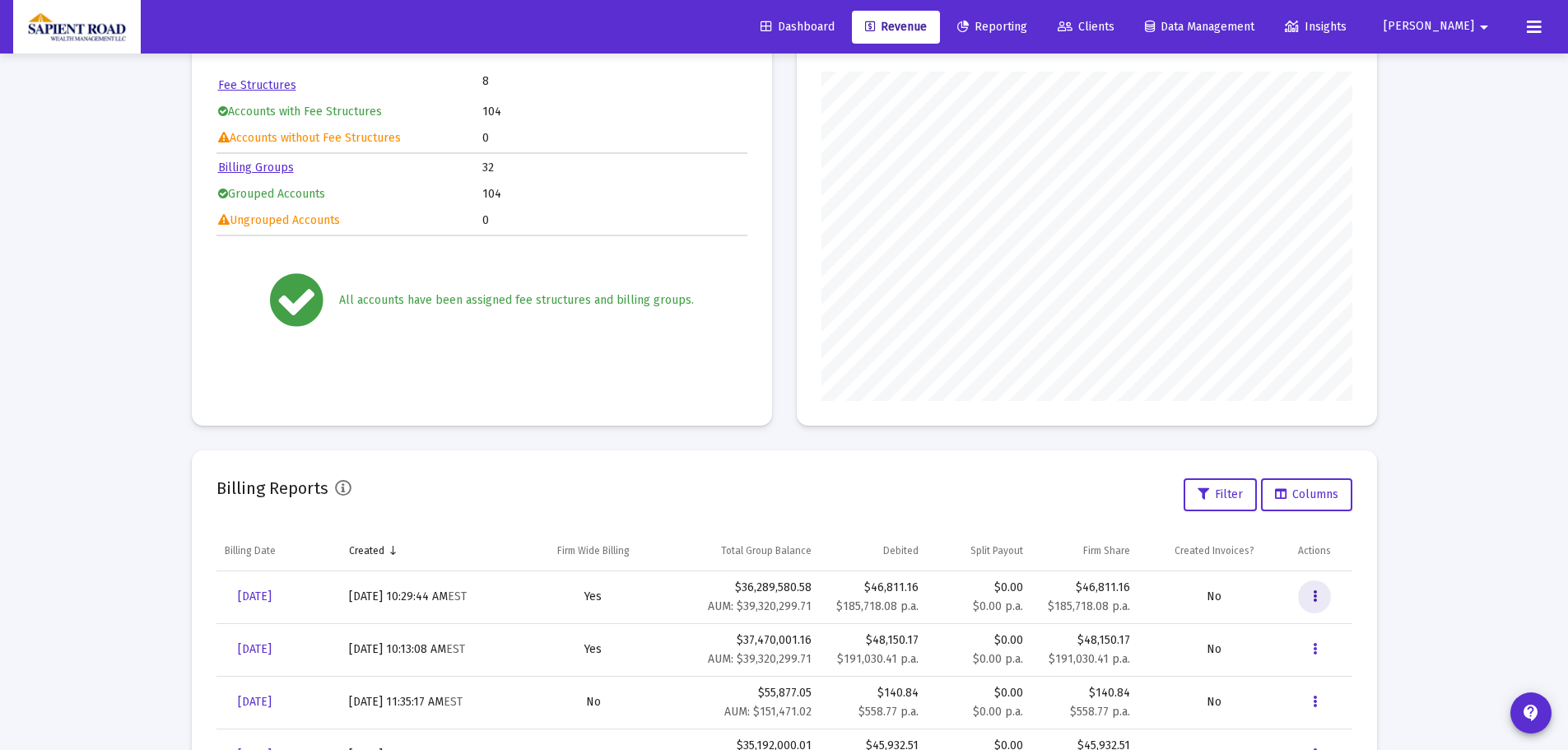
click at [1312, 593] on icon "Data grid" at bounding box center [1314, 596] width 4 height 20
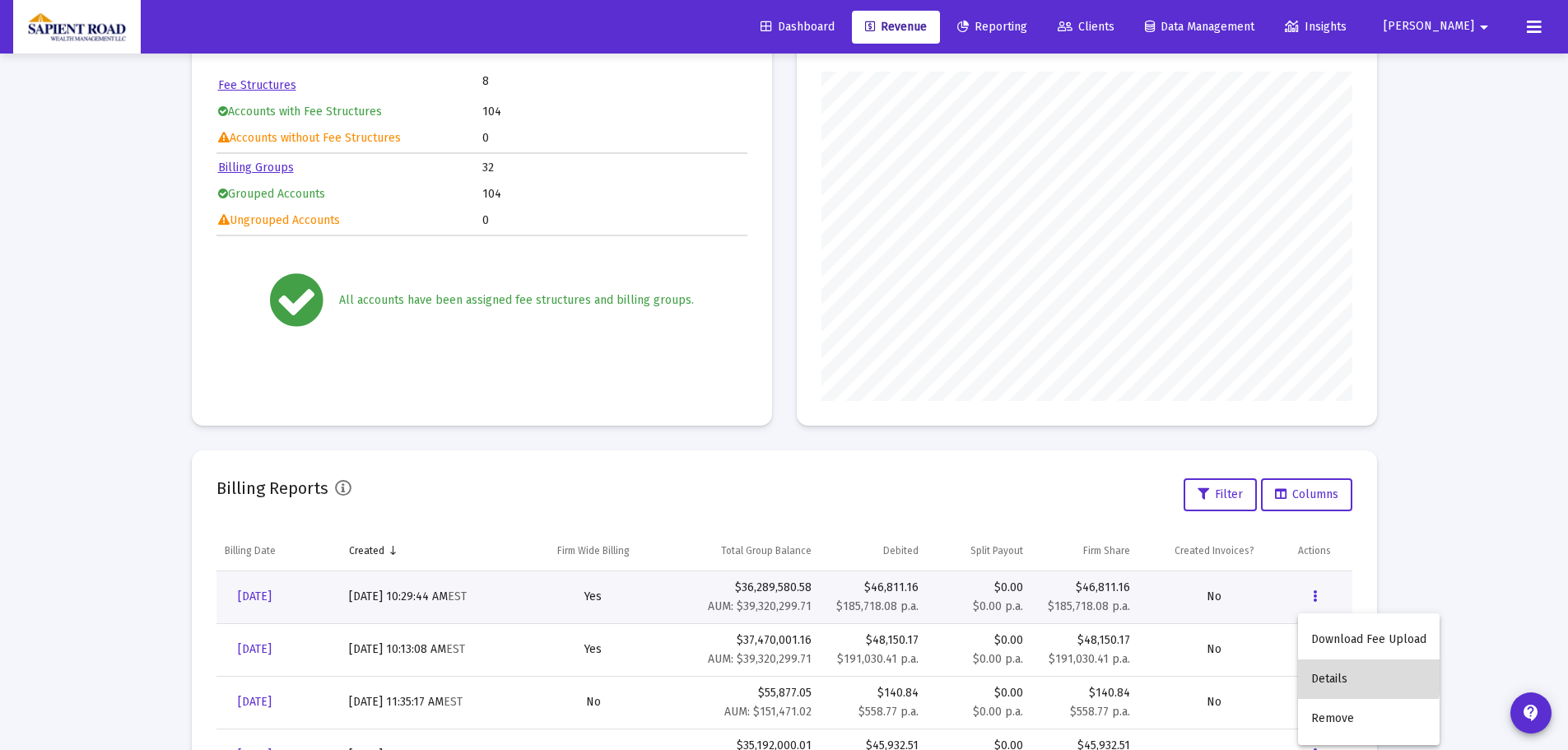
click at [1314, 674] on button "Details" at bounding box center [1369, 679] width 142 height 40
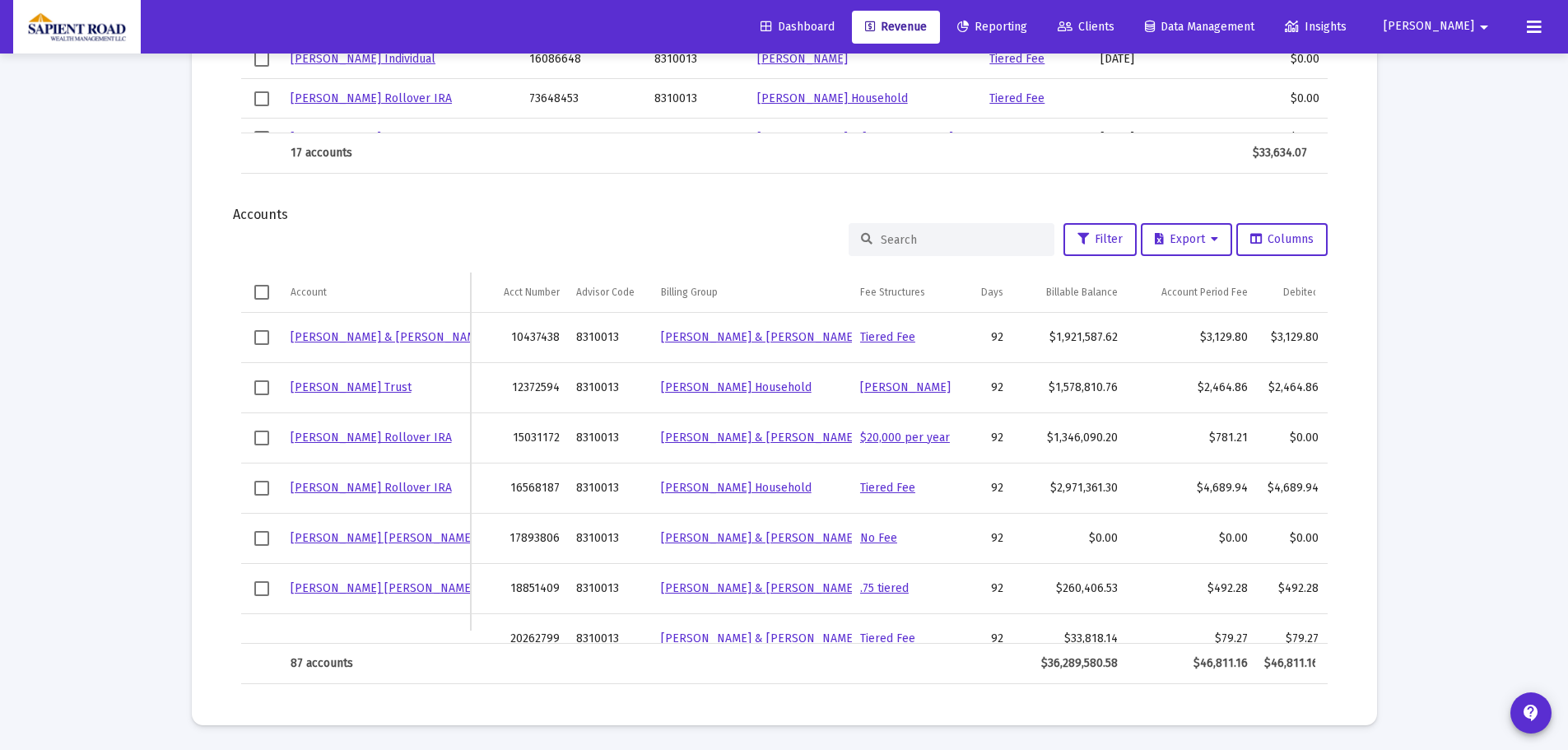
click at [915, 242] on input at bounding box center [960, 240] width 161 height 14
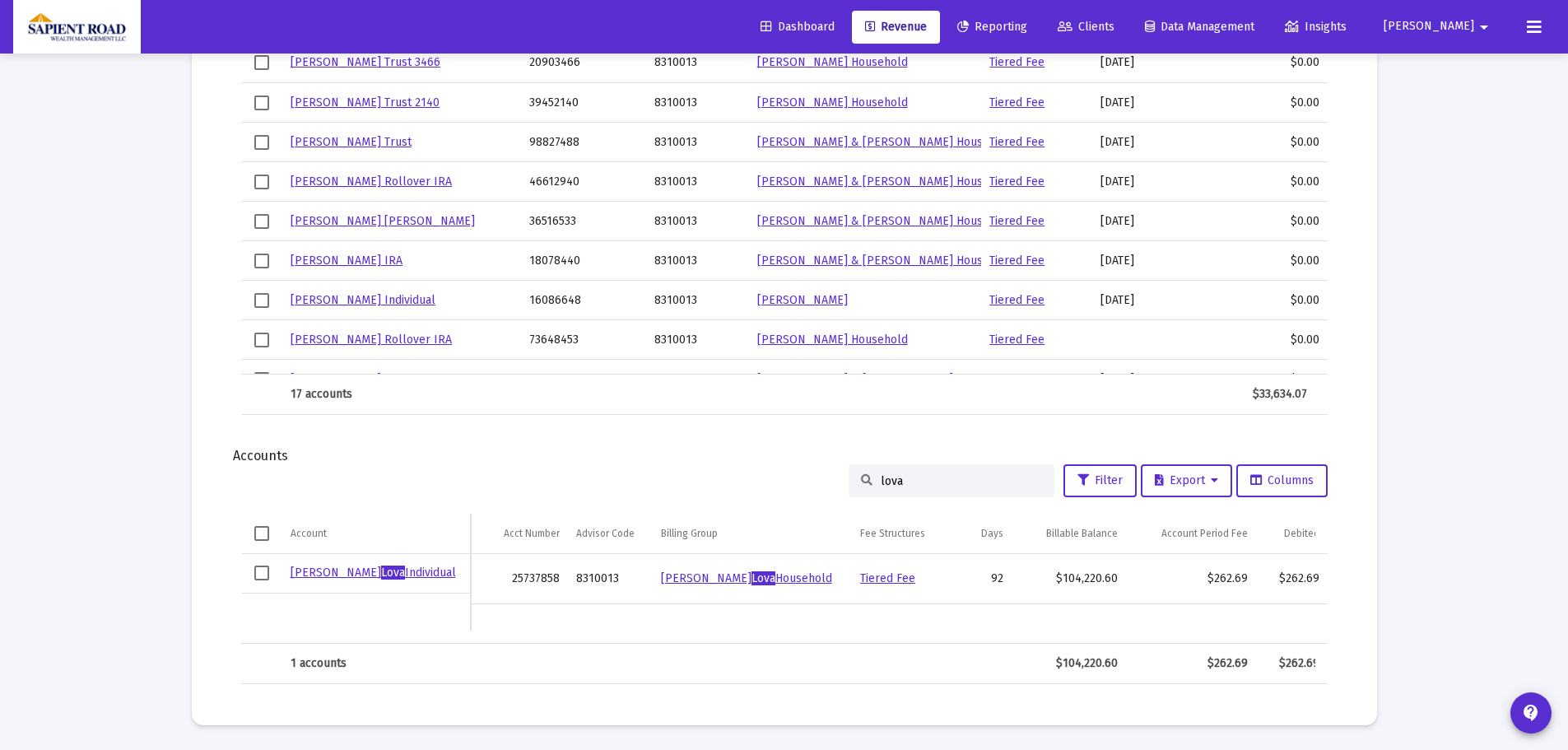
scroll to position [1694, 0]
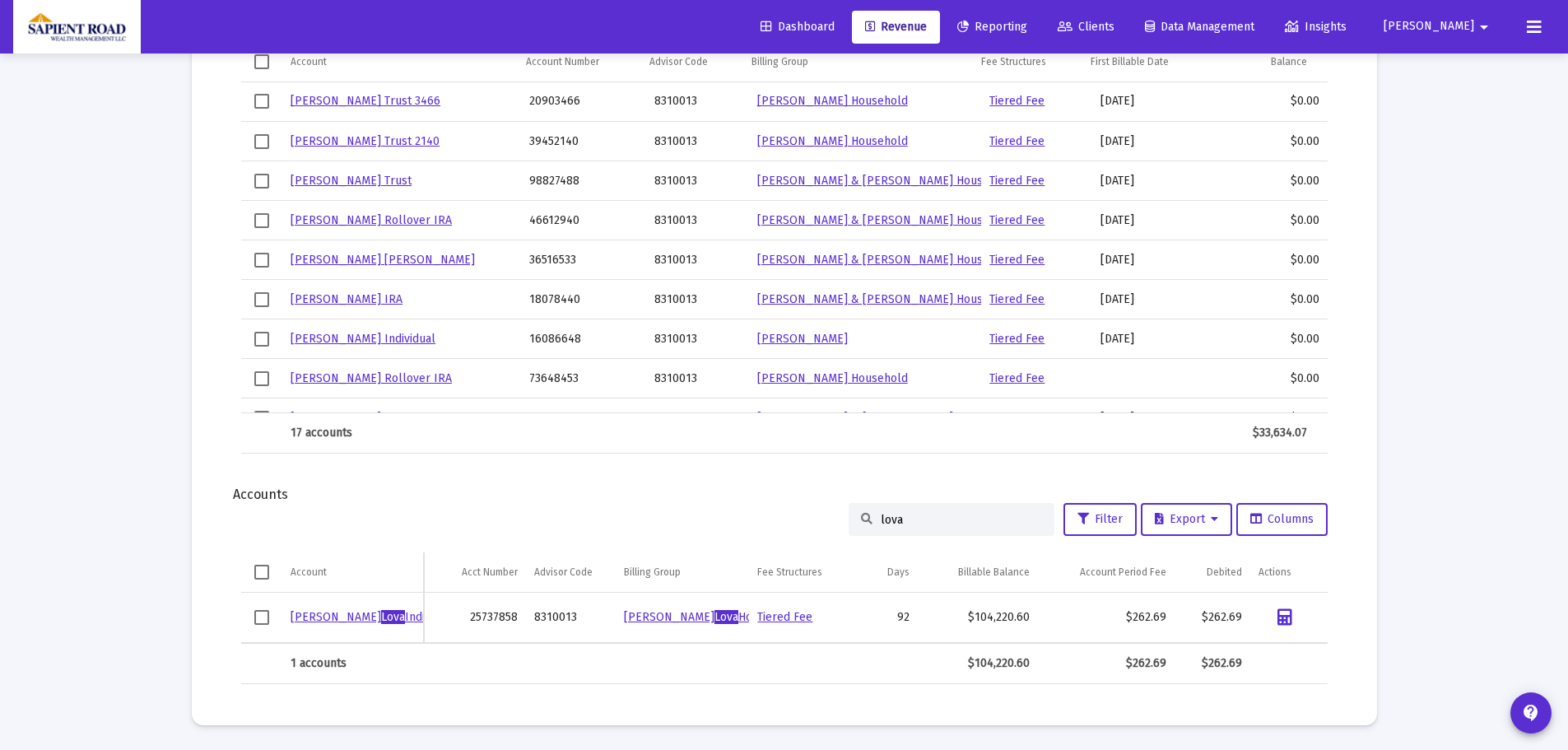
type input "lova"
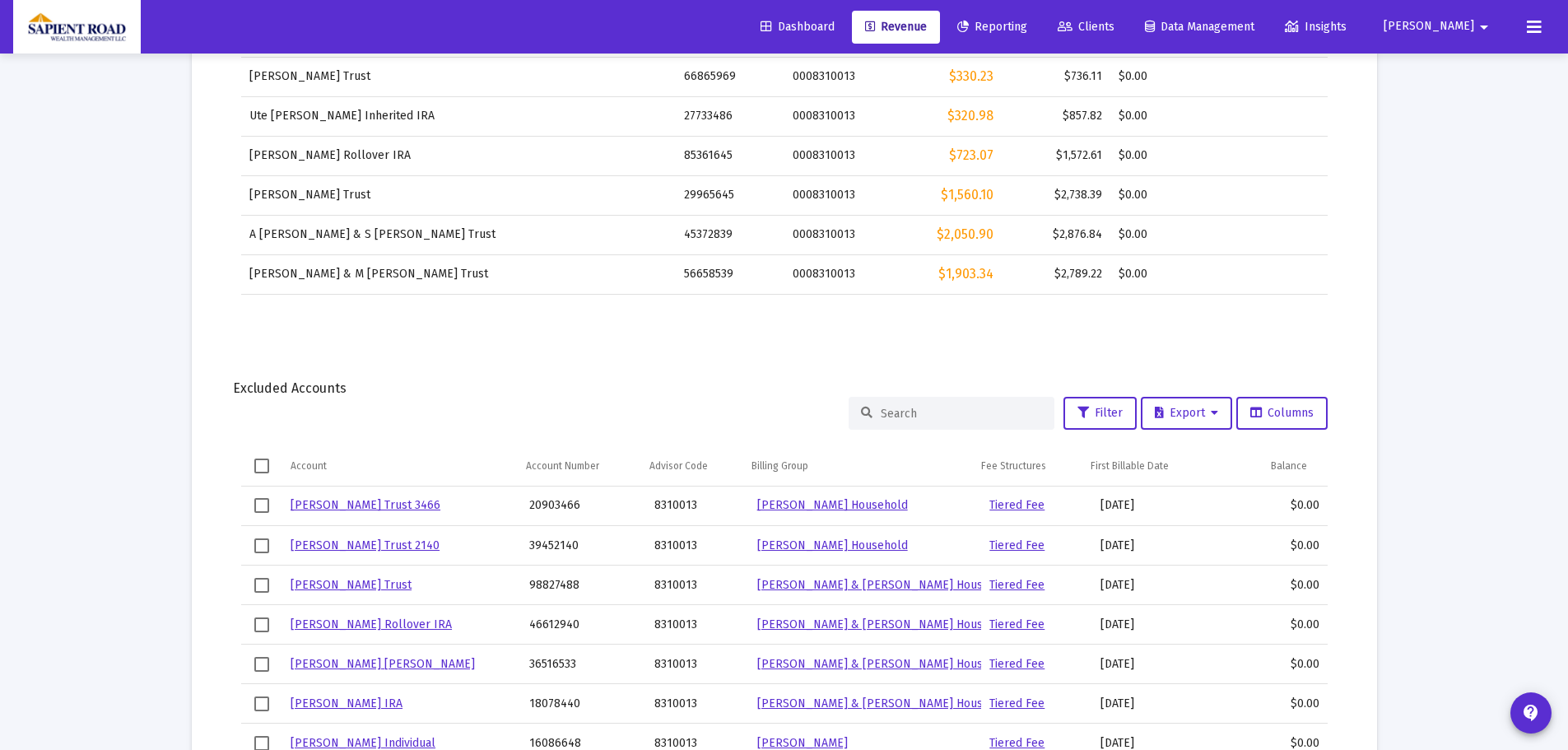
scroll to position [1283, 0]
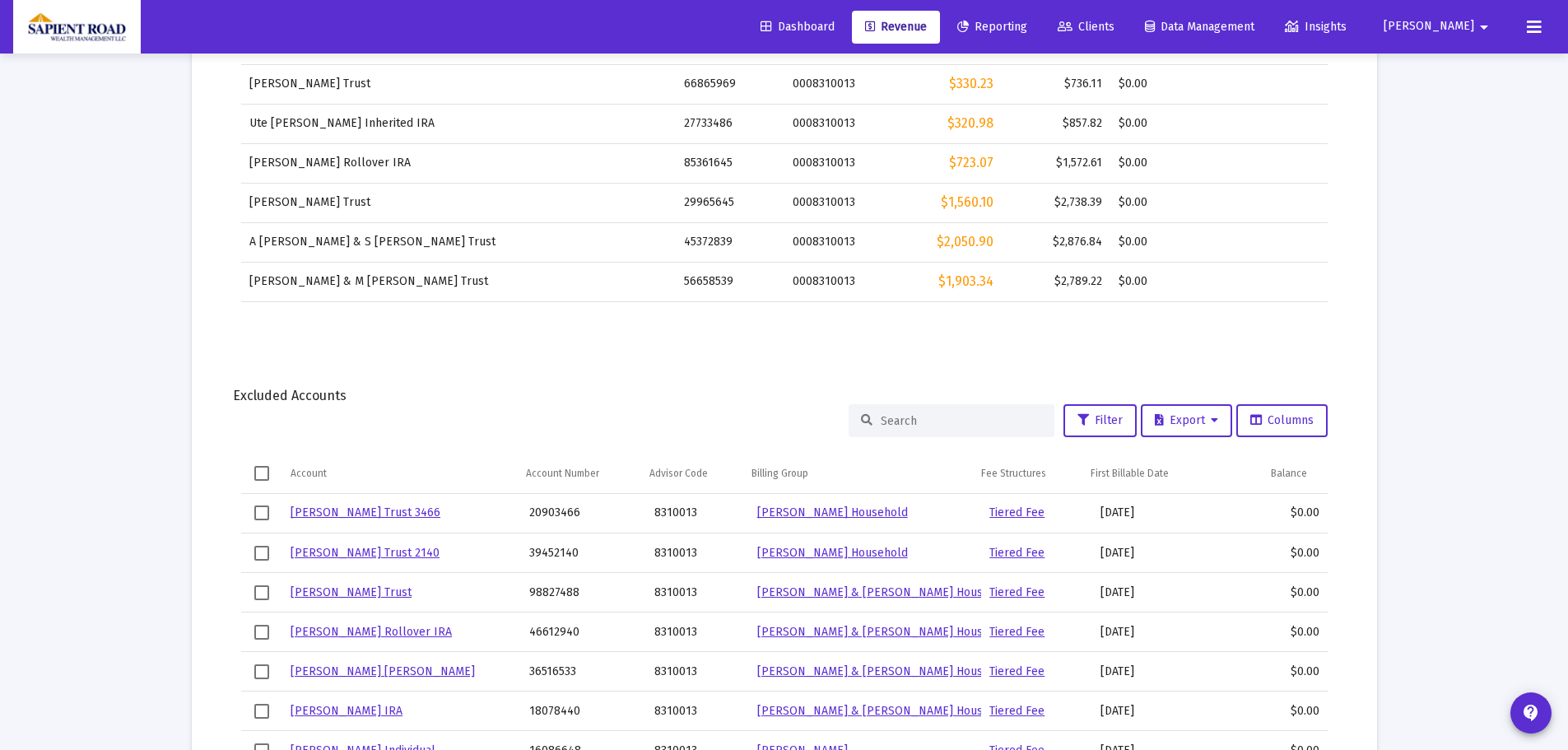
click at [926, 21] on span "Revenue" at bounding box center [895, 26] width 61 height 14
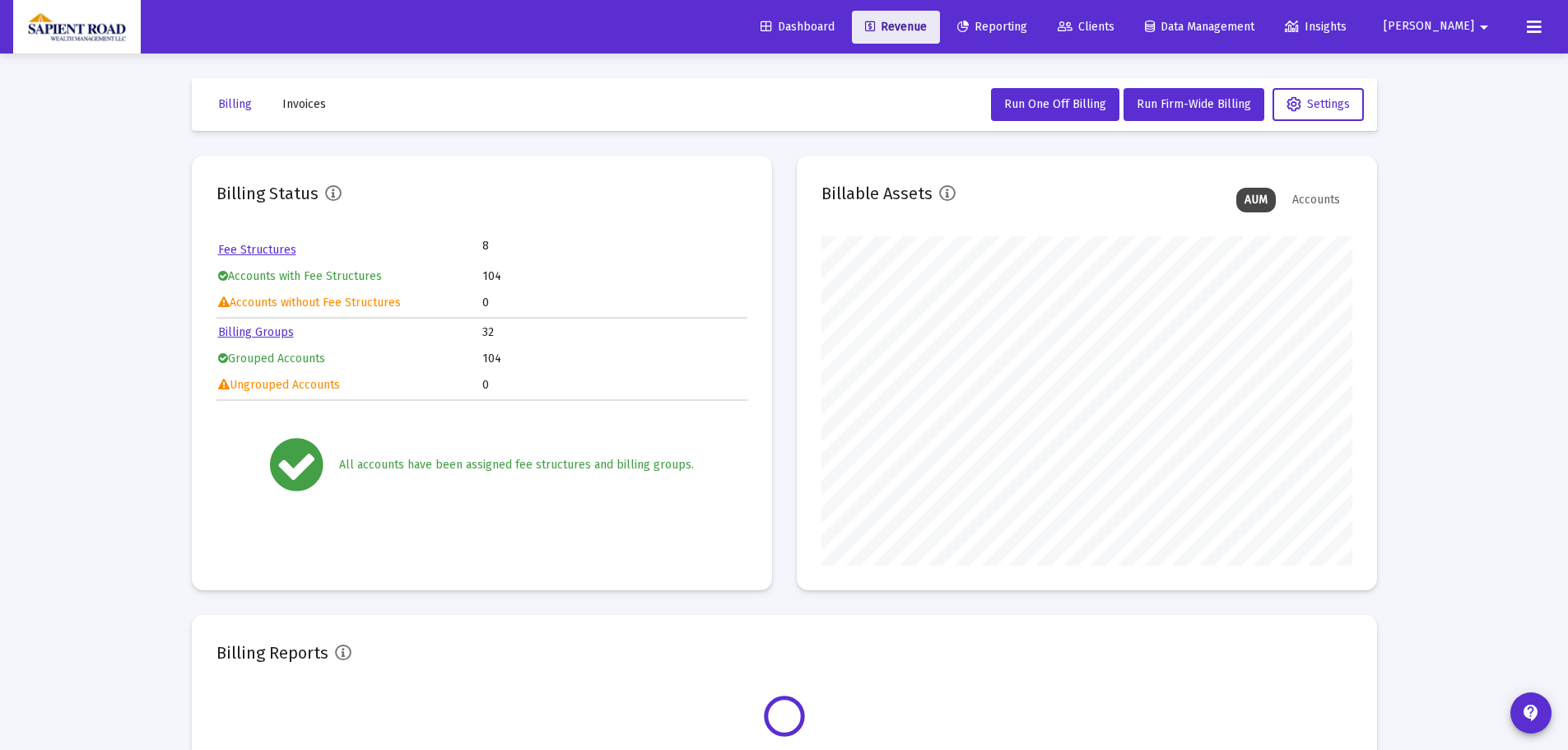
scroll to position [329, 531]
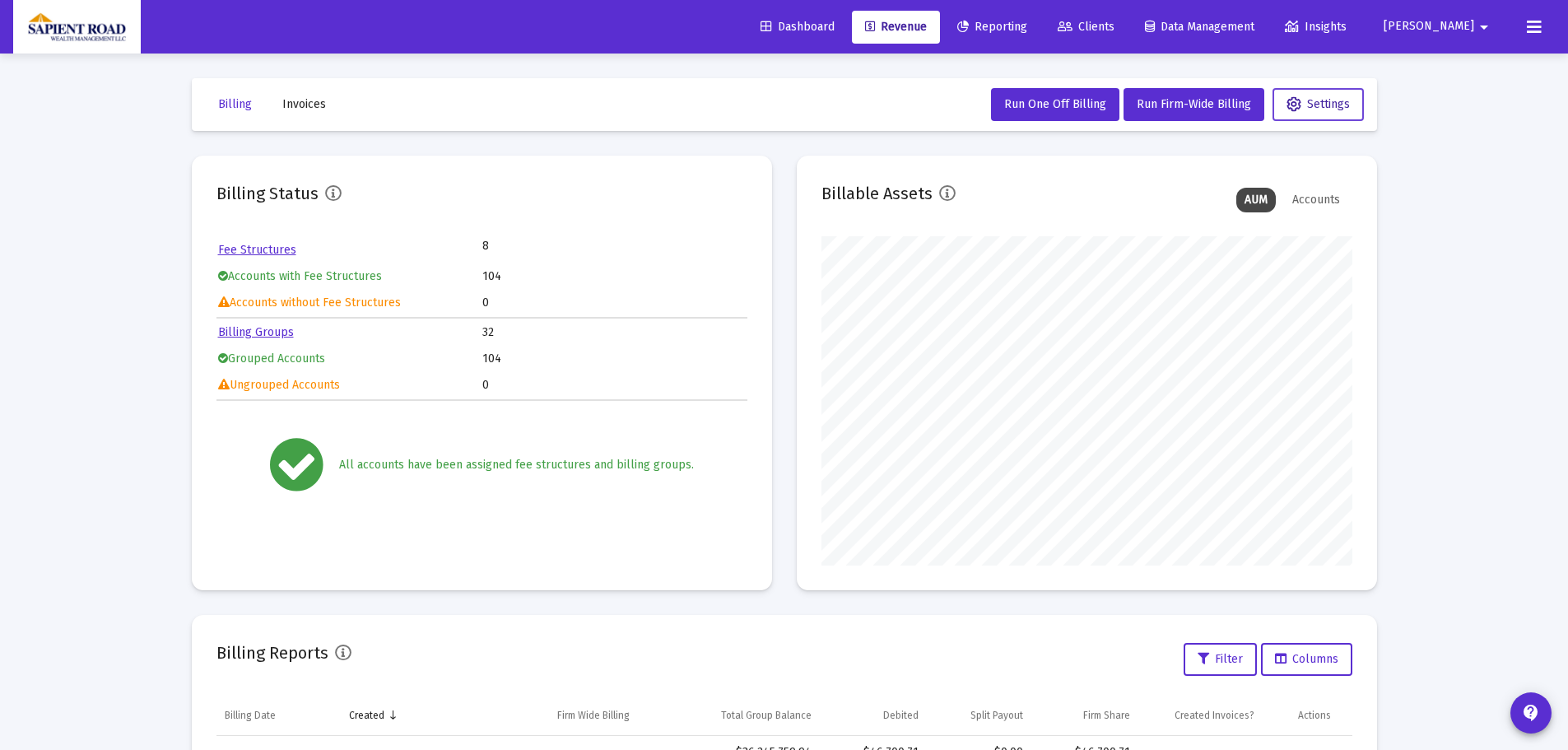
click at [1309, 109] on span "Settings" at bounding box center [1317, 104] width 63 height 14
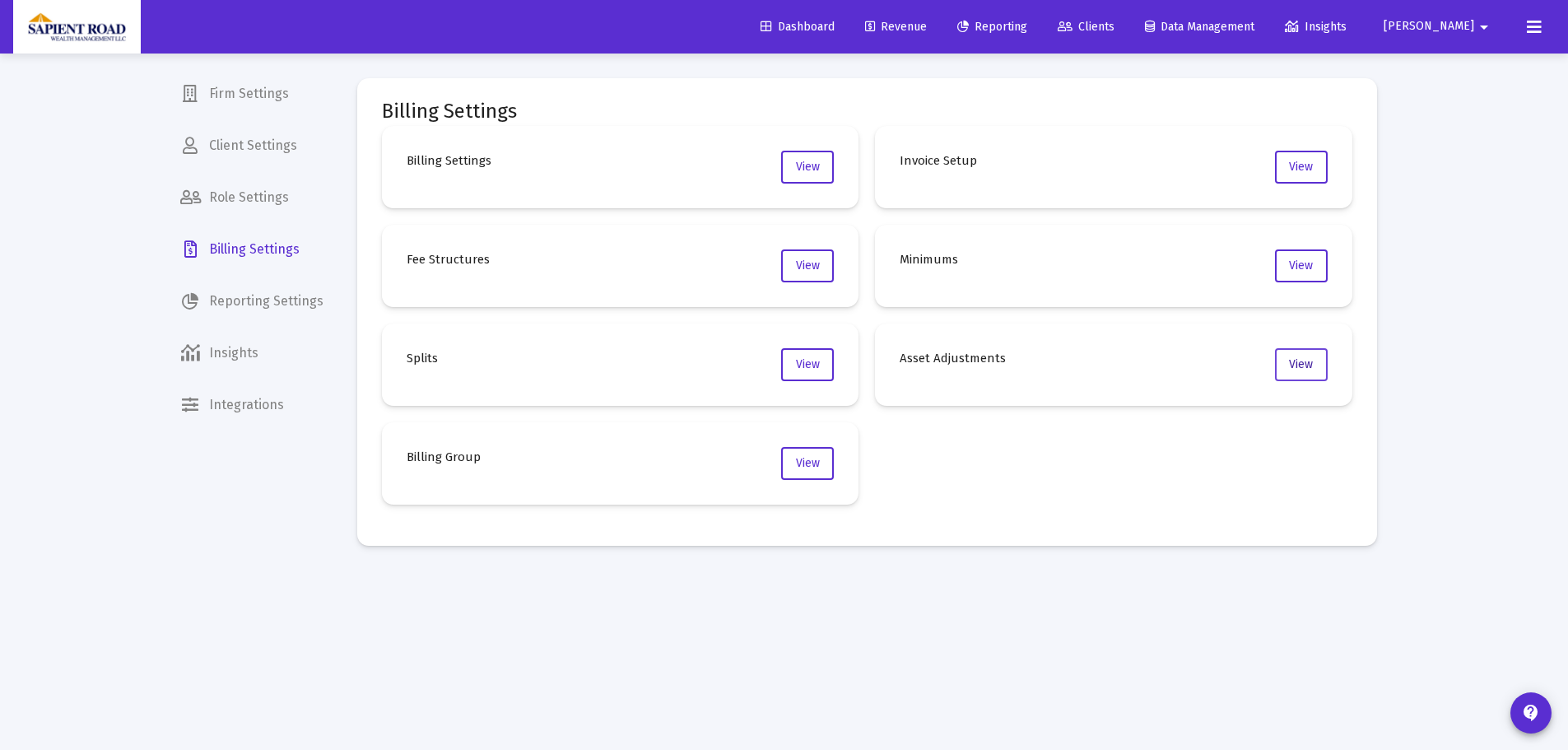
click at [1283, 358] on button "View" at bounding box center [1301, 364] width 53 height 33
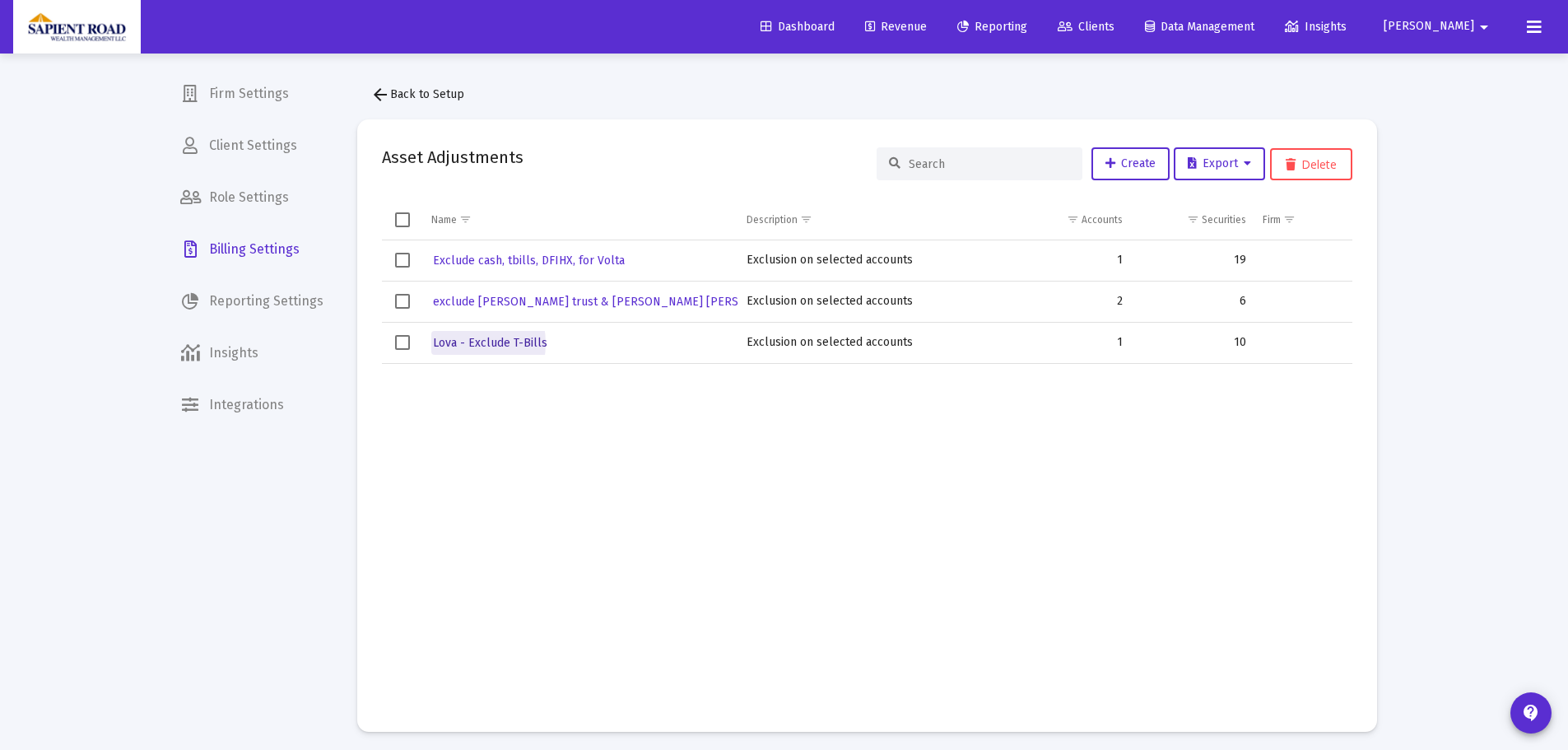
click at [457, 343] on span "Lova - Exclude T-Bills" at bounding box center [490, 342] width 114 height 14
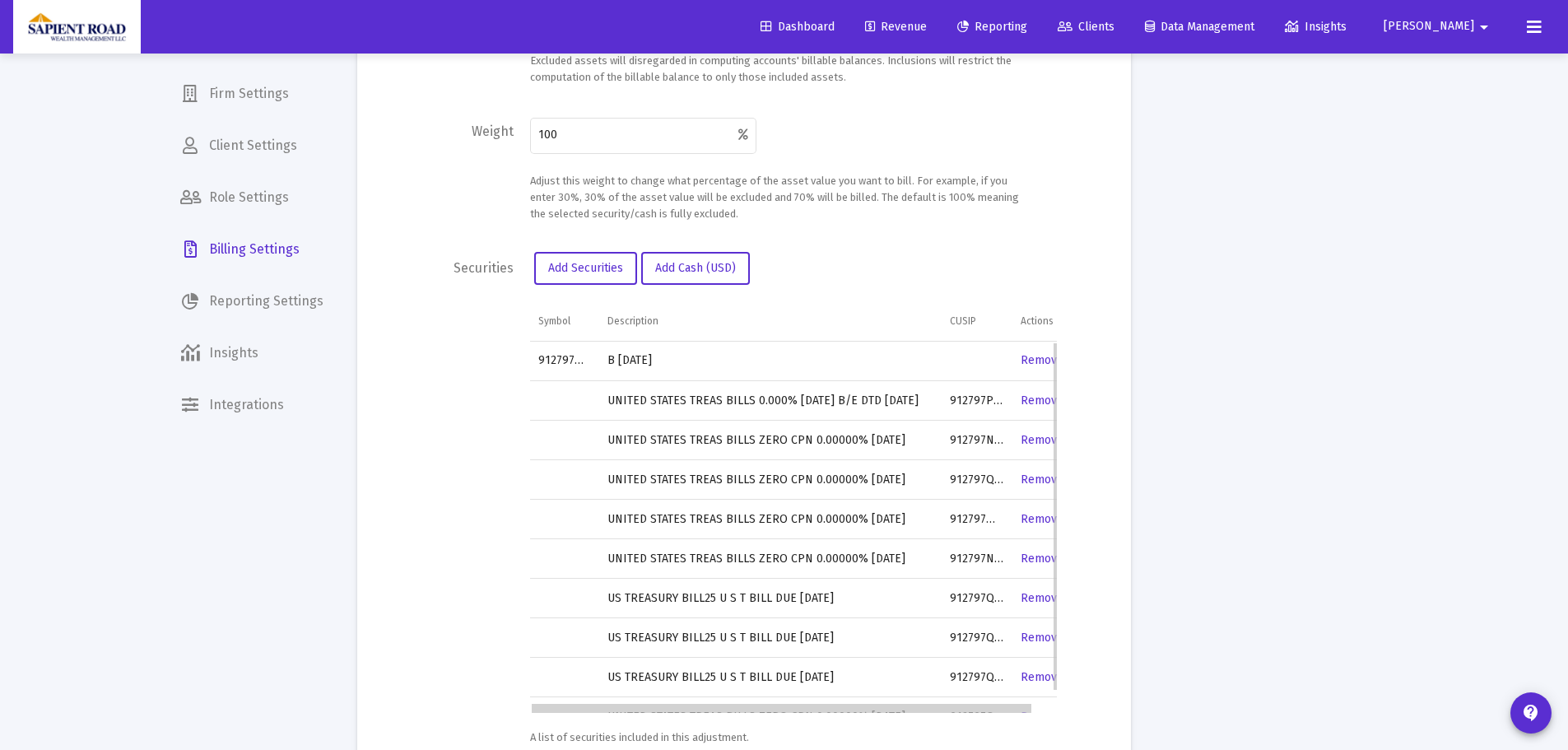
scroll to position [0, 25]
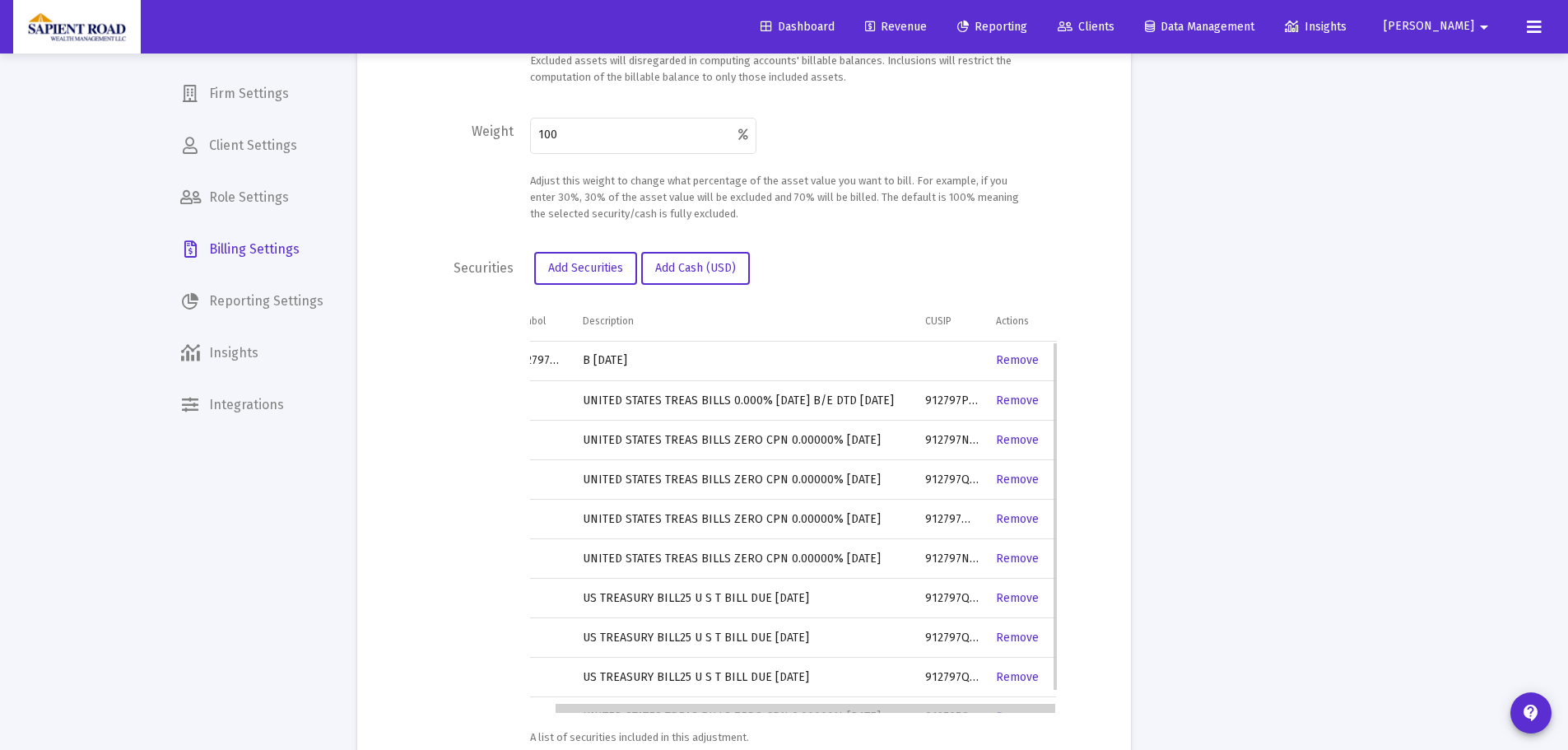
drag, startPoint x: 887, startPoint y: 712, endPoint x: 913, endPoint y: 712, distance: 26.0
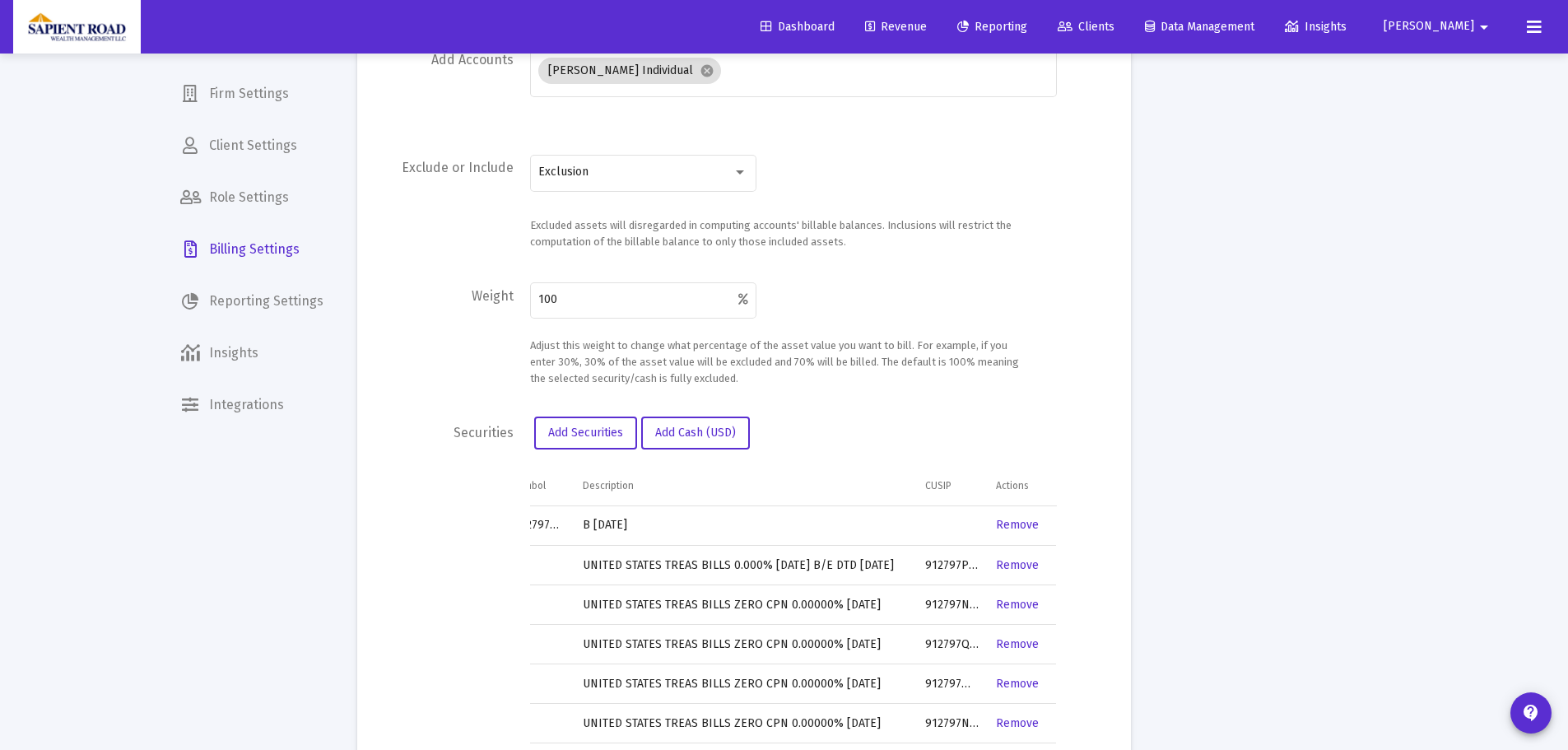
scroll to position [82, 0]
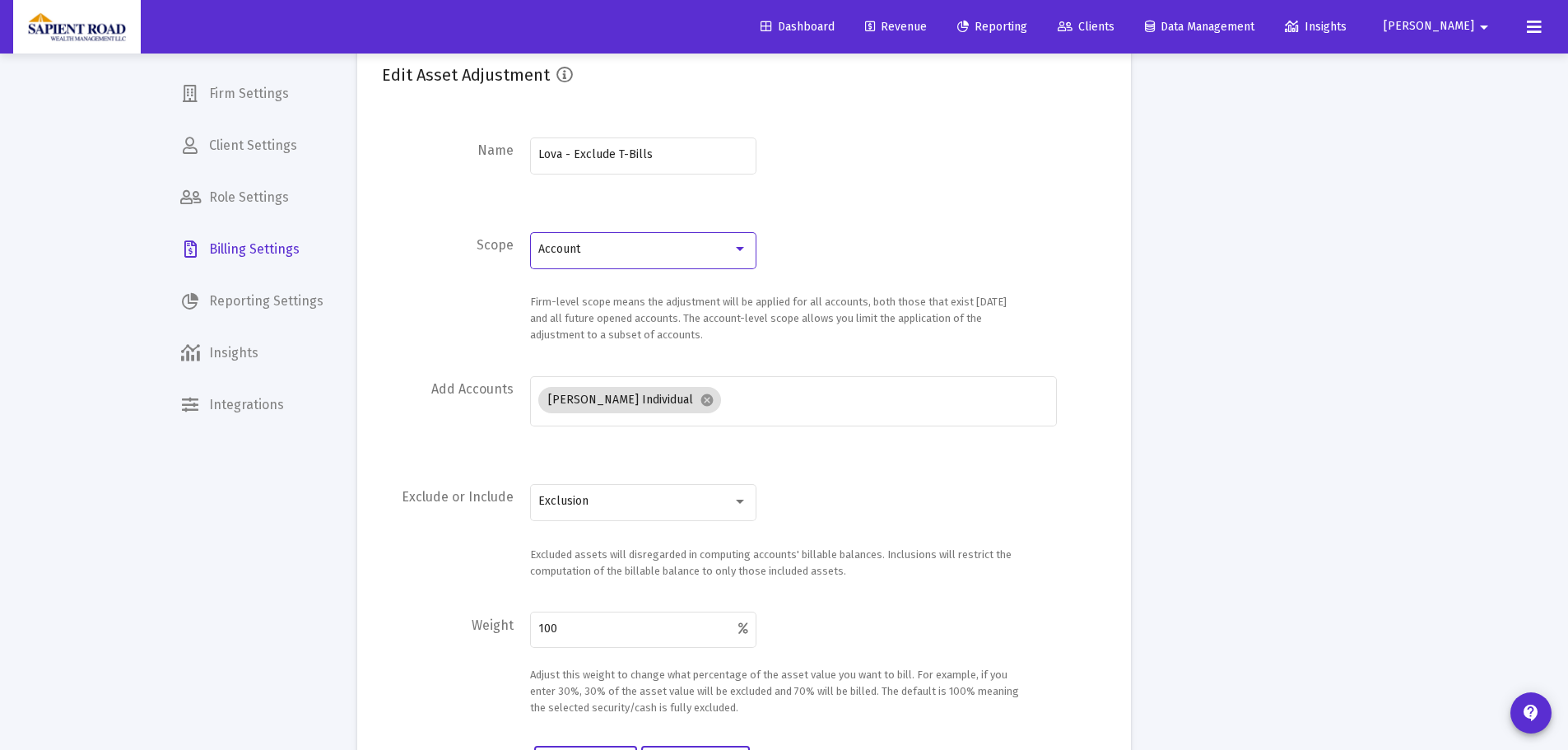
click at [738, 249] on div at bounding box center [740, 249] width 8 height 4
click at [738, 249] on span "Account" at bounding box center [643, 249] width 209 height 35
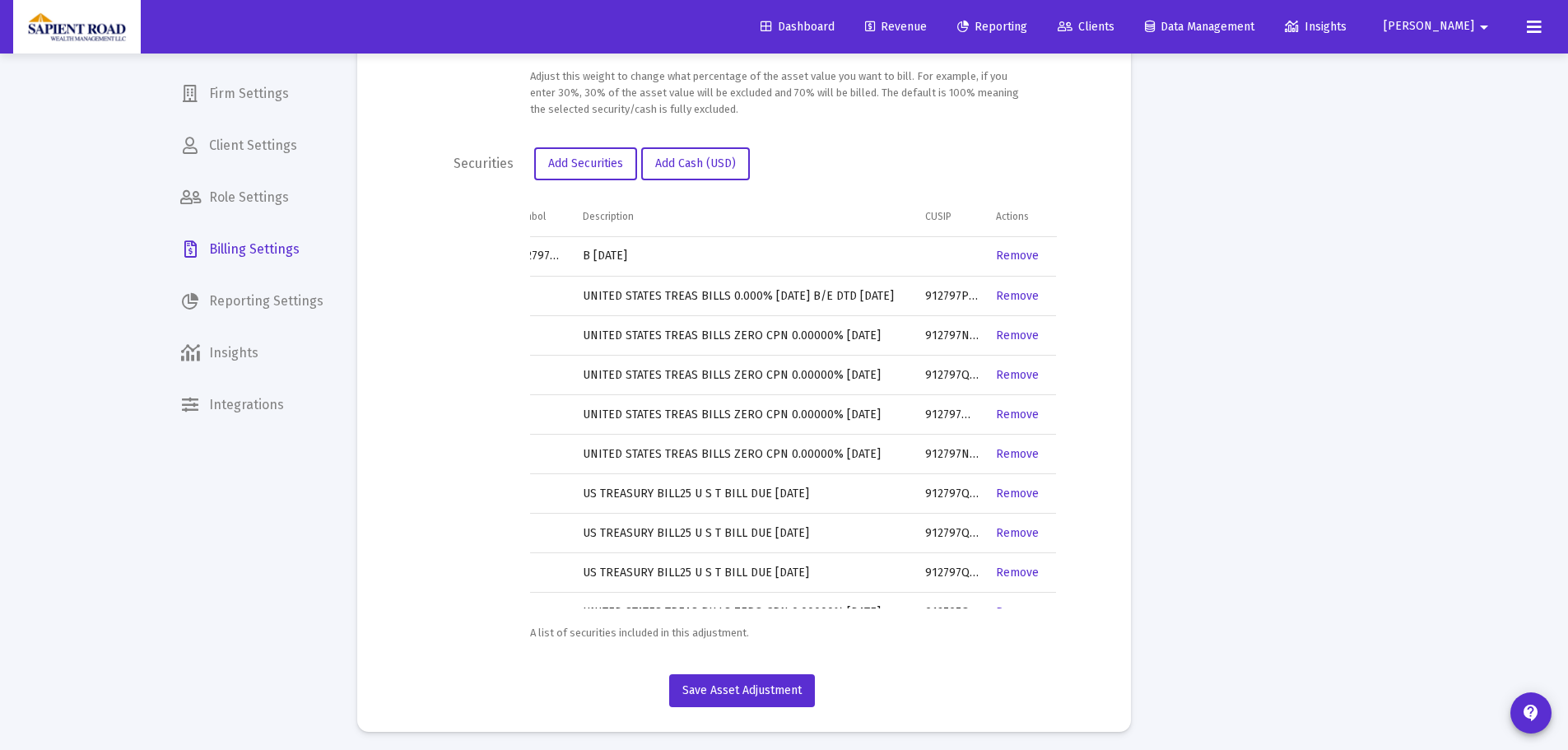
scroll to position [687, 0]
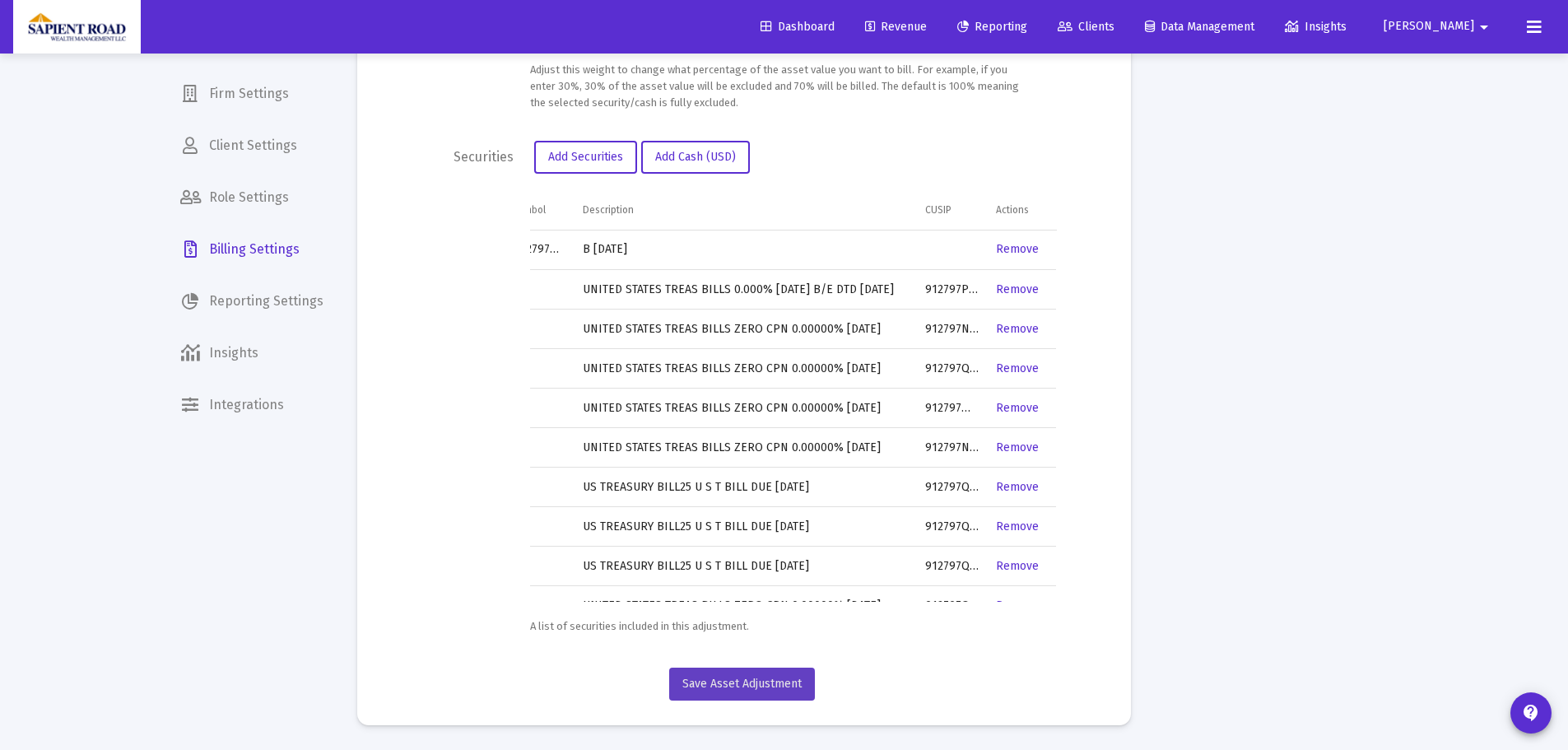
click at [734, 693] on button "Save Asset Adjustment" at bounding box center [742, 683] width 145 height 33
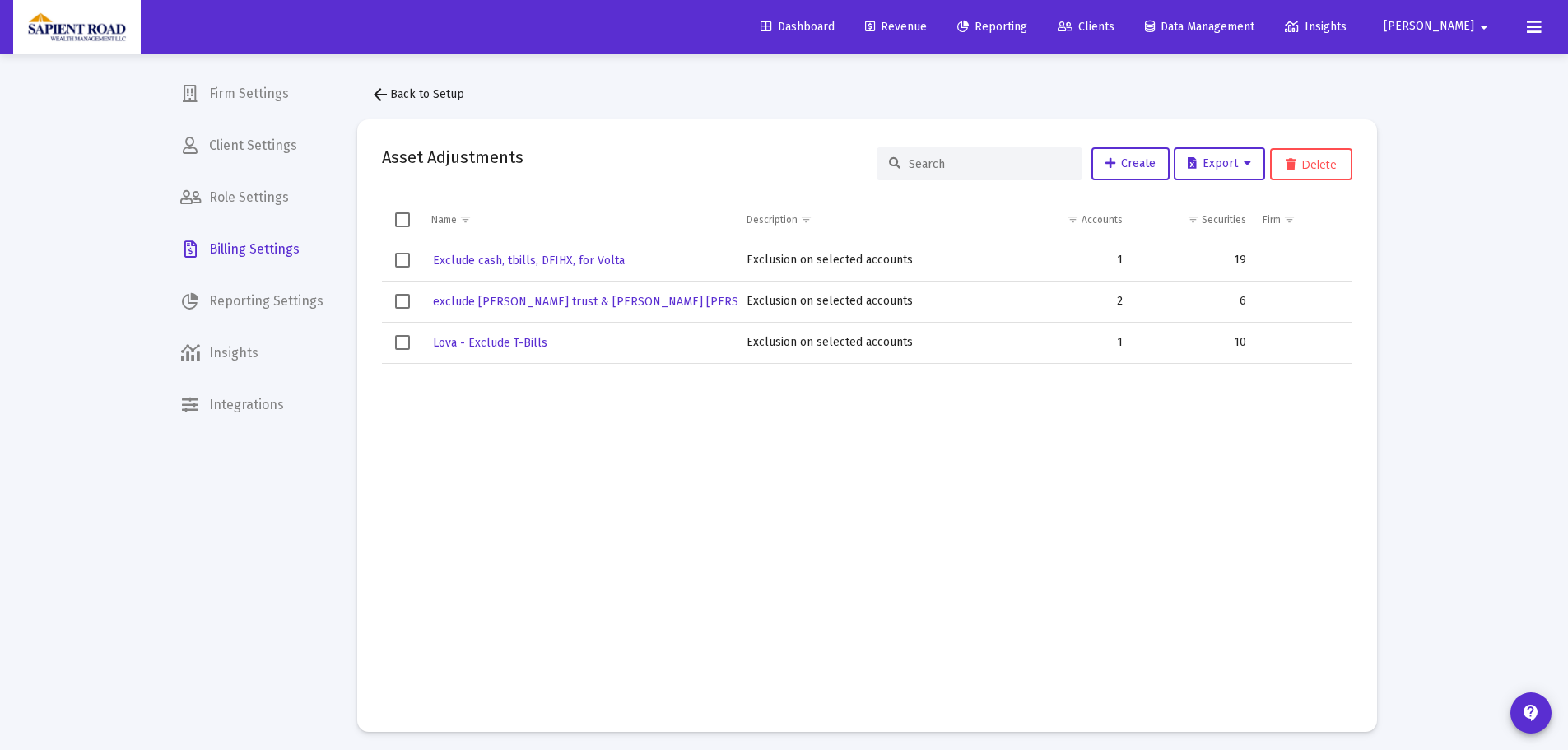
click at [1027, 25] on span "Reporting" at bounding box center [993, 26] width 70 height 14
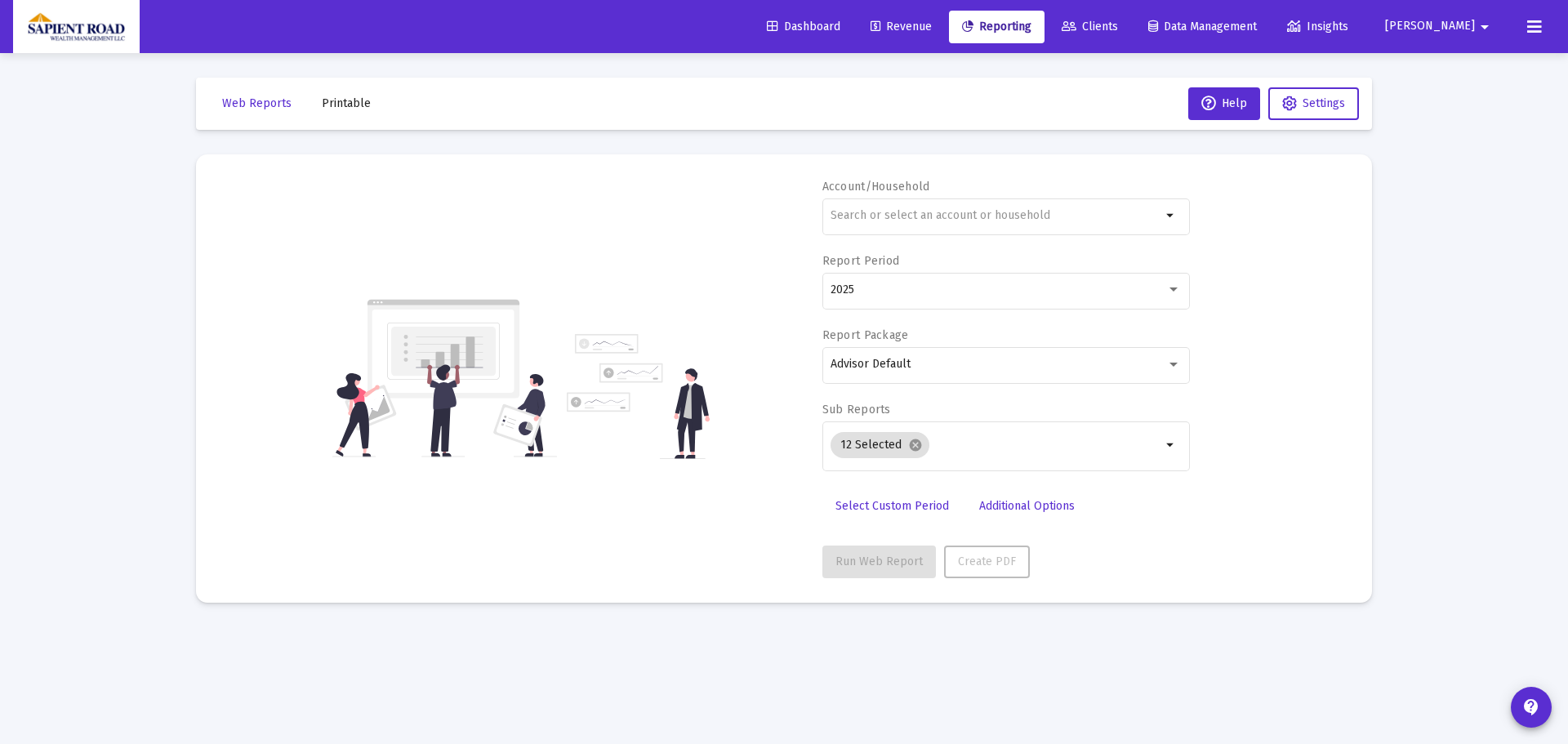
click at [931, 22] on span "Revenue" at bounding box center [901, 26] width 61 height 14
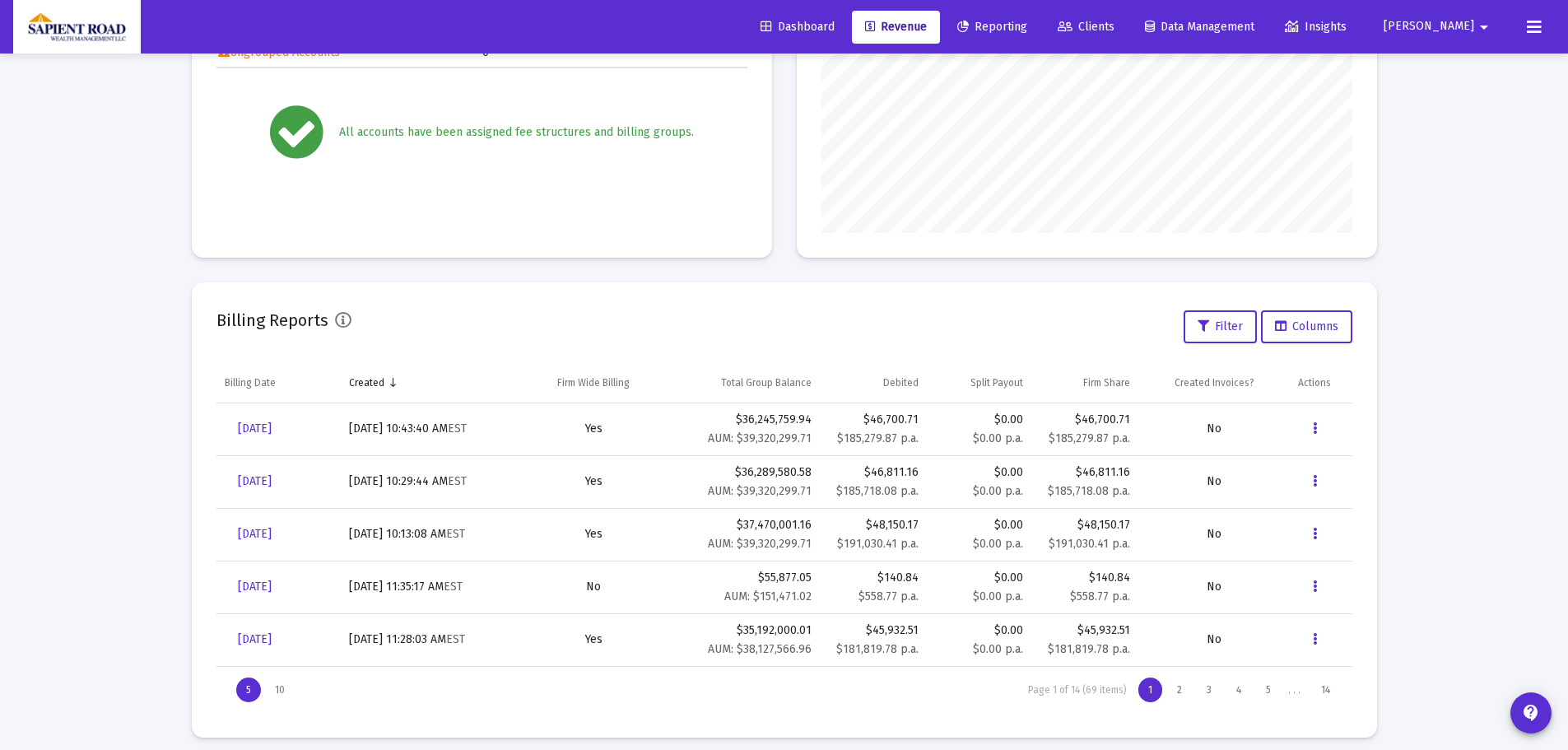
scroll to position [345, 0]
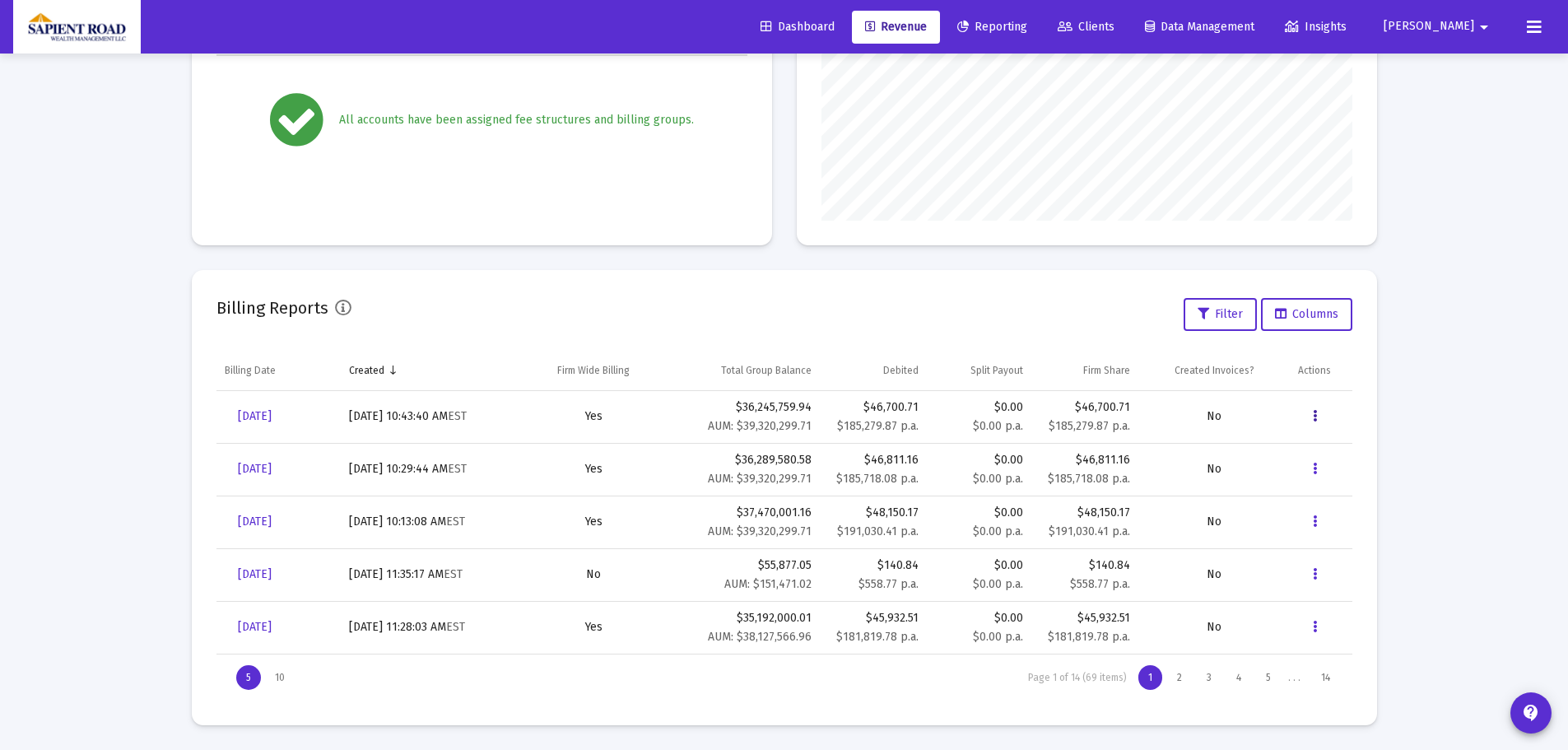
click at [1312, 418] on icon "Data grid" at bounding box center [1314, 416] width 4 height 20
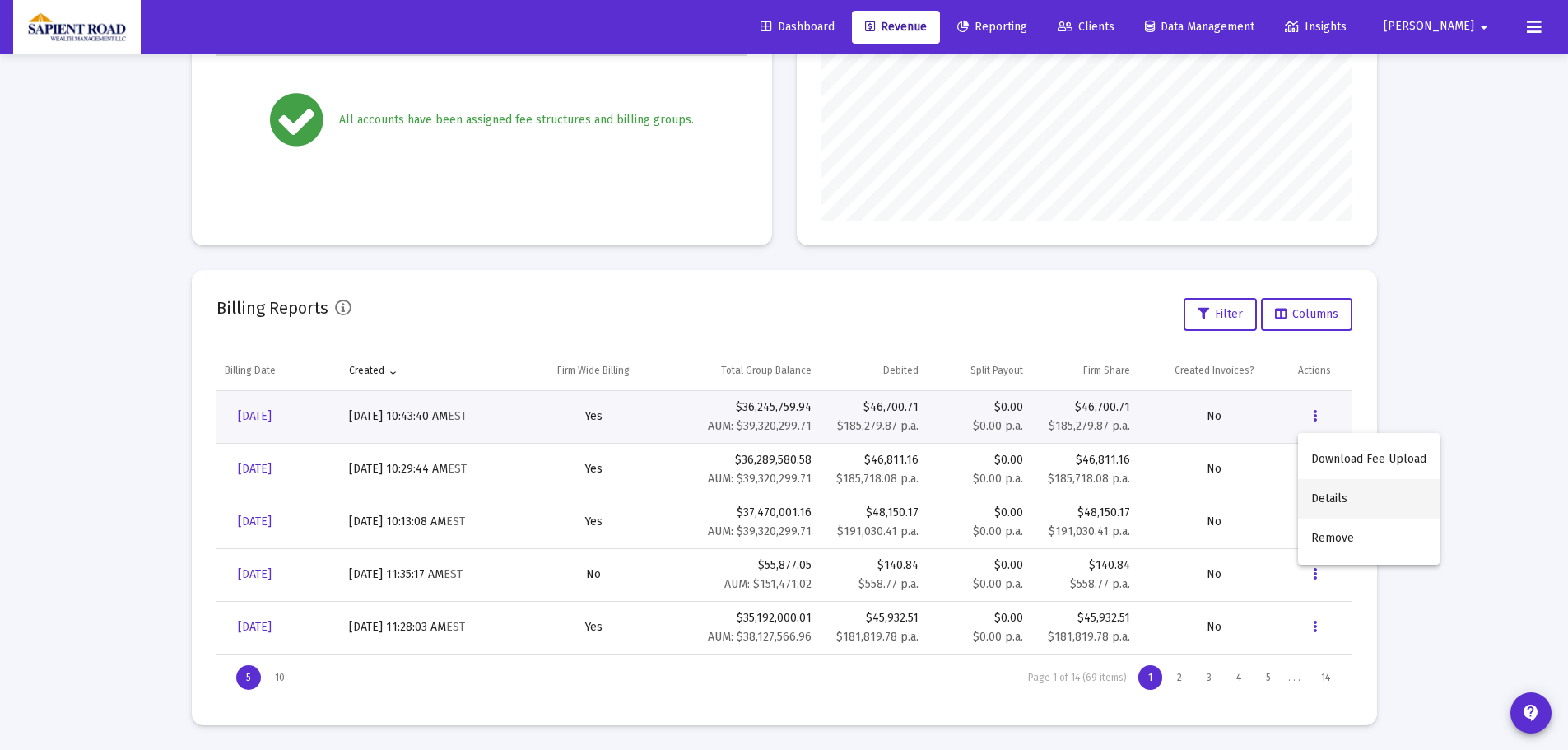
click at [1322, 488] on button "Details" at bounding box center [1369, 499] width 142 height 40
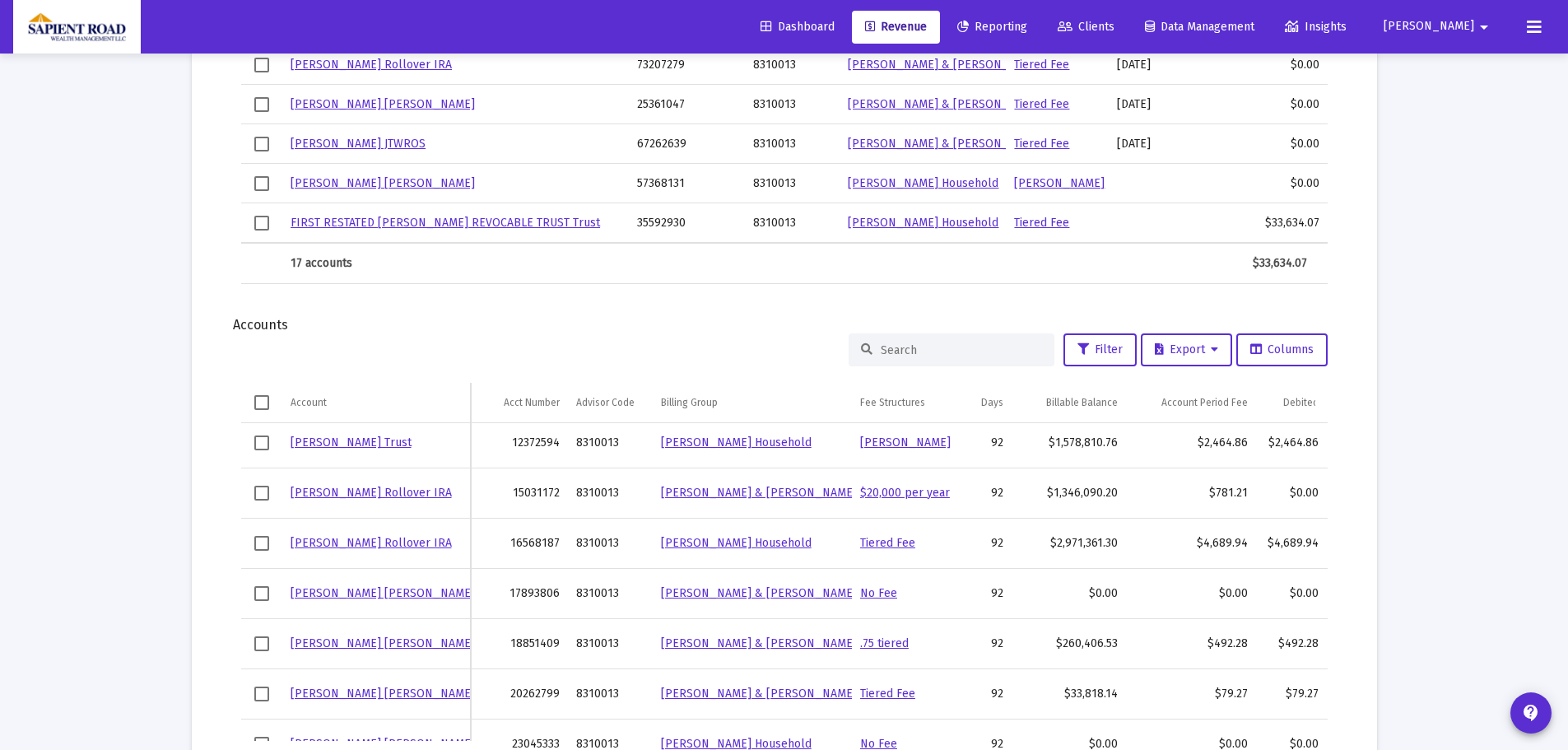
scroll to position [82, 0]
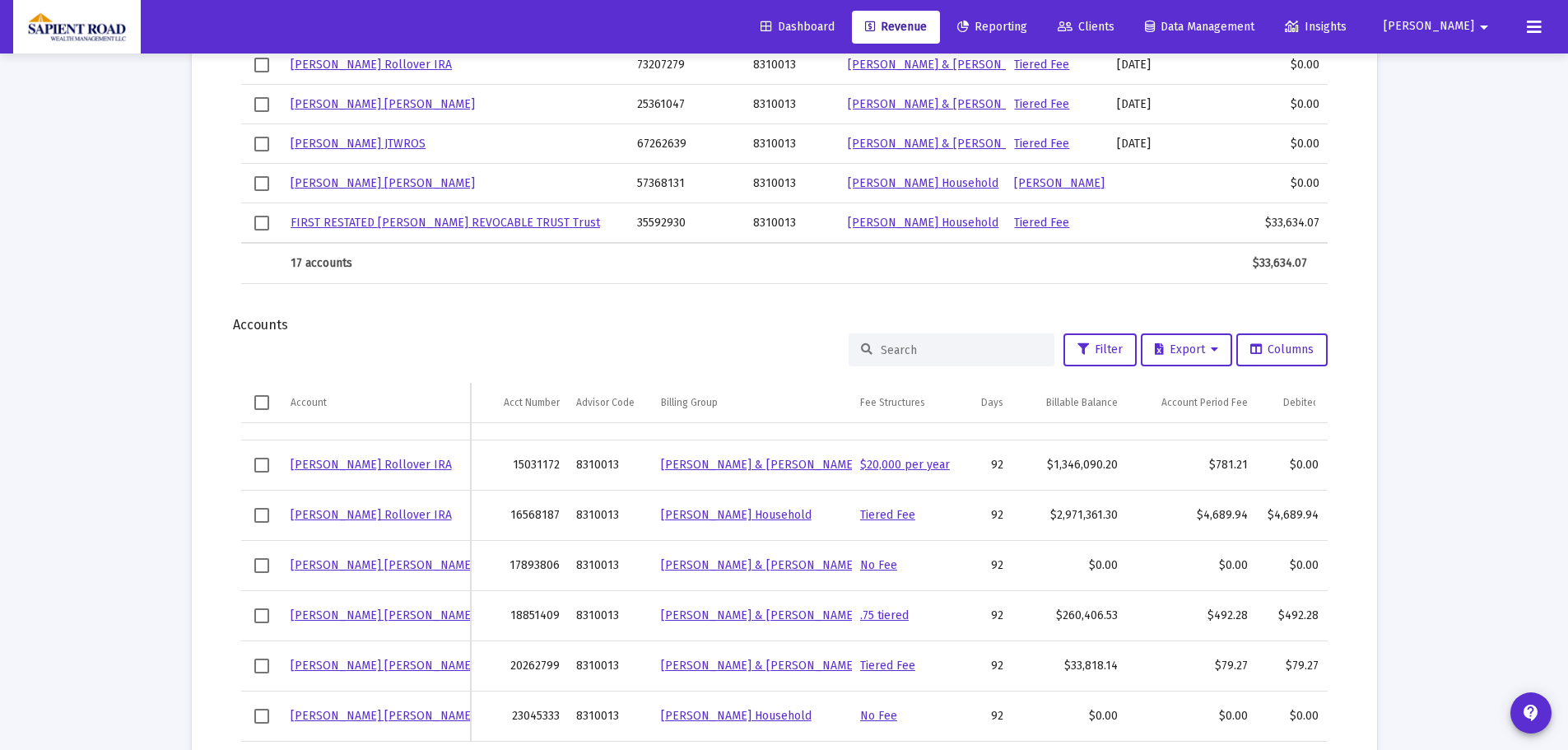
click at [901, 351] on input at bounding box center [960, 350] width 161 height 14
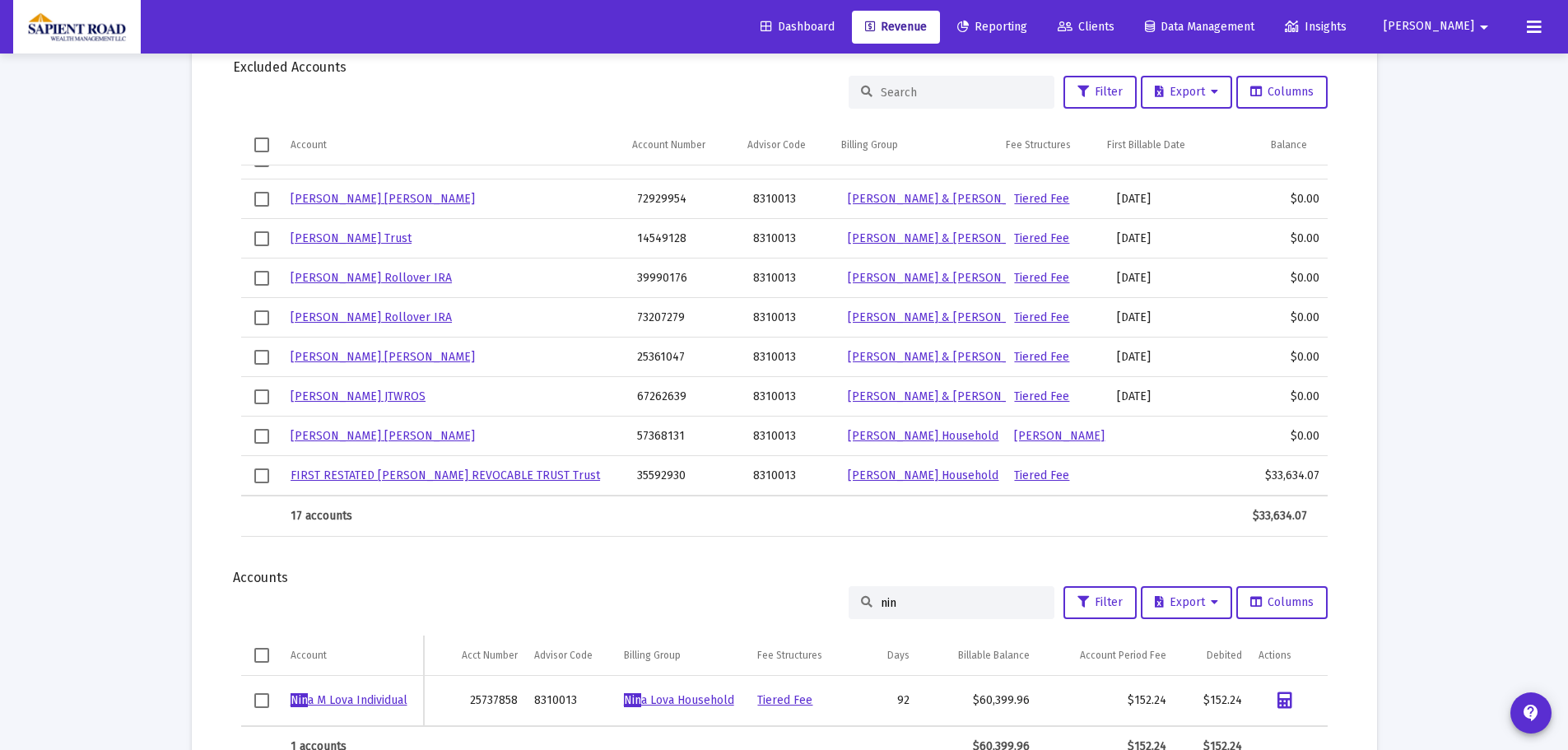
scroll to position [1694, 0]
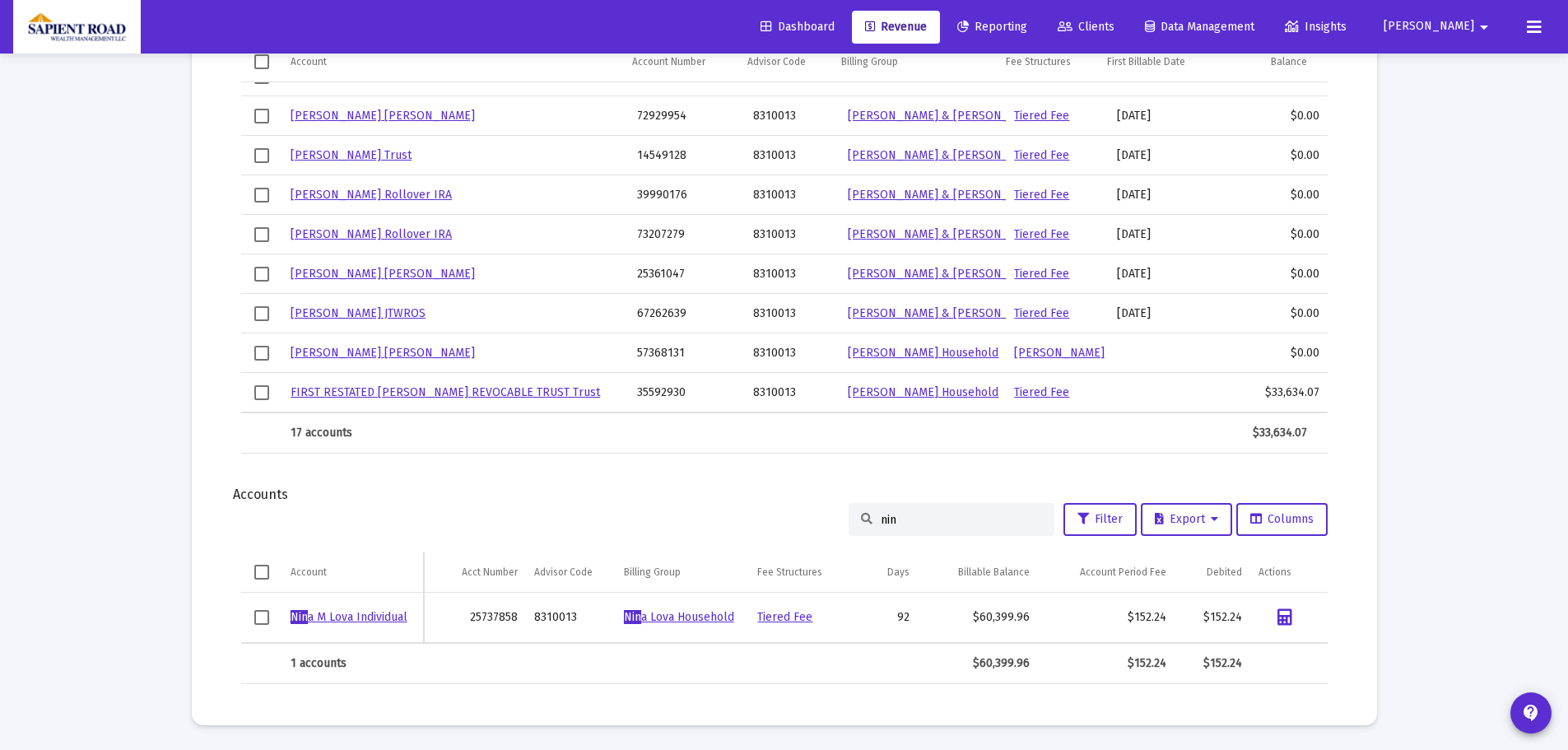
click at [906, 516] on input "nin" at bounding box center [960, 519] width 161 height 14
click at [909, 513] on input "nin" at bounding box center [960, 519] width 161 height 14
click at [904, 524] on input "nin" at bounding box center [960, 519] width 161 height 14
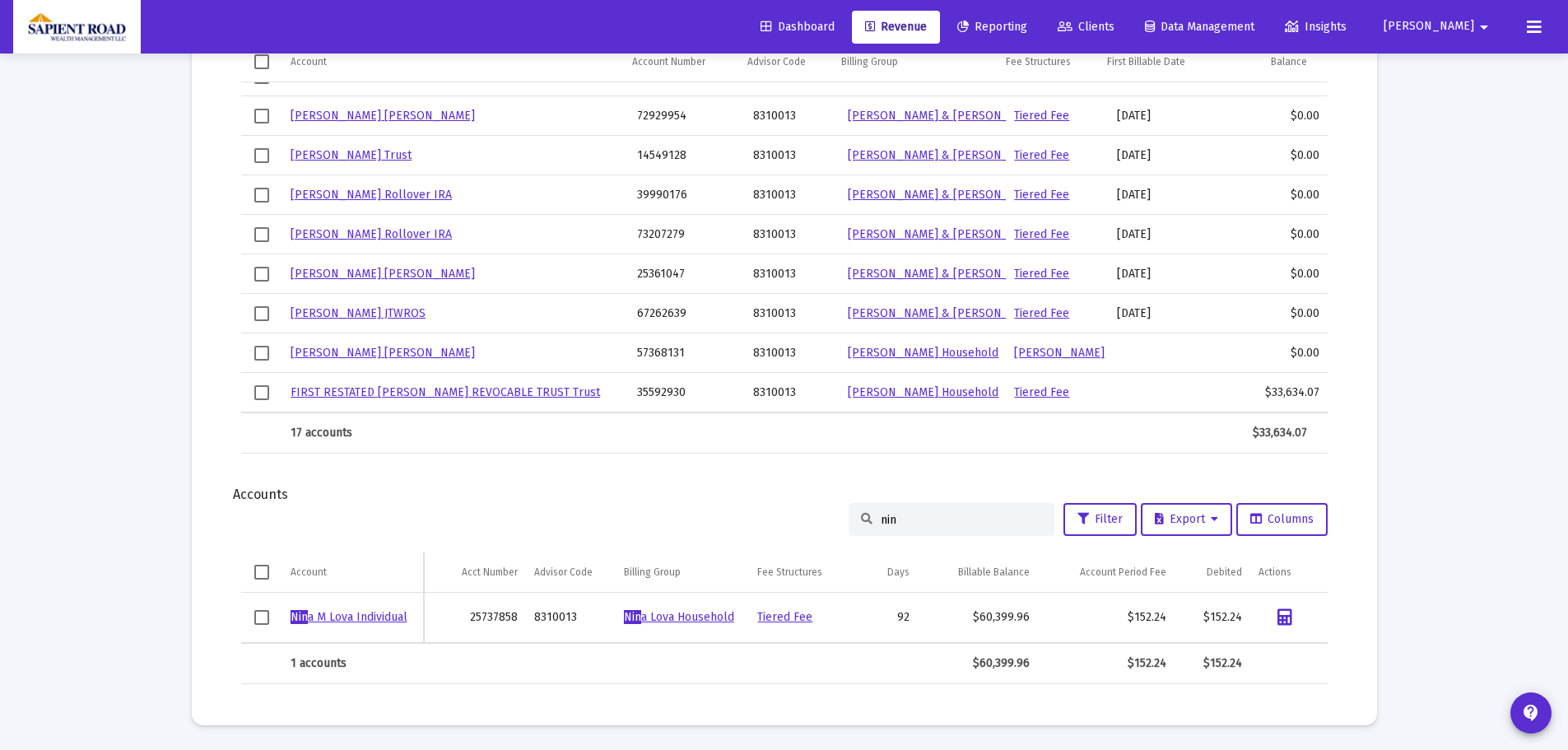
click at [904, 524] on input "nin" at bounding box center [960, 519] width 161 height 14
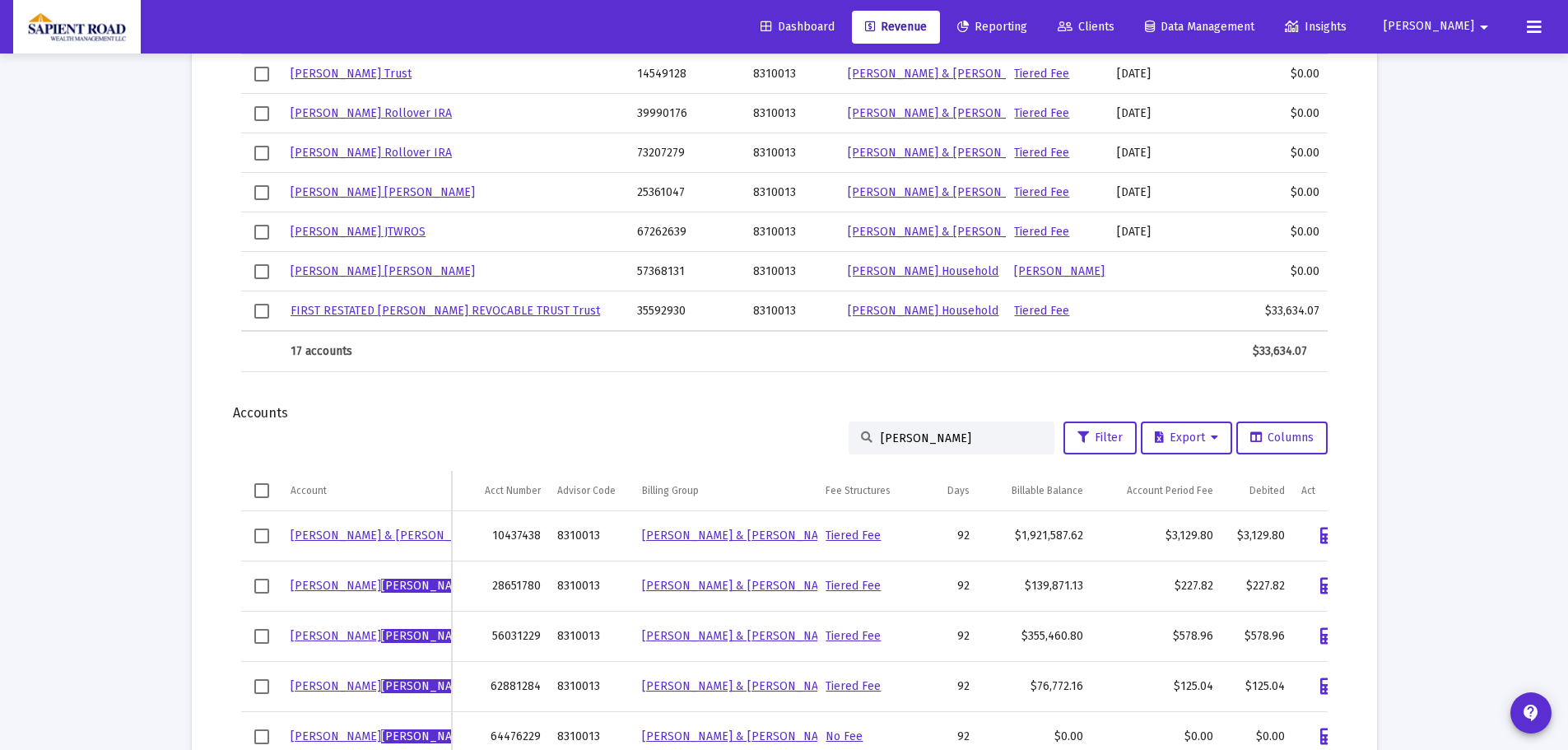
scroll to position [1776, 0]
type input "reilly"
click at [926, 29] on span "Revenue" at bounding box center [895, 26] width 61 height 14
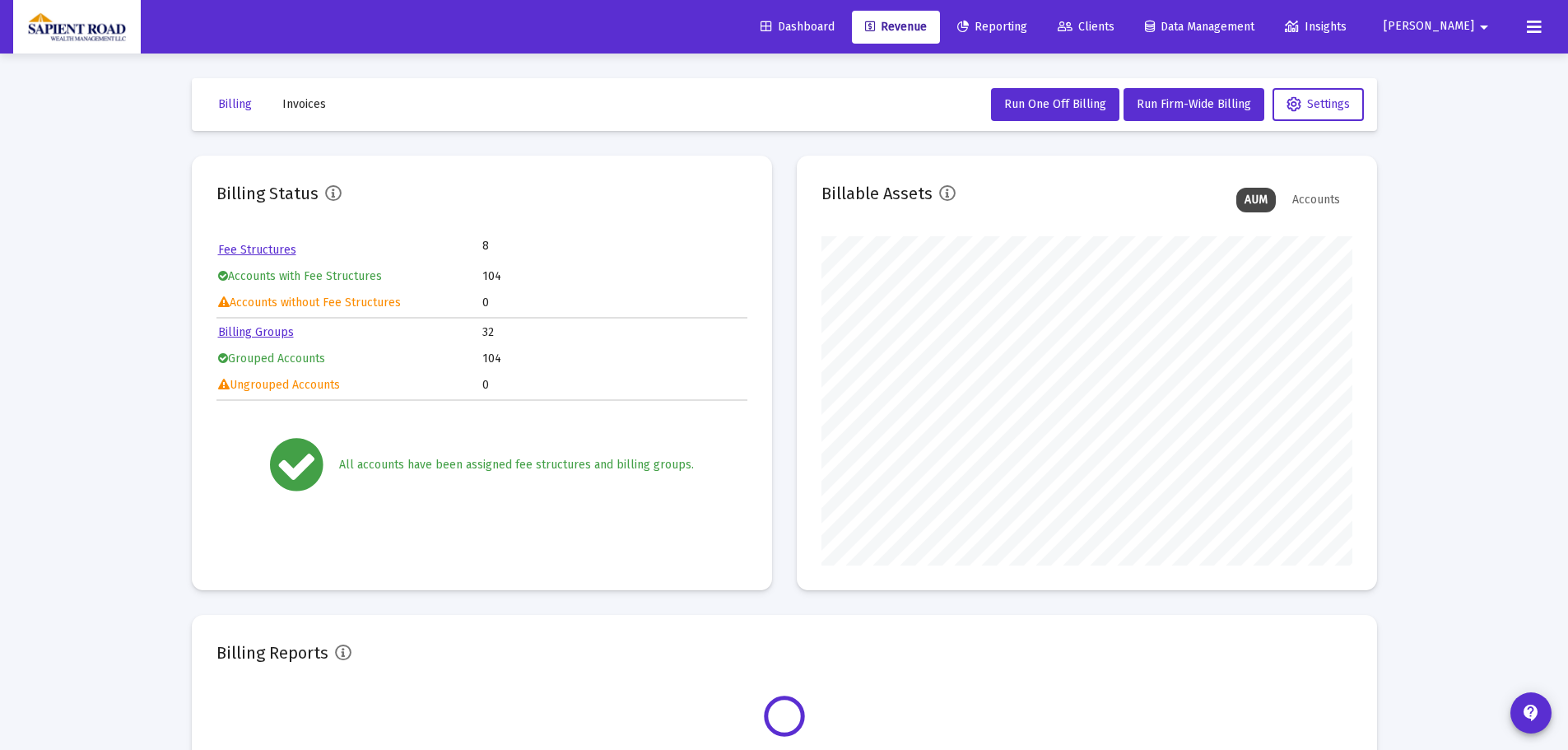
scroll to position [329, 531]
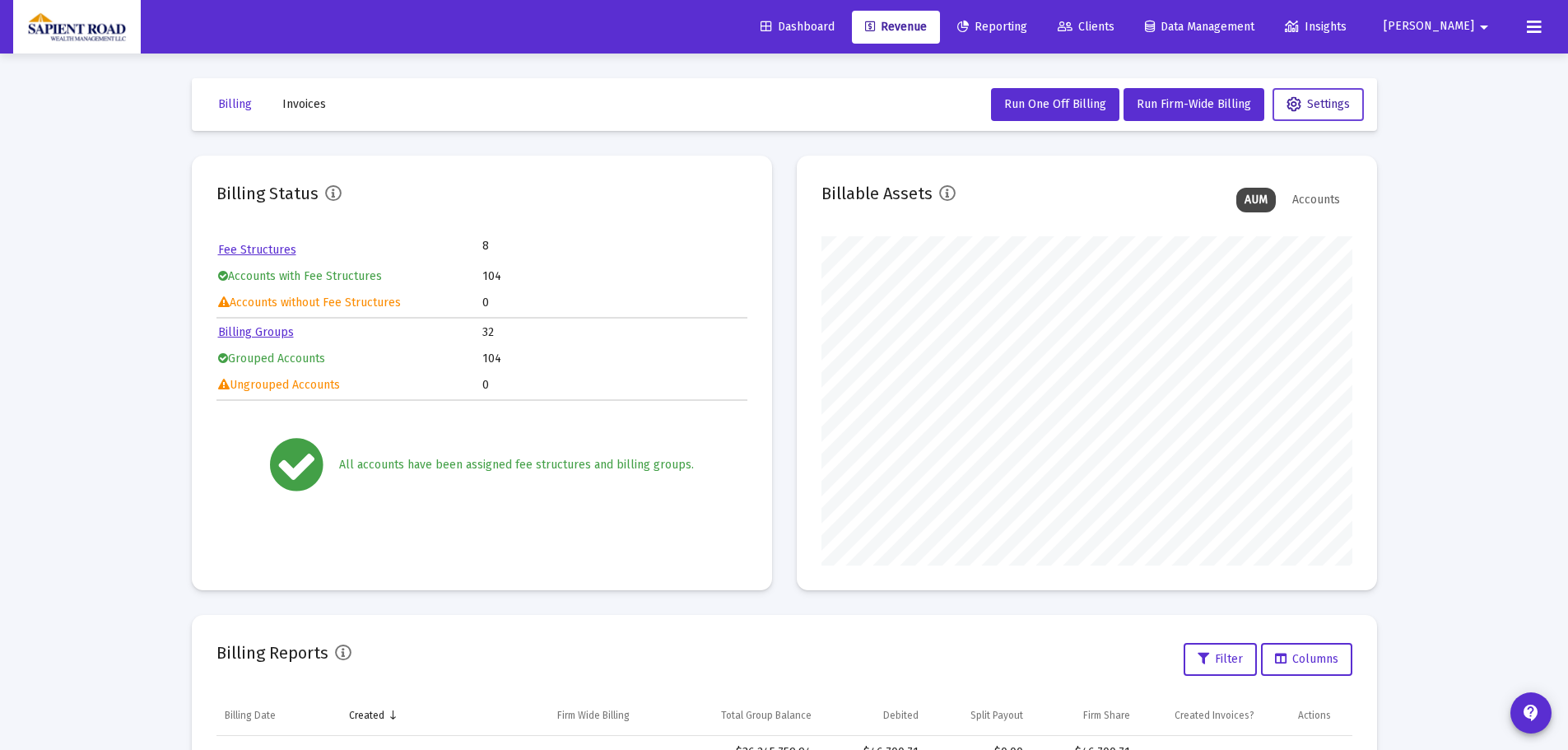
click at [1347, 108] on span "Settings" at bounding box center [1317, 104] width 63 height 14
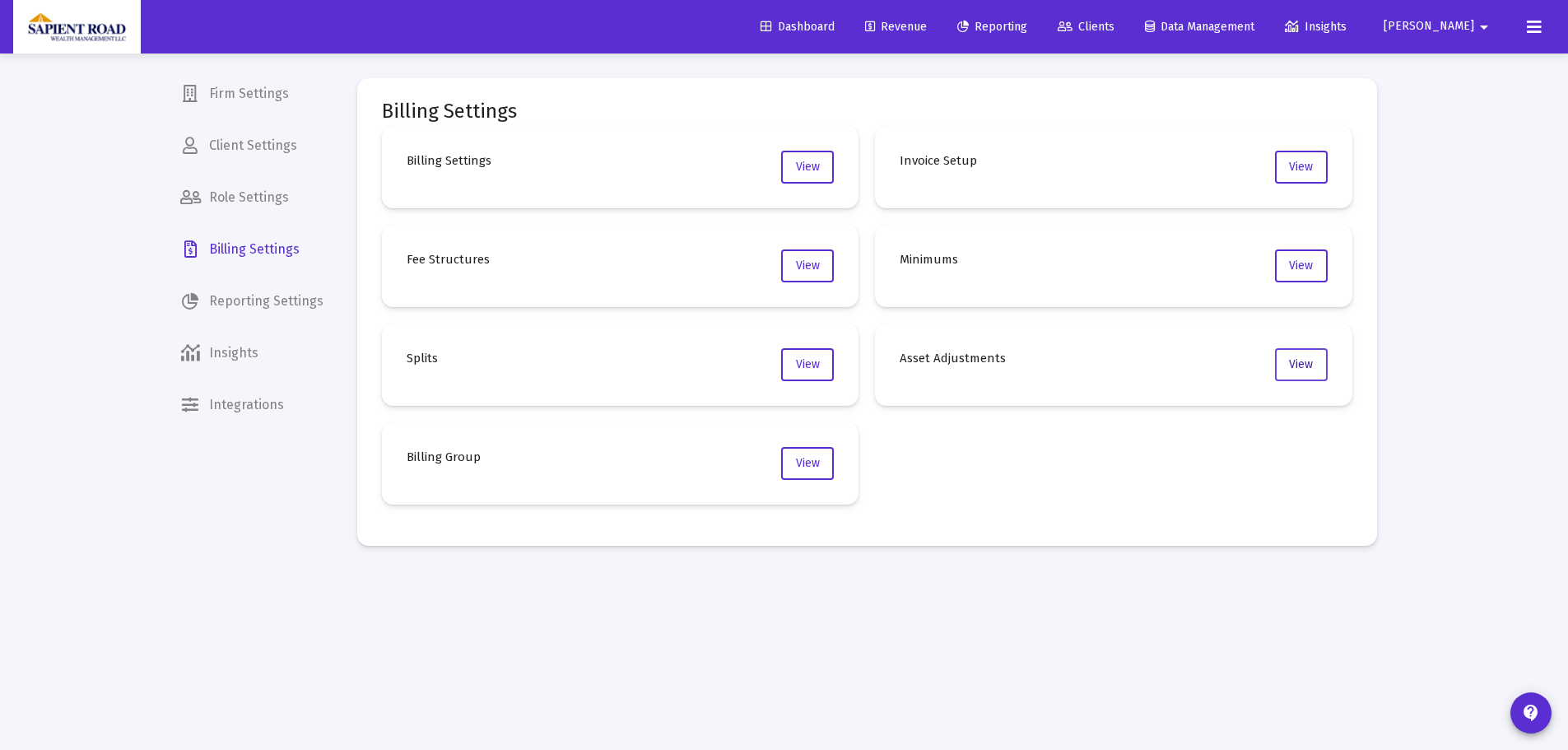
click at [1285, 362] on button "View" at bounding box center [1301, 364] width 53 height 33
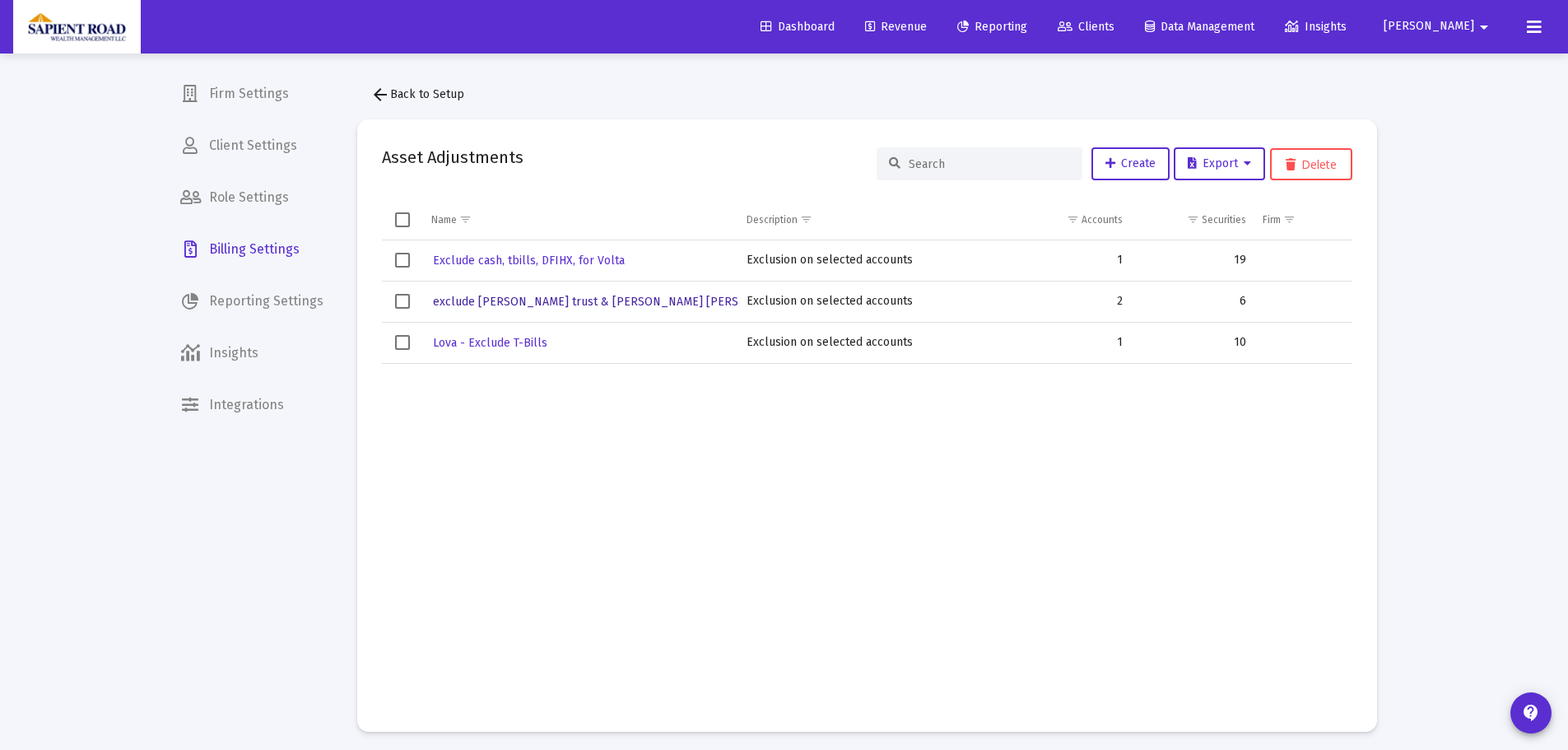
click at [502, 306] on span "exclude [PERSON_NAME] trust & [PERSON_NAME] [PERSON_NAME]" at bounding box center [615, 301] width 364 height 14
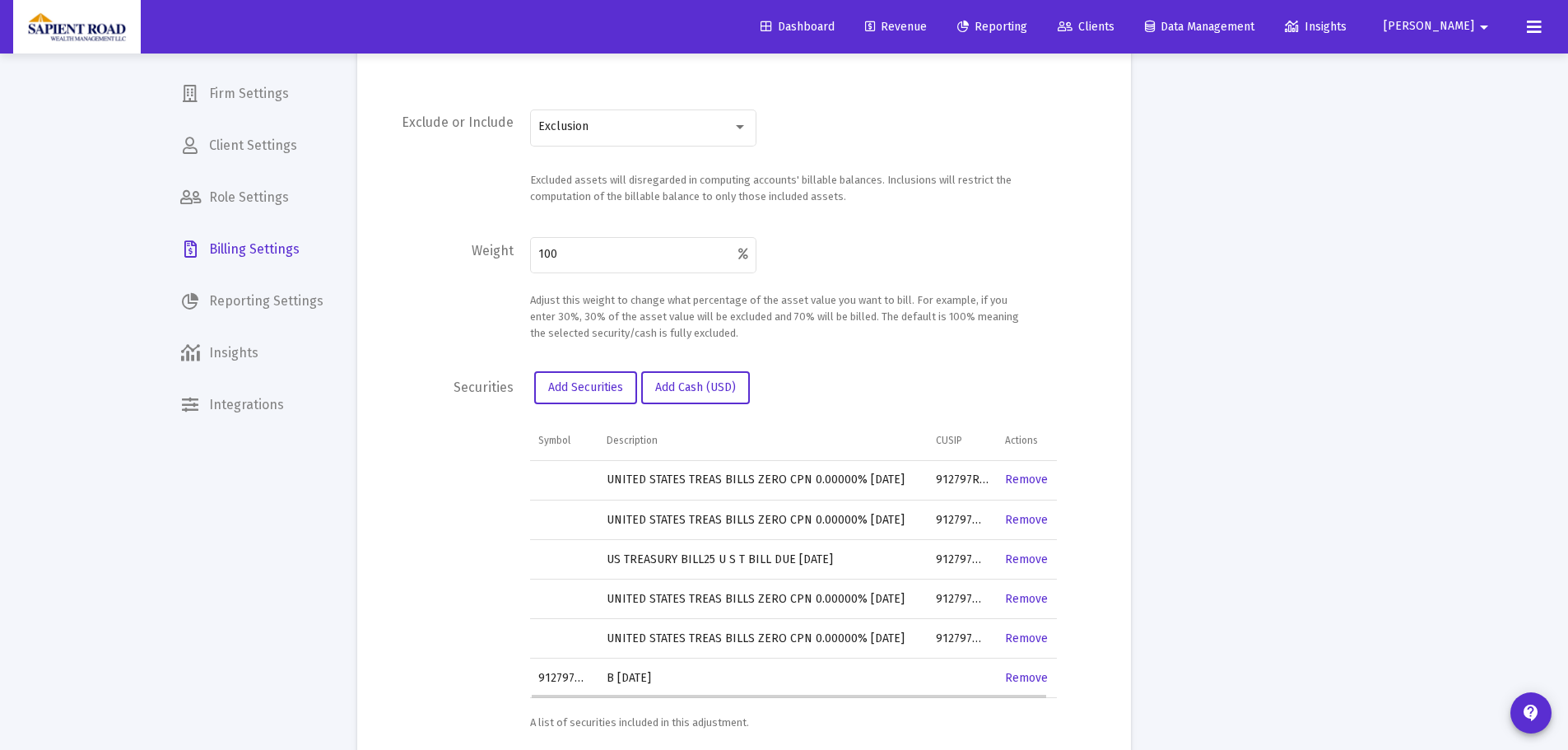
scroll to position [307, 0]
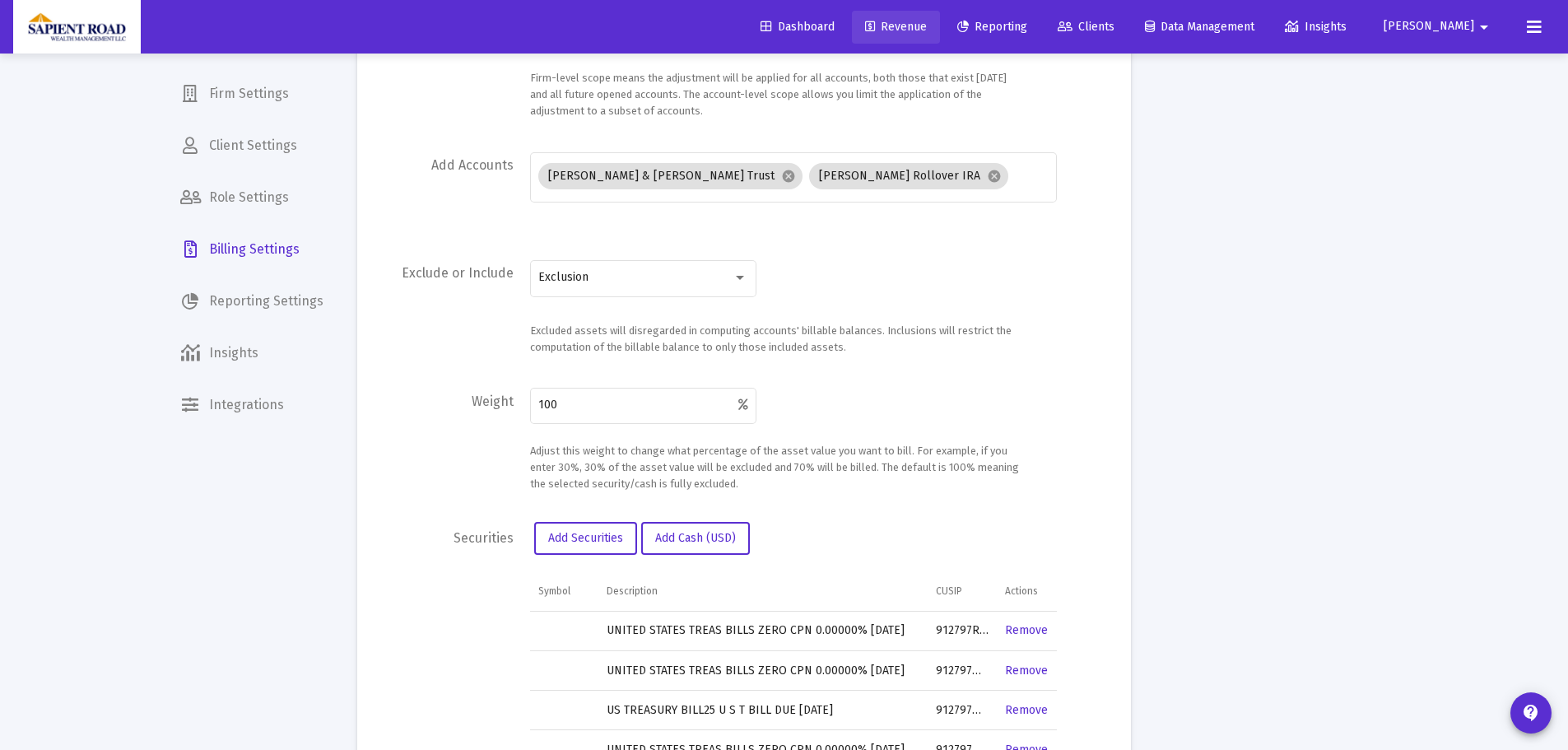
click at [926, 24] on span "Revenue" at bounding box center [895, 26] width 61 height 14
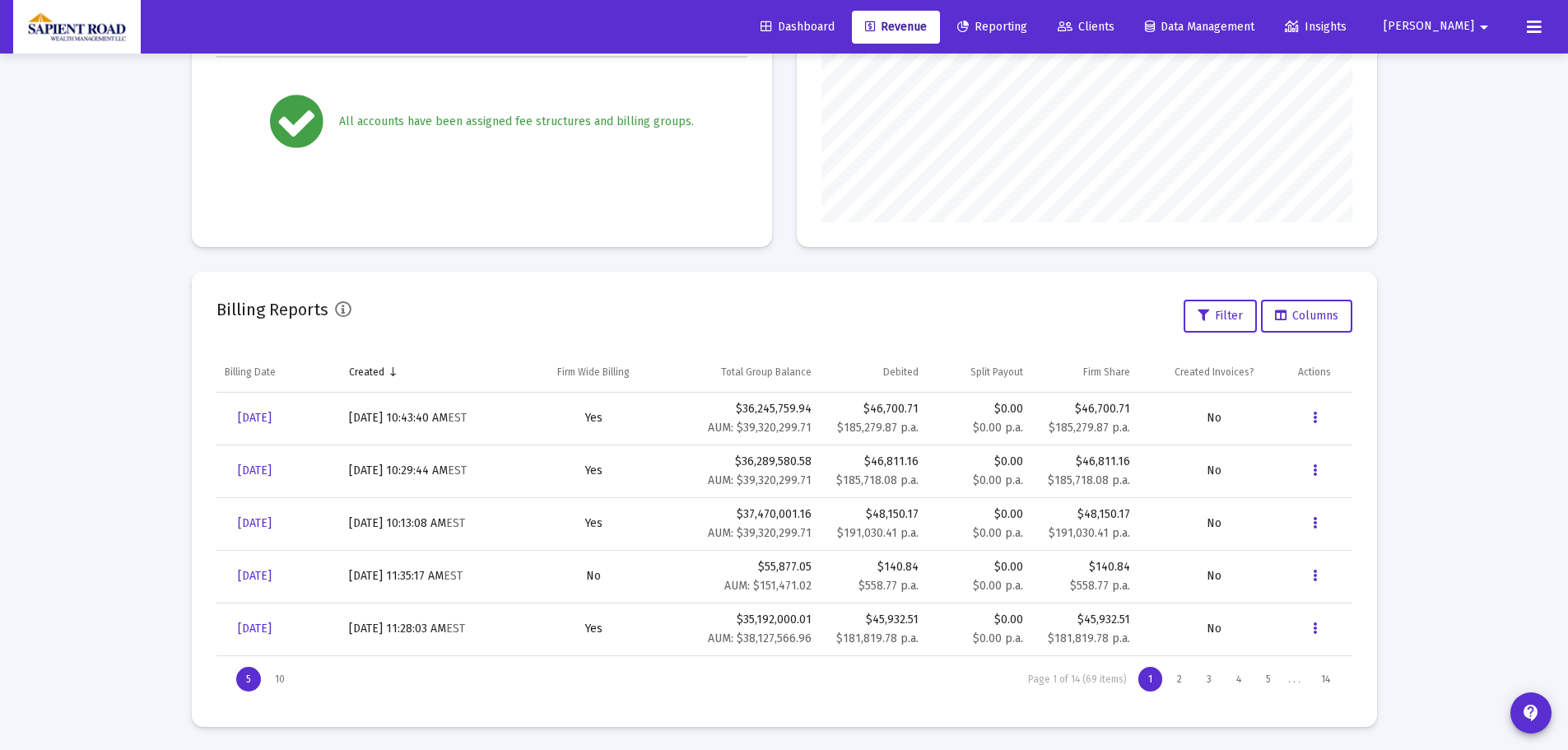
scroll to position [345, 0]
click at [1314, 410] on icon "Data grid" at bounding box center [1314, 416] width 4 height 20
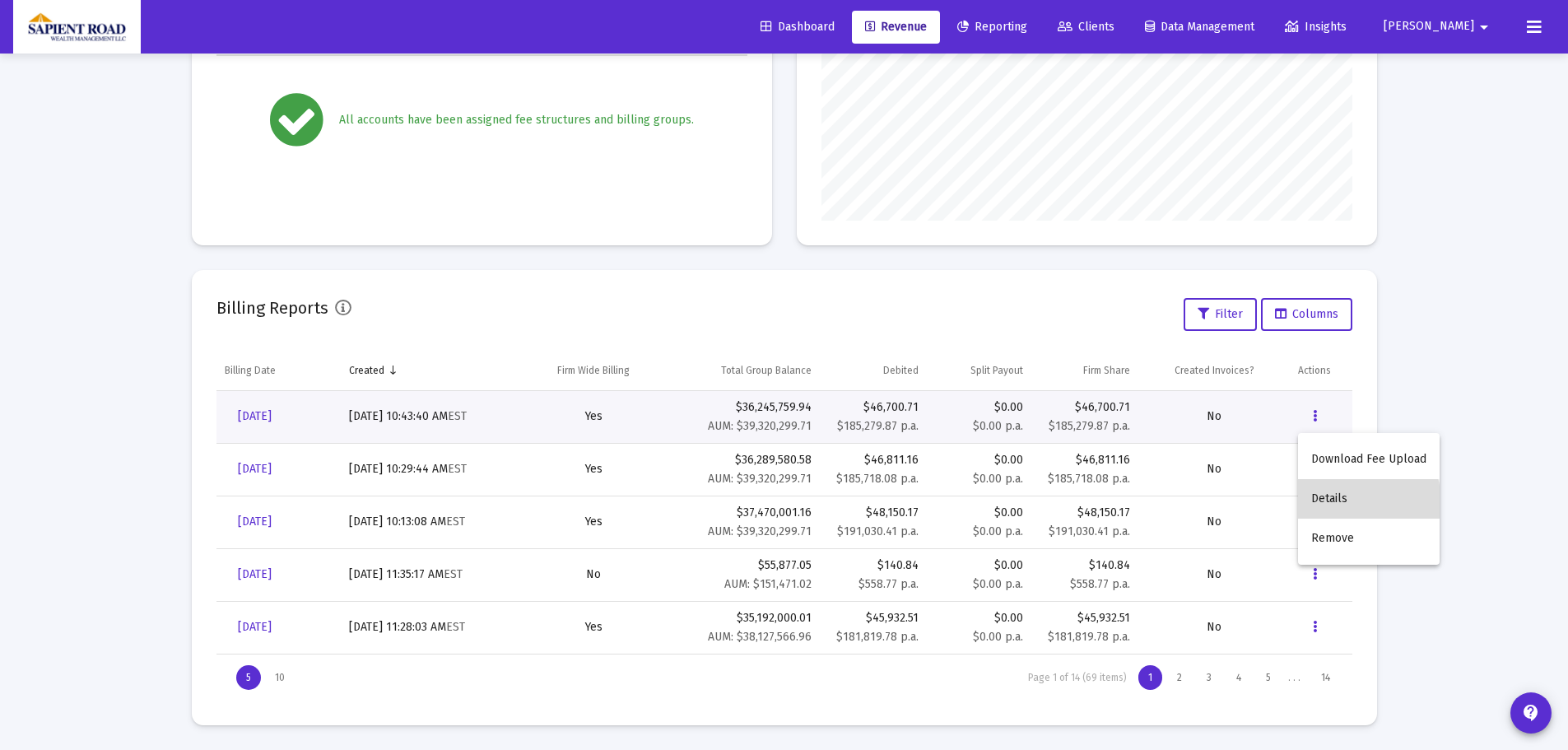
click at [1331, 504] on button "Details" at bounding box center [1369, 499] width 142 height 40
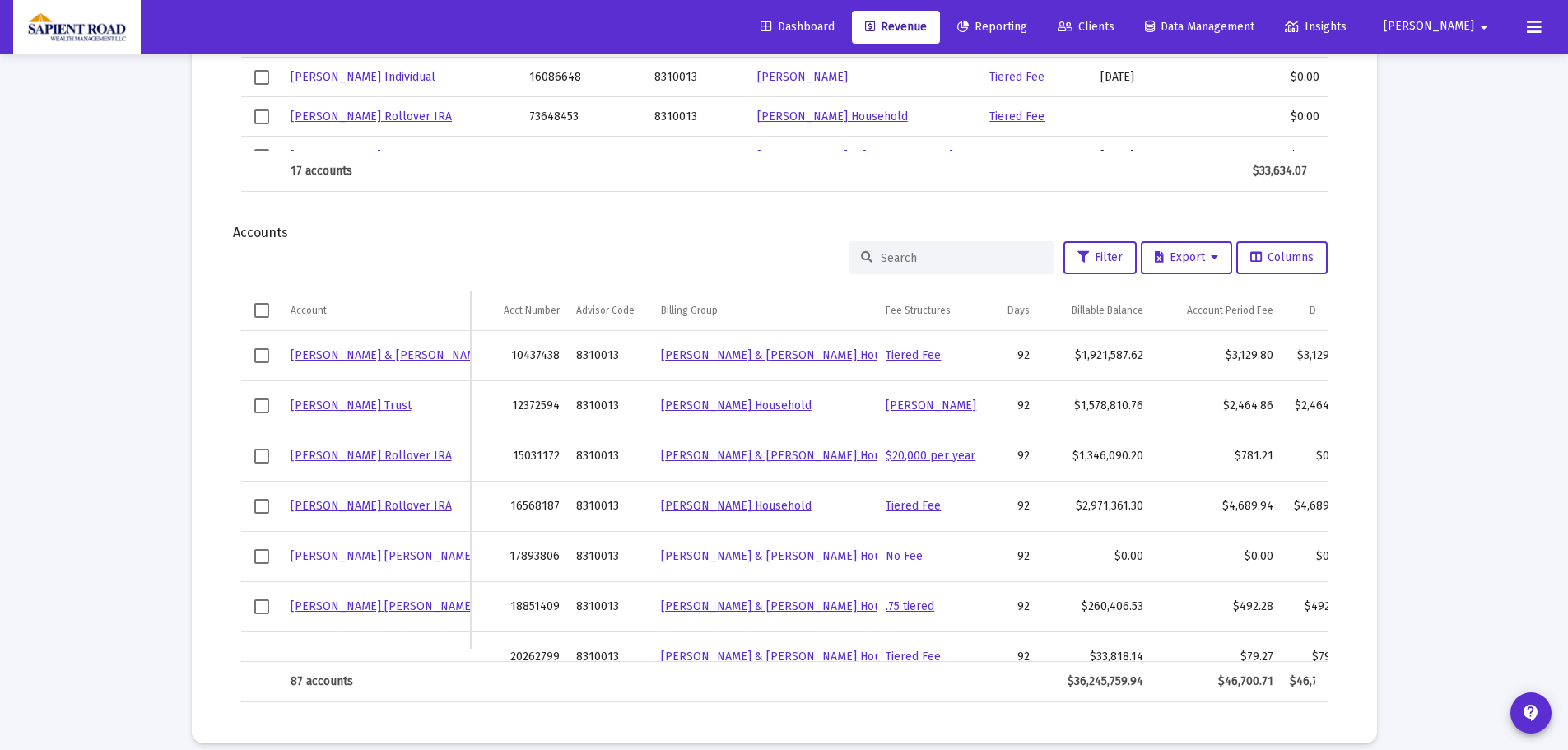
scroll to position [1975, 0]
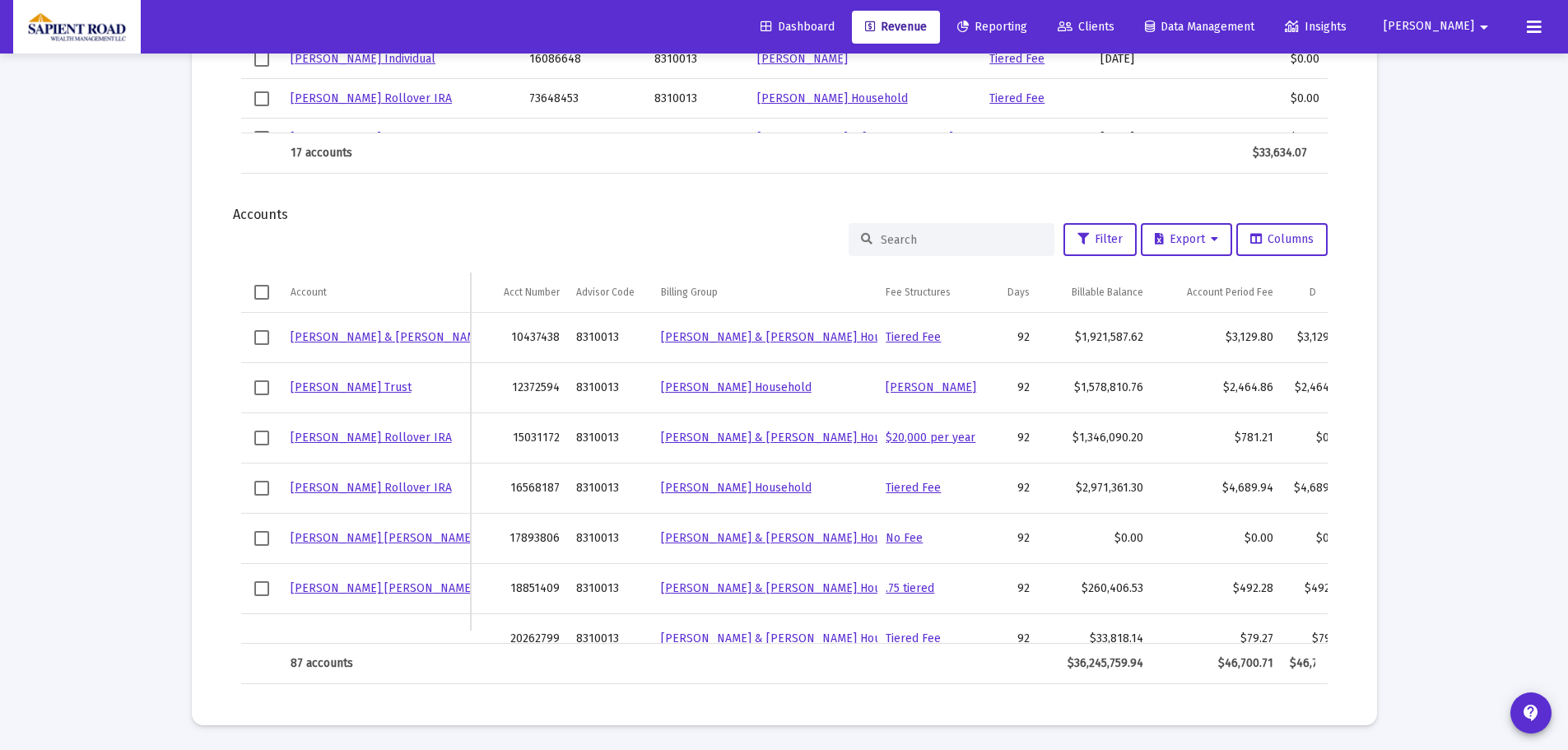
click at [932, 228] on div at bounding box center [951, 239] width 206 height 33
click at [932, 233] on input at bounding box center [960, 240] width 161 height 14
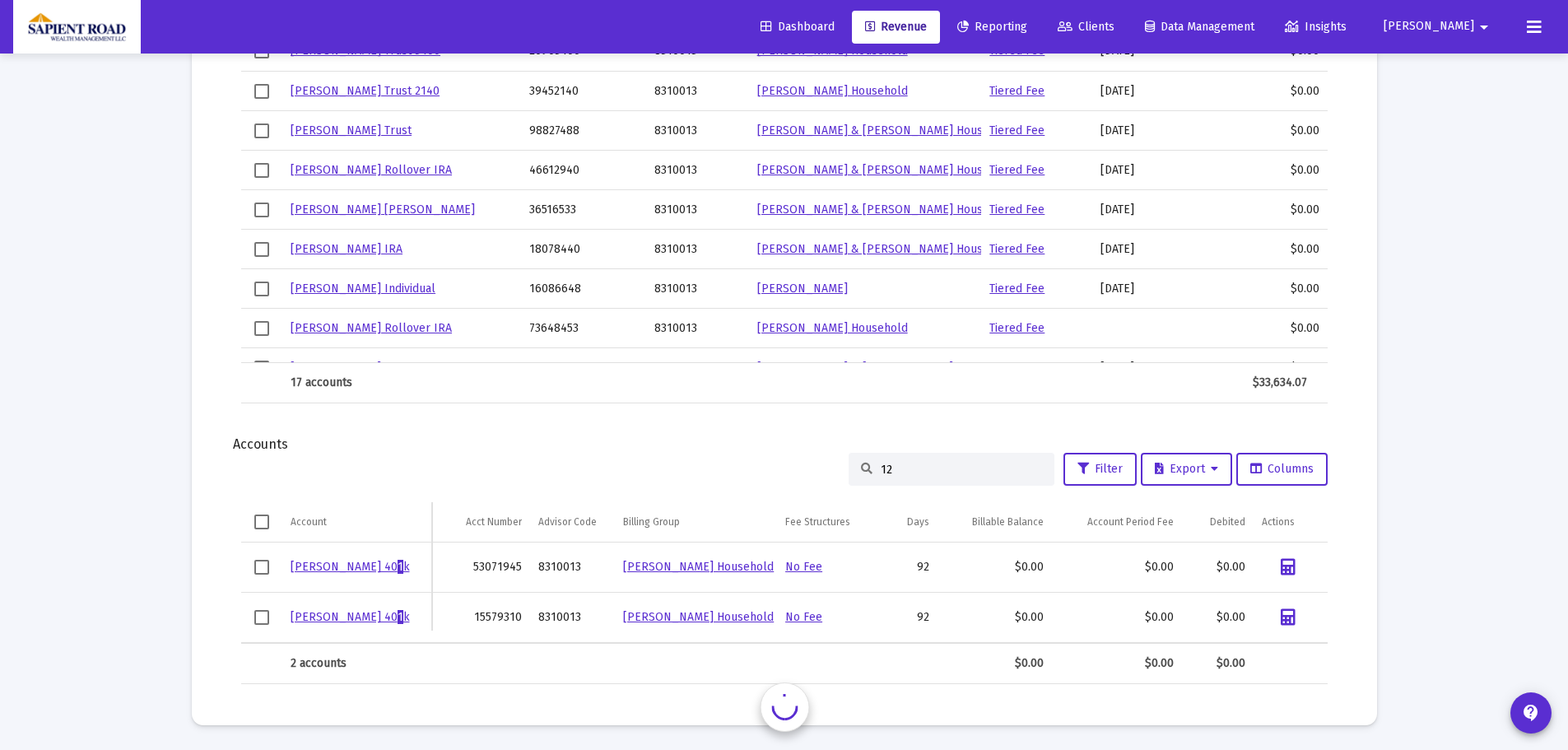
scroll to position [1726, 0]
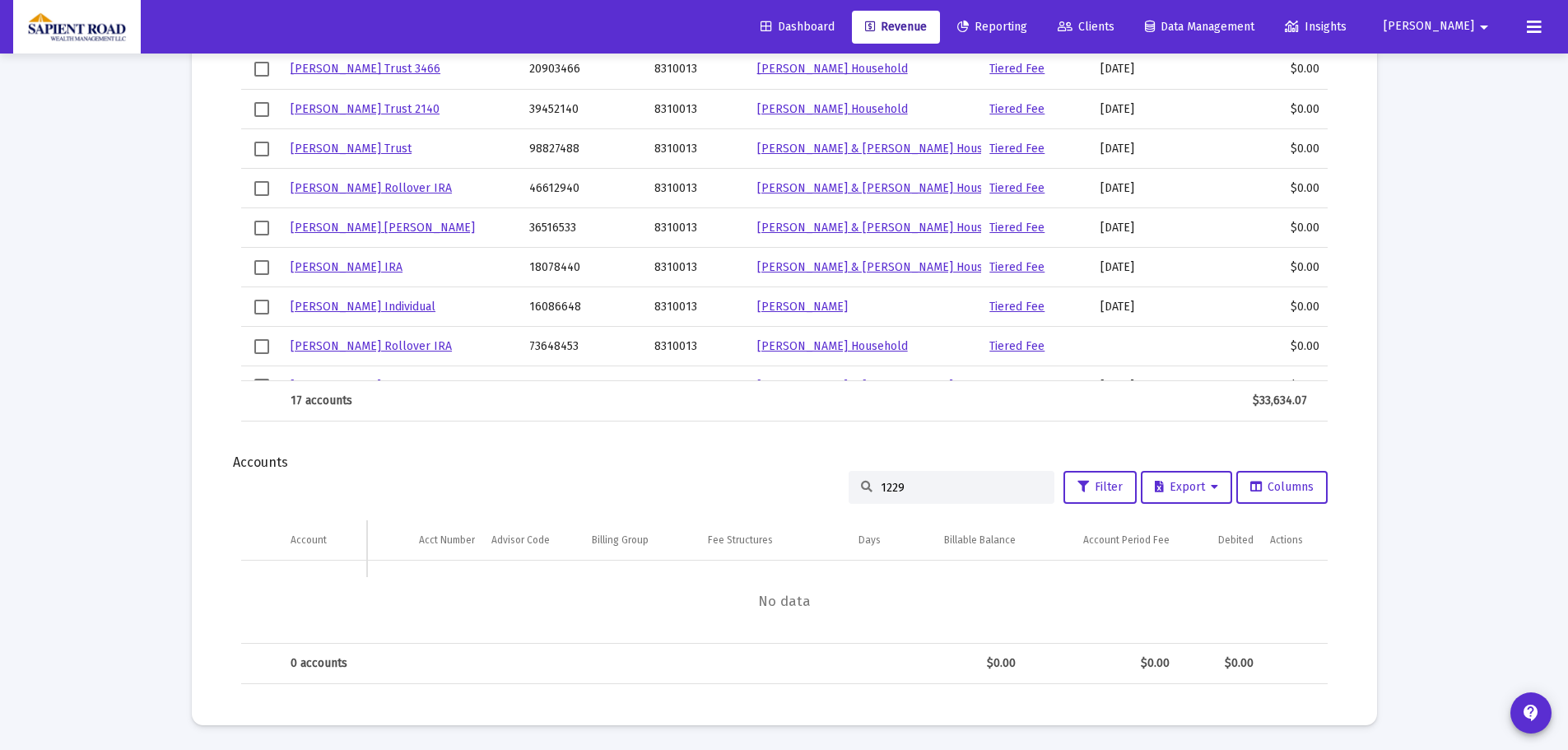
drag, startPoint x: 906, startPoint y: 495, endPoint x: 848, endPoint y: 486, distance: 58.7
click at [848, 486] on div "1229" at bounding box center [951, 487] width 206 height 33
click at [906, 479] on div "1229" at bounding box center [951, 487] width 206 height 33
drag, startPoint x: 906, startPoint y: 479, endPoint x: 893, endPoint y: 487, distance: 15.3
click at [905, 480] on div "1229" at bounding box center [951, 487] width 206 height 33
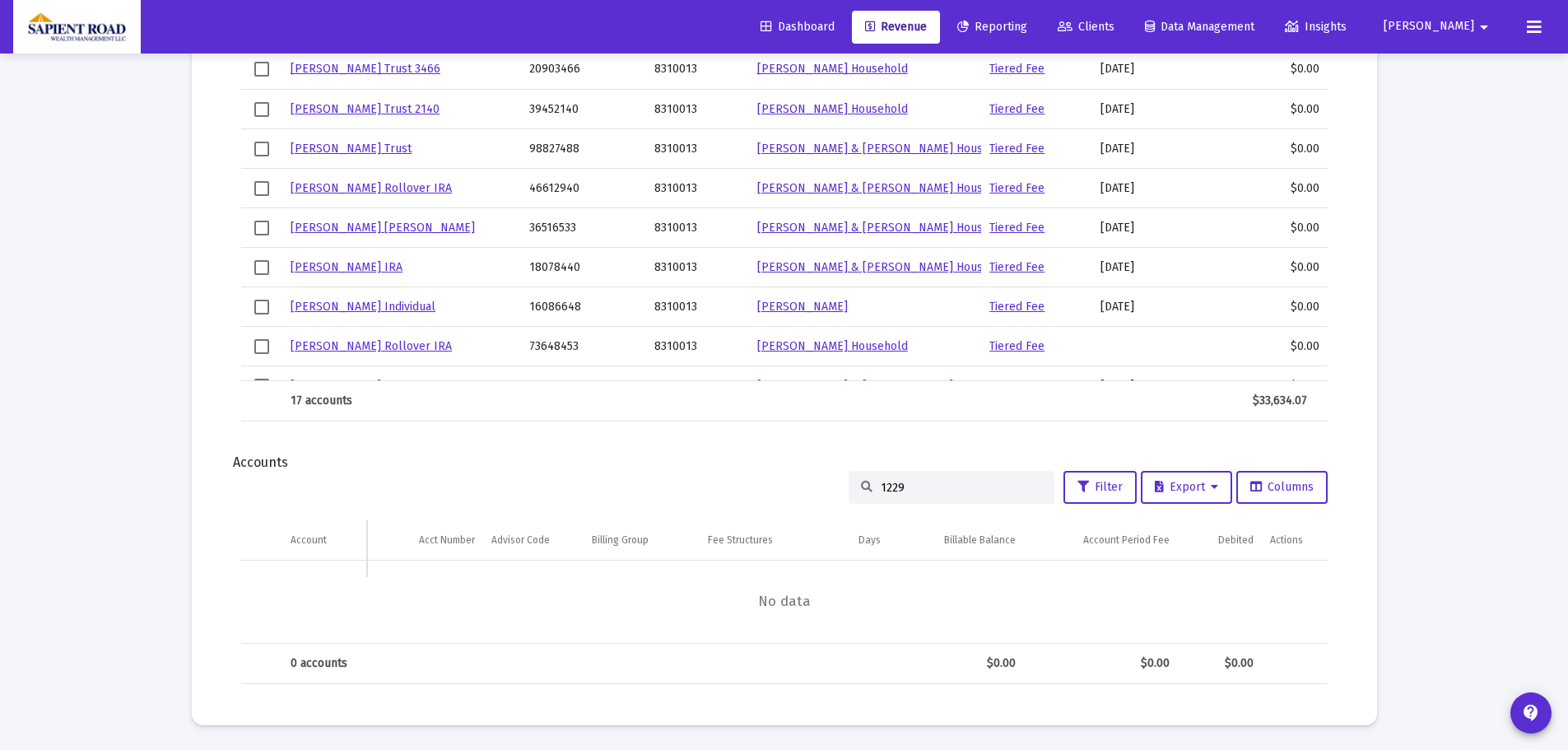
click at [893, 487] on input "1229" at bounding box center [960, 487] width 161 height 14
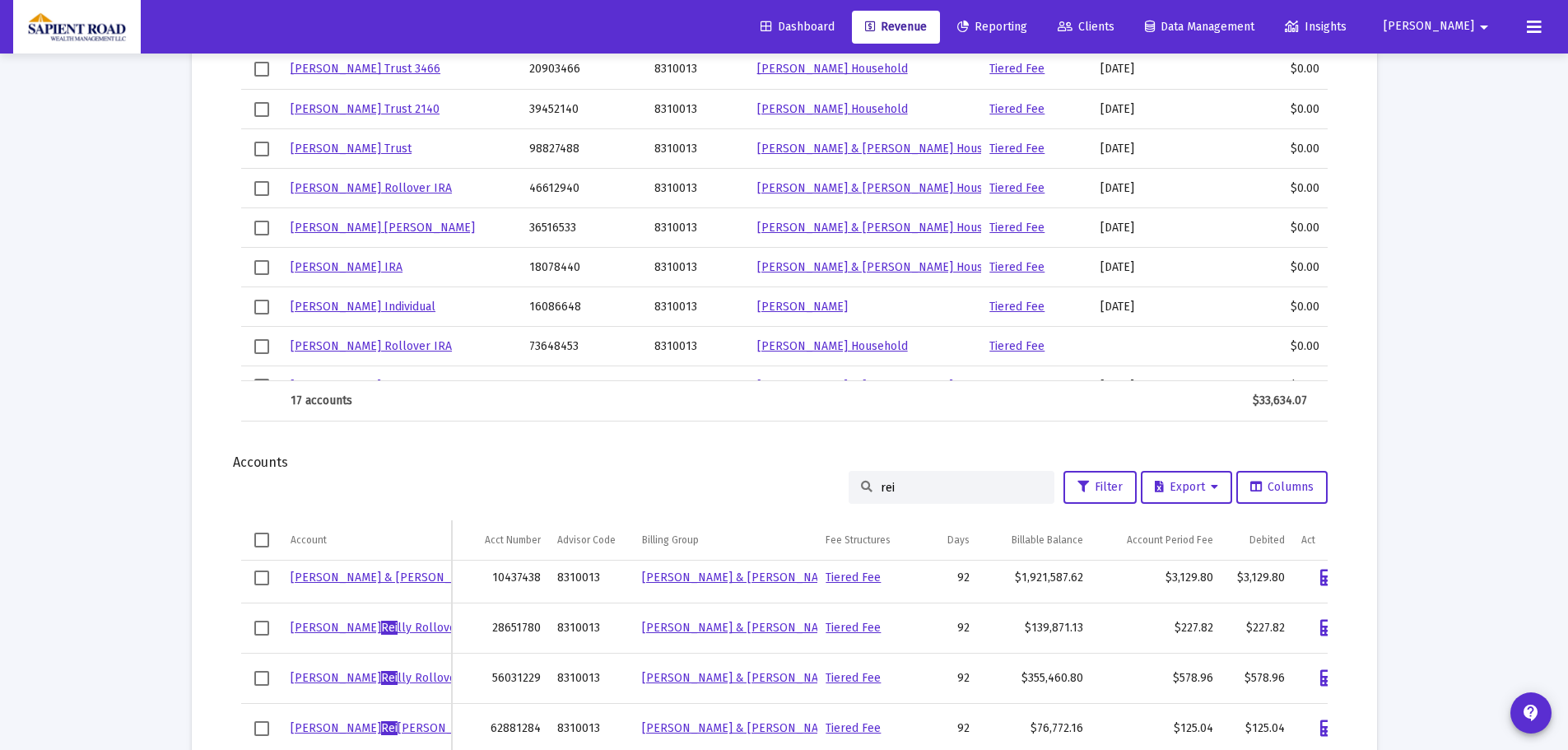
scroll to position [0, 0]
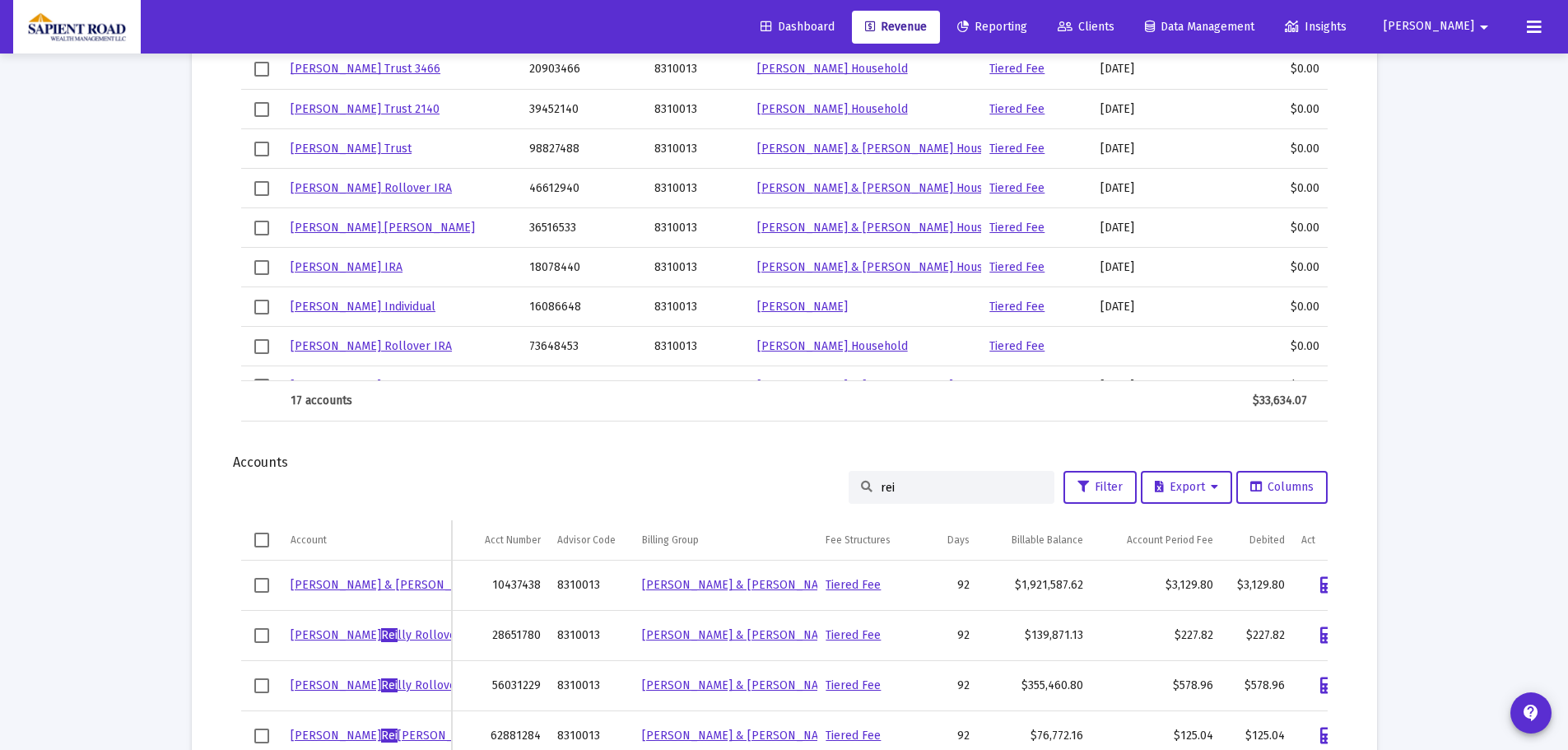
type input "rei"
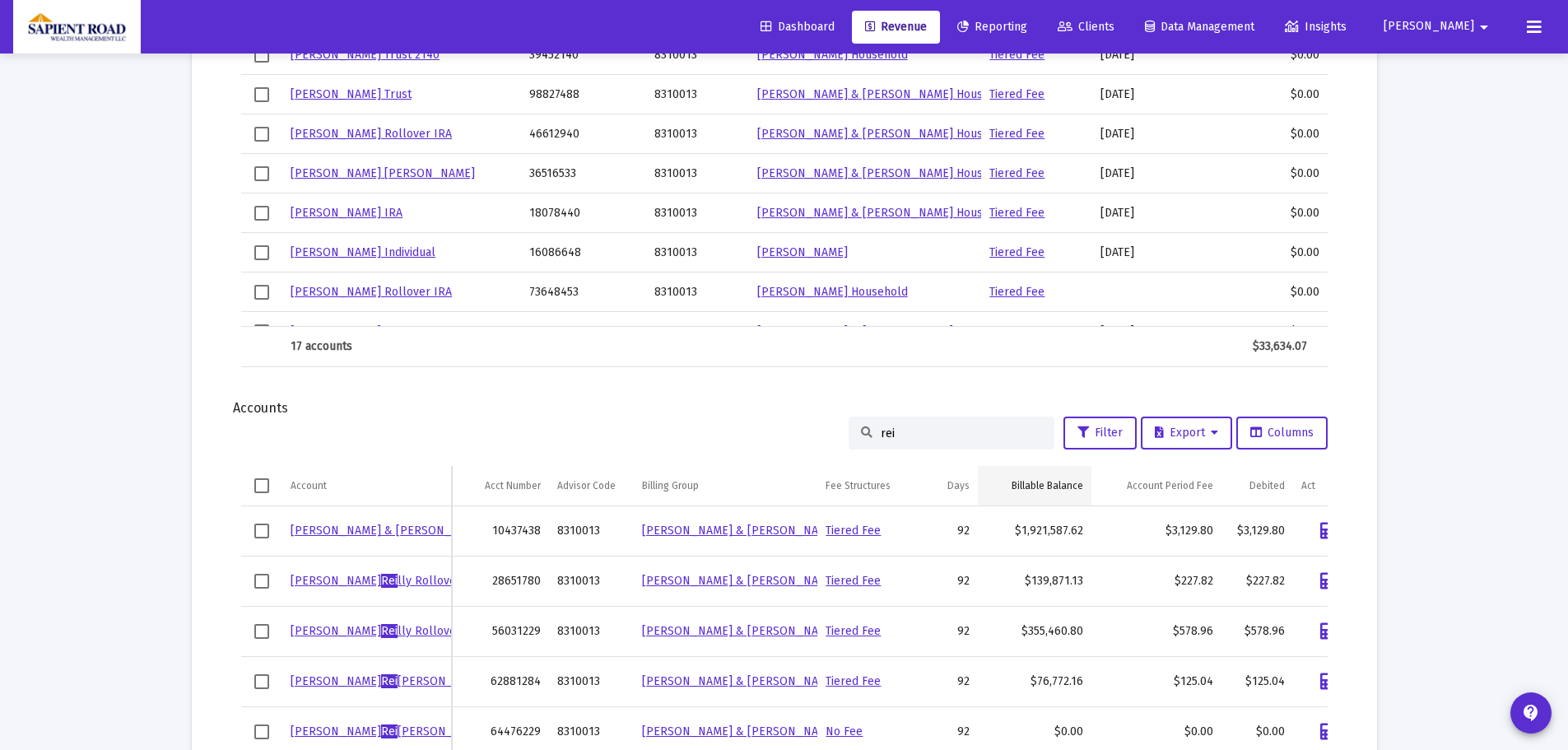
scroll to position [1808, 0]
